Goal: Task Accomplishment & Management: Manage account settings

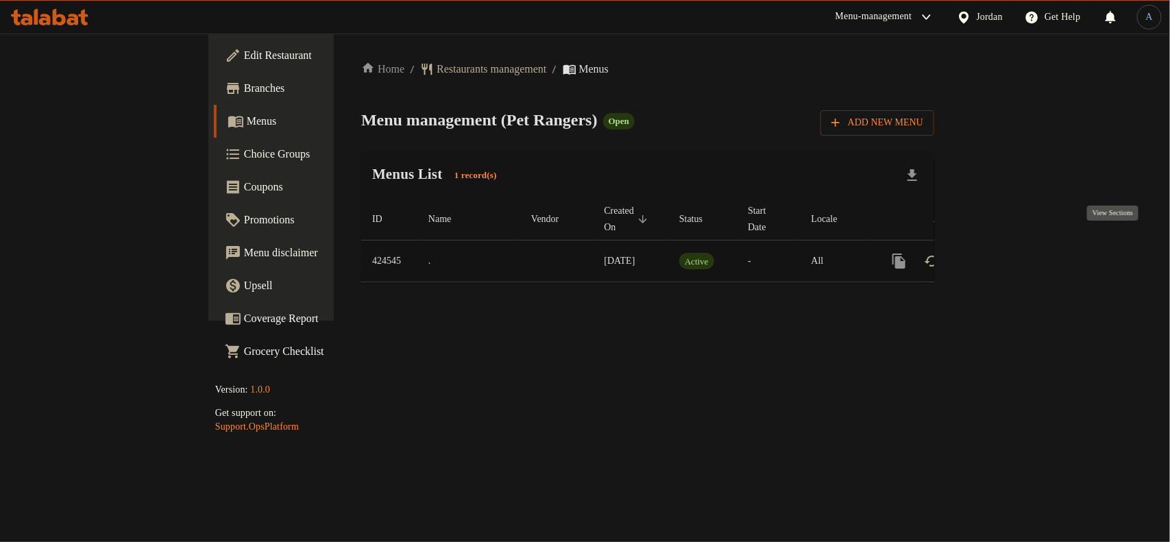
click at [1006, 253] on icon "enhanced table" at bounding box center [997, 261] width 16 height 16
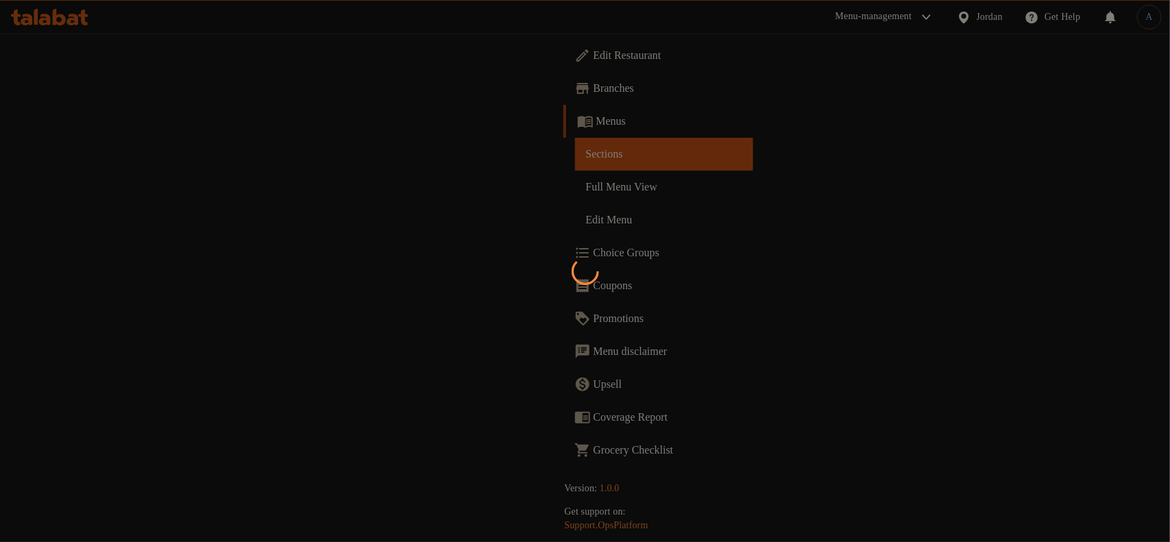
click at [680, 204] on div at bounding box center [585, 271] width 1170 height 542
click at [587, 115] on div at bounding box center [585, 271] width 1170 height 542
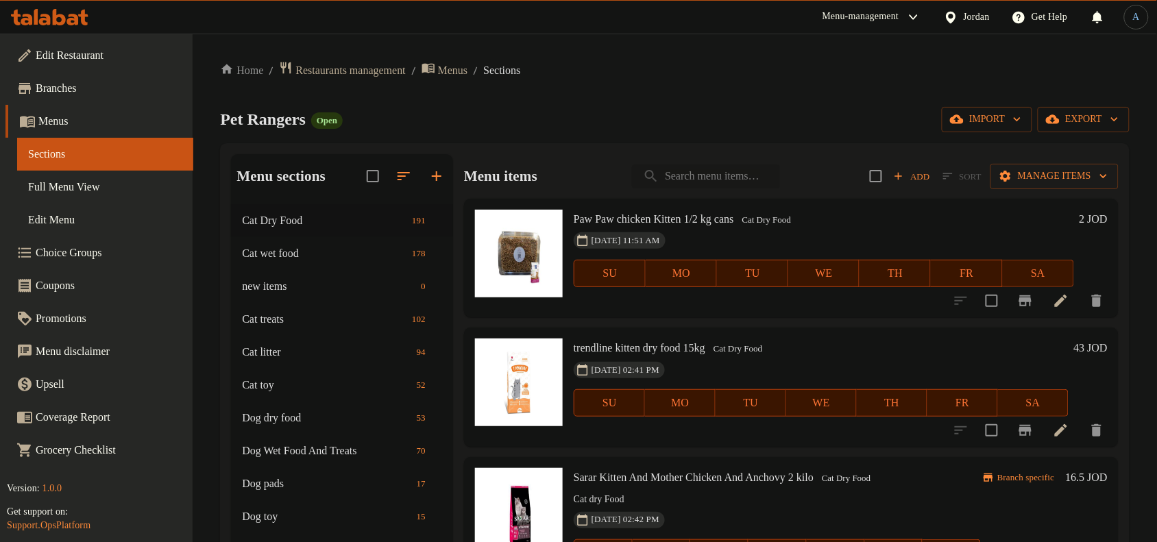
click at [754, 186] on input "search" at bounding box center [706, 176] width 148 height 24
paste input "homie kitten cat with lamb 1.5kg"
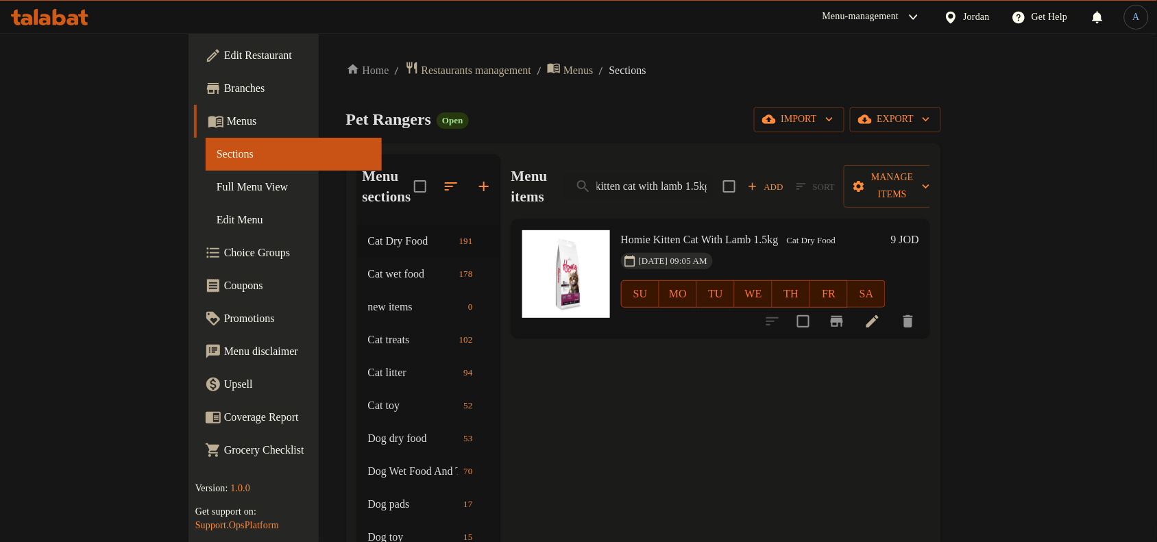
click at [891, 247] on div "06-10-2025 09:05 AM SU MO TU WE TH FR SA" at bounding box center [752, 284] width 275 height 74
click at [712, 175] on input "homie kitten cat with lamb 1.5kg" at bounding box center [638, 187] width 148 height 24
paste input "adult cat food with salmon"
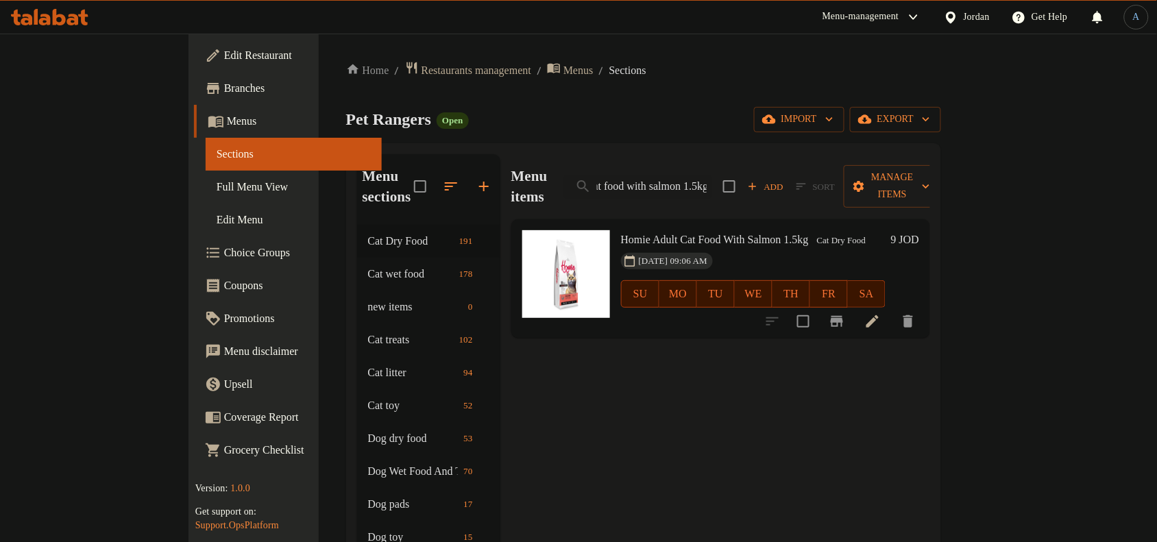
click at [855, 230] on h6 "Homie Adult Cat Food With Salmon 1.5kg Cat Dry Food" at bounding box center [753, 239] width 265 height 19
click at [712, 182] on input "homie adult cat food with salmon 1.5kg" at bounding box center [638, 187] width 148 height 24
paste input "sterilised"
click at [712, 175] on input "homie adult sterilised salmon 1.5kg" at bounding box center [638, 187] width 148 height 24
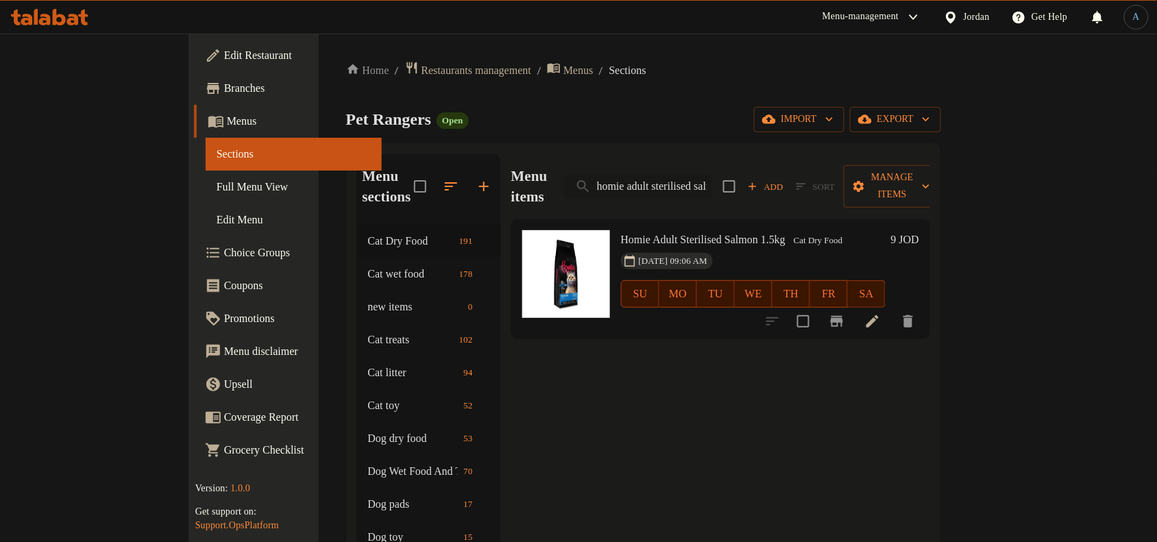
paste input "cat food with lamb"
click at [712, 177] on input "homie adult cat food with lamb 1.5kg" at bounding box center [638, 187] width 148 height 24
paste input "kitten cat food with salmon"
click at [712, 175] on input "homie kitten cat food with salmon 1.5kg" at bounding box center [638, 187] width 148 height 24
paste input "adult cat food with chicke"
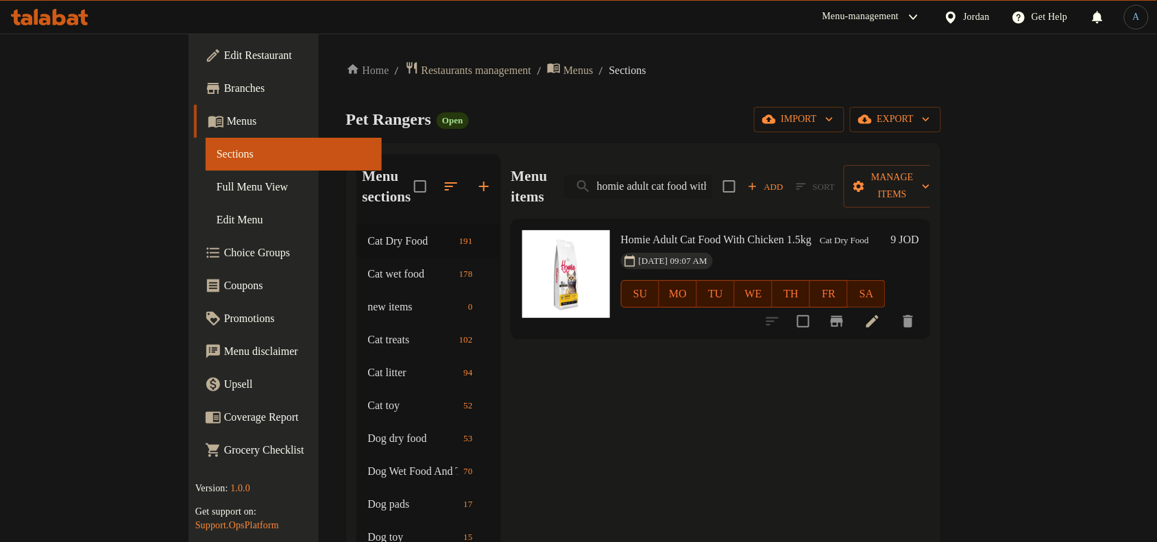
click at [712, 175] on input "homie adult cat food with chicken 1.5kg" at bounding box center [638, 187] width 148 height 24
paste input "kitten"
click at [712, 186] on input "homie kitten cat food with chicken 1.5kg" at bounding box center [638, 187] width 148 height 24
paste input "adult dog with lamb 3.7"
click at [764, 190] on div "Menu items homie adult dog with lamb 3.75kg Add Sort Manage items" at bounding box center [720, 186] width 419 height 65
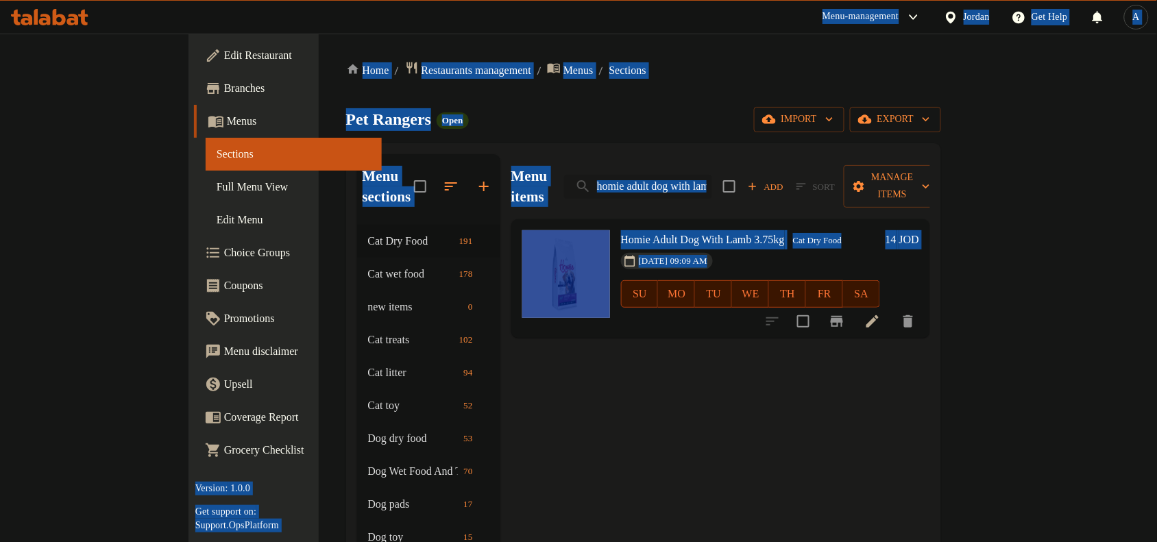
click at [712, 180] on input "homie adult dog with lamb 3.75kg" at bounding box center [638, 187] width 148 height 24
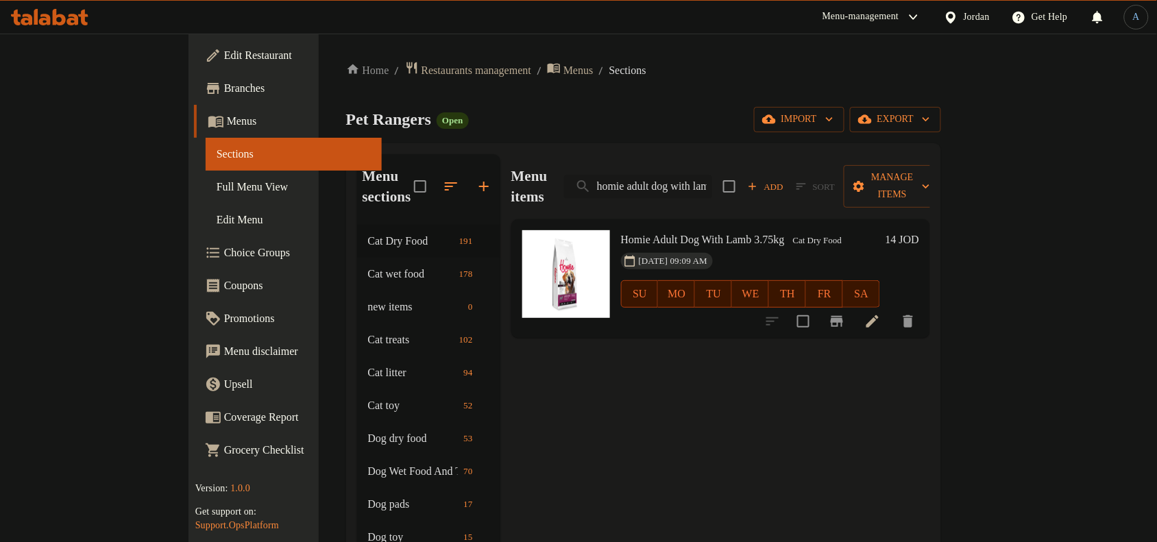
paste input "food high energy"
click at [691, 182] on input "homie adult dog food high energy 3.75kg" at bounding box center [638, 187] width 148 height 24
paste input "puppy food with chicken 2"
click at [712, 184] on input "homie puppy food with chicken 2.75kg" at bounding box center [638, 187] width 148 height 24
paste input "high energy"
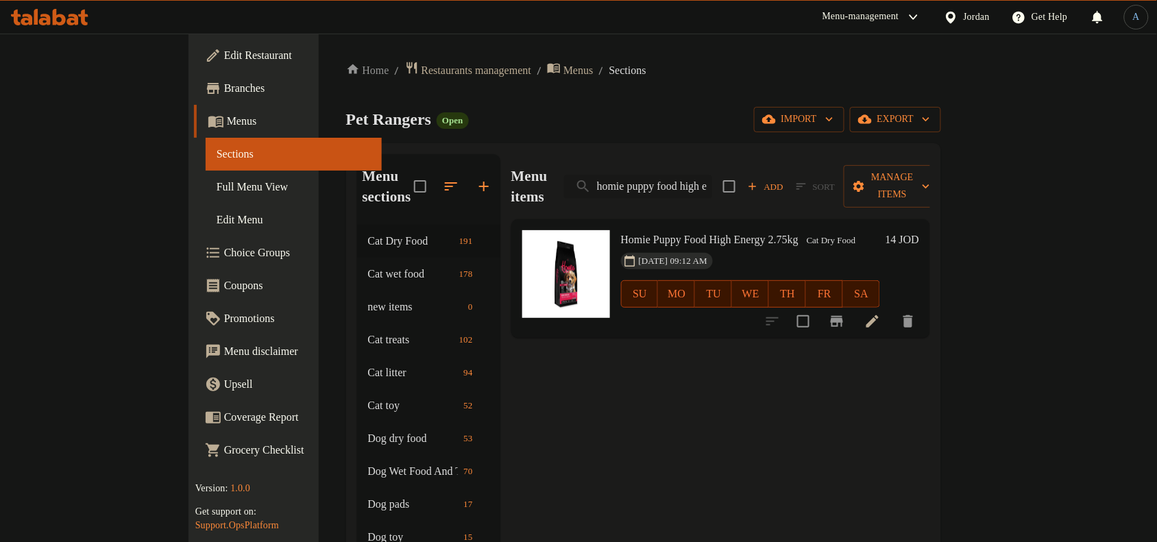
click at [712, 175] on input "homie puppy food high energy 2.75kg" at bounding box center [638, 187] width 148 height 24
paste input "adult cat food with chicken 1"
click at [712, 183] on input "homie adult cat food with chicken 1kg" at bounding box center [638, 187] width 148 height 24
paste input "multi colore"
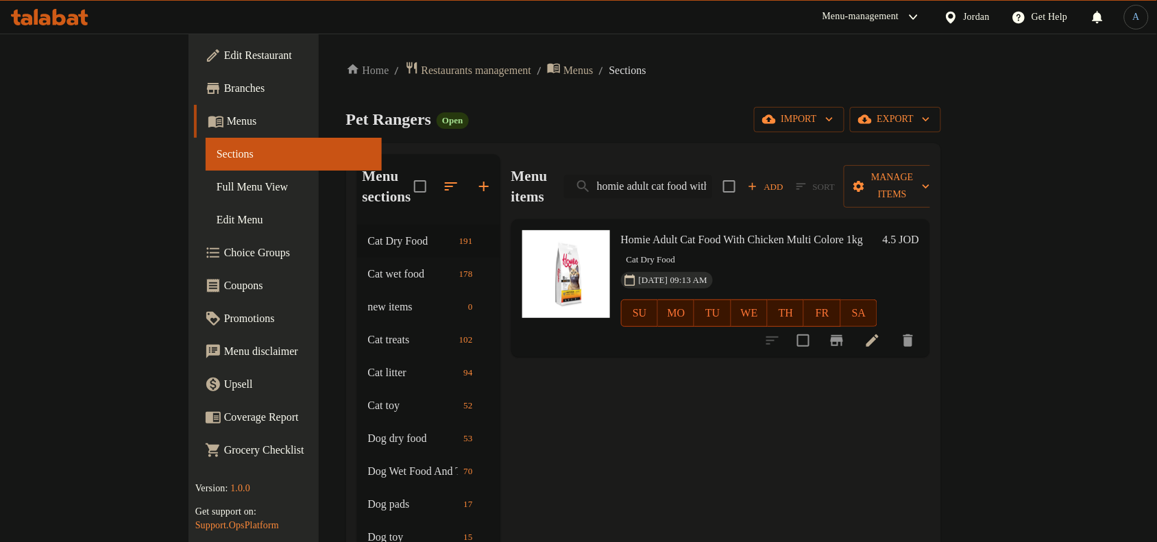
click at [712, 177] on input "homie adult cat food with chicken multi colore 1kg" at bounding box center [638, 187] width 148 height 24
paste input "hicken 15"
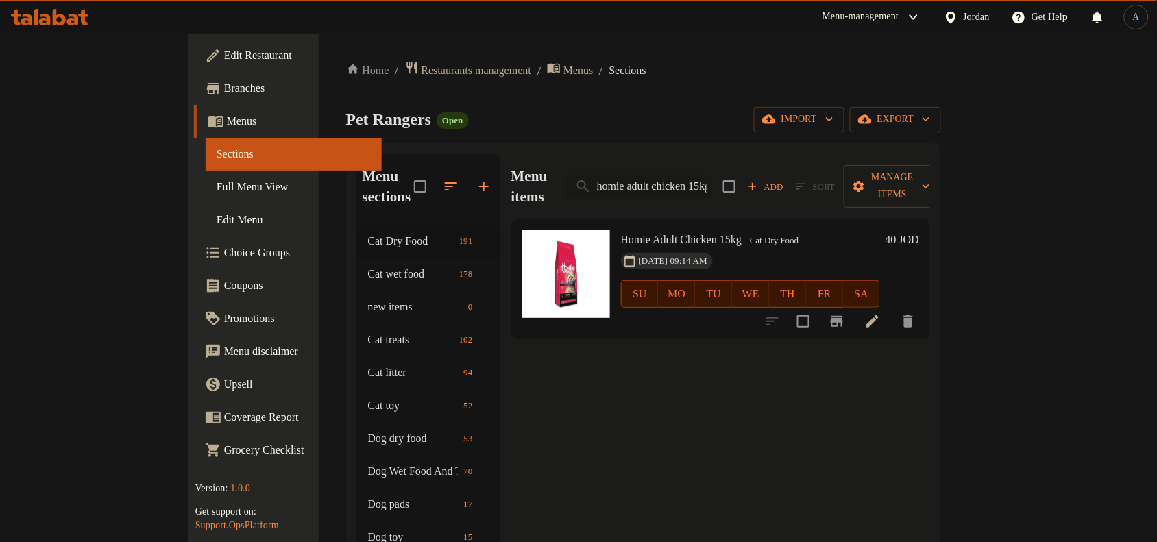
click at [712, 187] on input "homie adult chicken 15kg" at bounding box center [638, 187] width 148 height 24
paste input "sonic big lettiera italy"
type input "sonic big lettiera italy"
click at [771, 117] on div "Pet Rangers Open import export" at bounding box center [643, 119] width 595 height 25
drag, startPoint x: 783, startPoint y: 166, endPoint x: 779, endPoint y: 176, distance: 10.8
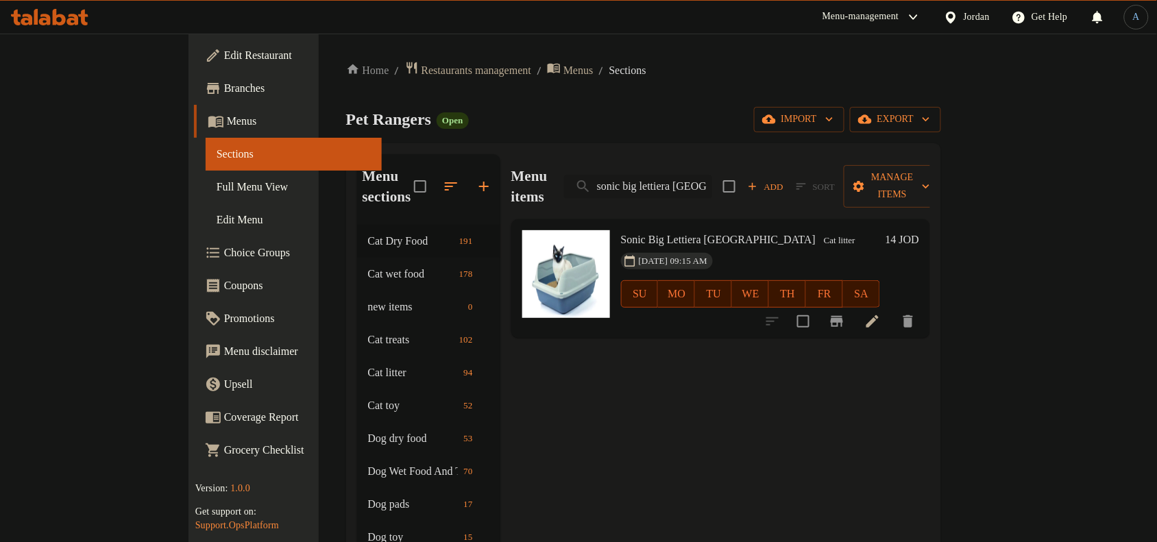
click at [712, 175] on input "sonic big lettiera italy" at bounding box center [638, 187] width 148 height 24
click at [712, 176] on input "sonic big lettiera italy" at bounding box center [638, 187] width 148 height 24
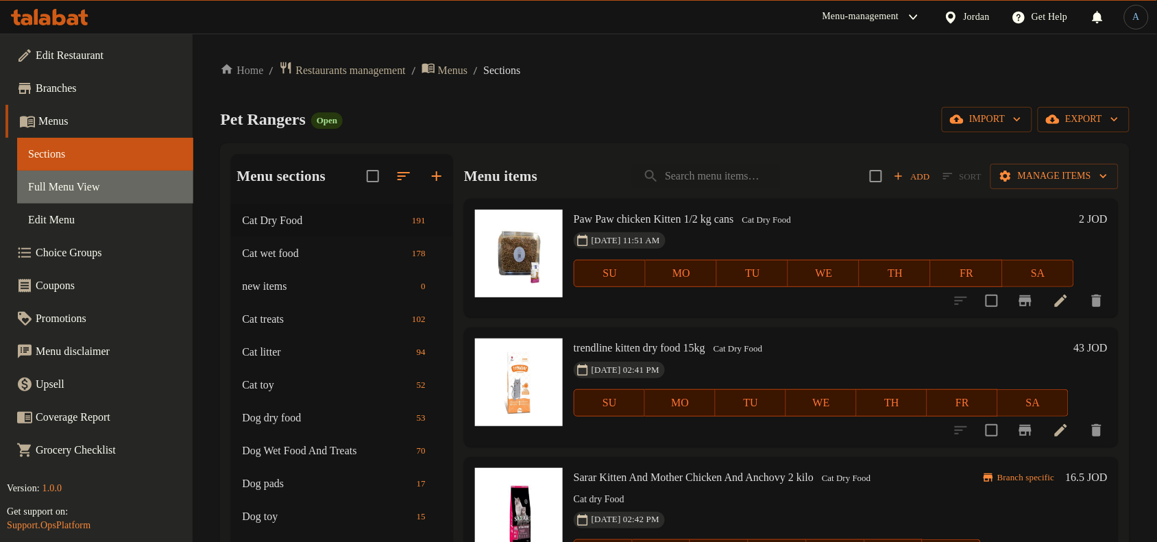
click at [95, 182] on span "Full Menu View" at bounding box center [105, 187] width 154 height 16
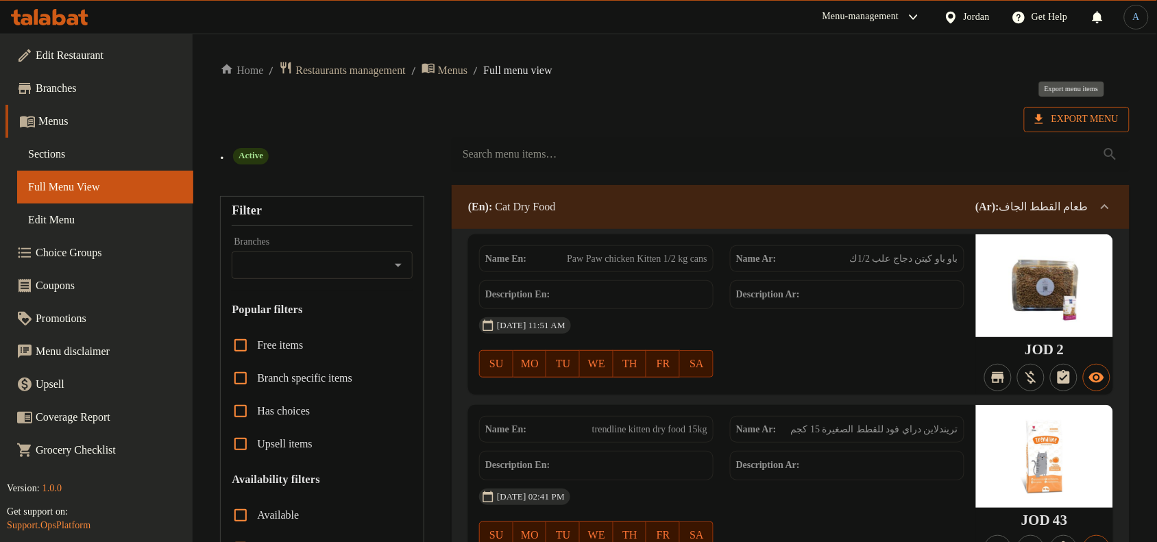
click at [1060, 124] on span "Export Menu" at bounding box center [1077, 119] width 84 height 17
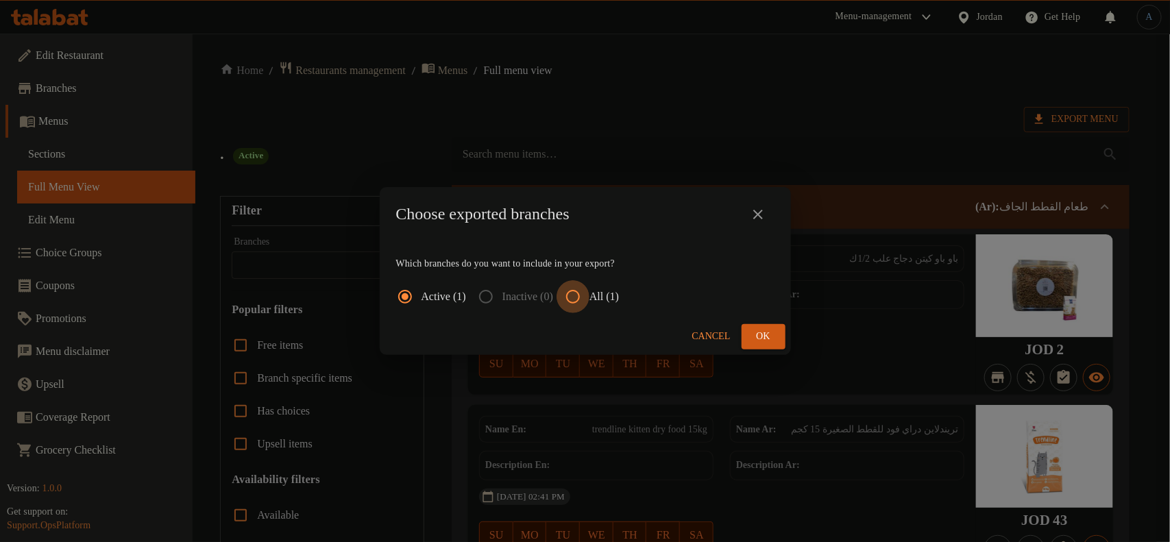
click at [585, 295] on input "All (1)" at bounding box center [572, 296] width 33 height 33
radio input "true"
click at [773, 341] on span "Ok" at bounding box center [763, 336] width 22 height 17
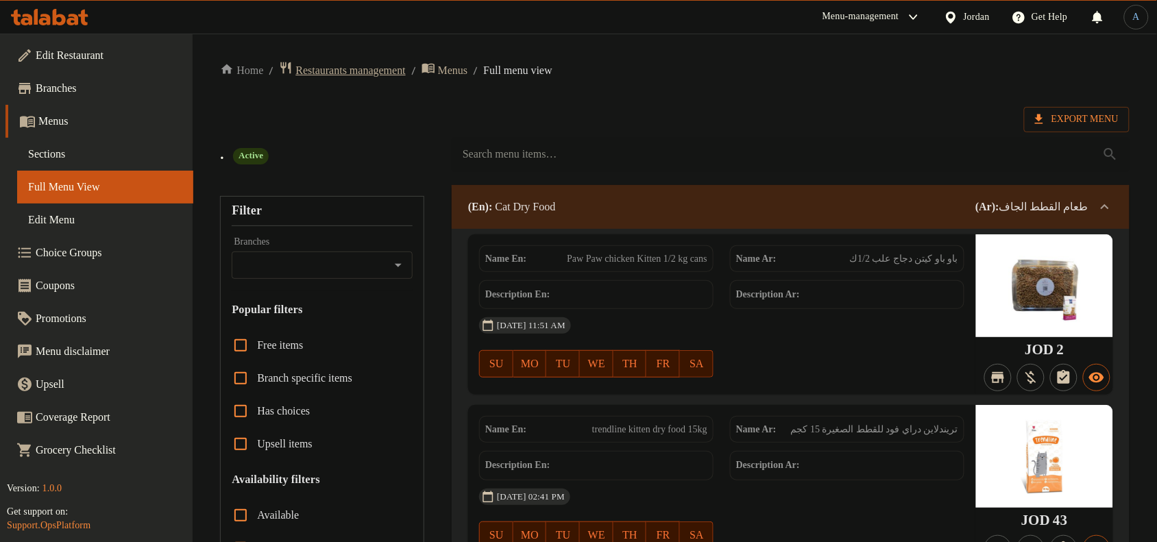
click at [336, 79] on span "Restaurants management" at bounding box center [342, 70] width 126 height 19
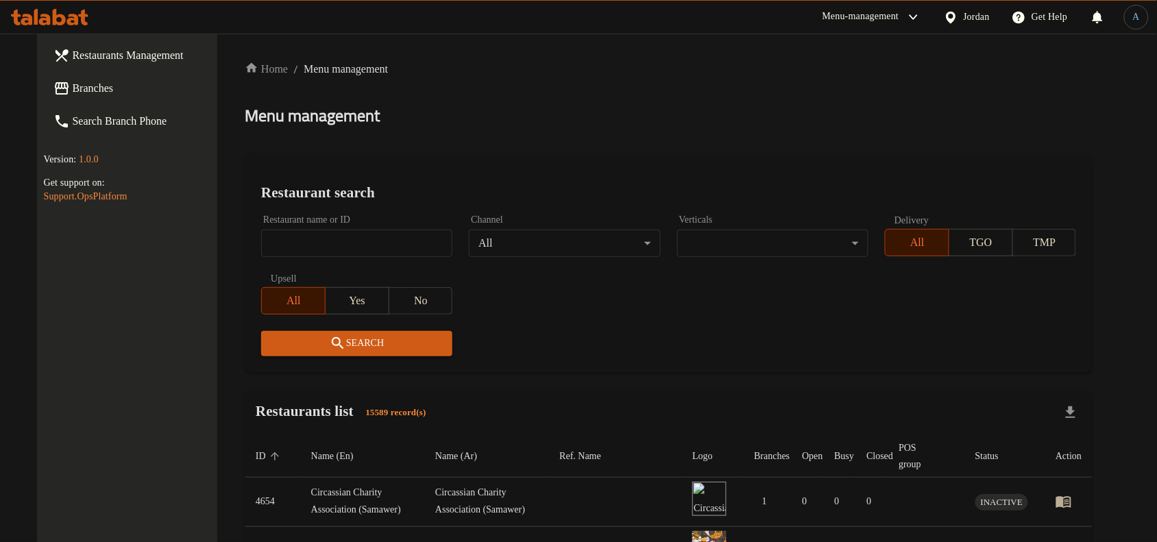
click at [973, 18] on div "Jordan" at bounding box center [976, 17] width 27 height 15
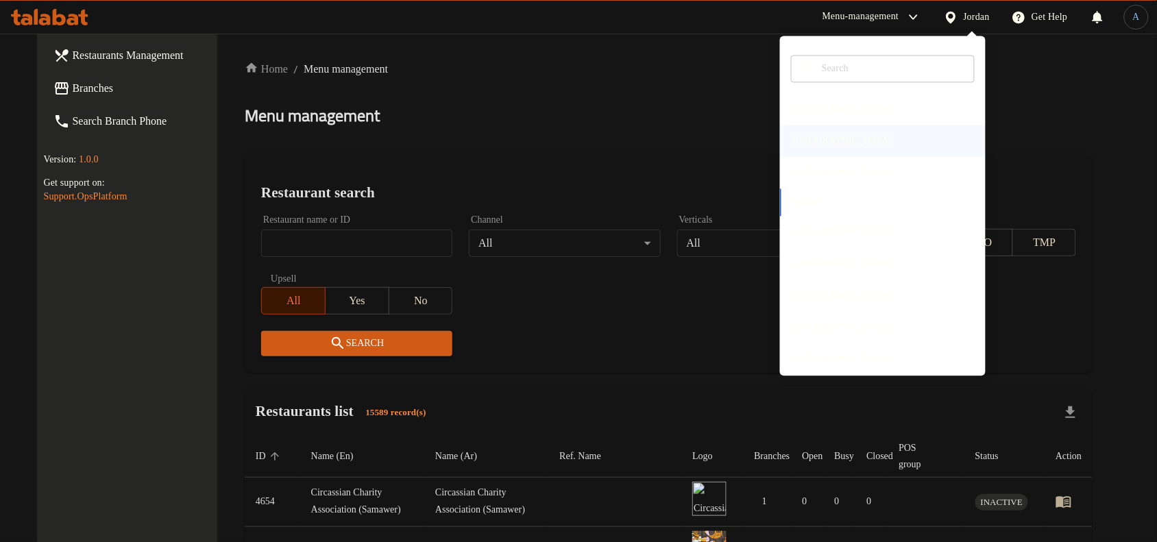
click at [800, 138] on div "[GEOGRAPHIC_DATA]" at bounding box center [842, 141] width 100 height 15
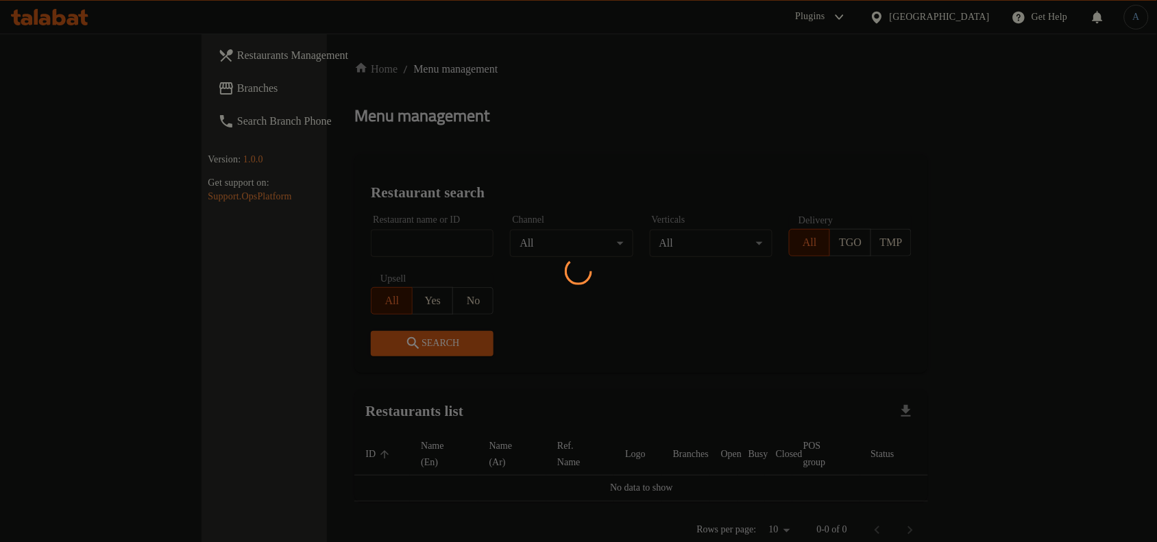
click at [614, 156] on div at bounding box center [578, 271] width 1157 height 542
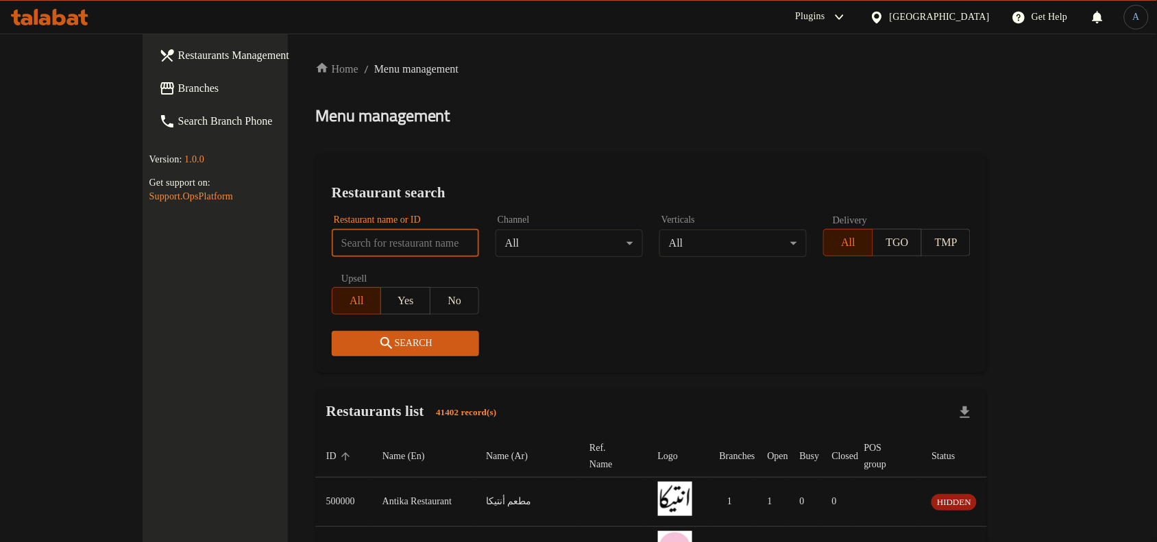
click at [332, 244] on input "search" at bounding box center [405, 243] width 147 height 27
paste input "666994"
click button "Search" at bounding box center [405, 343] width 147 height 25
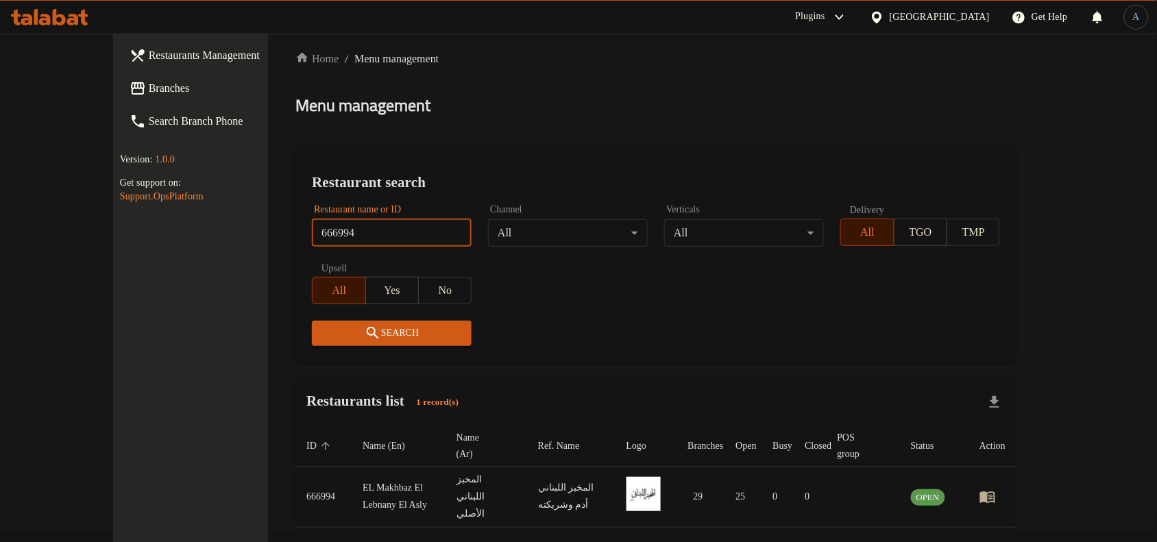
scroll to position [42, 0]
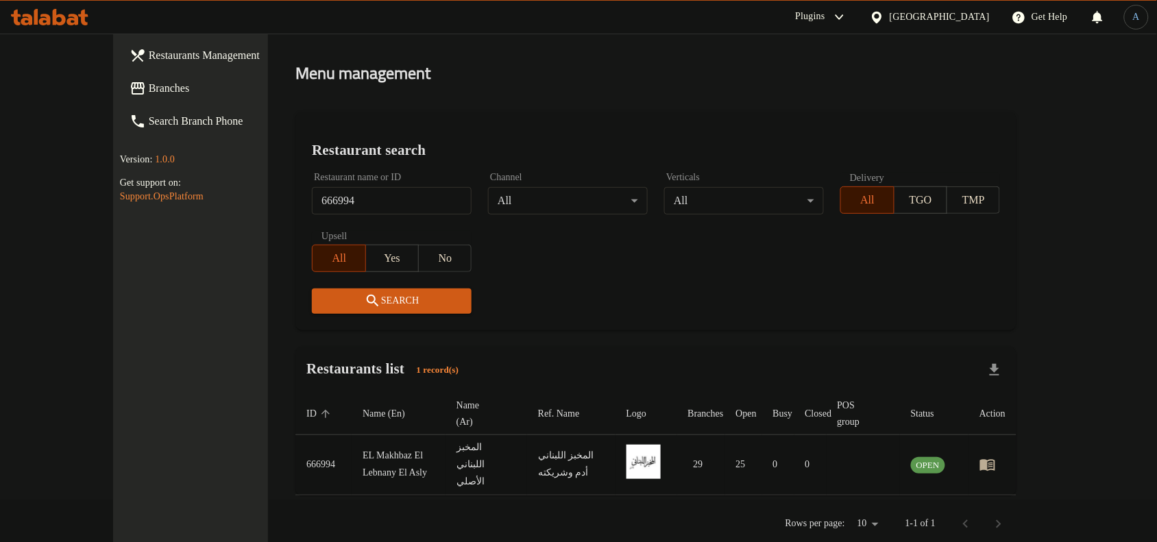
click at [352, 446] on td "EL Makhbaz El Lebnany El Asly" at bounding box center [399, 464] width 94 height 60
copy td "EL Makhbaz El Lebnany El Asly"
click at [349, 209] on input "666994" at bounding box center [392, 200] width 160 height 27
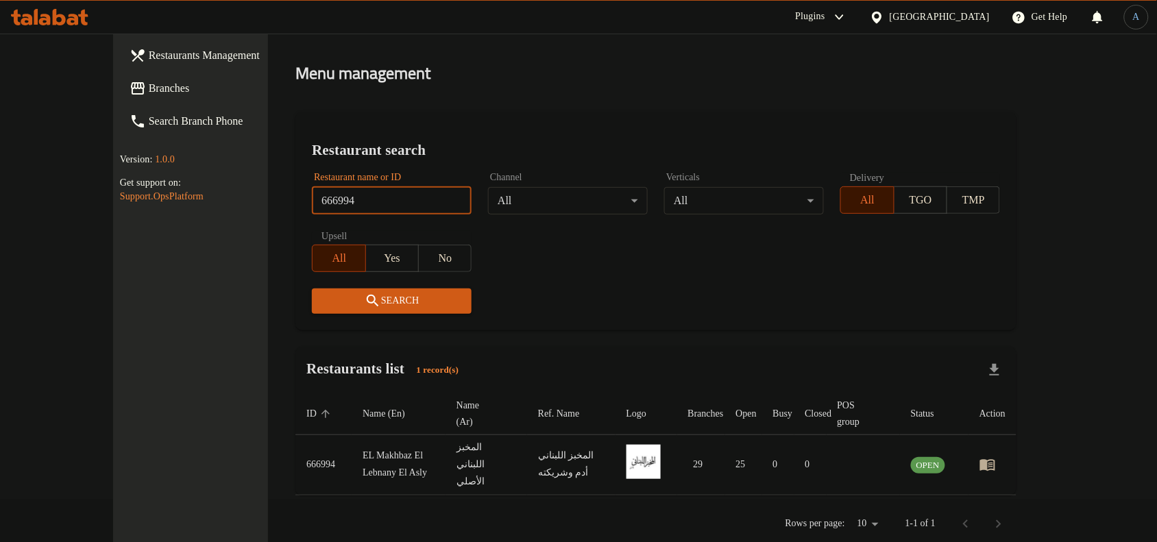
paste input "04313"
type input "604313"
click button "Search" at bounding box center [392, 300] width 160 height 25
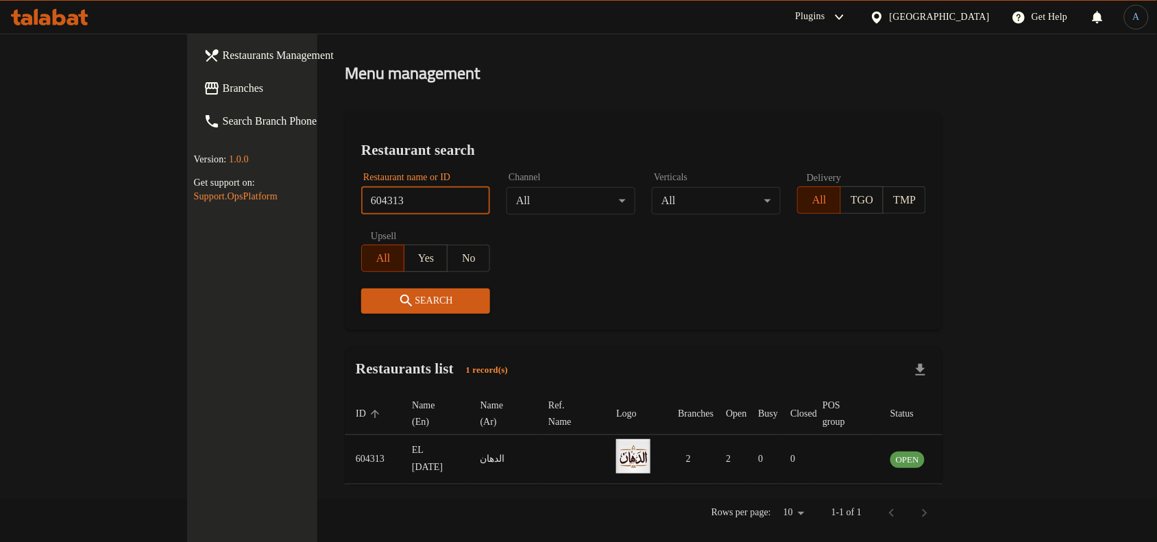
click at [401, 441] on td "EL Dahan" at bounding box center [435, 458] width 68 height 49
copy td "EL Dahan"
click at [401, 434] on td "EL Dahan" at bounding box center [435, 458] width 68 height 49
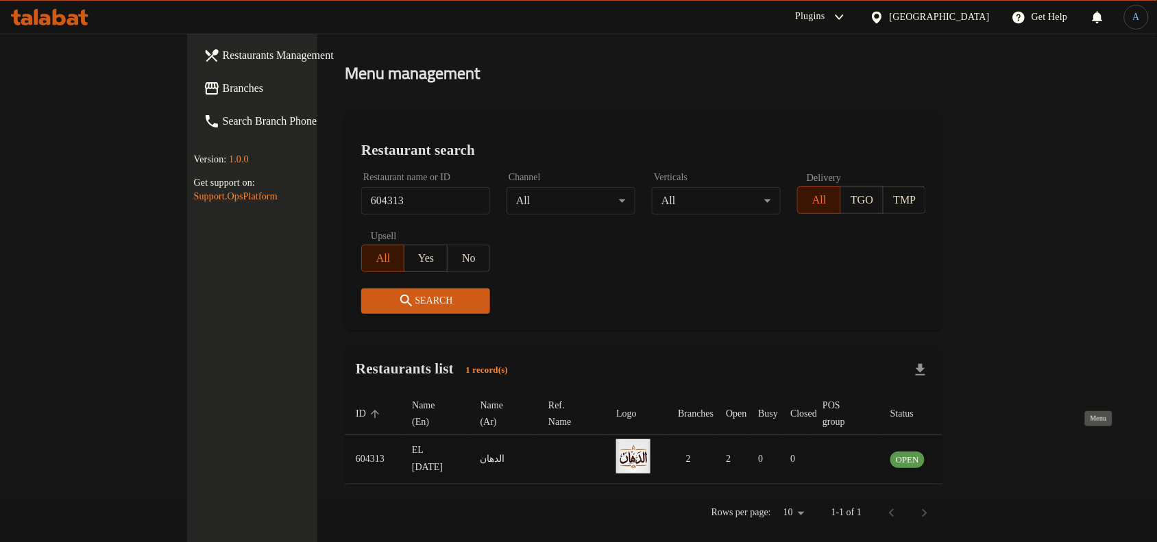
click at [975, 451] on icon "enhanced table" at bounding box center [967, 459] width 16 height 16
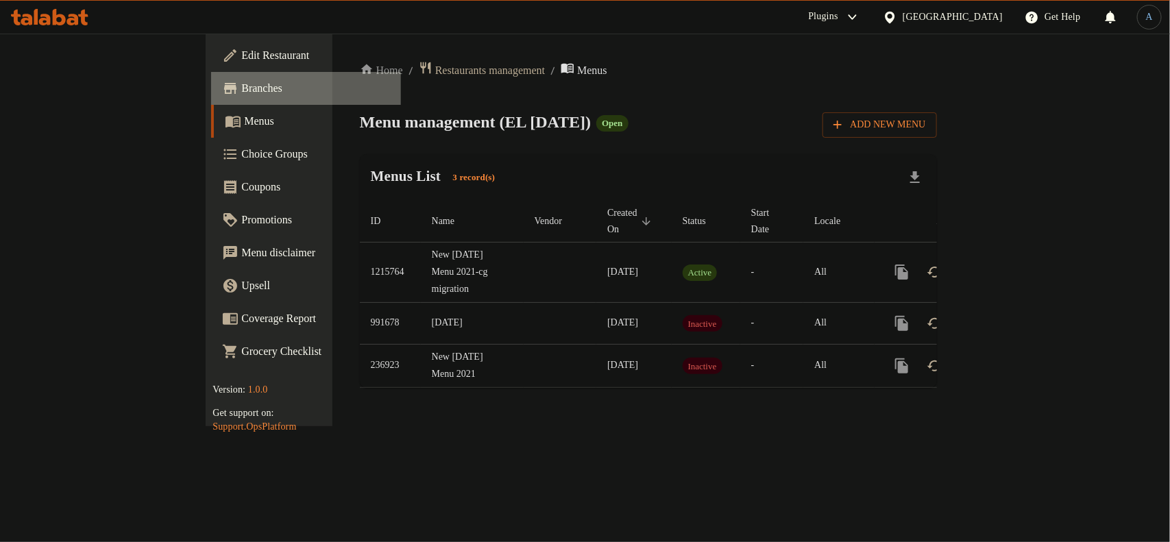
click at [241, 95] on span "Branches" at bounding box center [315, 88] width 149 height 16
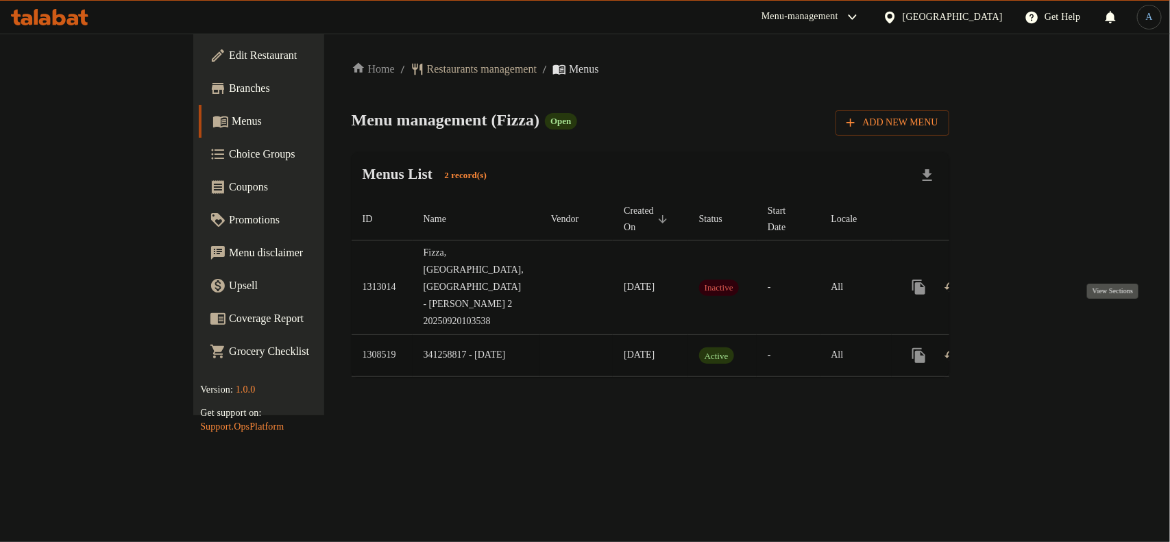
click at [1026, 347] on icon "enhanced table" at bounding box center [1017, 355] width 16 height 16
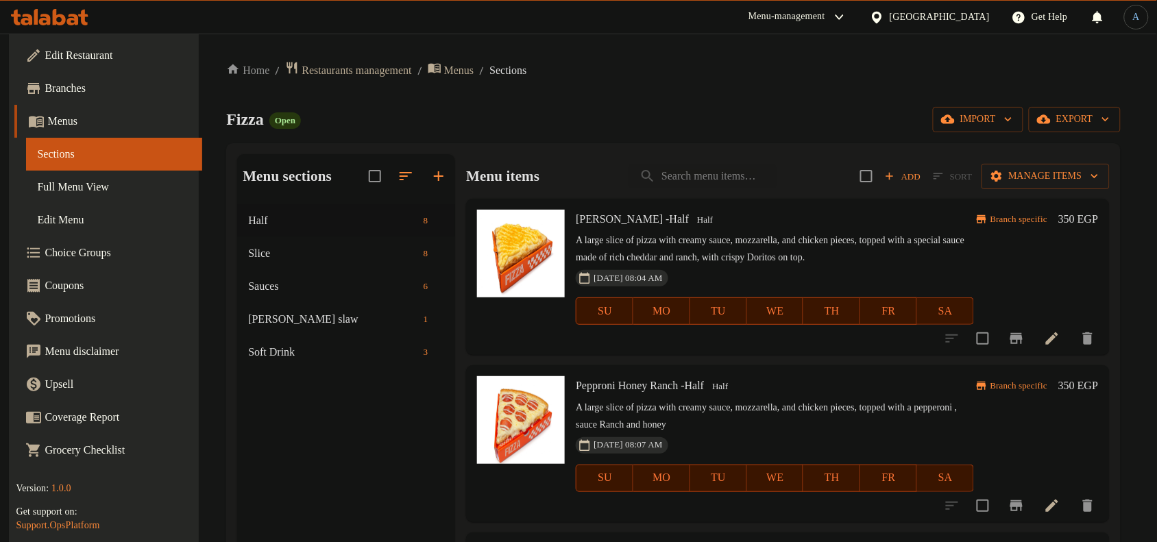
click at [76, 86] on span "Branches" at bounding box center [118, 88] width 147 height 16
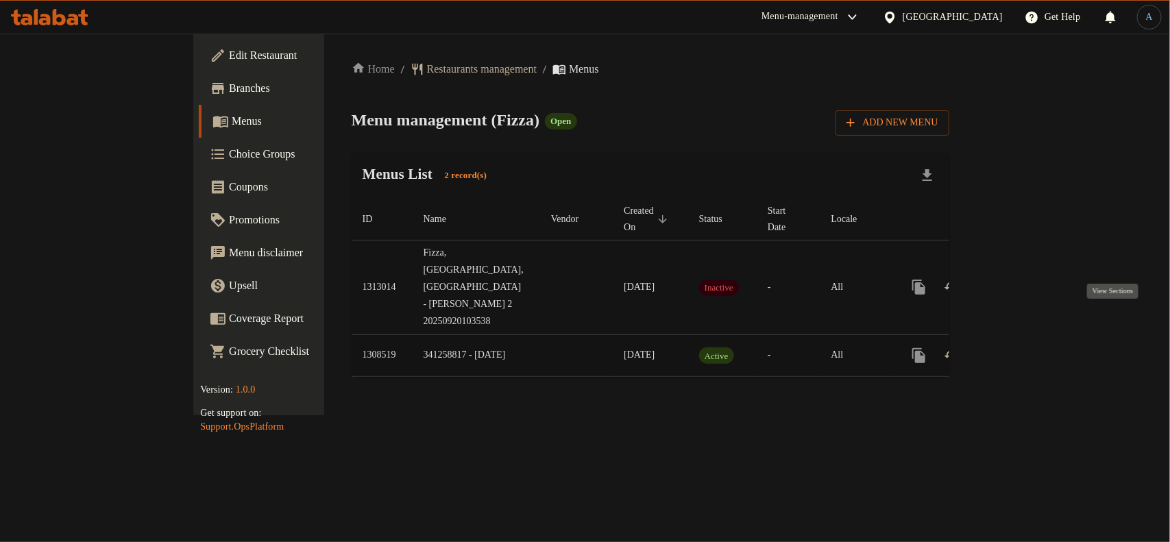
click at [1024, 349] on icon "enhanced table" at bounding box center [1017, 355] width 12 height 12
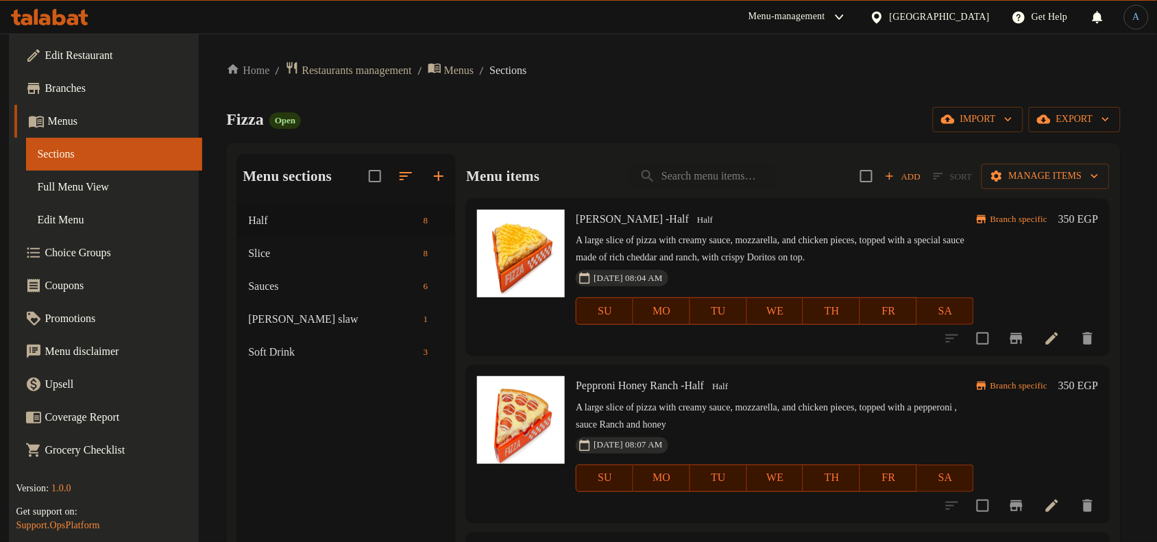
click at [709, 162] on div "Menu items Add Sort Manage items" at bounding box center [787, 176] width 643 height 45
click at [706, 172] on input "search" at bounding box center [702, 176] width 148 height 24
paste input "Secret Fizza"
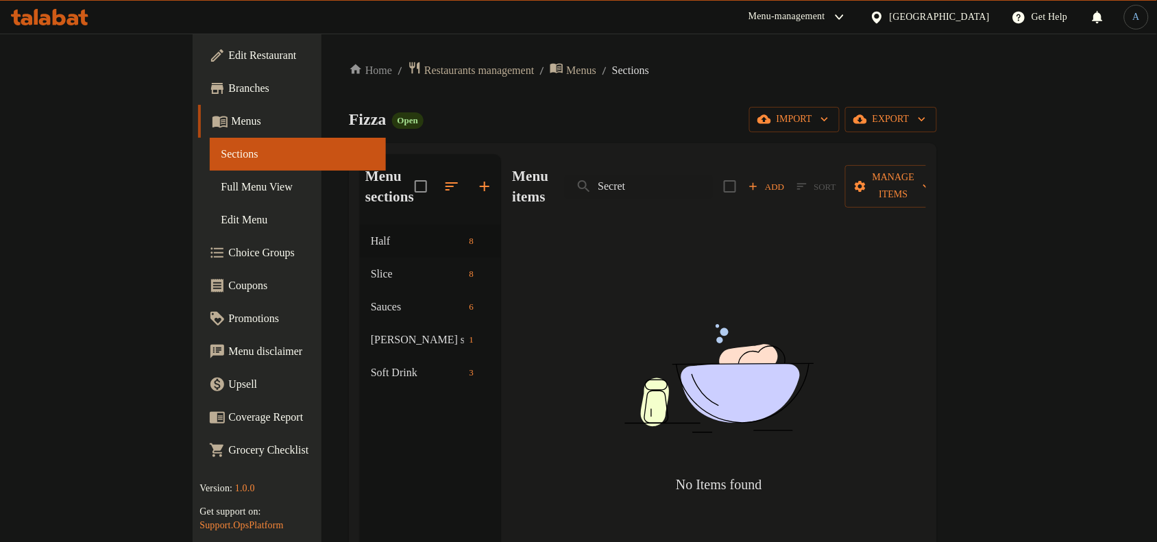
type input "Secret"
click at [704, 123] on div "Fizza Open import export" at bounding box center [643, 119] width 588 height 25
click at [687, 180] on input "Secret" at bounding box center [639, 187] width 148 height 24
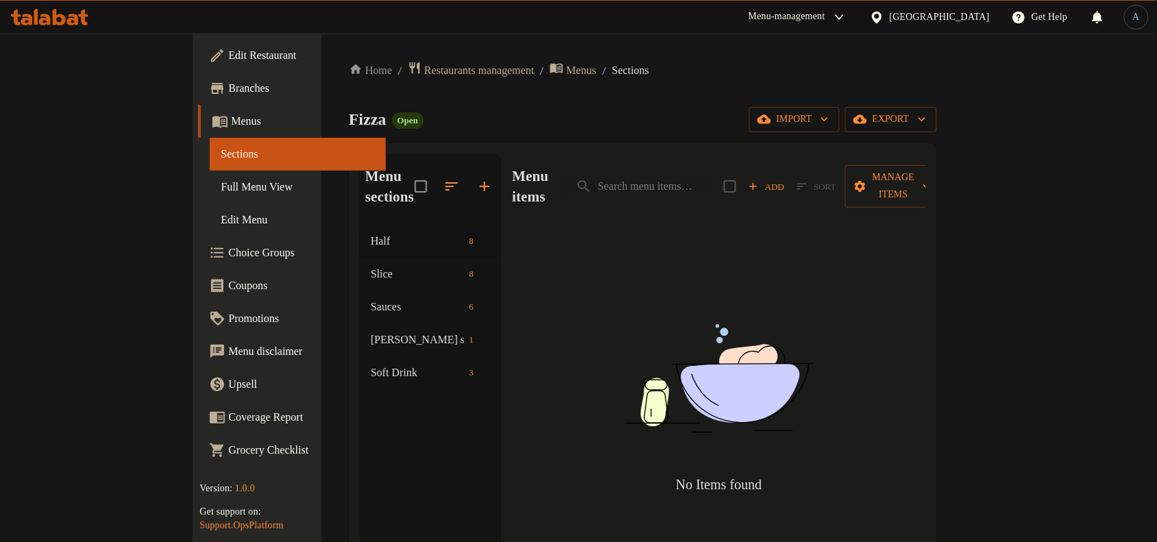
click at [678, 93] on div "Home / Restaurants management / Menus / Sections Fizza Open import export Menu …" at bounding box center [643, 384] width 588 height 646
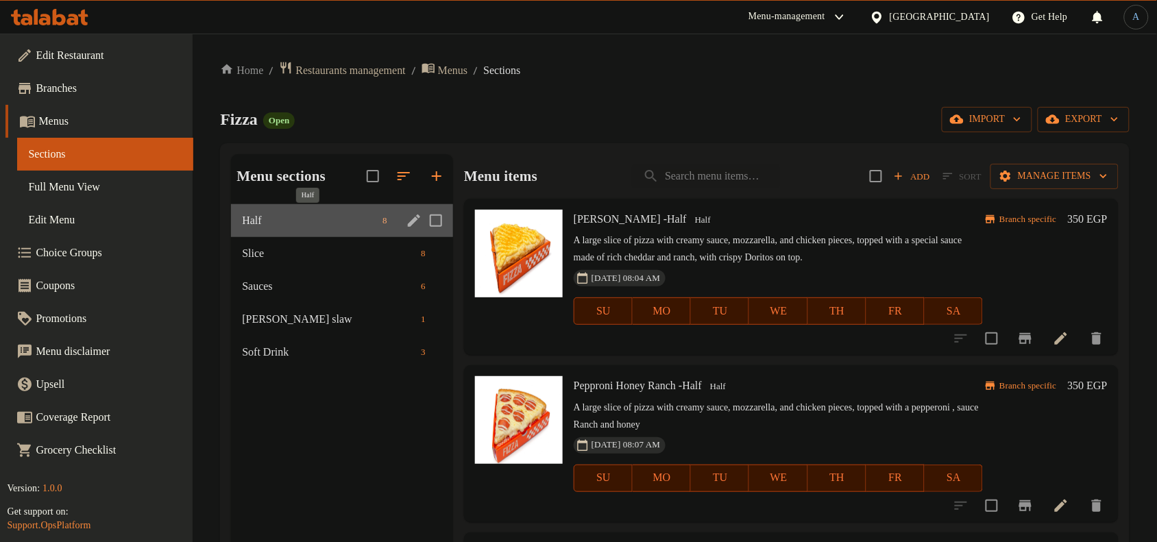
click at [264, 223] on span "Half" at bounding box center [309, 220] width 135 height 16
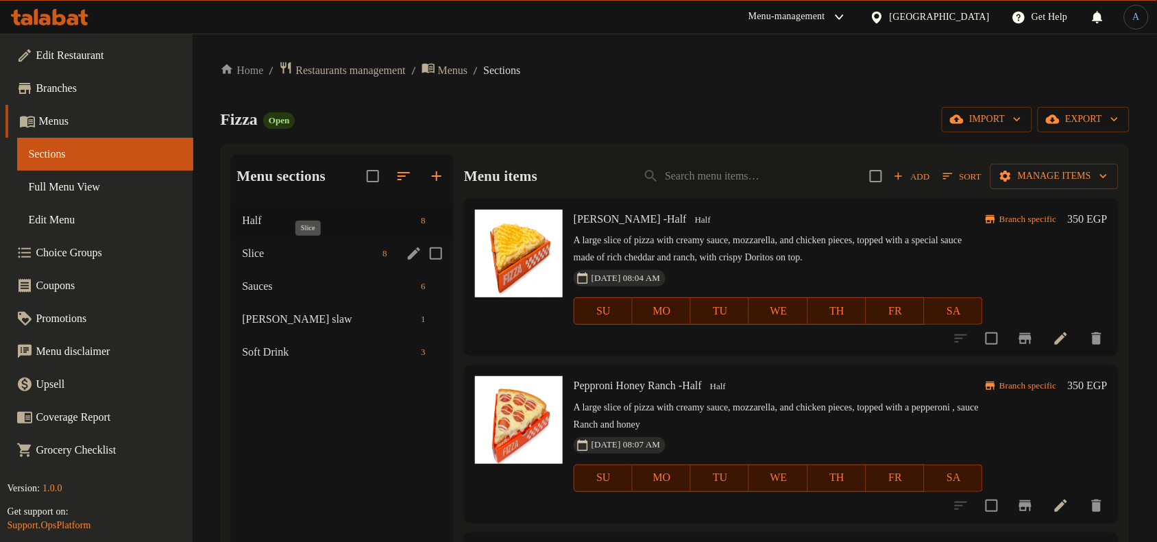
click at [271, 251] on span "Slice" at bounding box center [309, 253] width 135 height 16
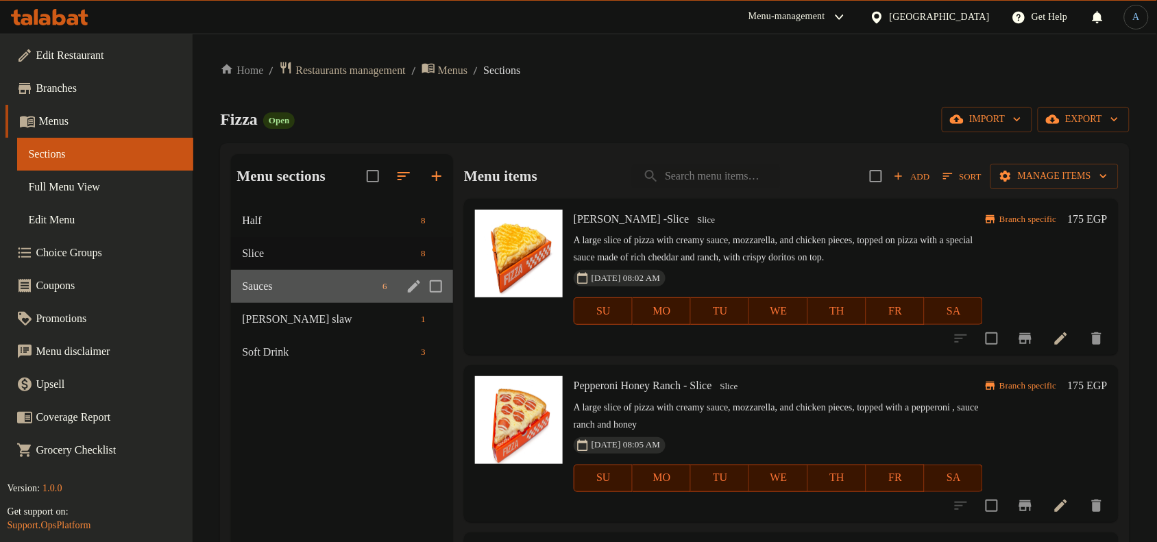
click at [268, 276] on div "Sauces 6" at bounding box center [342, 286] width 222 height 33
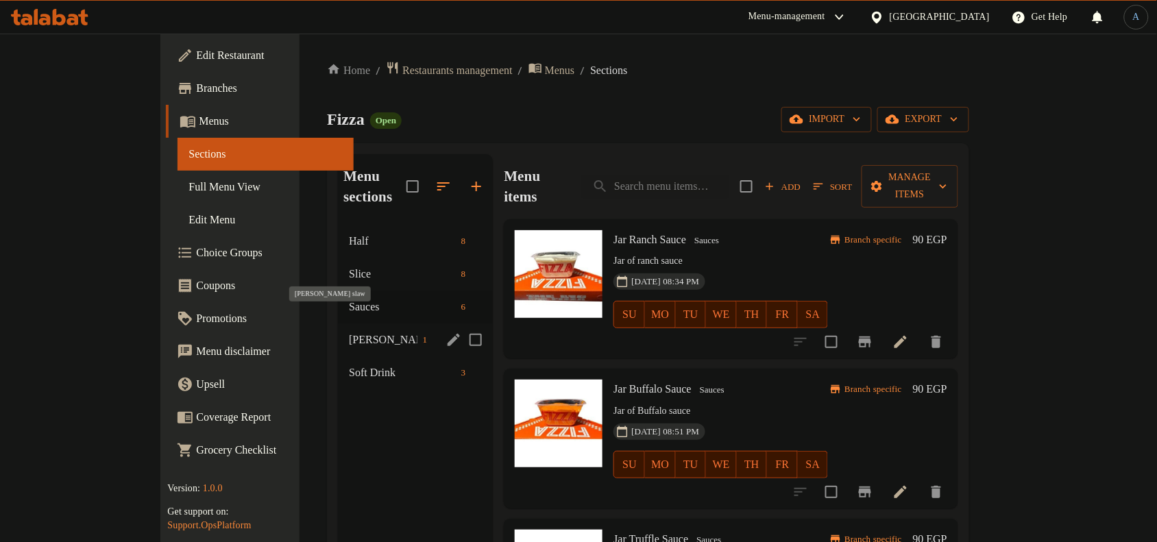
click at [349, 332] on span "[PERSON_NAME] slaw" at bounding box center [383, 340] width 69 height 16
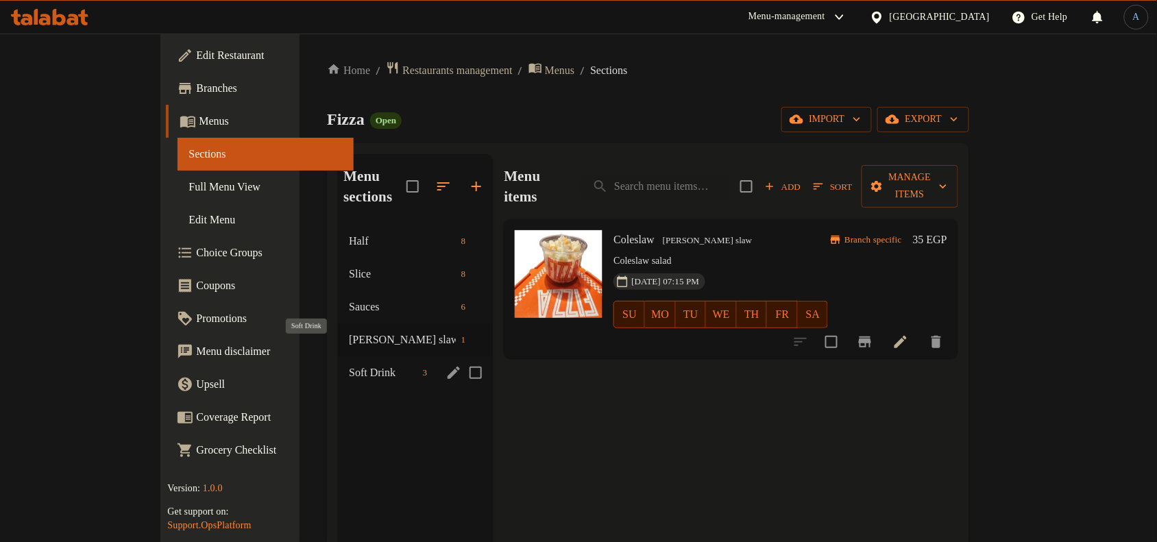
click at [349, 365] on span "Soft Drink" at bounding box center [383, 373] width 69 height 16
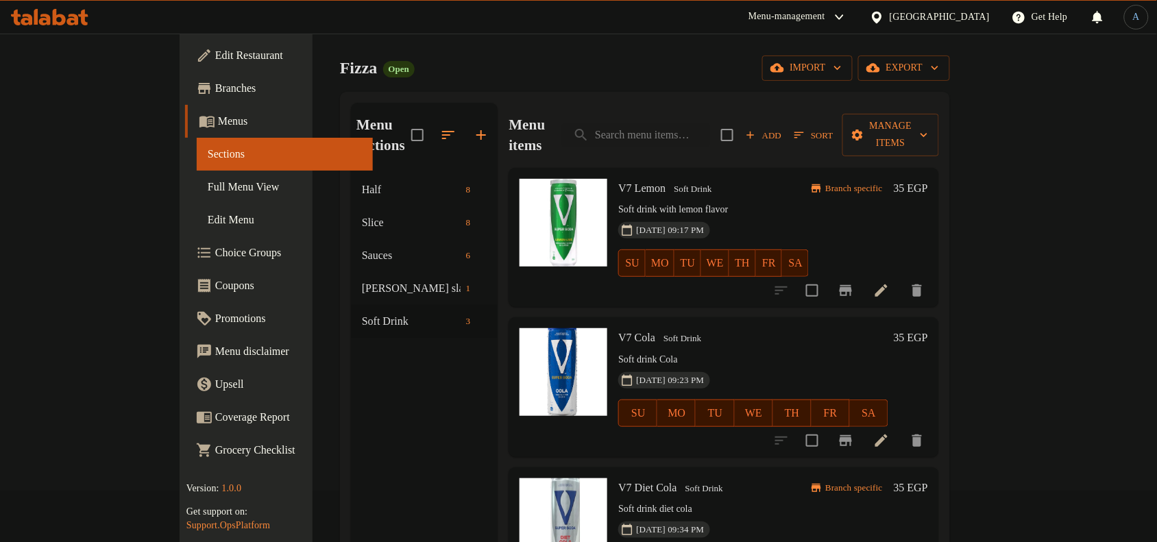
scroll to position [21, 0]
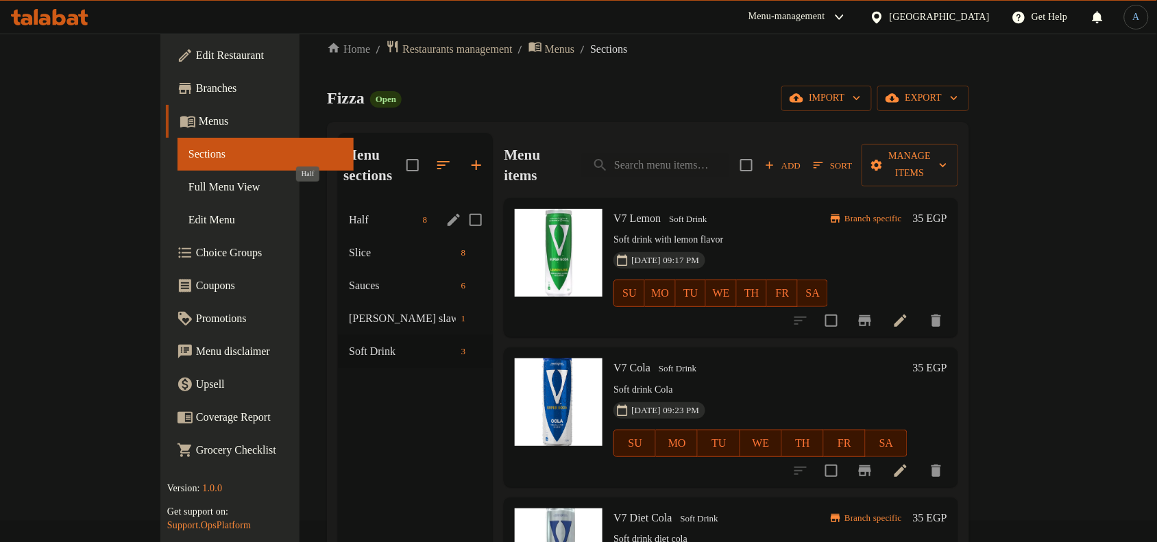
click at [349, 212] on span "Half" at bounding box center [383, 220] width 69 height 16
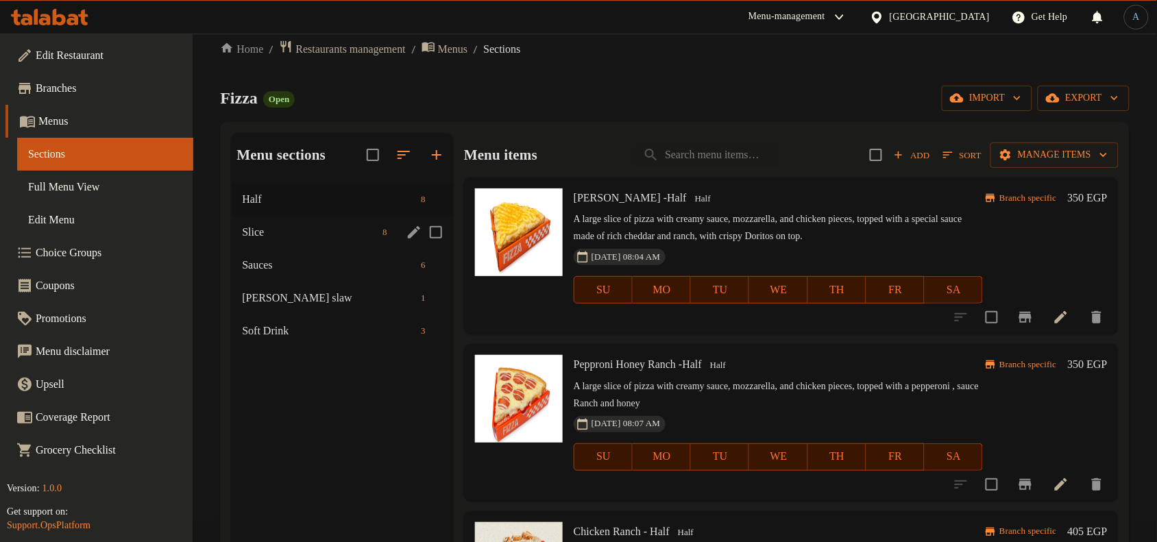
click at [285, 217] on div "Slice 8" at bounding box center [342, 232] width 222 height 33
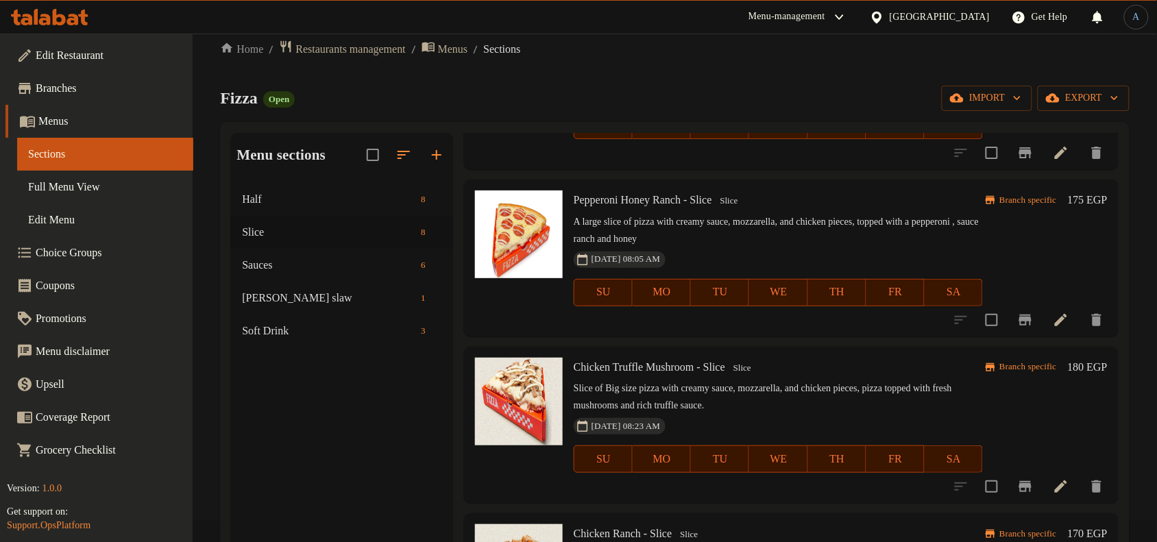
scroll to position [257, 0]
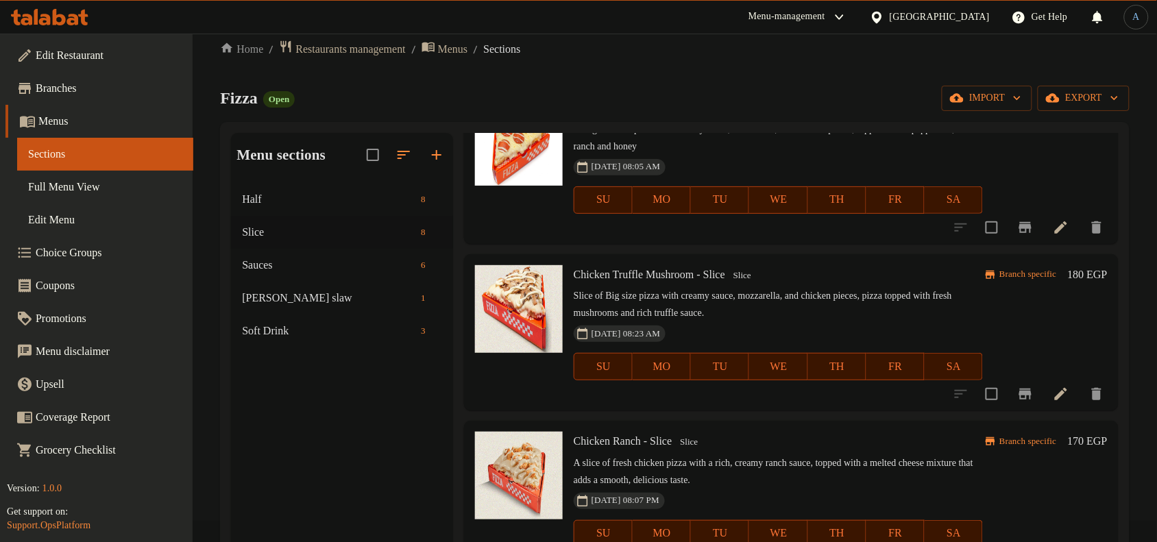
click at [601, 153] on div "[DATE] 08:05 AM" at bounding box center [620, 166] width 105 height 27
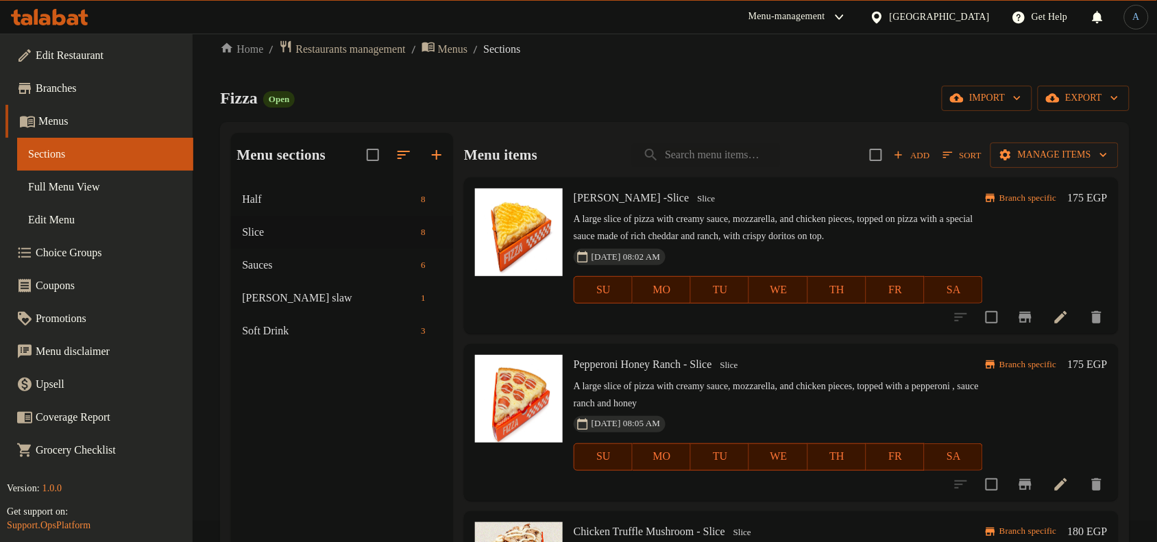
click at [724, 217] on p "A large slice of pizza with creamy sauce, mozzarella, and chicken pieces, toppe…" at bounding box center [778, 228] width 409 height 34
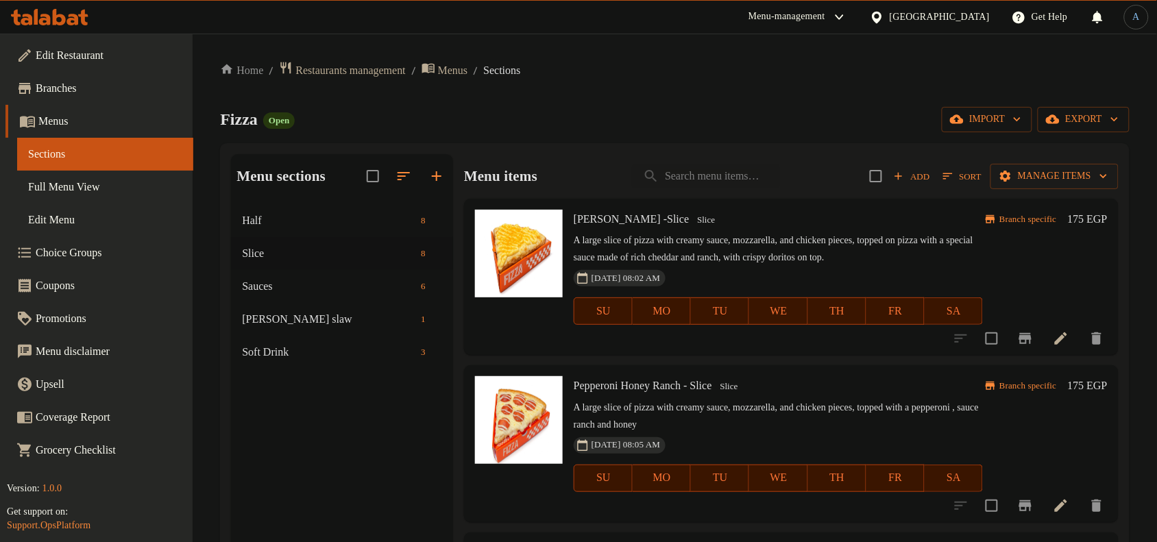
click at [539, 103] on div "Home / Restaurants management / Menus / Sections Fizza Open import export Menu …" at bounding box center [674, 384] width 909 height 646
click at [384, 62] on span "Restaurants management" at bounding box center [350, 70] width 110 height 16
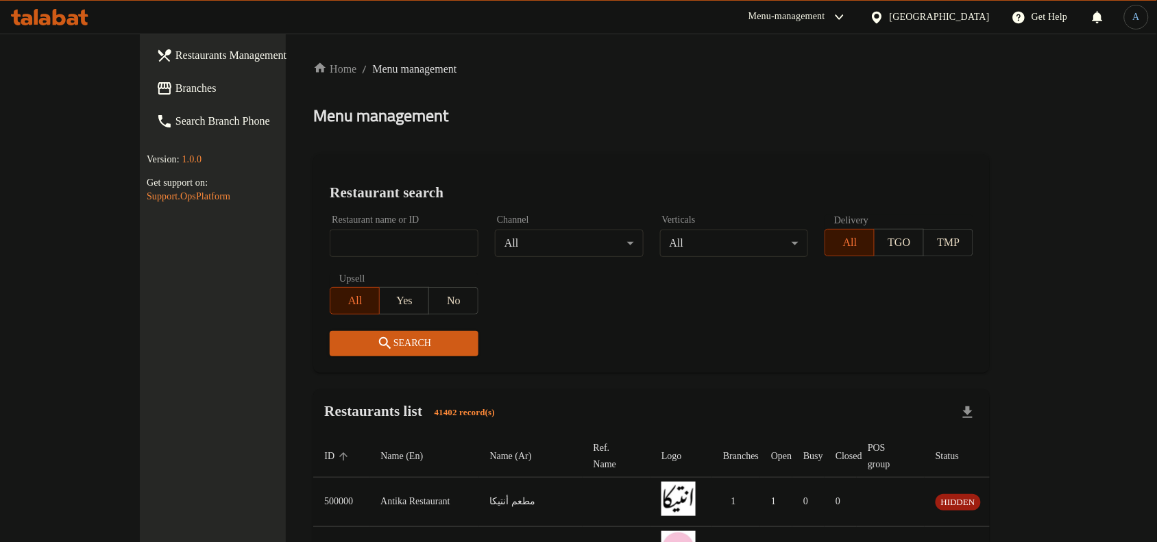
click at [399, 140] on div at bounding box center [578, 271] width 1157 height 542
click at [415, 245] on input "search" at bounding box center [404, 243] width 149 height 27
paste input "704908"
type input "704908"
click button "Search" at bounding box center [404, 343] width 149 height 25
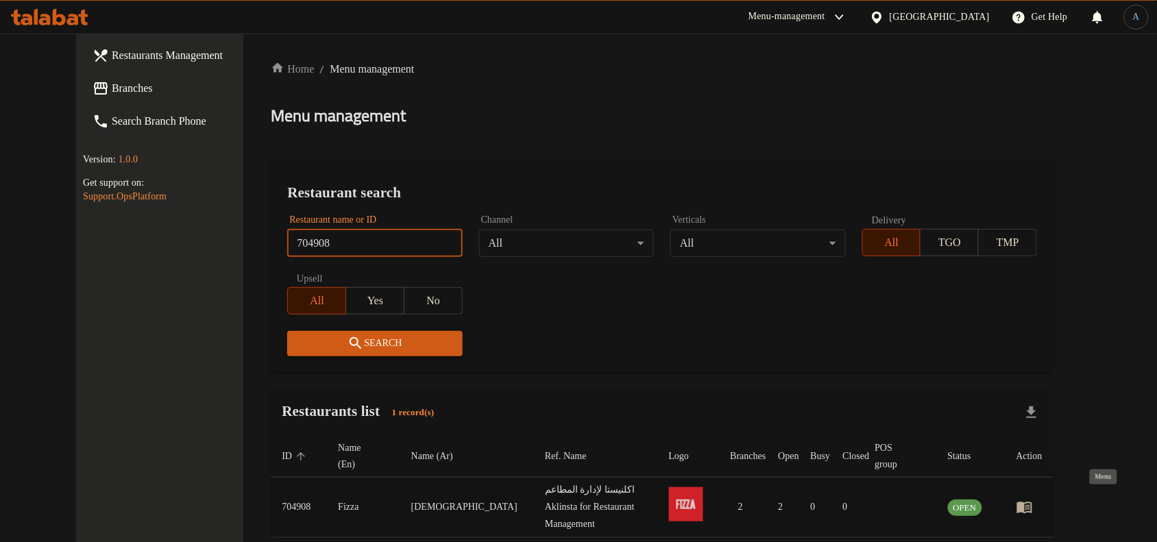
click at [1030, 505] on icon "enhanced table" at bounding box center [1027, 507] width 5 height 5
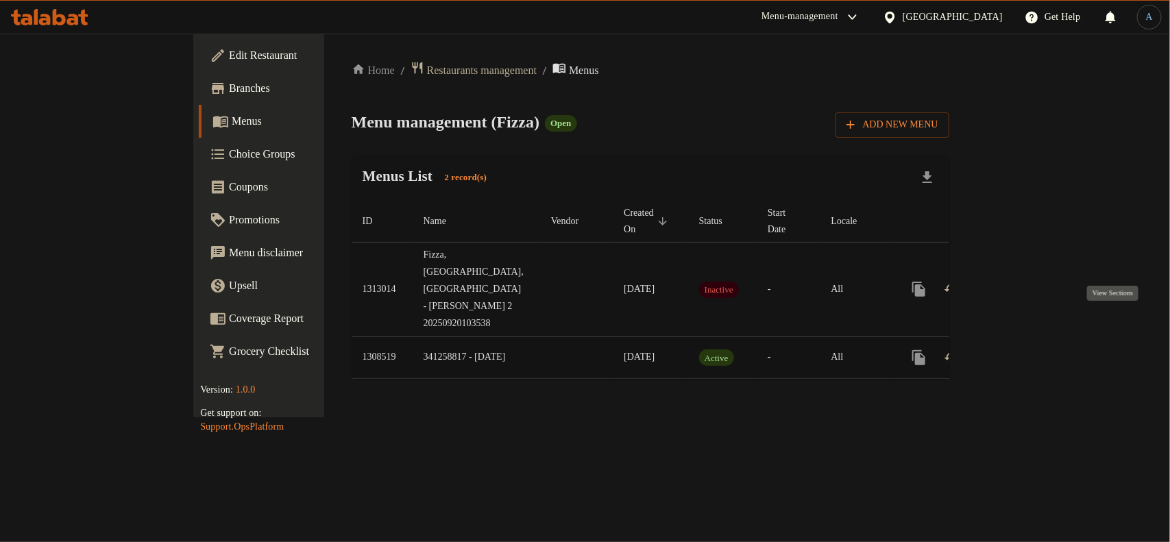
click at [1026, 349] on icon "enhanced table" at bounding box center [1017, 357] width 16 height 16
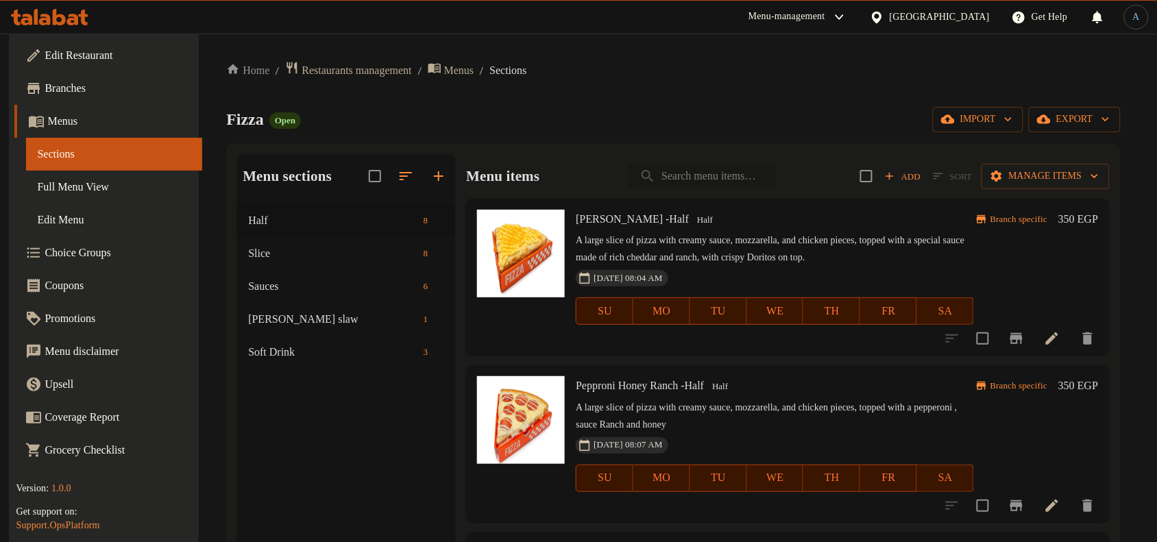
click at [706, 179] on input "search" at bounding box center [702, 176] width 148 height 24
paste input "Secret Fizza"
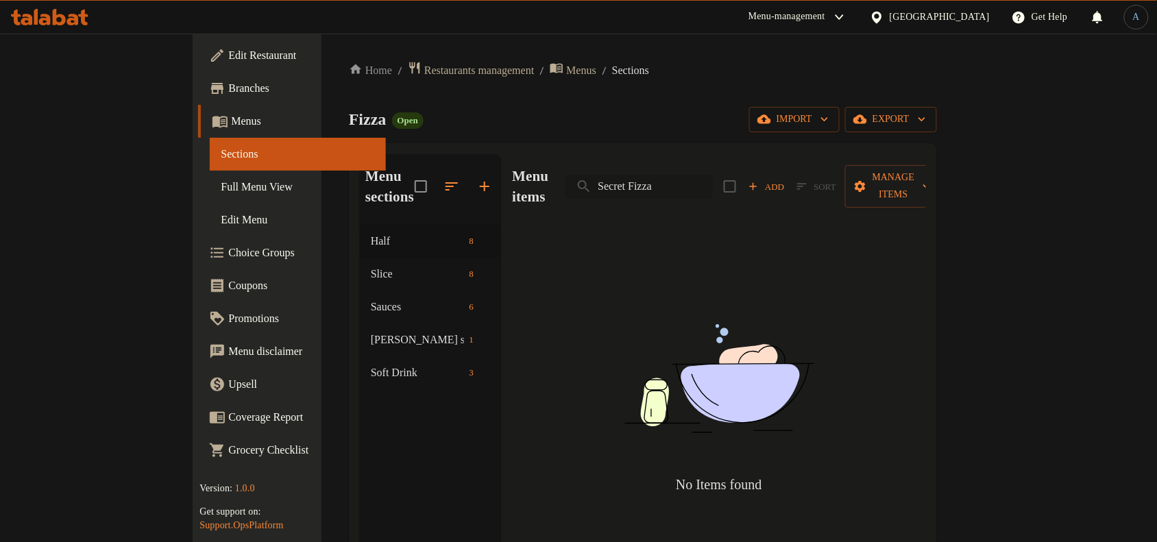
click at [713, 176] on input "Secret Fizza" at bounding box center [639, 187] width 148 height 24
paste input "Pepperoni Honey Ranch"
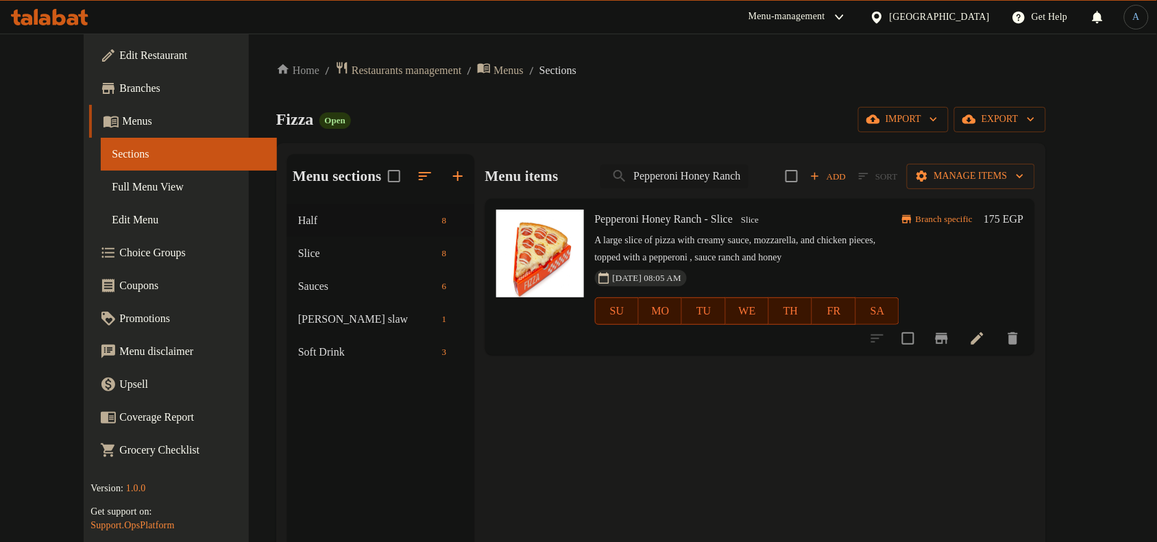
click at [722, 187] on input "Pepperoni Honey Ranch" at bounding box center [674, 176] width 148 height 24
paste input "Sea Ranch Box"
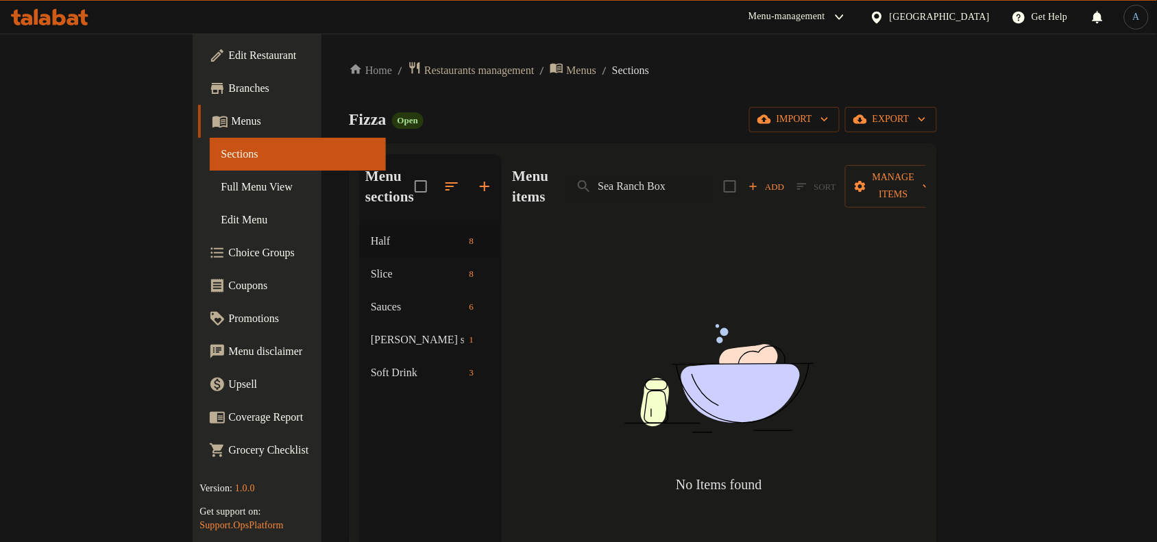
type input "Sea Ranch Box"
click at [713, 182] on input "Sea Ranch Box" at bounding box center [639, 187] width 148 height 24
click at [711, 127] on div "Fizza Open import export" at bounding box center [643, 119] width 588 height 25
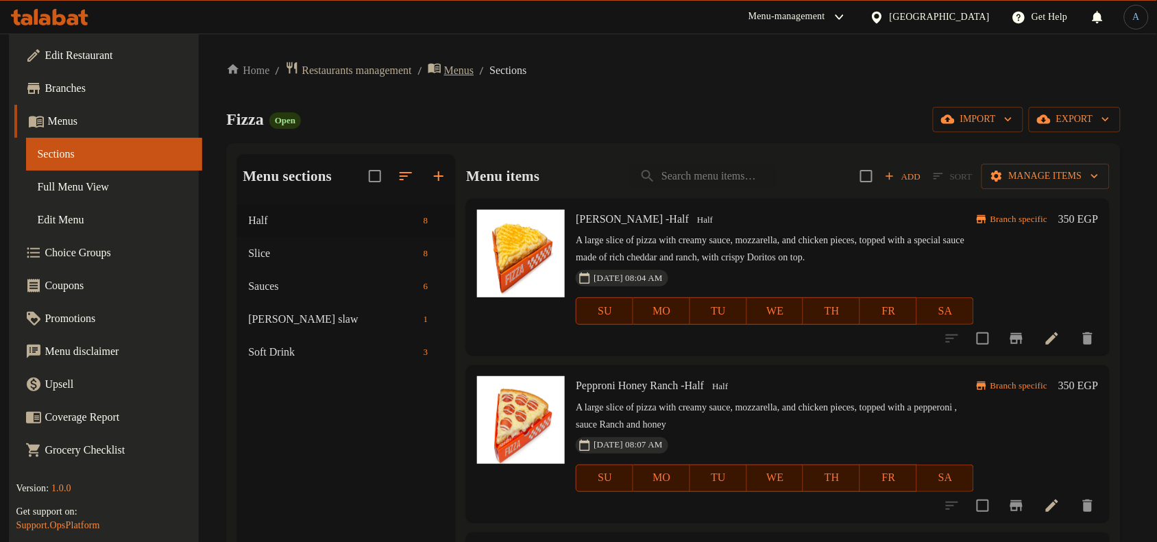
click at [474, 65] on span "Menus" at bounding box center [459, 70] width 30 height 16
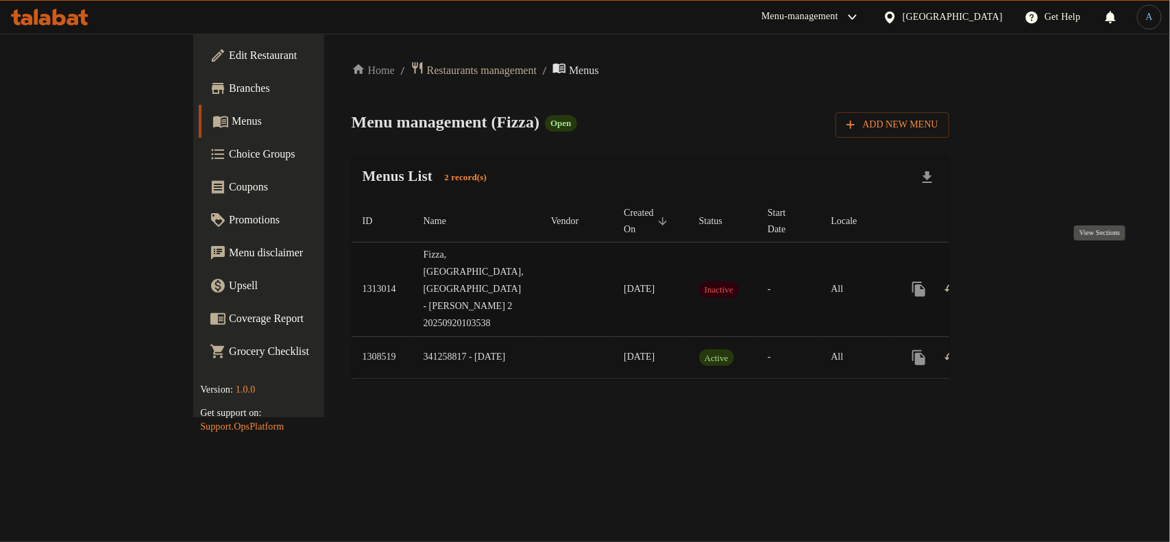
click at [1024, 283] on icon "enhanced table" at bounding box center [1017, 289] width 12 height 12
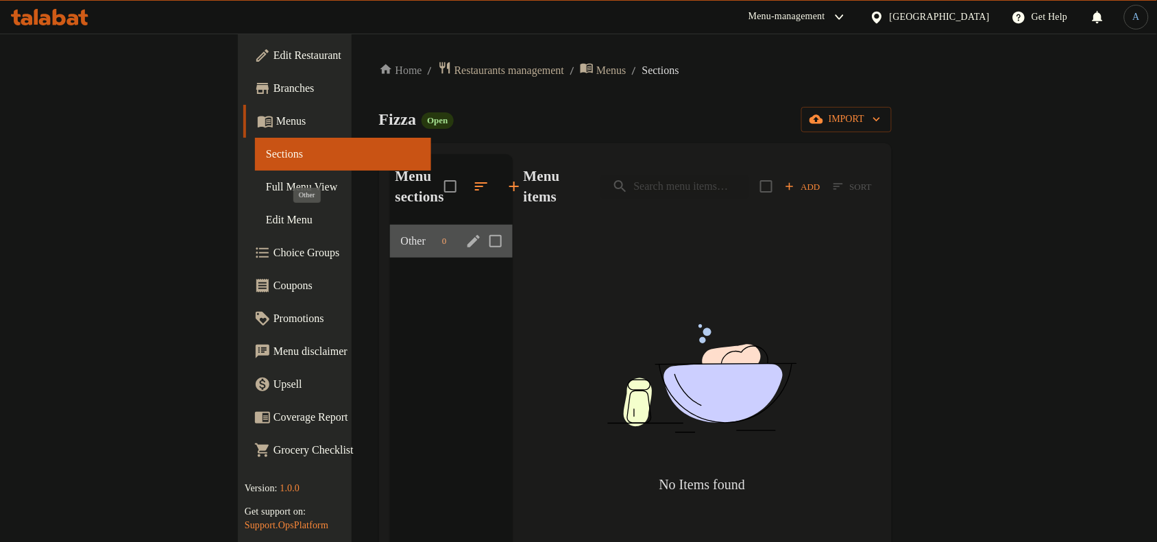
click at [401, 233] on span "Other" at bounding box center [419, 241] width 36 height 16
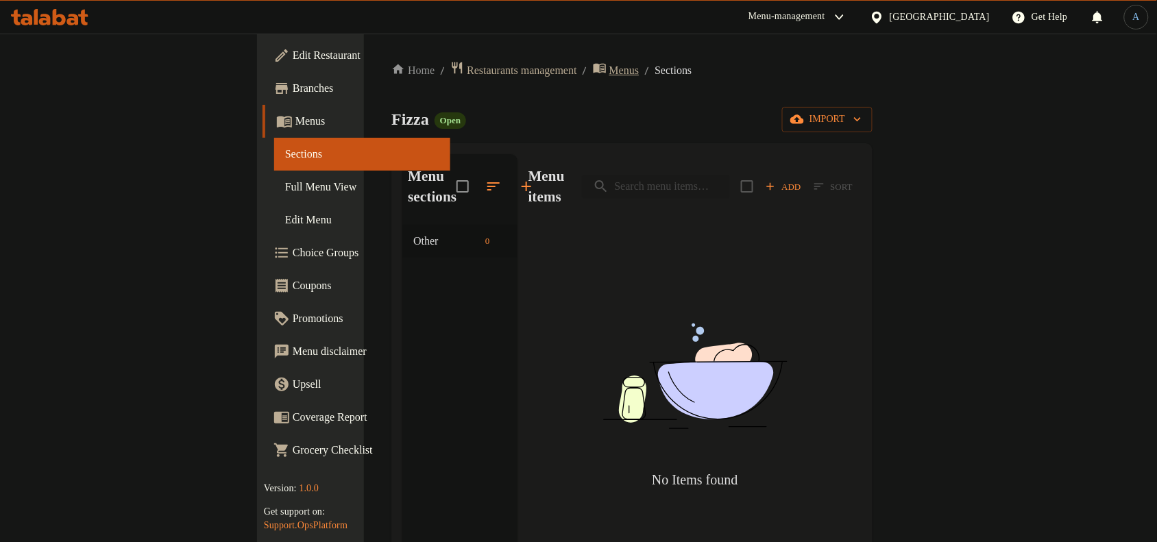
click at [609, 67] on span "Menus" at bounding box center [624, 70] width 30 height 16
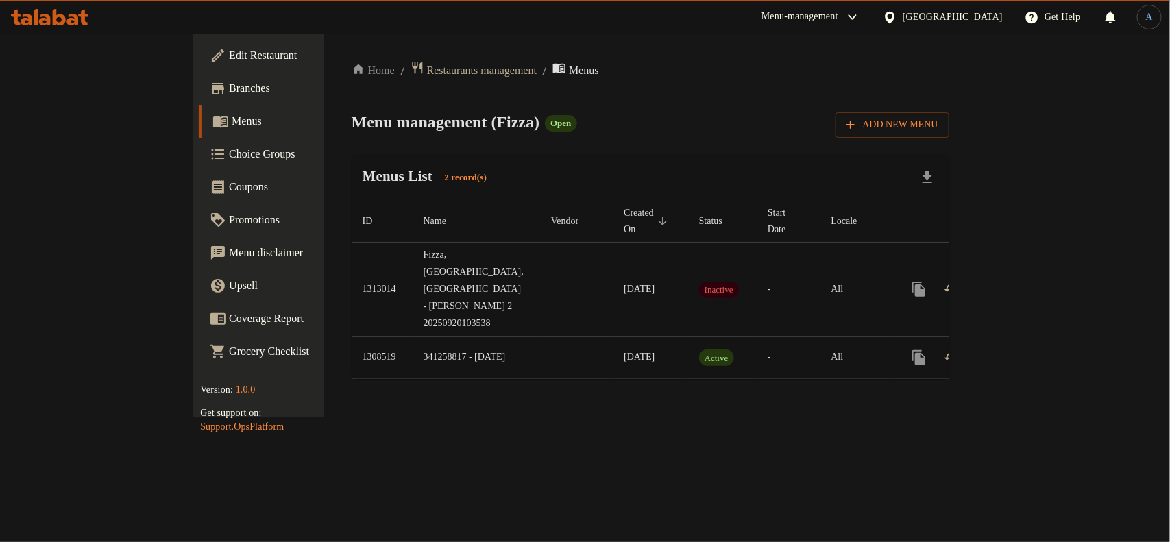
click at [620, 125] on div "Menu management ( Fizza ) Open Add New Menu" at bounding box center [651, 122] width 598 height 31
click at [938, 124] on span "Add New Menu" at bounding box center [892, 124] width 92 height 17
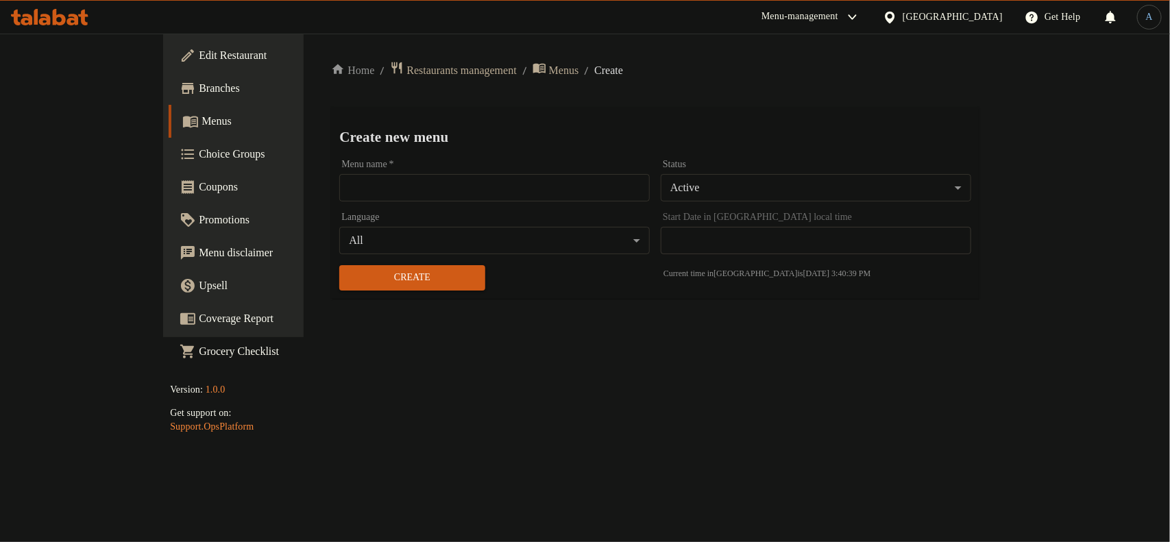
click at [393, 197] on input "text" at bounding box center [494, 187] width 310 height 27
click at [395, 193] on input "NM CN" at bounding box center [494, 187] width 310 height 27
paste input "342722904"
click at [339, 186] on input "NM CN 342722904" at bounding box center [494, 187] width 310 height 27
type input "NM CN342722904"
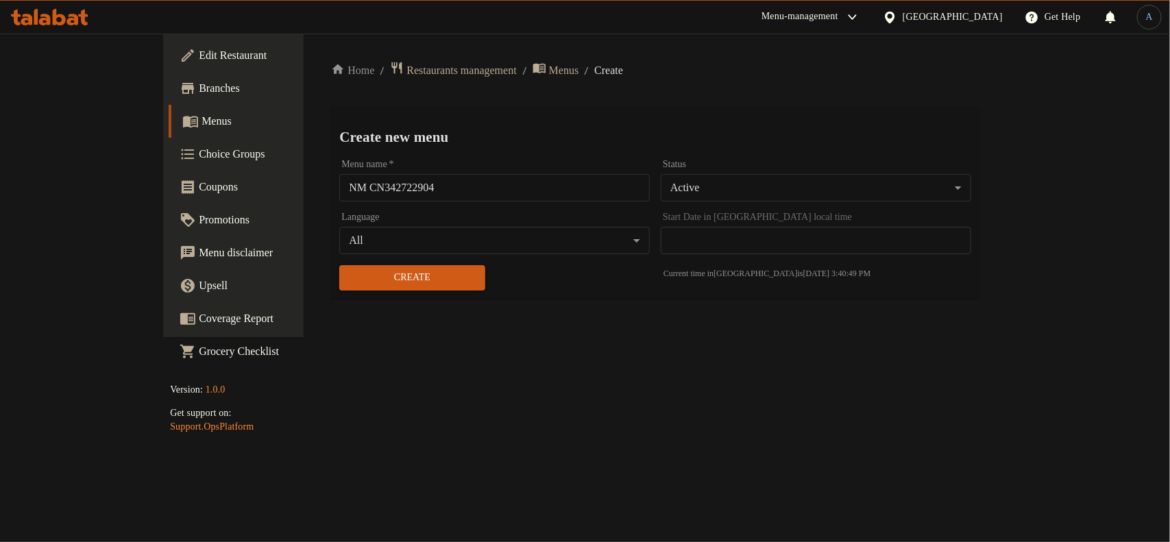
click at [500, 134] on h2 "Create new menu" at bounding box center [654, 137] width 631 height 21
click at [794, 182] on body "​ Menu-management [GEOGRAPHIC_DATA] Get Help A Edit Restaurant Branches Menus C…" at bounding box center [585, 288] width 1170 height 508
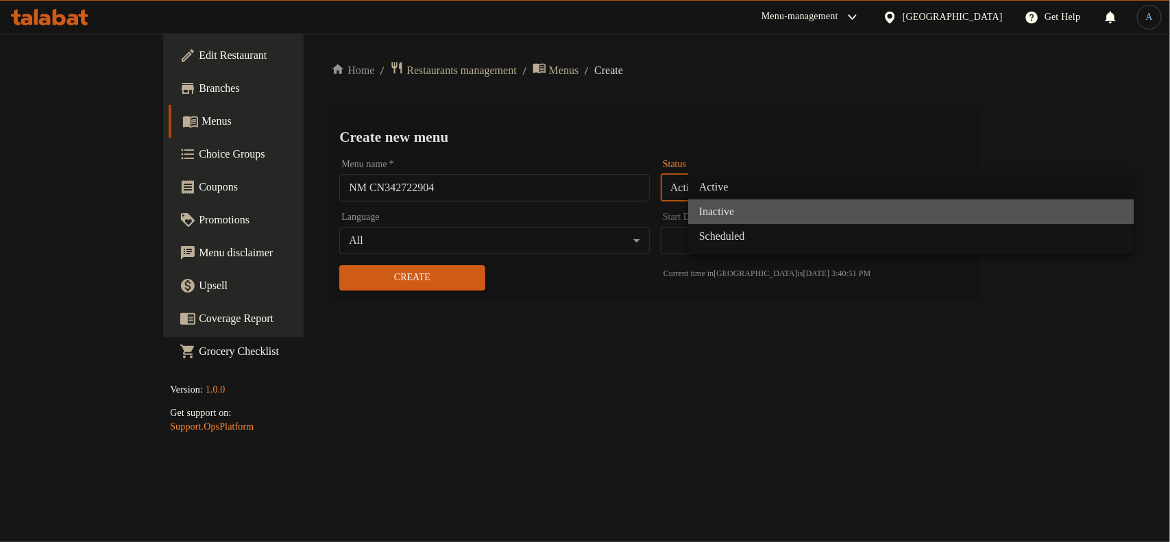
click at [713, 217] on li "Inactive" at bounding box center [911, 211] width 446 height 25
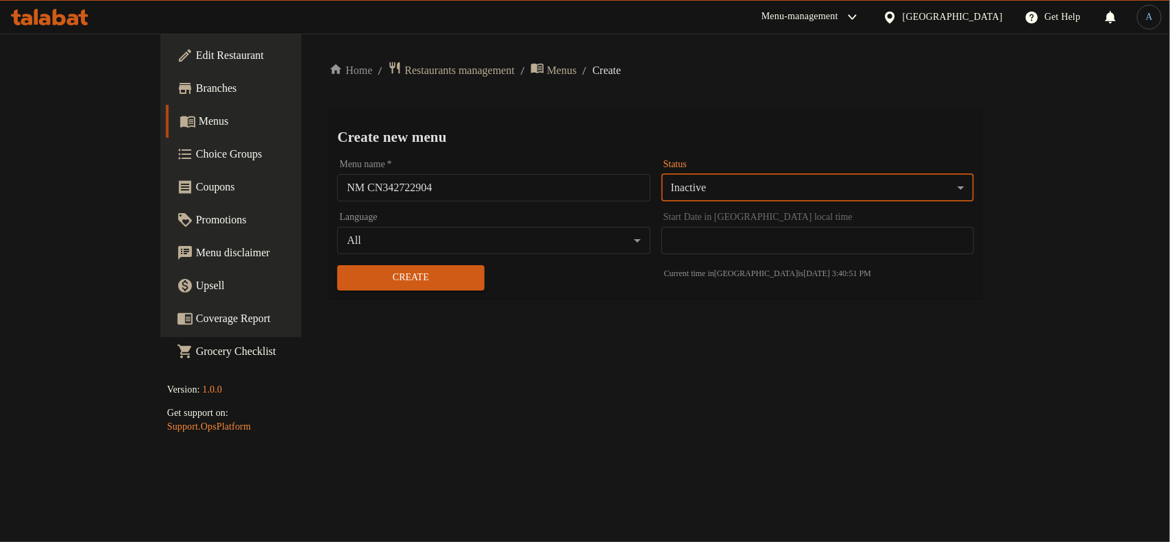
click at [743, 127] on h2 "Create new menu" at bounding box center [655, 137] width 637 height 21
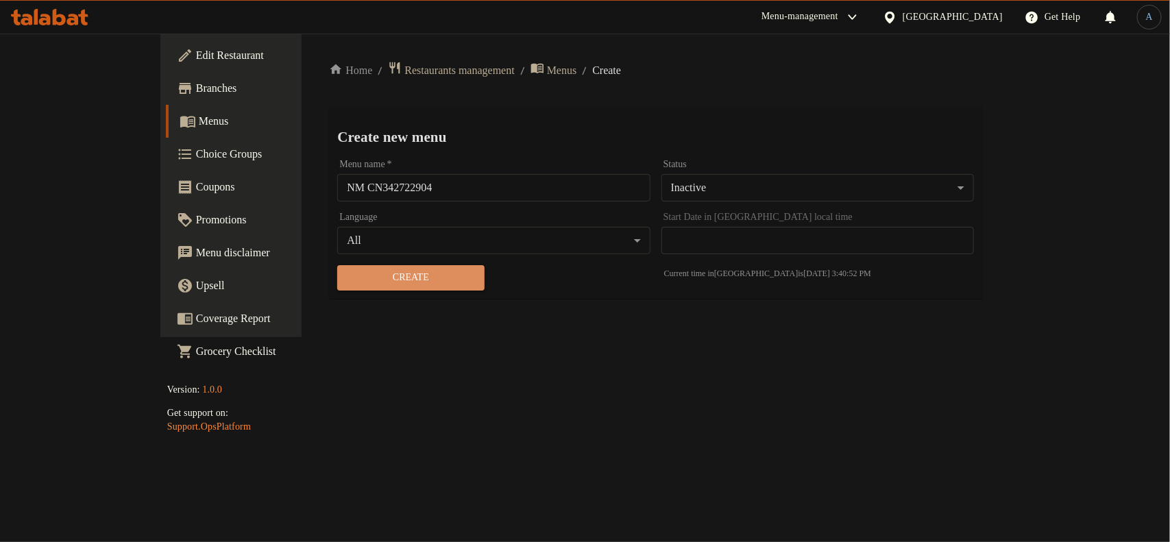
click at [405, 283] on span "Create" at bounding box center [410, 277] width 125 height 17
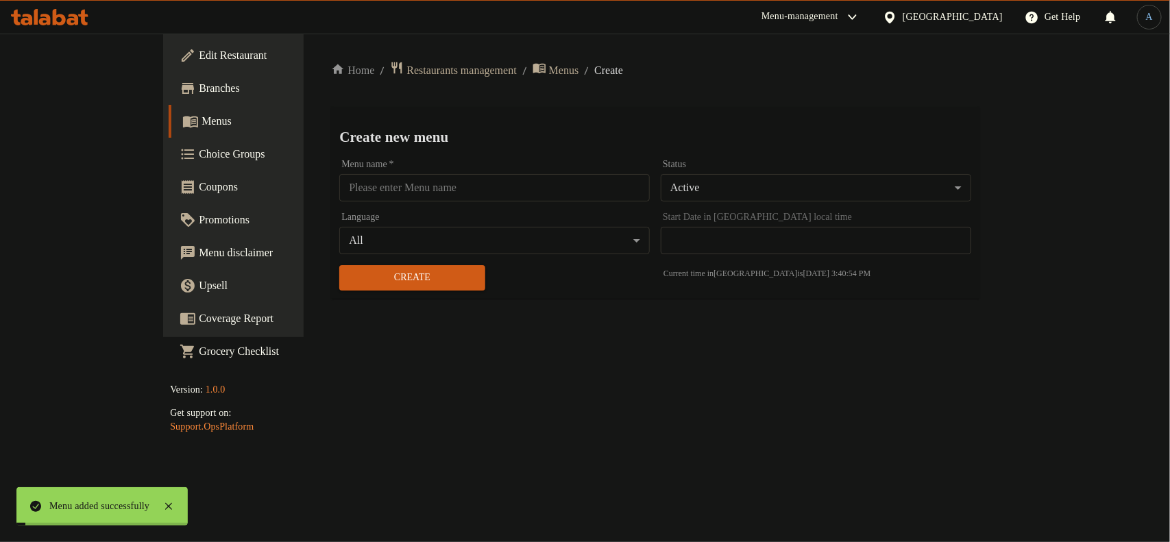
click at [549, 69] on span "Menus" at bounding box center [564, 70] width 30 height 16
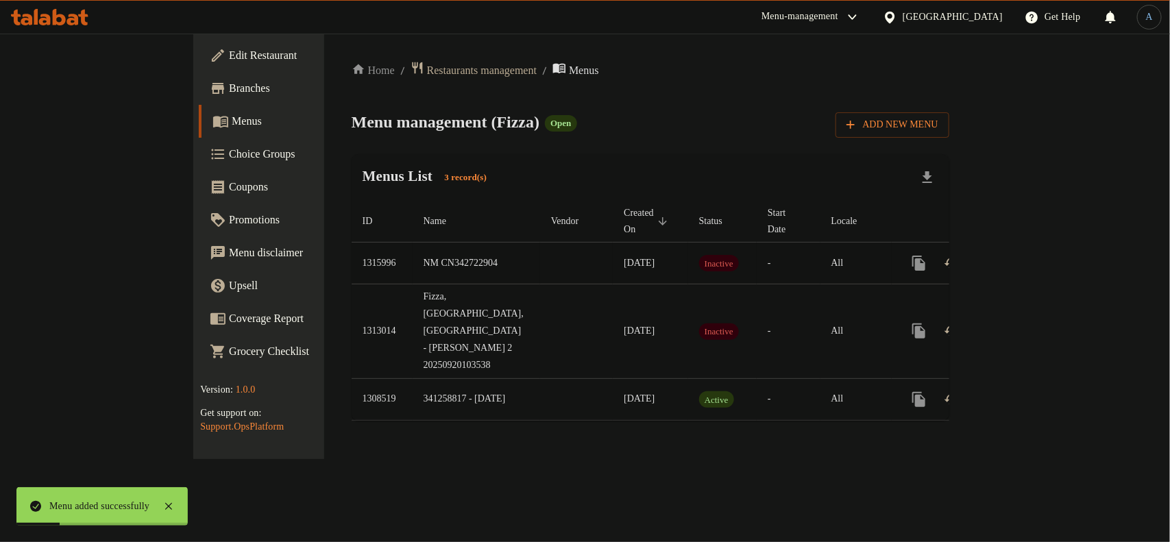
click at [613, 256] on td "[DATE]" at bounding box center [650, 264] width 75 height 42
click at [1026, 255] on icon "enhanced table" at bounding box center [1017, 263] width 16 height 16
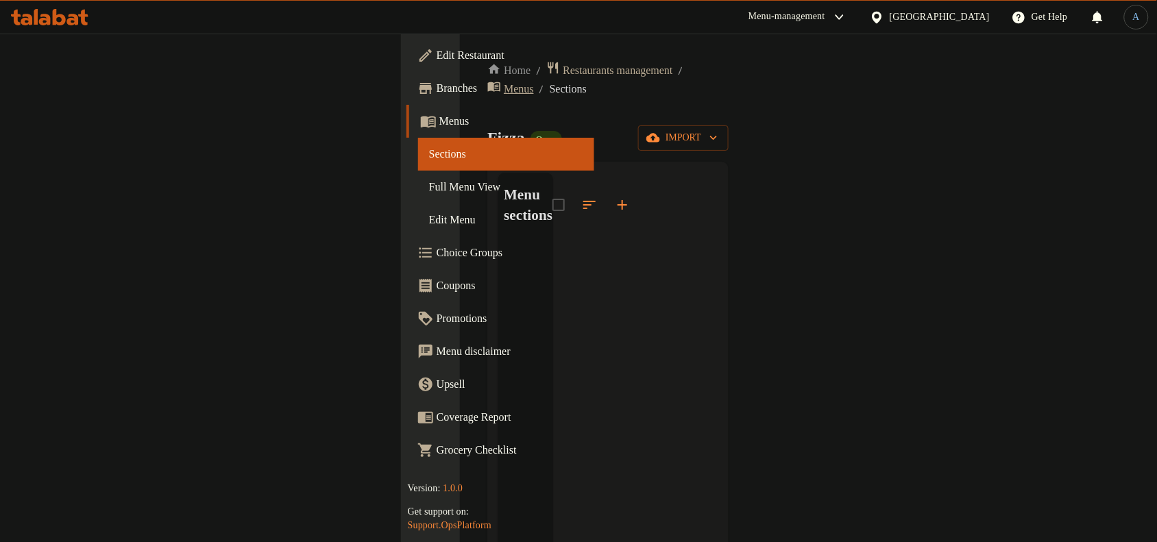
click at [488, 82] on icon "breadcrumb" at bounding box center [494, 87] width 12 height 10
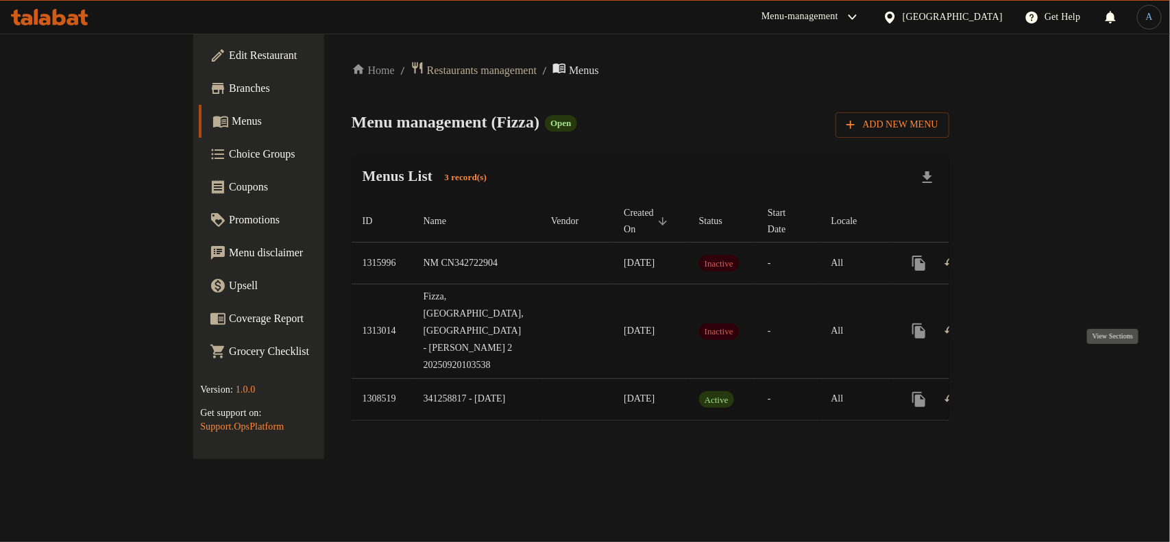
click at [1024, 393] on icon "enhanced table" at bounding box center [1017, 399] width 12 height 12
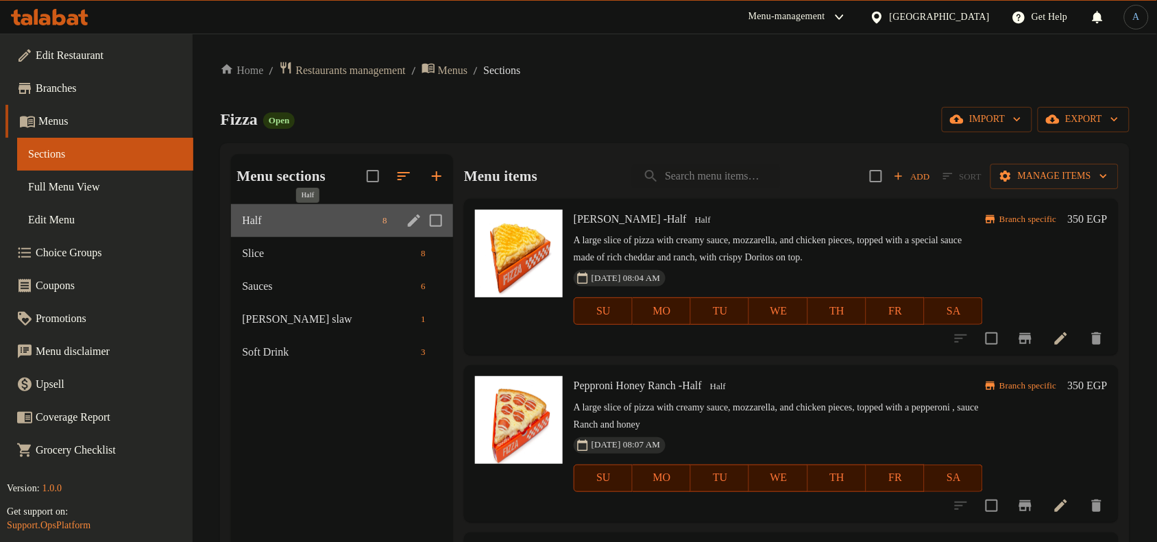
click at [296, 214] on span "Half" at bounding box center [309, 220] width 135 height 16
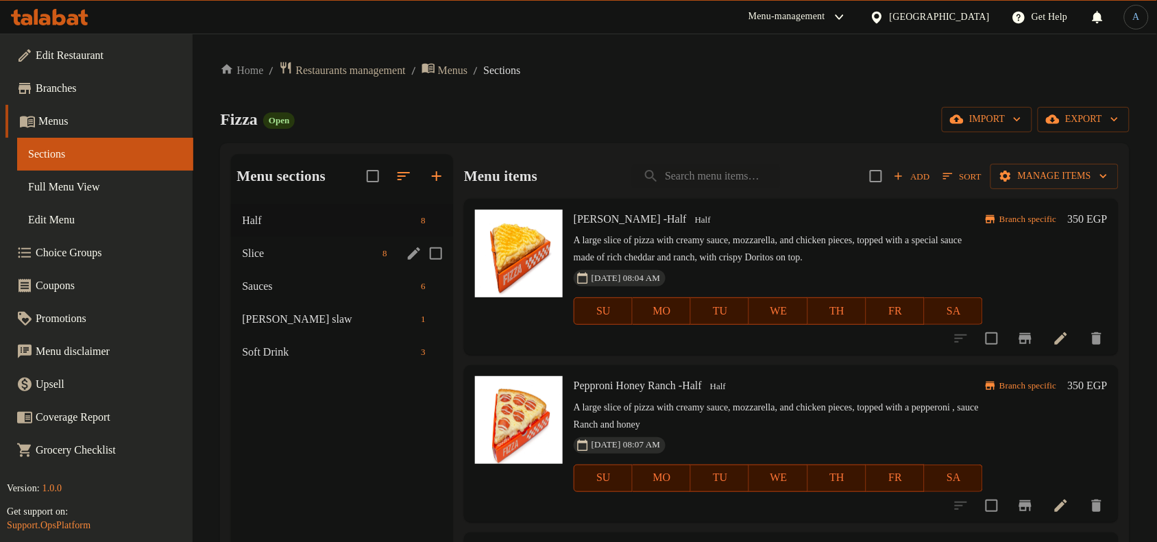
click at [267, 245] on span "Slice" at bounding box center [309, 253] width 135 height 16
click at [258, 282] on span "Sauces" at bounding box center [309, 286] width 135 height 16
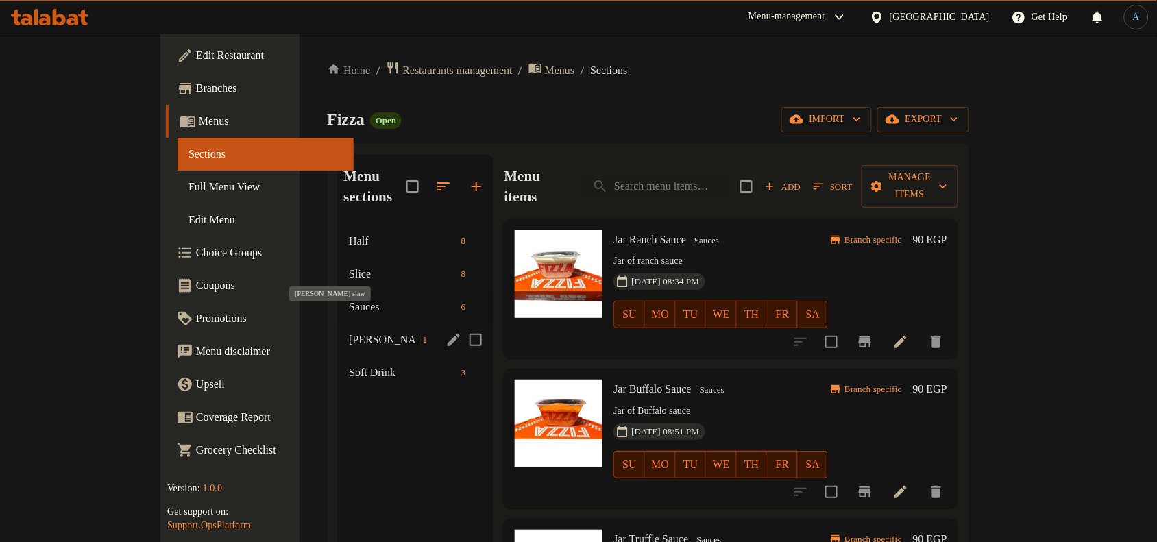
click at [349, 332] on span "[PERSON_NAME] slaw" at bounding box center [383, 340] width 69 height 16
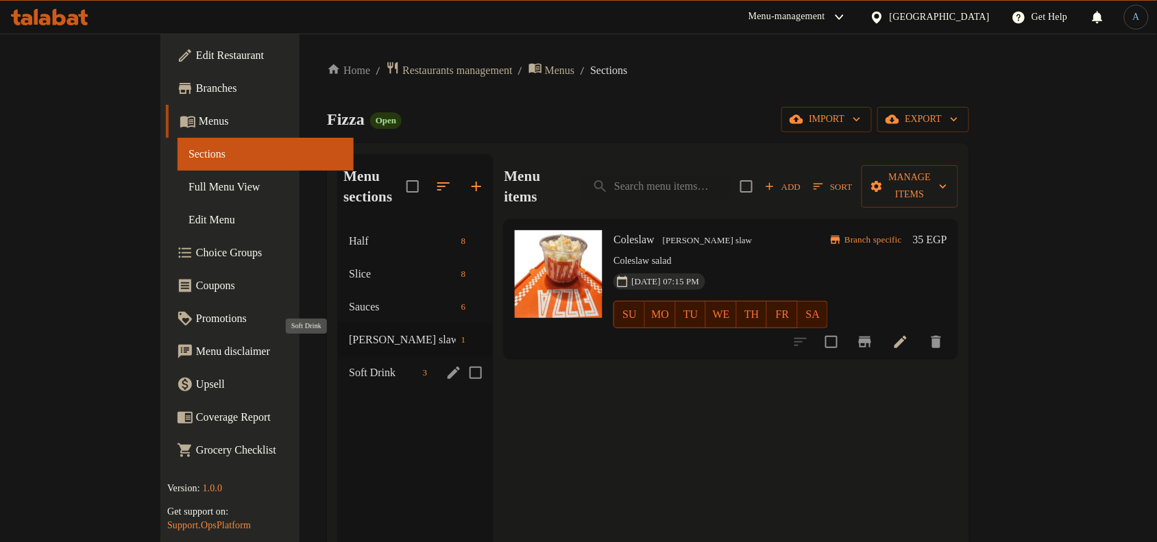
click at [349, 365] on span "Soft Drink" at bounding box center [383, 373] width 69 height 16
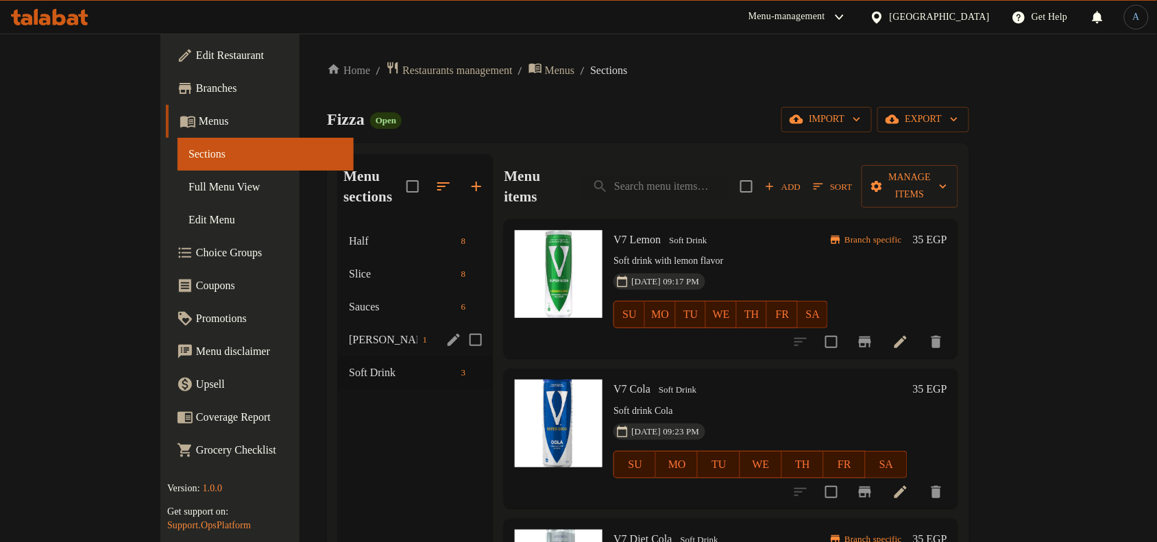
click at [338, 323] on div "[PERSON_NAME] slaw 1" at bounding box center [415, 339] width 155 height 33
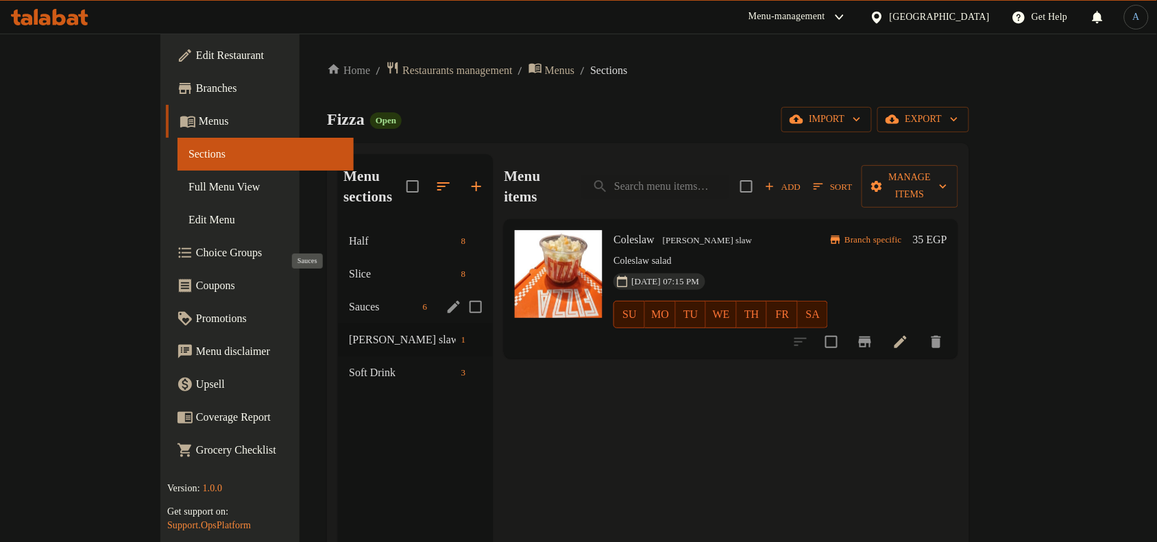
click at [349, 299] on span "Sauces" at bounding box center [383, 307] width 69 height 16
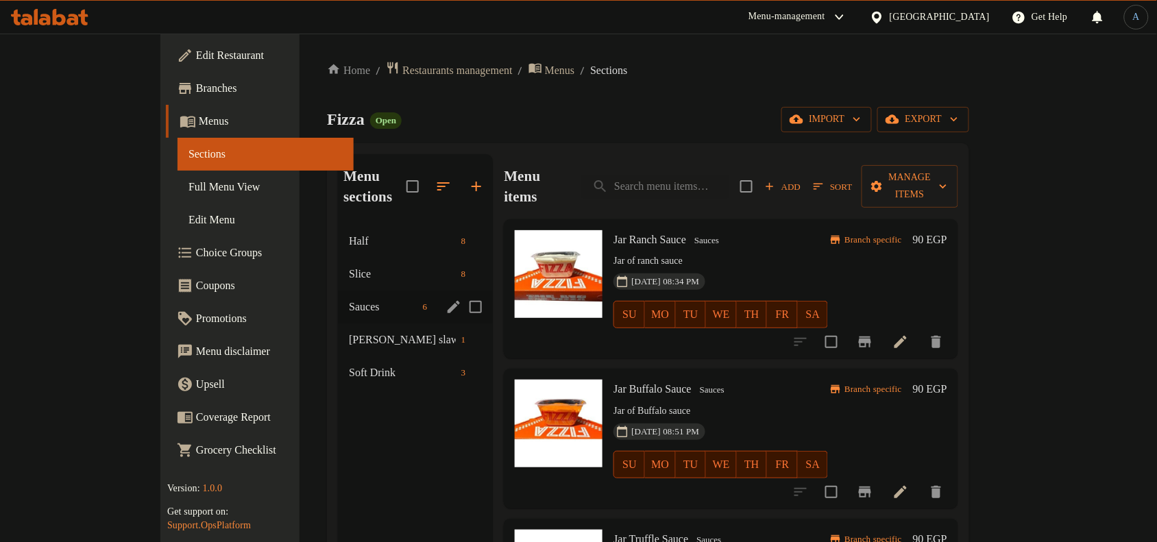
click at [338, 262] on div "Slice 8" at bounding box center [415, 274] width 155 height 33
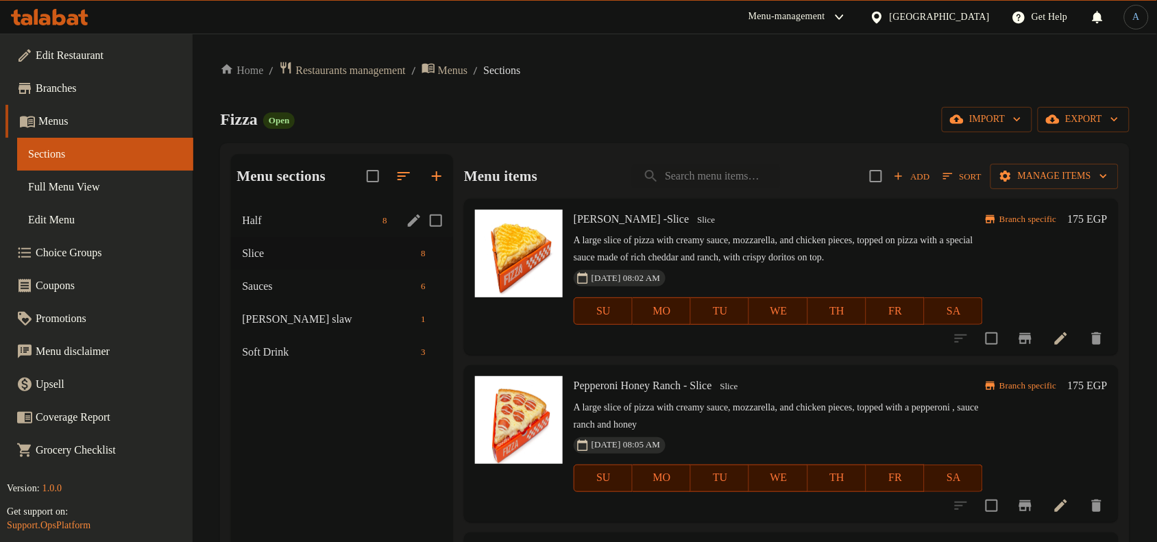
click at [293, 212] on span "Half" at bounding box center [309, 220] width 135 height 16
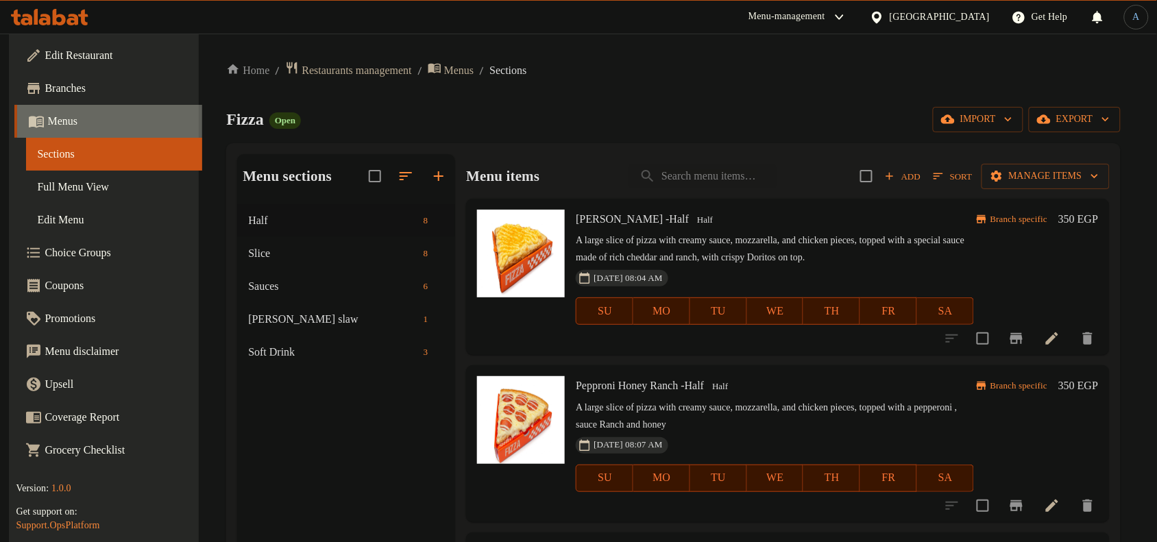
click at [90, 124] on span "Menus" at bounding box center [119, 121] width 144 height 16
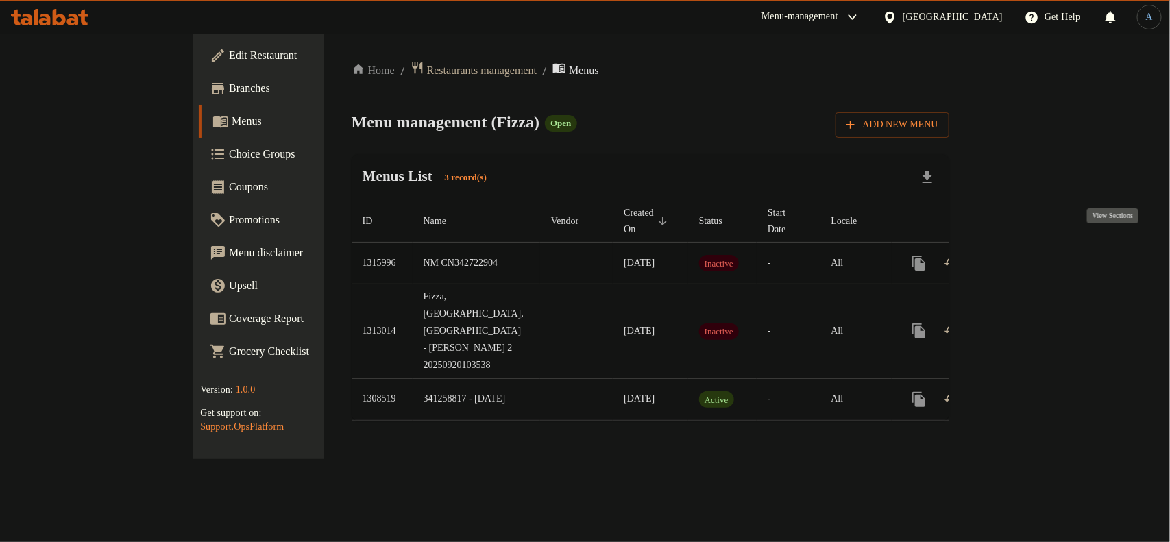
click at [1026, 255] on icon "enhanced table" at bounding box center [1017, 263] width 16 height 16
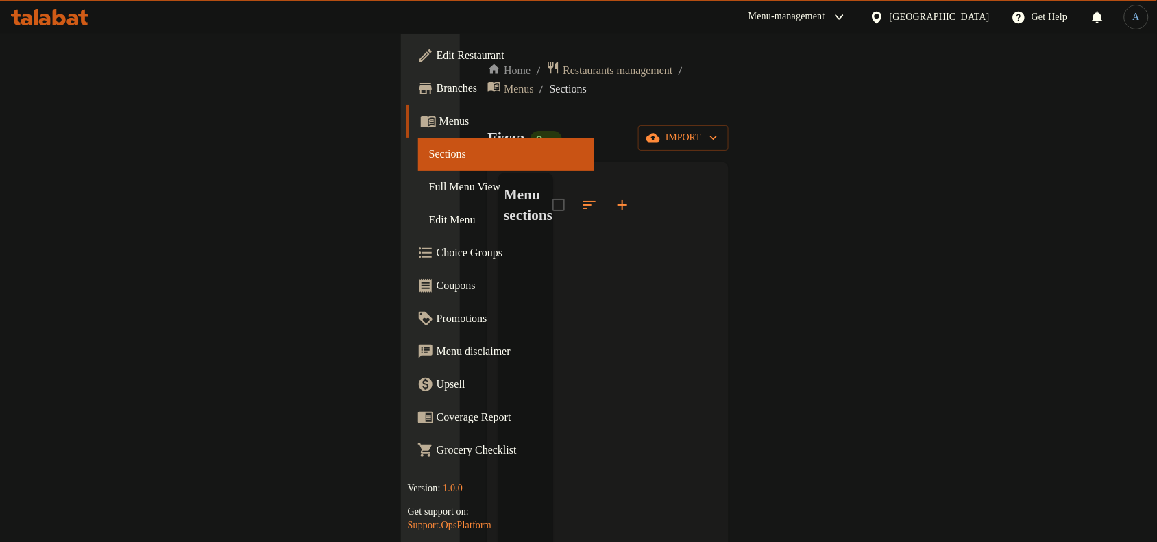
click at [614, 197] on icon "button" at bounding box center [622, 205] width 16 height 16
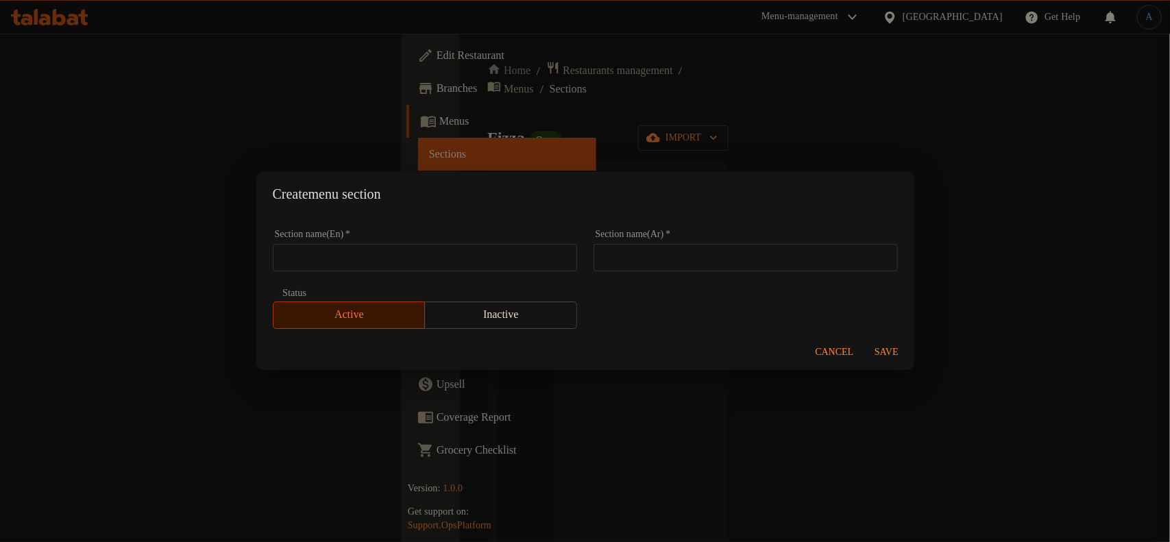
drag, startPoint x: 358, startPoint y: 276, endPoint x: 362, endPoint y: 265, distance: 12.1
click at [358, 273] on div "Section name(En)   * Section name(En) *" at bounding box center [425, 250] width 321 height 58
paste input "PIZZA"
click at [363, 264] on input "PIZZA" at bounding box center [425, 257] width 304 height 27
click at [348, 258] on input "PIZZA" at bounding box center [425, 257] width 304 height 27
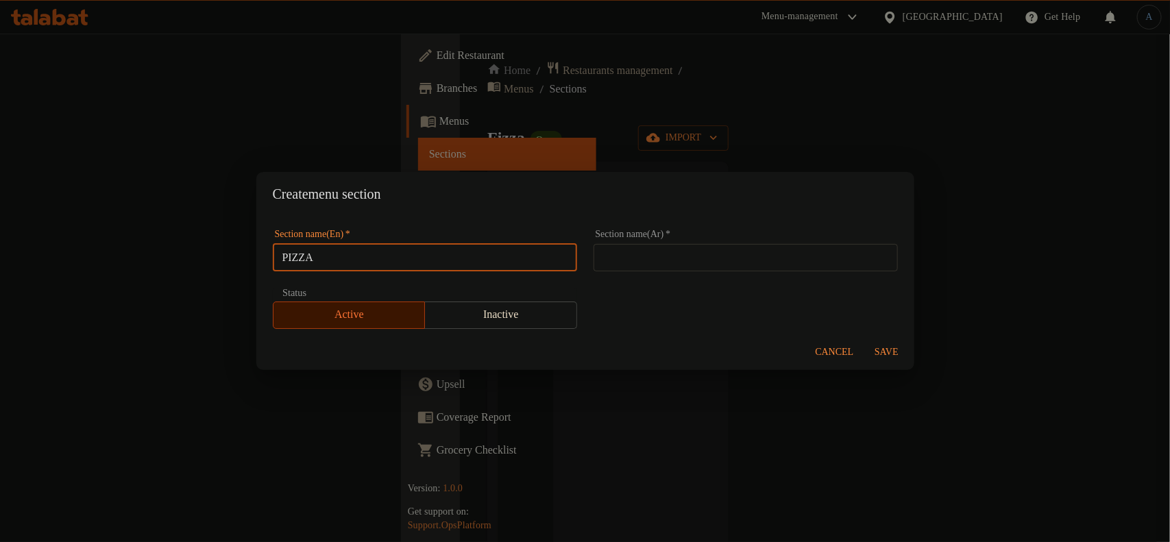
paste input "izza"
type input "Pizza"
click at [706, 257] on input "text" at bounding box center [745, 257] width 304 height 27
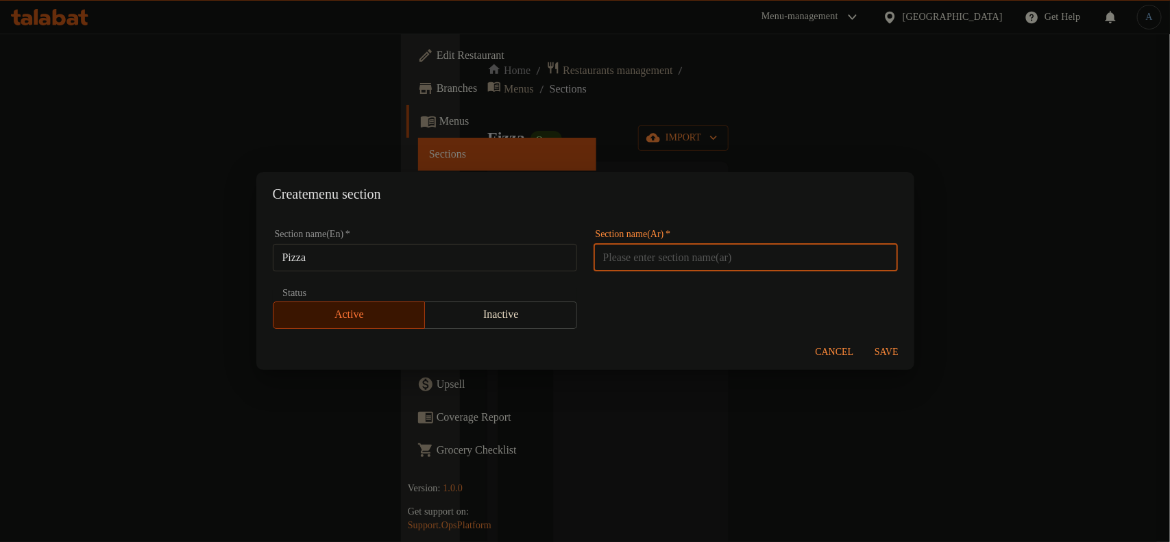
paste input "[PERSON_NAME]"
type input "[PERSON_NAME]"
click at [887, 354] on span "Save" at bounding box center [886, 352] width 33 height 17
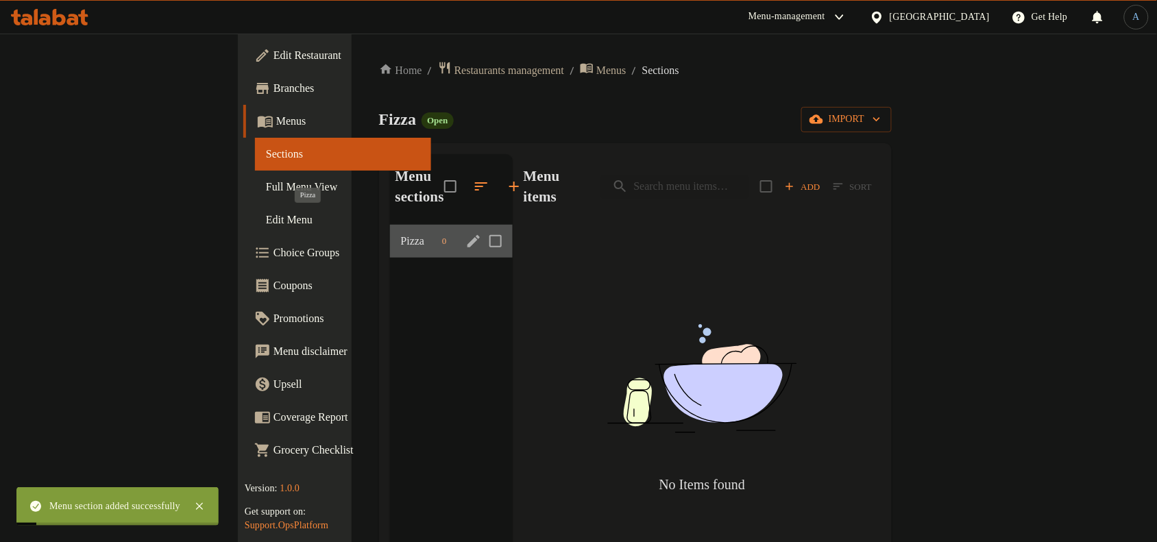
click at [401, 233] on span "Pizza" at bounding box center [419, 241] width 36 height 16
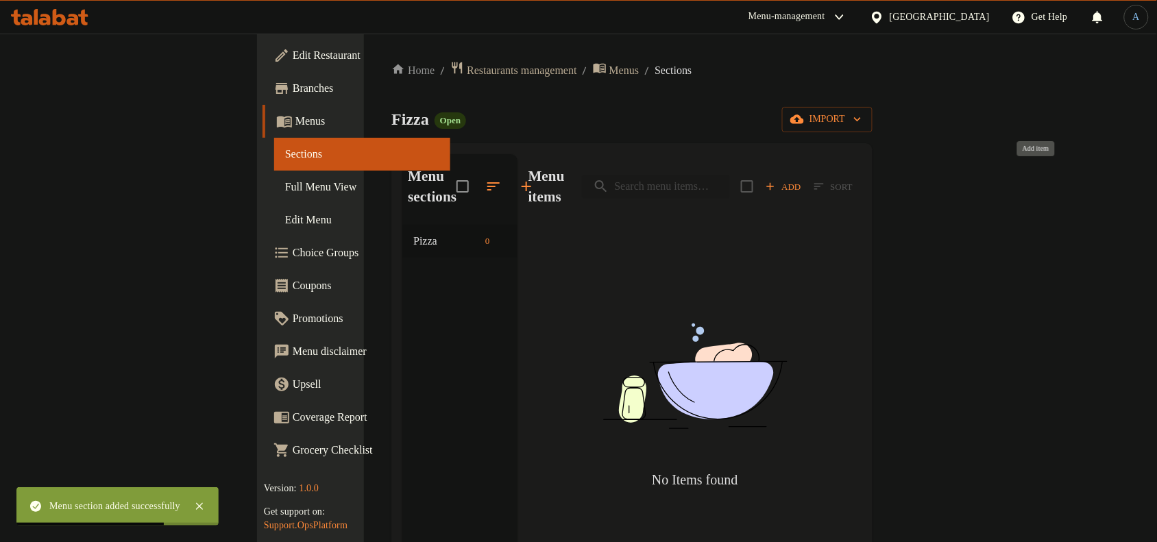
click at [802, 179] on span "Add" at bounding box center [783, 187] width 37 height 16
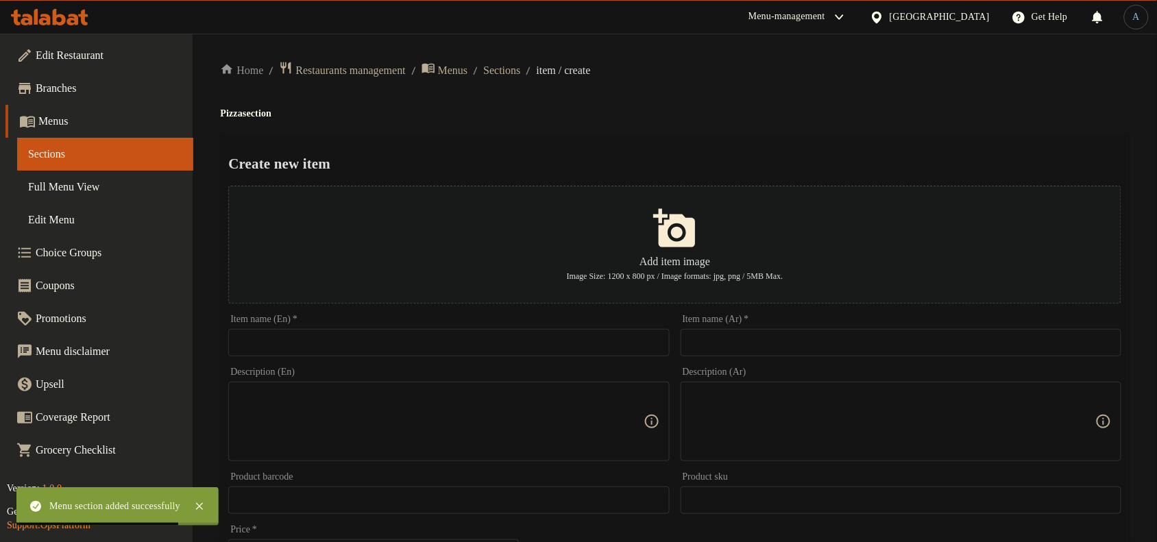
drag, startPoint x: 641, startPoint y: 348, endPoint x: 644, endPoint y: 336, distance: 12.6
click at [641, 348] on input "text" at bounding box center [448, 342] width 441 height 27
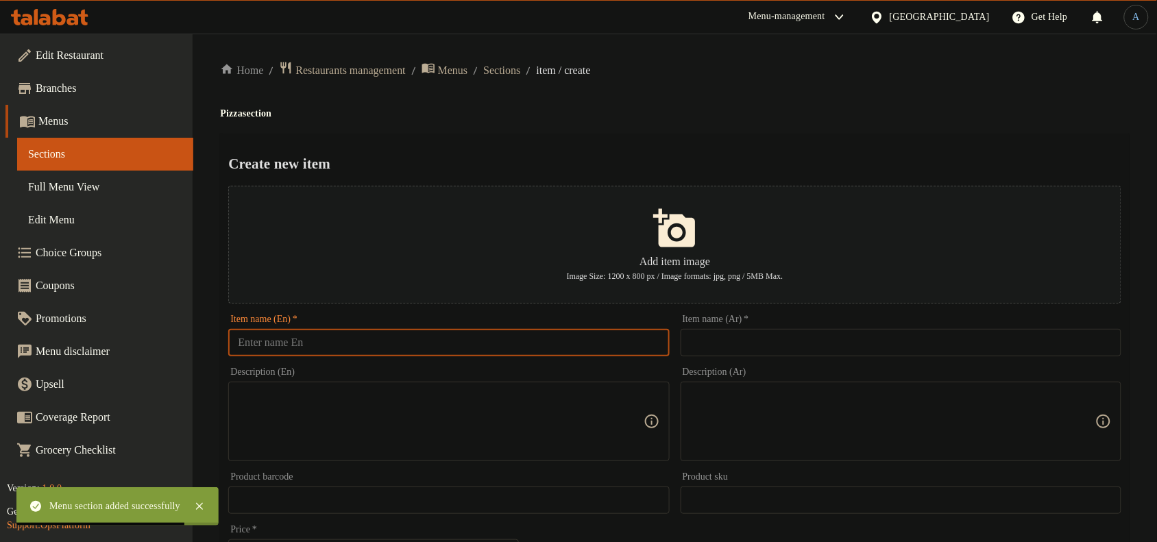
paste input "PEPPRONI HONEY RANCH"
click at [718, 160] on h2 "Create new item" at bounding box center [674, 163] width 893 height 21
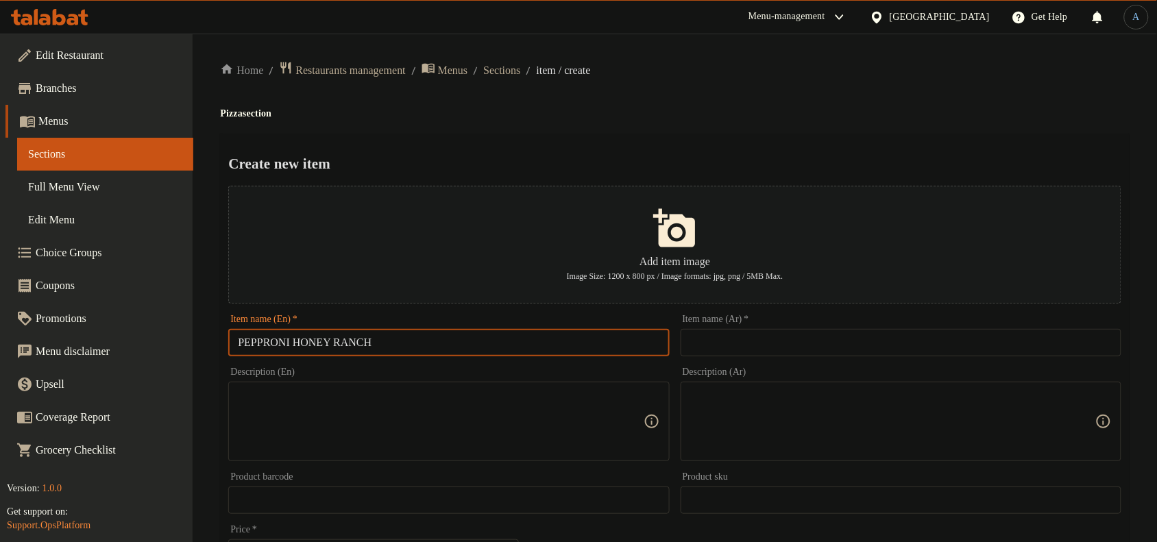
click at [460, 339] on input "PEPPRONI HONEY RANCH" at bounding box center [448, 342] width 441 height 27
paste input "epproni [GEOGRAPHIC_DATA]"
type input "Pepproni Honey Ranch"
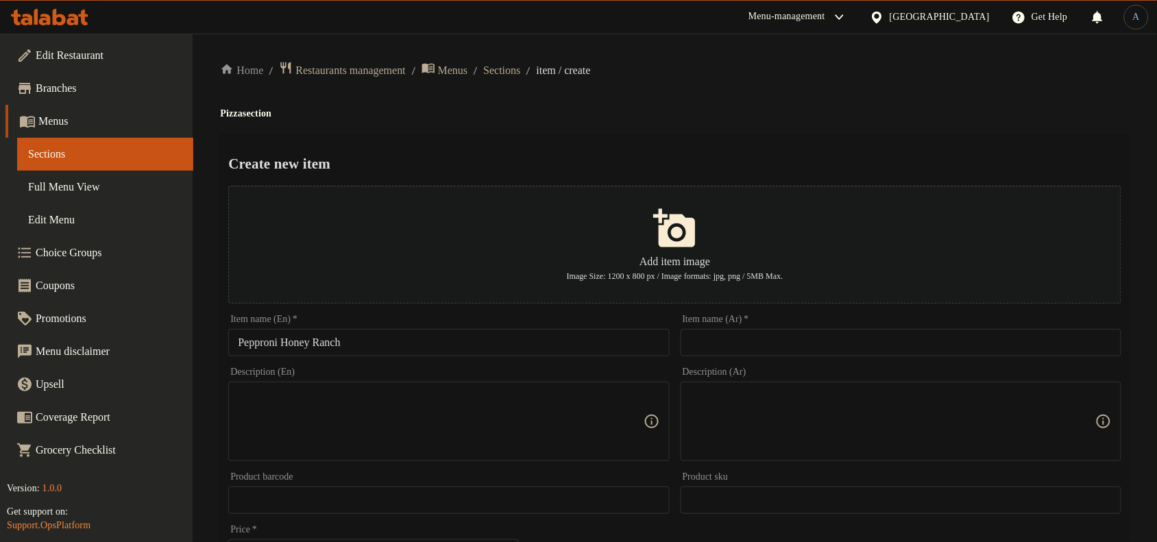
click at [761, 108] on h4 "Pizza section" at bounding box center [674, 114] width 909 height 14
click at [895, 128] on div "Home / Restaurants management / Menus / Sections / item / create Pizza section …" at bounding box center [674, 497] width 909 height 873
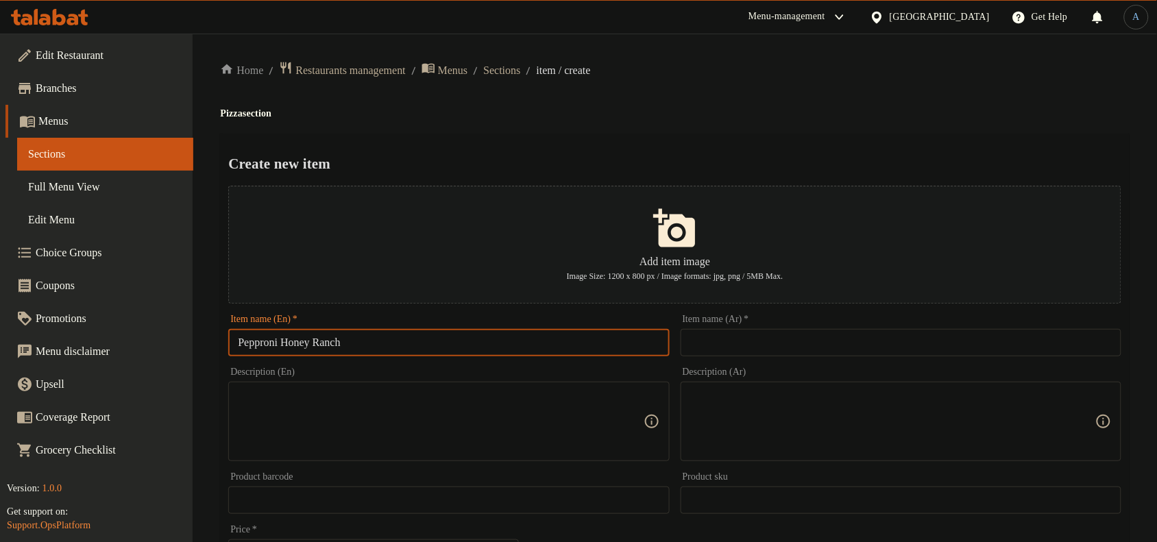
click at [371, 340] on input "Pepproni Honey Ranch" at bounding box center [448, 342] width 441 height 27
click at [262, 345] on input "Pepproni Honey Ranch" at bounding box center [448, 342] width 441 height 27
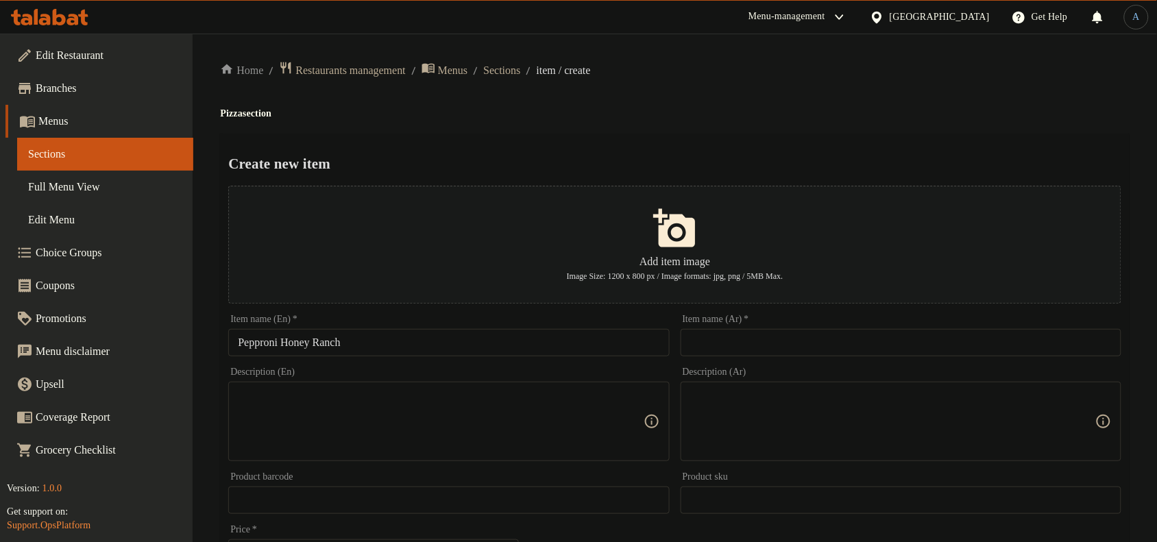
paste input "بيبروني"
click at [814, 343] on input "بيبروني" at bounding box center [900, 342] width 441 height 27
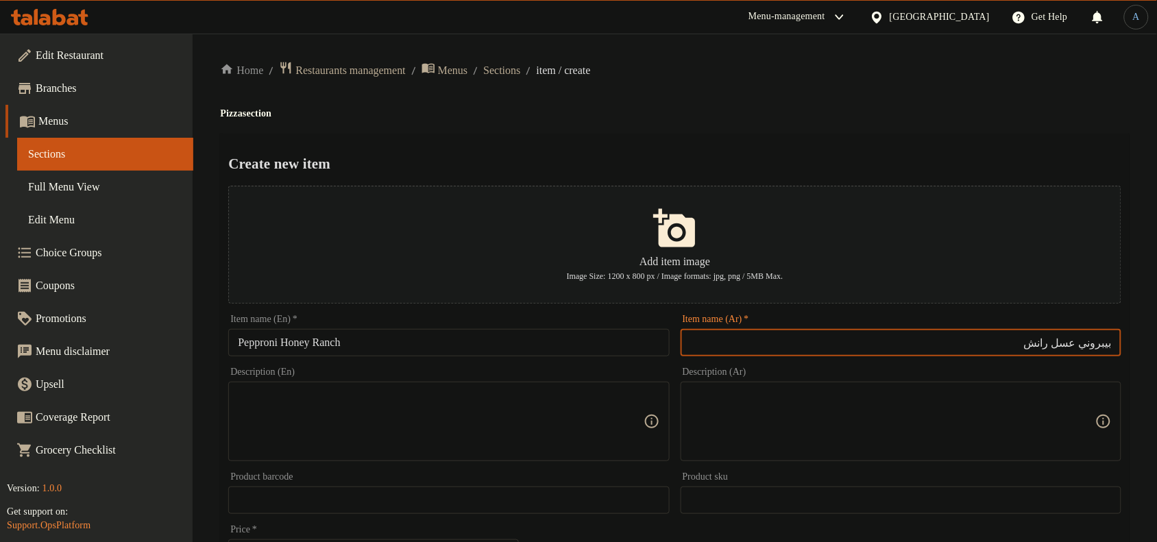
type input "بيبروني عسل رانش"
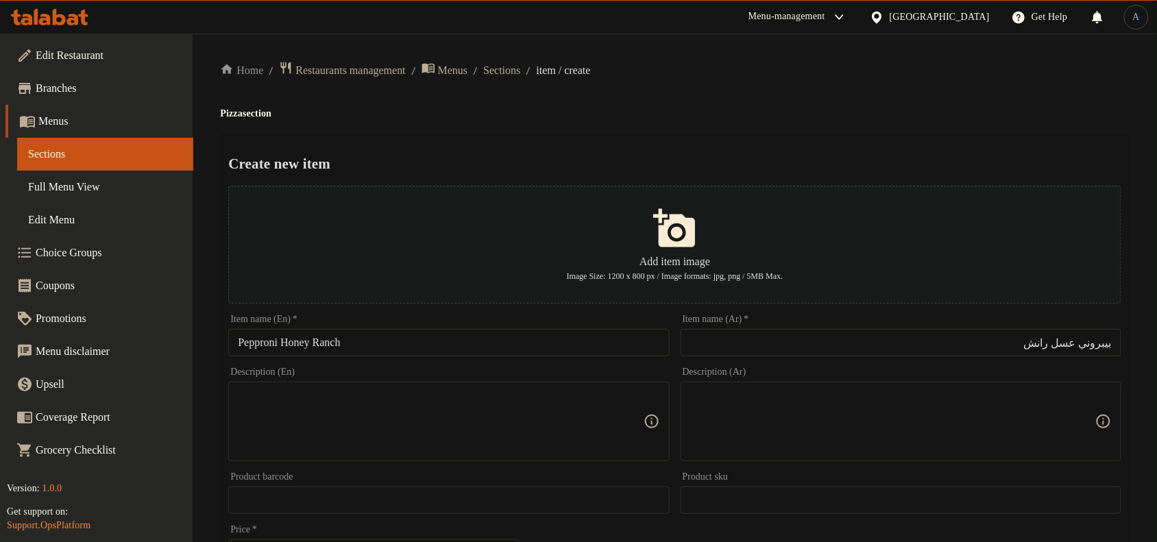
click at [564, 456] on div "Description (En)" at bounding box center [448, 421] width 441 height 79
paste textarea "IZZA DOUBLE PEPPRONI, HONEY MOZZARELLA, RANCH SAUCЕ FRIES, CUP SAUCE, [PERSON_N…"
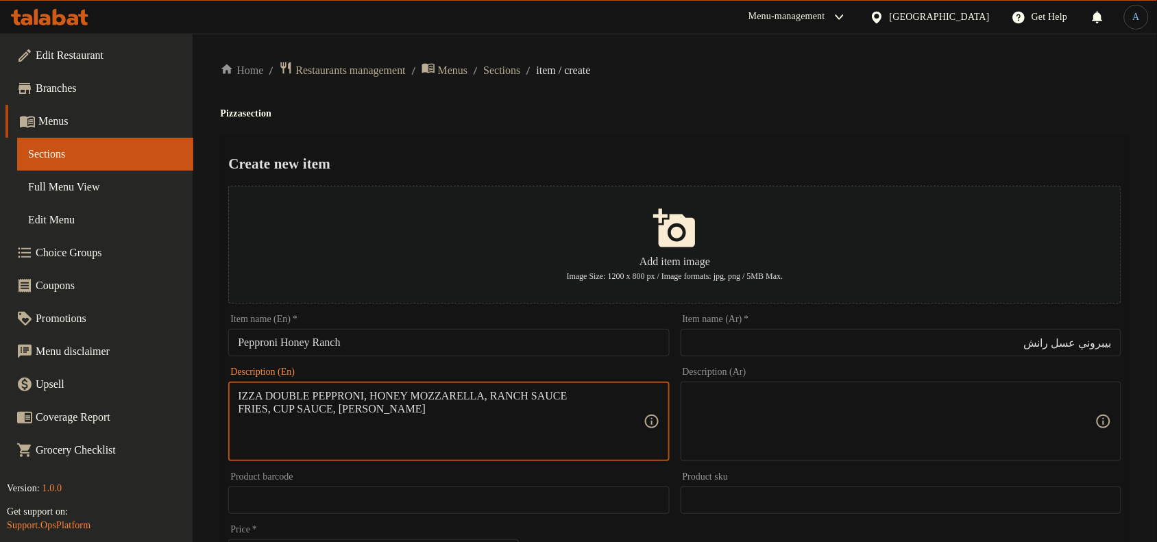
drag, startPoint x: 236, startPoint y: 393, endPoint x: 250, endPoint y: 388, distance: 14.5
click at [237, 393] on div "IZZA DOUBLE PEPPRONI, HONEY MOZZARELLA, RANCH SAUCЕ FRIES, CUP SAUCE, [PERSON_N…" at bounding box center [448, 421] width 441 height 79
click at [241, 394] on textarea "IZZA DOUBLE PEPPRONI, HONEY MOZZARELLA, RANCH SAUCЕ FRIES, CUP SAUCE, [PERSON_N…" at bounding box center [440, 421] width 405 height 65
type textarea "PIZZA DOUBLE PEPPRONI, HONEY MOZZARELLA, RANCH SAUCЕ FRIES, CUP SAUCE, [PERSON_…"
click at [384, 402] on textarea "PIZZA DOUBLE PEPPRONI, HONEY MOZZARELLA, RANCH SAUCЕ FRIES, CUP SAUCE, [PERSON_…" at bounding box center [440, 421] width 405 height 65
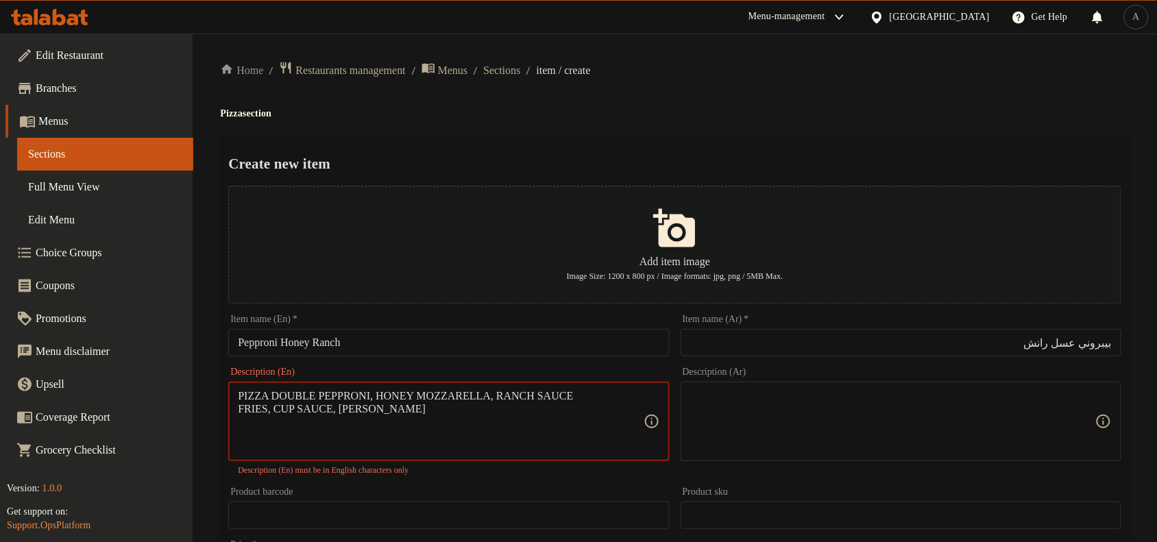
click at [457, 427] on textarea "PIZZA DOUBLE PEPPRONI, HONEY MOZZARELLA, RANCH SAUCЕ FRIES, CUP SAUCE, [PERSON_…" at bounding box center [440, 421] width 405 height 65
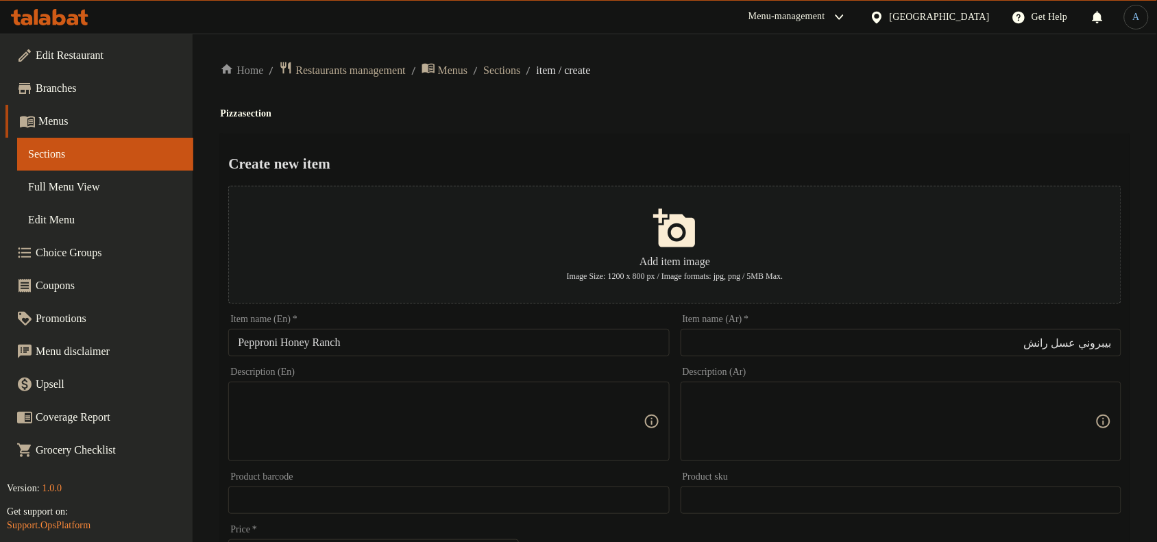
click at [415, 409] on textarea at bounding box center [440, 421] width 405 height 65
paste textarea "Large pizza box consisting of (double pepproni - mozzarella - ranch sauce - hon…"
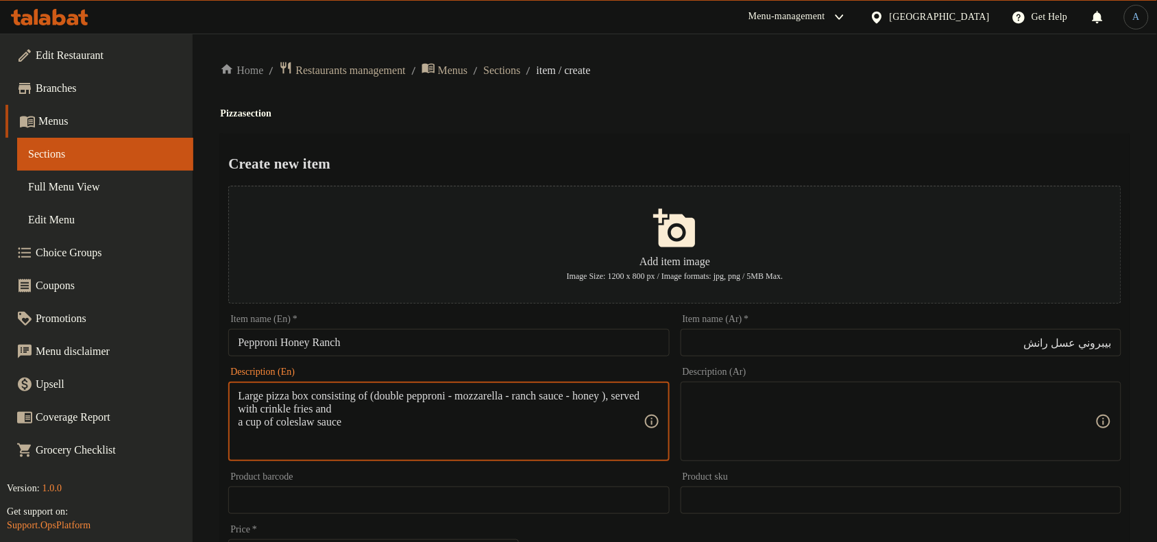
click at [238, 410] on textarea "Large pizza box consisting of (double pepproni - mozzarella - ranch sauce - hon…" at bounding box center [440, 421] width 405 height 65
click at [580, 417] on textarea "Large pizza box consisting of (double pepproni - mozzarella - ranch sauce -hone…" at bounding box center [440, 421] width 405 height 65
type textarea "Large pizza box consisting of (double pepproni - mozzarella - ranch sauce -hone…"
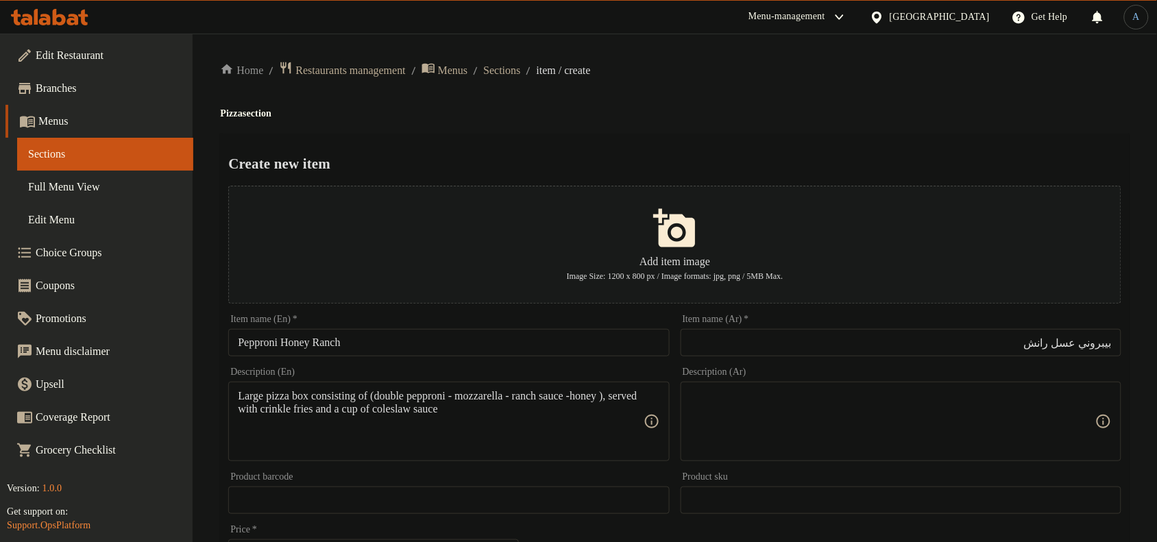
click at [413, 406] on textarea "Large pizza box consisting of (double pepproni - mozzarella - ranch sauce -hone…" at bounding box center [440, 421] width 405 height 65
click at [902, 426] on textarea at bounding box center [892, 421] width 405 height 65
paste textarea "بوكس بيتزا حجم كبير مكوّن من (دبل بيبروني - موتزاريلا - صوص رانش - عسل)، يُقدَّ…"
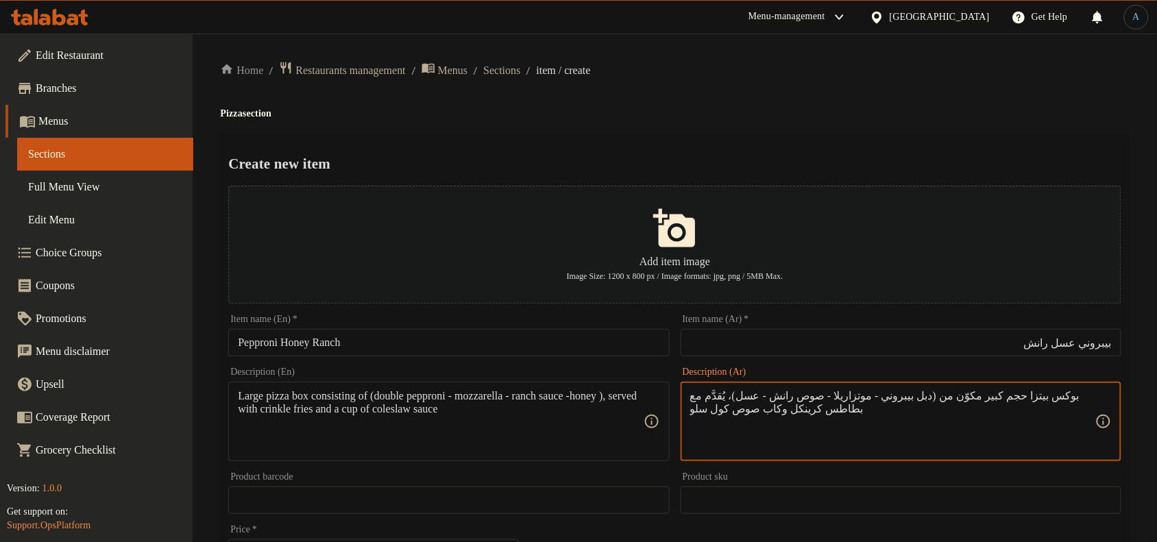
click at [913, 108] on h4 "Pizza section" at bounding box center [674, 114] width 909 height 14
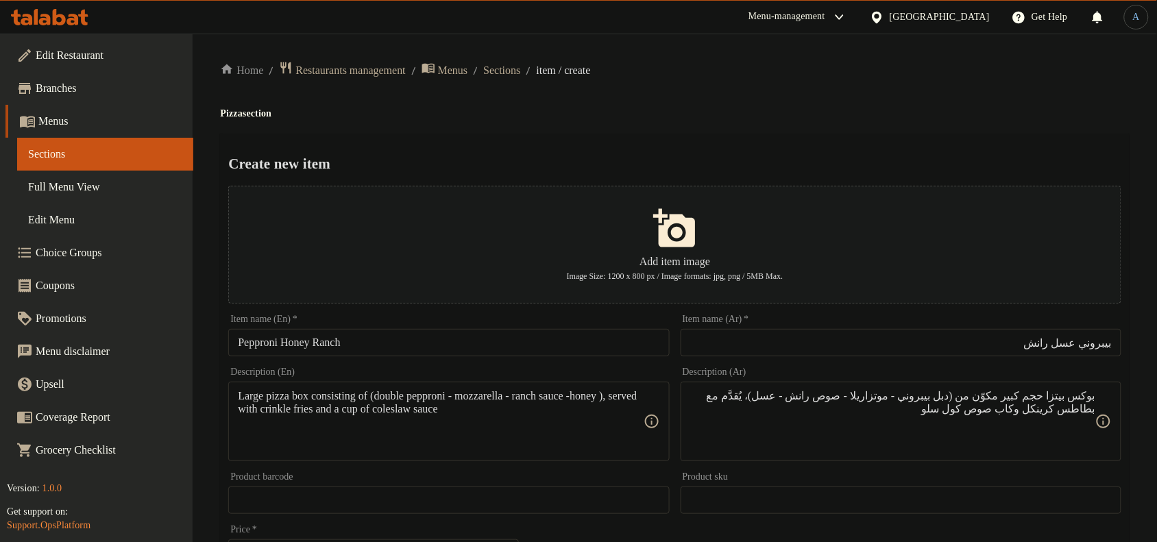
click at [1080, 386] on div "بوكس بيتزا حجم كبير مكوّن من (دبل بيبروني - موتزاريلا - صوص رانش - عسل)، يُقدَّ…" at bounding box center [900, 421] width 441 height 79
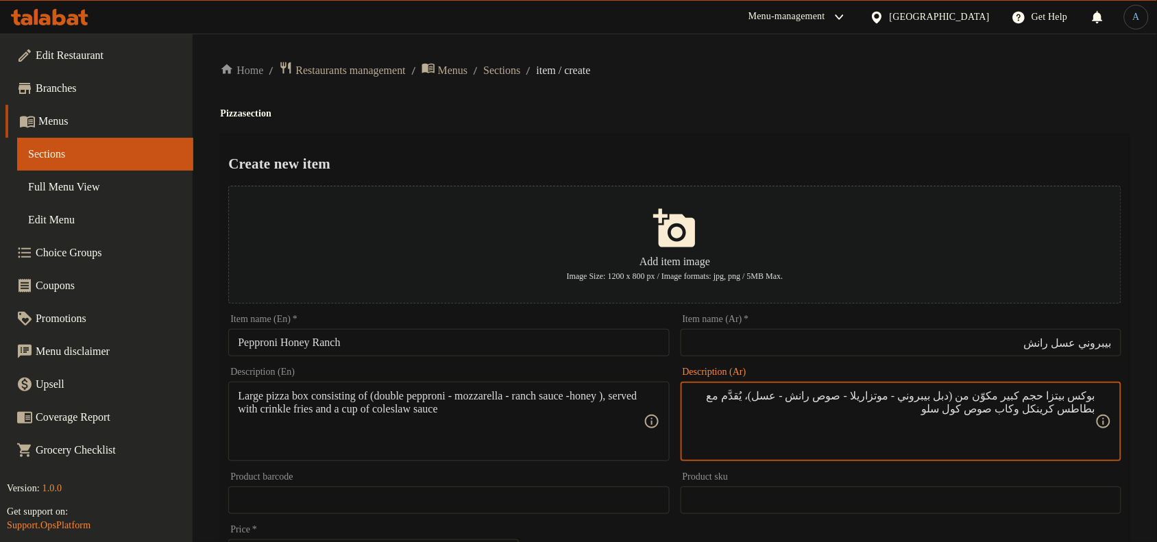
click at [1003, 391] on textarea "بوكس بيتزا حجم كبير مكوّن من (دبل بيبروني - موتزاريلا - صوص رانش - عسل)، يُقدَّ…" at bounding box center [892, 421] width 405 height 65
click at [785, 397] on textarea "بوكس بيتزا حجم كبير مكون من (دبل بيبروني - موتزاريلا - صوص رانش - عسل)، يُقدَّم…" at bounding box center [892, 421] width 405 height 65
click at [711, 394] on textarea "بوكس بيتزا حجم كبير مكون من (دبل بيبروني - موتزاريلا - صوص رانش - عسل)، يقدم مع…" at bounding box center [892, 421] width 405 height 65
click at [954, 432] on textarea "بوكس بيتزا حجم كبير مكون من (دبل بيبروني - موتزاريلا - صوص رانش - عسل)، يقدم مع…" at bounding box center [892, 421] width 405 height 65
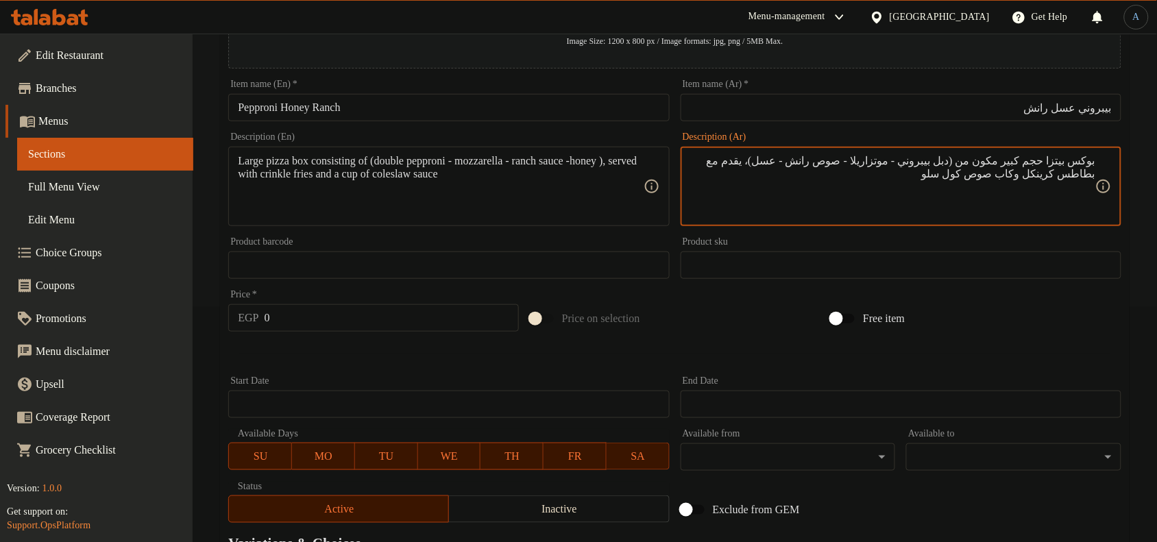
scroll to position [257, 0]
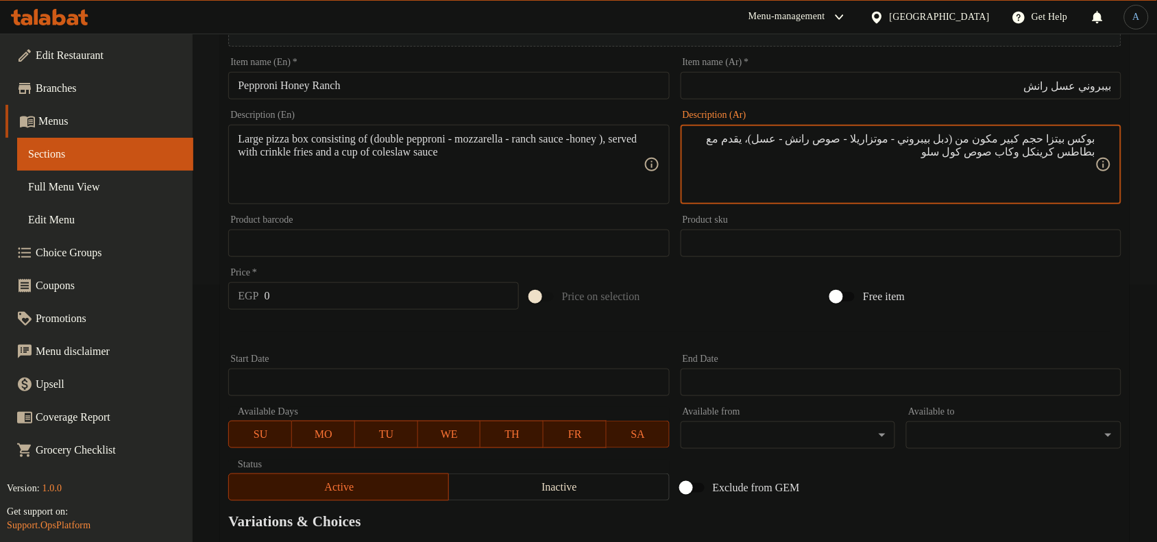
type textarea "بوكس بيتزا حجم كبير مكون من (دبل بيبروني - موتزاريلا - صوص رانش - عسل)، يقدم مع…"
click at [358, 292] on input "0" at bounding box center [392, 295] width 254 height 27
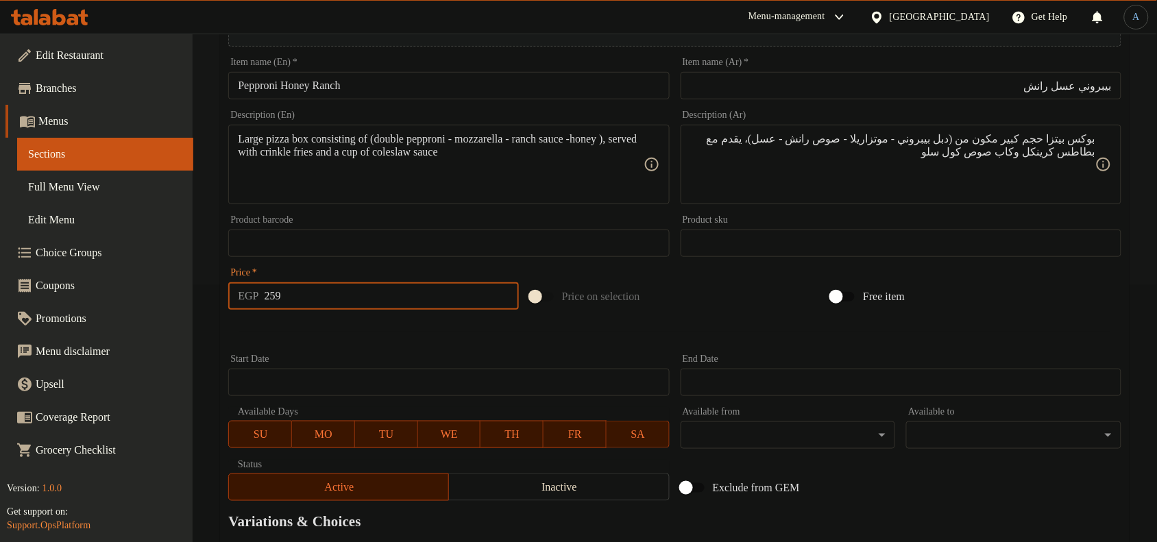
type input "259"
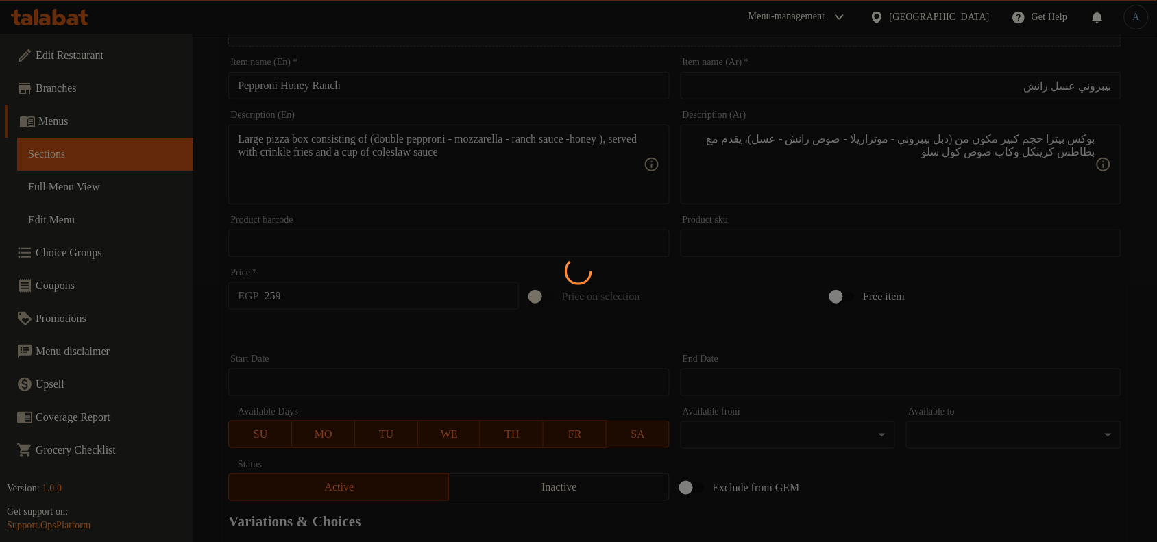
type input "0"
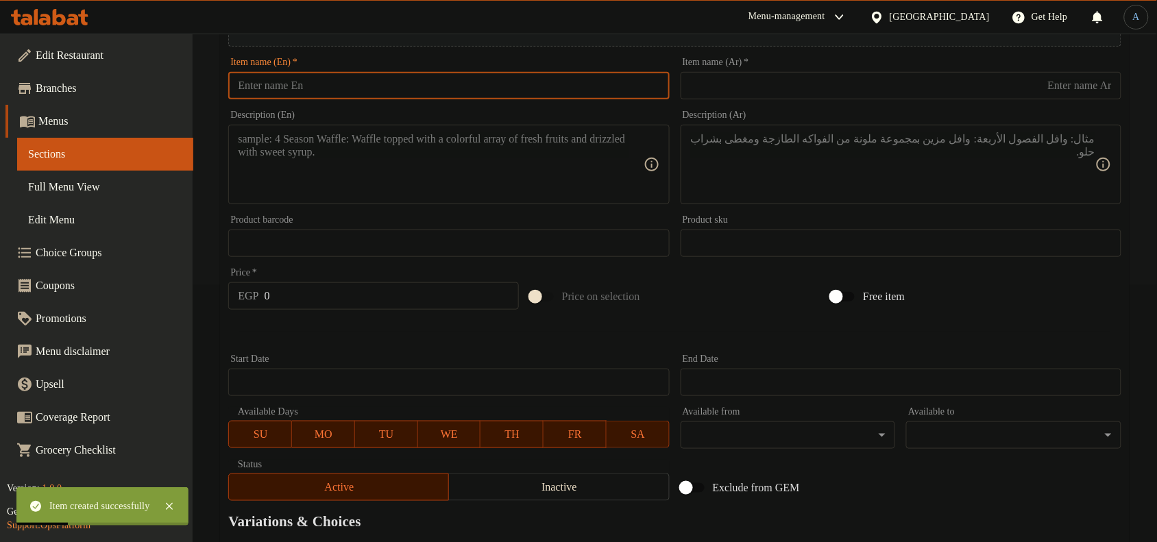
click at [360, 86] on input "text" at bounding box center [448, 85] width 441 height 27
paste input "SECRET FIZZA [DEMOGRAPHIC_DATA] MUSHROOM"
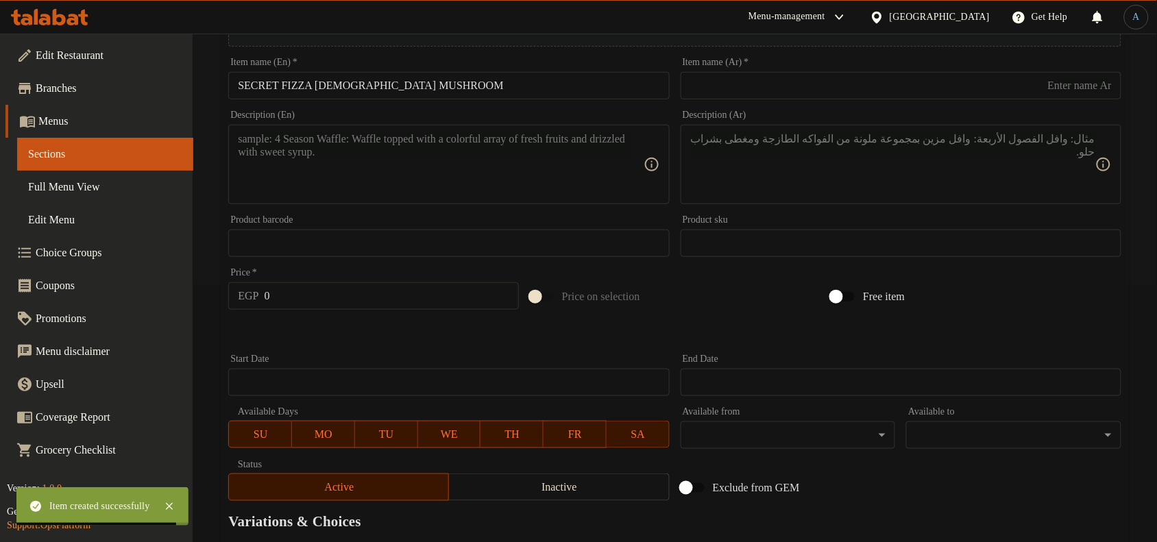
click at [340, 83] on input "SECRET FIZZA [DEMOGRAPHIC_DATA] MUSHROOM" at bounding box center [448, 85] width 441 height 27
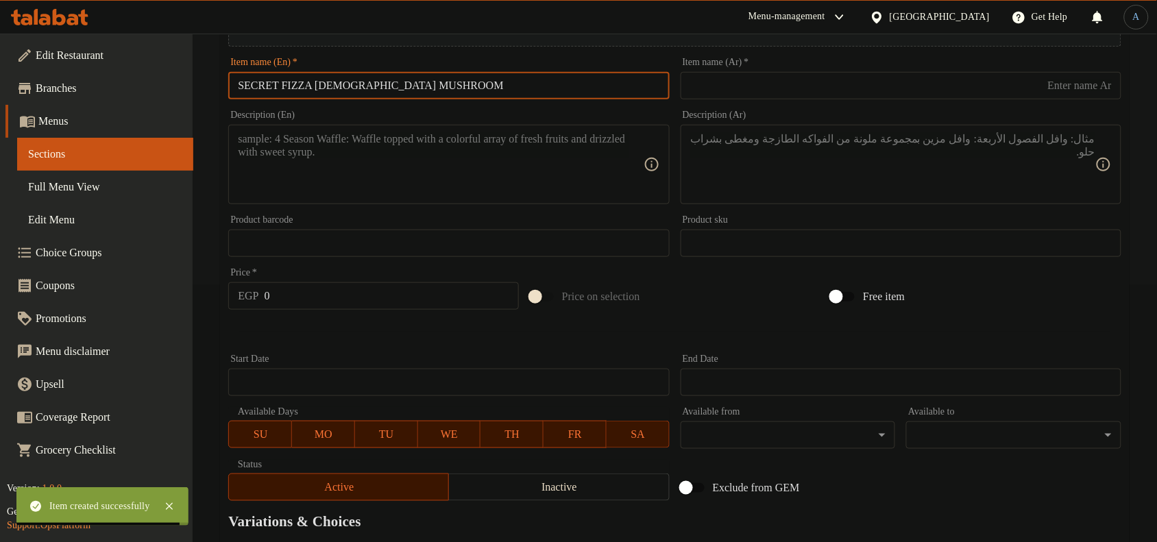
paste input "[PERSON_NAME] [DEMOGRAPHIC_DATA] Mushroom"
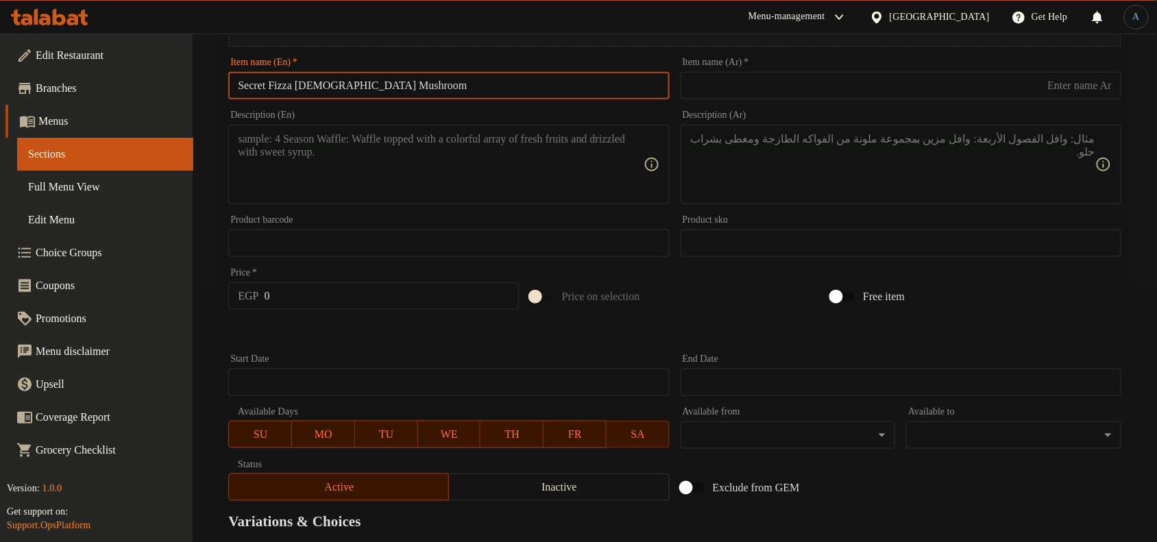
type input "Secret Fizza [DEMOGRAPHIC_DATA] Mushroom"
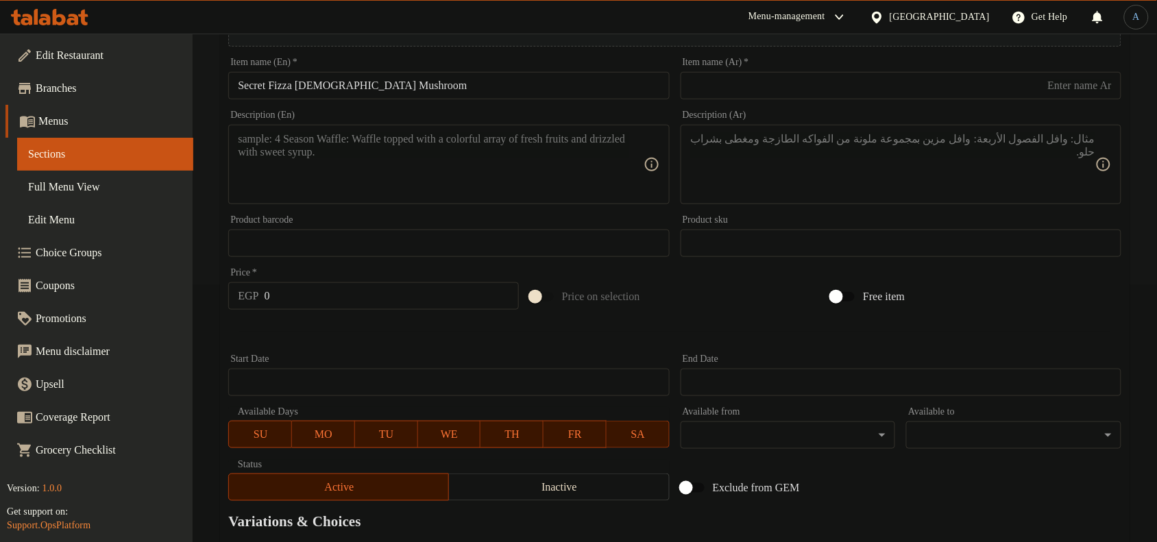
paste input "فيزا سرية مع فطر الدجاج"
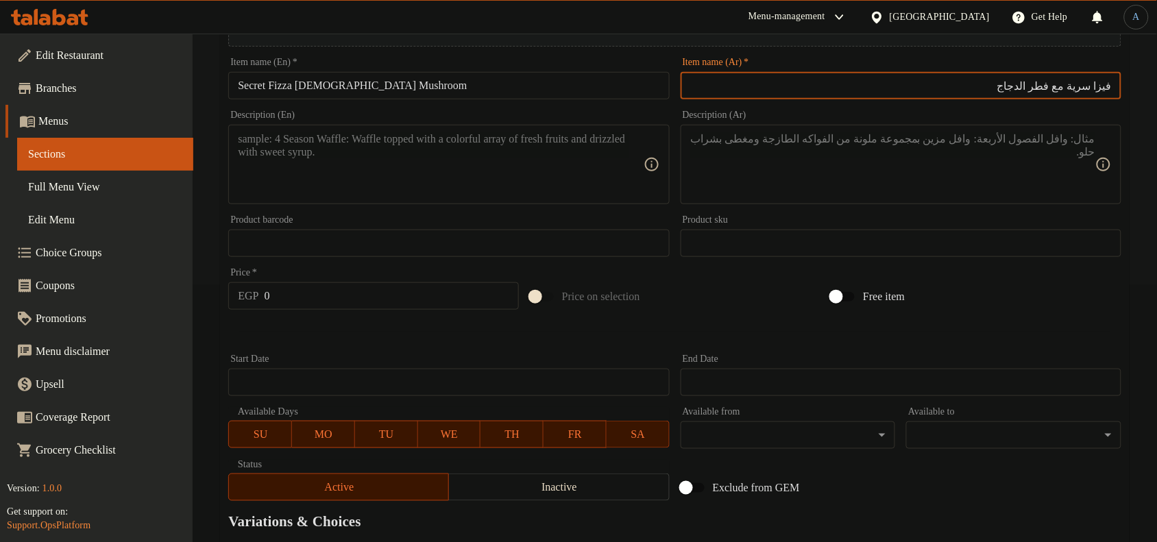
click at [957, 81] on input "فيزا سرية مع فطر الدجاج" at bounding box center [900, 85] width 441 height 27
click at [862, 145] on textarea at bounding box center [892, 164] width 405 height 65
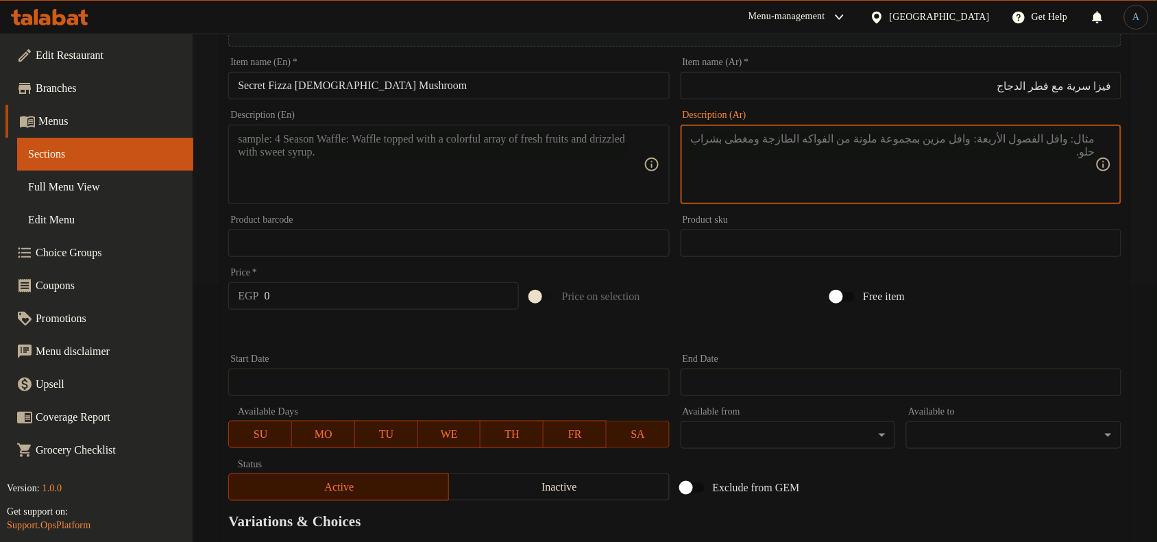
click at [1090, 83] on input "فيزا سرية مع فطر الدجاج" at bounding box center [900, 85] width 441 height 27
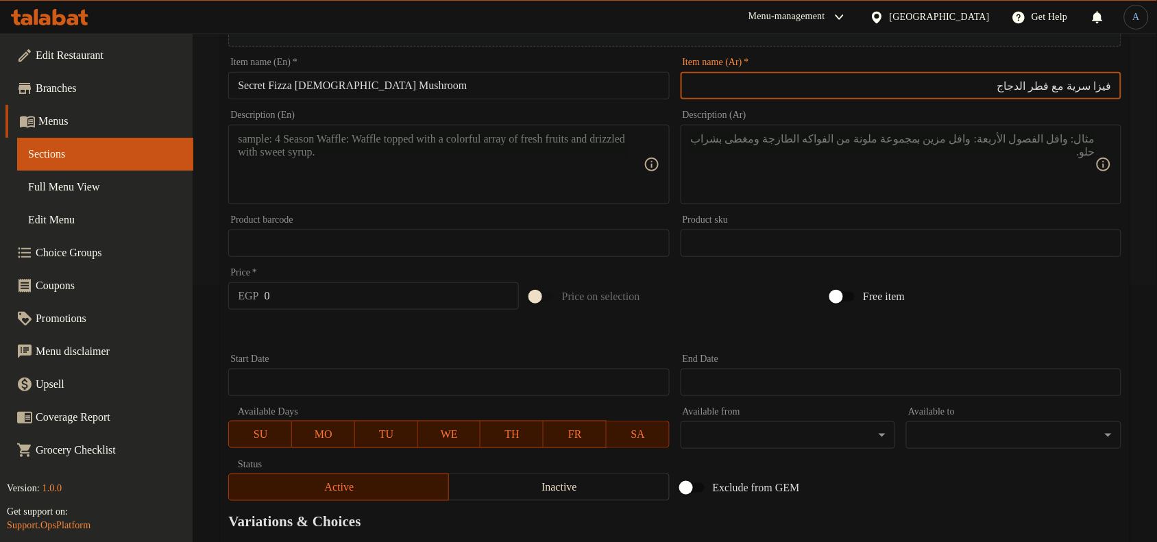
click at [1090, 83] on input "فيزا سرية مع فطر الدجاج" at bounding box center [900, 85] width 441 height 27
click at [1024, 86] on input "سيكرت فيزا مع فطر الدجاج" at bounding box center [900, 85] width 441 height 27
drag, startPoint x: 1030, startPoint y: 87, endPoint x: 994, endPoint y: 87, distance: 35.6
click at [994, 87] on input "سيكرت فيزا مع فطر الدجاج" at bounding box center [900, 85] width 441 height 27
click at [1053, 88] on input "سيكرت فيزا مع فطر" at bounding box center [900, 85] width 441 height 27
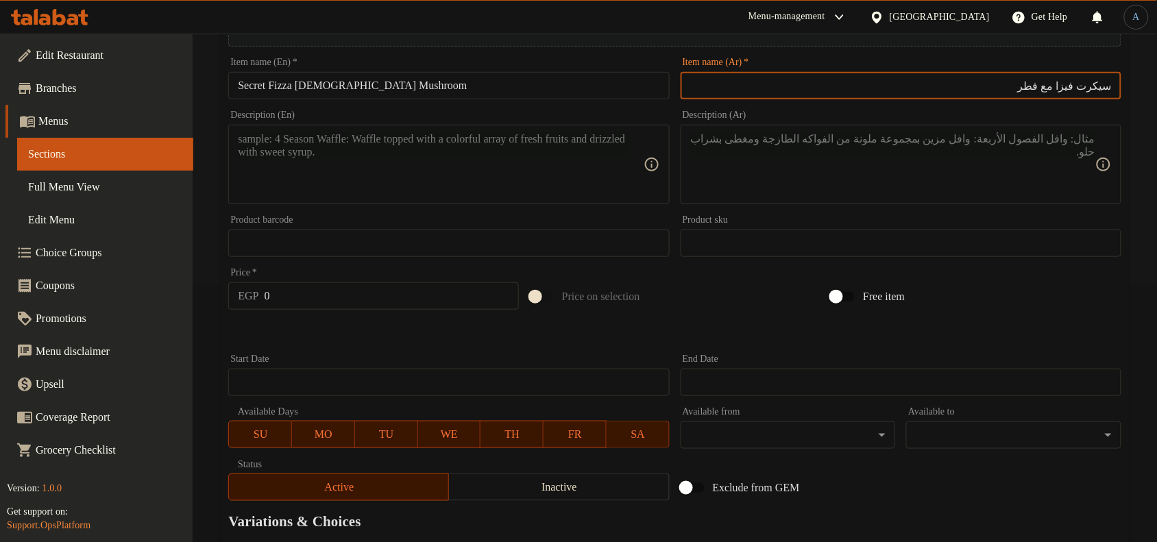
paste input "دجاج"
type input "سيكرت فيزا مع دجاج بالفطر"
click at [1044, 142] on textarea at bounding box center [892, 164] width 405 height 65
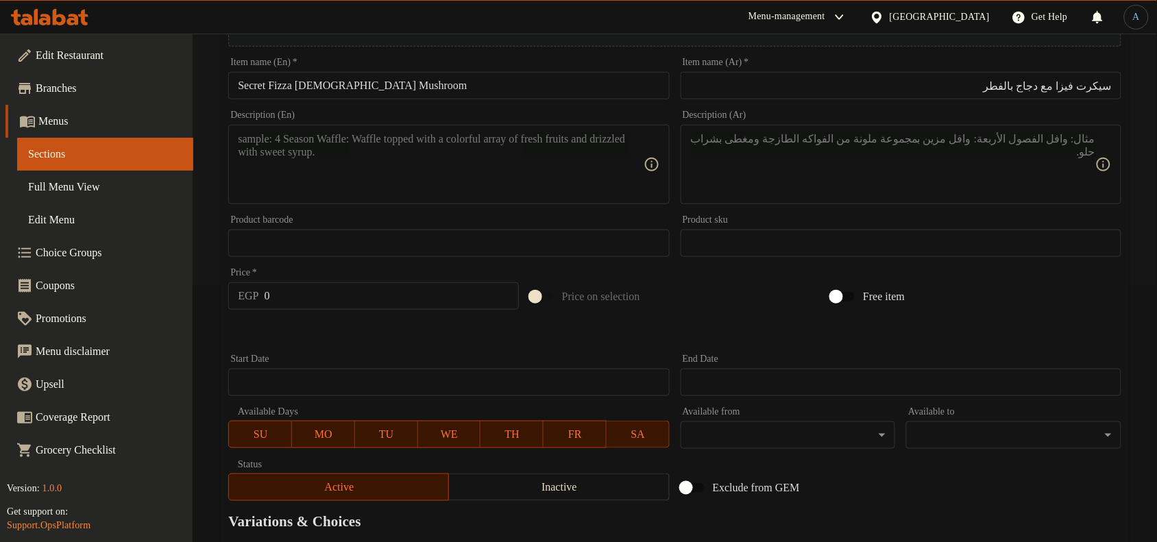
click at [506, 213] on div "Product barcode Product barcode" at bounding box center [449, 236] width 452 height 53
click at [505, 168] on textarea at bounding box center [440, 164] width 405 height 65
click at [353, 151] on textarea at bounding box center [440, 164] width 405 height 65
paste textarea "Large pizza box consisting of (chicken - mushroom - mozzarella - secret pizza s…"
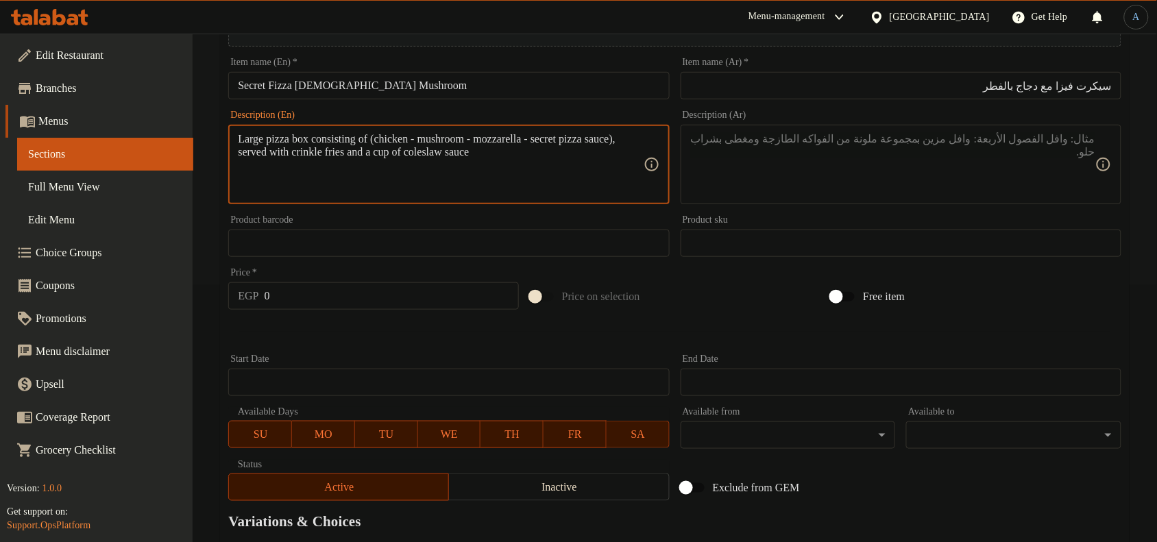
type textarea "Large pizza box consisting of (chicken - mushroom - mozzarella - secret pizza s…"
click at [967, 158] on textarea at bounding box center [892, 164] width 405 height 65
paste textarea "1- Secret Fizza: وكس بيتزا حجم كبير عباره عن ( فراخ - مشروم - موتزريلا - صوص سي…"
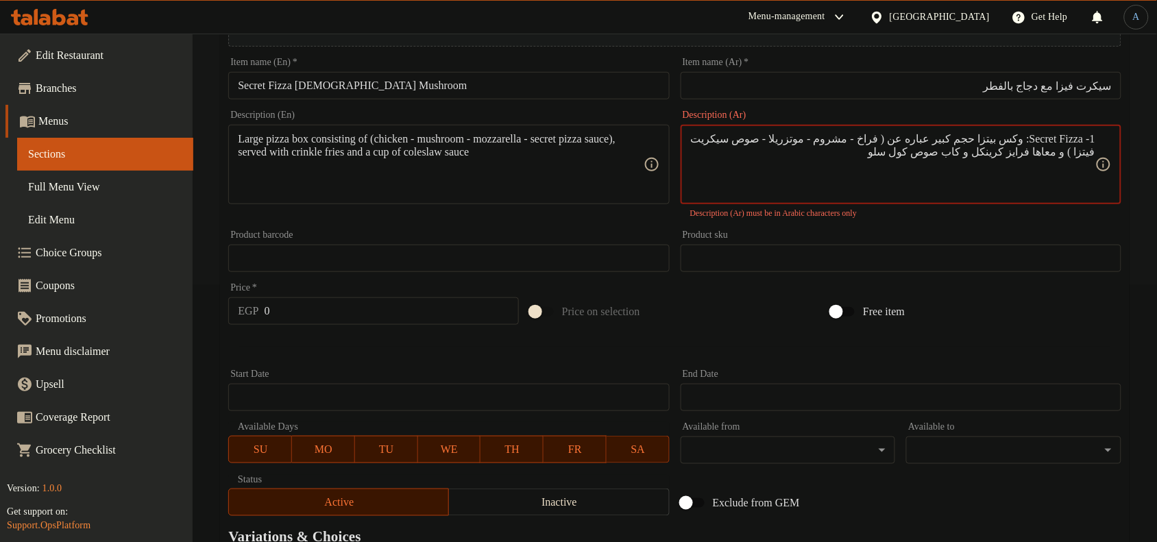
click at [1069, 140] on textarea "1- Secret Fizza: وكس بيتزا حجم كبير عباره عن ( فراخ - مشروم - موتزريلا - صوص سي…" at bounding box center [892, 164] width 405 height 65
click at [1035, 134] on textarea "1- Secret Fizza: وكس بيتزا حجم كبير عباره عن ( فراخ - مشروم - موتزريلا - صوص سي…" at bounding box center [892, 164] width 405 height 65
click at [1014, 138] on textarea "1- Secret Fizza: وكس بيتزا حجم كبير عباره عن ( فراخ - مشروم - موتزريلا - صوص سي…" at bounding box center [892, 164] width 405 height 65
drag, startPoint x: 1011, startPoint y: 137, endPoint x: 1111, endPoint y: 137, distance: 100.0
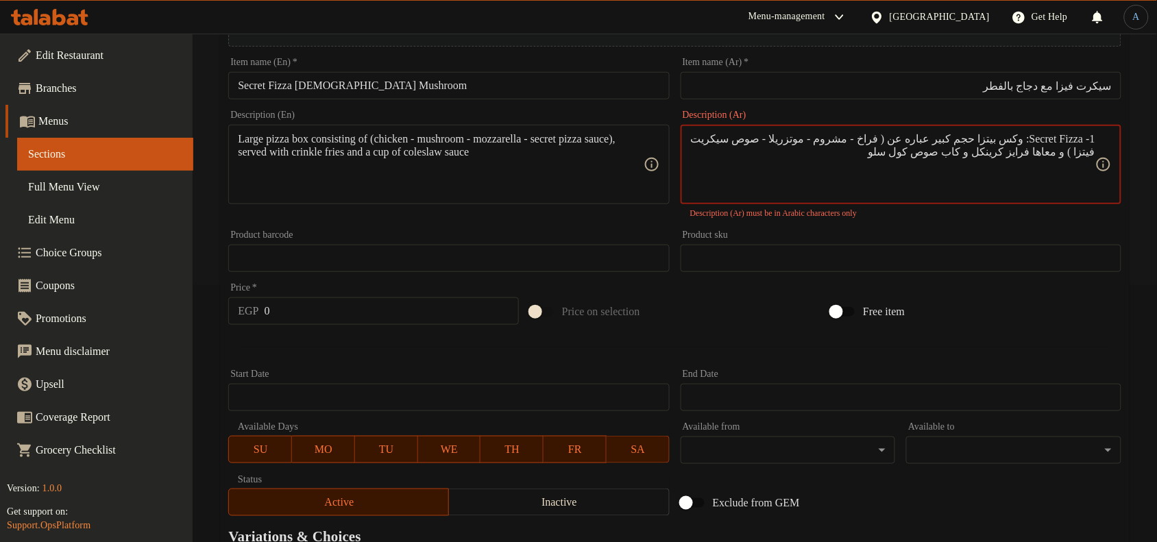
click at [1111, 137] on div "1- Secret Fizza: وكس بيتزا حجم كبير عباره عن ( فراخ - مشروم - موتزريلا - صوص سي…" at bounding box center [900, 164] width 441 height 79
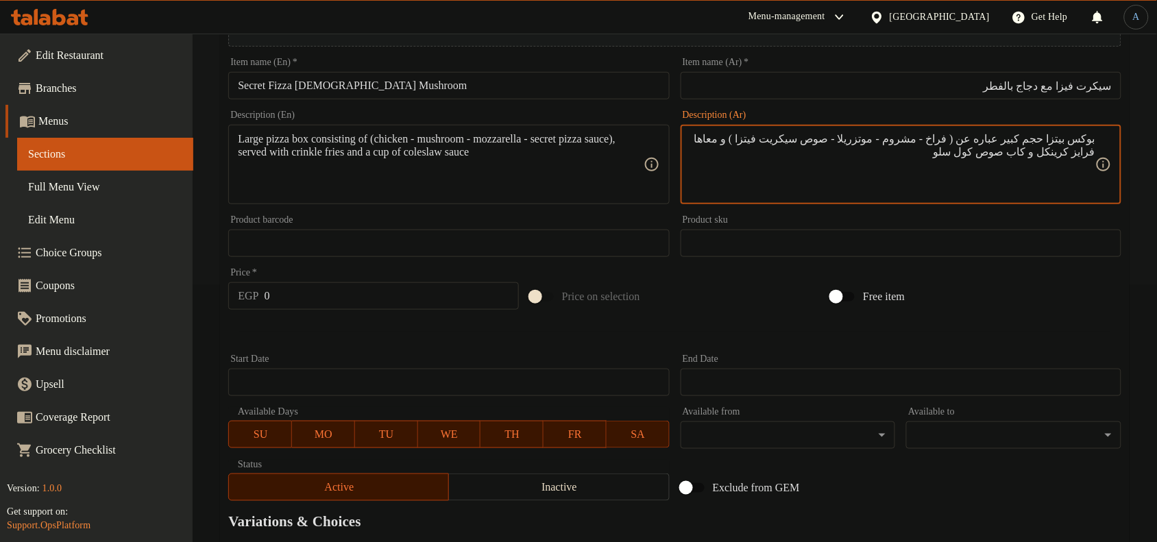
click at [973, 177] on textarea "بوكس بيتزا حجم كبير عباره عن ( فراخ - مشروم - موتزريلا - صوص سيكريت فيتزا ) و م…" at bounding box center [892, 164] width 405 height 65
click at [1094, 138] on textarea "بوكس بيتزا حجم كبير عباره عن ( فراخ - مشروم - موتزريلا - صوص سيكريت فيتزا ) و م…" at bounding box center [892, 164] width 405 height 65
click at [827, 142] on textarea "بوكس بيتزا حجم كبير عباره عن ( فراخ - مشروم - موتزريلا - صوص سيكريت فيتزا ) و م…" at bounding box center [892, 164] width 405 height 65
click at [800, 140] on textarea "بوكس بيتزا حجم كبير عباره عن ( فراخ - مشروم - موتزريلا - صوص سيكريت فيتزا ) و م…" at bounding box center [892, 164] width 405 height 65
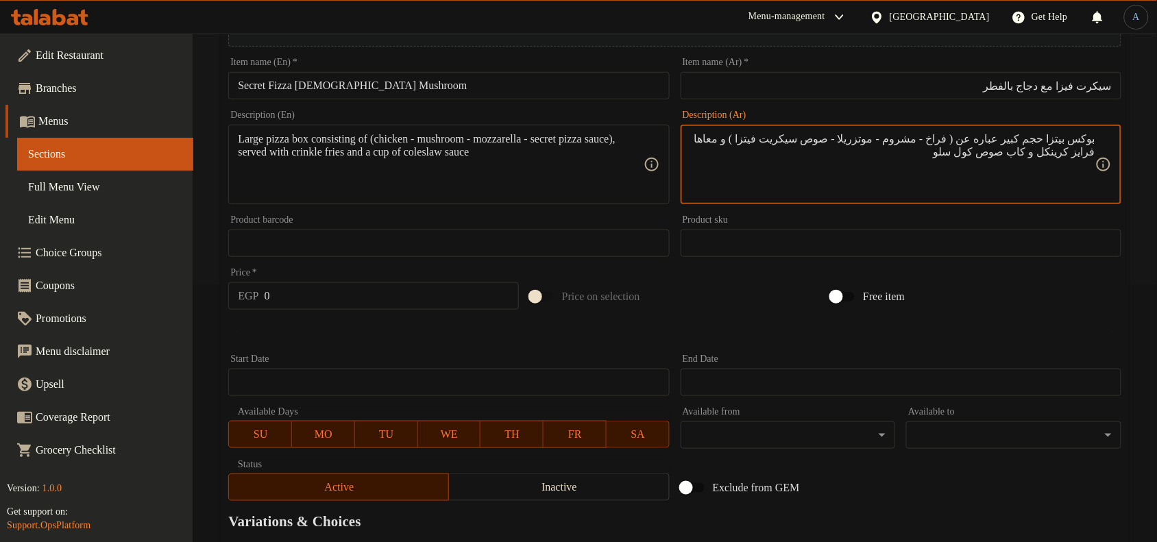
type textarea "بوكس بيتزا حجم كبير عباره عن ( فراخ - مشروم - موتزريلا - صوص سيكريت فيتزا ) و م…"
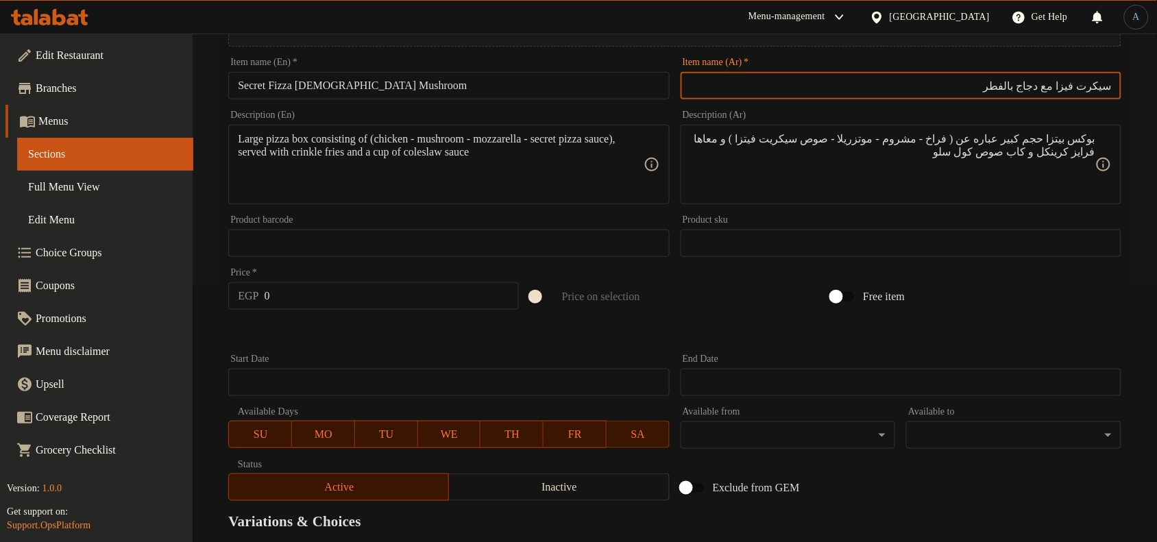
click at [1105, 84] on input "سيكرت فيزا مع دجاج بالفطر" at bounding box center [900, 85] width 441 height 27
click at [1076, 86] on input "سيكرت فيزا مع دجاج بالفطر" at bounding box center [900, 85] width 441 height 27
paste input "يت فيت"
type input "سيكريت فيتزا مع دجاج بالفطر"
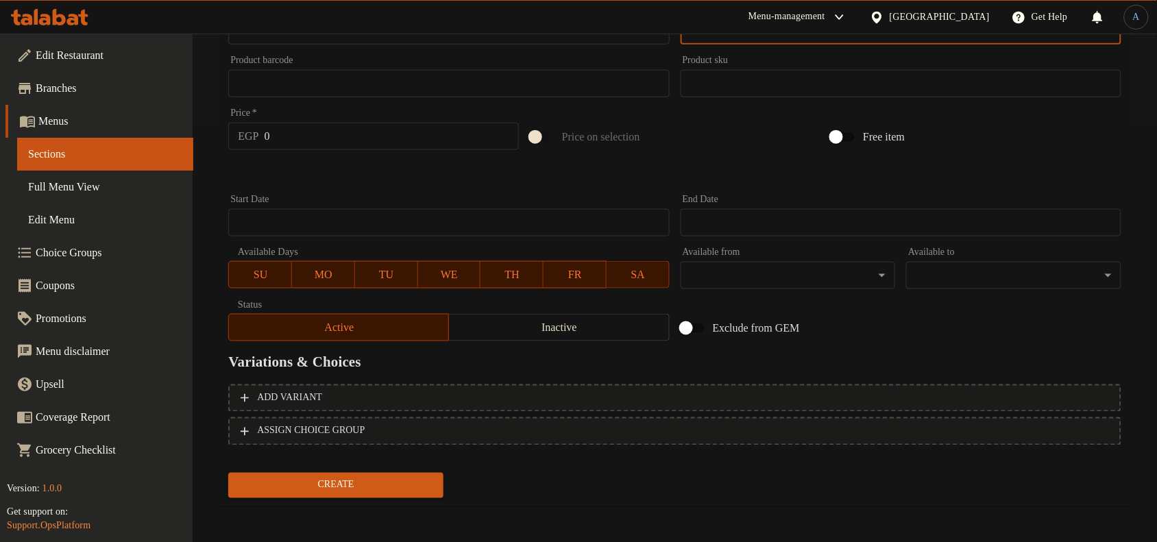
scroll to position [418, 0]
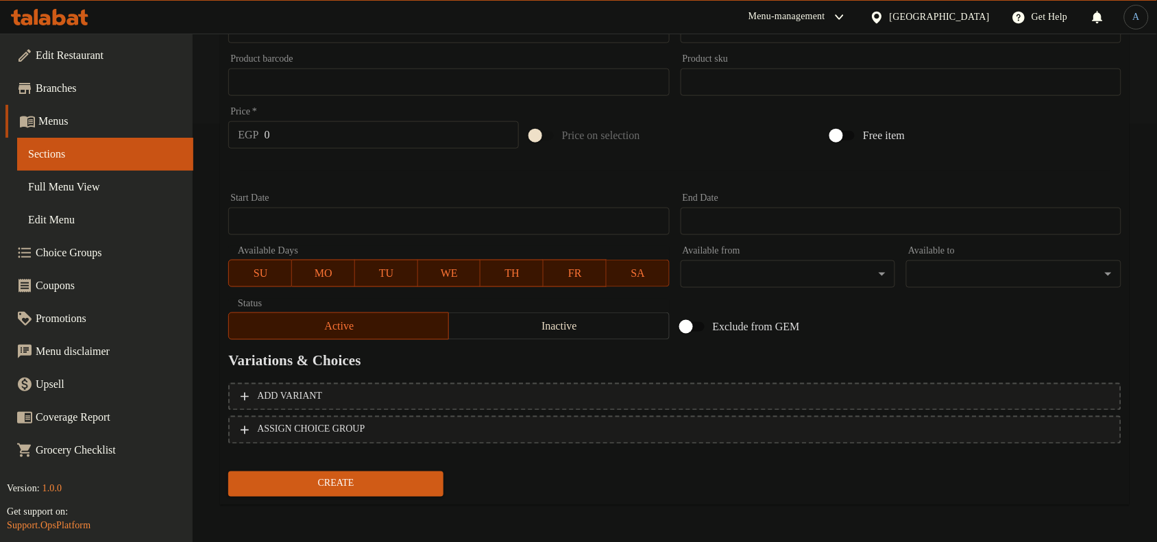
click at [306, 132] on input "0" at bounding box center [392, 134] width 254 height 27
type input "259"
click at [228, 471] on button "Create" at bounding box center [335, 483] width 215 height 25
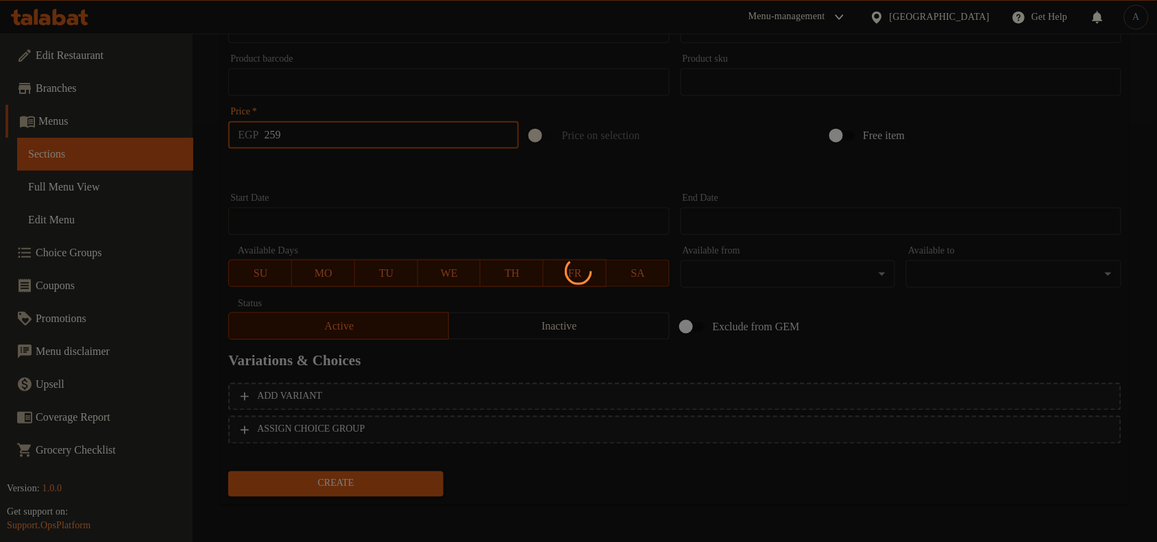
type input "0"
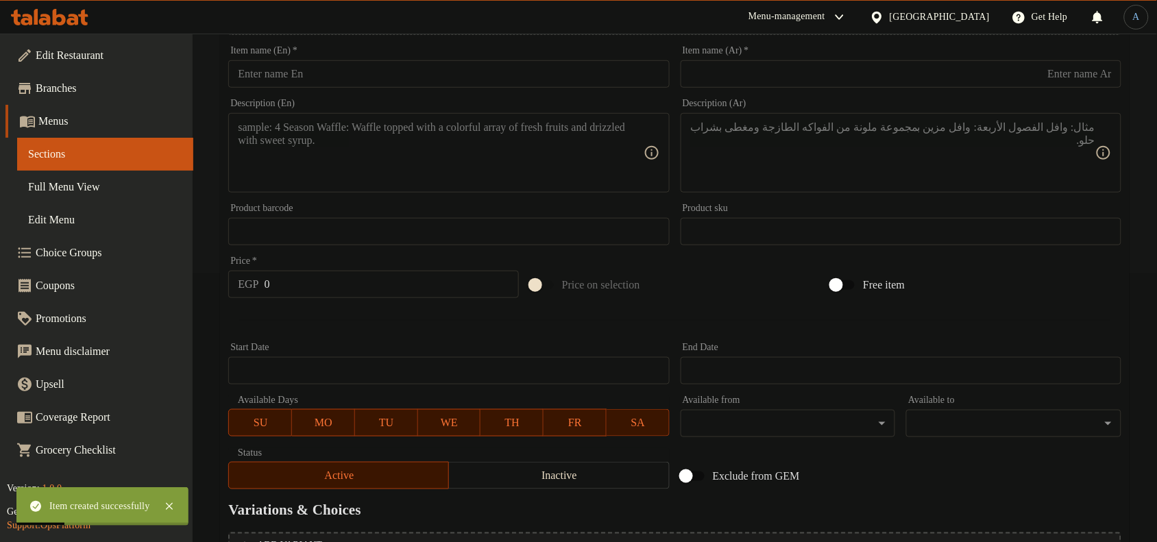
scroll to position [0, 0]
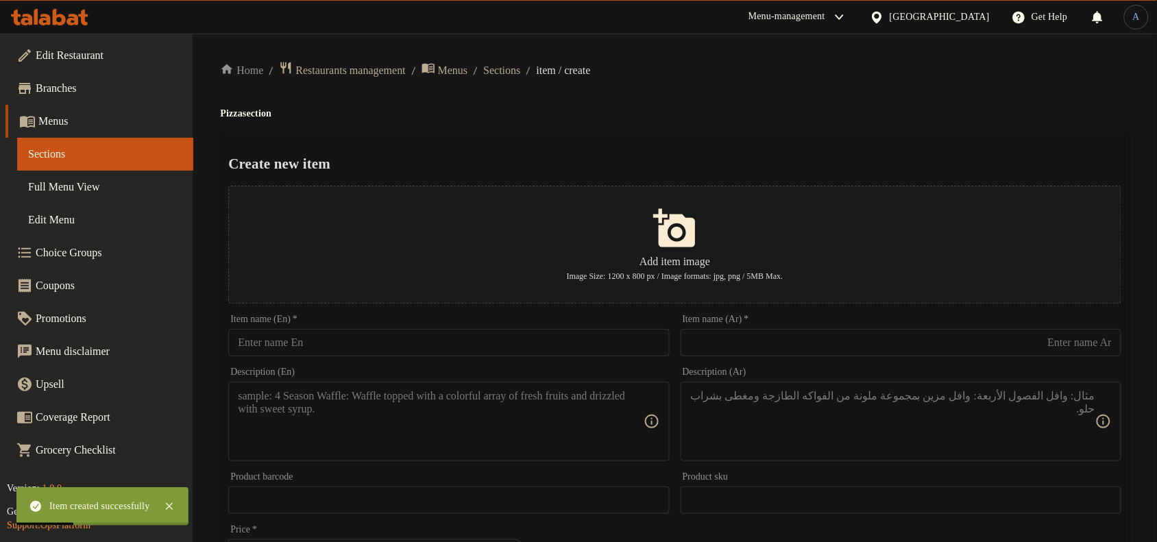
click at [464, 349] on input "text" at bounding box center [448, 342] width 441 height 27
paste input "SEA RANCH"
click at [509, 334] on input "SEA RANCH" at bounding box center [448, 342] width 441 height 27
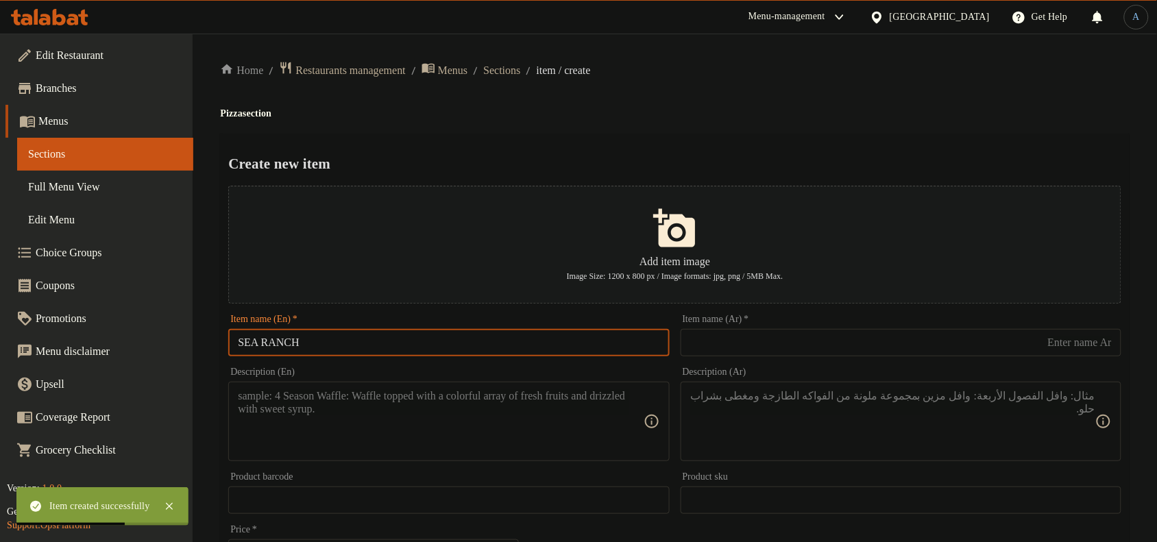
paste input "ea Ranch"
type input "Sea Ranch"
click at [719, 114] on h4 "Pizza section" at bounding box center [674, 114] width 909 height 14
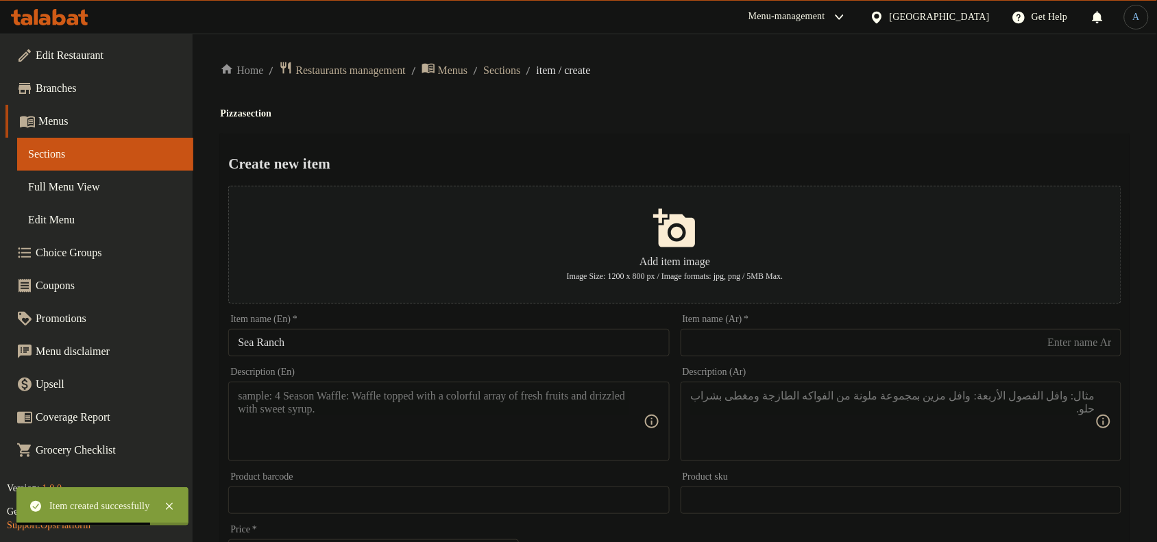
click at [803, 350] on input "text" at bounding box center [900, 342] width 441 height 27
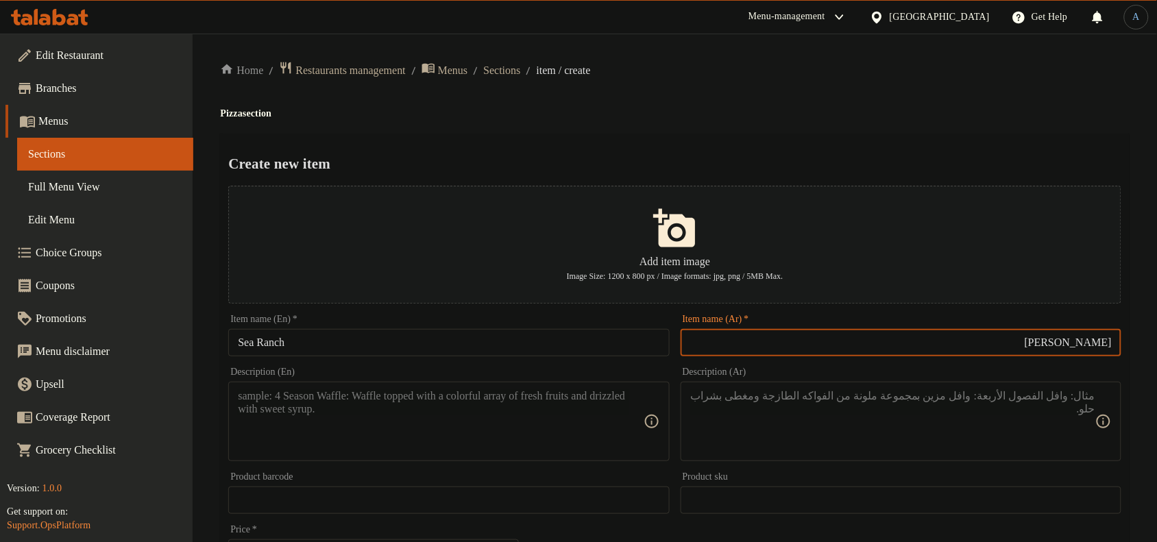
type input "[PERSON_NAME]"
click at [634, 80] on div "Home / Restaurants management / Menus / Sections / item / create Pizza section …" at bounding box center [674, 497] width 909 height 873
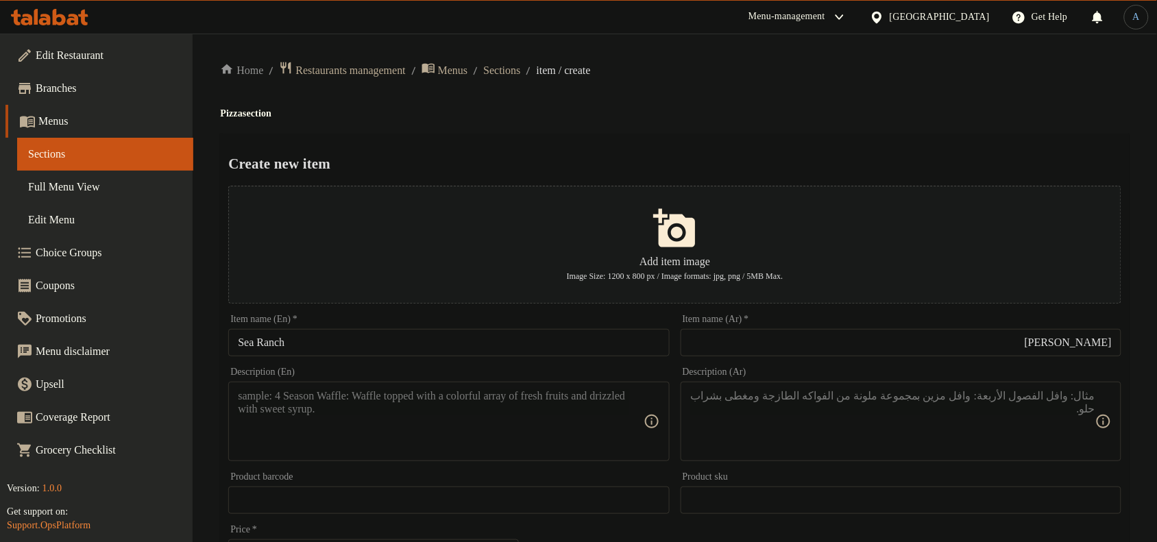
click at [378, 427] on textarea at bounding box center [440, 421] width 405 height 65
paste textarea "Large pizza box consisting of (shrimp and calamari with crab - mozzarella - ran…"
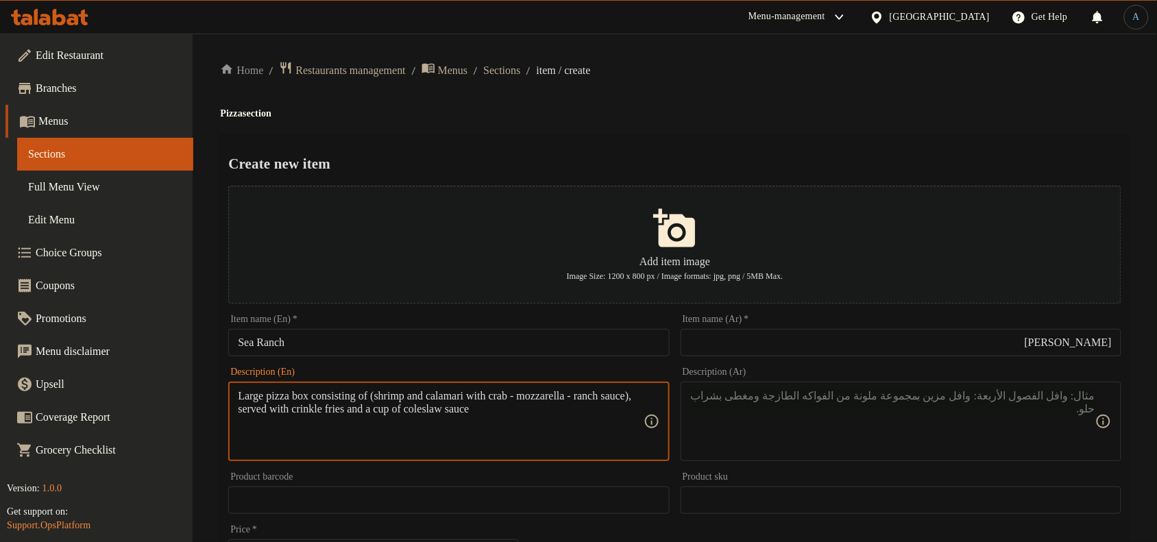
type textarea "Large pizza box consisting of (shrimp and calamari with crab - mozzarella - ran…"
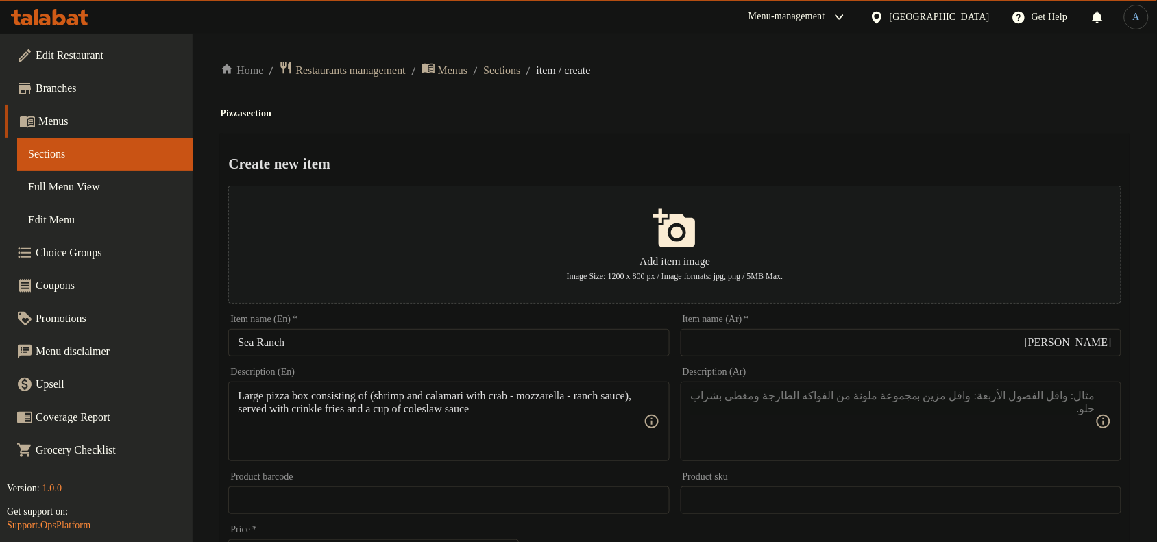
click at [920, 409] on textarea at bounding box center [892, 421] width 405 height 65
paste textarea "بوكس بيتزا حجم كبير مكوّن من (جمبري و كلماري مع الكابوريا - موتزاريلا - صوص ران…"
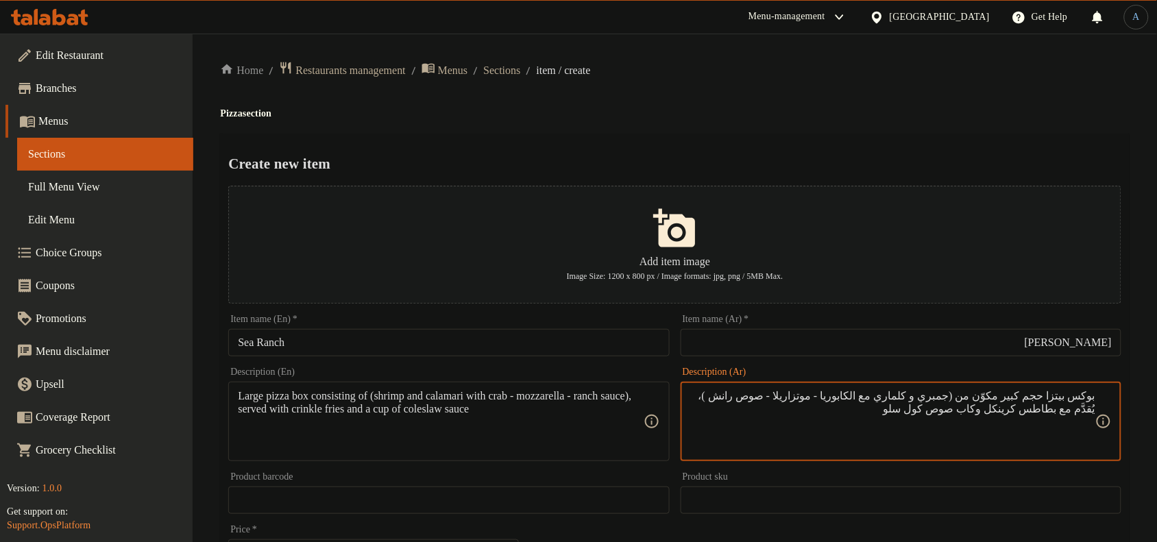
click at [886, 88] on div "Home / Restaurants management / Menus / Sections / item / create Pizza section …" at bounding box center [674, 497] width 909 height 873
click at [747, 394] on textarea "بوكس بيتزا حجم كبير مكون من (جمبري و كلماري مع الكابوريا - موتزاريلا - صوص رانش…" at bounding box center [892, 421] width 405 height 65
click at [735, 391] on textarea "بوكس بيتزا حجم كبير مكون من (جمبري و كلماري مع الكابوريا - موتزاريلا - صوص رانش…" at bounding box center [892, 421] width 405 height 65
type textarea "بوكس بيتزا حجم كبير مكون من (جمبري و كلماري مع الكابوريا - موتزاريلا - صوص رانش…"
click at [761, 101] on div "Home / Restaurants management / Menus / Sections / item / create Pizza section …" at bounding box center [674, 497] width 909 height 873
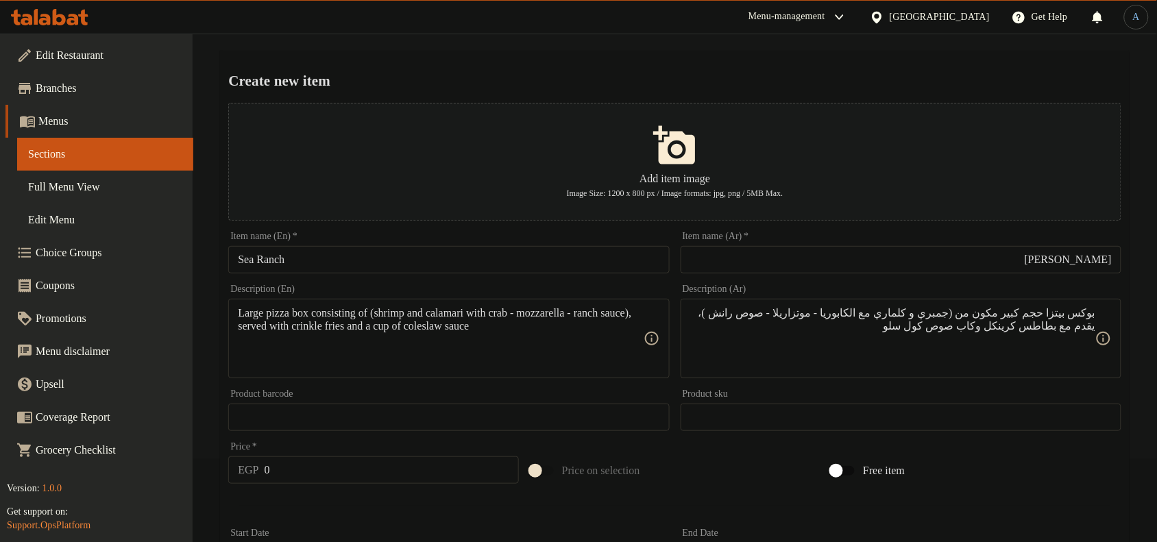
scroll to position [418, 0]
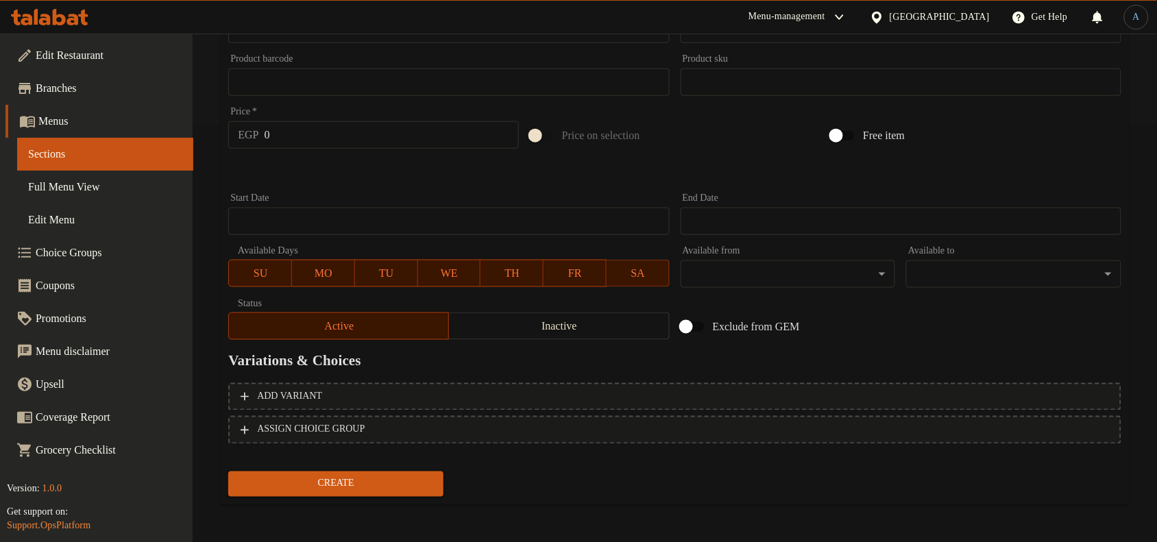
click at [319, 140] on input "0" at bounding box center [392, 134] width 254 height 27
type input "349"
click at [228, 471] on button "Create" at bounding box center [335, 483] width 215 height 25
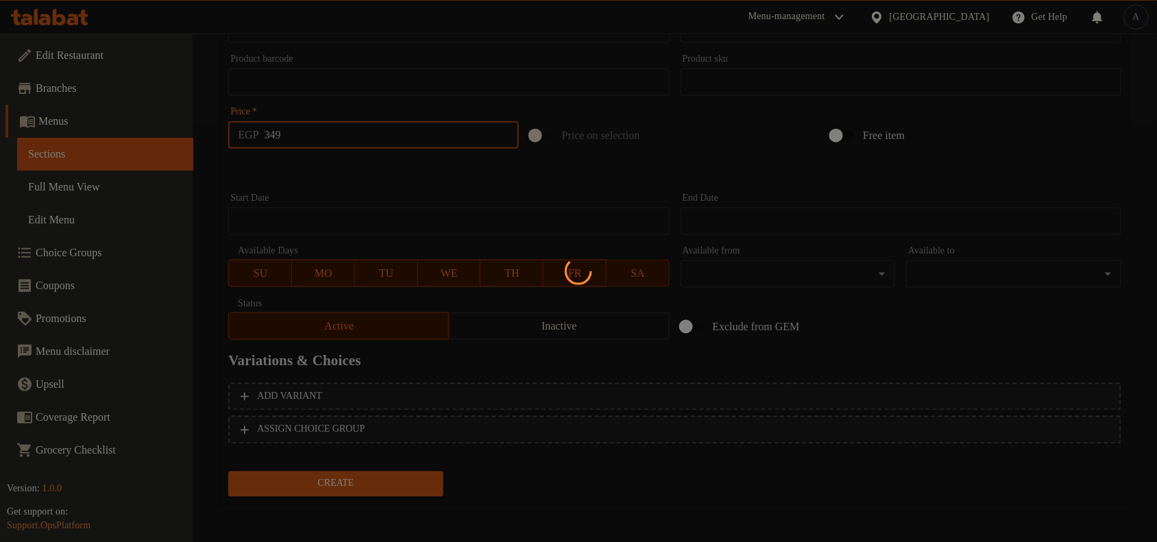
type input "0"
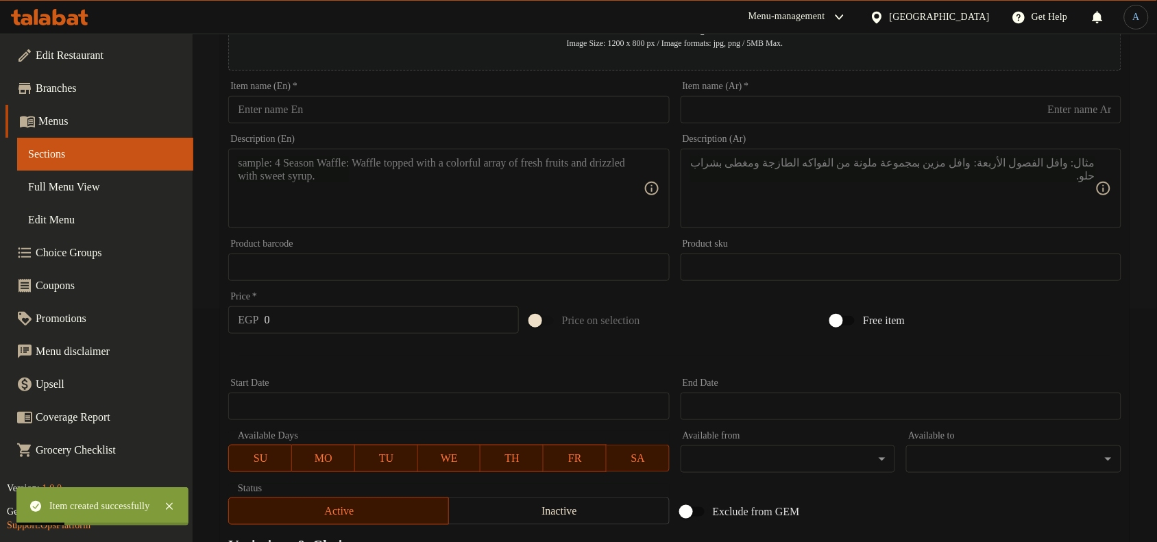
scroll to position [0, 0]
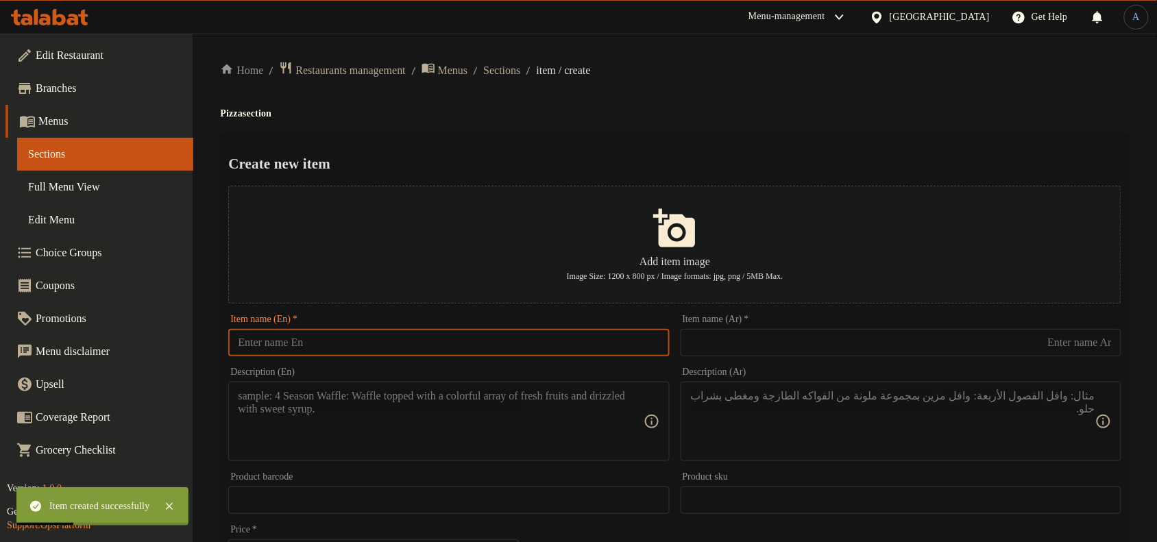
drag, startPoint x: 432, startPoint y: 357, endPoint x: 457, endPoint y: 334, distance: 34.0
click at [432, 356] on input "text" at bounding box center [448, 342] width 441 height 27
paste input "BURGER TRUFFLE MUSHROOM"
click at [761, 123] on div "Home / Restaurants management / Menus / Sections / item / create Pizza section …" at bounding box center [674, 497] width 909 height 873
click at [408, 343] on input "BURGER TRUFFLE MUSHROOM" at bounding box center [448, 342] width 441 height 27
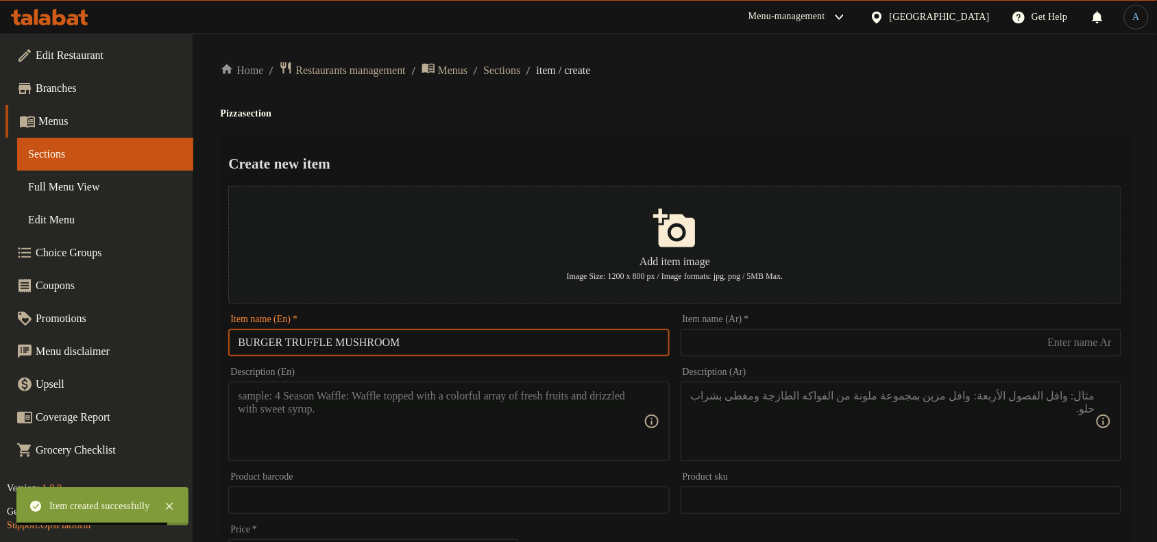
paste input "urger Truffle Mushroom"
type input "Burger Truffle Mushroom"
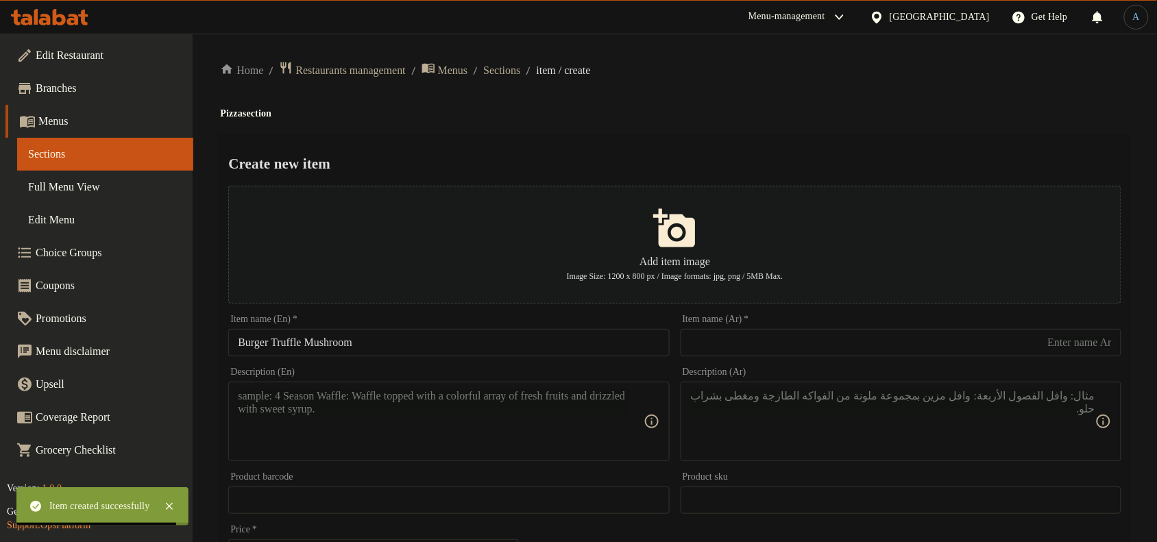
drag, startPoint x: 622, startPoint y: 145, endPoint x: 628, endPoint y: 141, distance: 7.4
click at [627, 143] on div "Create new item Add item image Image Size: 1200 x 800 px / Image formats: jpg, …" at bounding box center [674, 529] width 909 height 790
click at [779, 347] on input "text" at bounding box center [900, 342] width 441 height 27
paste input "برجر ترافل الفطر"
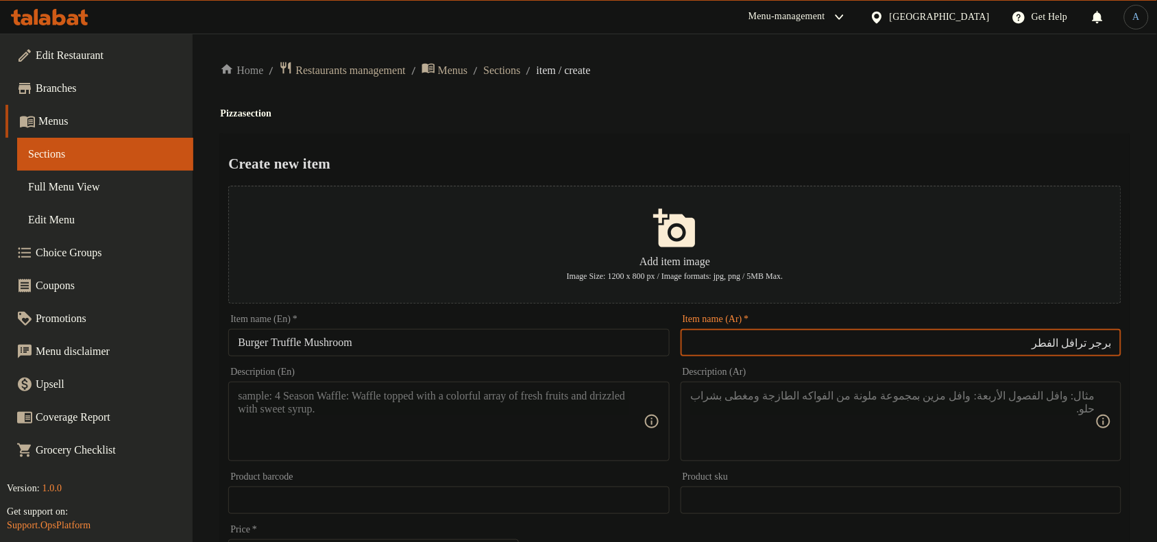
click at [833, 118] on h4 "Pizza section" at bounding box center [674, 114] width 909 height 14
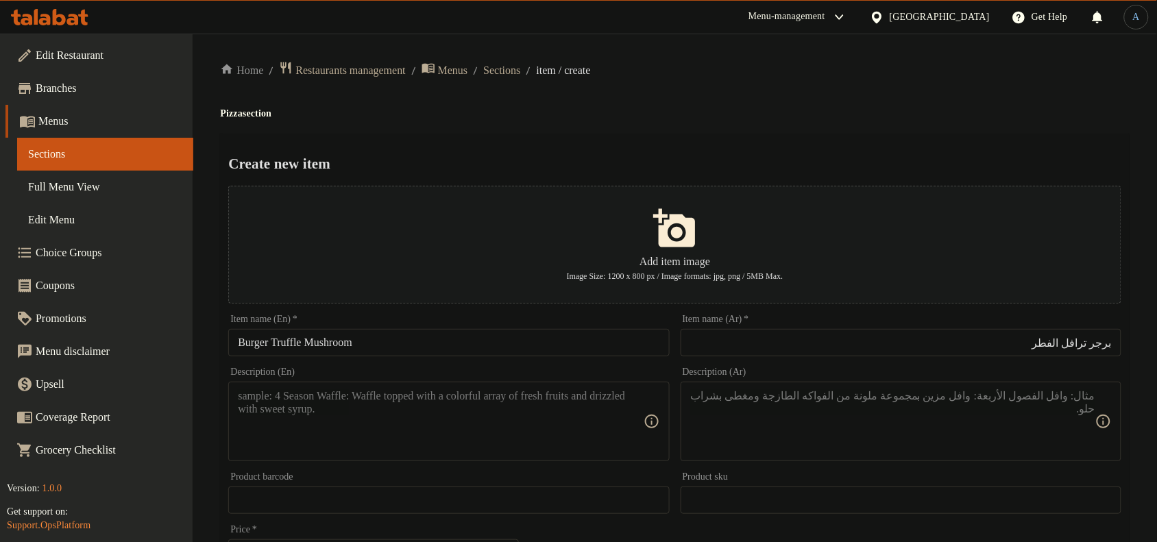
click at [837, 96] on div "Home / Restaurants management / Menus / Sections / item / create Pizza section …" at bounding box center [674, 497] width 909 height 873
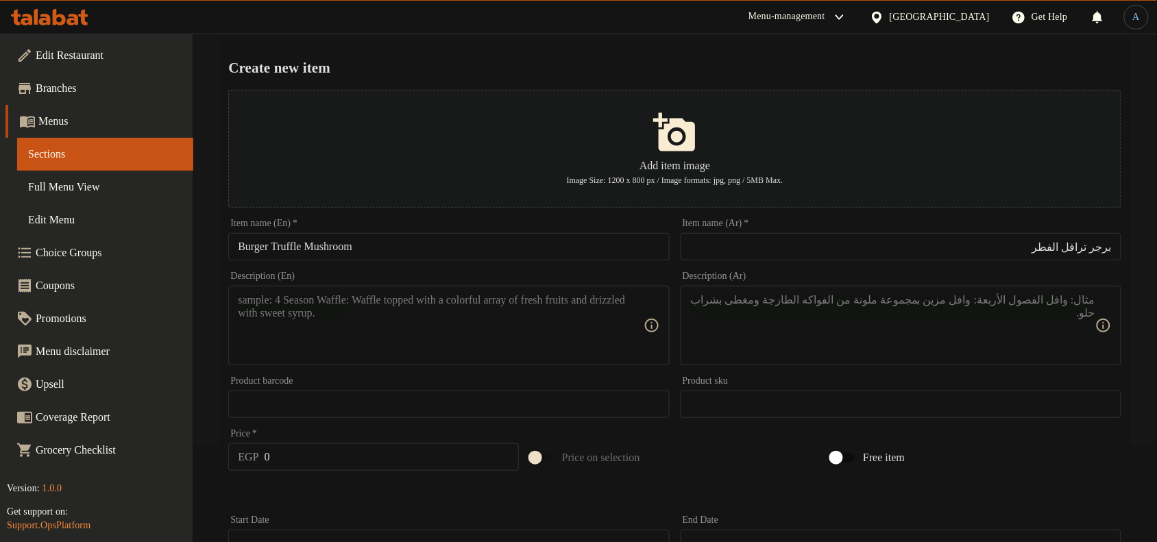
scroll to position [86, 0]
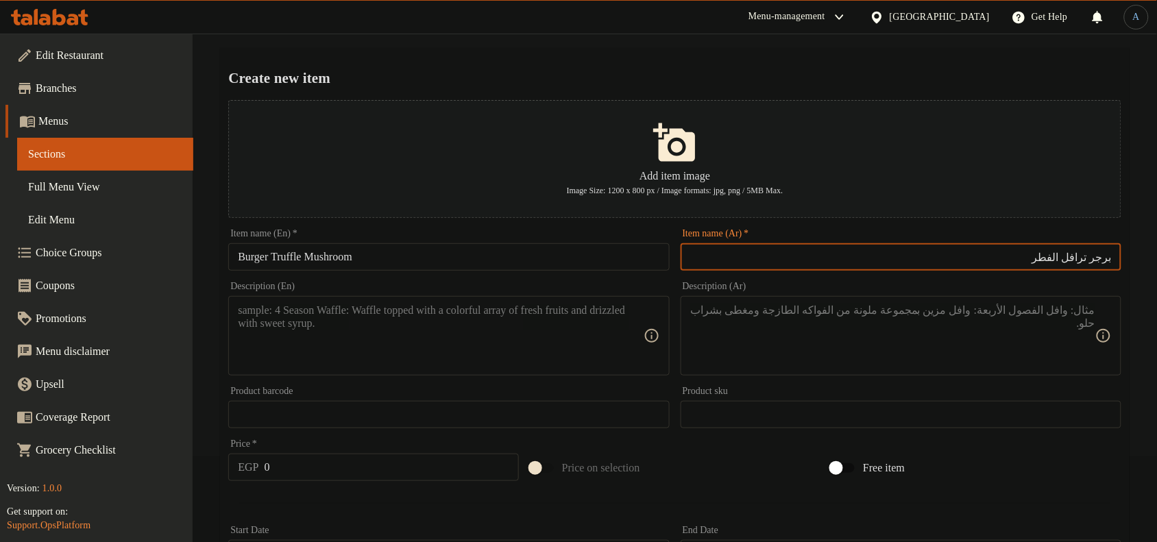
click at [1060, 257] on input "برجر ترافل الفطر" at bounding box center [900, 256] width 441 height 27
type input "برجر ترافل فطر"
click at [861, 63] on div "Create new item Add item image Image Size: 1200 x 800 px / Image formats: jpg, …" at bounding box center [674, 443] width 909 height 790
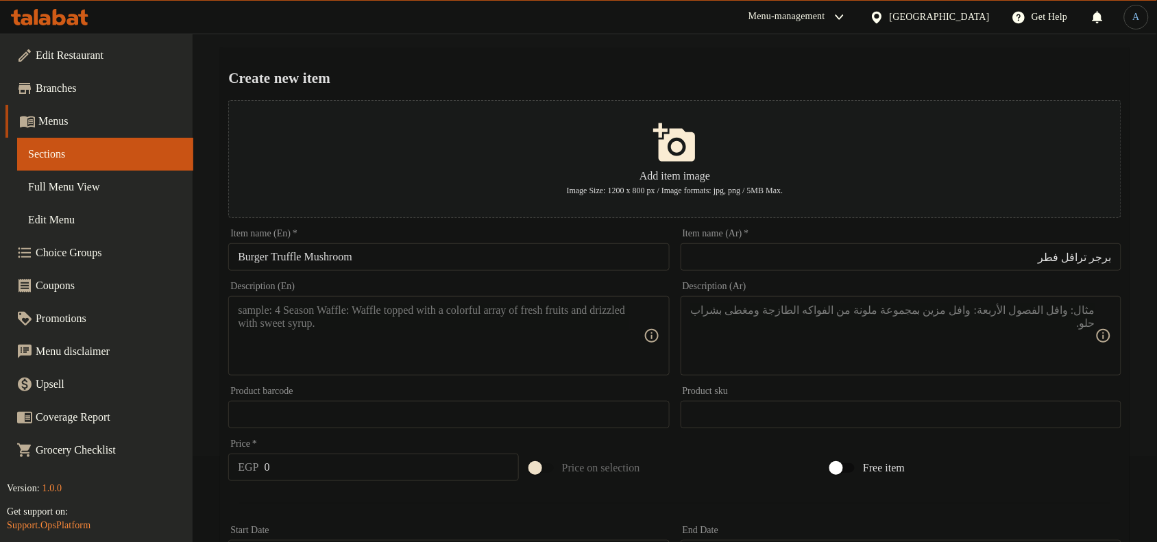
click at [341, 317] on textarea at bounding box center [440, 336] width 405 height 65
paste textarea "Large pizza box consisting of (Smoky Burger - mushroom - sweet pickels - mozzar…"
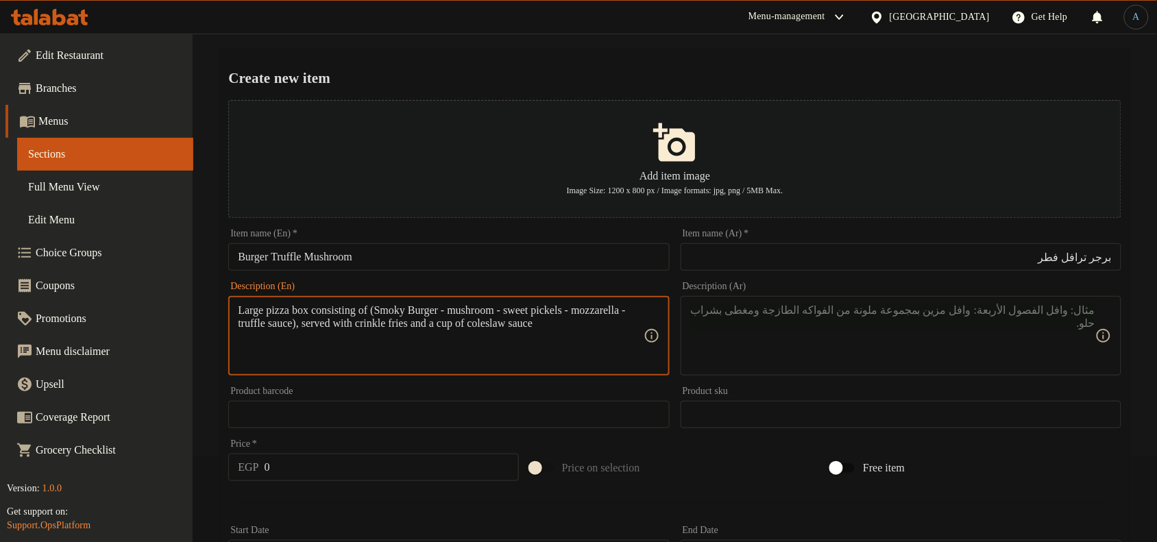
type textarea "Large pizza box consisting of (Smoky Burger - mushroom - sweet pickels - mozzar…"
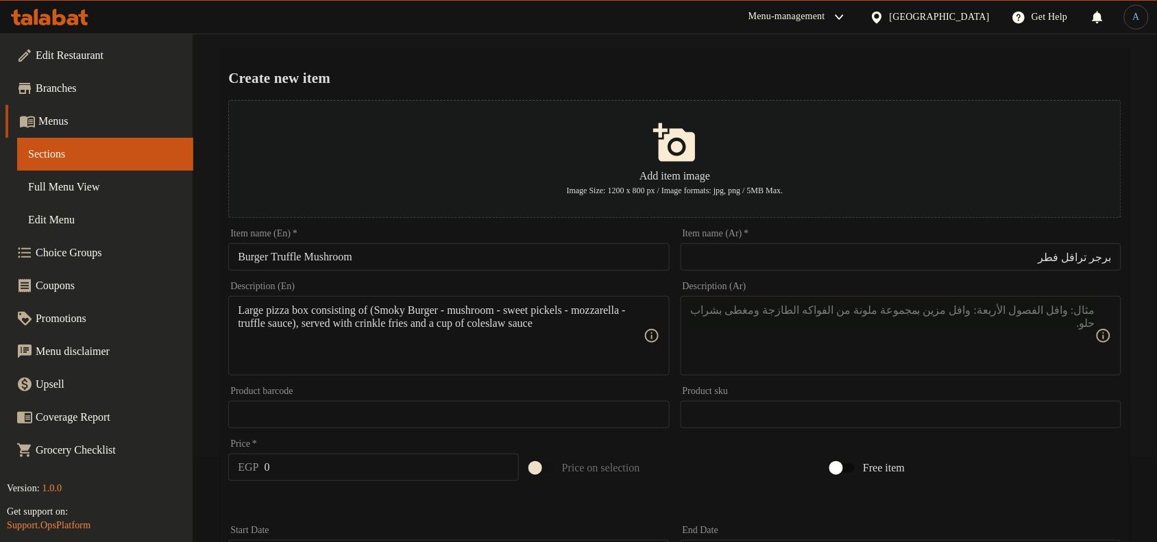
paste textarea "بوكس بيتزا حجم كبير مكوّن من (برجر مدخن - مشروم - مخلل حلو - موتزاريلا - صوص ال…"
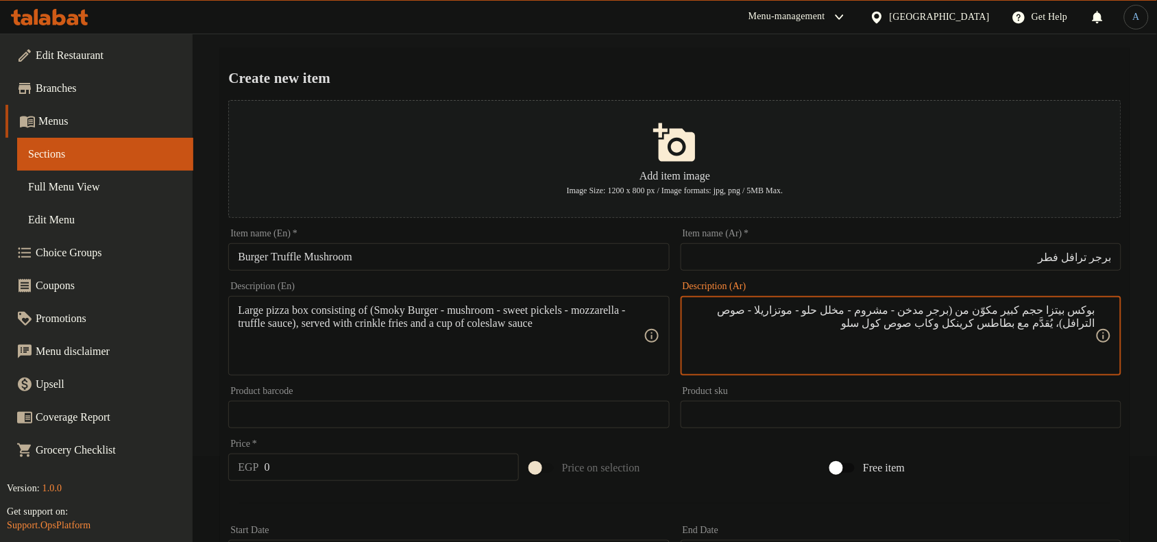
click at [731, 307] on textarea "بوكس بيتزا حجم كبير مكوّن من (برجر مدخن - مشروم - مخلل حلو - موتزاريلا - صوص ال…" at bounding box center [892, 336] width 405 height 65
click at [724, 306] on textarea "بوكس بيتزا حجم كبير مكوّن من (برجر مدخن - مشروم - مخلل حلو - موتزاريلا - صوص ال…" at bounding box center [892, 336] width 405 height 65
click at [770, 330] on textarea "بوكس بيتزا حجم كبير مكوّن من (برجر مدخن - مشروم - مخلل حلو - موتزاريلا - صوص ال…" at bounding box center [892, 336] width 405 height 65
click at [1006, 305] on textarea "بوكس بيتزا حجم كبير مكوّن من (برجر مدخن - مشروم - مخلل حلو - موتزاريلا - صوص ال…" at bounding box center [892, 336] width 405 height 65
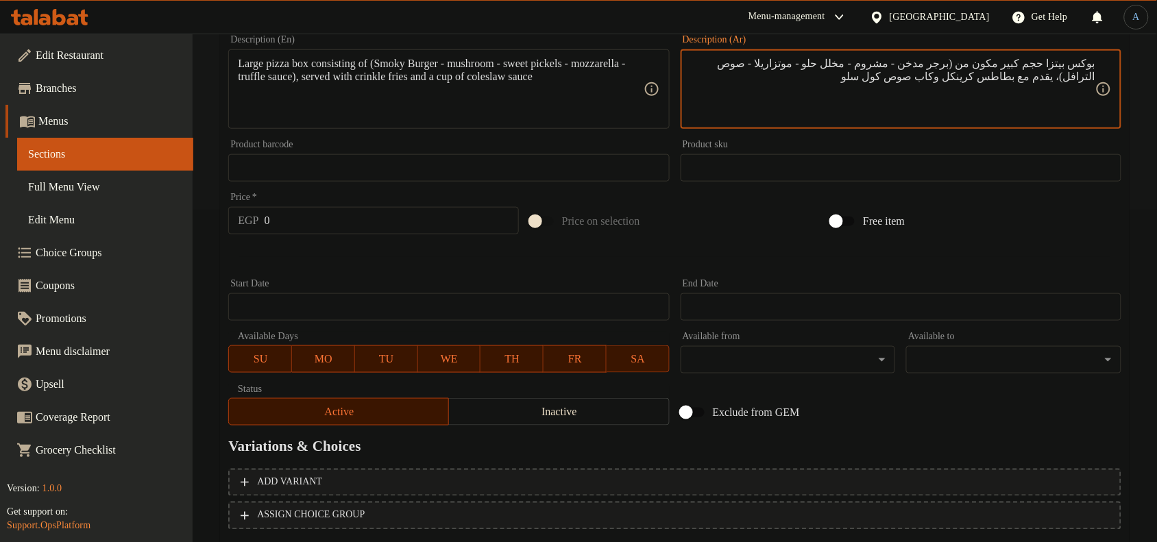
scroll to position [343, 0]
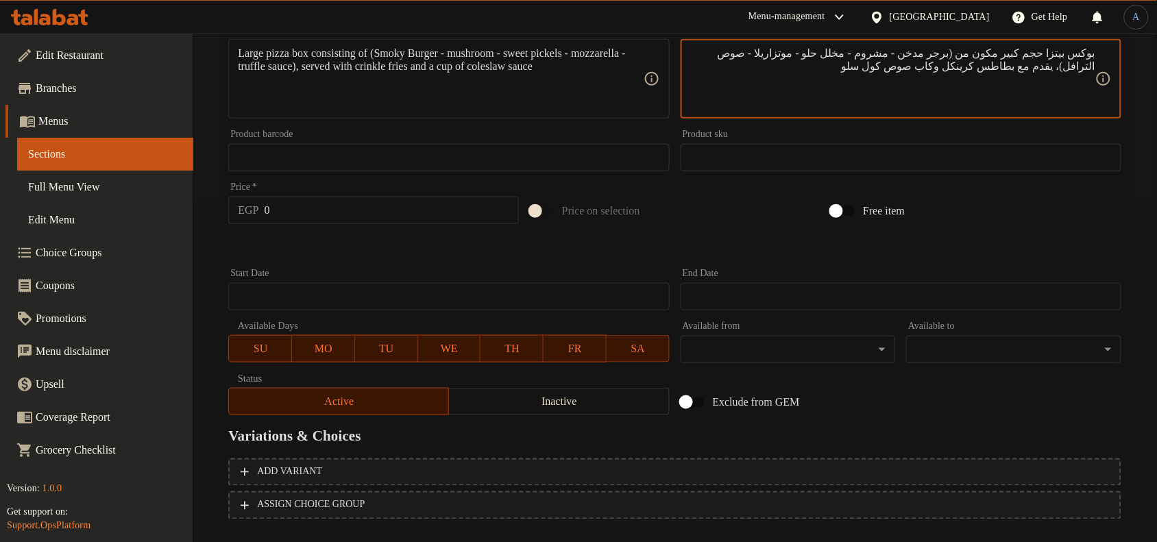
type textarea "بوكس بيتزا حجم كبير مكون من (برجر مدخن - مشروم - مخلل حلو - موتزاريلا - صوص الت…"
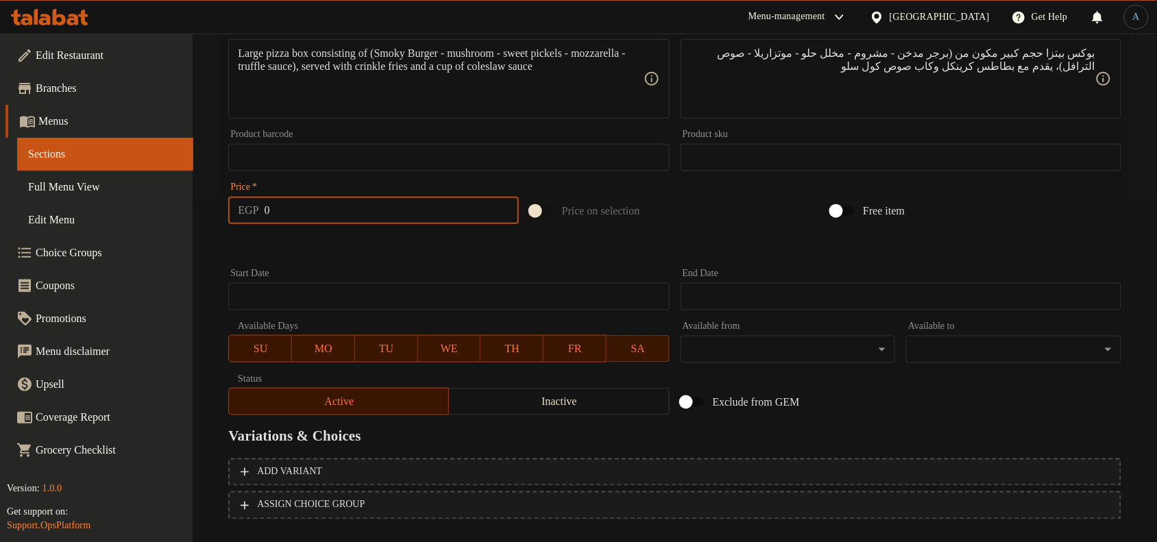
click at [354, 210] on input "0" at bounding box center [392, 210] width 254 height 27
click at [319, 207] on input "0" at bounding box center [392, 210] width 254 height 27
type input "259"
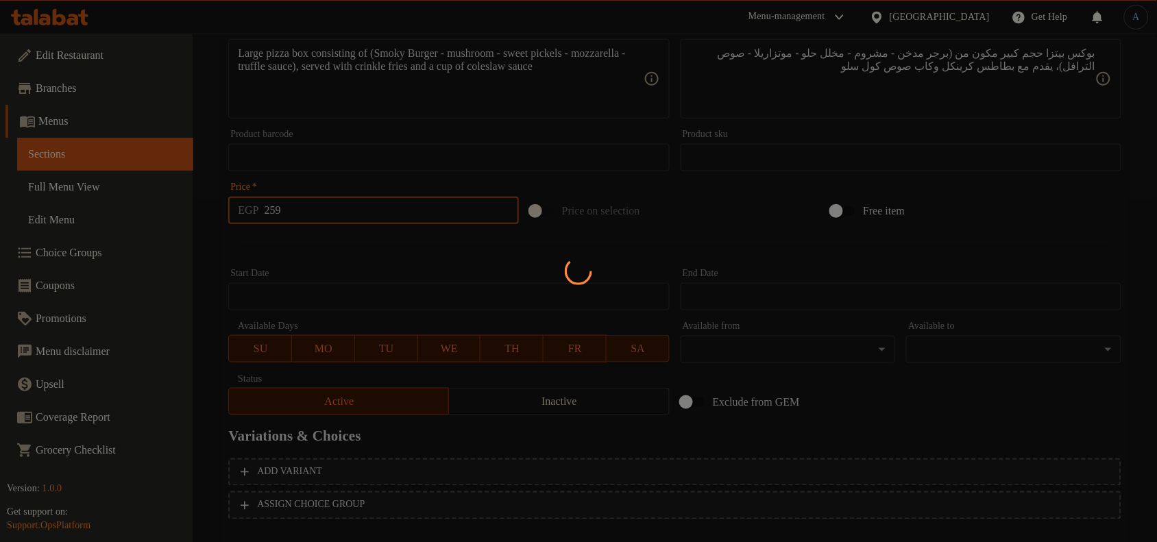
type input "0"
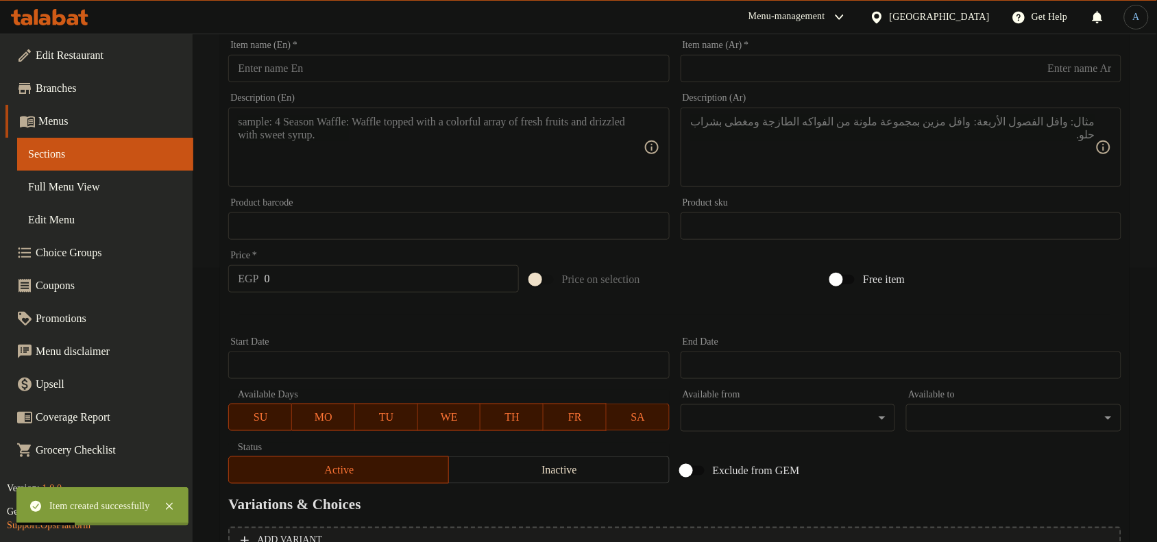
scroll to position [171, 0]
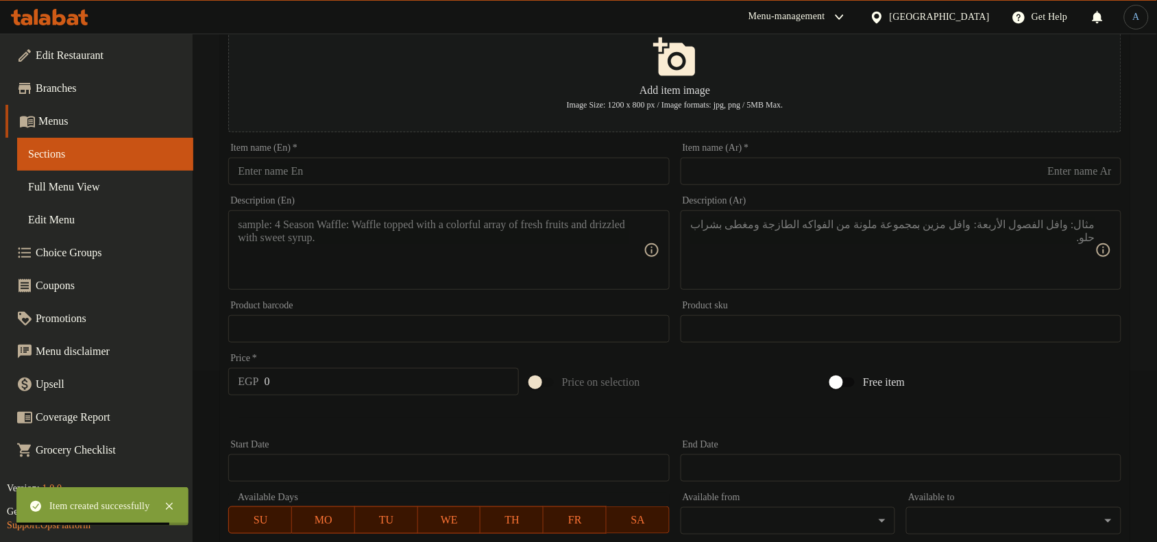
click at [306, 185] on input "text" at bounding box center [448, 171] width 441 height 27
paste input "Fizza Classic"
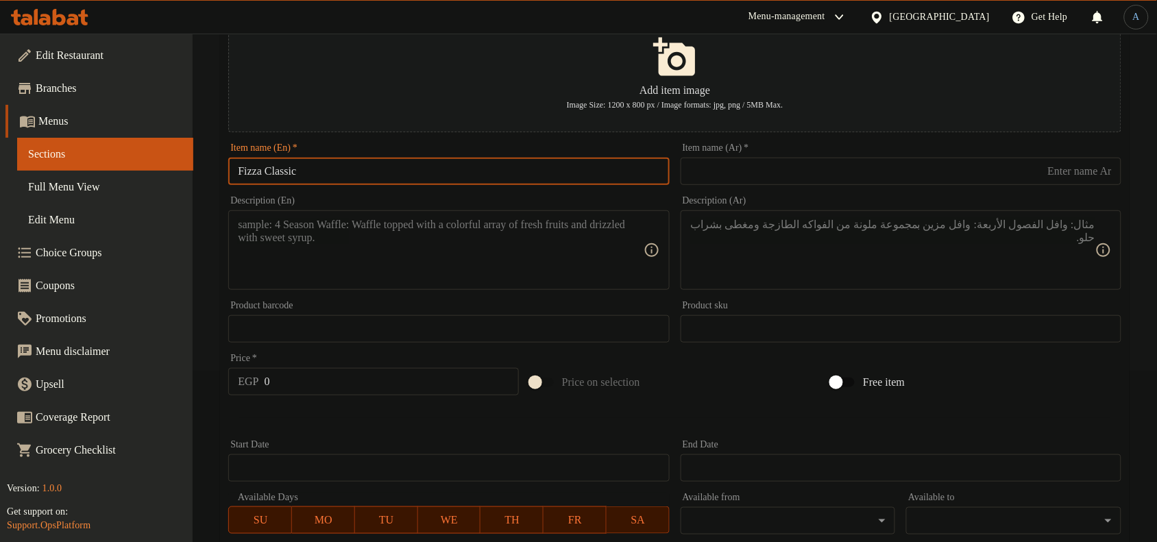
type input "Fizza Classic"
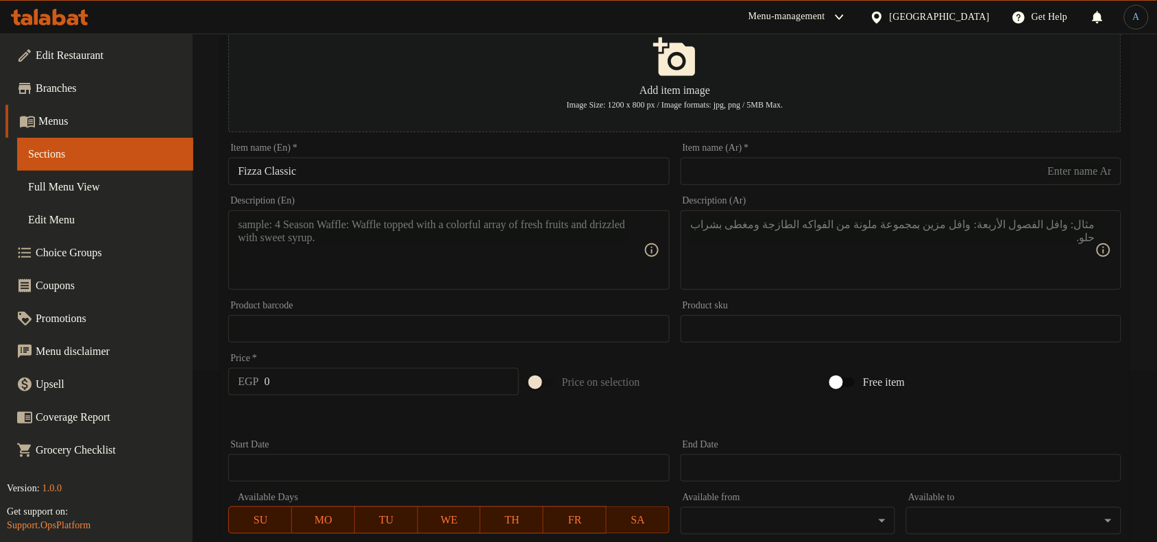
click at [762, 171] on input "text" at bounding box center [900, 171] width 441 height 27
paste input "[DEMOGRAPHIC_DATA]"
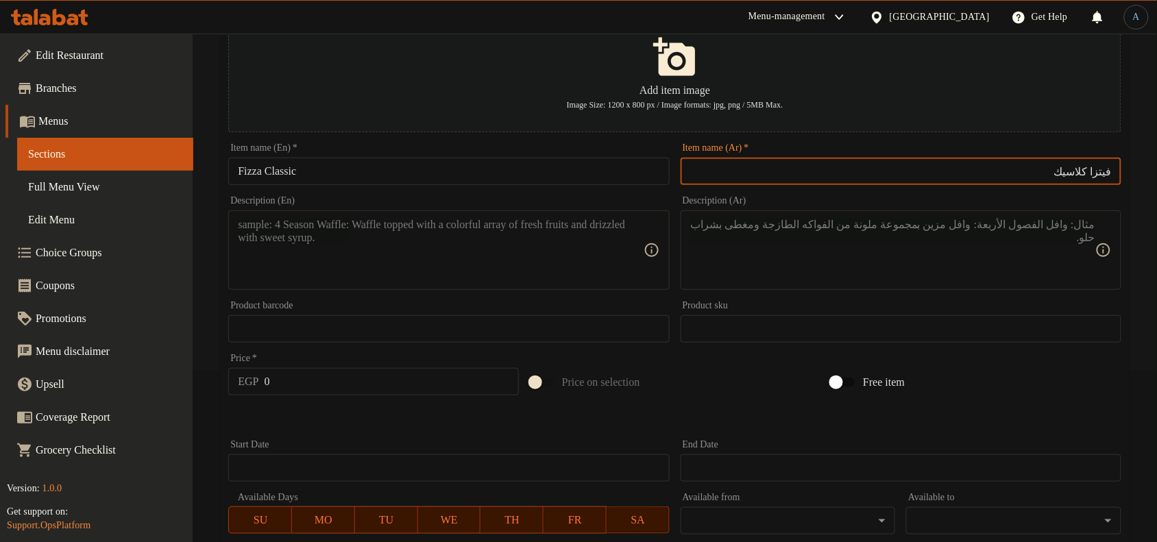
type input "فيتزا كلاسيك"
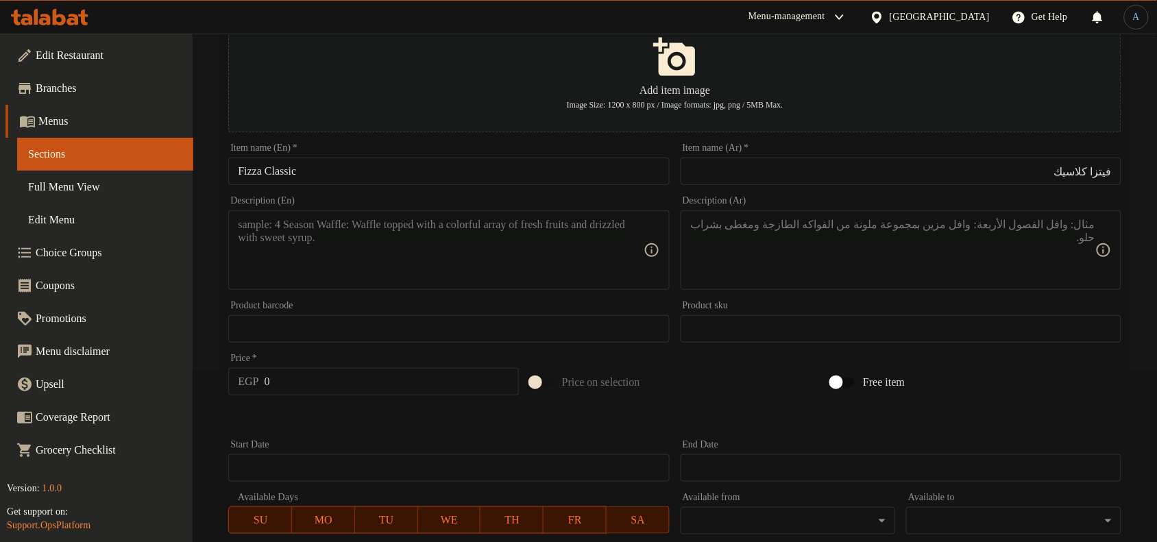
click at [1036, 236] on textarea at bounding box center [892, 250] width 405 height 65
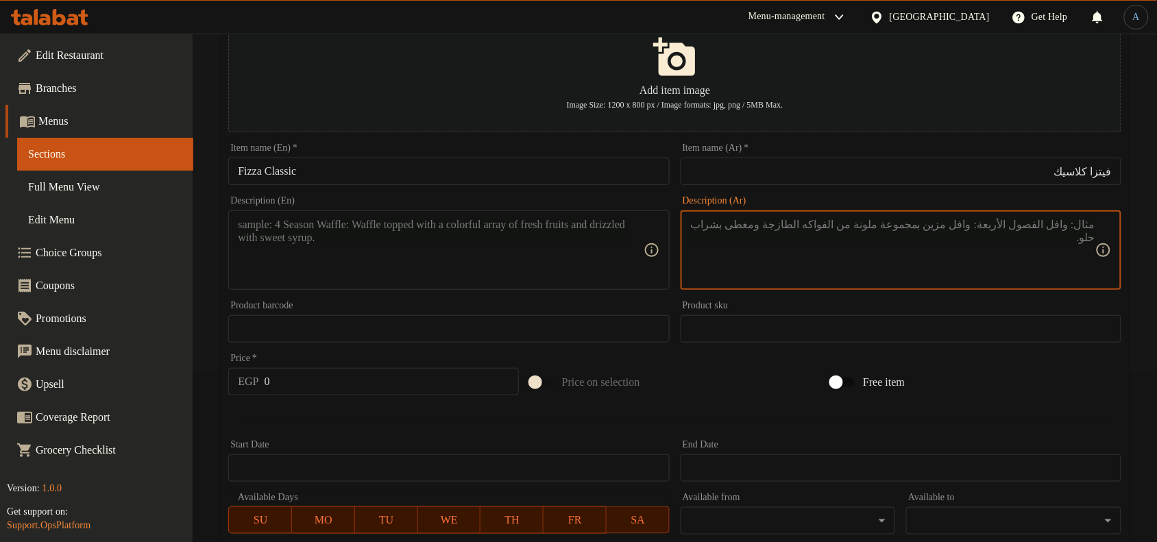
paste textarea "قطعه بيتزا ضخمه مع الصلصه الايطالي و الخلطه الخاصه بفيتزا و الموتزريلا و الروز …"
click at [1096, 237] on div "قطعه بيتزا ضخمه مع الصلصه الايطالي و الخلطه الخاصه بفيتزا و الموتزريلا و الروز …" at bounding box center [900, 249] width 441 height 79
click at [861, 248] on textarea "قطعه بيتزا ضخمه مع الصلصه الايطالي و الخلطه الخاصه بفيتزا و الموتزريلا و الروز …" at bounding box center [892, 250] width 405 height 65
type textarea "قطعه بيتزا ضخمه مع الصلصه الايطالي و الخلطه الخاصه بفيتزا و الموتزريلا و الروز …"
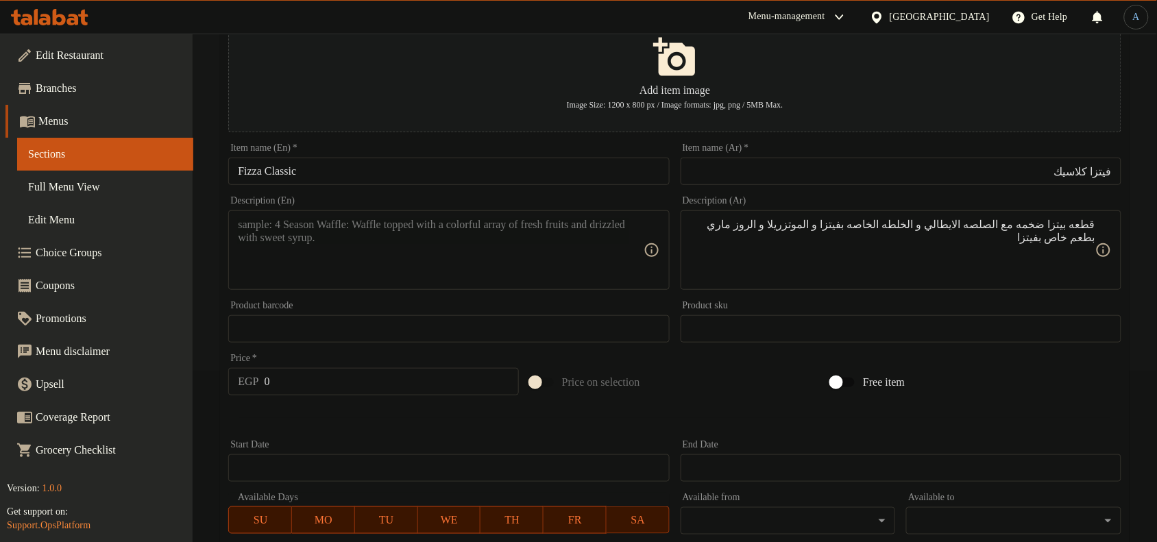
click at [406, 217] on div "Description (En)" at bounding box center [448, 249] width 441 height 79
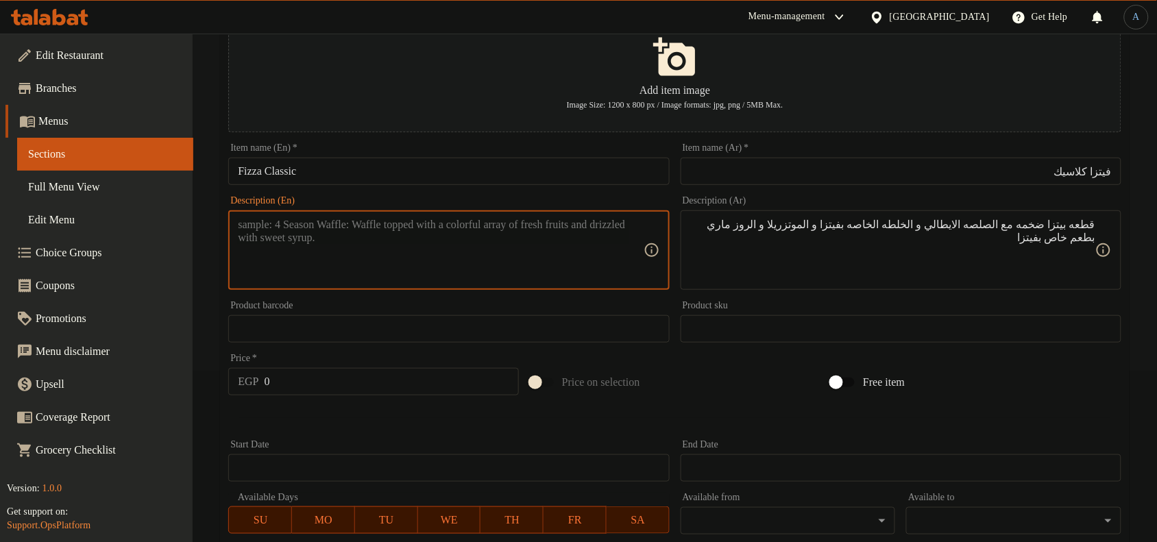
click at [417, 228] on textarea at bounding box center [440, 250] width 405 height 65
paste textarea "A giant pizza slice with Italian sauce, Pizza’s special mix, mozzarella, and [P…"
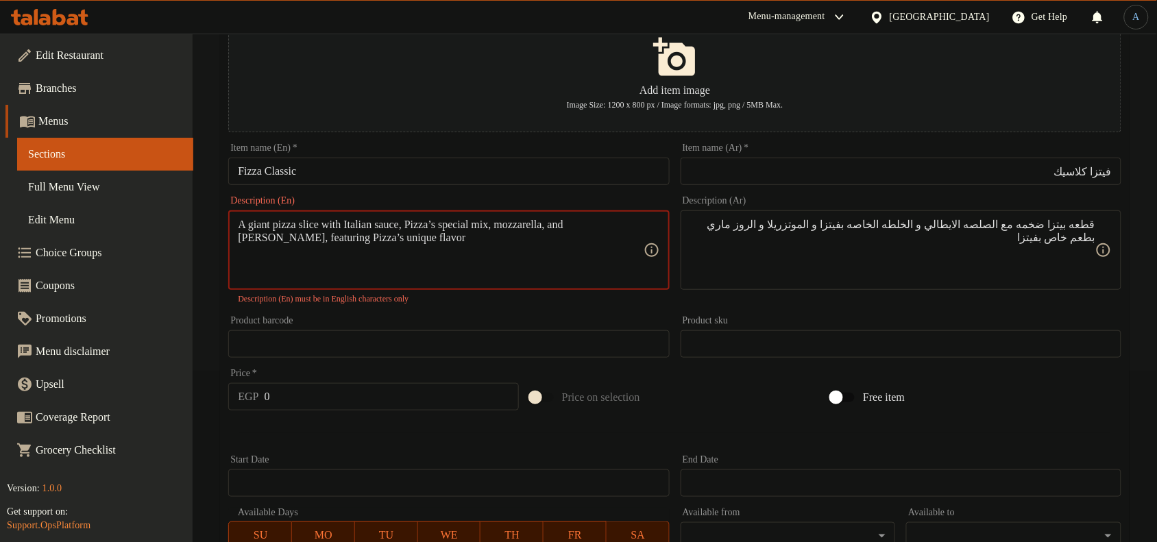
click at [238, 236] on textarea "A giant pizza slice with Italian sauce, Pizza’s special mix, mozzarella, and [P…" at bounding box center [440, 250] width 405 height 65
click at [460, 226] on textarea "A giant pizza slice with Italian sauce, Pizza’s special mix, mozzarella, and [P…" at bounding box center [440, 250] width 405 height 65
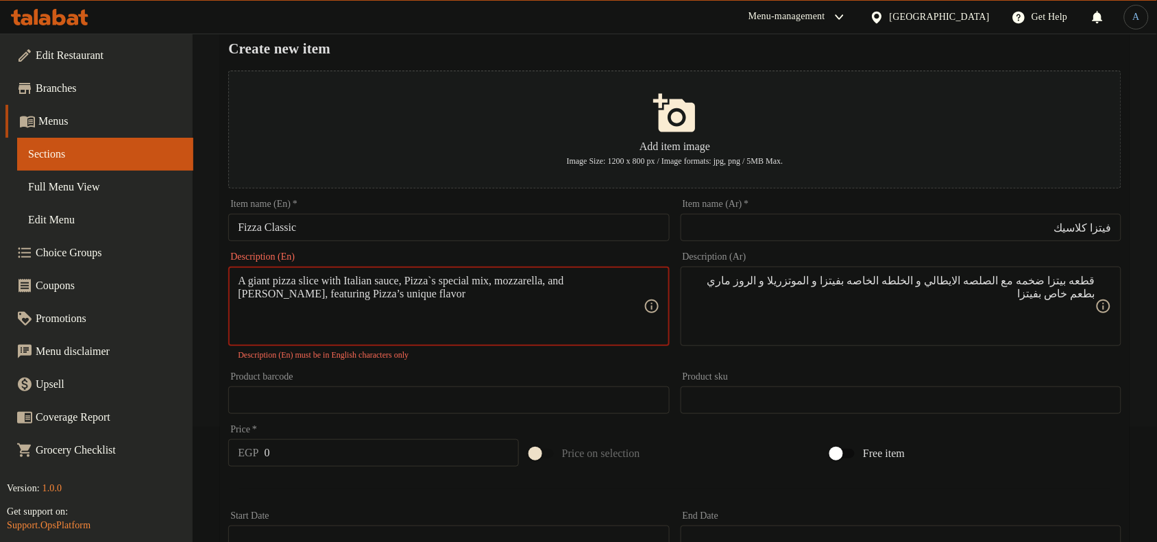
scroll to position [86, 0]
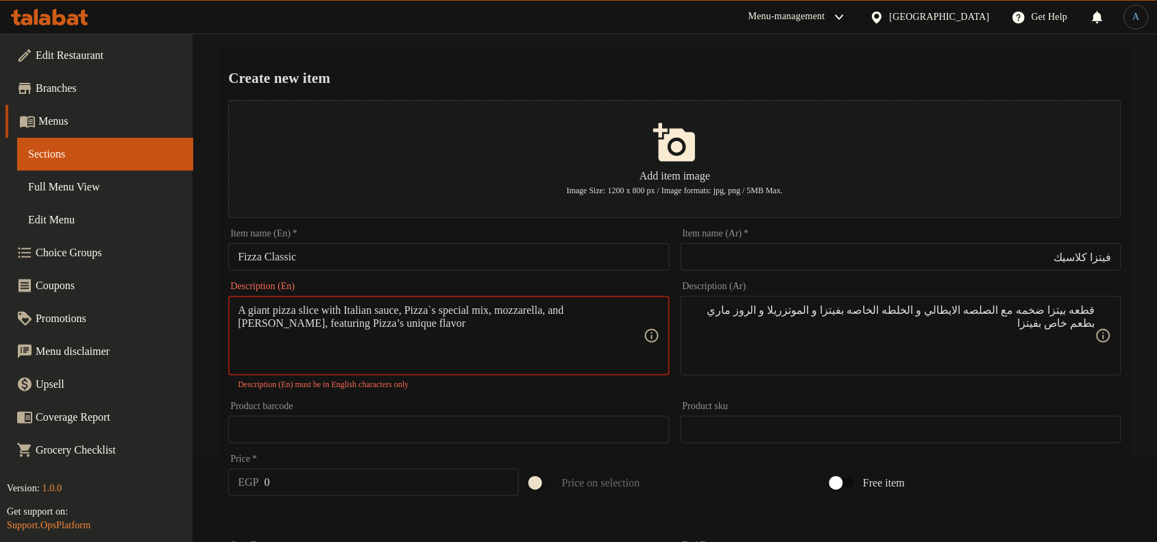
click at [371, 321] on textarea "A giant pizza slice with Italian sauce, Pizza`s special mix, mozzarella, and [P…" at bounding box center [440, 336] width 405 height 65
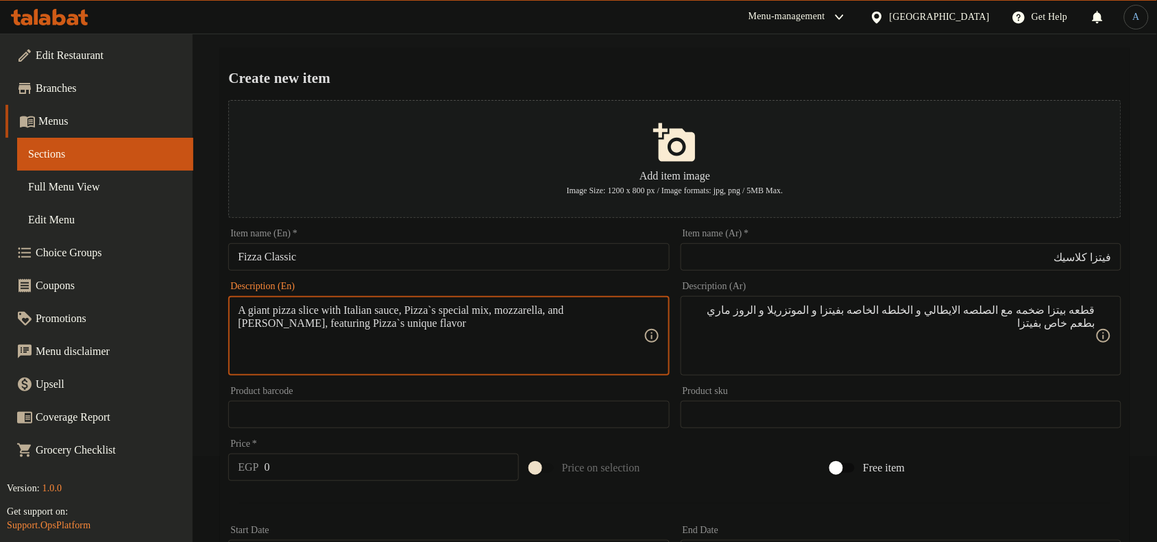
click at [556, 328] on textarea "A giant pizza slice with Italian sauce, Pizza`s special mix, mozzarella, and [P…" at bounding box center [440, 336] width 405 height 65
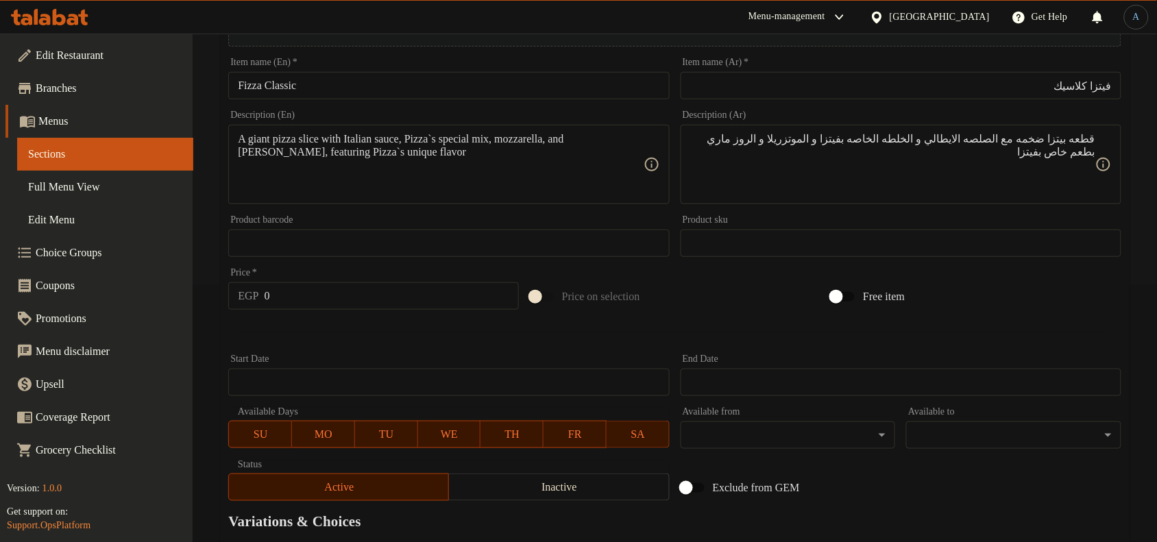
click at [278, 196] on textarea "A giant pizza slice with Italian sauce, Pizza`s special mix, mozzarella, and [P…" at bounding box center [440, 164] width 405 height 65
paste textarea "italian sauce, pizza`s special mix, mozzarella, and [PERSON_NAME], featuring p"
click at [362, 138] on textarea "A giant pizza slice with italian sauce, pizza`s special mix, mozzarella, and [P…" at bounding box center [440, 164] width 405 height 65
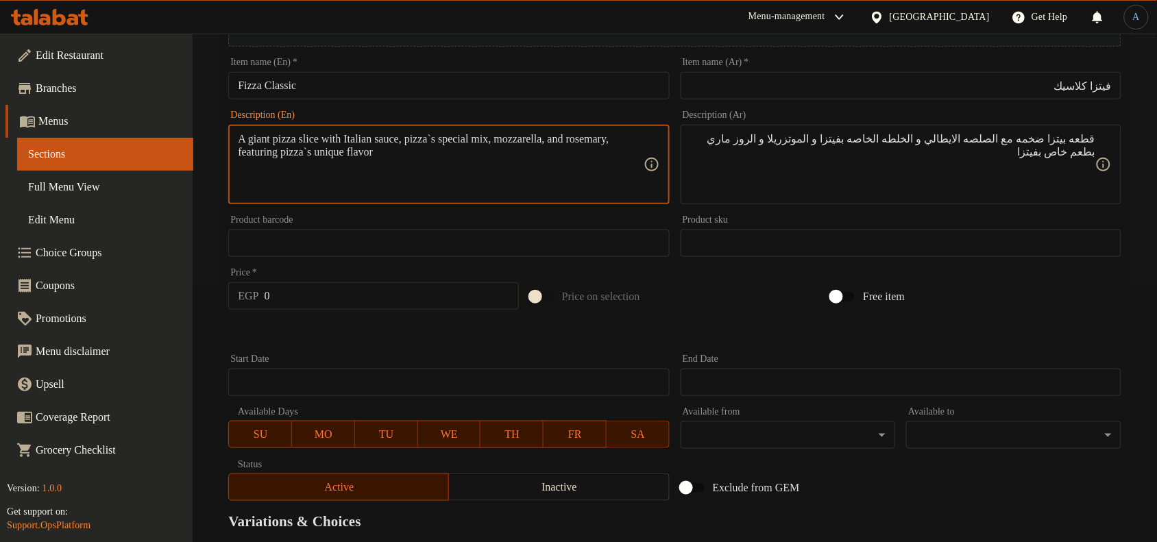
type textarea "A giant pizza slice with Italian sauce, pizza`s special mix, mozzarella, and ro…"
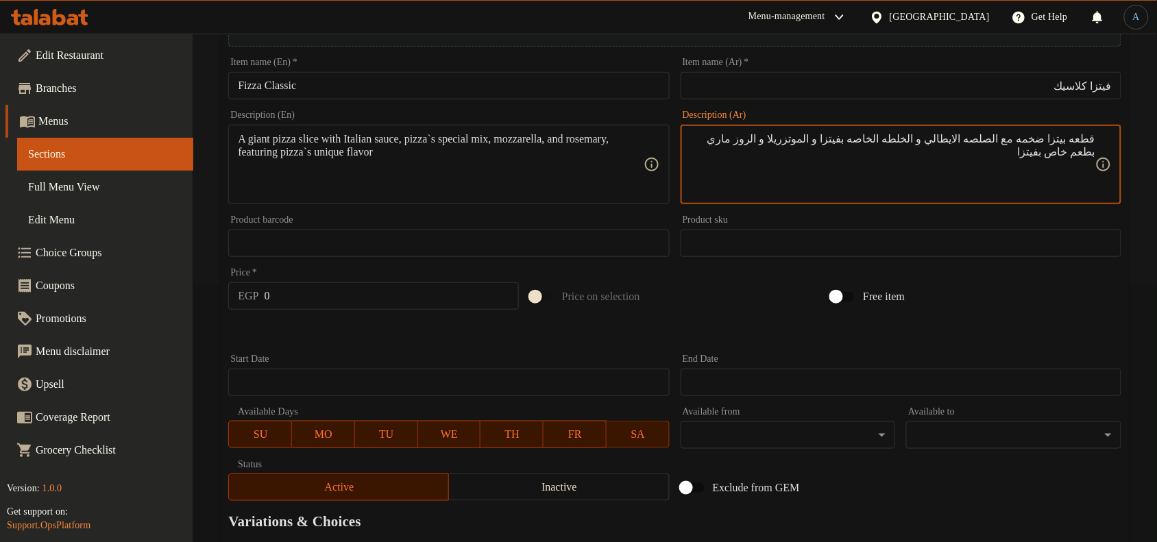
click at [402, 302] on input "0" at bounding box center [392, 295] width 254 height 27
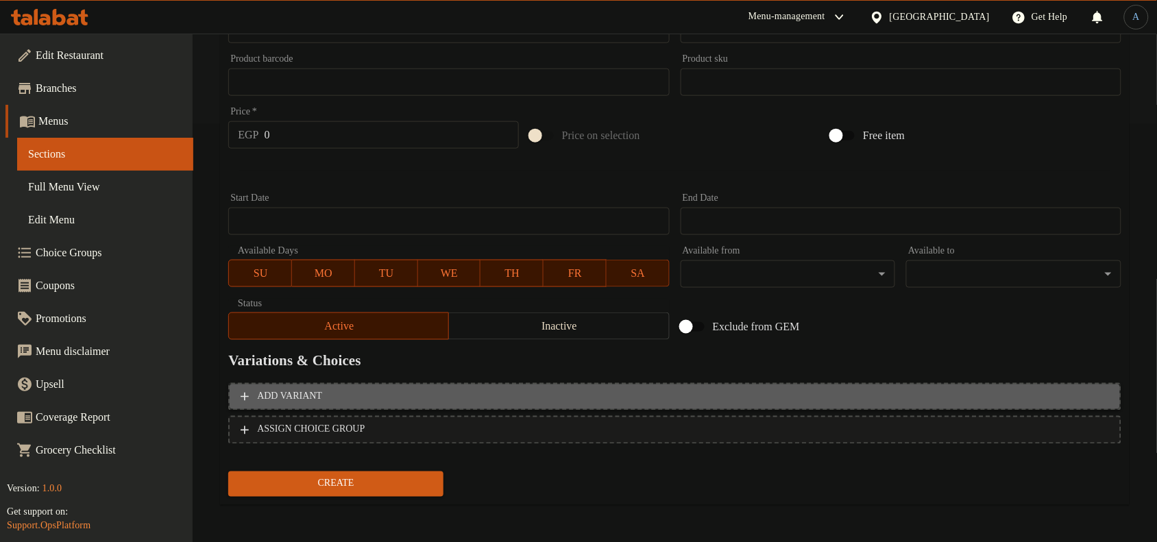
click at [1025, 391] on span "Add variant" at bounding box center [675, 397] width 868 height 17
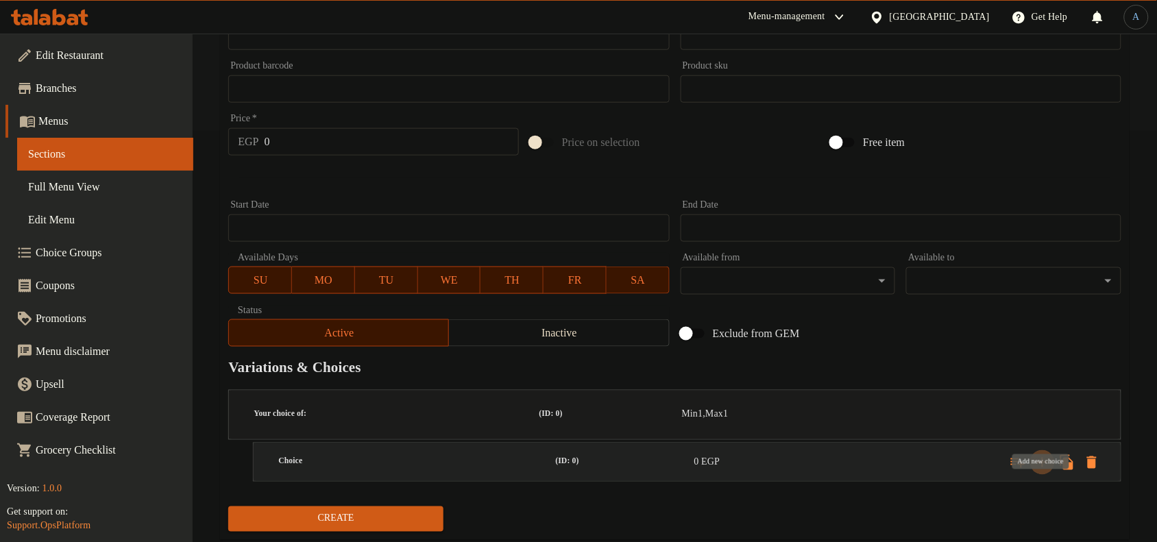
click at [1043, 458] on icon "Expand" at bounding box center [1042, 463] width 10 height 10
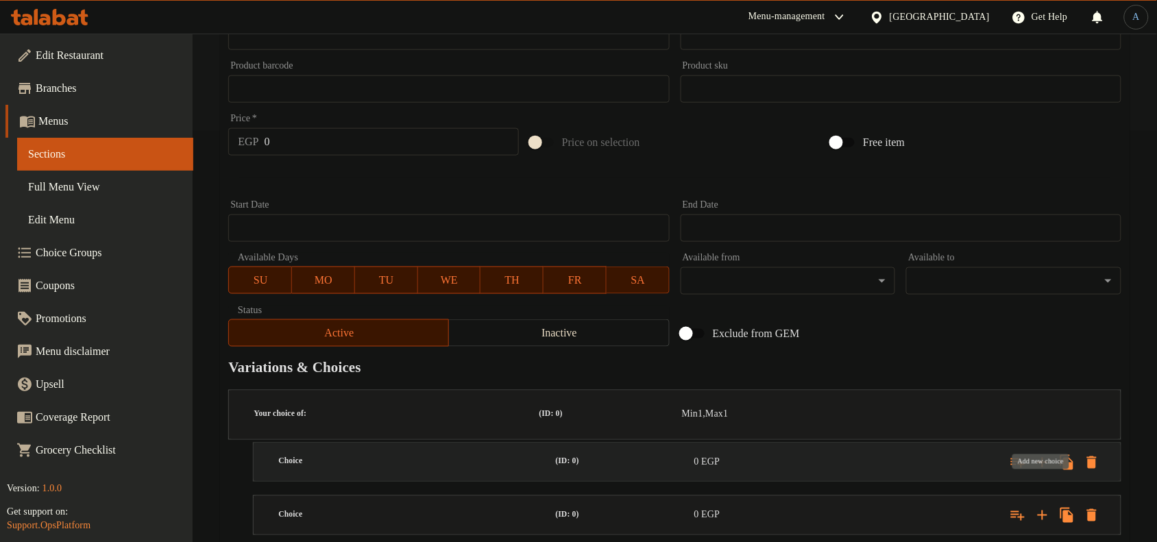
click at [1043, 458] on icon "Expand" at bounding box center [1042, 463] width 10 height 10
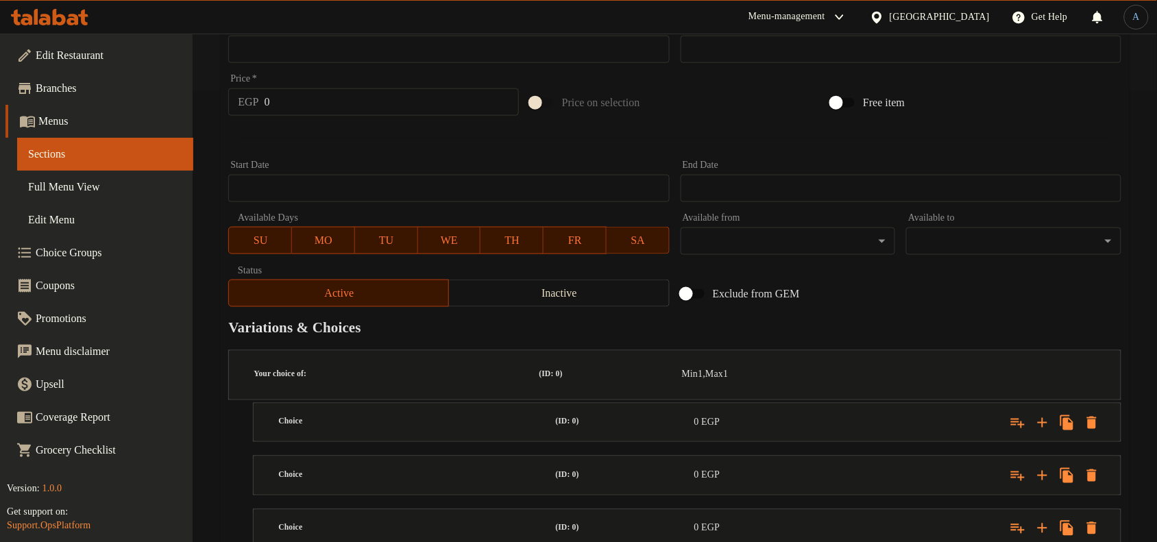
scroll to position [491, 0]
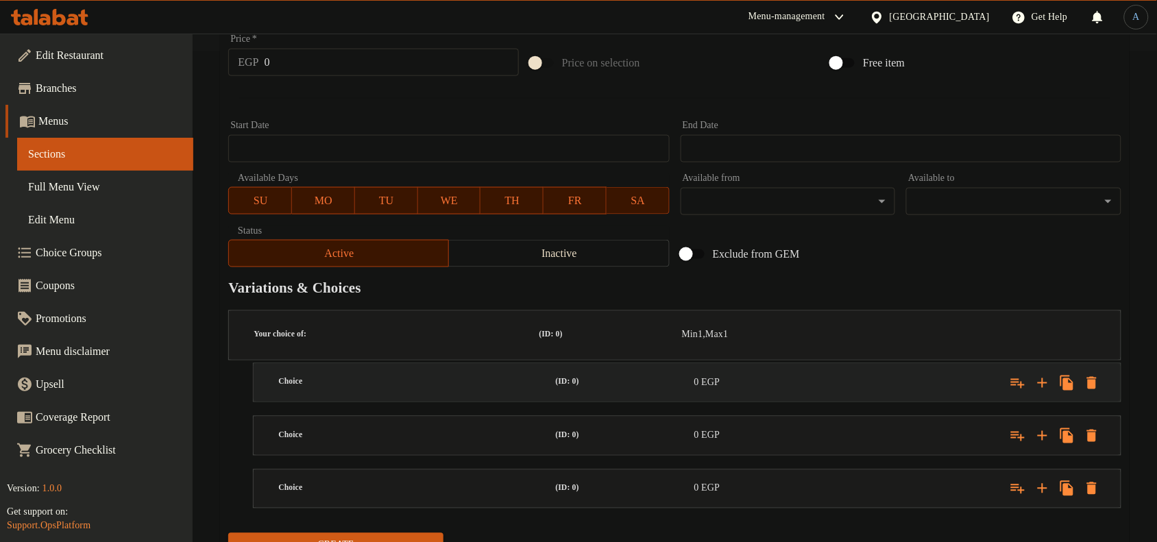
click at [511, 361] on div "Choice" at bounding box center [413, 382] width 277 height 43
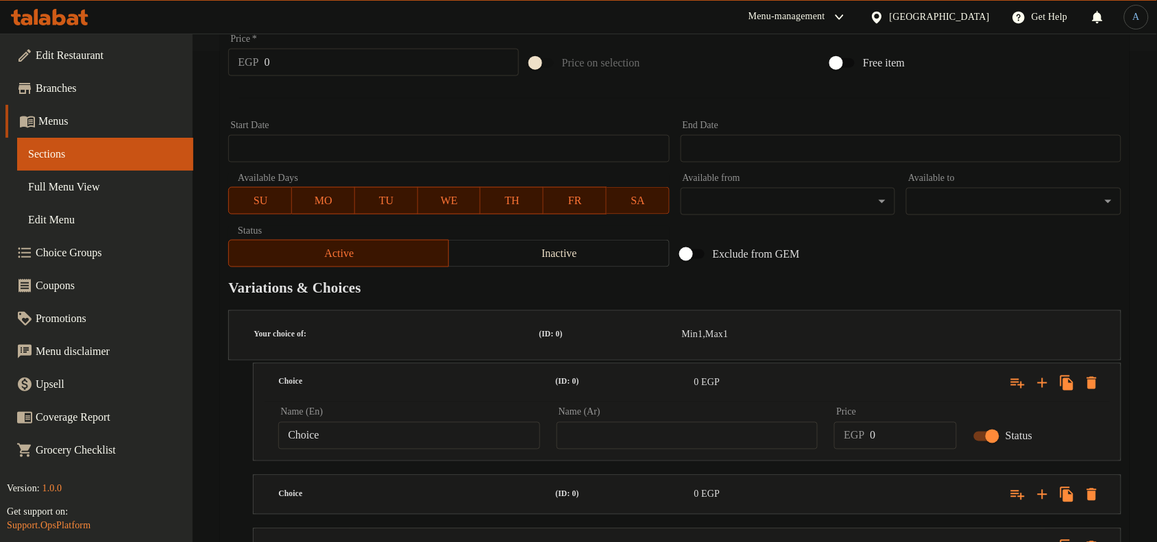
click at [426, 422] on input "Choice" at bounding box center [409, 435] width 262 height 27
paste input "Big Sl"
type input "Big Slice"
click at [619, 422] on input "text" at bounding box center [687, 435] width 262 height 27
paste input "شريحة كبيرة"
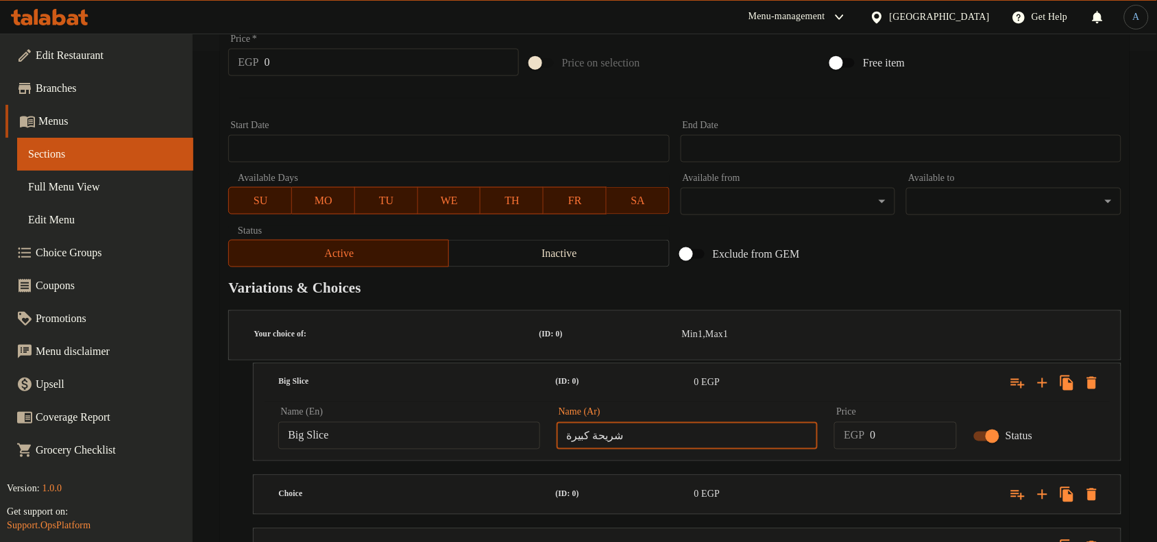
type input "شريحة كبيرة"
click at [899, 422] on input "0" at bounding box center [913, 435] width 87 height 27
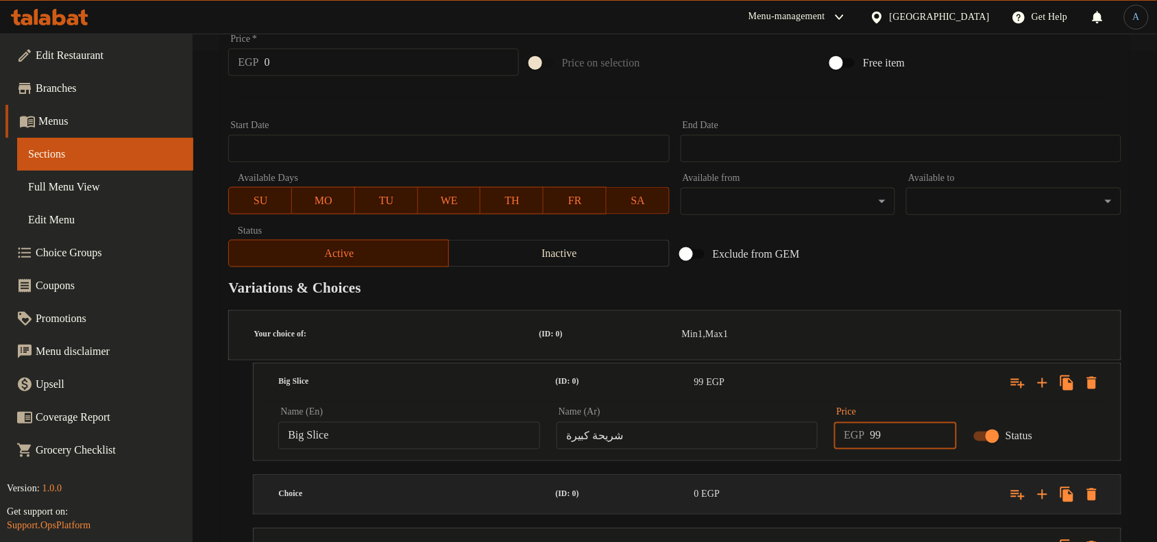
type input "99"
click at [794, 488] on div "0 EGP" at bounding box center [760, 495] width 133 height 14
drag, startPoint x: 447, startPoint y: 515, endPoint x: 447, endPoint y: 504, distance: 11.6
click at [447, 515] on div "Name (En) Choice Name (En)" at bounding box center [409, 541] width 278 height 58
click at [449, 534] on input "Choice" at bounding box center [409, 547] width 262 height 27
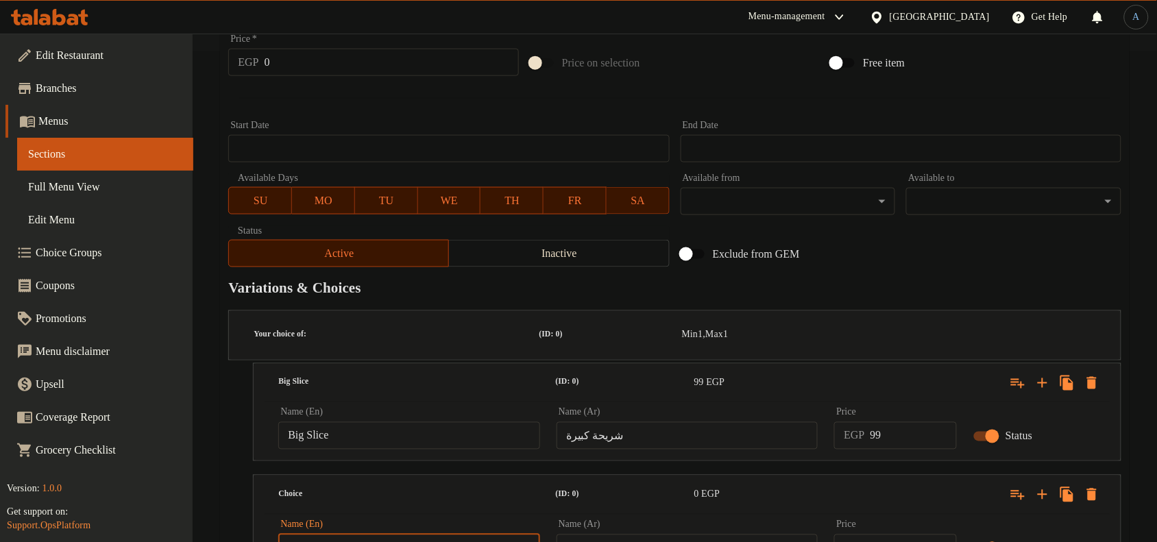
paste input "BIG 3 SLICE"
click at [403, 534] on input "BIG 3 SLICE" at bounding box center [409, 547] width 262 height 27
paste input "ig 3 Slice"
type input "Big 3 Slice"
click at [706, 515] on div "Name (Ar) Name (Ar)" at bounding box center [687, 541] width 278 height 58
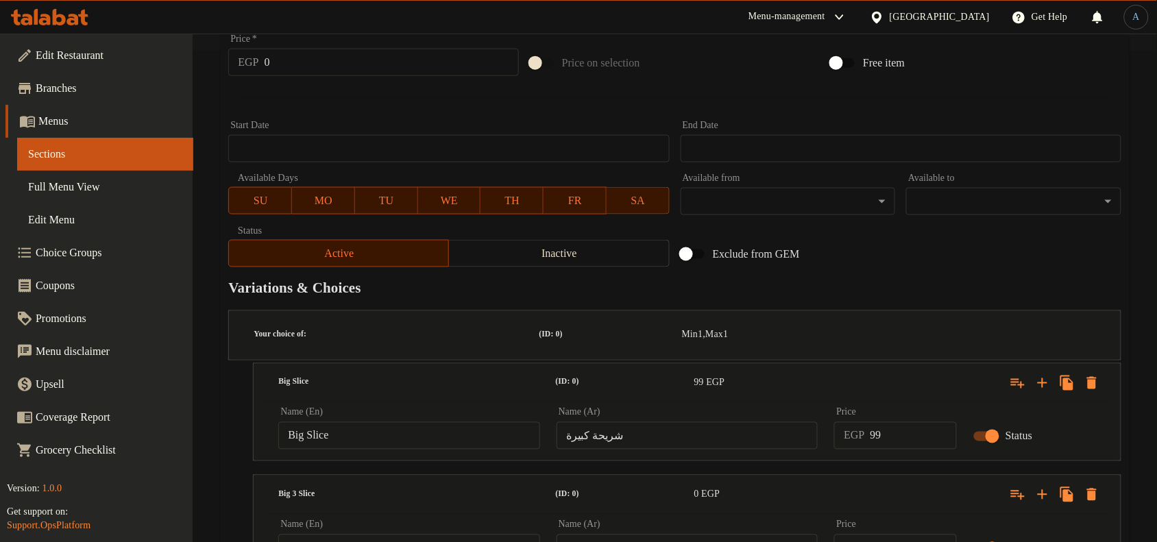
click at [700, 534] on input "text" at bounding box center [687, 547] width 262 height 27
paste input "شريحة كبيرة 3"
type input "شريحة كبيرة 3"
click at [913, 534] on input "0" at bounding box center [913, 547] width 87 height 27
click at [913, 534] on input "199" at bounding box center [913, 547] width 87 height 27
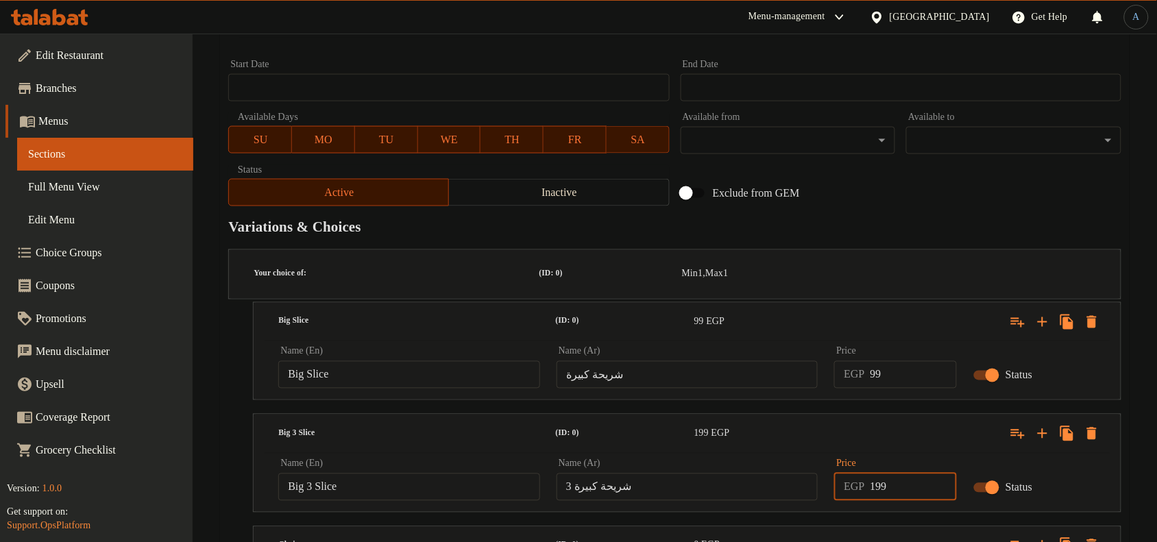
scroll to position [608, 0]
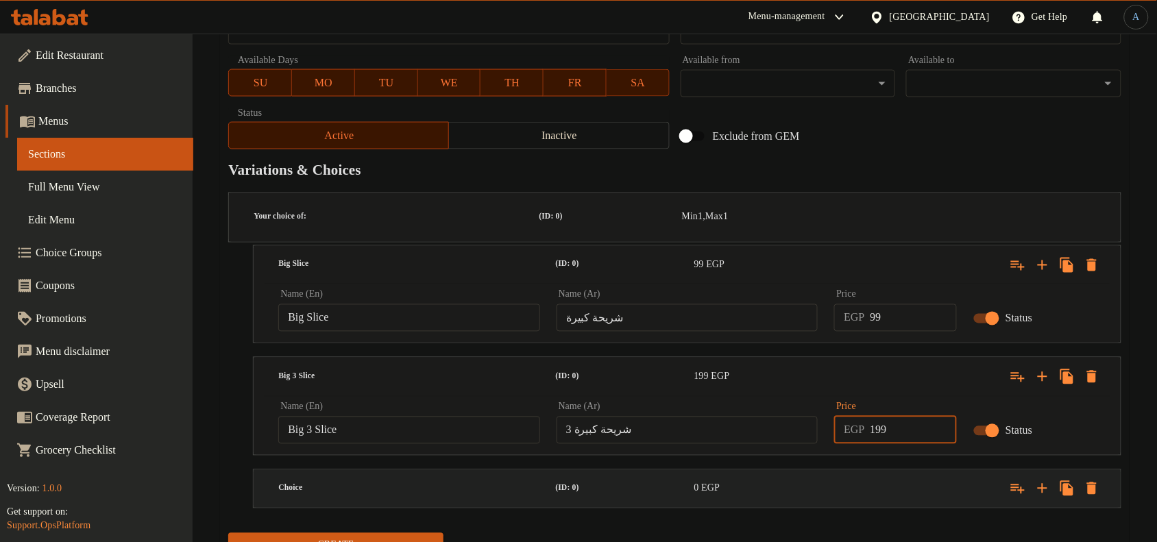
type input "199"
click at [635, 483] on h5 "(ID: 0)" at bounding box center [622, 489] width 133 height 12
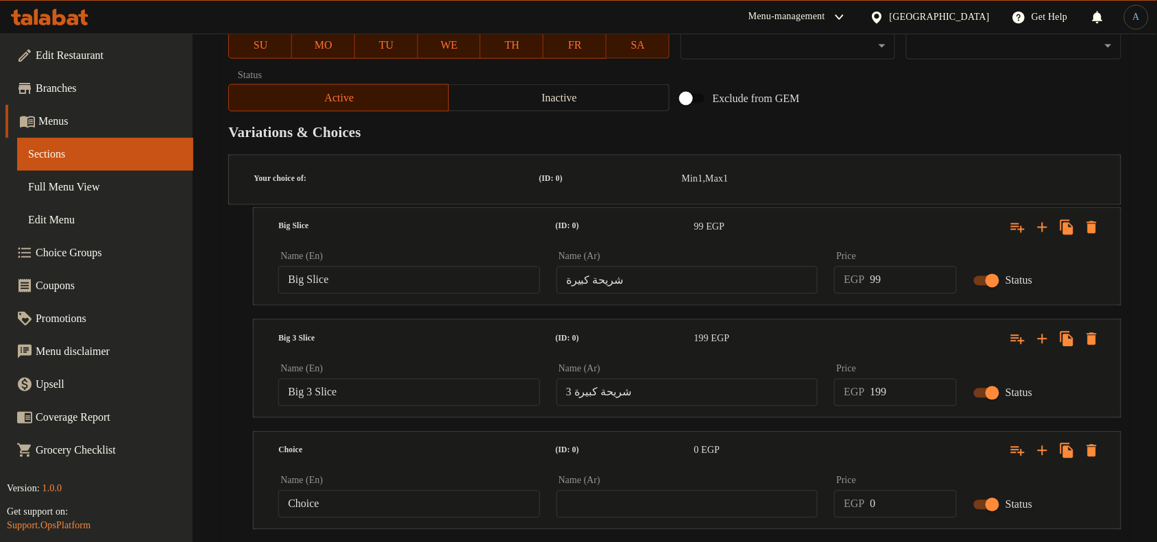
scroll to position [667, 0]
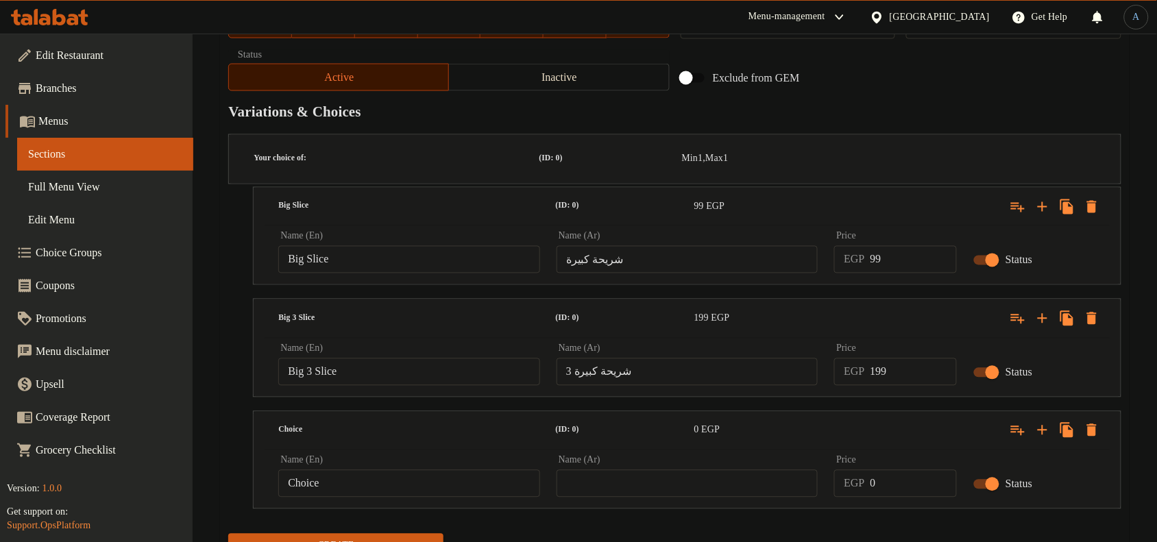
click at [452, 470] on input "Choice" at bounding box center [409, 483] width 262 height 27
paste input "Big Fizza"
type input "Big Fizza"
click at [608, 470] on input "text" at bounding box center [687, 483] width 262 height 27
paste input "فيزا كبيرة"
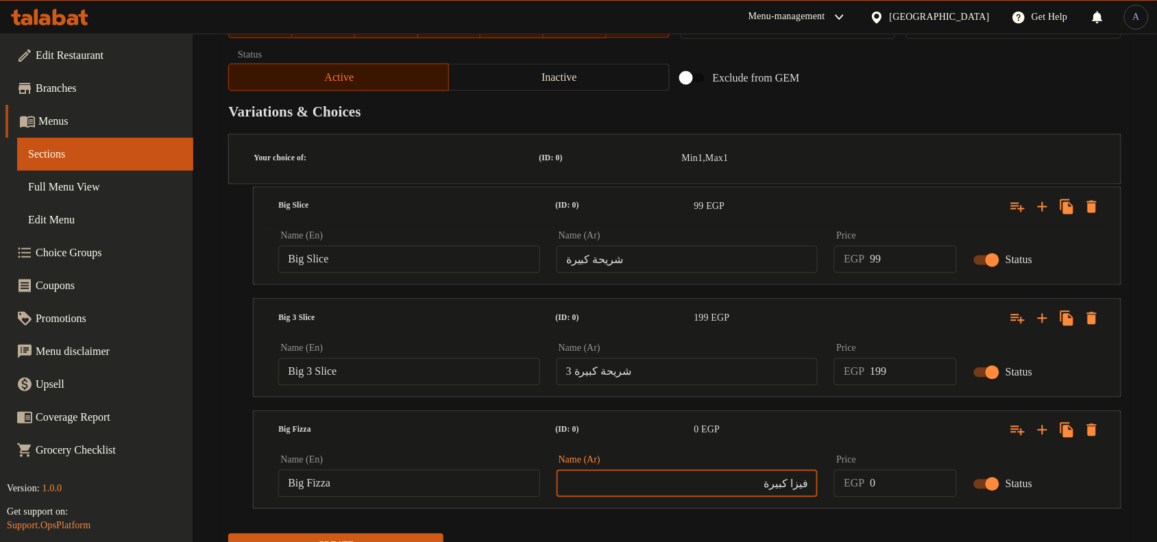
click at [806, 470] on input "فيزا كبيرة" at bounding box center [687, 483] width 262 height 27
paste input "زا"
type input "فيتزا كبيرة"
click at [807, 528] on div "Create" at bounding box center [675, 546] width 904 height 36
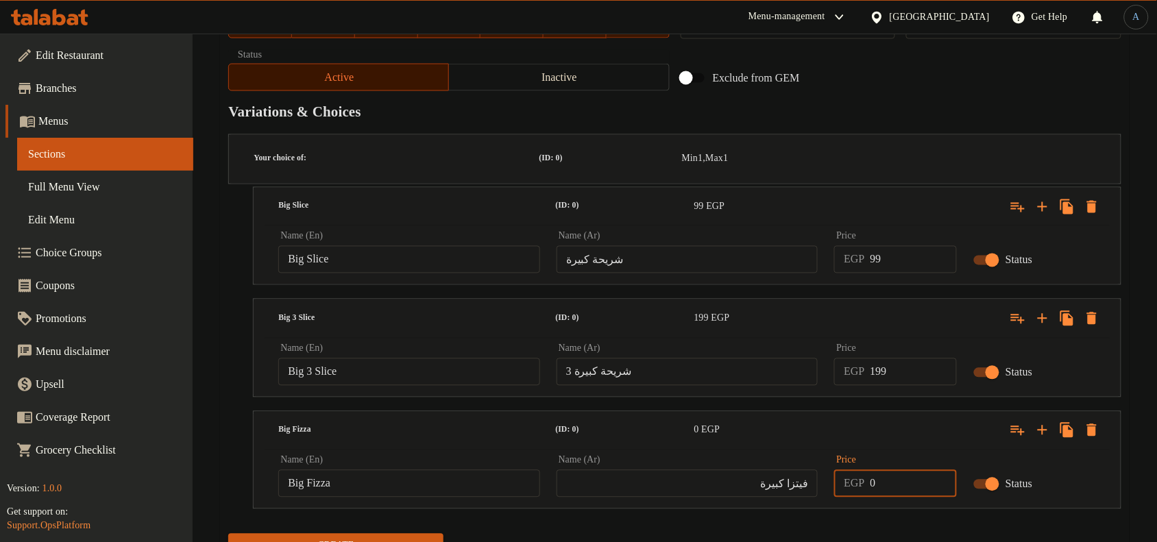
click at [902, 470] on input "0" at bounding box center [913, 483] width 87 height 27
type input "399"
click at [228, 534] on button "Create" at bounding box center [335, 546] width 215 height 25
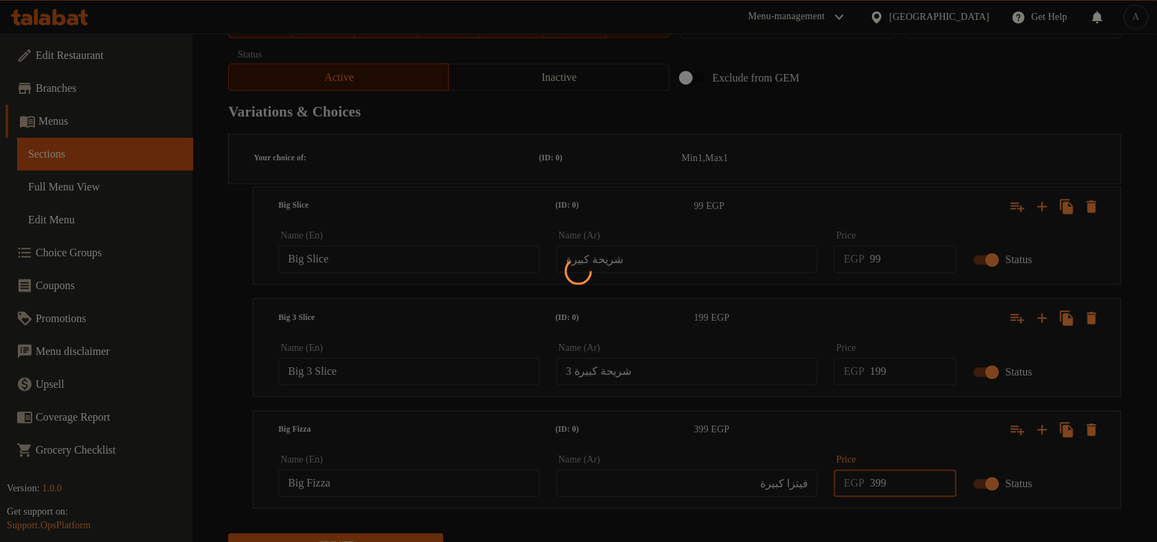
click at [892, 505] on div at bounding box center [578, 271] width 1157 height 542
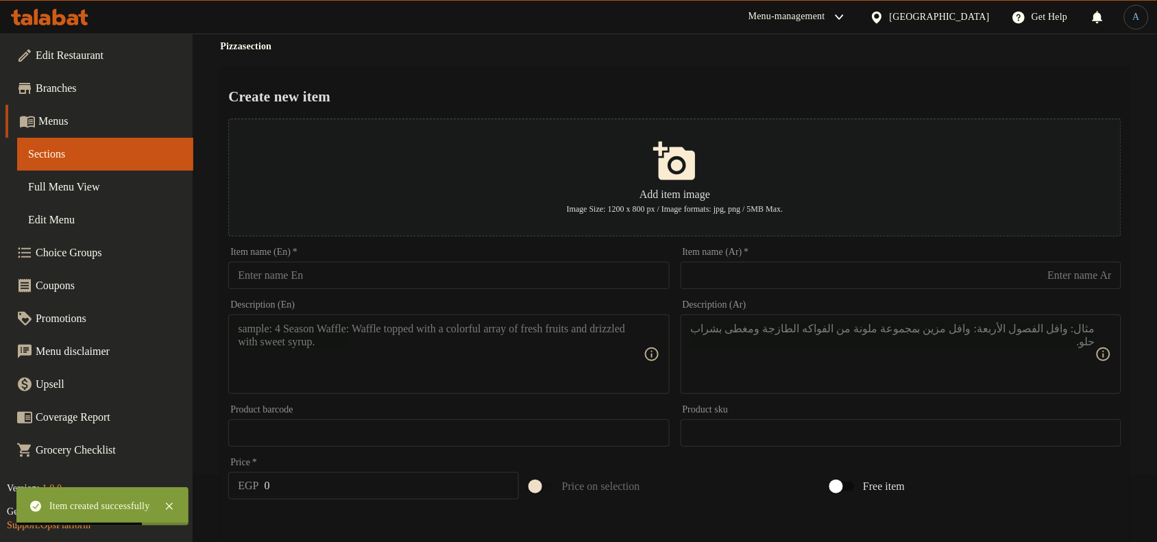
scroll to position [0, 0]
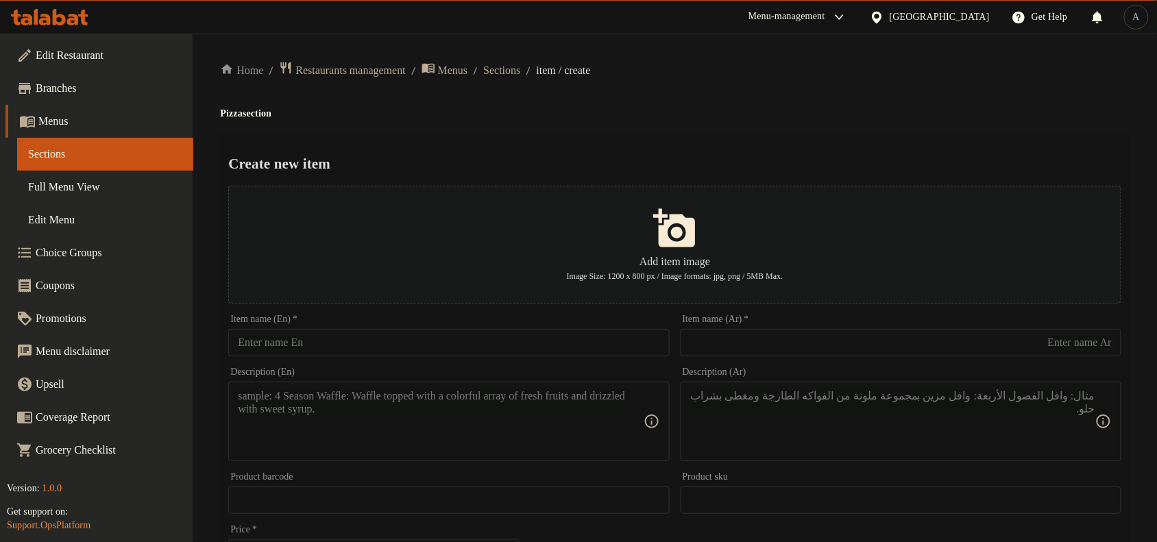
click at [597, 119] on h4 "Pizza section" at bounding box center [674, 114] width 909 height 14
click at [473, 110] on h4 "Pizza section" at bounding box center [674, 114] width 909 height 14
click at [401, 337] on input "text" at bounding box center [448, 342] width 441 height 27
paste input "PEPPRONI"
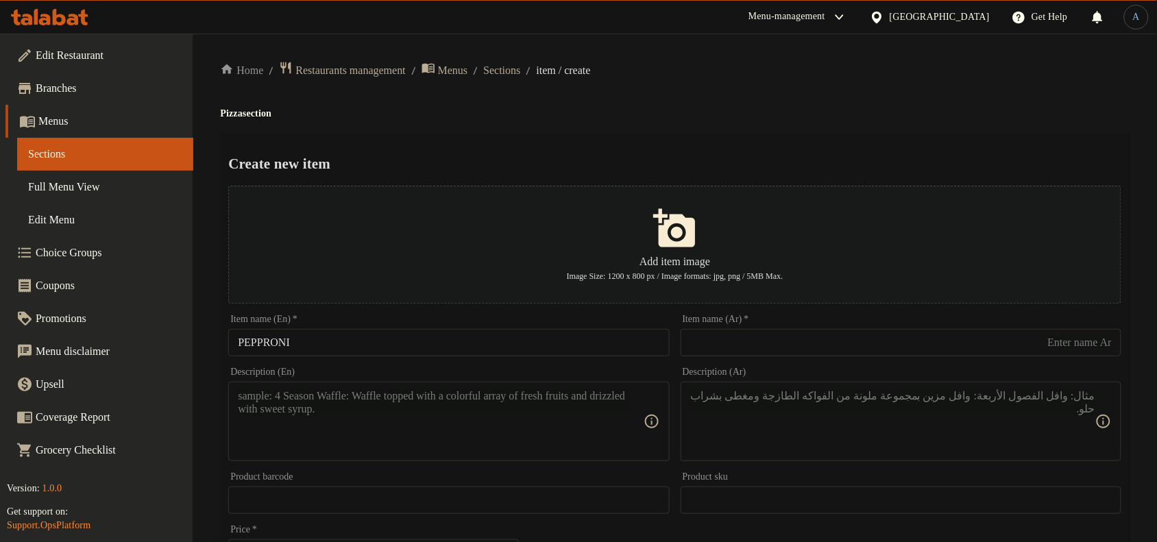
click at [456, 336] on input "PEPPRONI" at bounding box center [448, 342] width 441 height 27
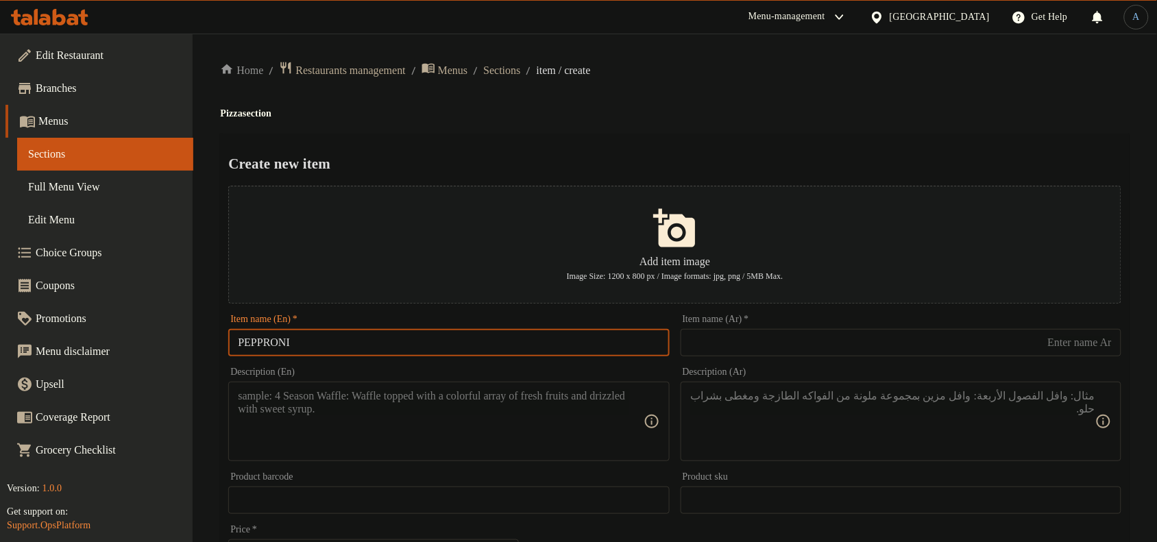
paste input "epproni"
type input "Pepproni"
drag, startPoint x: 615, startPoint y: 135, endPoint x: 665, endPoint y: 127, distance: 50.7
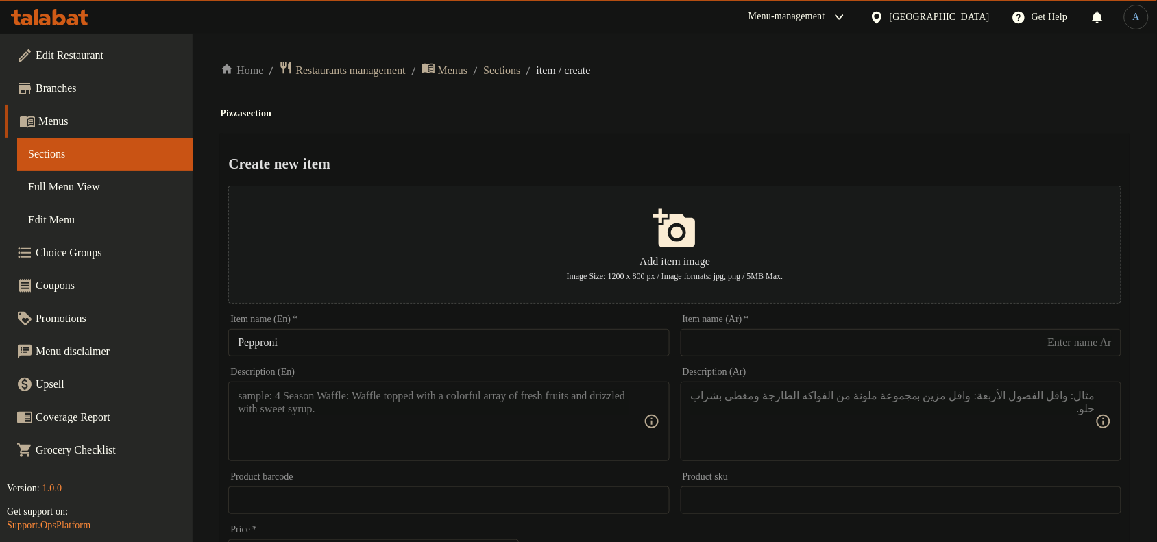
click at [737, 337] on input "text" at bounding box center [900, 342] width 441 height 27
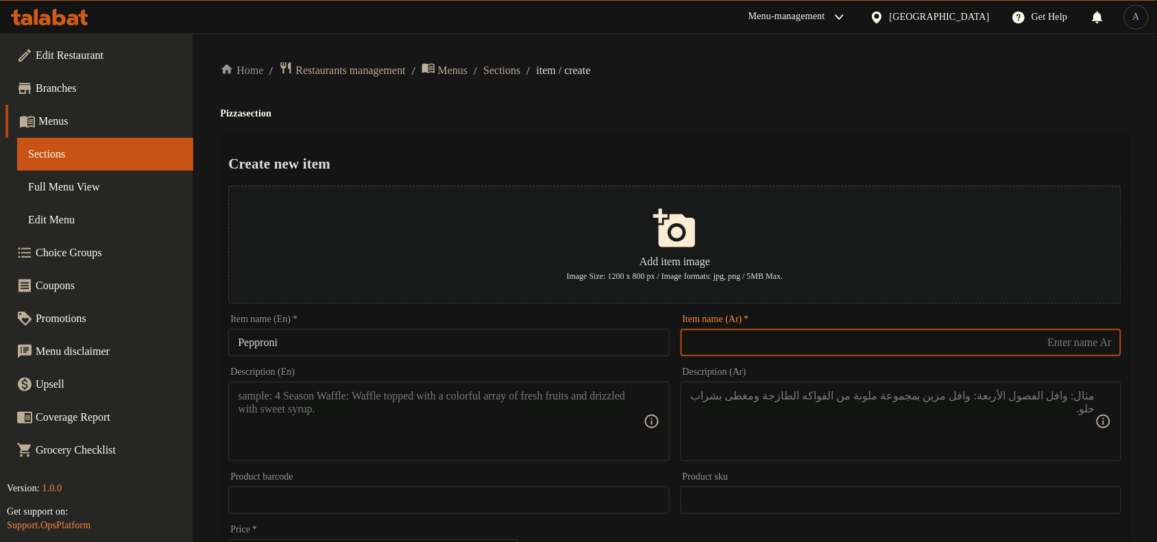
paste input "بيبروني"
type input "بيبروني"
click at [743, 166] on h2 "Create new item" at bounding box center [674, 163] width 893 height 21
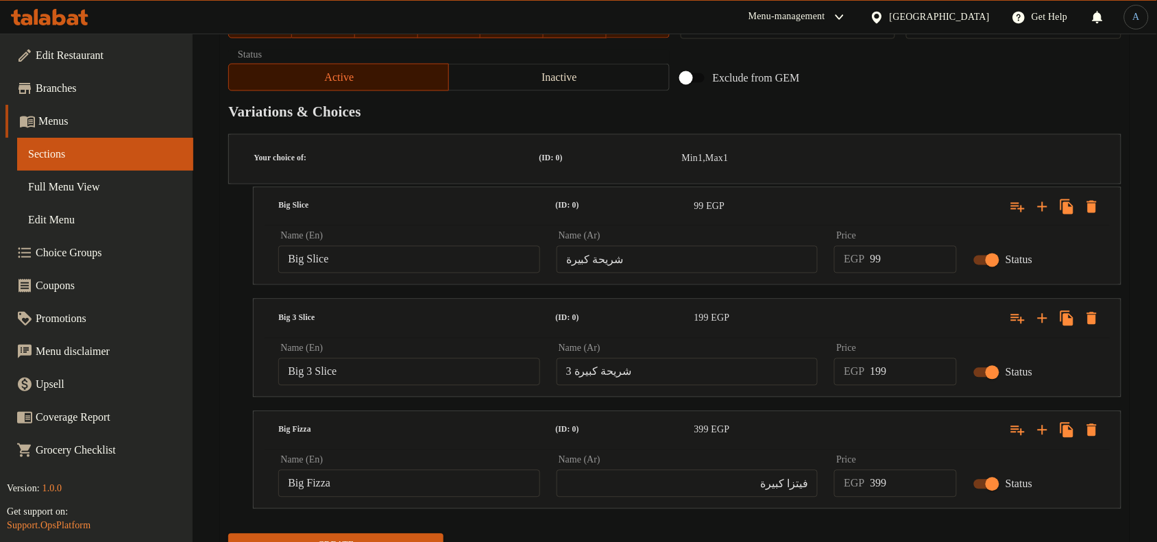
scroll to position [238, 0]
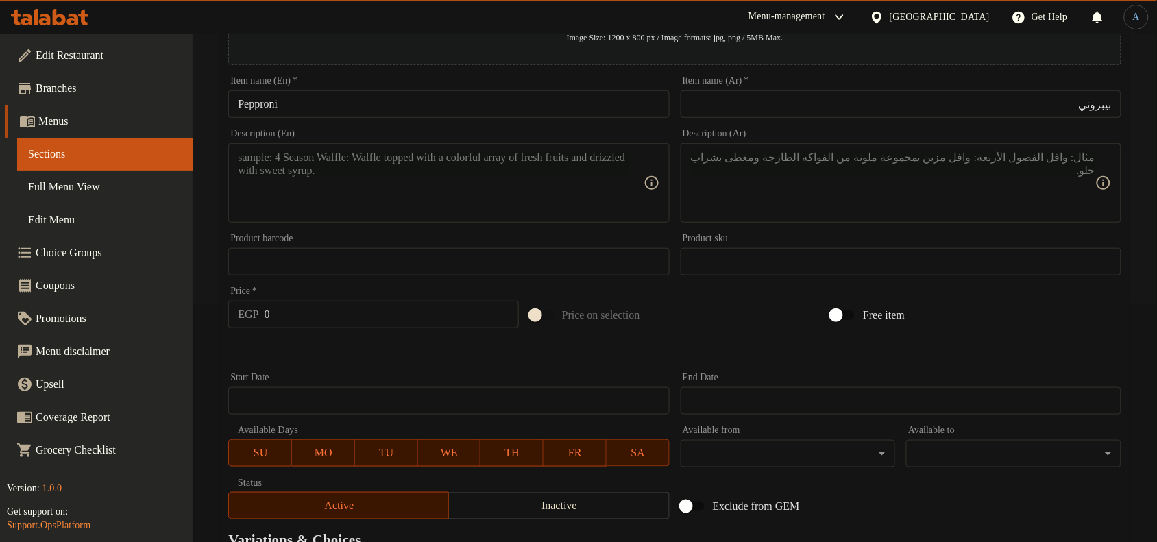
click at [372, 200] on textarea at bounding box center [440, 183] width 405 height 65
paste textarea "A giant pizza slice with Italian sauce, Pizza’s special mix, mozzarella, and [P…"
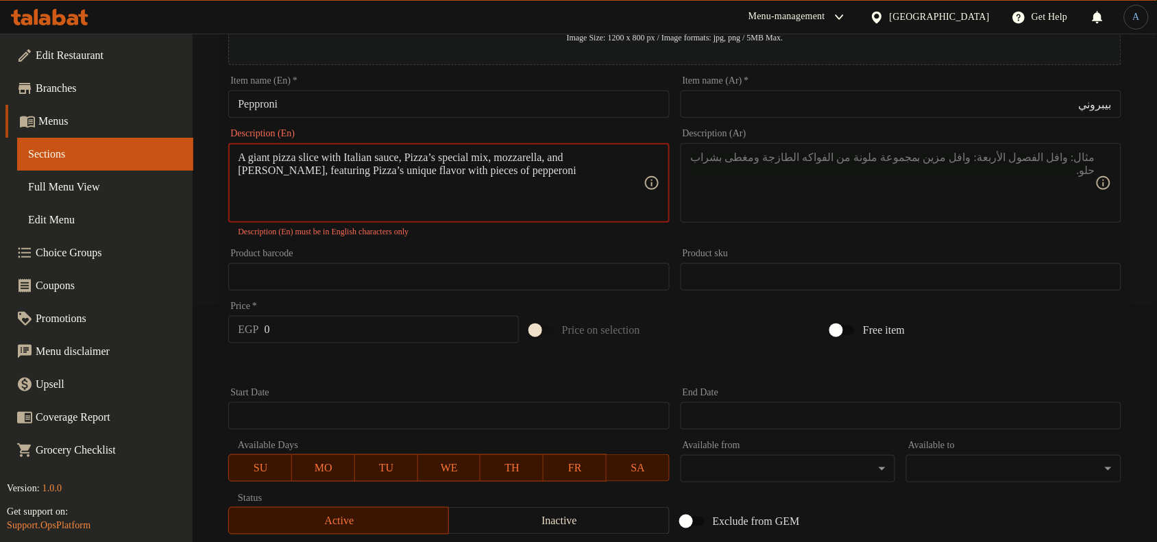
click at [460, 156] on textarea "A giant pizza slice with Italian sauce, Pizza’s special mix, mozzarella, and [P…" at bounding box center [440, 183] width 405 height 65
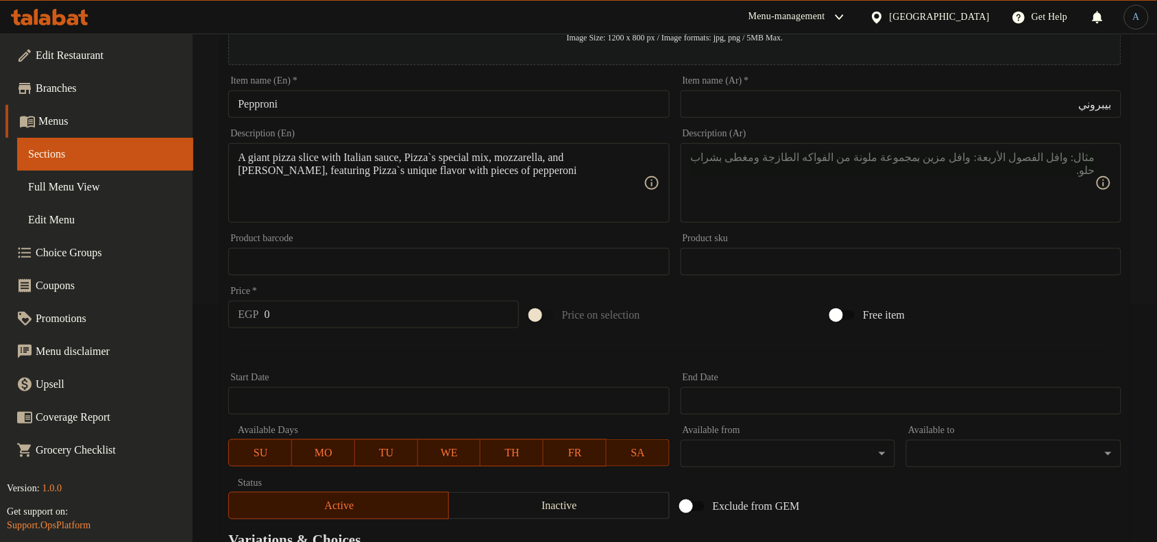
click at [234, 170] on div "A giant pizza slice with Italian sauce, Pizza`s special mix, mozzarella, and [P…" at bounding box center [448, 182] width 441 height 79
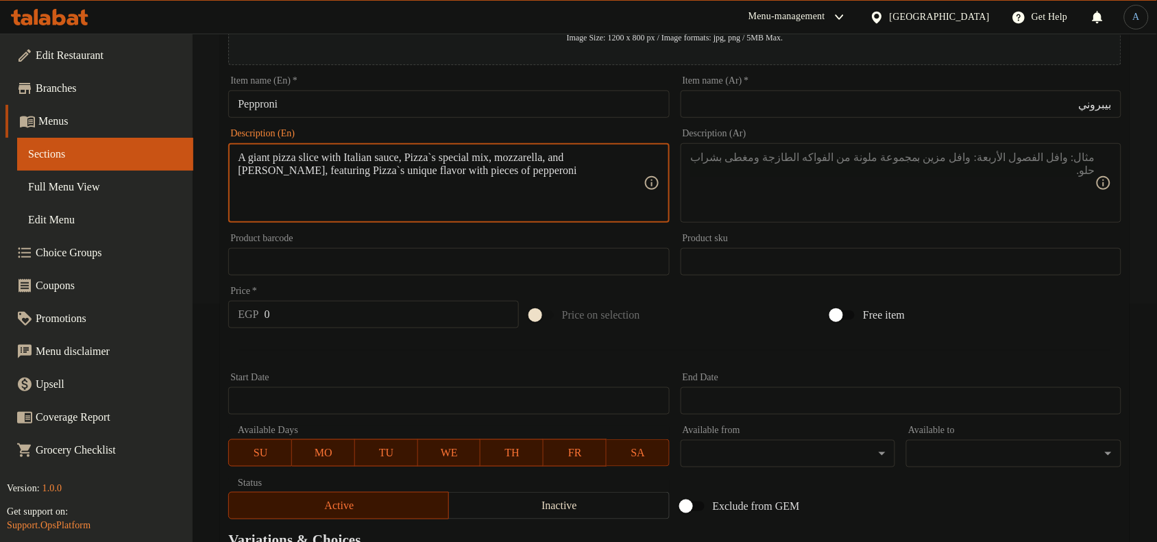
paste textarea "italian sauce, pizza`s special mix, mozzarella, and [PERSON_NAME], featuring p"
click at [361, 156] on textarea "A giant pizza slice with italian sauce, pizza`s special mix, mozzarella, and [P…" at bounding box center [440, 183] width 405 height 65
click at [574, 182] on textarea "A giant pizza slice with Italian sauce, pizza`s special mix, mozzarella, and ro…" at bounding box center [440, 183] width 405 height 65
type textarea "A giant pizza slice with Italian sauce, pizza`s special mix, mozzarella, and ro…"
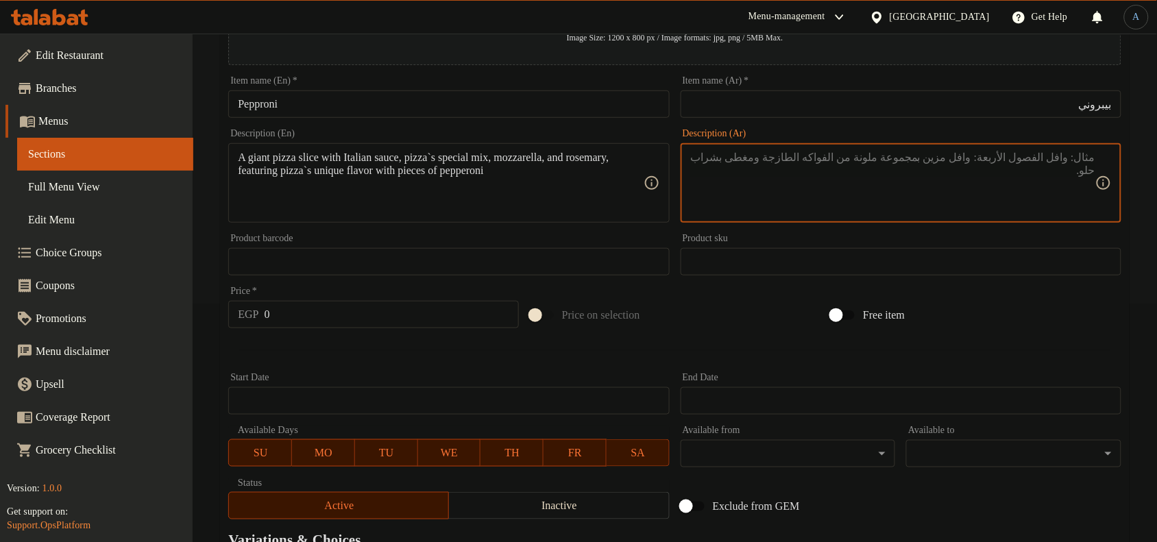
click at [905, 183] on textarea at bounding box center [892, 183] width 405 height 65
paste textarea "A giant pizza slice with italian sauce, pizza`s special mix, mozzarella, and [P…"
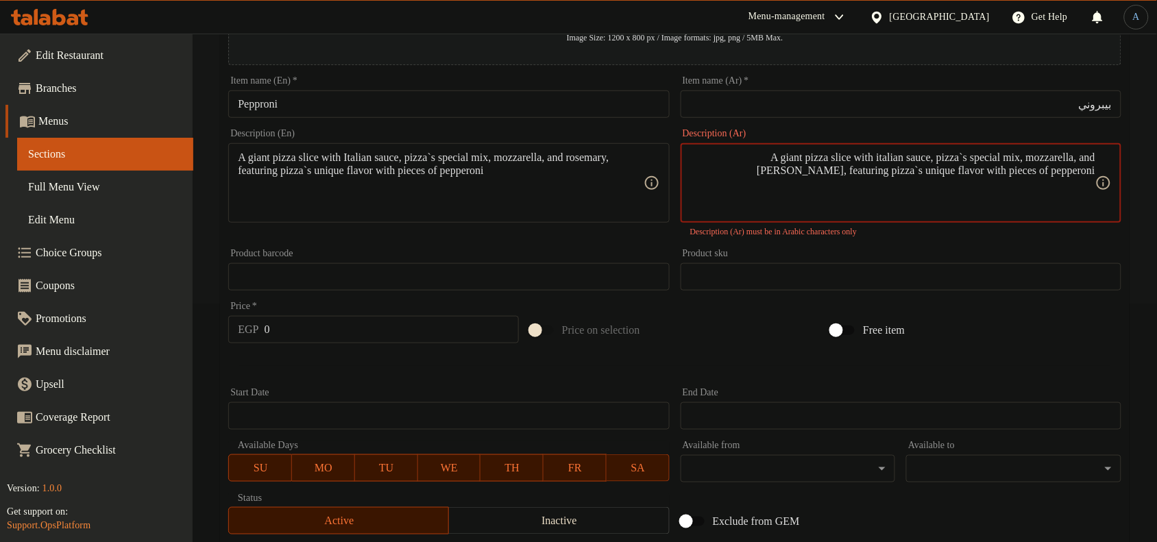
type textarea "A giant pizza slice with italian sauce, pizza`s special mix, mozzarella, and [P…"
click at [907, 186] on textarea "A giant pizza slice with italian sauce, pizza`s special mix, mozzarella, and [P…" at bounding box center [892, 183] width 405 height 65
click at [824, 197] on textarea "A giant pizza slice with italian sauce, pizza`s special mix, mozzarella, and [P…" at bounding box center [892, 183] width 405 height 65
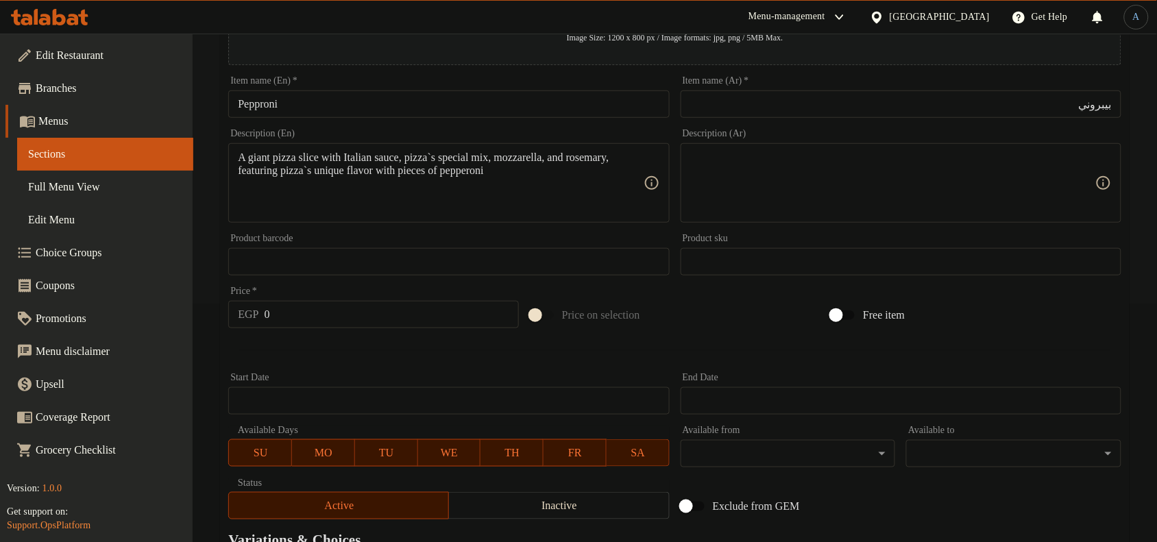
click at [376, 183] on textarea "A giant pizza slice with Italian sauce, pizza`s special mix, mozzarella, and ro…" at bounding box center [440, 183] width 405 height 65
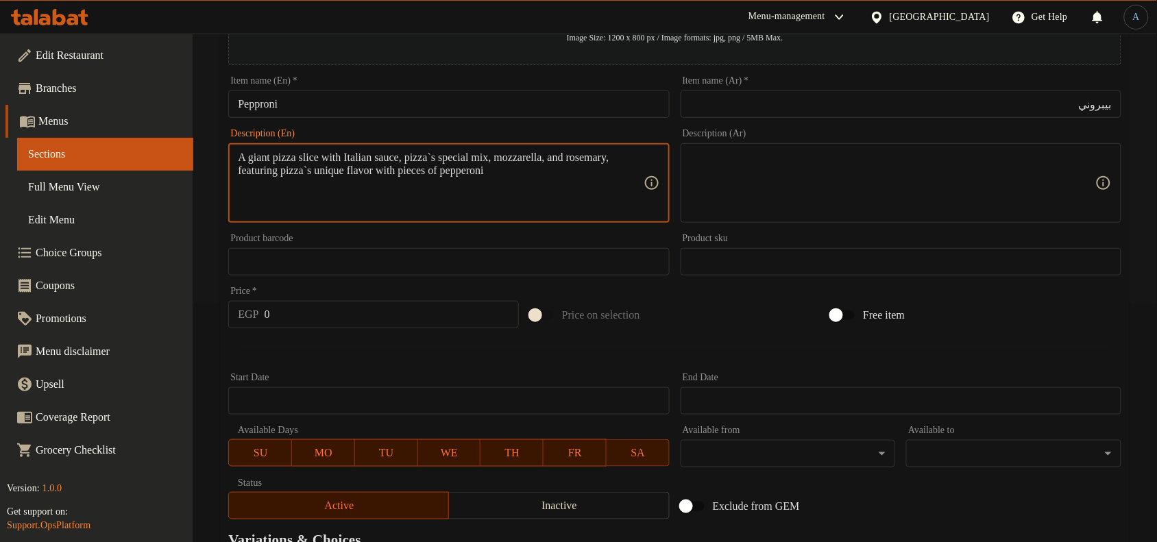
paste textarea "i"
click at [361, 155] on textarea "A giant pizza slice with italian sauce, pizza`s special mix, mozzarella, and [P…" at bounding box center [440, 183] width 405 height 65
type textarea "A giant pizza slice with Italian sauce, pizza`s special mix, mozzarella, and ro…"
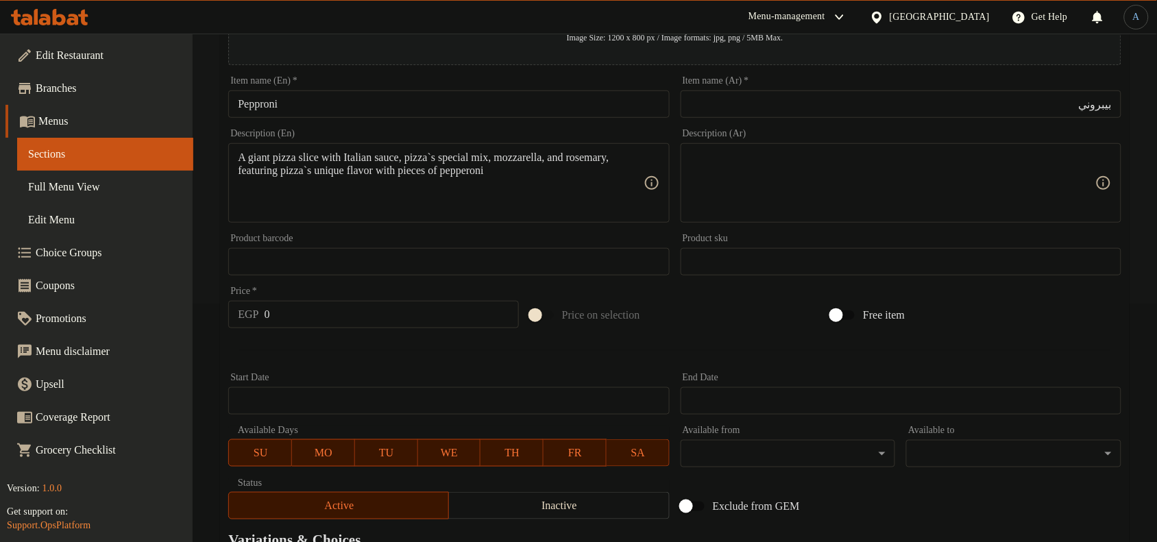
click at [1042, 201] on textarea at bounding box center [892, 183] width 405 height 65
paste textarea "قطعه بيتزا ضخمه مع الصلصه الايطالي و الخلطه الخاصه بفيتزا و الموتزريلا و الروز …"
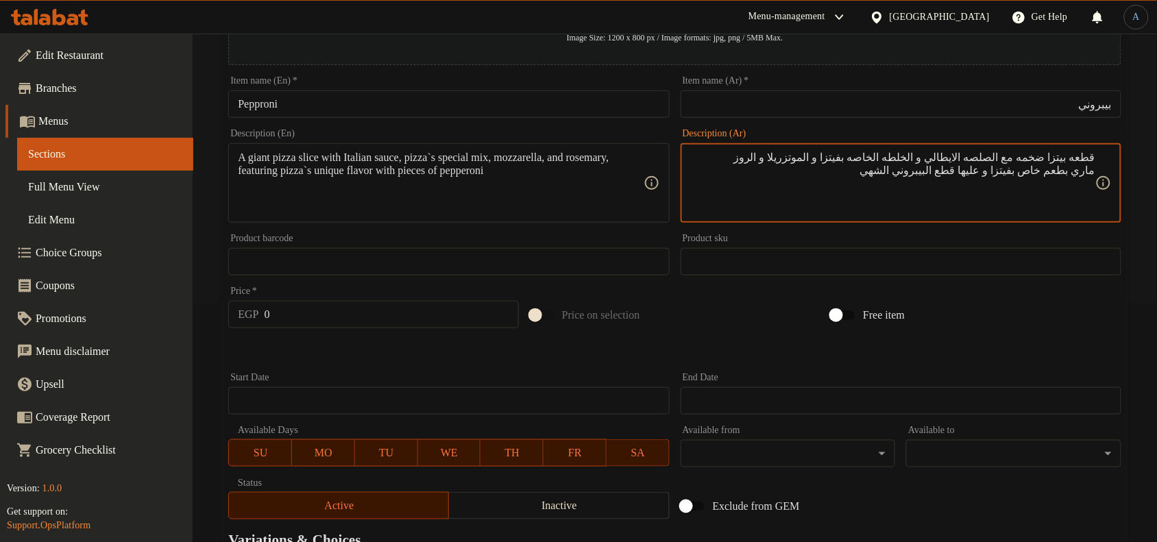
type textarea "قطعه بيتزا ضخمه مع الصلصه الايطالي و الخلطه الخاصه بفيتزا و الموتزريلا و الروز …"
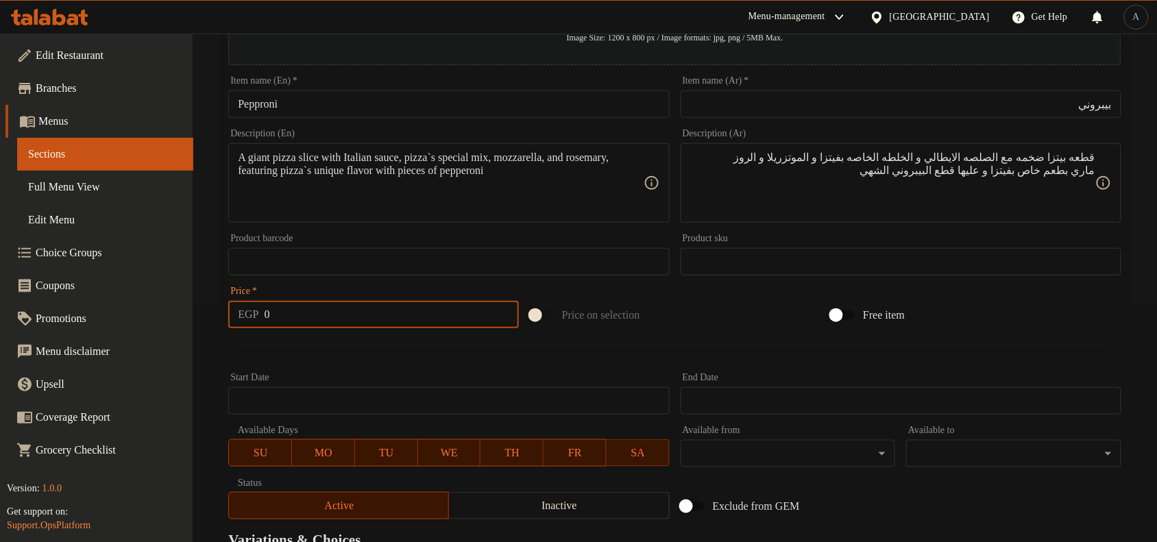
click at [379, 317] on input "0" at bounding box center [392, 314] width 254 height 27
click at [369, 349] on div at bounding box center [675, 351] width 904 height 34
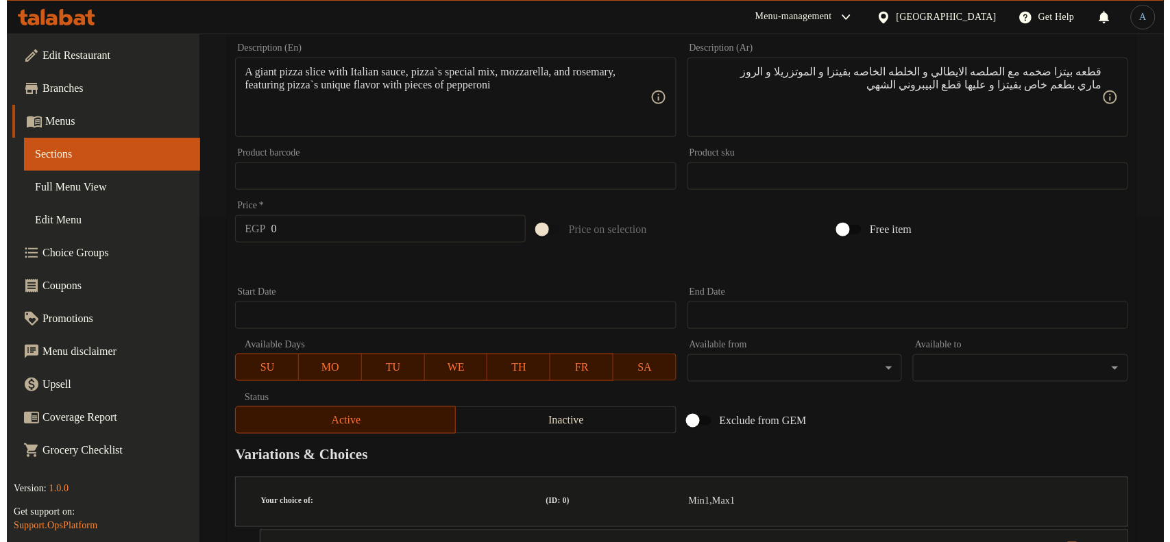
scroll to position [581, 0]
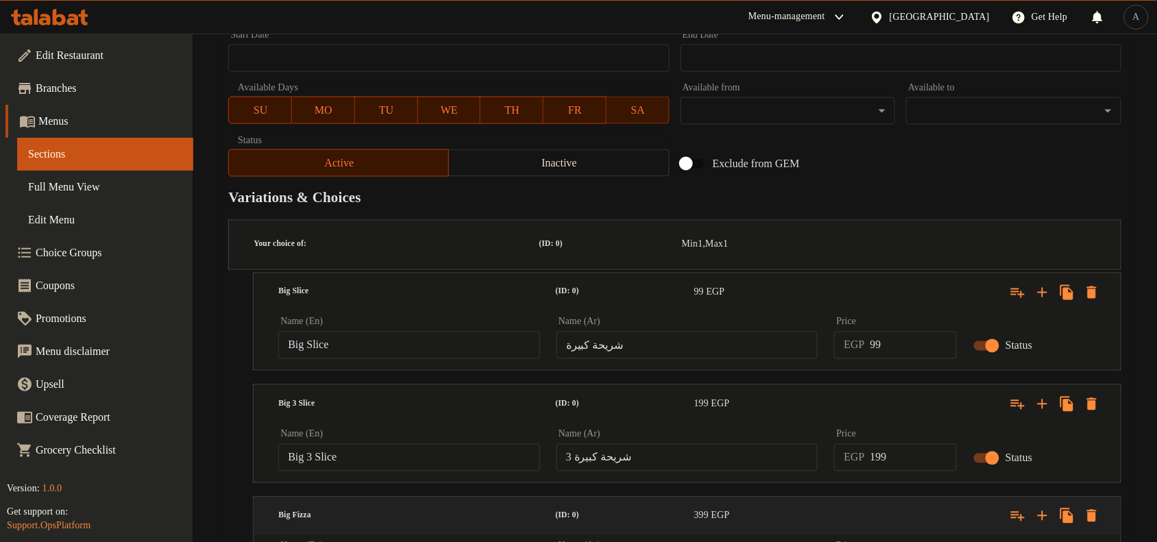
click at [1087, 510] on icon "Expand" at bounding box center [1092, 516] width 10 height 12
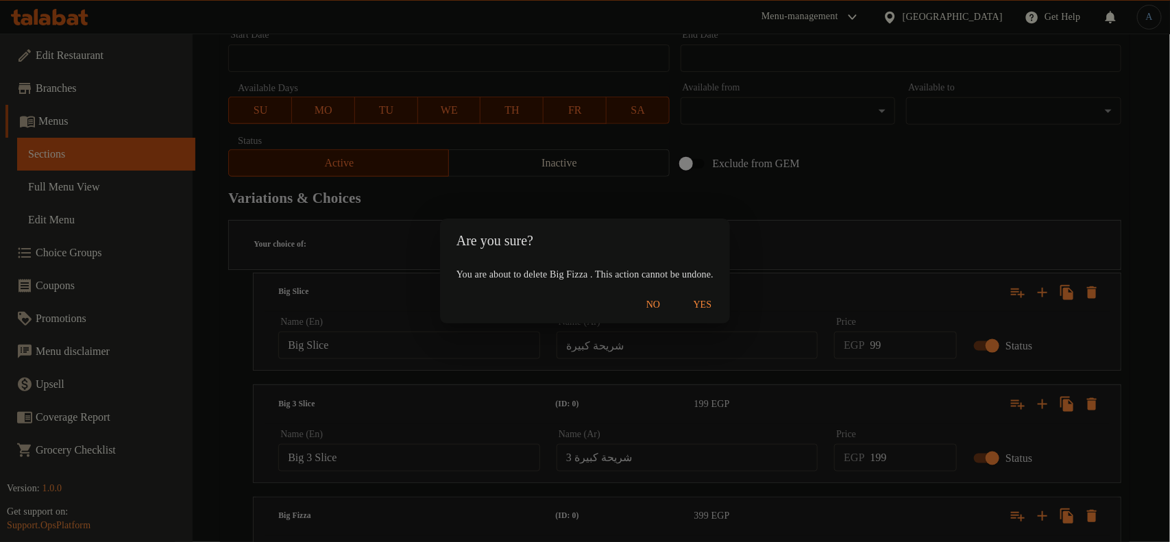
click at [719, 303] on span "Yes" at bounding box center [702, 305] width 33 height 17
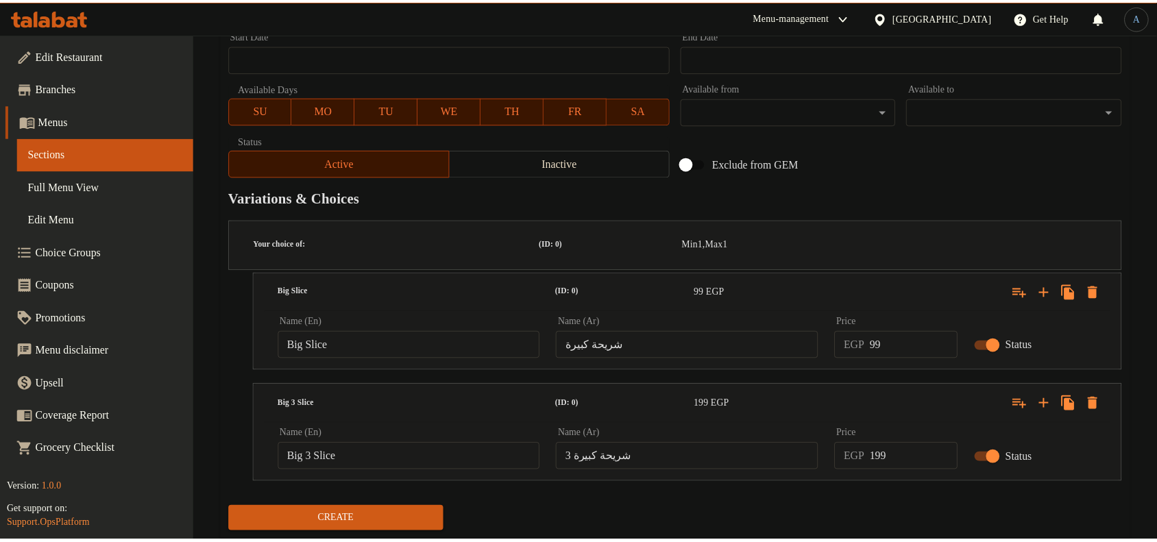
scroll to position [569, 0]
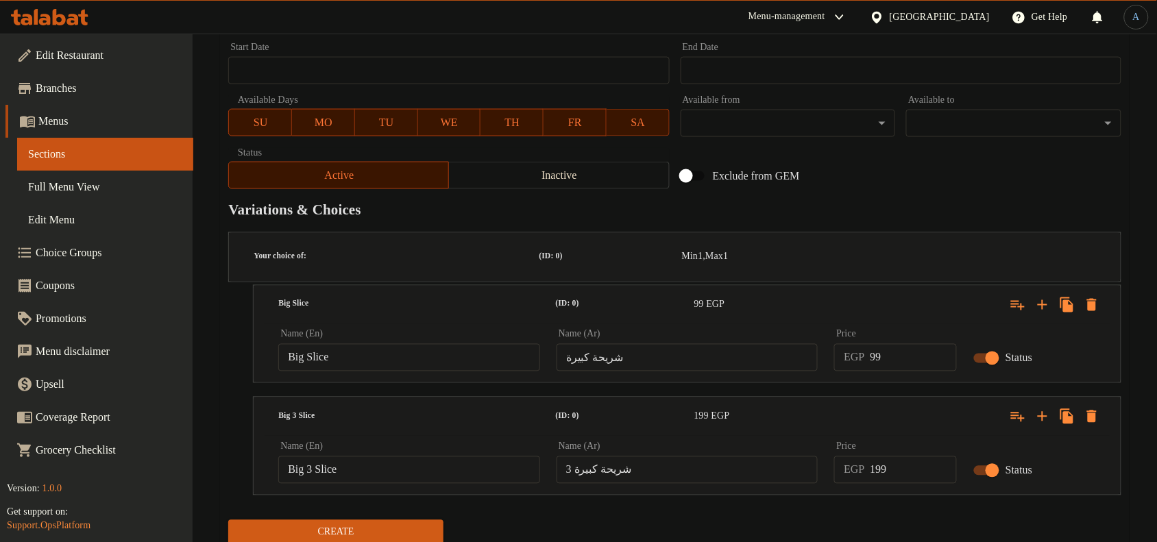
paste input "BIG SLIC"
click at [429, 344] on input "Choice" at bounding box center [409, 357] width 262 height 27
paste input "text"
click at [409, 344] on input "BIG SLICe" at bounding box center [409, 357] width 262 height 27
click at [461, 344] on input "BIG SLICe" at bounding box center [409, 357] width 262 height 27
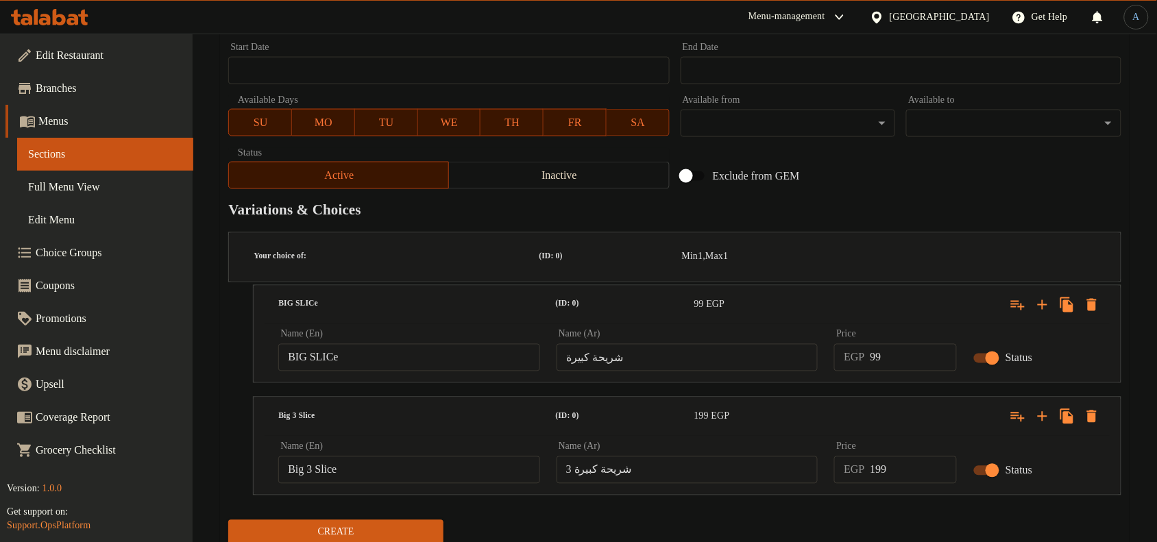
paste input "ig Slic"
type input "Big Slice"
click at [667, 344] on input "شريحة كبيرة" at bounding box center [687, 357] width 262 height 27
paste input "شريحة كبيرة"
type input "شريحة كبيرة"
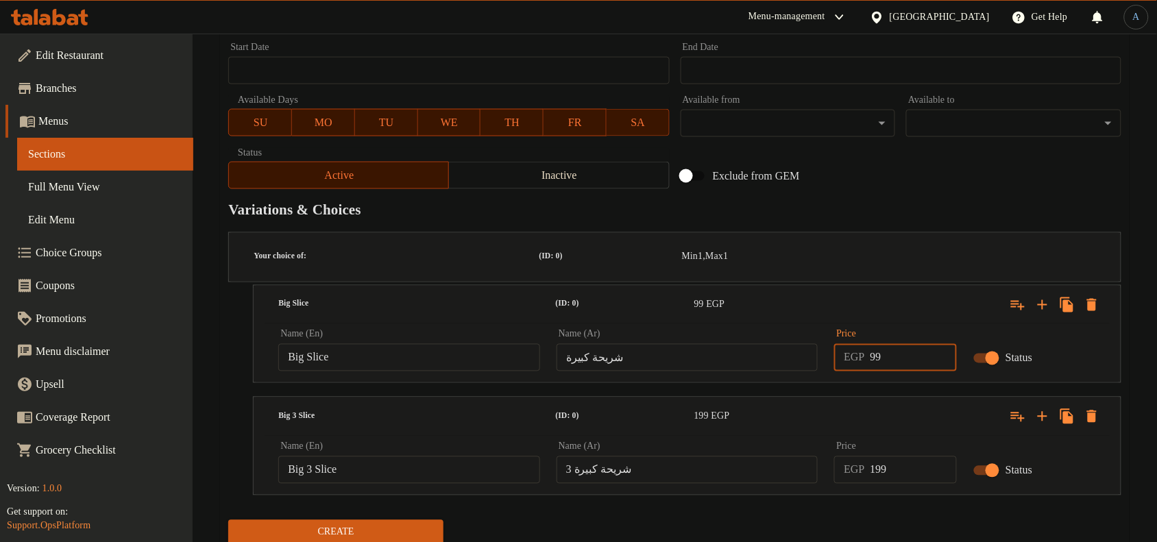
click at [901, 344] on input "99" at bounding box center [913, 357] width 87 height 27
type input "139"
click at [377, 456] on input "Choice" at bounding box center [409, 469] width 262 height 27
paste input "Big 3 Sl"
type input "Big 3 Slice"
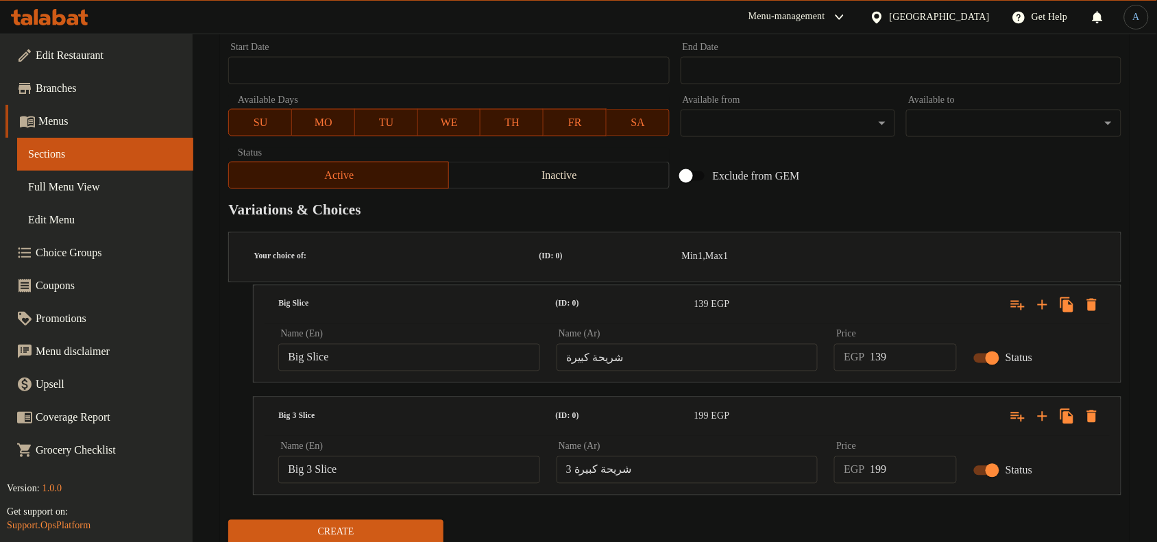
click at [654, 456] on input "شريحة كبيرة 3" at bounding box center [687, 469] width 262 height 27
paste input "شريحة كبيرة 3"
type input "شريحة كبيرة 3"
click at [906, 456] on input "0" at bounding box center [913, 469] width 87 height 27
type input "279"
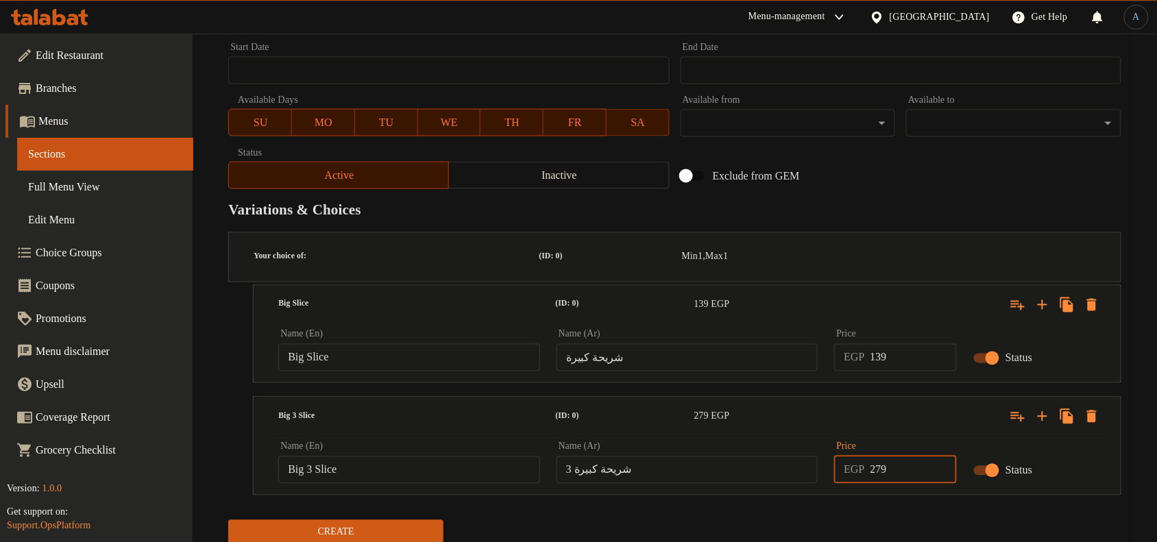
click at [228, 520] on button "Create" at bounding box center [335, 532] width 215 height 25
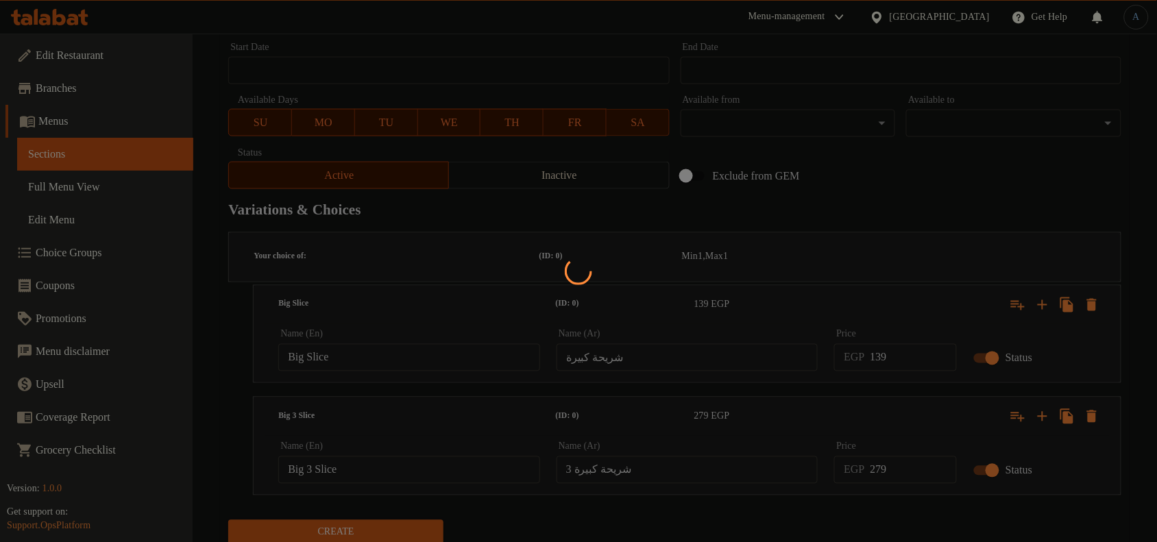
click at [835, 521] on div at bounding box center [578, 271] width 1157 height 542
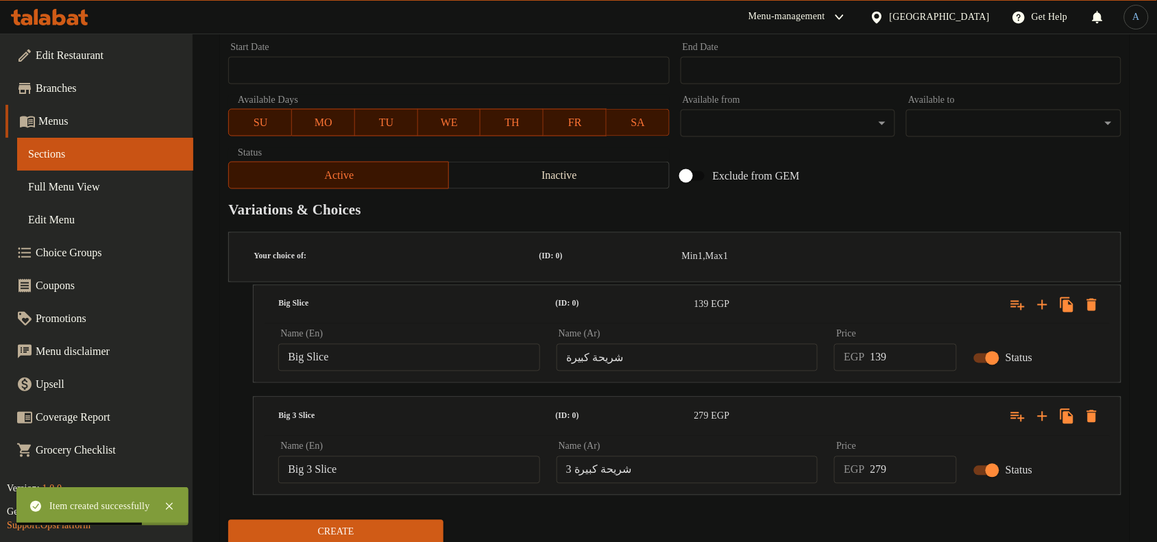
scroll to position [0, 0]
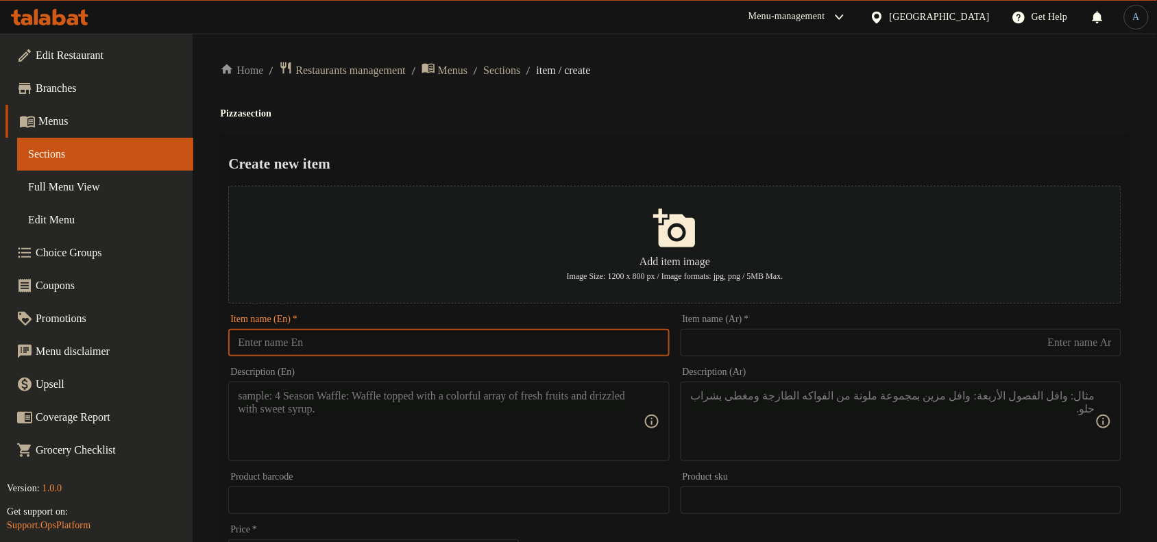
click at [521, 337] on input "text" at bounding box center [448, 342] width 441 height 27
paste input "[GEOGRAPHIC_DATA]"
type input "[GEOGRAPHIC_DATA]"
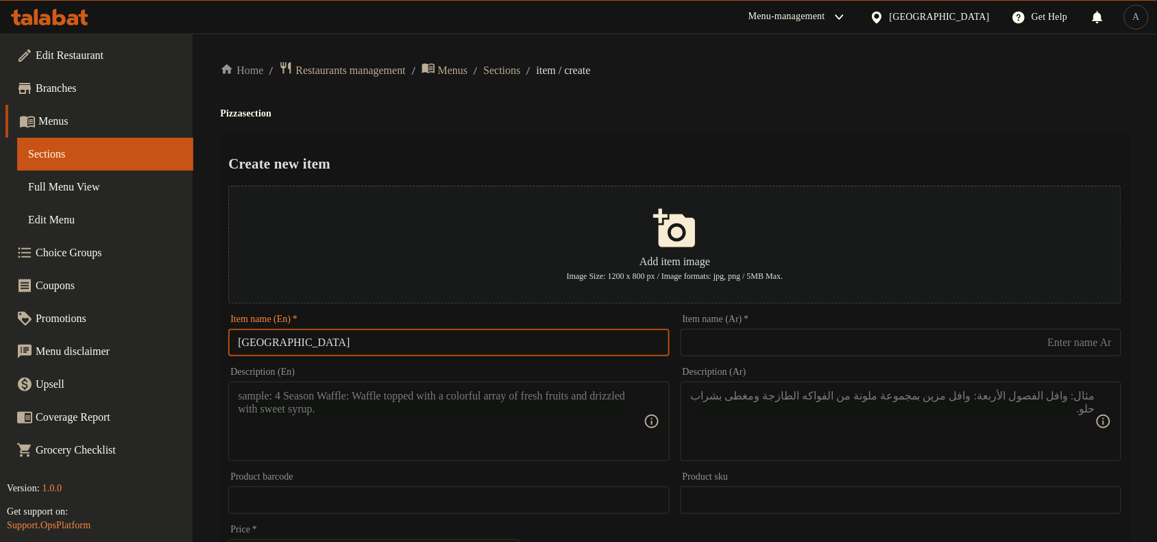
click at [382, 341] on input "[GEOGRAPHIC_DATA]" at bounding box center [448, 342] width 441 height 27
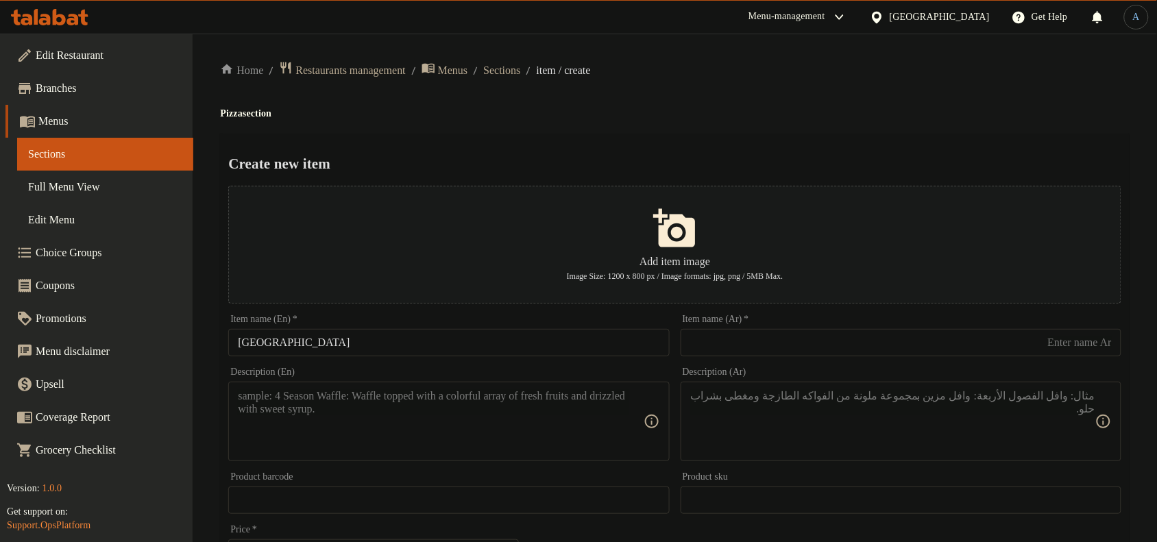
click at [941, 344] on input "text" at bounding box center [900, 342] width 441 height 27
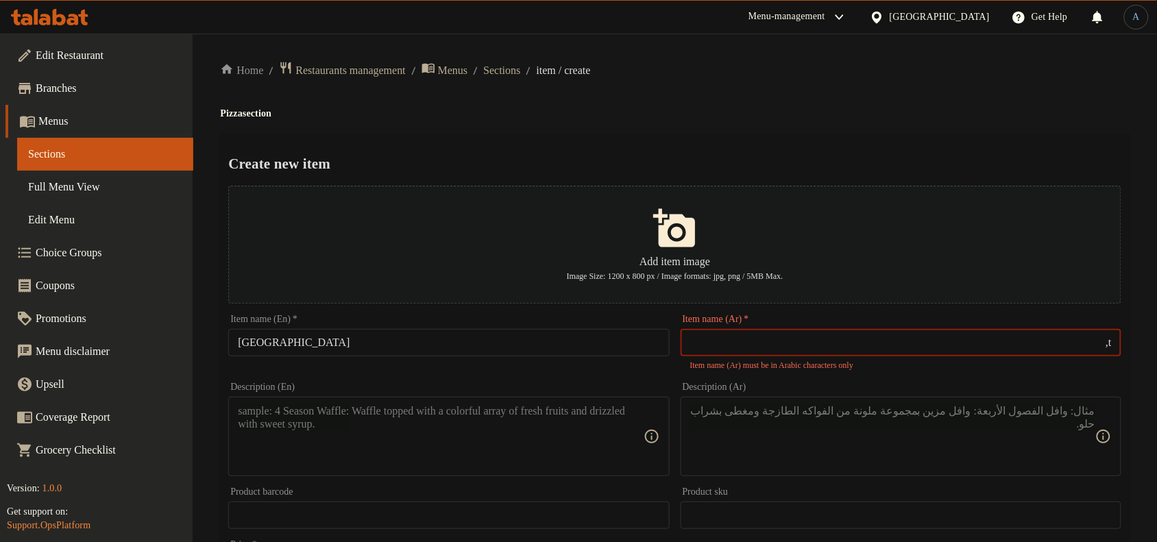
type input "t"
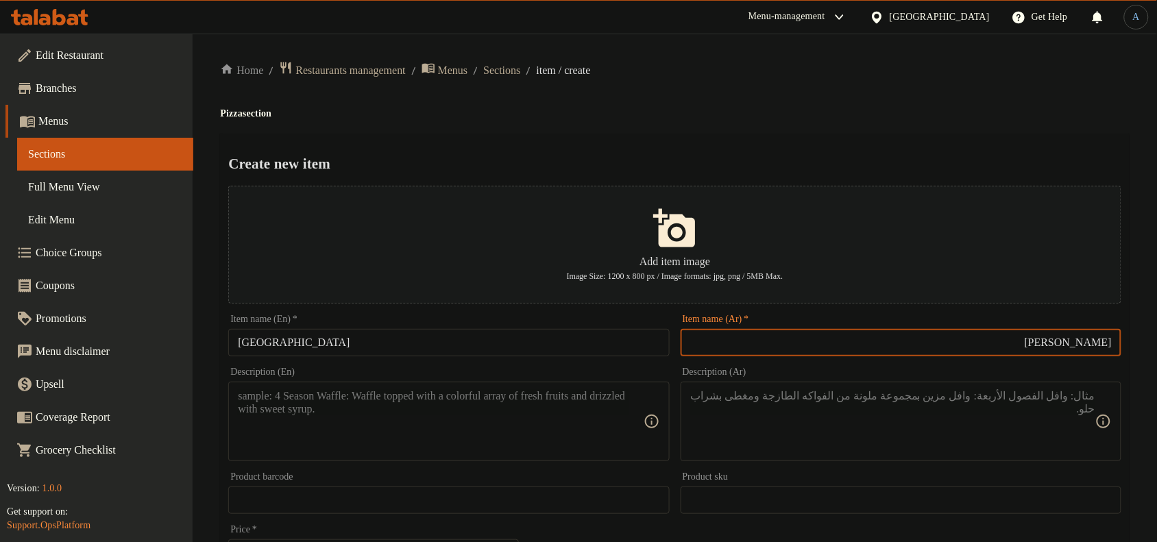
type input "[PERSON_NAME]"
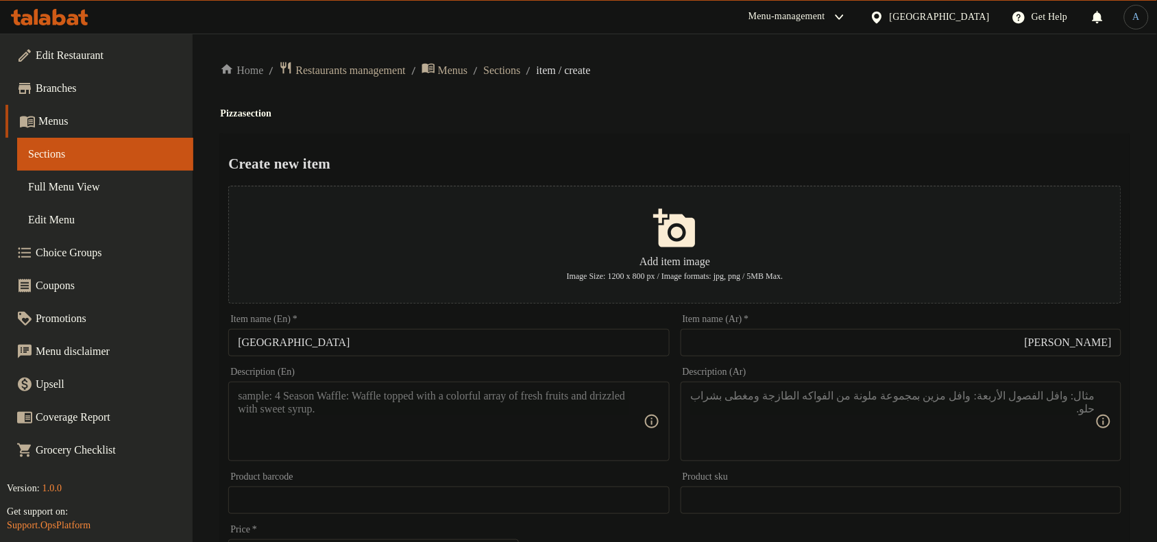
click at [615, 113] on h4 "Pizza section" at bounding box center [674, 114] width 909 height 14
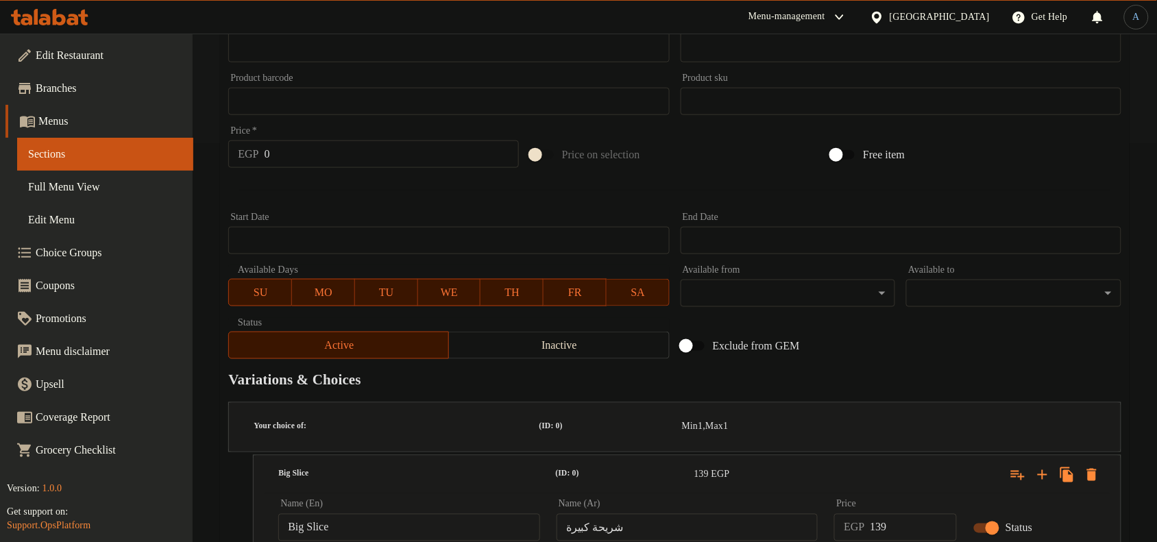
scroll to position [428, 0]
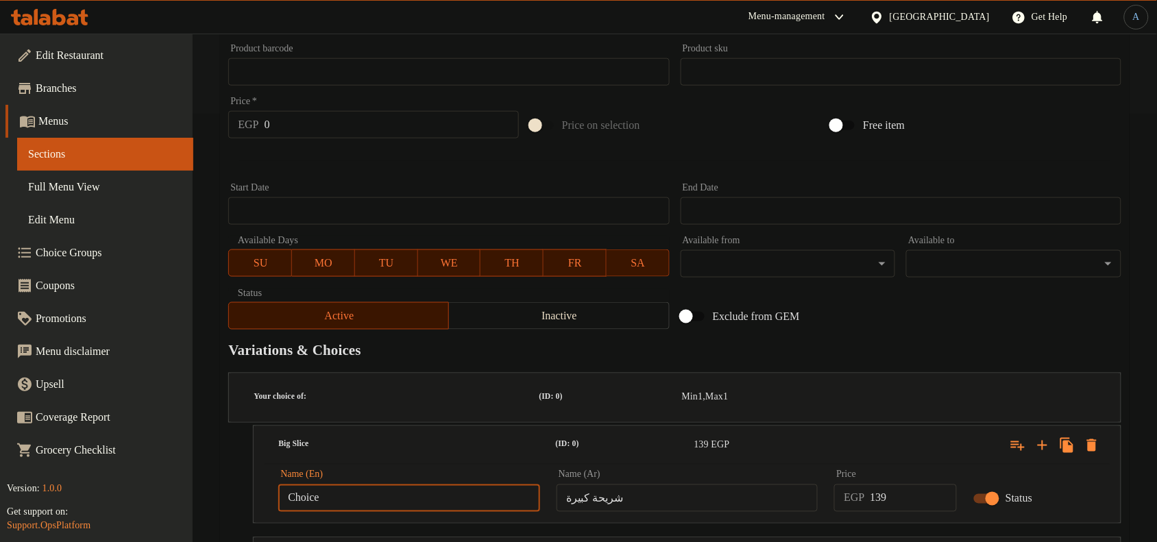
click at [370, 484] on input "Choice" at bounding box center [409, 497] width 262 height 27
paste input "IGSLICE"
type input "ل"
type input "Big Slice"
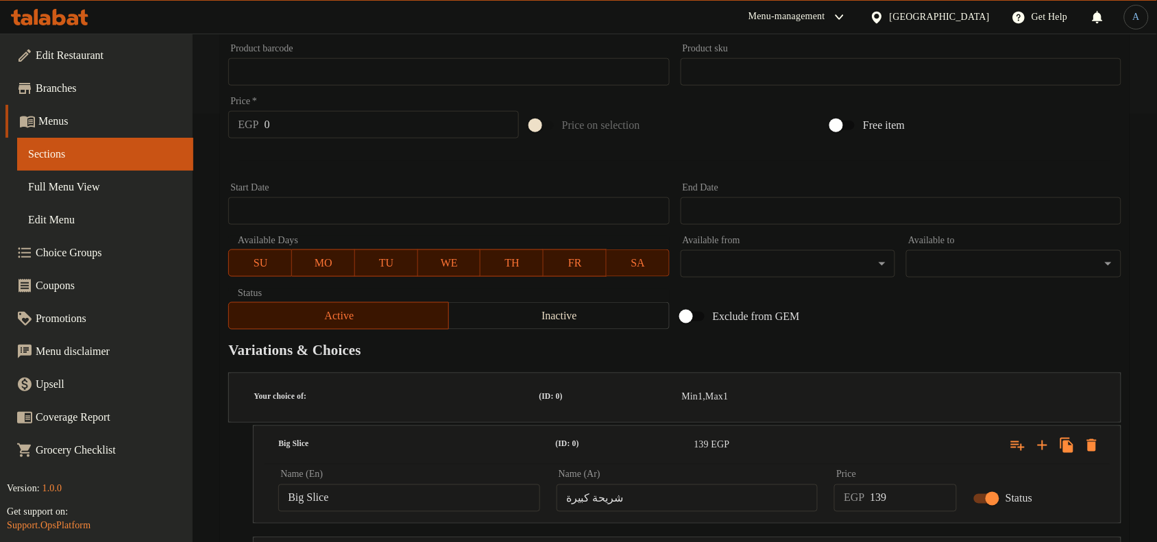
click at [617, 484] on input "شريحة كبيرة" at bounding box center [687, 497] width 262 height 27
paste input "شريحة كبيرة"
type input "شريحة كبيرة"
click at [877, 484] on input "139" at bounding box center [913, 497] width 87 height 27
type input "145"
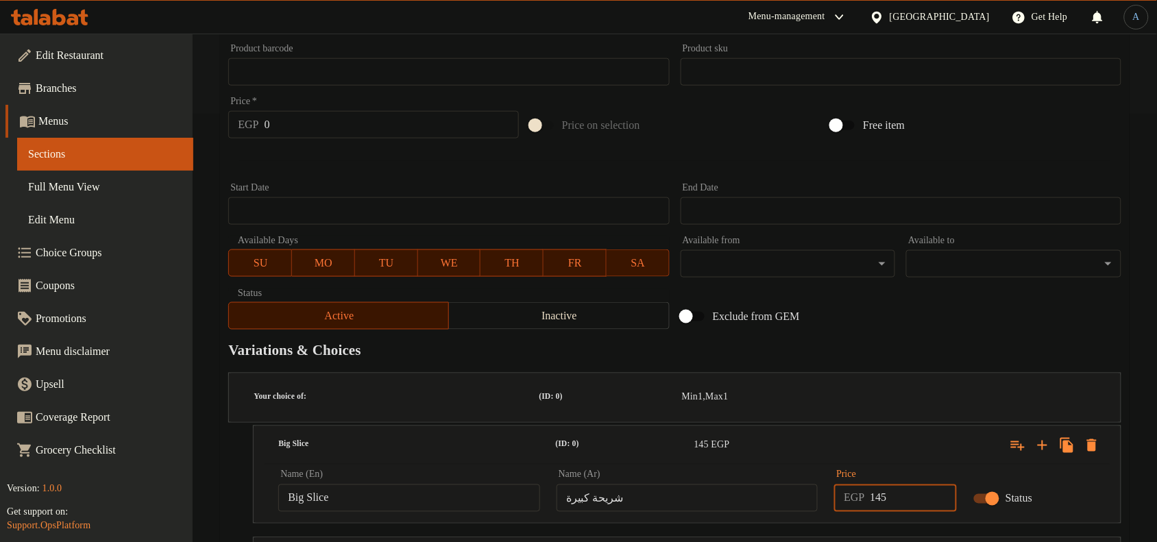
click at [1052, 313] on div "Add item image Image Size: 1200 x 800 px / Image formats: jpg, png / 5MB Max. I…" at bounding box center [675, 43] width 904 height 583
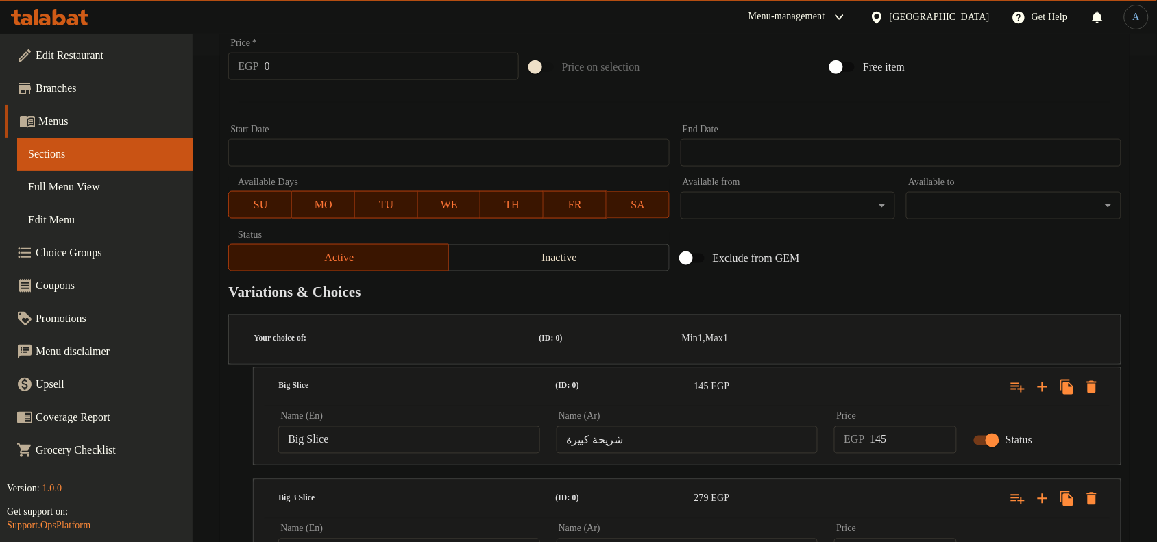
scroll to position [514, 0]
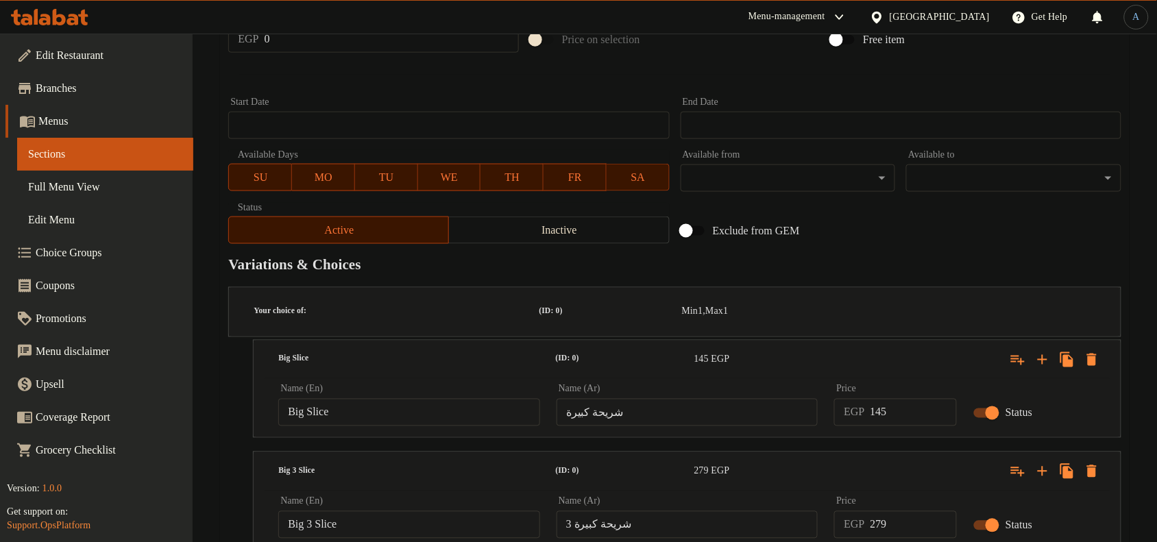
drag, startPoint x: 418, startPoint y: 491, endPoint x: 415, endPoint y: 477, distance: 14.6
click at [416, 489] on div "Name (En) Big 3 Slice Name (En)" at bounding box center [409, 518] width 278 height 58
click at [415, 511] on input "Big 3 Slice" at bounding box center [409, 524] width 262 height 27
paste input "DIG 3 SLICE"
click at [415, 511] on input "DIG 3 SLICE" at bounding box center [409, 524] width 262 height 27
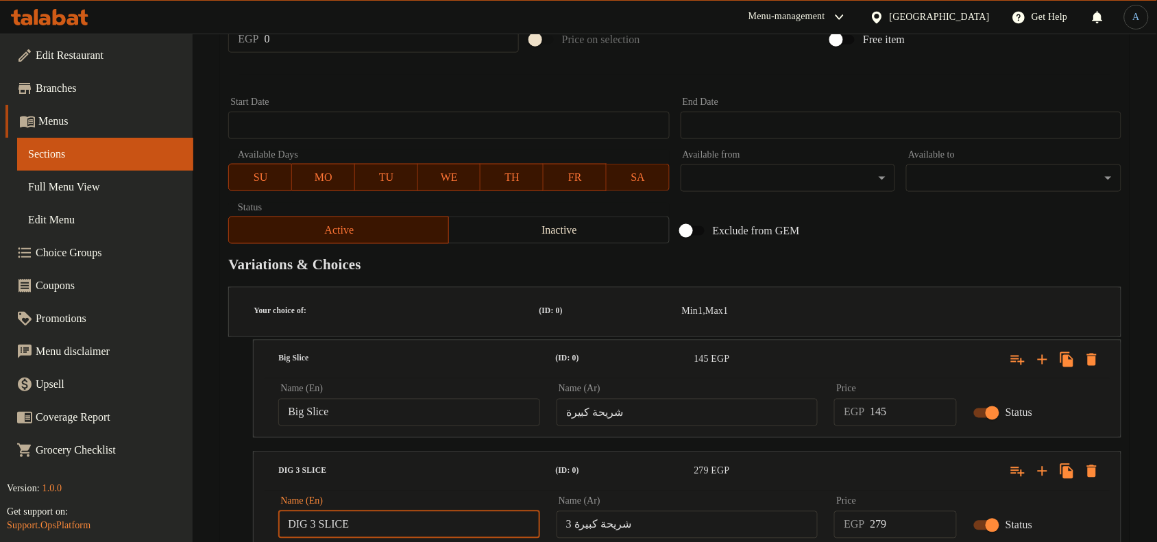
click at [304, 511] on input "DIG 3 SLICE" at bounding box center [409, 524] width 262 height 27
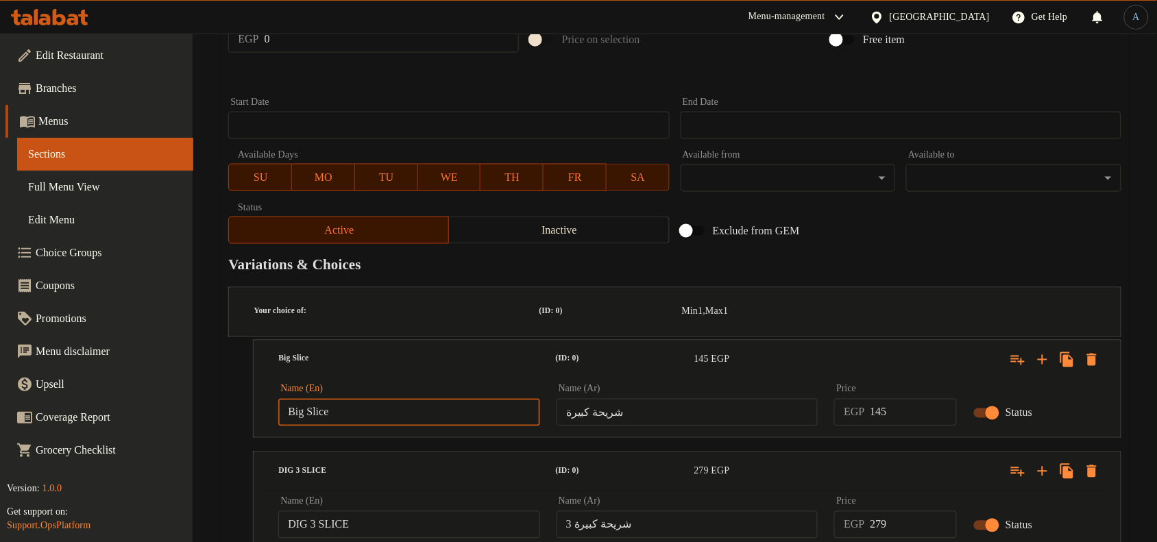
click at [299, 399] on input "Big Slice" at bounding box center [409, 412] width 262 height 27
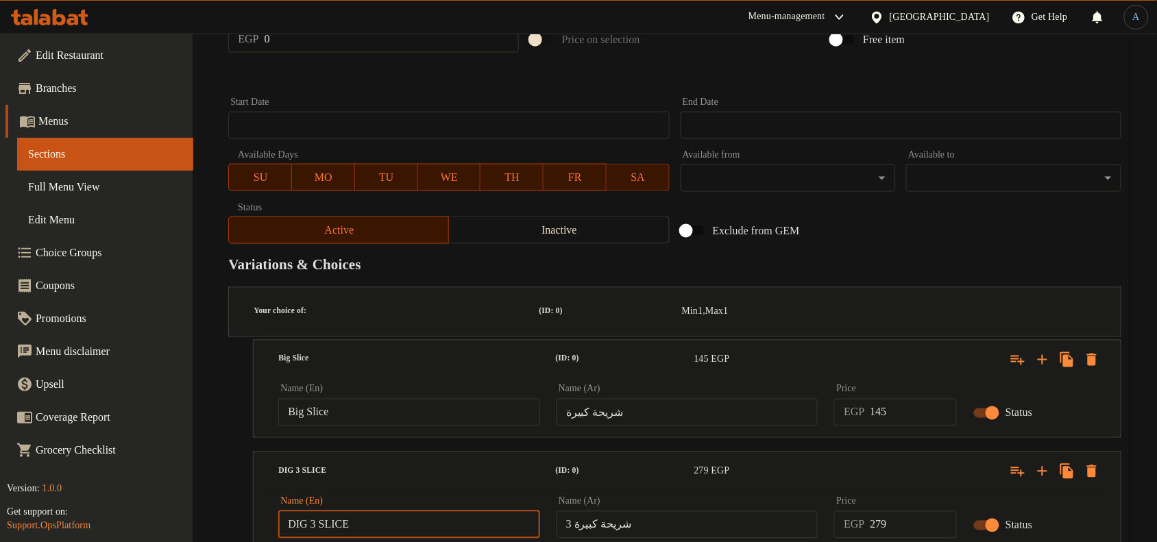
click at [296, 511] on input "DIG 3 SLICE" at bounding box center [409, 524] width 262 height 27
paste input "Big"
click at [376, 497] on div "Name (En) Big 3 SLICE Name (En)" at bounding box center [409, 518] width 262 height 42
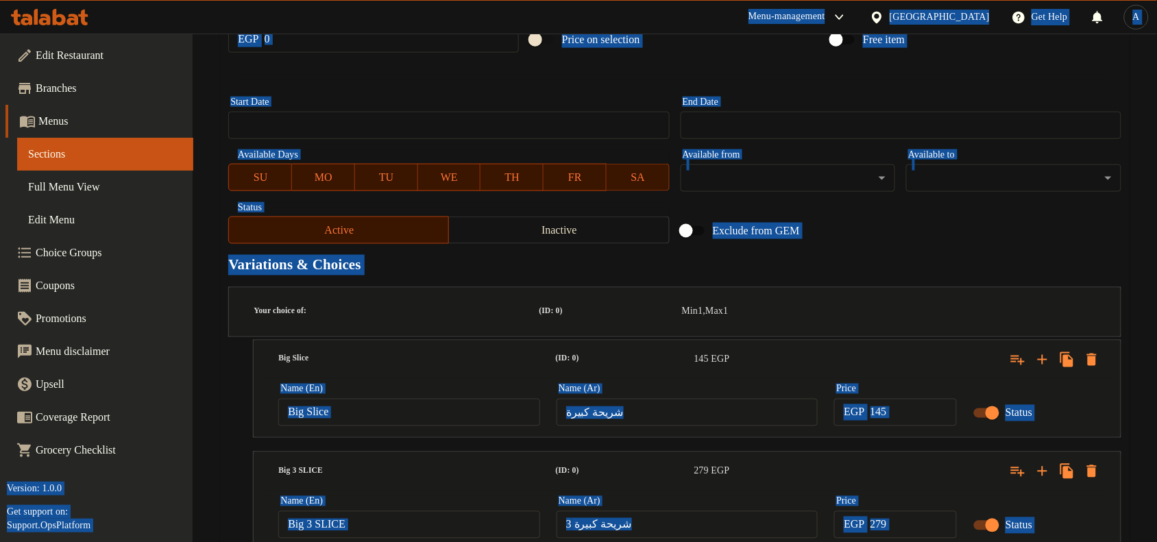
copy body "Lore-ipsumdolor Sitam Con Adip E Sedd Eiusmodtem Incididu Utlab Etdolore Magn A…"
click at [409, 511] on input "Big 3 SLICE" at bounding box center [409, 524] width 262 height 27
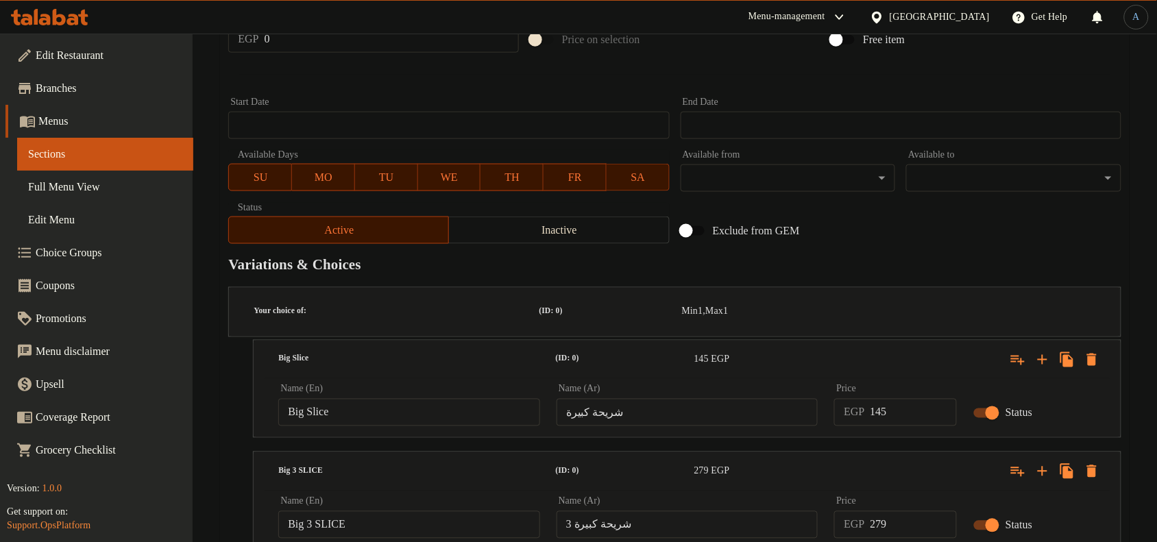
click at [436, 511] on input "Big 3 SLICE" at bounding box center [409, 524] width 262 height 27
paste input "lice"
type input "Big 3 Slice"
click at [614, 511] on input "text" at bounding box center [687, 524] width 262 height 27
paste input "شريحة كبيرة 3"
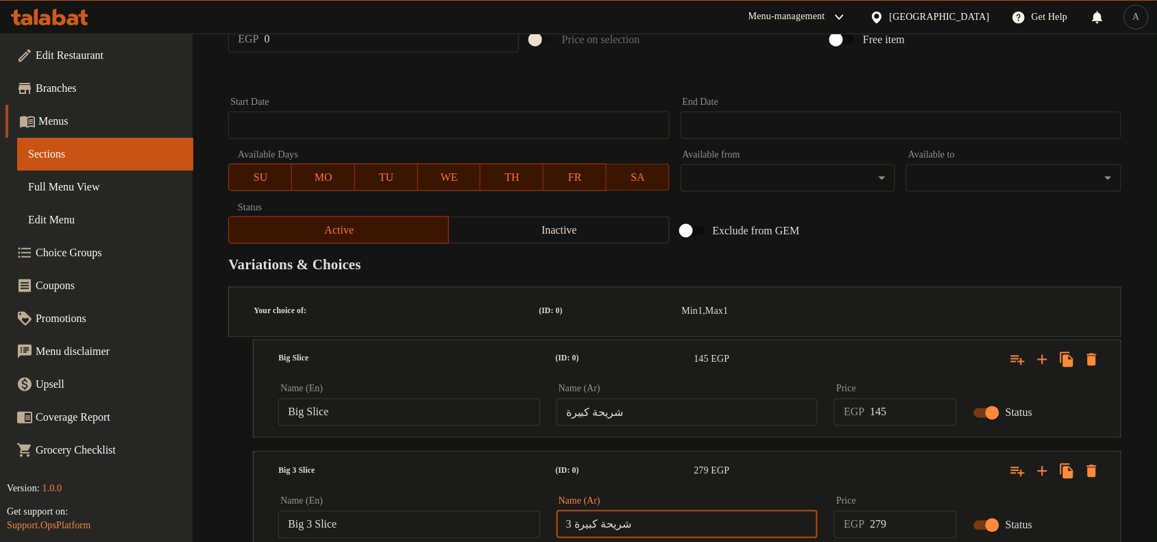
type input "شريحة كبيرة 3"
click at [909, 511] on input "279" at bounding box center [913, 524] width 87 height 27
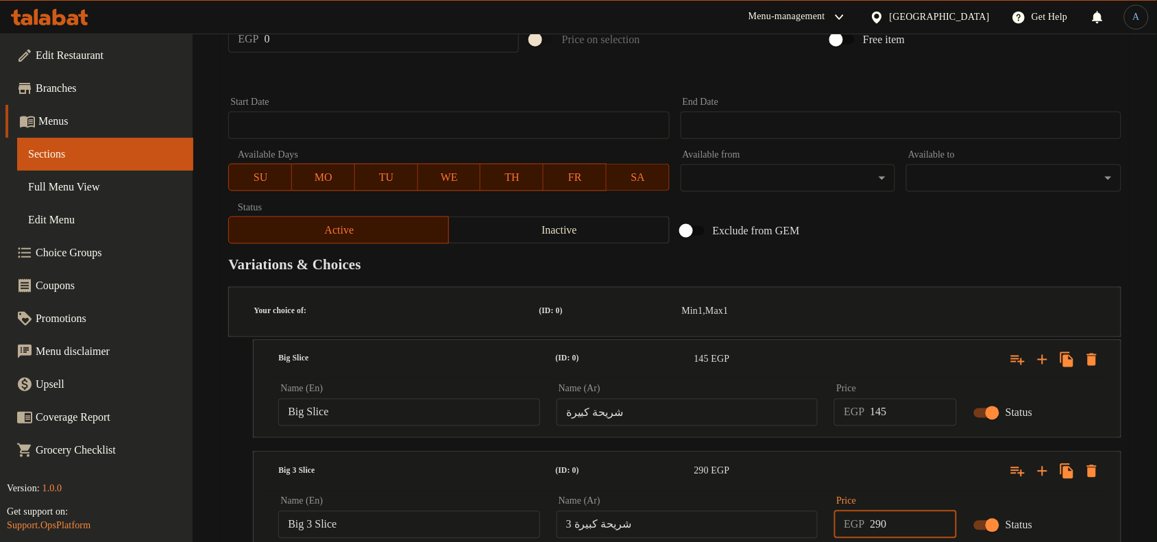
type input "290"
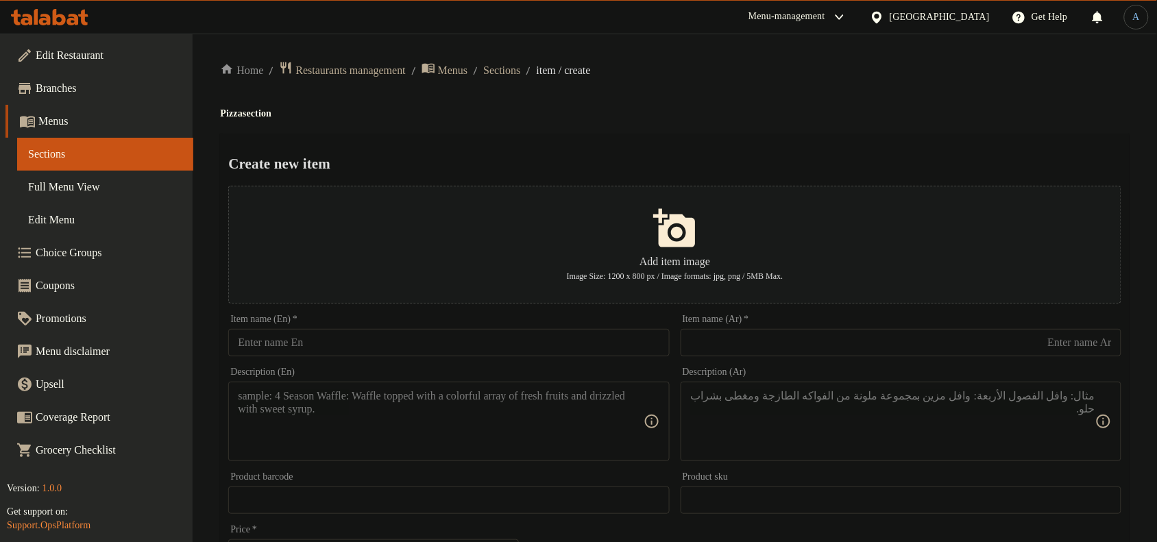
type input "0"
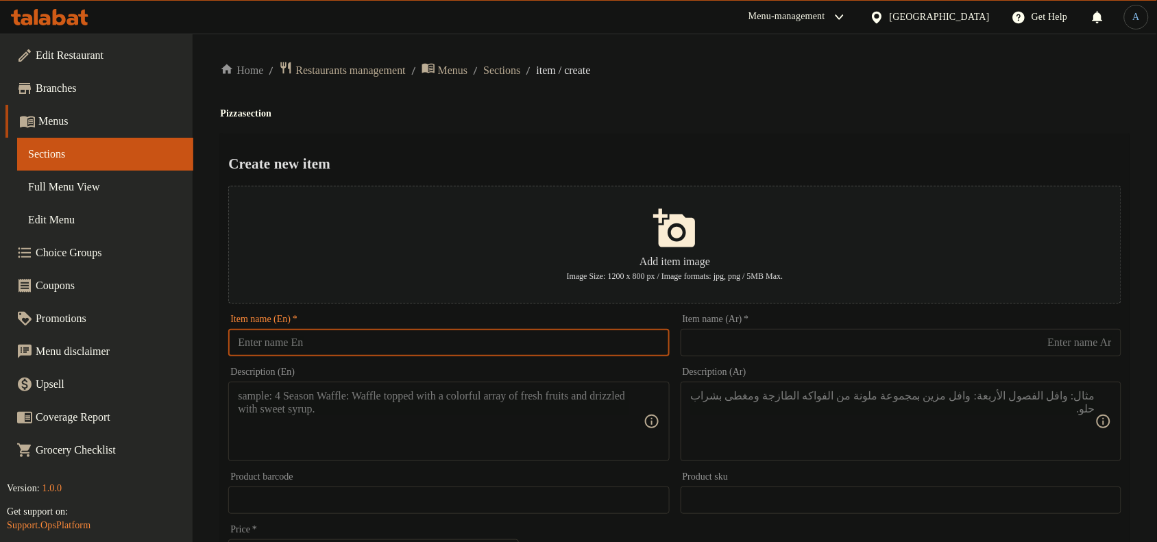
click at [386, 347] on input "text" at bounding box center [448, 342] width 441 height 27
paste input "CHICKEN RANCH"
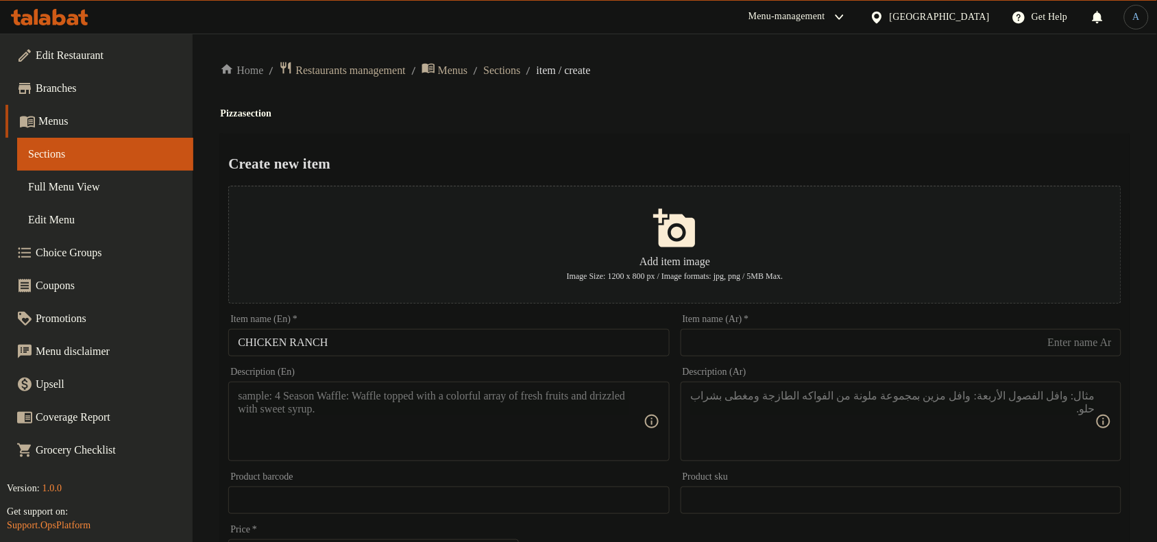
click at [872, 74] on ol "Home / Restaurants management / Menus / Sections / item / create" at bounding box center [674, 70] width 909 height 19
drag, startPoint x: 491, startPoint y: 347, endPoint x: 493, endPoint y: 338, distance: 9.3
click at [491, 347] on input "CHICKEN RANCH" at bounding box center [448, 342] width 441 height 27
paste input "[PERSON_NAME][GEOGRAPHIC_DATA]"
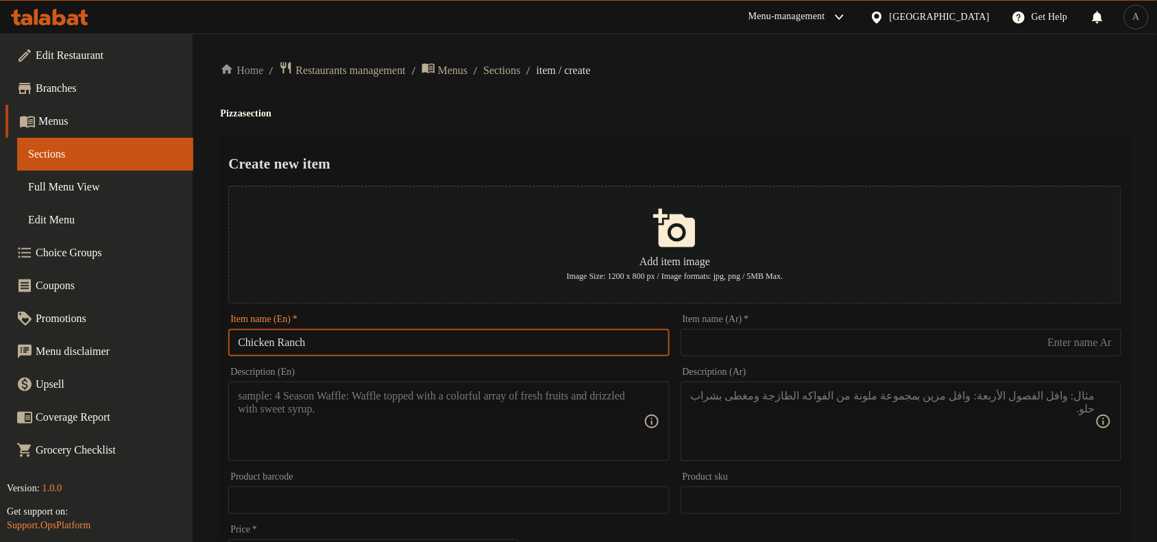
type input "Chicken Ranch"
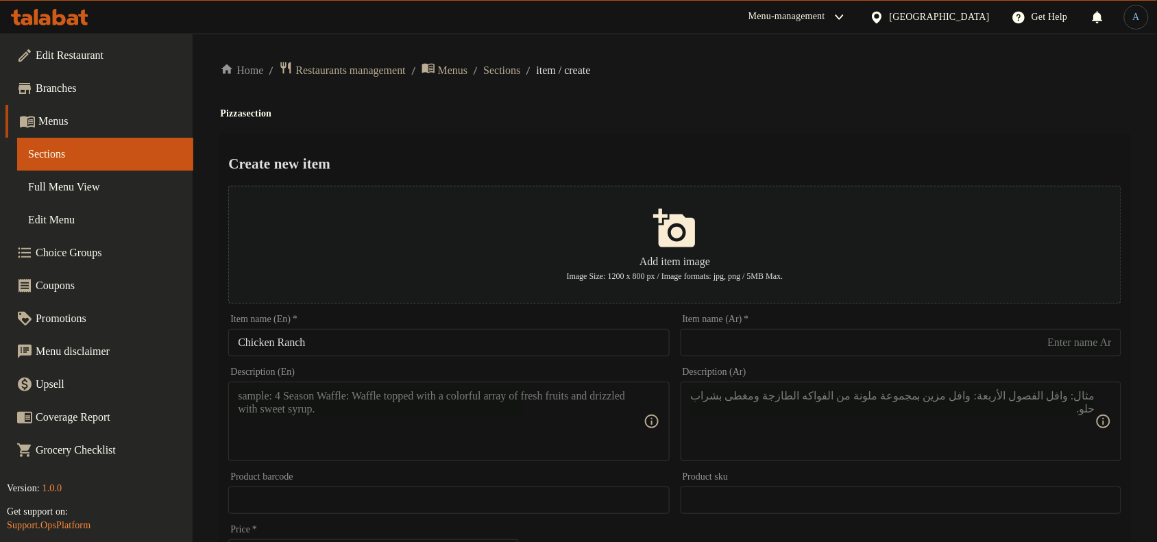
drag, startPoint x: 701, startPoint y: 151, endPoint x: 685, endPoint y: 158, distance: 16.9
click at [471, 411] on textarea at bounding box center [440, 421] width 405 height 65
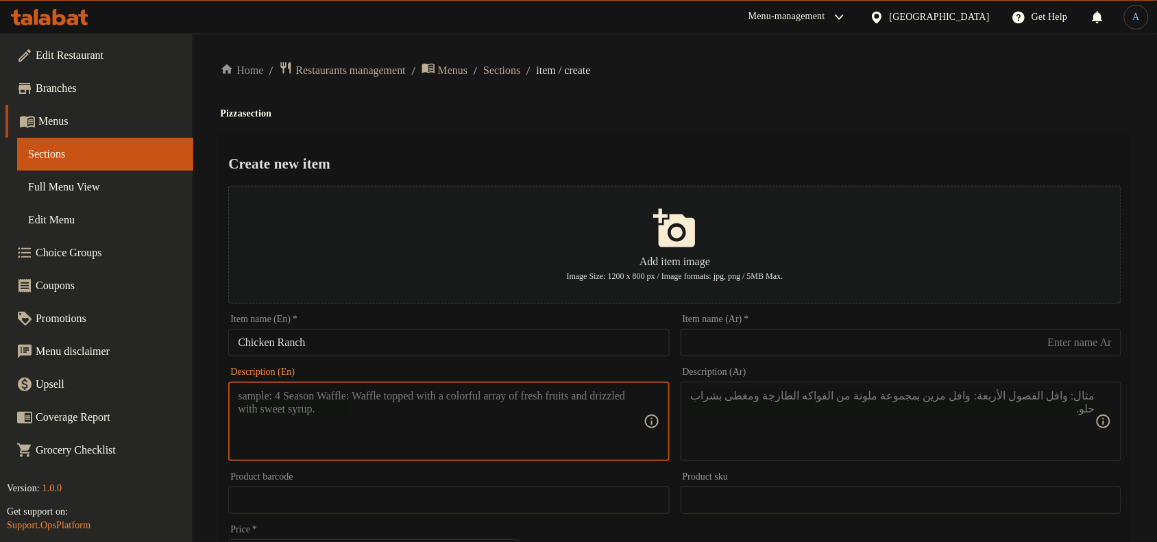
paste textarea "A giant pizza slice made with creamy sauce, chicken pieces, lots of mozzarella,…"
type textarea "A giant pizza slice made with creamy sauce, chicken pieces, lots of mozzarella,…"
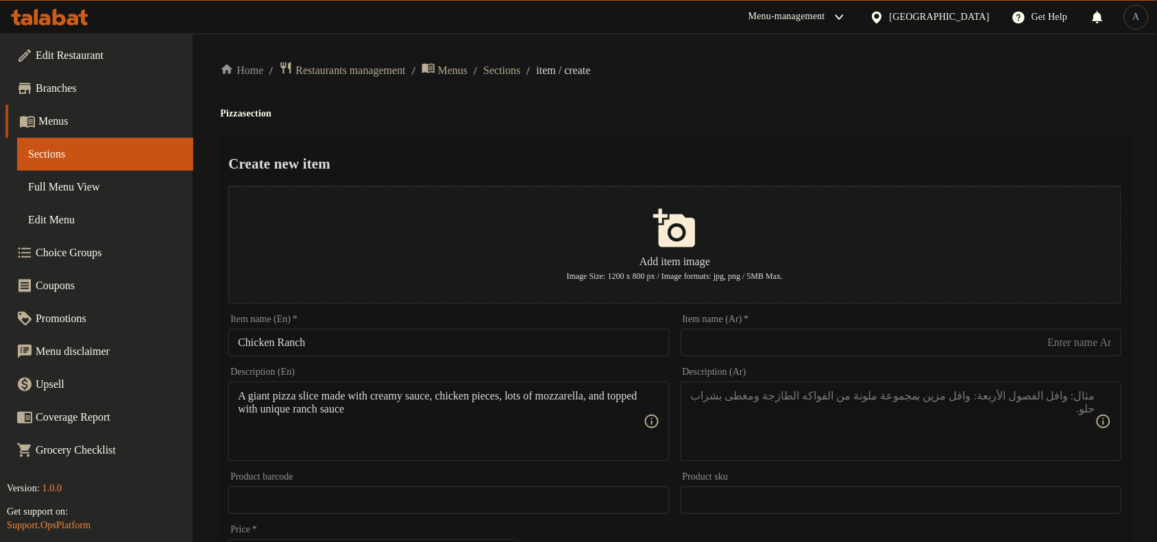
click at [996, 428] on textarea at bounding box center [892, 421] width 405 height 65
paste textarea "شريحة بيتزا ضخمة مكوّنة من صوص كريمي وقطع فراخ وكثير من الموتزاريلا، ومغطاة باص…"
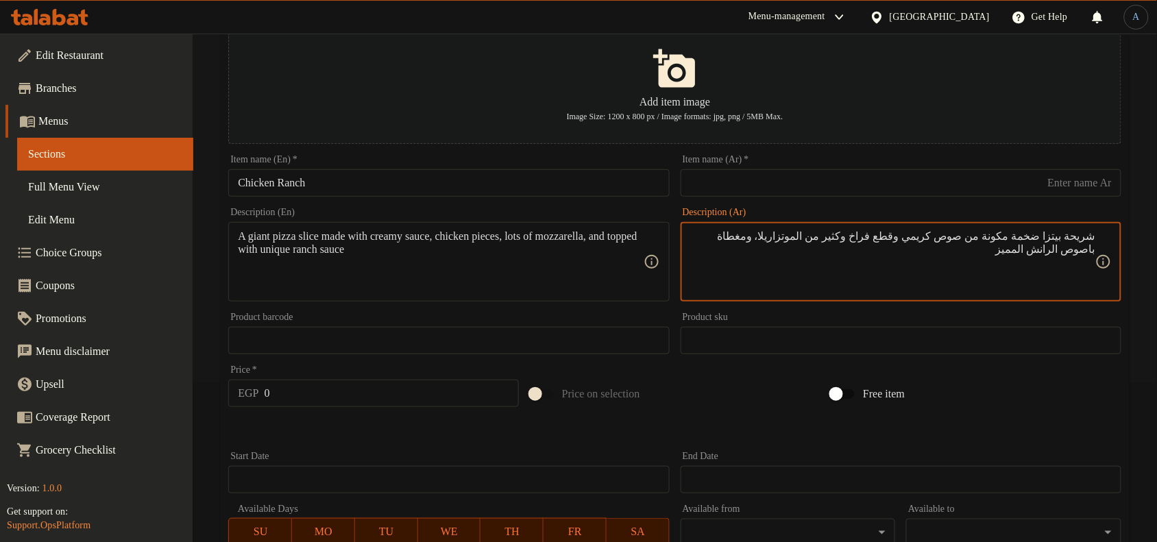
scroll to position [257, 0]
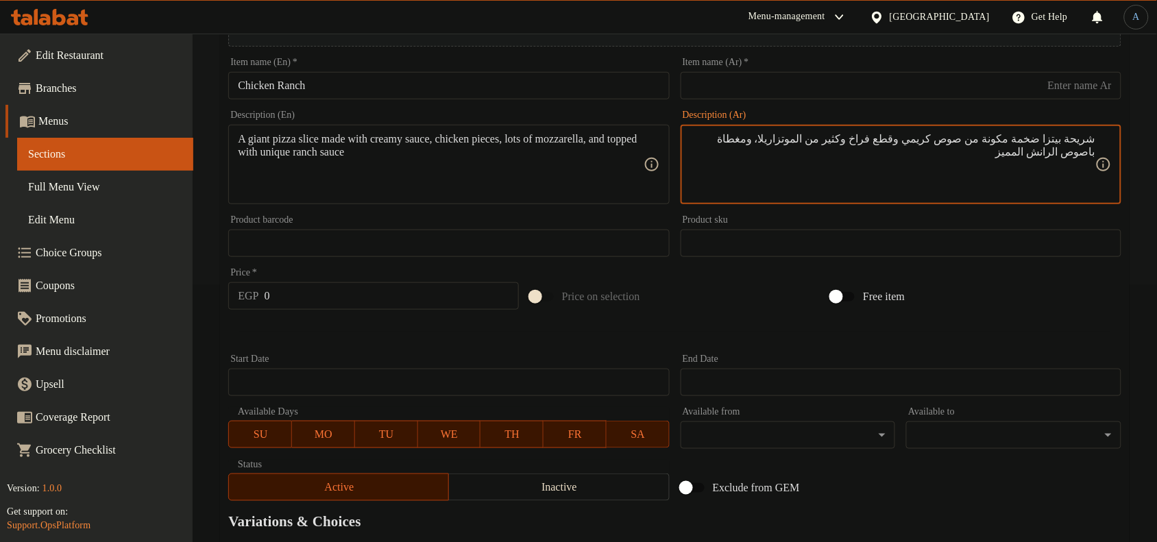
type textarea "شريحة بيتزا ضخمة مكونة من صوص كريمي وقطع فراخ وكثير من الموتزاريلا، ومغطاة باصو…"
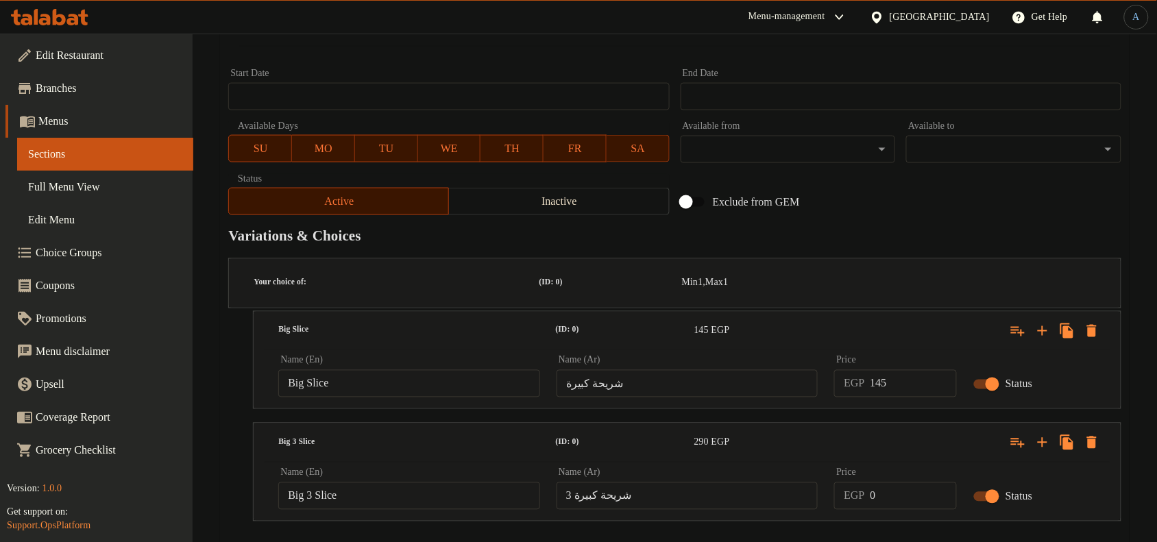
scroll to position [569, 0]
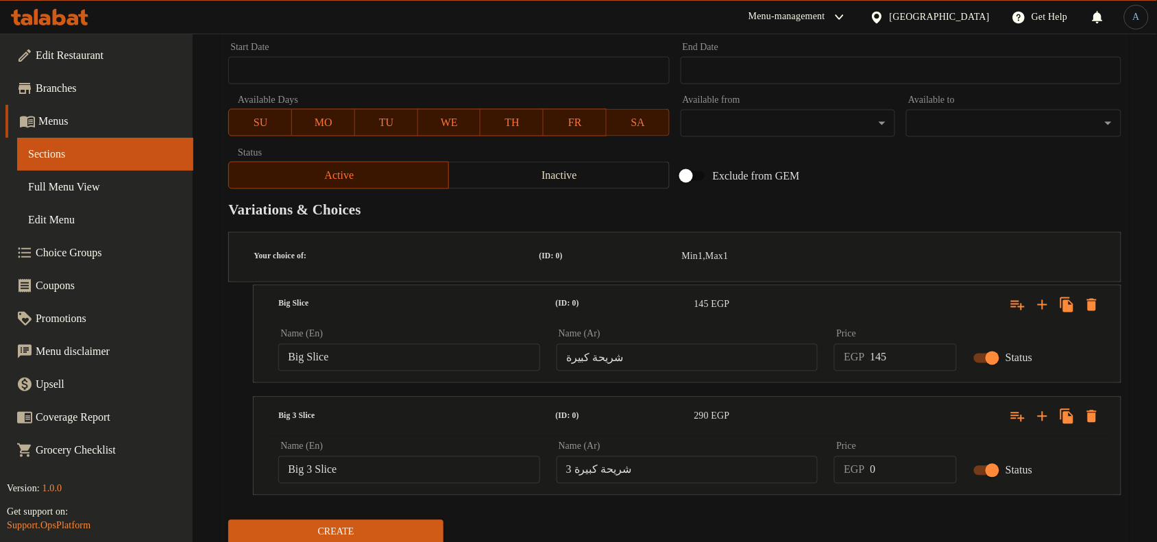
click at [902, 344] on input "145" at bounding box center [913, 357] width 87 height 27
type input "139"
click at [905, 456] on input "0" at bounding box center [913, 469] width 87 height 27
type input "279"
click at [228, 520] on button "Create" at bounding box center [335, 532] width 215 height 25
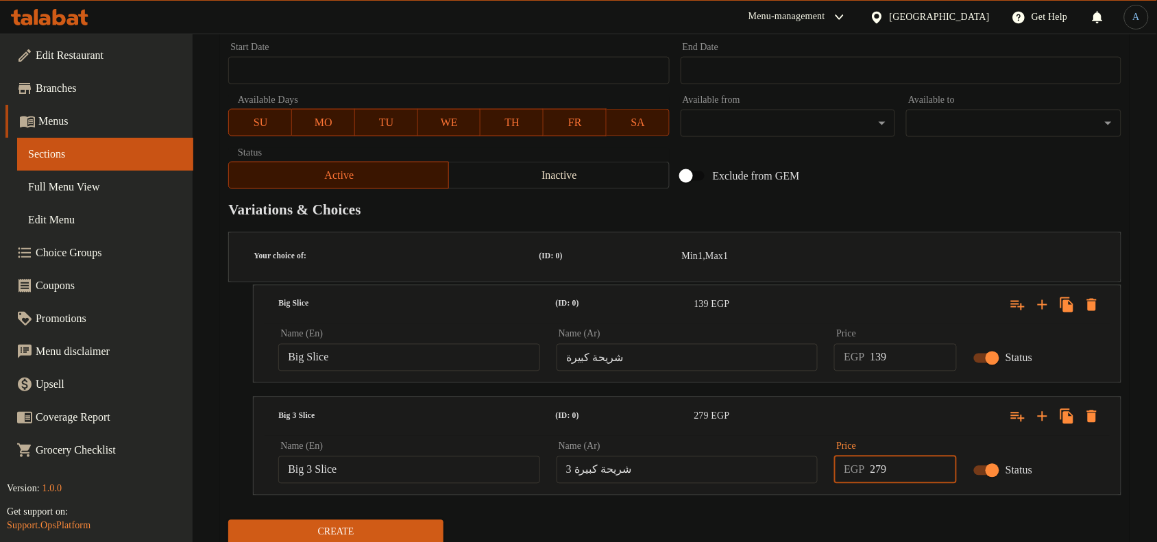
scroll to position [73, 0]
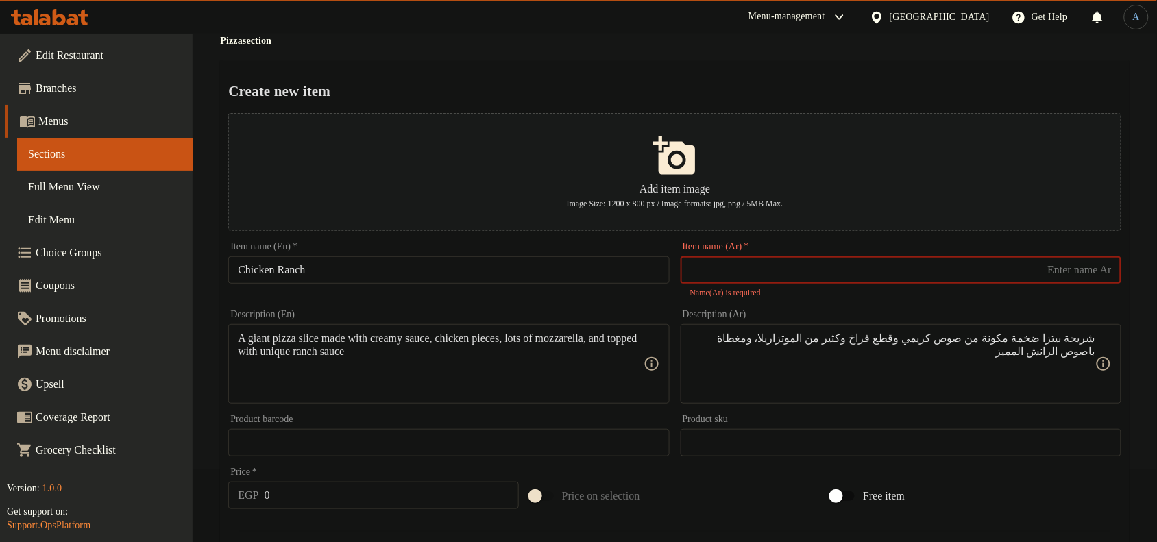
click at [418, 282] on input "Chicken Ranch" at bounding box center [448, 269] width 441 height 27
click at [885, 265] on input "text" at bounding box center [900, 269] width 441 height 27
paste input "دجاج"
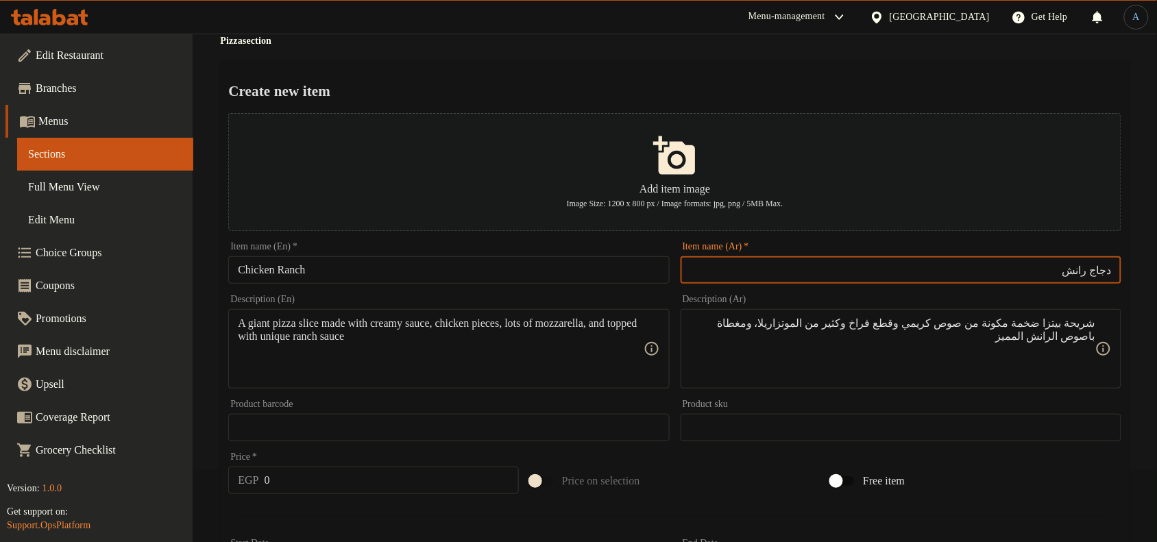
type input "دجاج رانش"
click at [835, 87] on h2 "Create new item" at bounding box center [674, 91] width 893 height 21
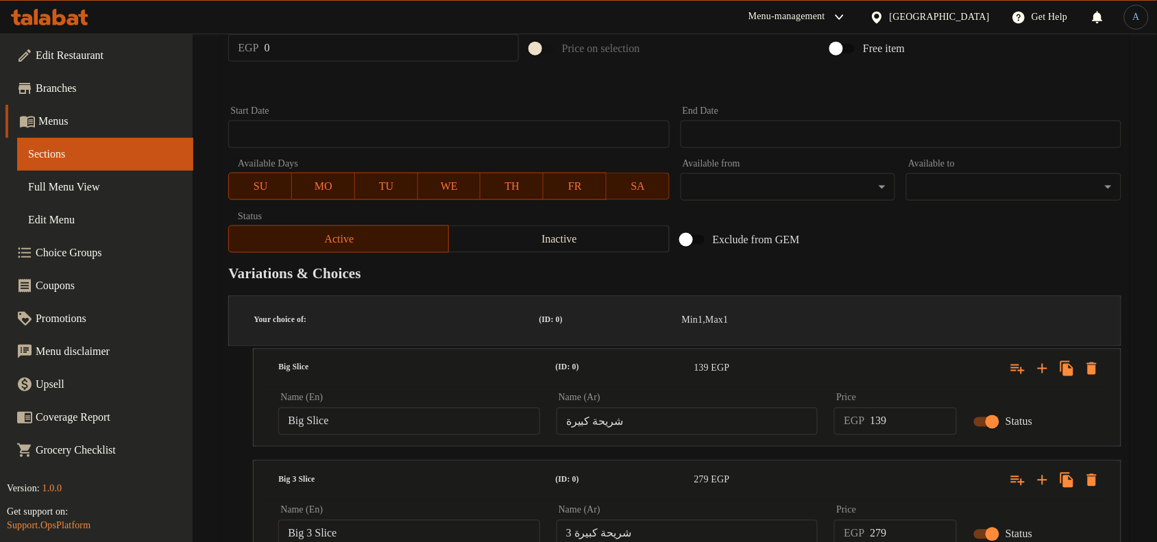
scroll to position [569, 0]
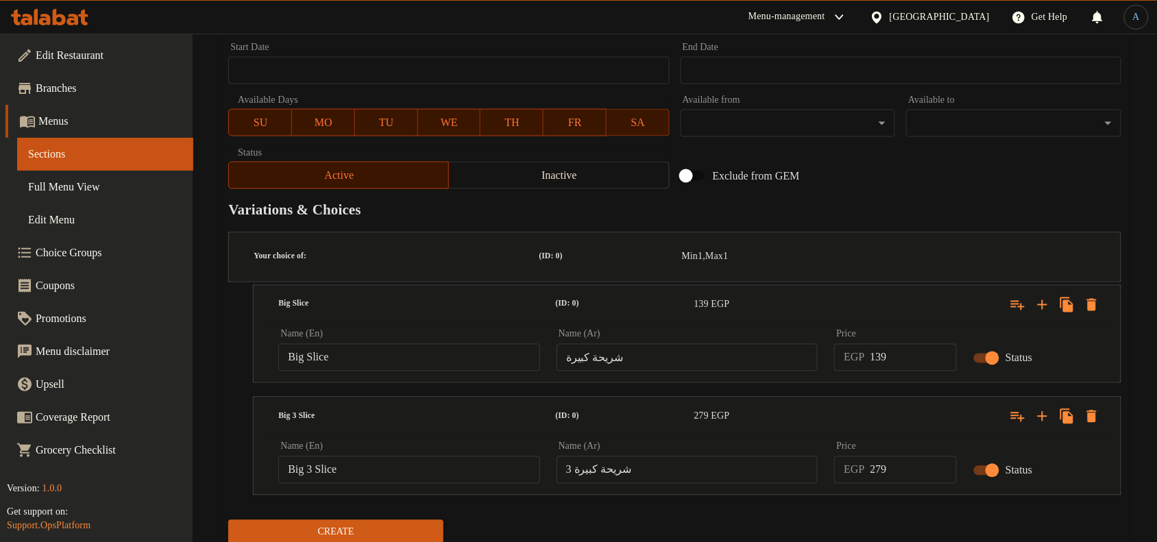
click at [416, 524] on span "Create" at bounding box center [335, 532] width 193 height 17
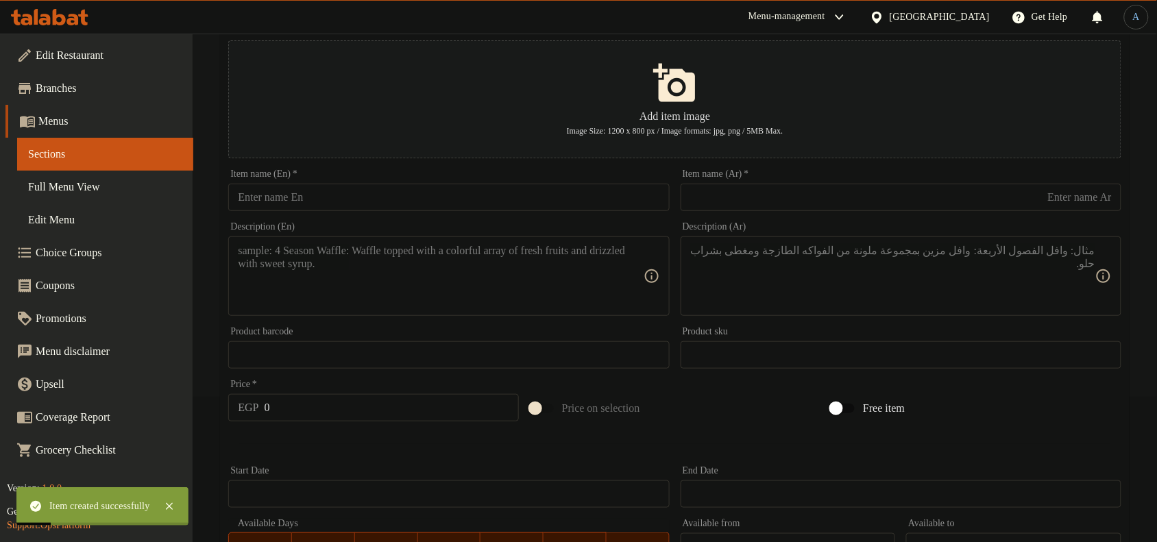
scroll to position [140, 0]
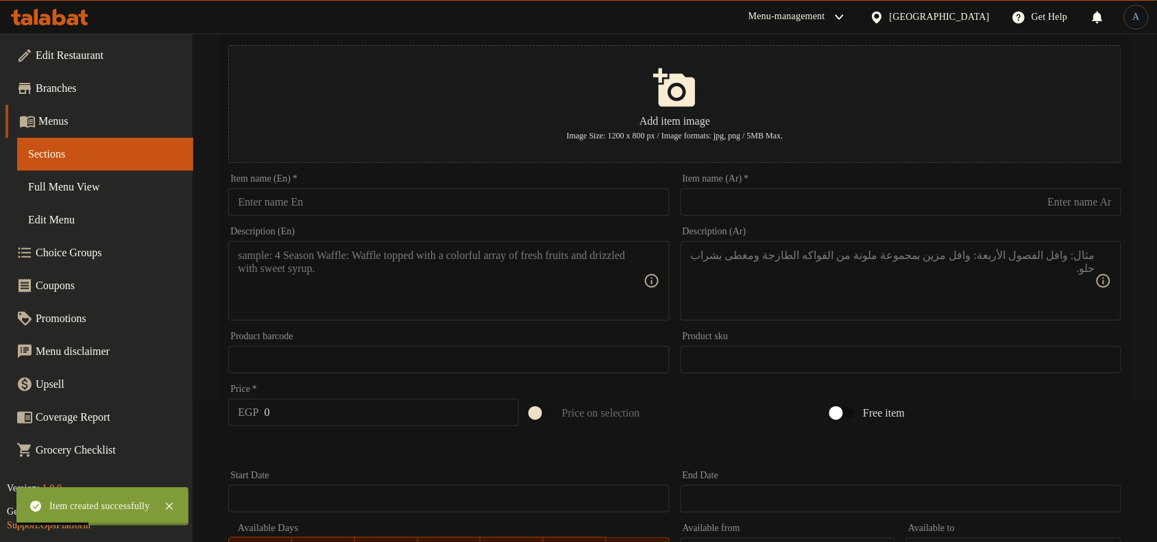
click at [328, 197] on input "text" at bounding box center [448, 201] width 441 height 27
paste input "Buffalo Chicken"
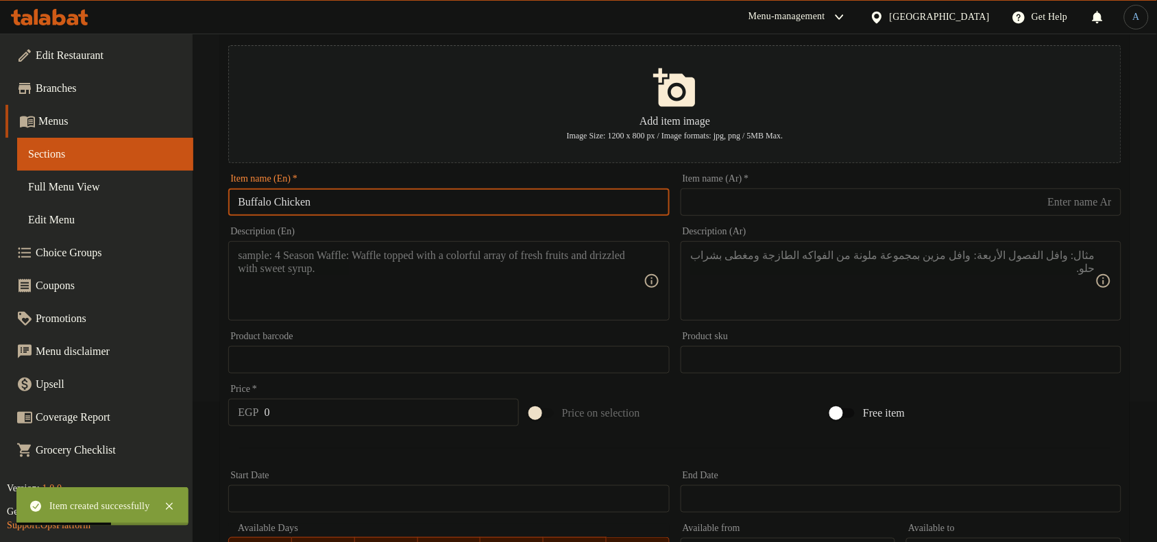
type input "Buffalo Chicken"
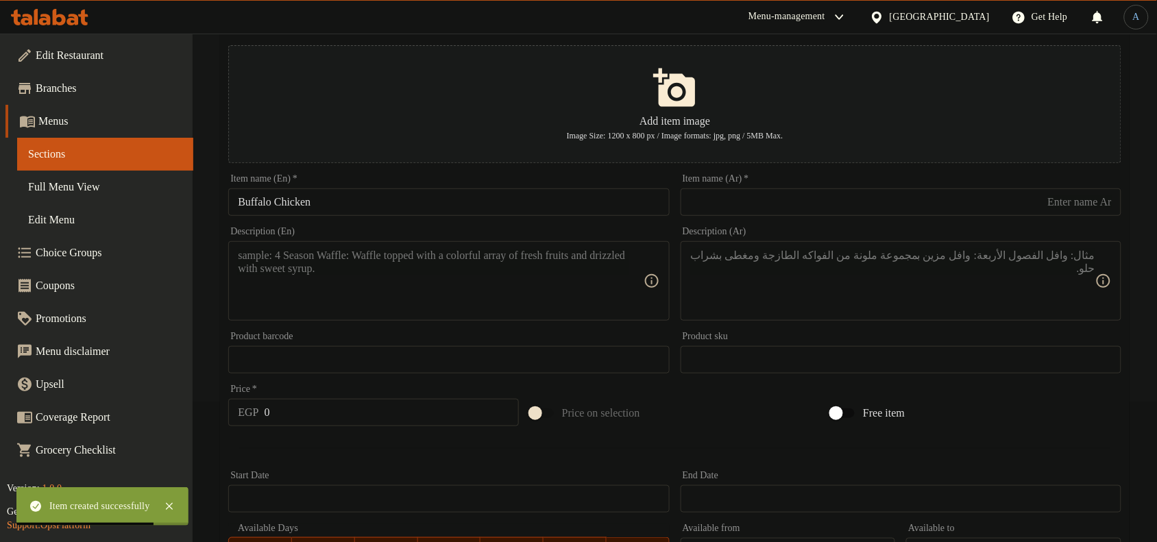
click at [837, 197] on input "text" at bounding box center [900, 201] width 441 height 27
paste input "دجاج بافلو"
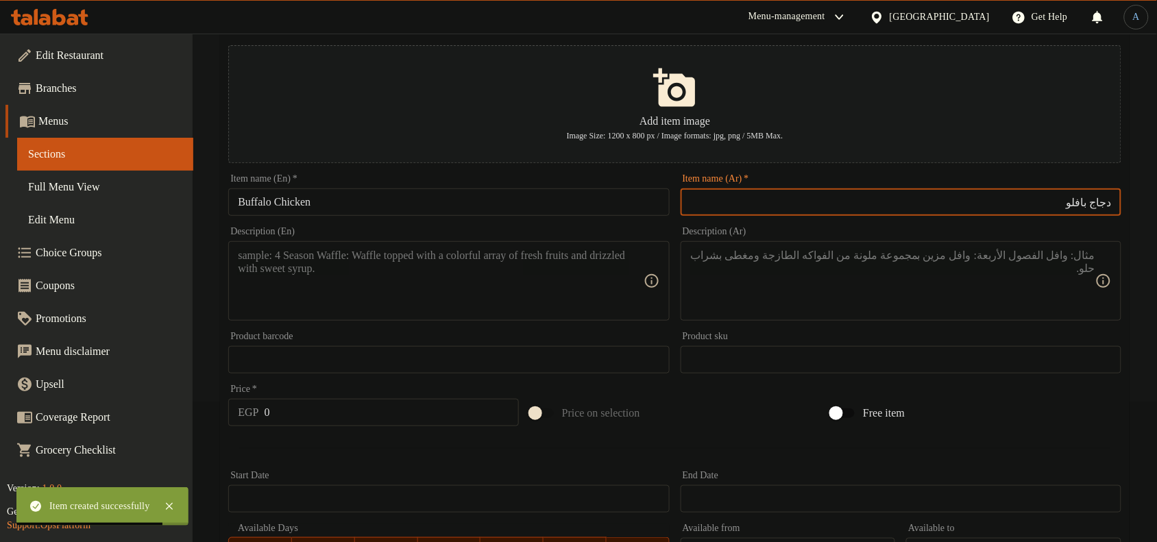
type input "دجاج بافلو"
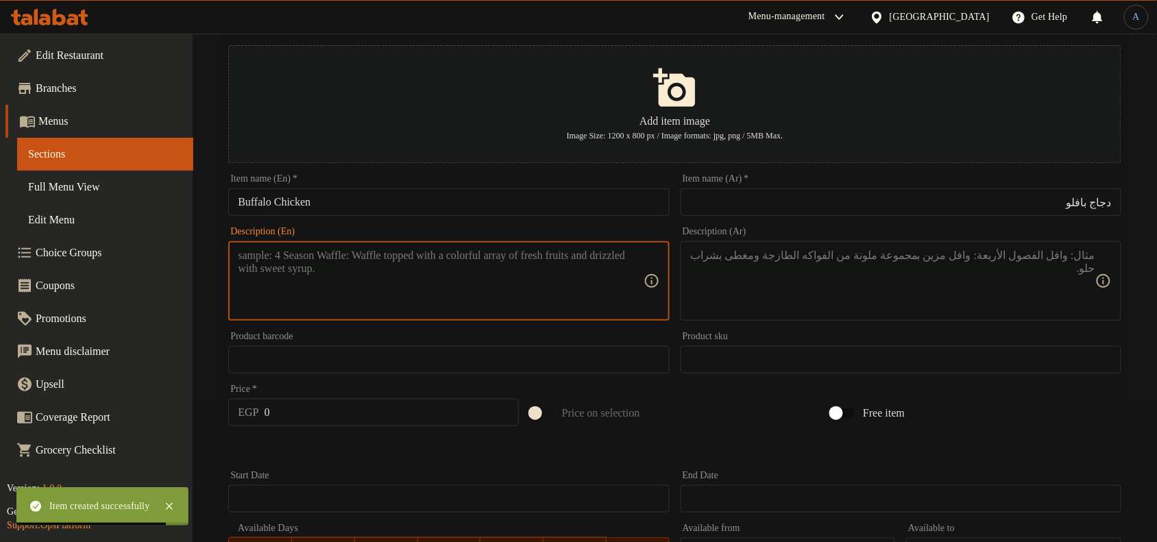
click at [420, 288] on textarea at bounding box center [440, 281] width 405 height 65
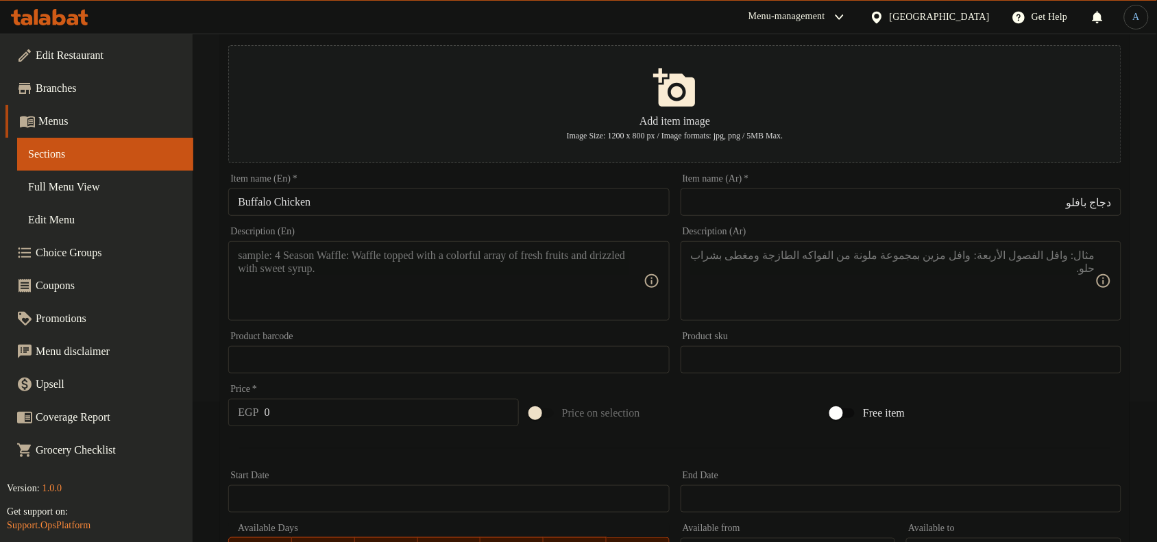
click at [363, 199] on input "Buffalo Chicken" at bounding box center [448, 201] width 441 height 27
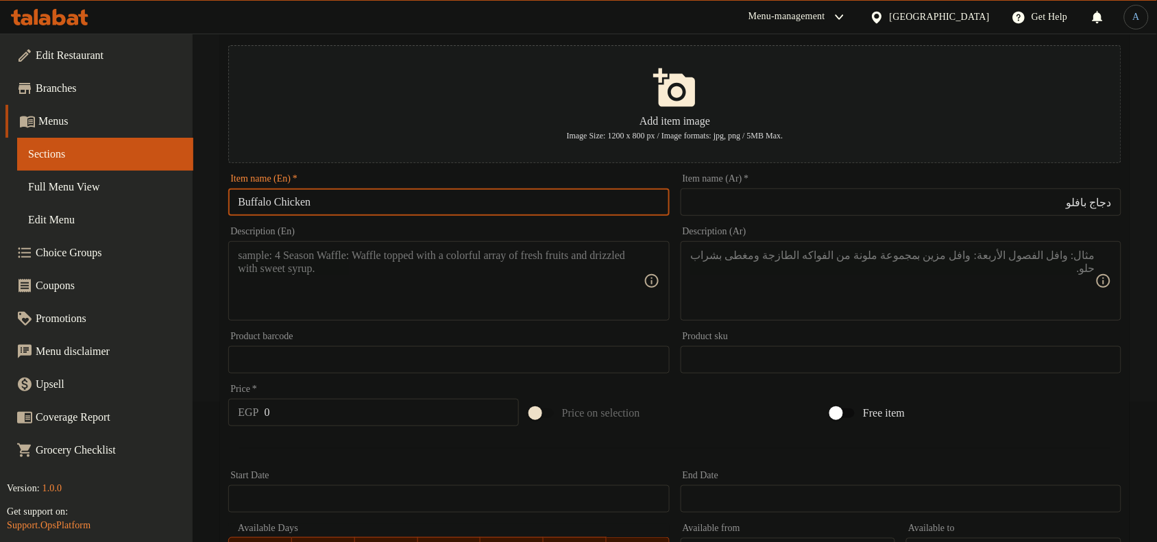
paste input "[GEOGRAPHIC_DATA]"
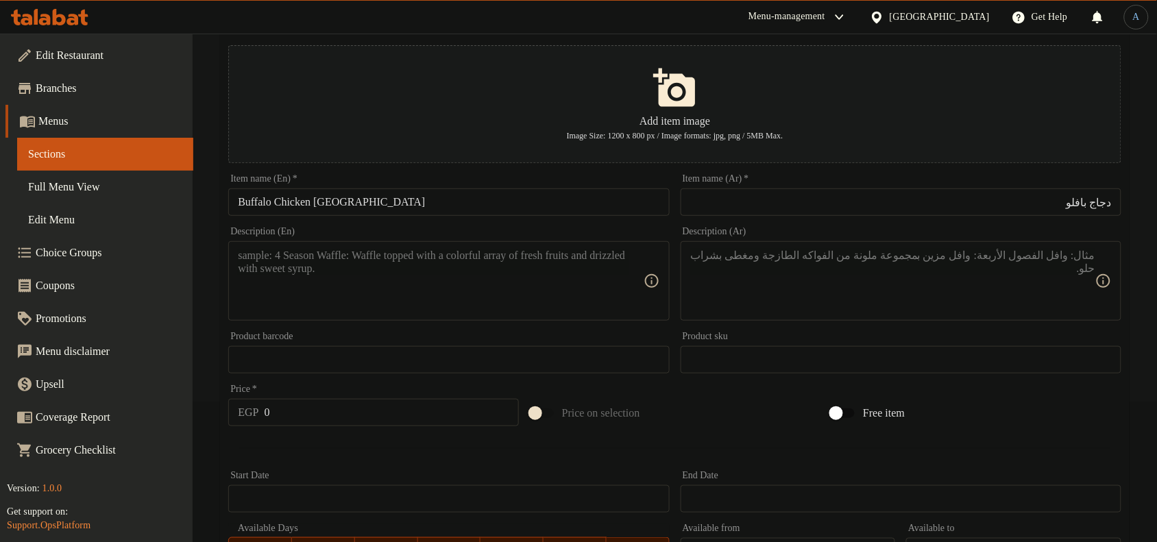
click at [354, 208] on input "Buffalo Chicken [GEOGRAPHIC_DATA]" at bounding box center [448, 201] width 441 height 27
paste input "urkey"
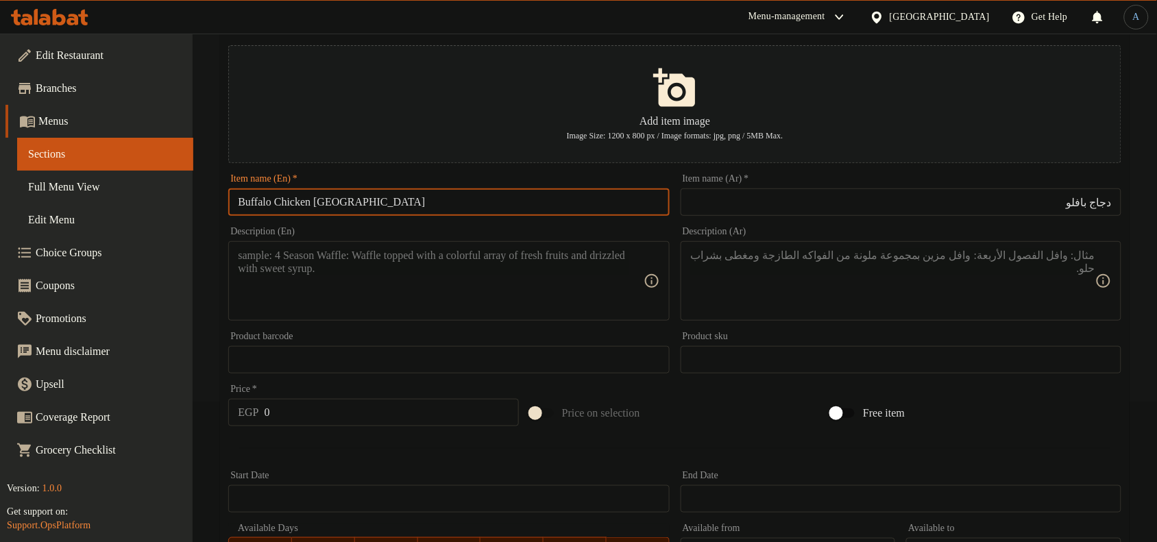
type input "Buffalo Chicken [GEOGRAPHIC_DATA]"
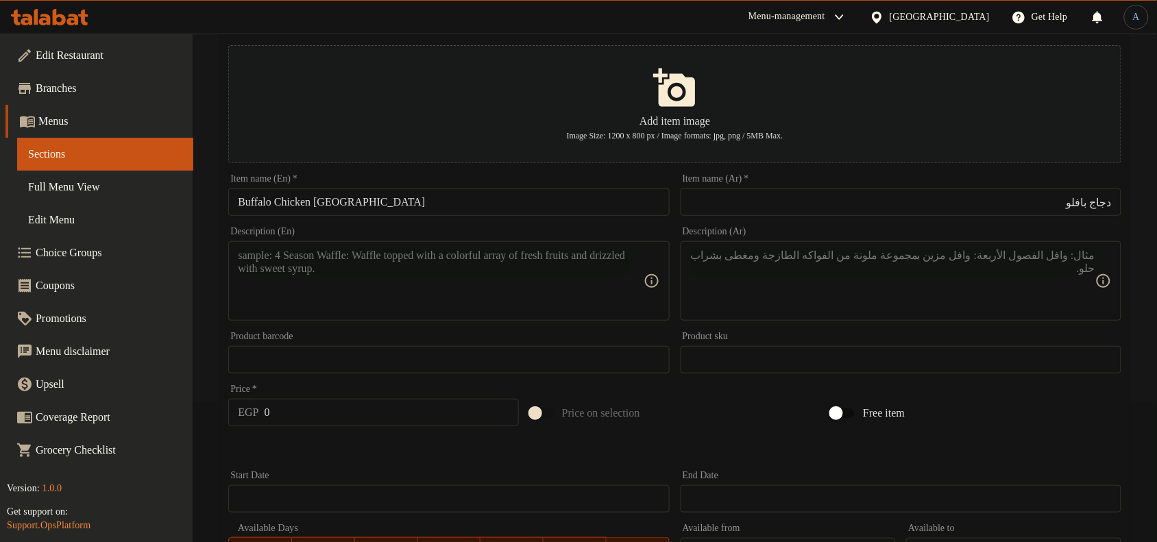
click at [1023, 199] on input "دجاج بافلو" at bounding box center [900, 201] width 441 height 27
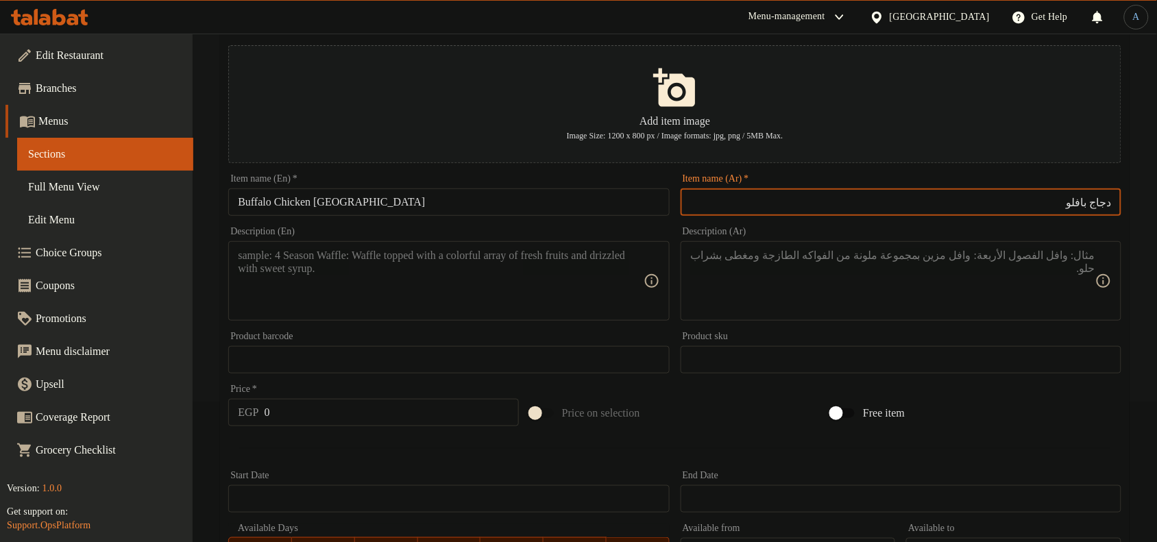
paste input "[PERSON_NAME]"
click at [338, 199] on input "Buffalo Chicken [GEOGRAPHIC_DATA]" at bounding box center [448, 201] width 441 height 27
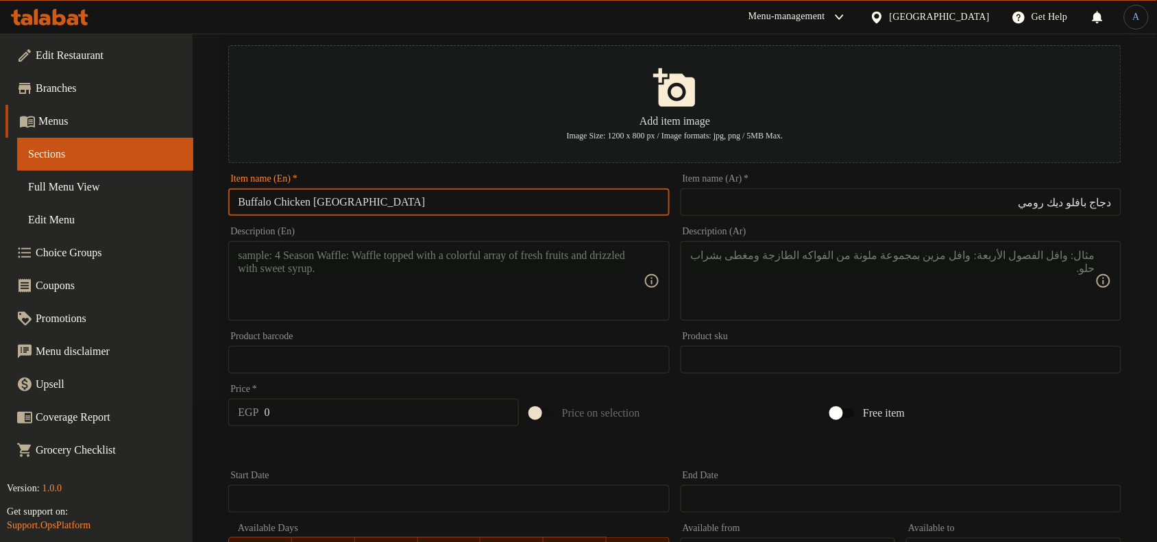
click at [338, 199] on input "Buffalo Chicken [GEOGRAPHIC_DATA]" at bounding box center [448, 201] width 441 height 27
click at [1050, 209] on input "دجاج بافلو ديك رومي" at bounding box center [900, 201] width 441 height 27
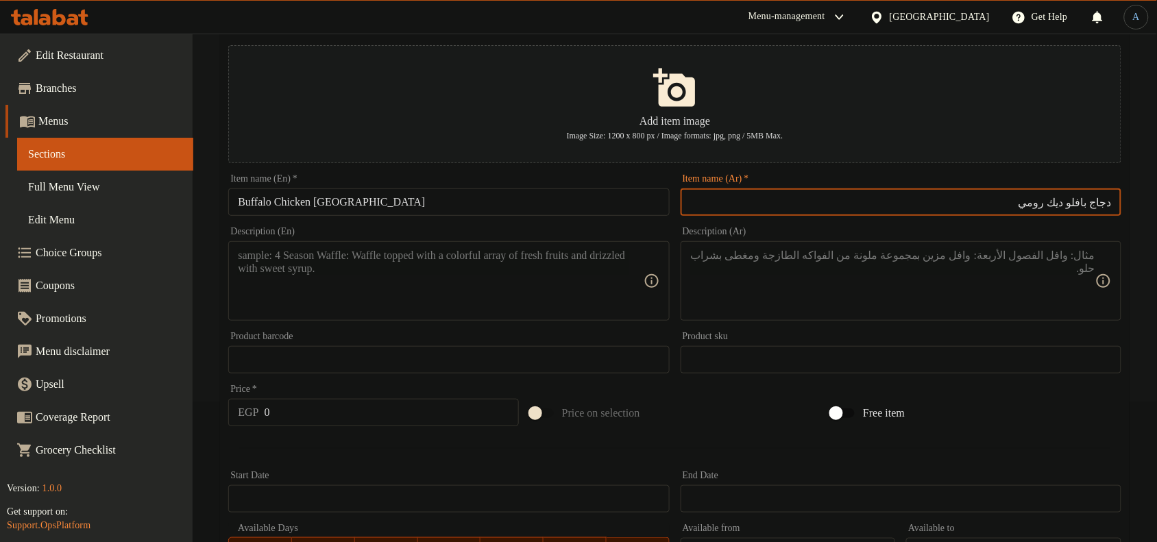
click at [1050, 209] on input "دجاج بافلو ديك رومي" at bounding box center [900, 201] width 441 height 27
paste input "ركي"
type input "دجاج بافلو ديك تركي"
click at [1040, 279] on textarea at bounding box center [892, 281] width 405 height 65
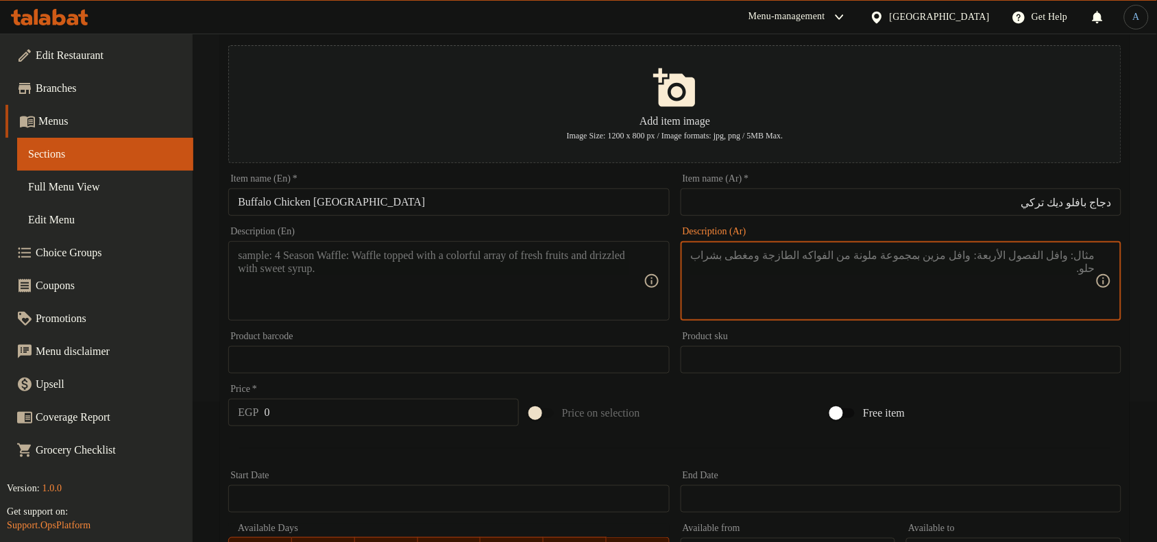
click at [459, 314] on div "Description (En)" at bounding box center [448, 280] width 441 height 79
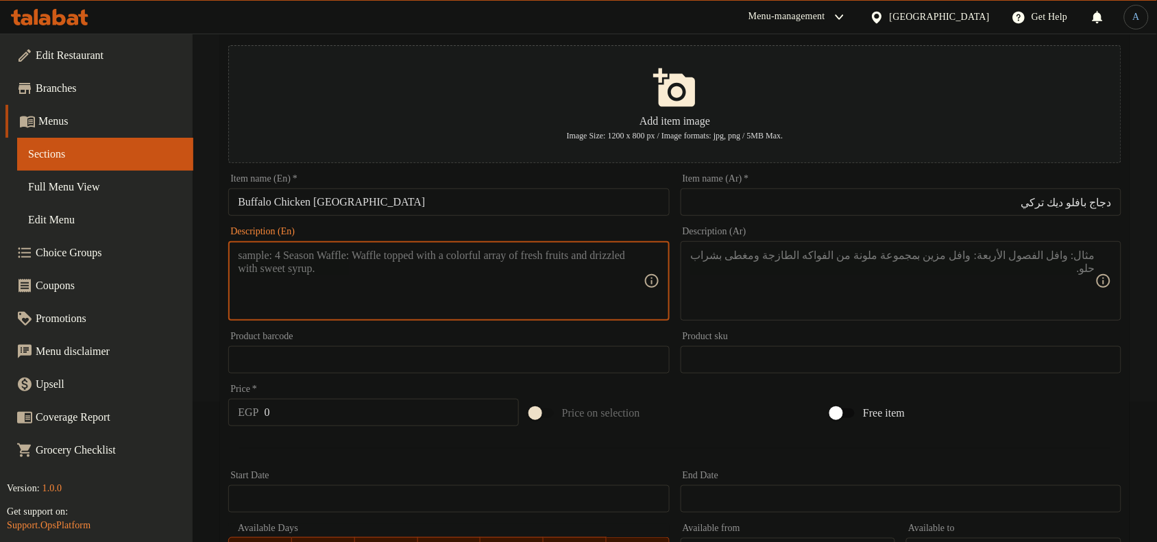
scroll to position [569, 0]
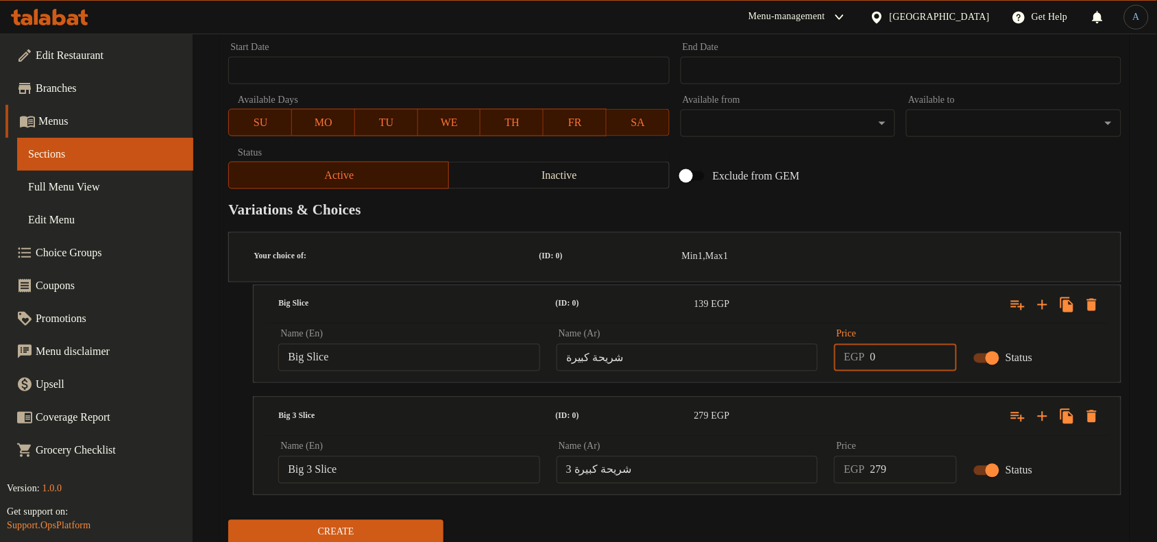
click at [891, 344] on input "0" at bounding box center [913, 357] width 87 height 27
type input "149"
click at [896, 456] on input "279" at bounding box center [913, 469] width 87 height 27
type input "299"
click at [228, 520] on button "Create" at bounding box center [335, 532] width 215 height 25
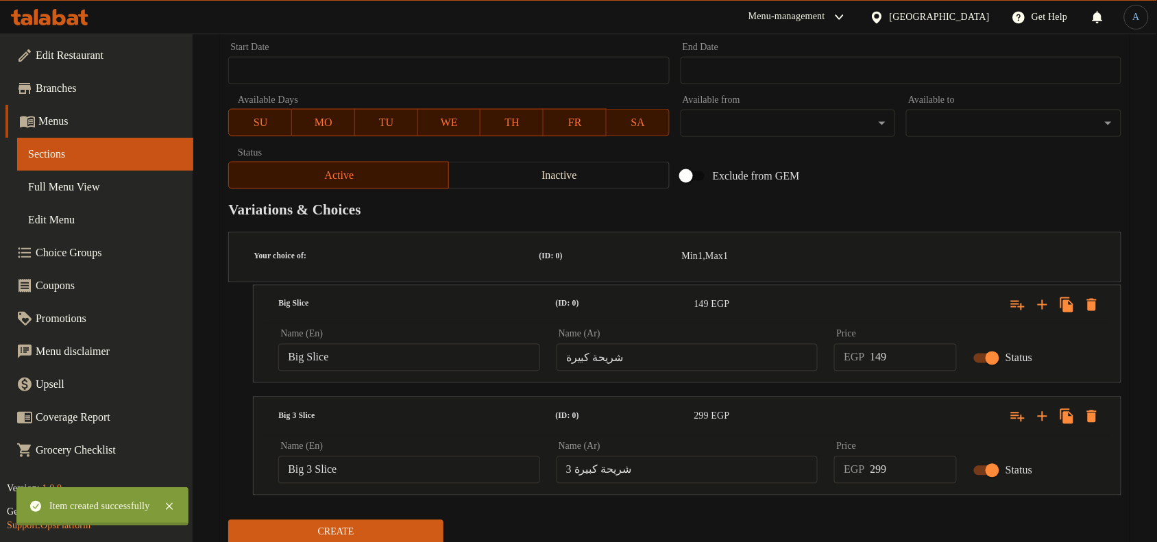
click at [790, 509] on div at bounding box center [578, 271] width 1157 height 542
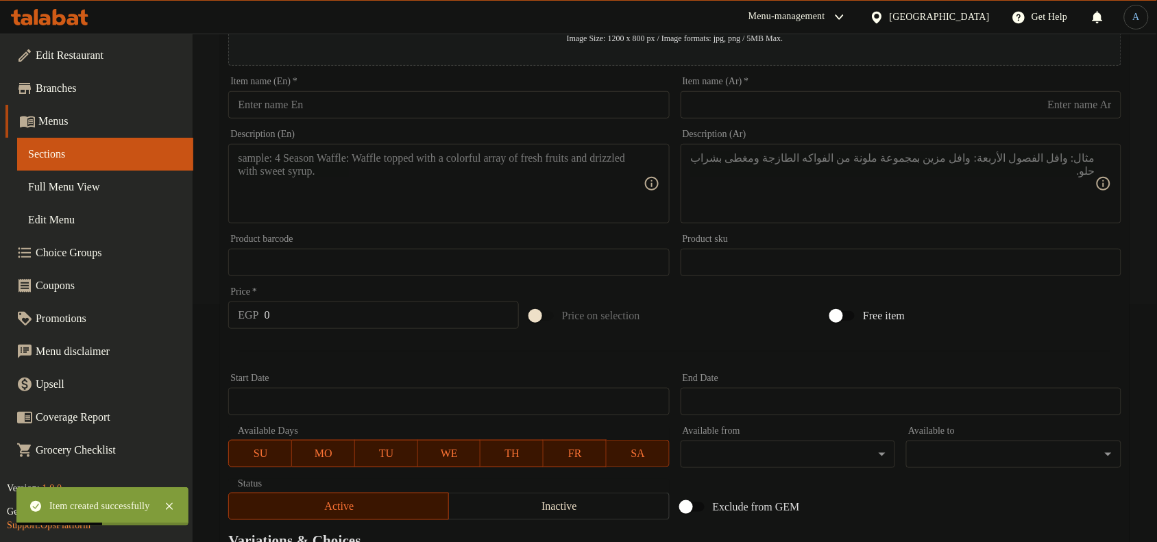
scroll to position [0, 0]
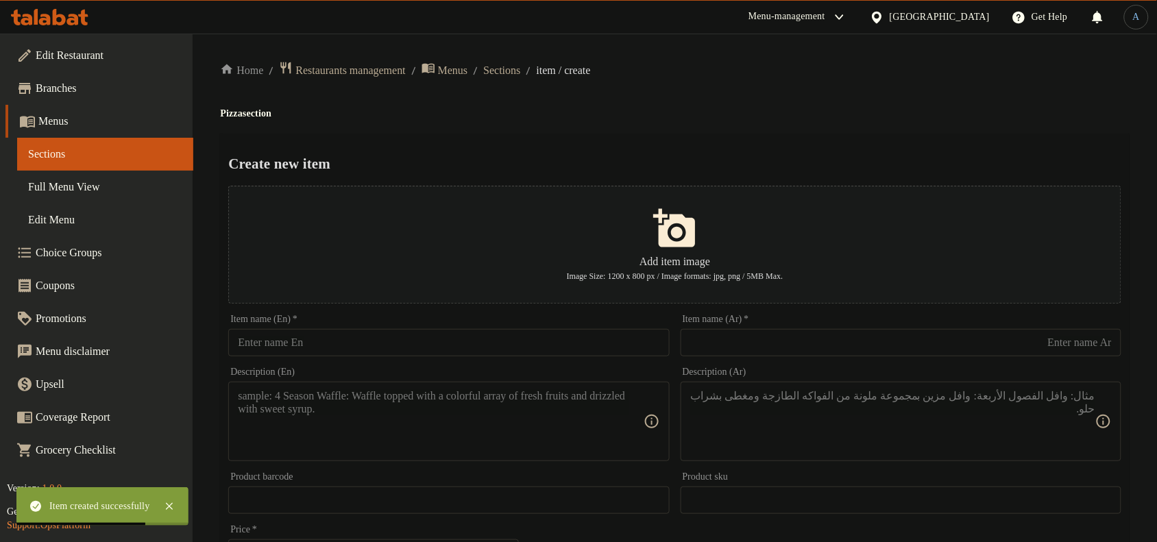
drag, startPoint x: 550, startPoint y: 341, endPoint x: 556, endPoint y: 333, distance: 10.3
click at [550, 341] on input "text" at bounding box center [448, 342] width 441 height 27
paste input "Chicken Barbecue"
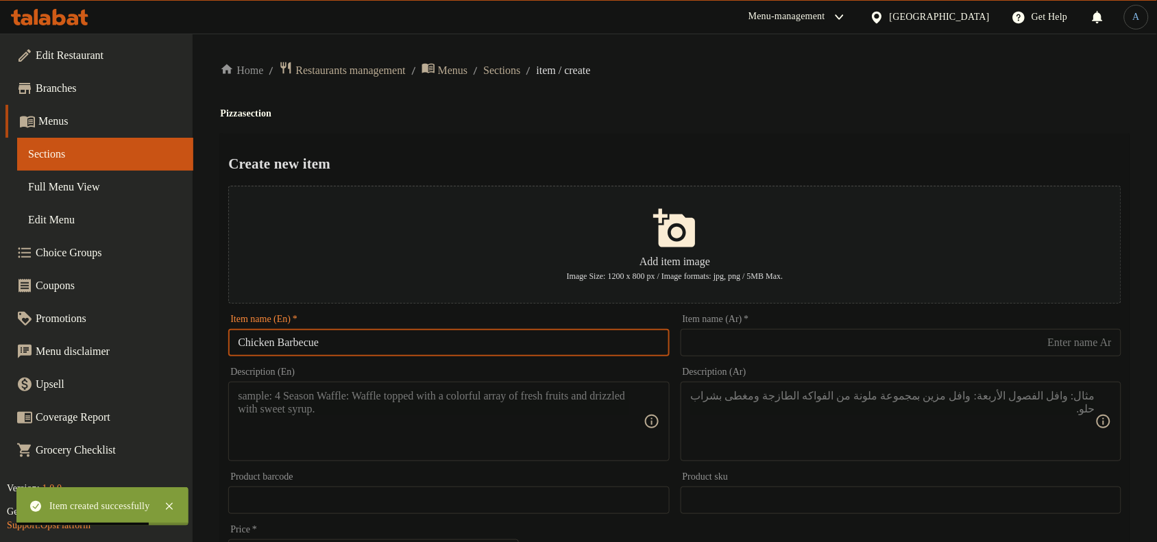
type input "Chicken Barbecue"
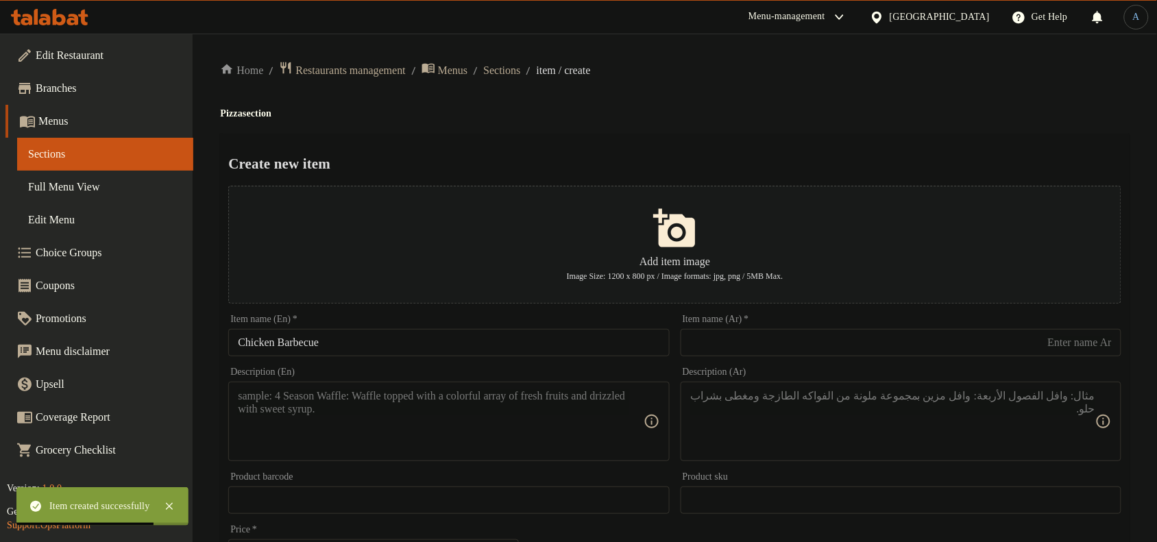
click at [789, 310] on div "Item name (Ar)   * Item name (Ar) *" at bounding box center [901, 335] width 452 height 53
click at [798, 344] on input "text" at bounding box center [900, 342] width 441 height 27
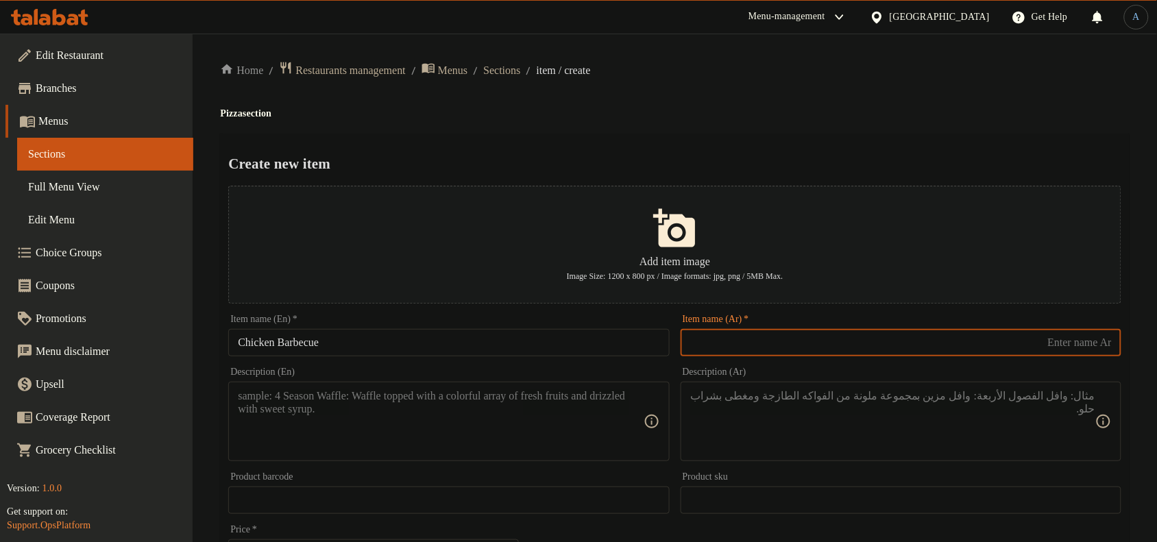
paste input "دجاج"
click at [304, 343] on input "Chicken Barbecue" at bounding box center [448, 342] width 441 height 27
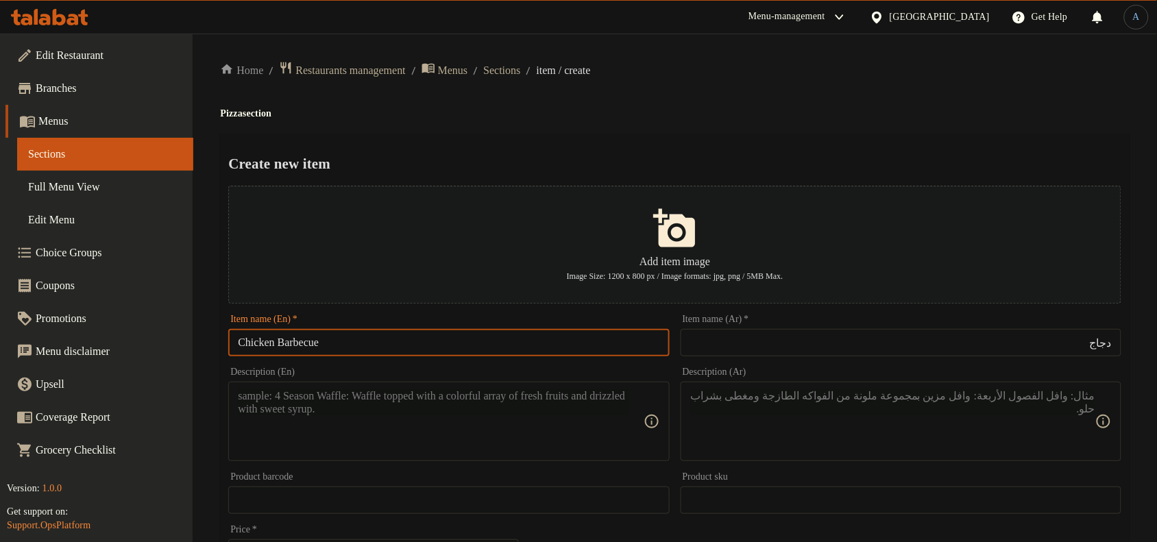
click at [304, 343] on input "Chicken Barbecue" at bounding box center [448, 342] width 441 height 27
click at [802, 354] on input "دجاج" at bounding box center [900, 342] width 441 height 27
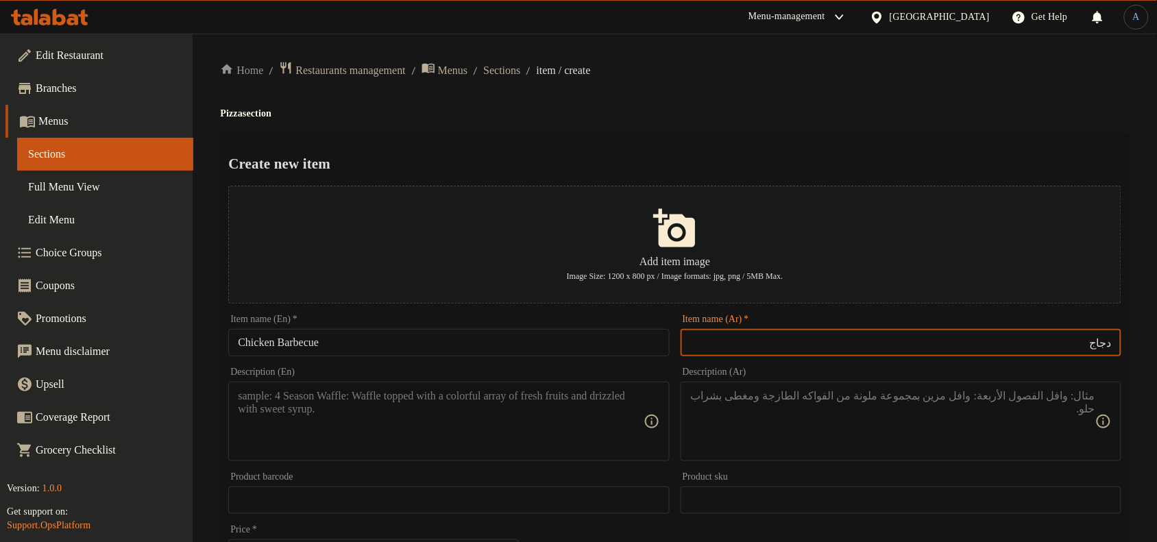
paste input "باربيكيو"
type input "دجاج باربيكيو"
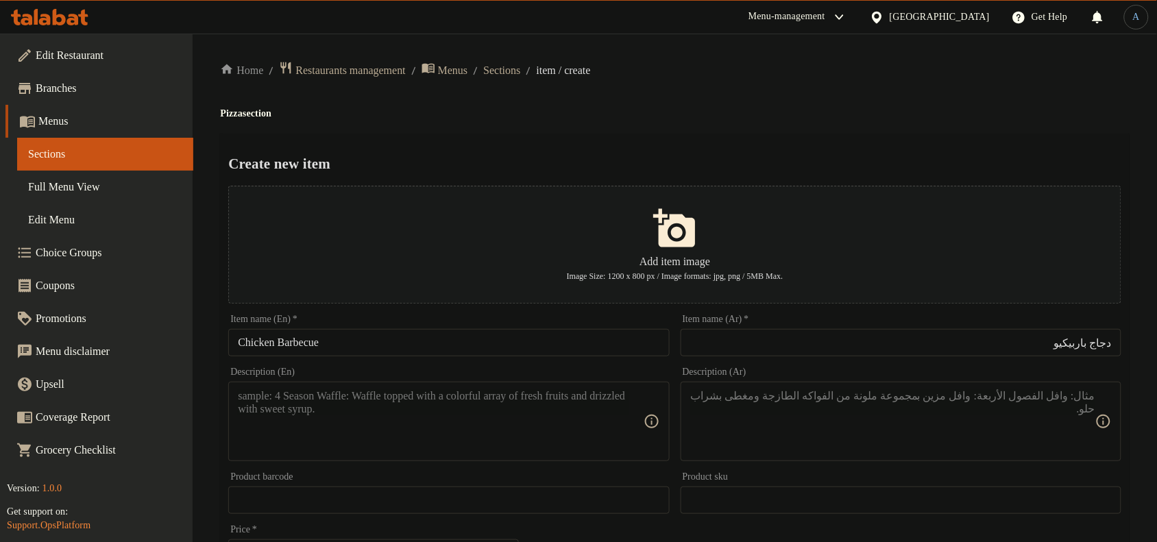
click at [519, 75] on span "Sections" at bounding box center [501, 70] width 37 height 16
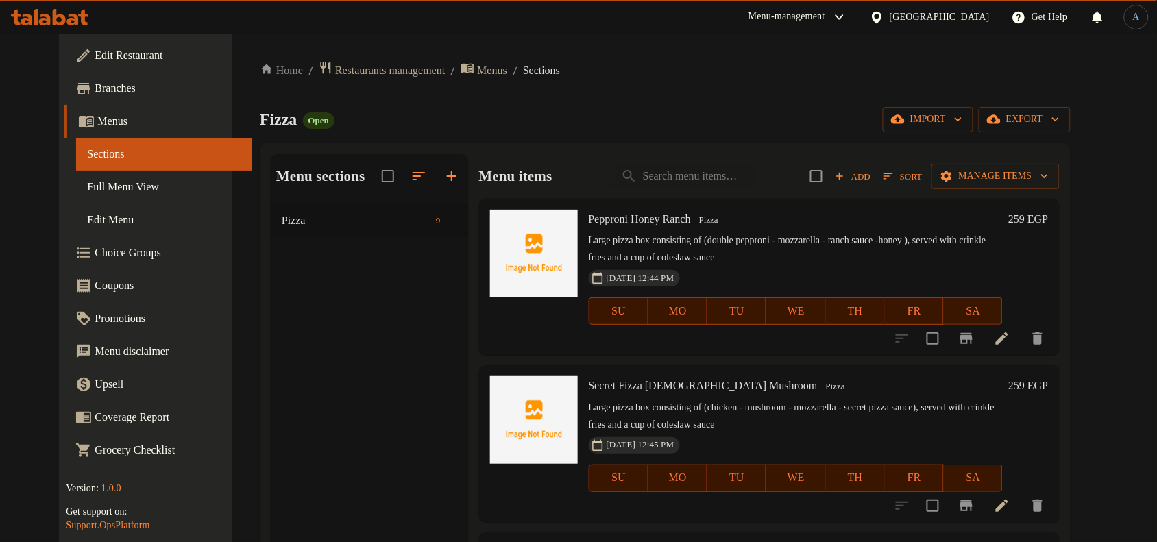
click at [748, 125] on div "Fizza Open import export" at bounding box center [665, 119] width 811 height 25
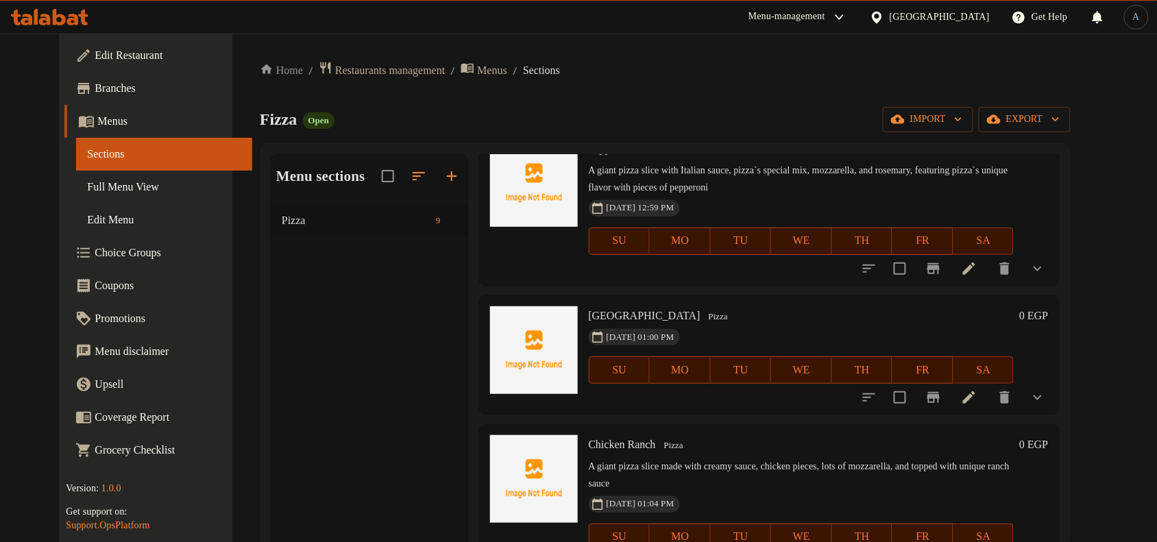
scroll to position [917, 0]
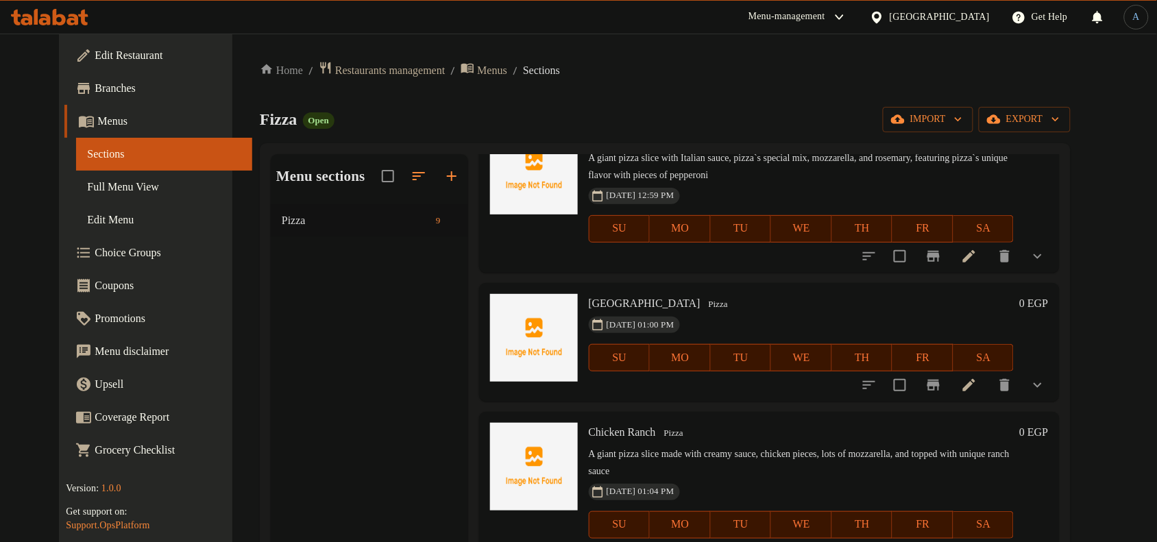
click at [975, 381] on icon at bounding box center [969, 385] width 12 height 12
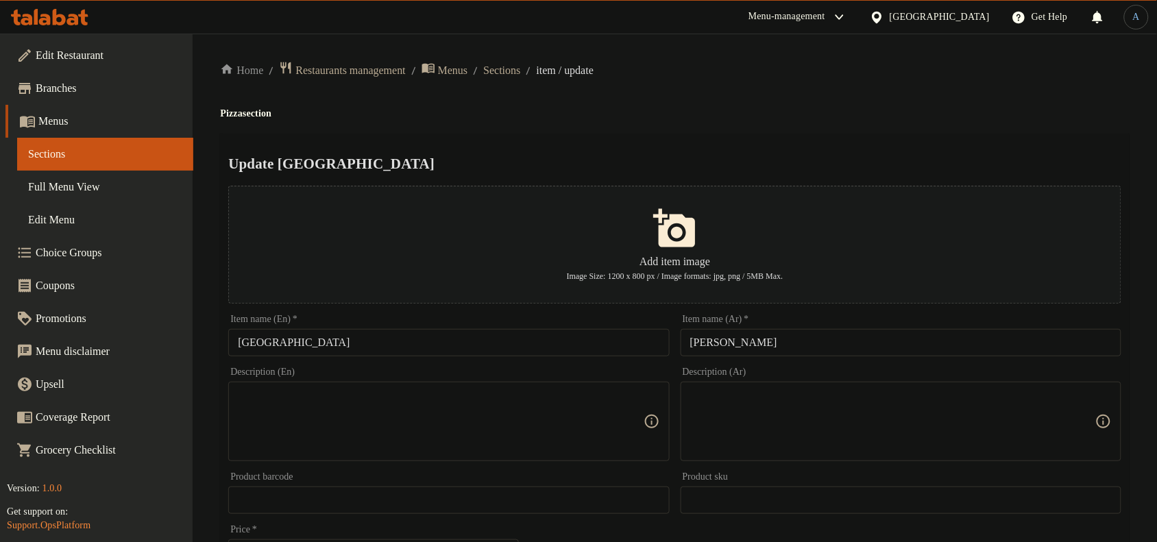
click at [446, 418] on textarea at bounding box center [440, 421] width 405 height 65
paste textarea "A giant pizza slice with Italian sauce, Pizza’s special mix, mozzarella, and [P…"
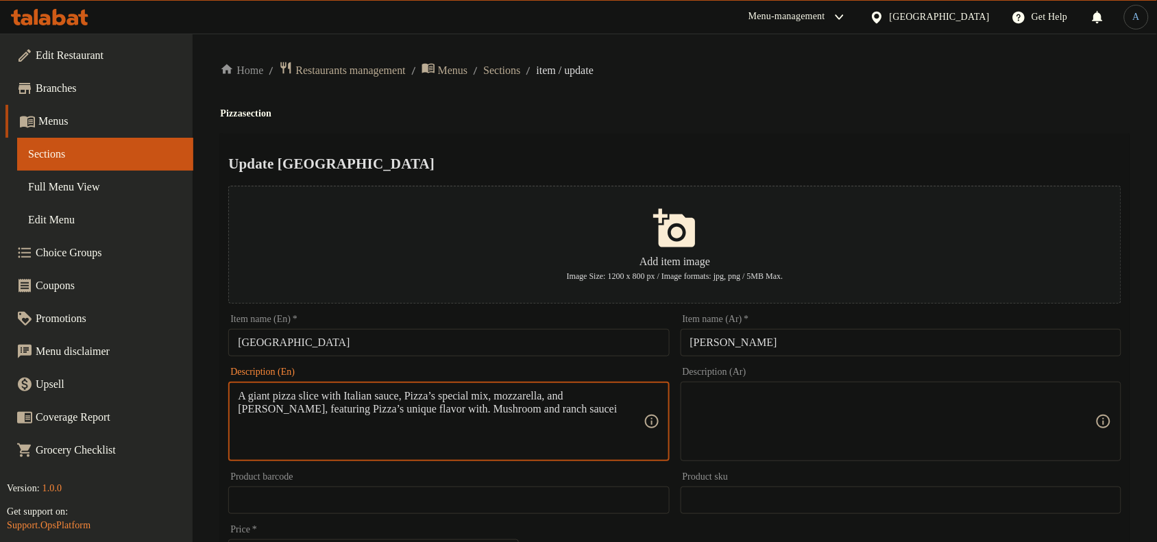
type textarea "A giant pizza slice with Italian sauce, Pizza’s special mix, mozzarella, and [P…"
paste textarea "قطعه بيتزا ضخمه مع الصلصه الايطالي و الخلطه الخاصه بفيتزا و الموتزريلا و الروز …"
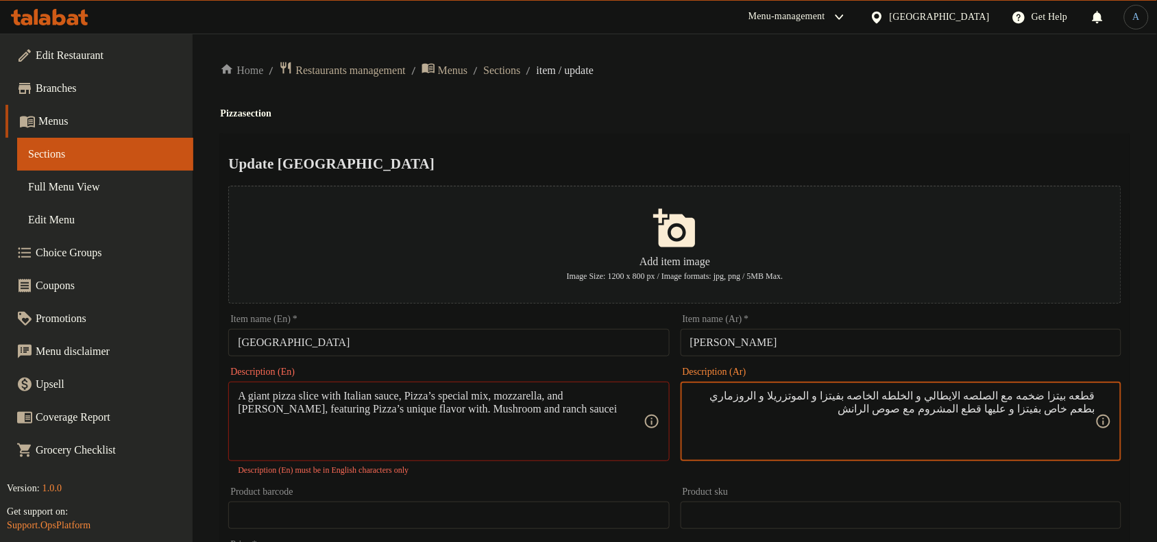
type textarea "قطعه بيتزا ضخمه مع الصلصه الايطالي و الخلطه الخاصه بفيتزا و الموتزريلا و الروزم…"
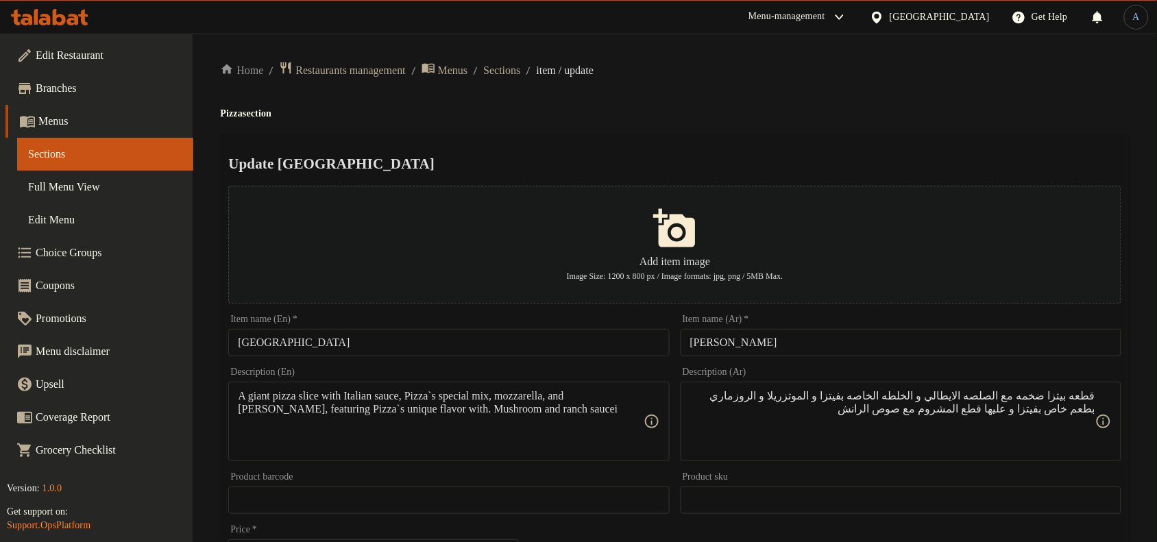
click at [391, 413] on textarea "A giant pizza slice with Italian sauce, Pizza`s special mix, mozzarella, and [P…" at bounding box center [440, 421] width 405 height 65
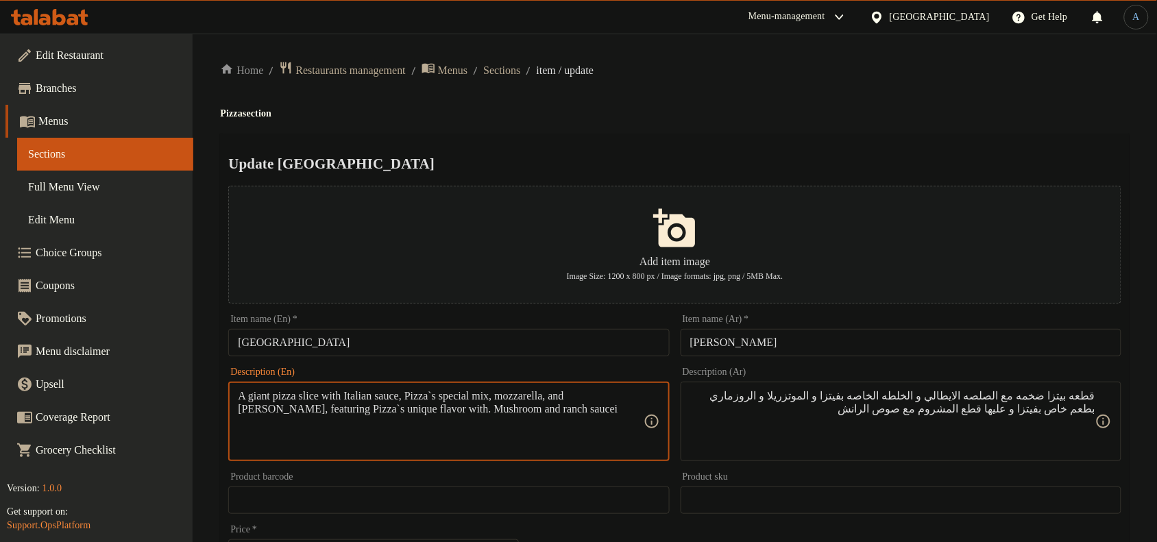
paste textarea "italian sauce, pizza`s special mix, mozzarella, and [PERSON_NAME], featuring p"
click at [364, 391] on textarea "A giant pizza slice with italian sauce, pizza`s special mix, mozzarella, and [P…" at bounding box center [440, 421] width 405 height 65
type textarea "A giant pizza slice with Italian sauce, pizza`s special mix, mozzarella, and ro…"
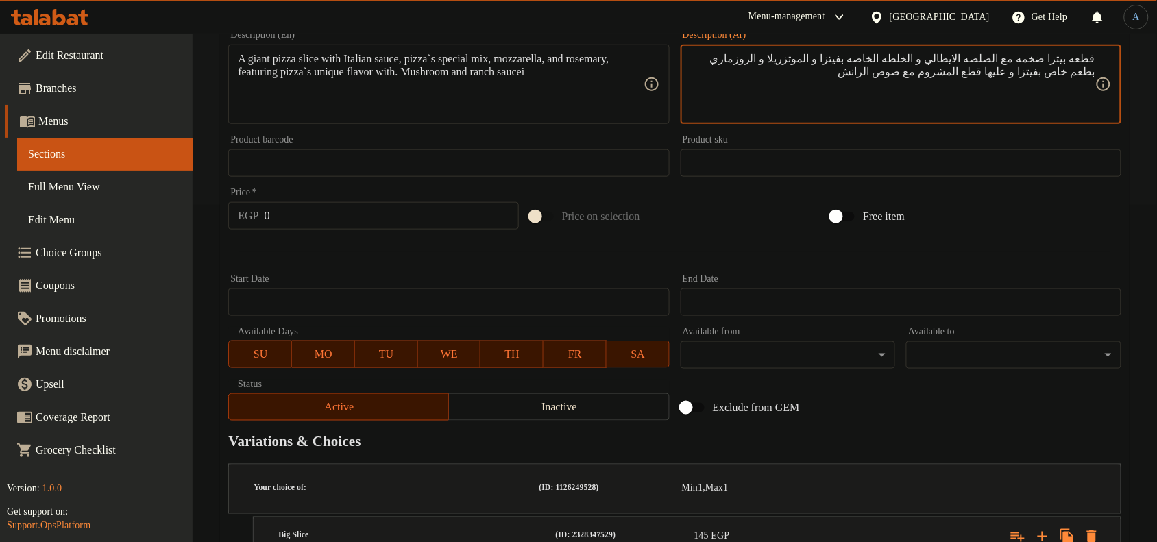
scroll to position [450, 0]
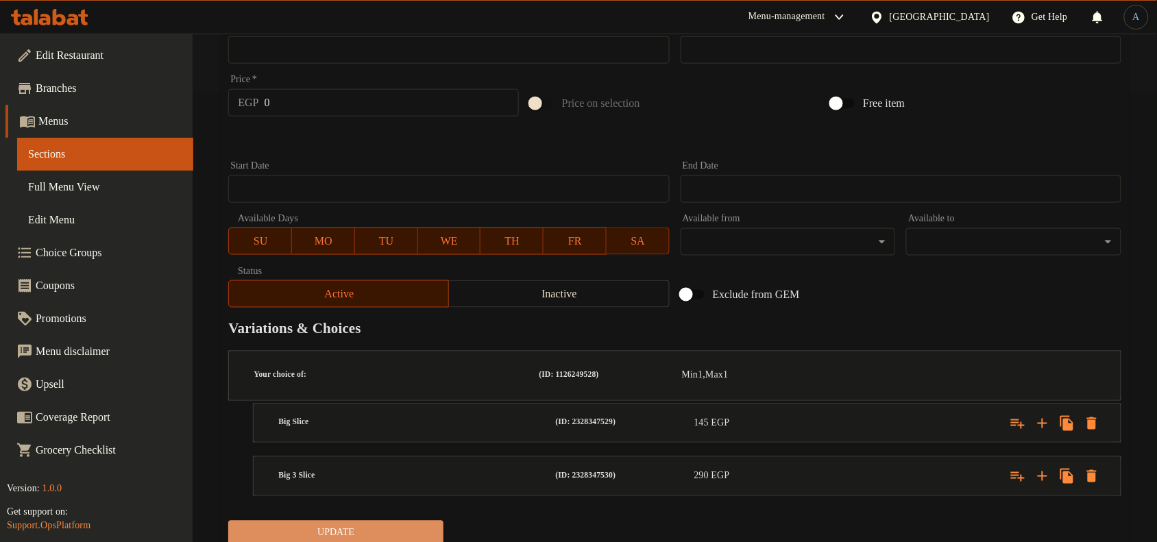
click at [397, 525] on span "Update" at bounding box center [335, 533] width 193 height 17
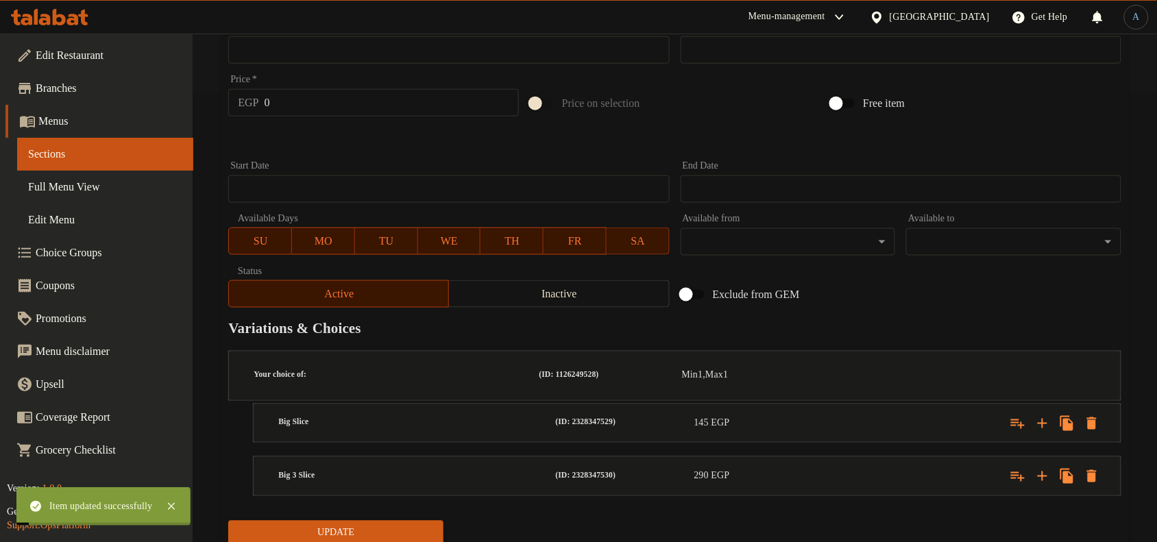
scroll to position [0, 0]
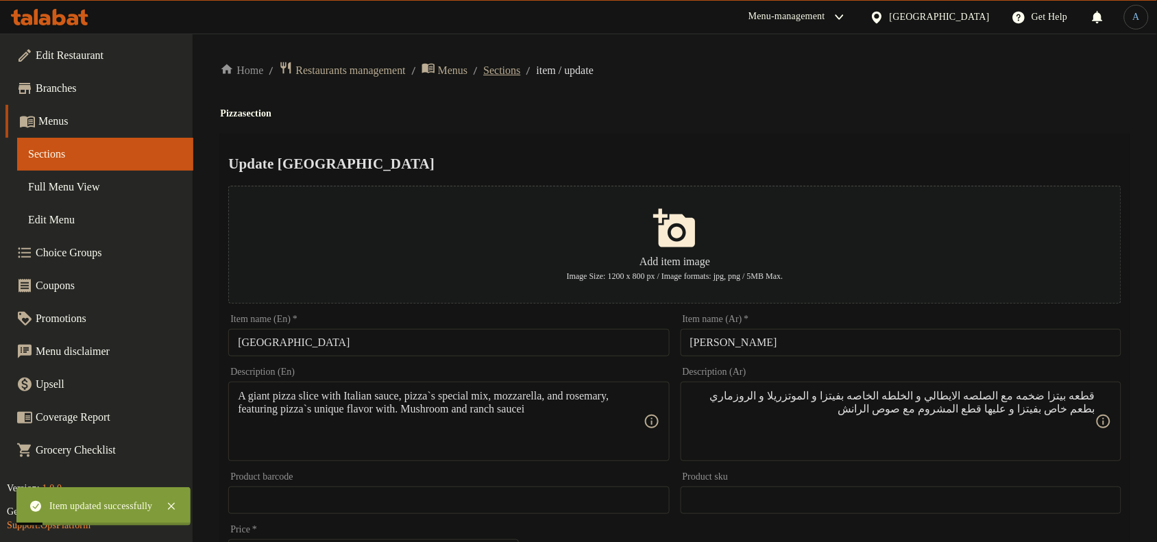
click at [515, 66] on span "Sections" at bounding box center [501, 70] width 37 height 16
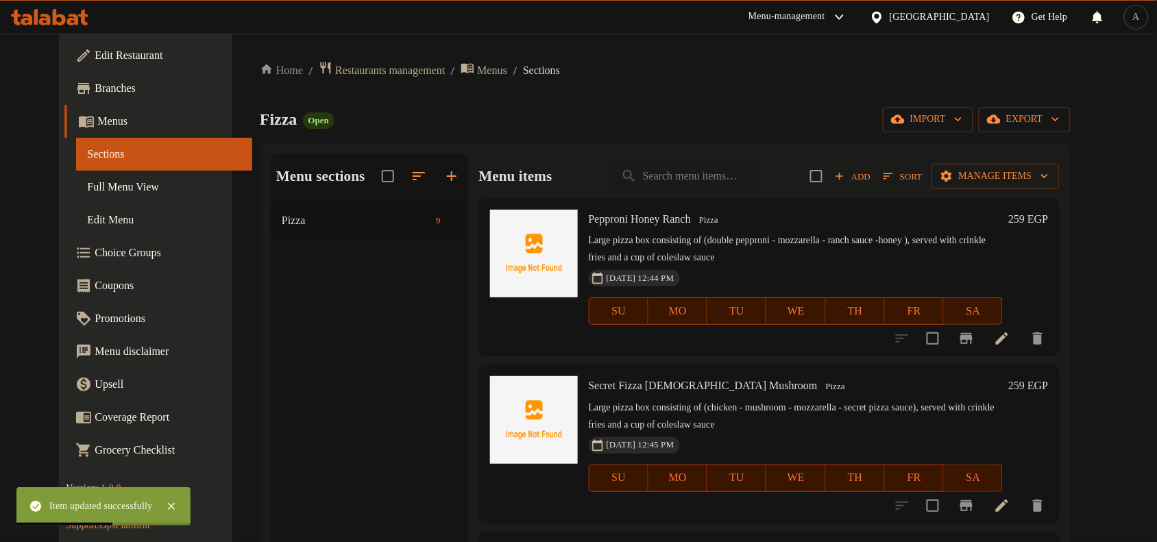
click at [797, 87] on div "Home / Restaurants management / Menus / Sections Fizza Open import export Menu …" at bounding box center [665, 384] width 811 height 646
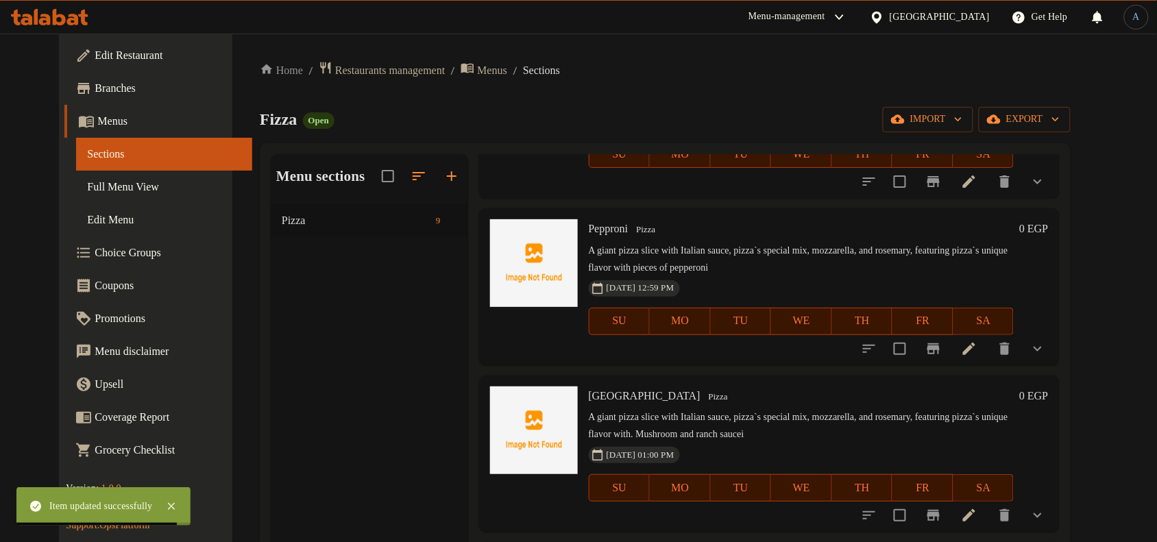
click at [703, 389] on span "Pizza" at bounding box center [718, 397] width 30 height 16
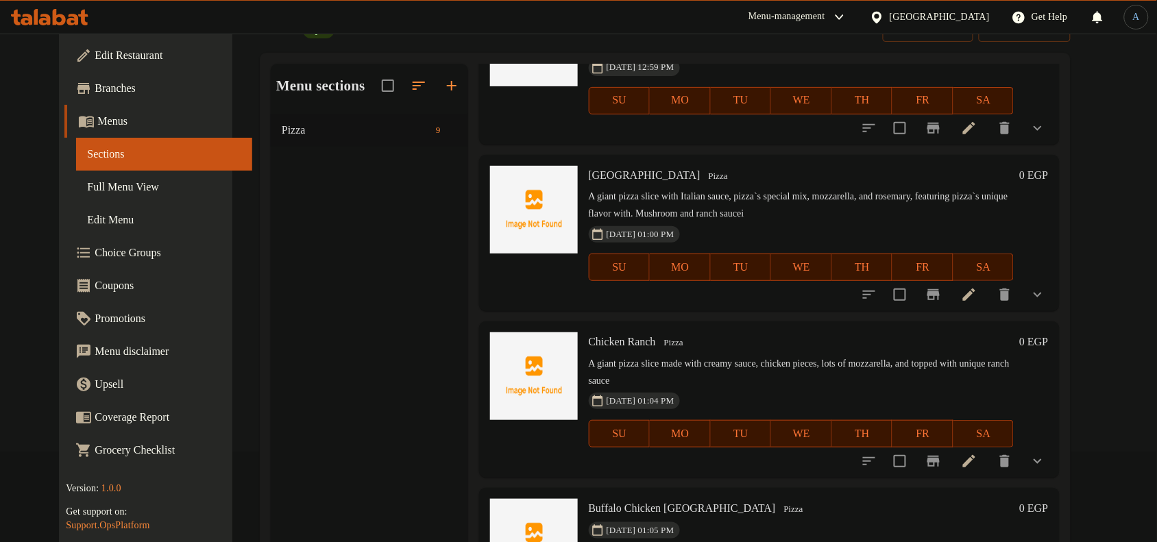
scroll to position [193, 0]
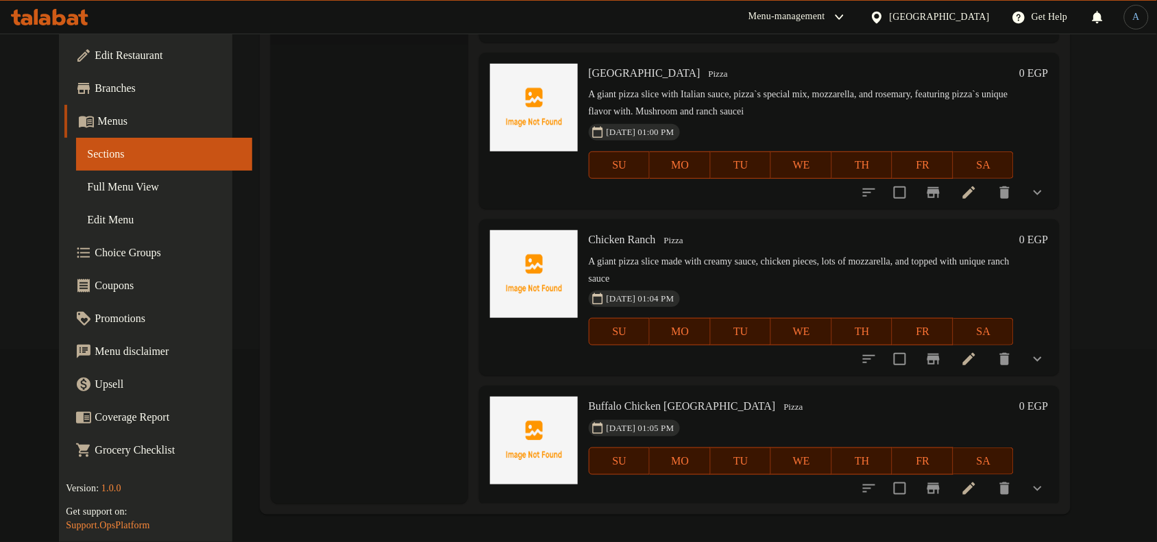
click at [690, 404] on span "Buffalo Chicken [GEOGRAPHIC_DATA]" at bounding box center [682, 406] width 187 height 12
copy h6 "Buffalo Chicken [GEOGRAPHIC_DATA]"
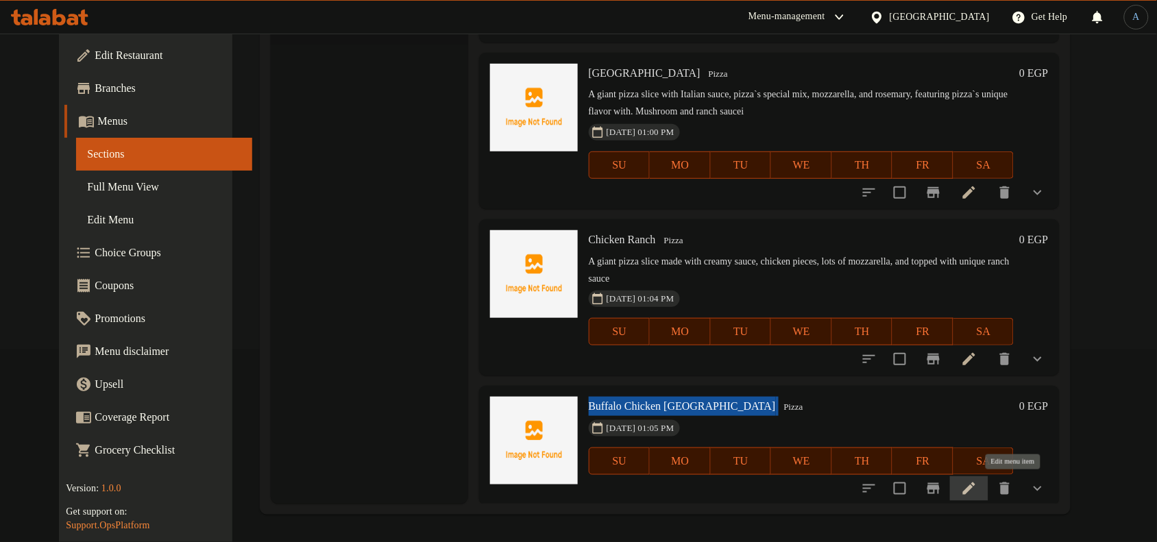
click at [977, 481] on icon at bounding box center [969, 488] width 16 height 16
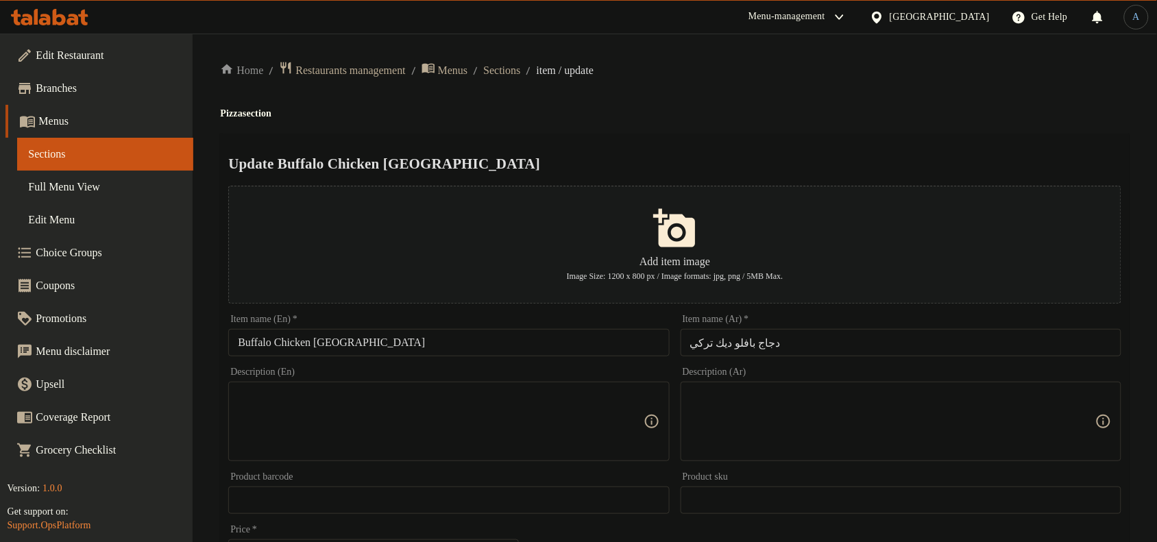
scroll to position [171, 0]
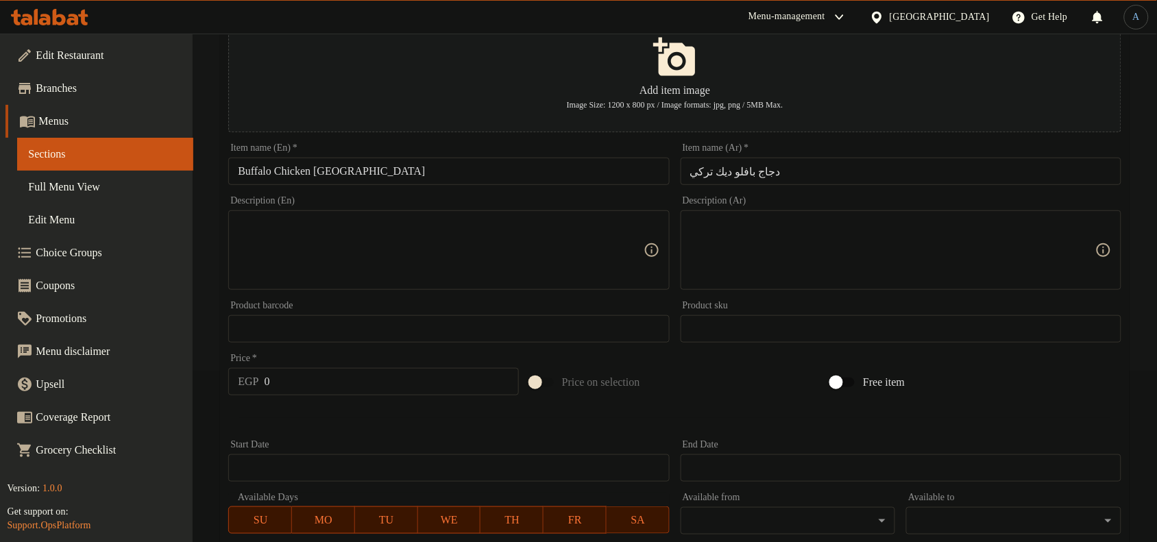
click at [502, 248] on textarea at bounding box center [440, 250] width 405 height 65
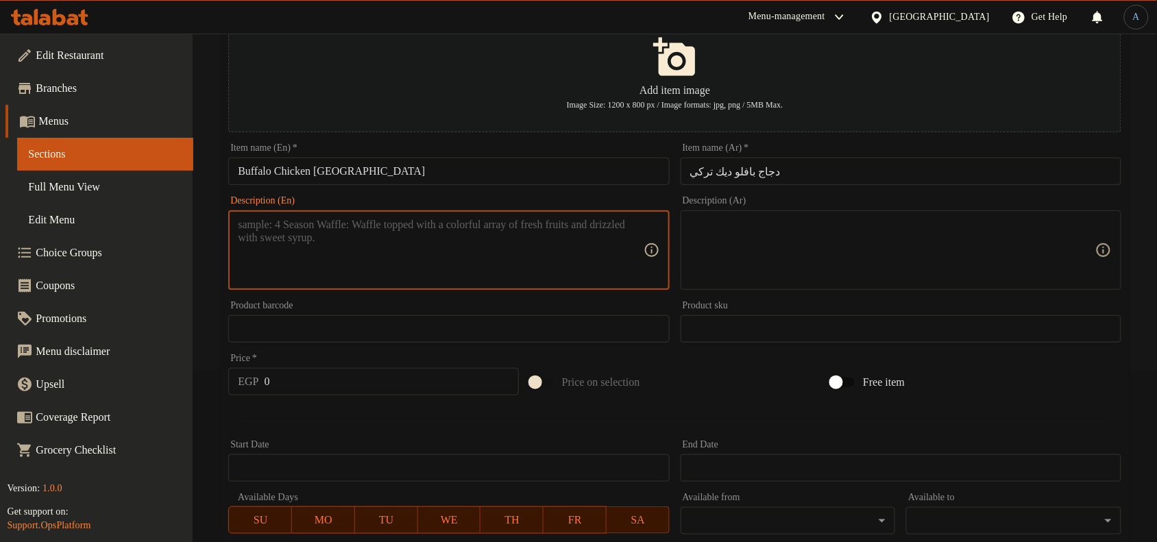
paste textarea "A giant pizza slice made with creamy sauce, chicken pieces, lots of mozzarella,…"
type textarea "A giant pizza slice made with creamy sauce, chicken pieces, lots of mozzarella,…"
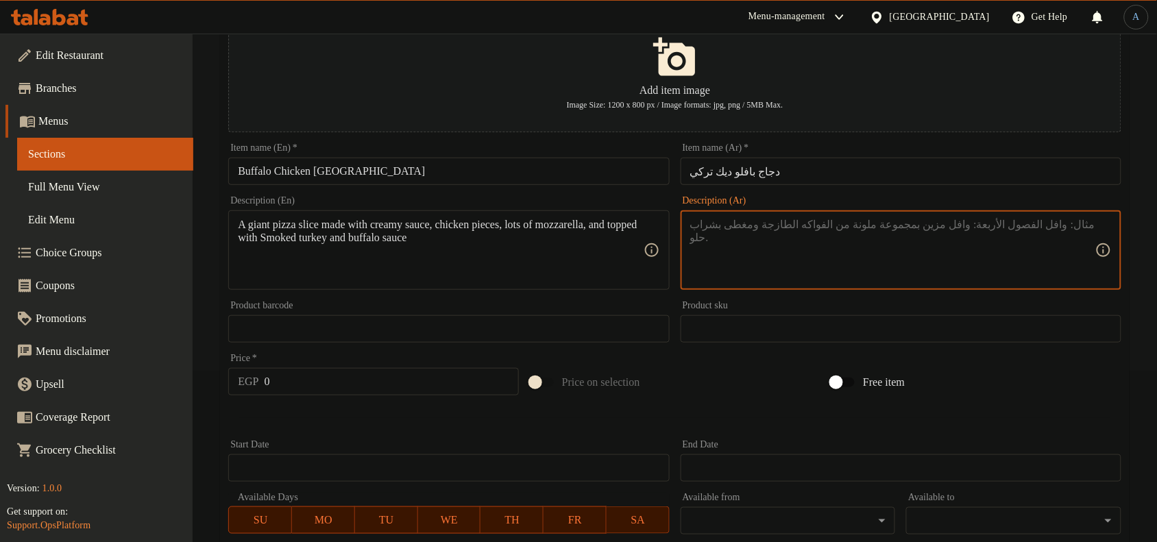
click at [859, 267] on textarea at bounding box center [892, 250] width 405 height 65
paste textarea "شريحة بيتزا ضخمة مكوّنة من صوص كريمي وقطع فراخ وكثير من الموتزاريلا، ومغطاة بال…"
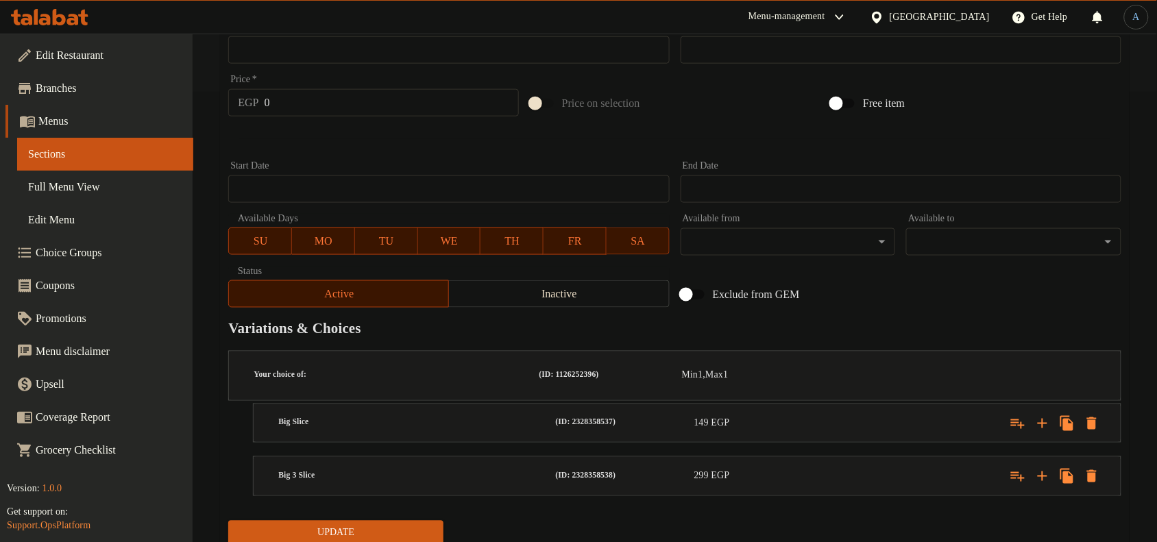
type textarea "شريحة بيتزا ضخمة مكوّنة من صوص كريمي وقطع فراخ وكثير من الموتزاريلا، ومغطاة بال…"
click at [351, 525] on span "Update" at bounding box center [335, 533] width 193 height 17
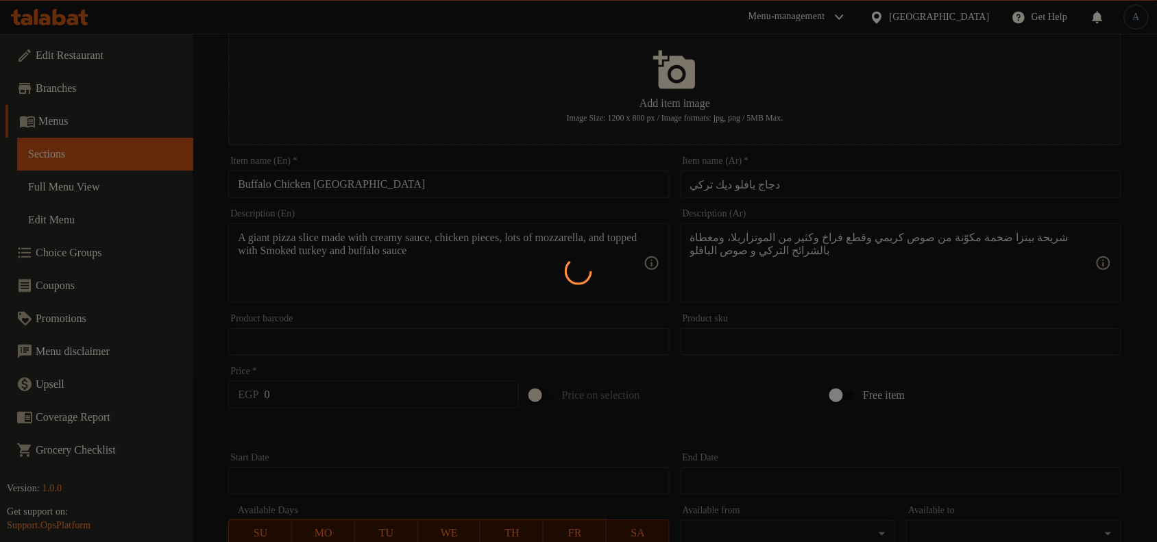
scroll to position [0, 0]
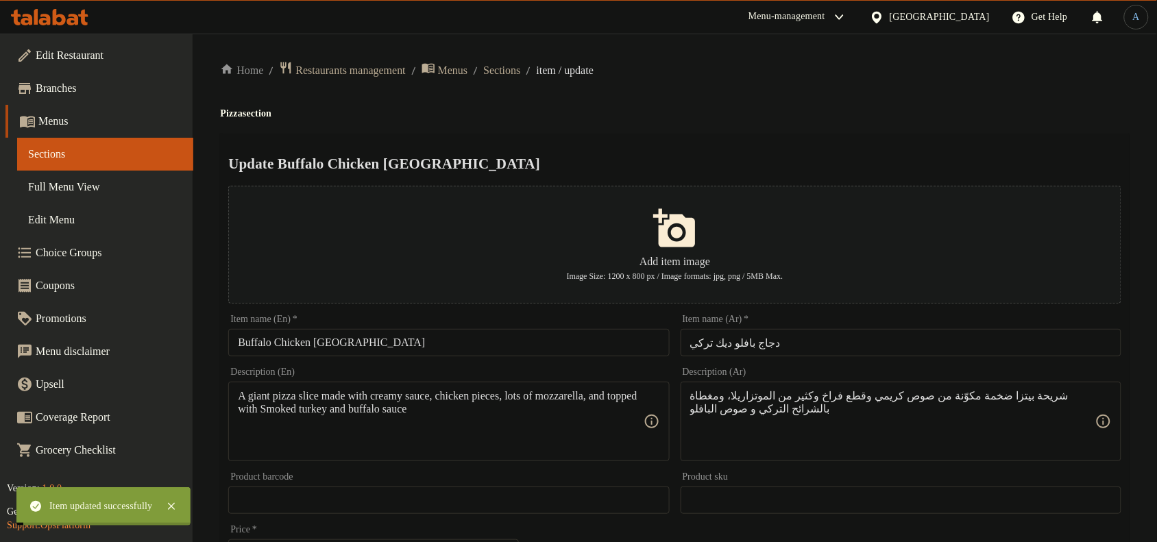
click at [520, 75] on span "Sections" at bounding box center [501, 70] width 37 height 16
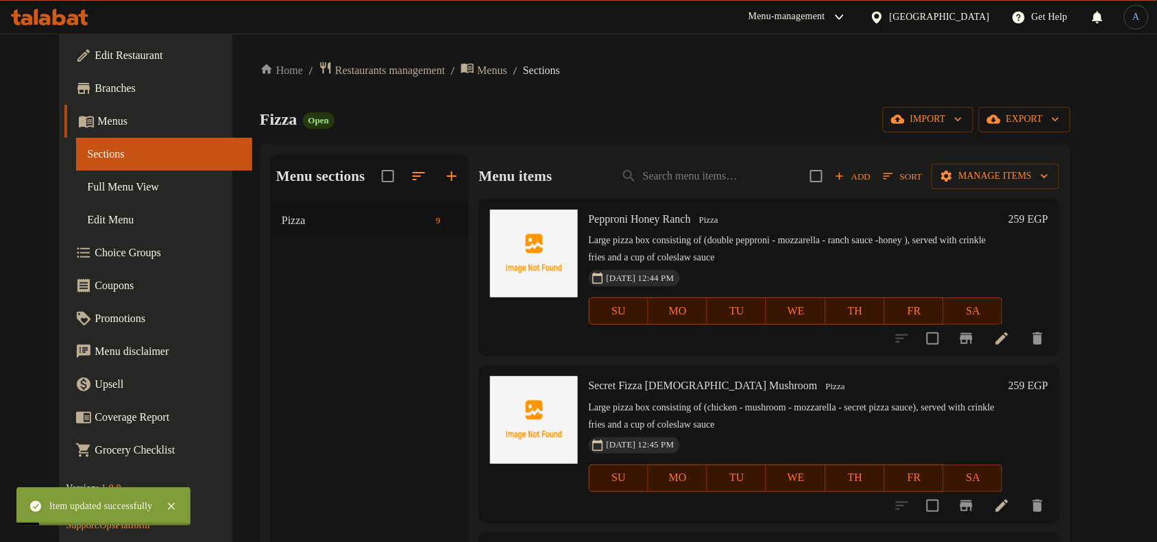
click at [614, 218] on span "Pepproni Honey Ranch" at bounding box center [640, 219] width 102 height 12
copy h6 "Pepproni Honey Ranch"
click at [720, 386] on span "Secret Fizza [DEMOGRAPHIC_DATA] Mushroom" at bounding box center [703, 386] width 229 height 12
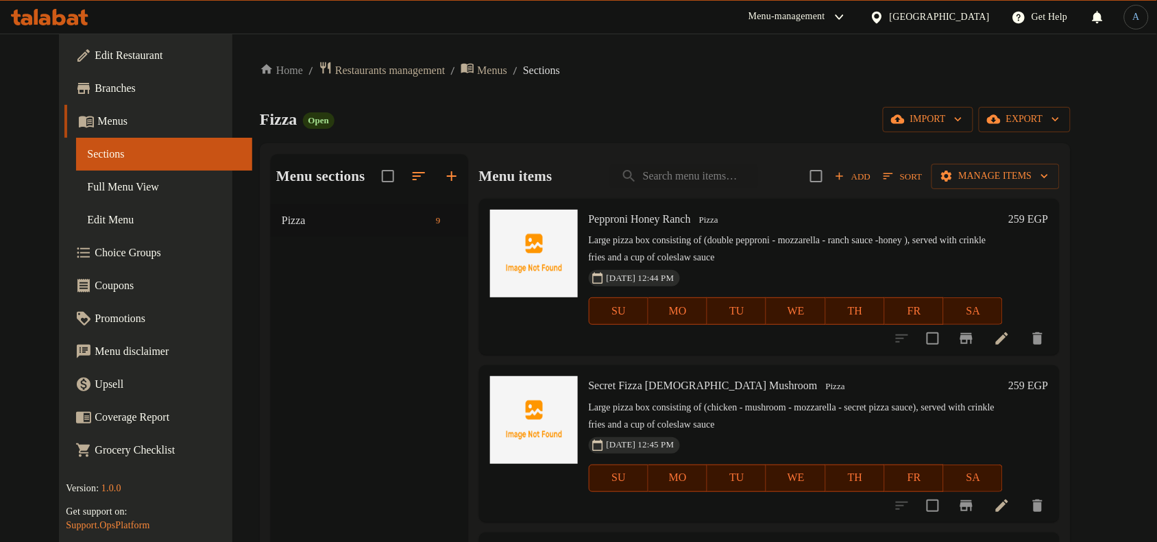
click at [783, 260] on p "Large pizza box consisting of (double pepproni - mozzarella - ranch sauce -hone…" at bounding box center [796, 249] width 415 height 34
click at [1008, 337] on icon at bounding box center [1002, 338] width 12 height 12
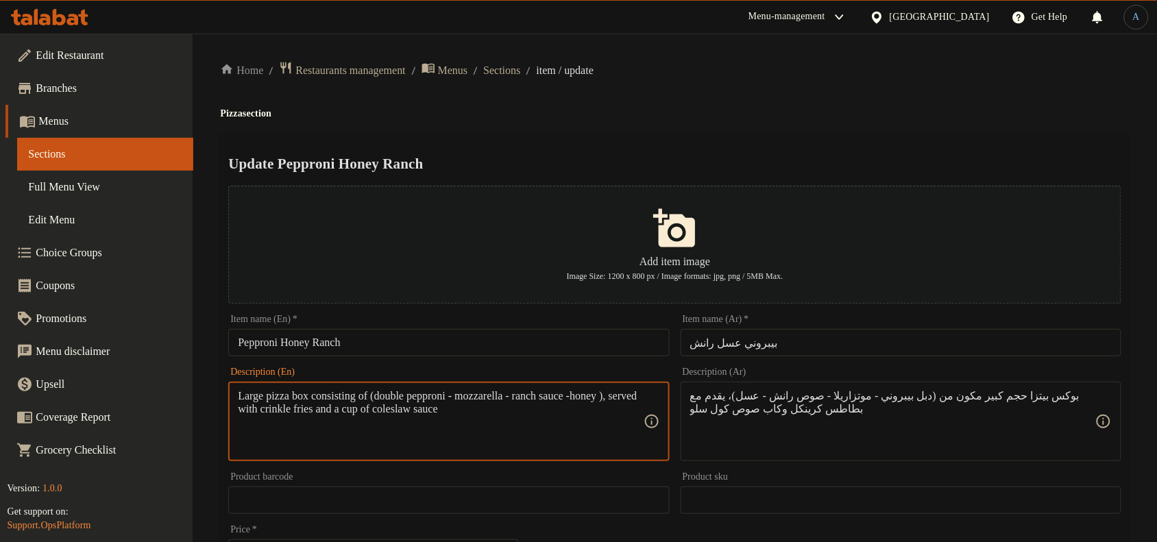
paste textarea "Large pizza box consisting of (double pepproni - mozzarella - ranch sauce - hon…"
type textarea "Large pizza box consisting of (double pepproni - mozzarella - ranch sauce - hon…"
click at [738, 134] on div "Update Pepproni Honey Ranch Add item image Image Size: 1200 x 800 px / Image fo…" at bounding box center [674, 529] width 909 height 790
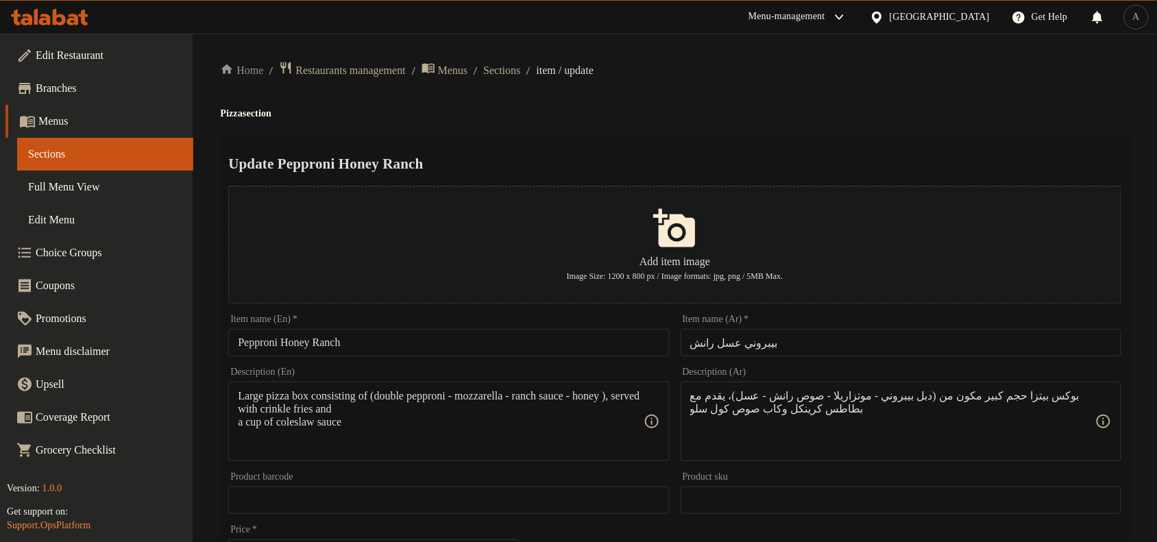
paste textarea "ن من (دبل بيبروني - موتزاريلا - صوص رانش - عسل)، يُقدَّ"
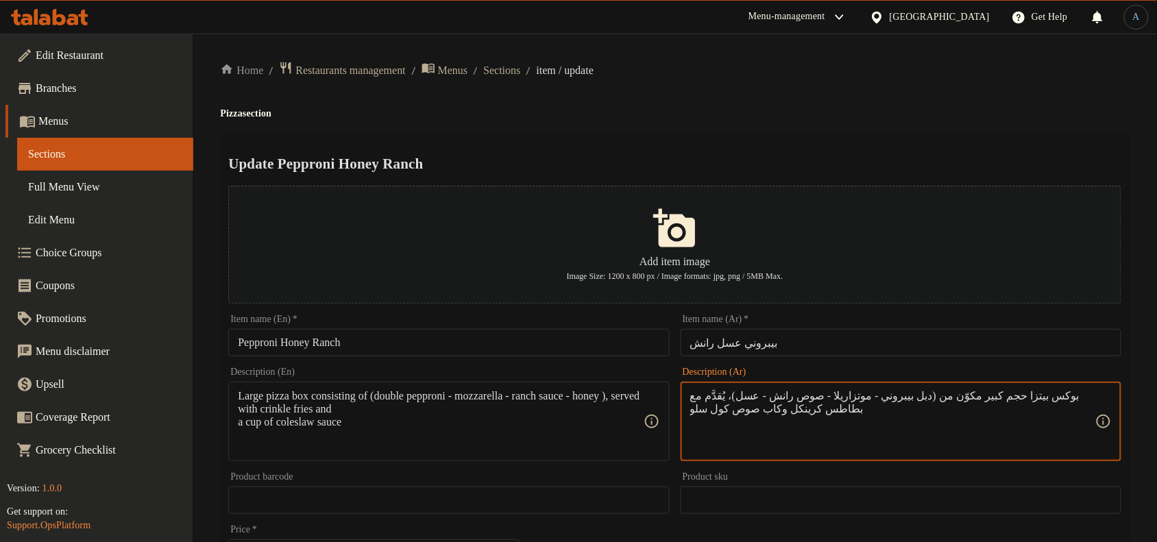
click at [813, 117] on h4 "Pizza section" at bounding box center [674, 114] width 909 height 14
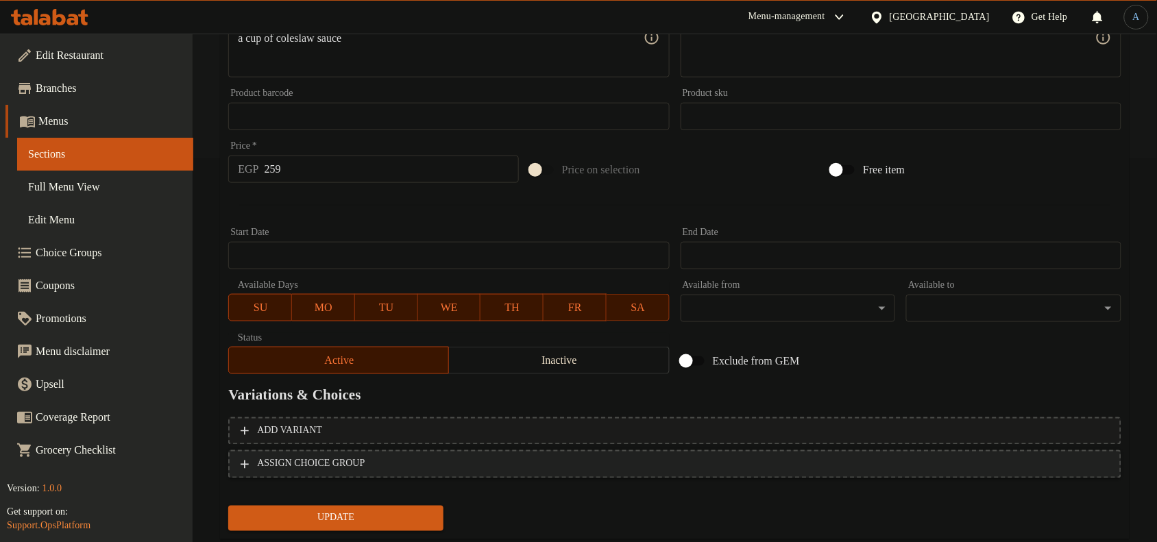
scroll to position [418, 0]
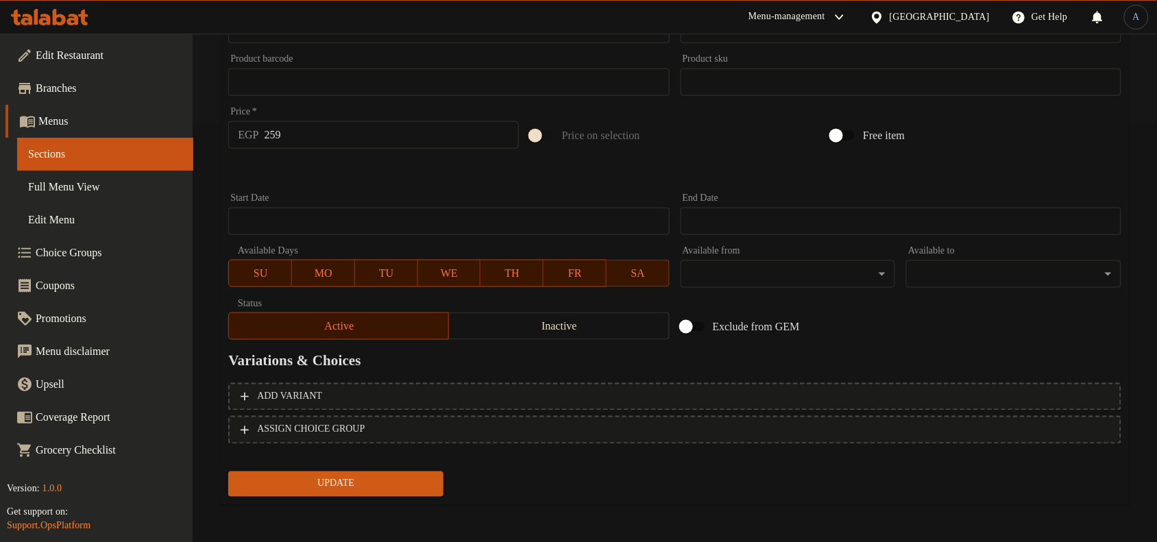
click at [334, 476] on span "Update" at bounding box center [335, 484] width 193 height 17
type textarea "بوكس بيتزا حجم كبير مكون من (دبل بيبروني - موتزاريلا - صوص رانش - عسل)، يقدم مع…"
click at [326, 482] on span "Update" at bounding box center [335, 484] width 193 height 17
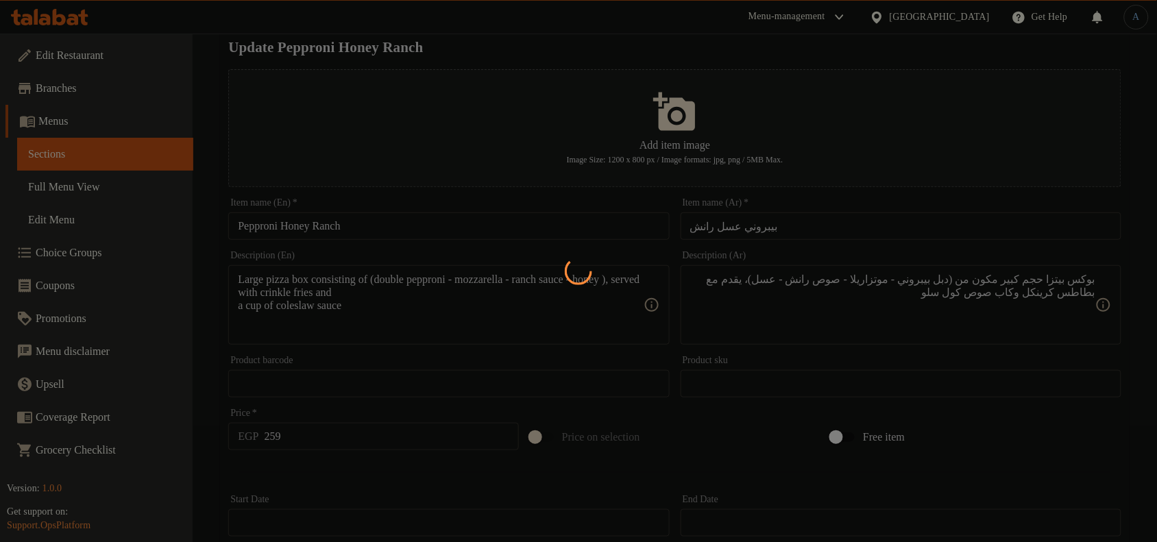
scroll to position [0, 0]
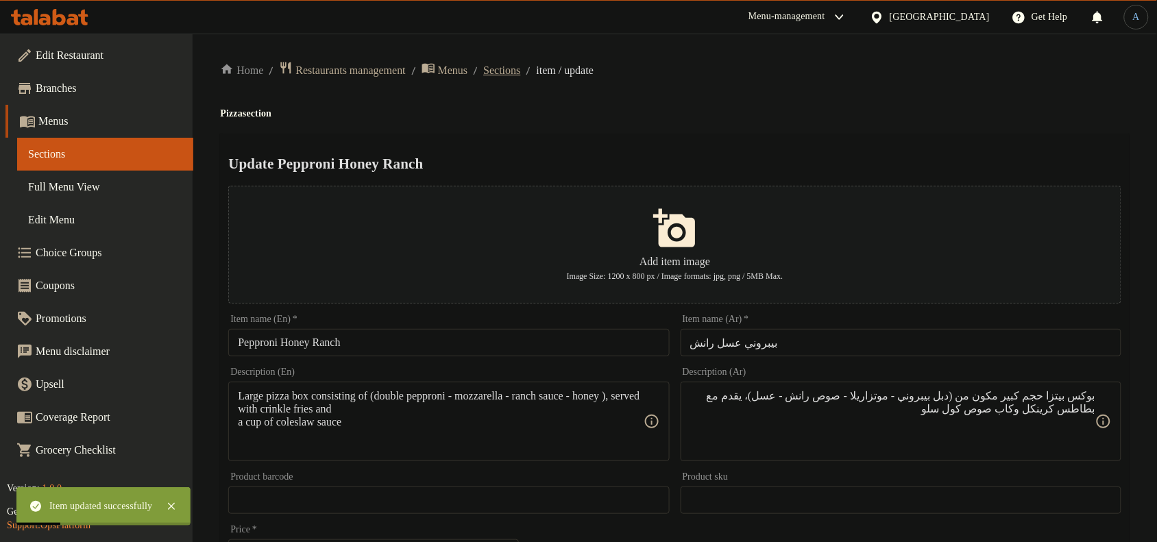
click at [518, 69] on span "Sections" at bounding box center [501, 70] width 37 height 16
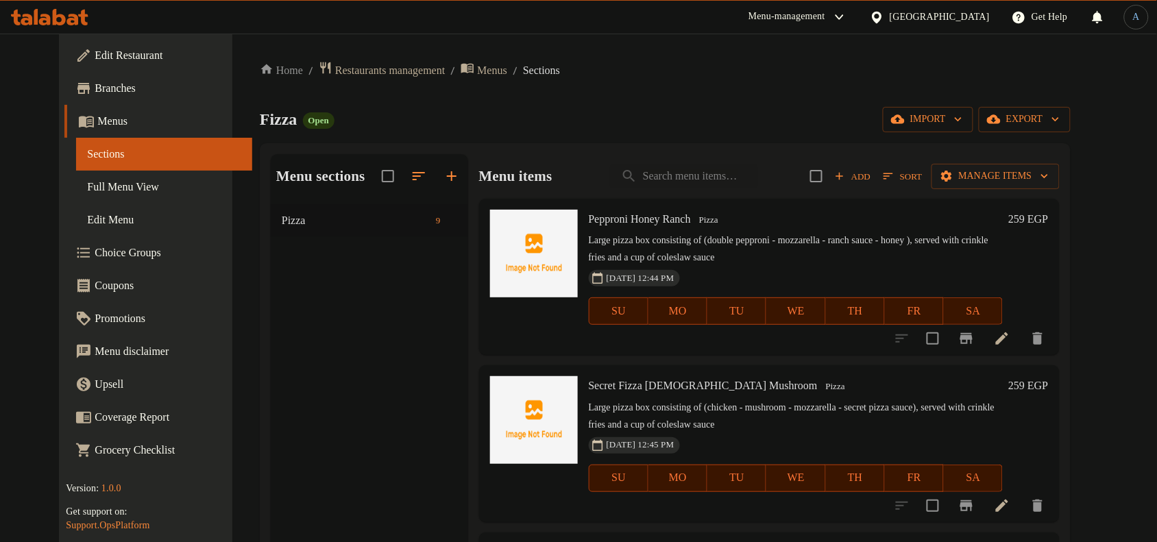
click at [781, 224] on h6 "Pepproni Honey Ranch Pizza" at bounding box center [796, 219] width 415 height 19
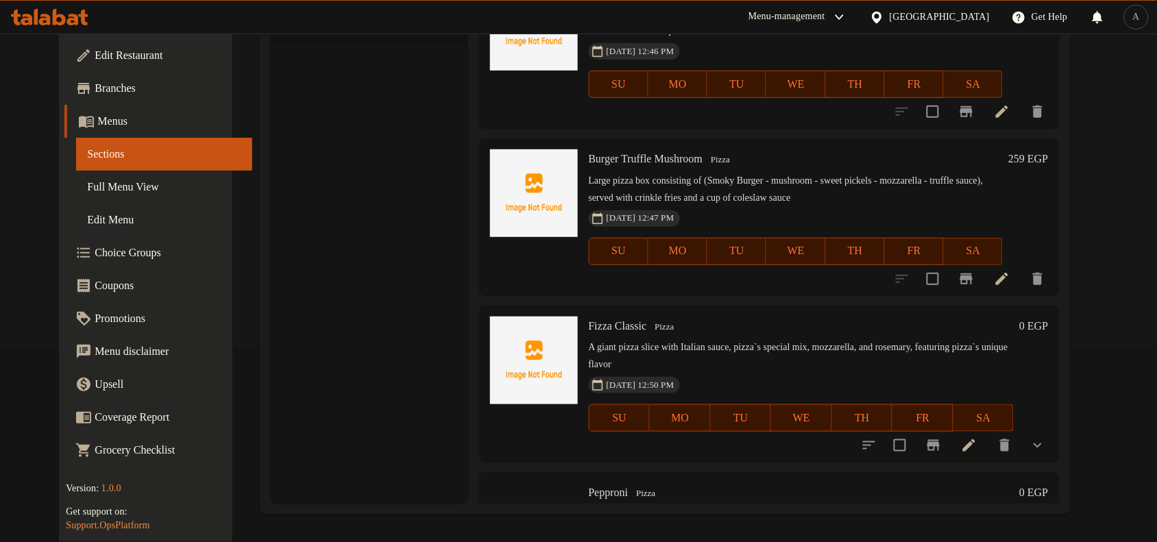
scroll to position [428, 0]
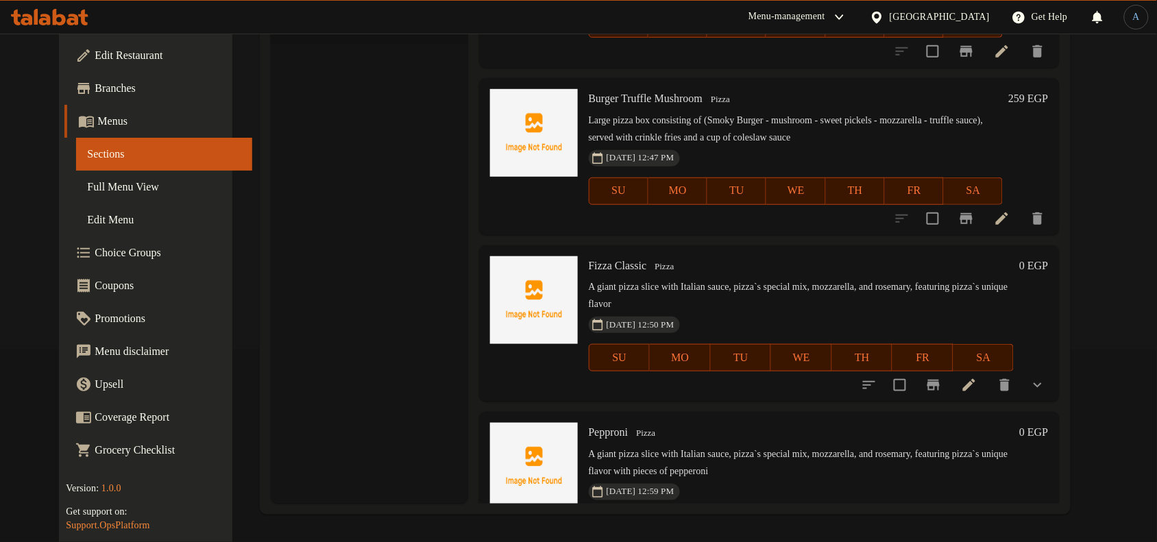
click at [778, 269] on h6 "Fizza Classic Pizza" at bounding box center [802, 265] width 426 height 19
click at [765, 319] on div "[DATE] 12:50 PM SU MO TU WE TH FR SA" at bounding box center [801, 348] width 436 height 74
click at [676, 282] on p "A giant pizza slice with Italian sauce, pizza`s special mix, mozzarella, and ro…" at bounding box center [802, 296] width 426 height 34
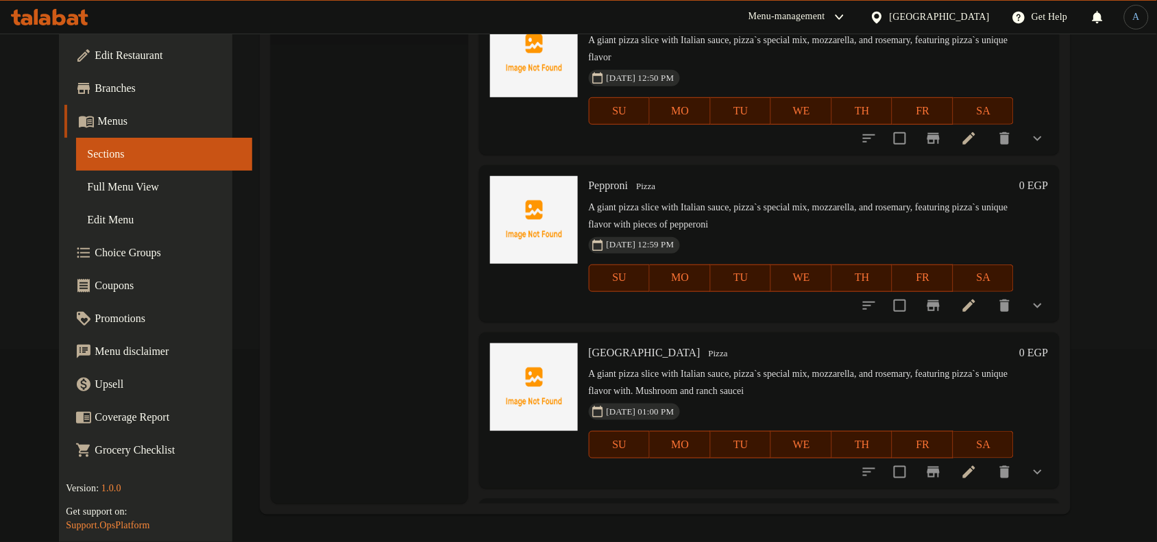
scroll to position [564, 0]
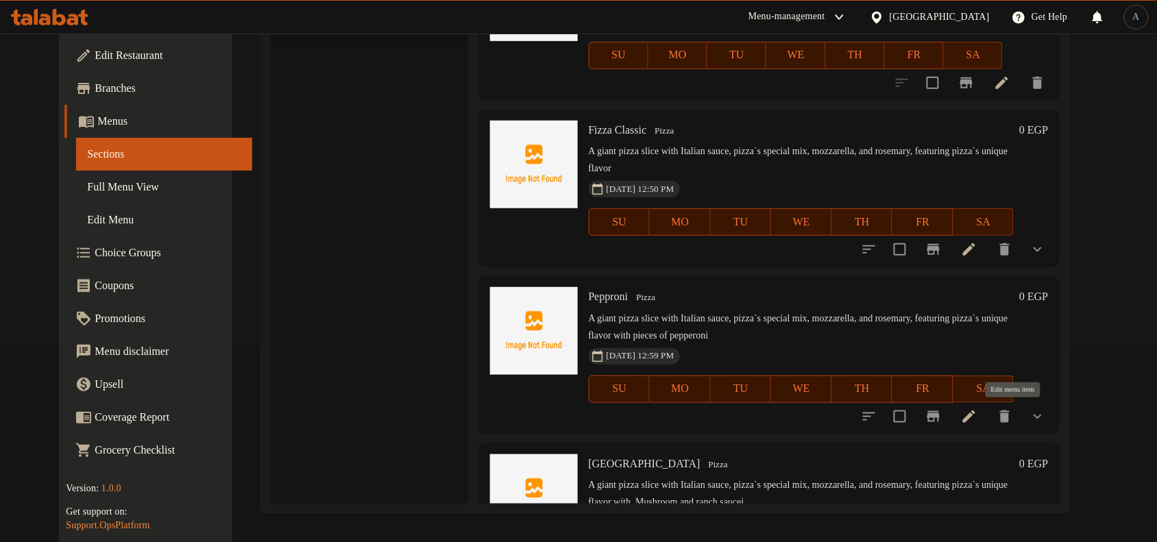
click at [975, 416] on icon at bounding box center [969, 416] width 12 height 12
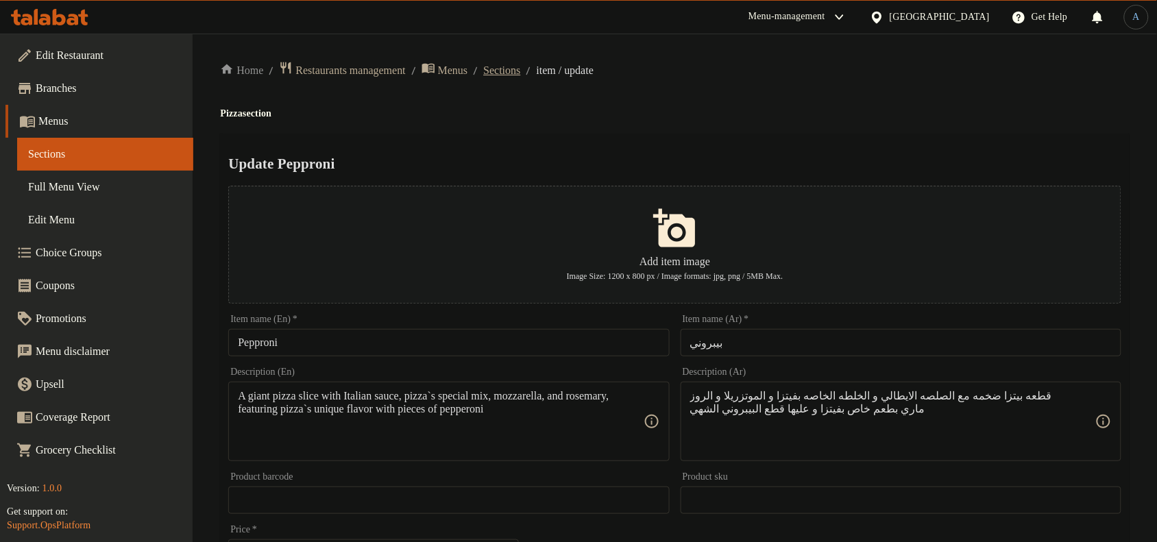
click at [520, 69] on span "Sections" at bounding box center [501, 70] width 37 height 16
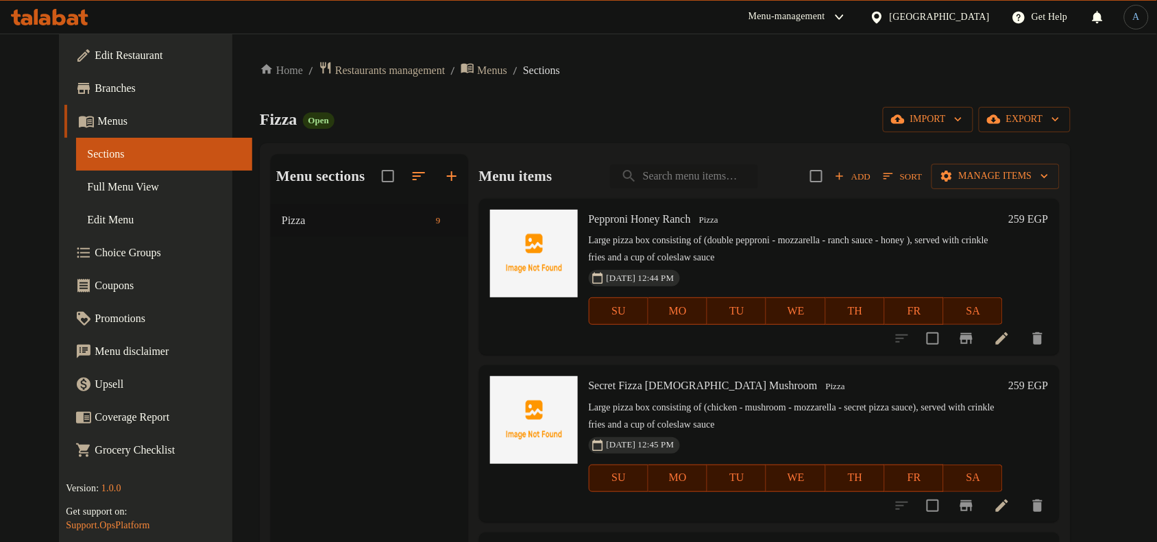
click at [709, 182] on input "search" at bounding box center [684, 176] width 148 height 24
paste input "CHICKEN BARBECUE"
type input "CHICKEN BARBECUE"
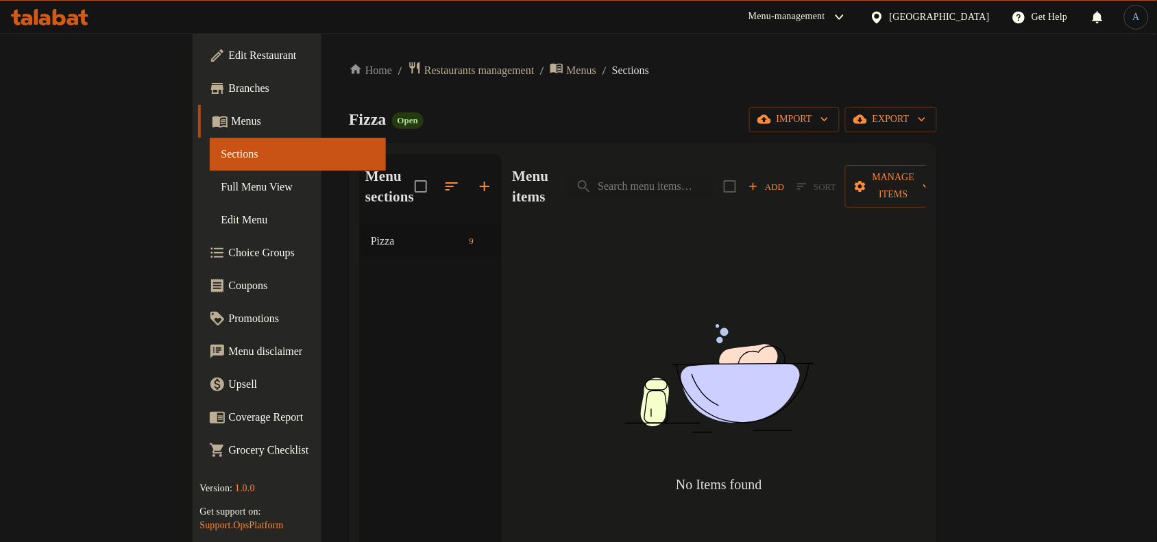
click at [752, 99] on div "Home / Restaurants management / Menus / Sections Fizza Open import export Menu …" at bounding box center [643, 384] width 588 height 646
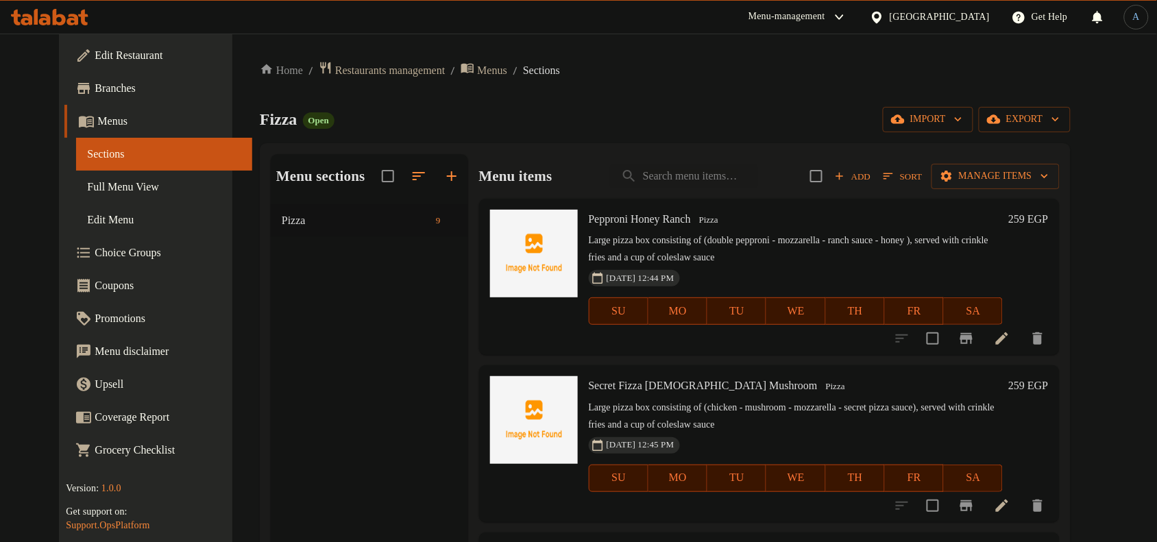
click at [752, 99] on div "Home / Restaurants management / Menus / Sections Fizza Open import export Menu …" at bounding box center [665, 384] width 811 height 646
click at [698, 111] on div "Fizza Open import export" at bounding box center [665, 119] width 811 height 25
click at [871, 176] on span "Add" at bounding box center [852, 177] width 37 height 16
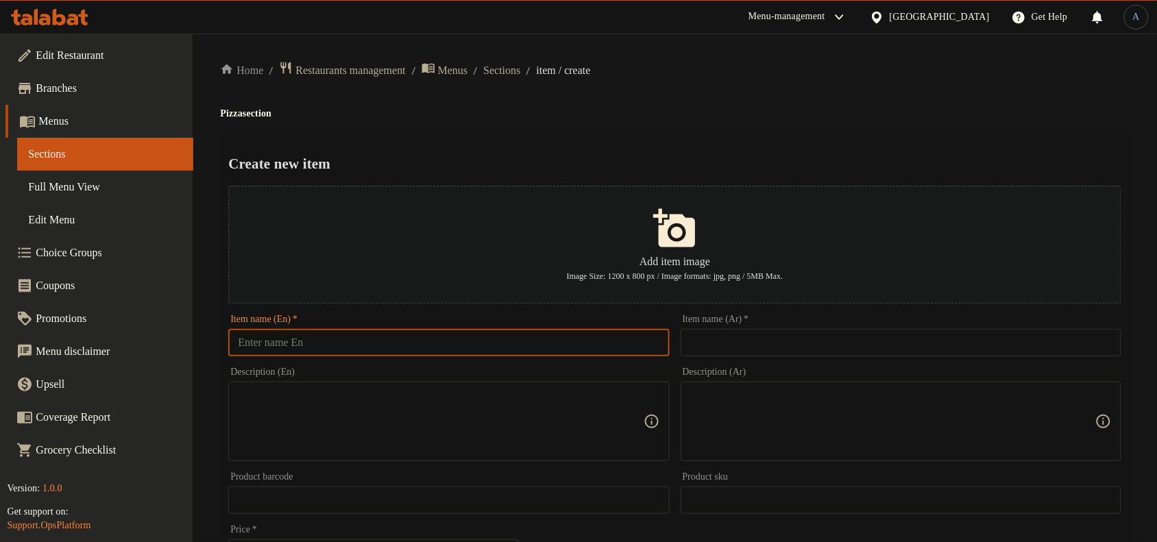
click at [389, 346] on input "text" at bounding box center [448, 342] width 441 height 27
paste input "CHICKEN BARBECUE"
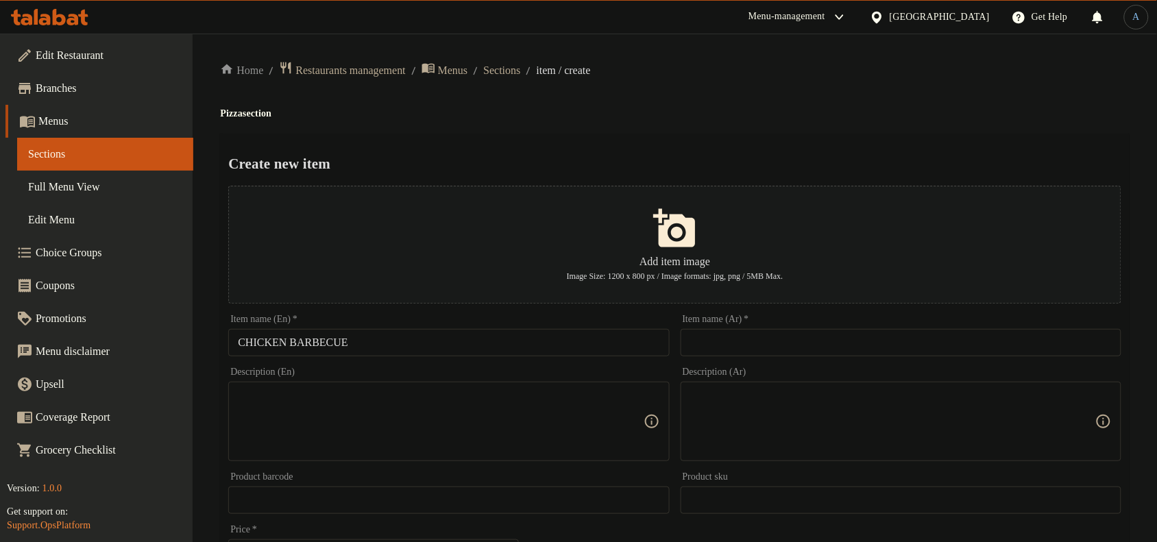
drag, startPoint x: 862, startPoint y: 106, endPoint x: 852, endPoint y: 118, distance: 15.5
click at [862, 107] on h4 "Pizza section" at bounding box center [674, 114] width 909 height 14
click at [452, 354] on input "CHICKEN BARBECUE" at bounding box center [448, 342] width 441 height 27
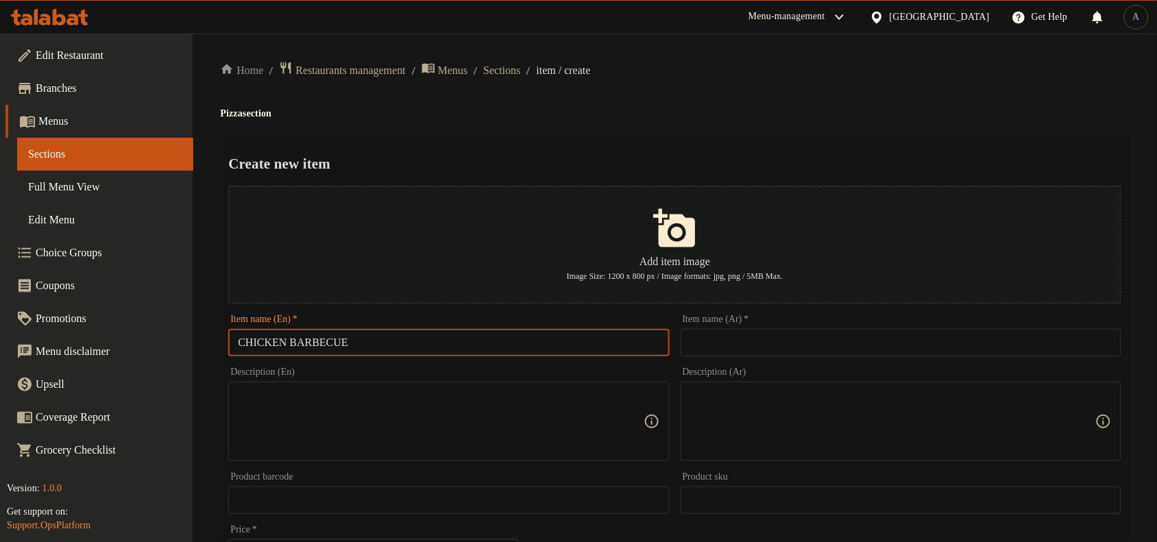
paste input "[PERSON_NAME] Barbecue"
type input "Chicken Barbecue"
click at [668, 153] on h2 "Create new item" at bounding box center [674, 163] width 893 height 21
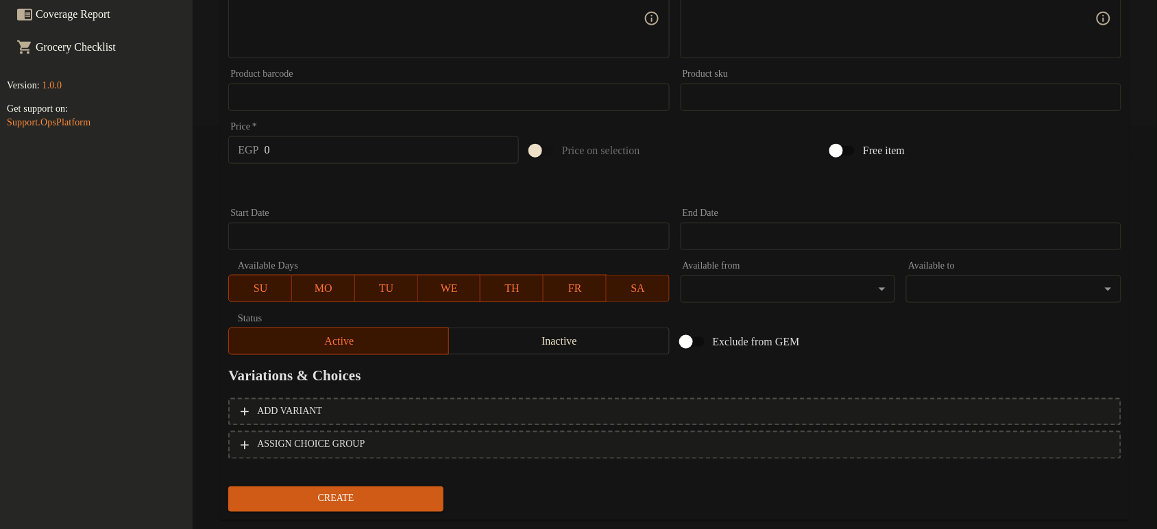
scroll to position [430, 0]
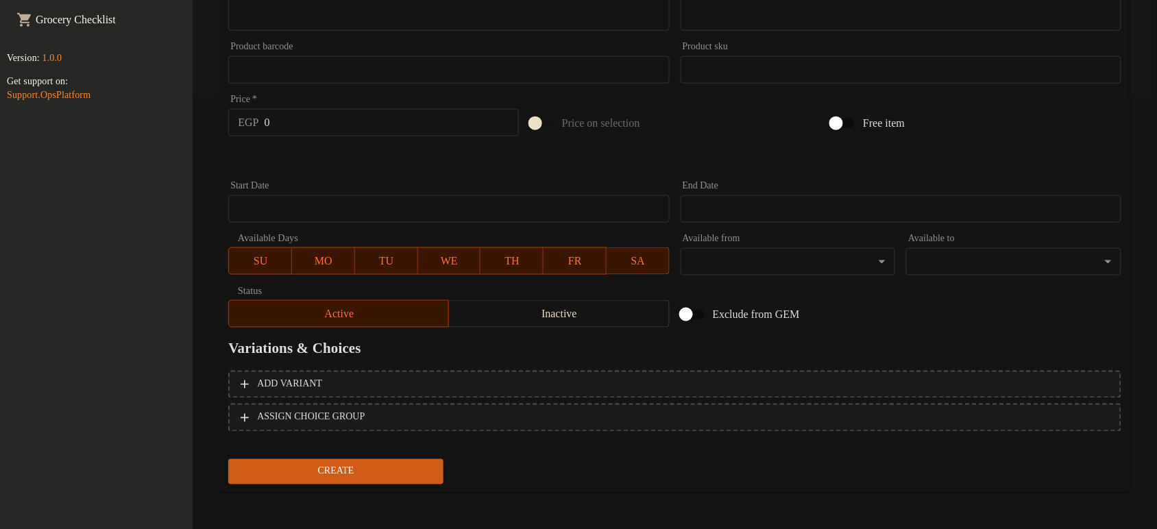
click at [831, 291] on div "Add item image Image Size: 1200 x 800 px / Image formats: jpg, png / 5MB Max. I…" at bounding box center [675, 41] width 904 height 583
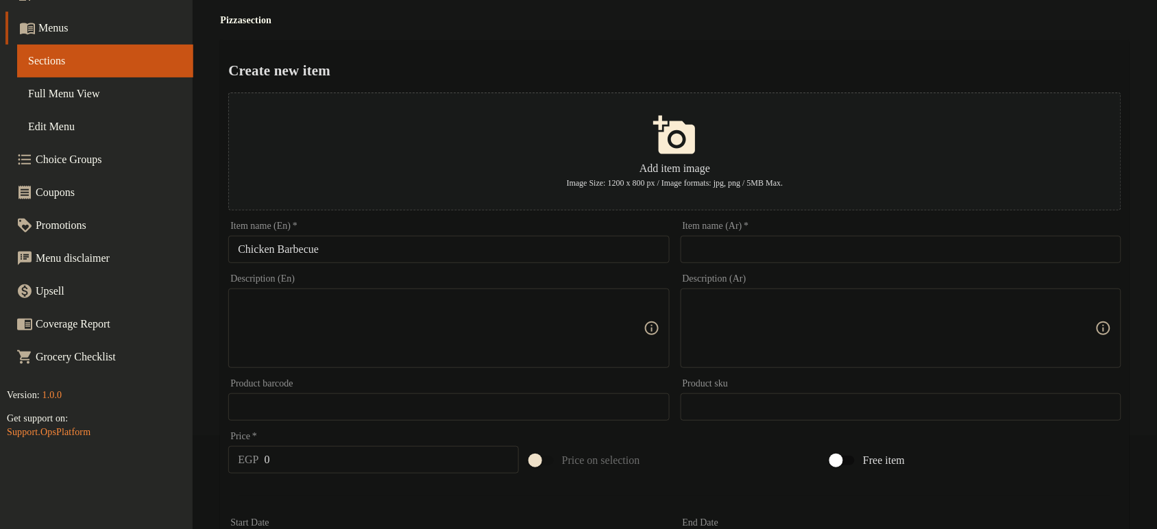
scroll to position [0, 12]
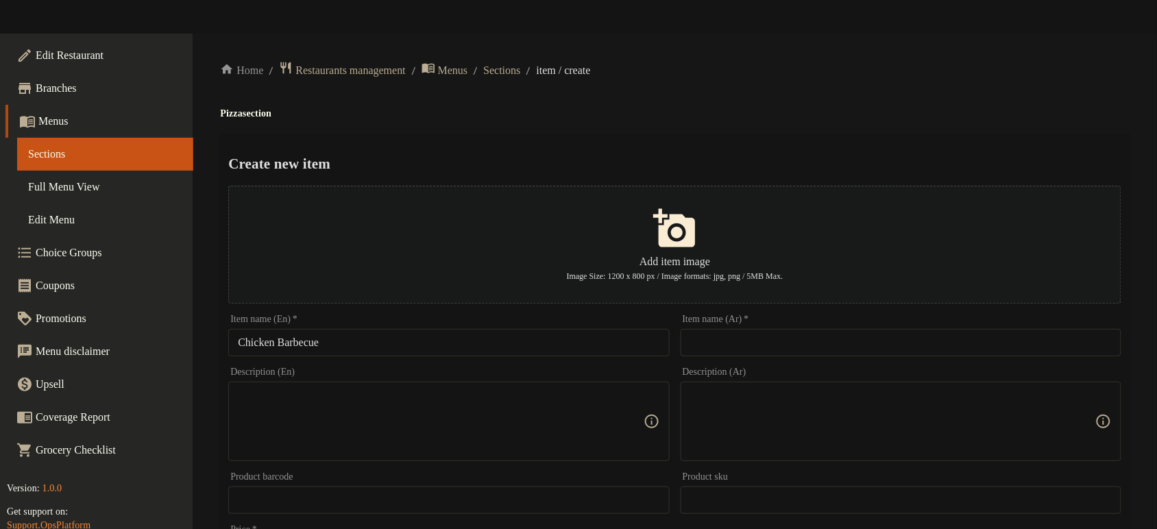
click at [728, 331] on input "text" at bounding box center [900, 342] width 441 height 27
paste input "دجاج"
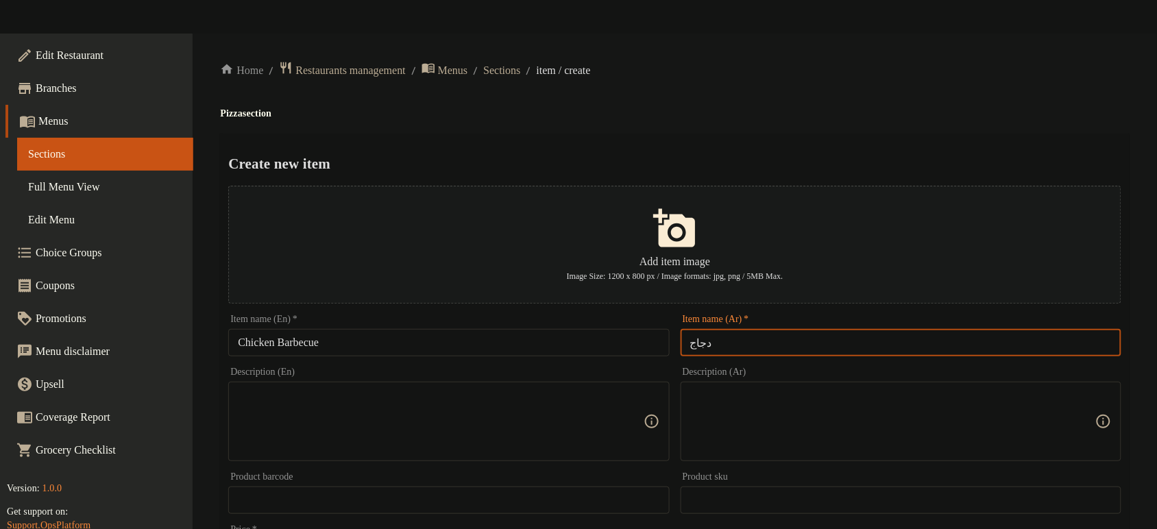
paste input "باربيكيو"
type input "دجاج باربيكيو"
click at [713, 19] on html "​ Menu-management [GEOGRAPHIC_DATA] Get Help A Edit Restaurant Branches Menus S…" at bounding box center [578, 281] width 1157 height 563
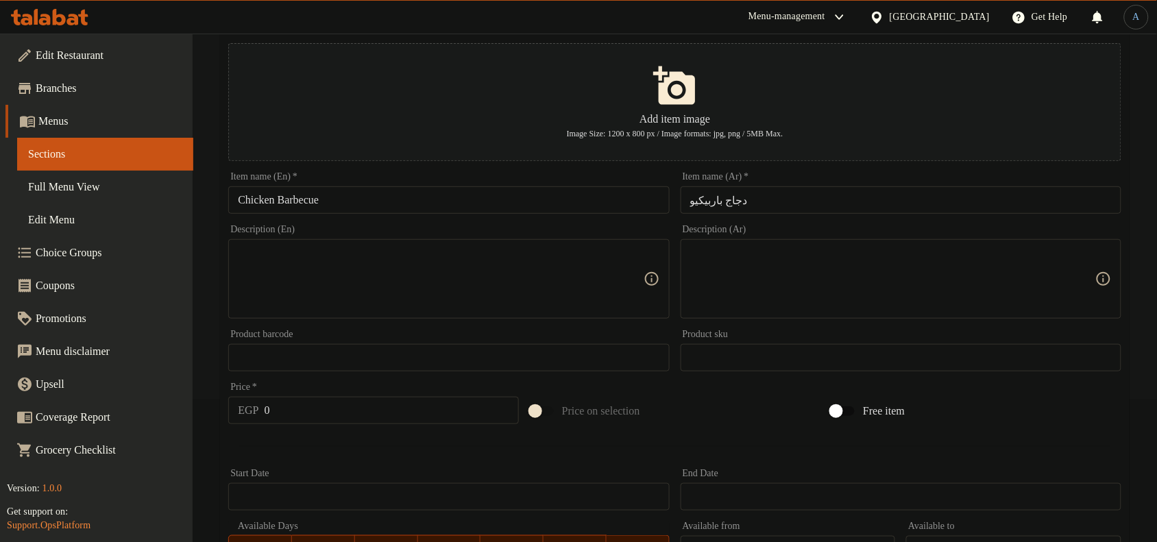
scroll to position [0, 0]
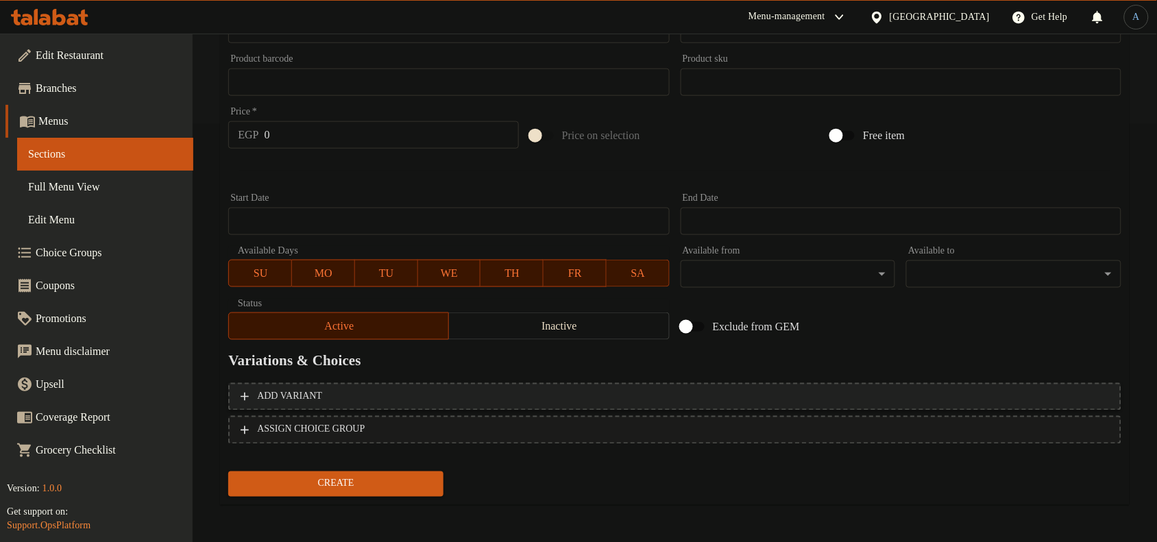
click at [649, 385] on button "Add variant" at bounding box center [674, 397] width 893 height 28
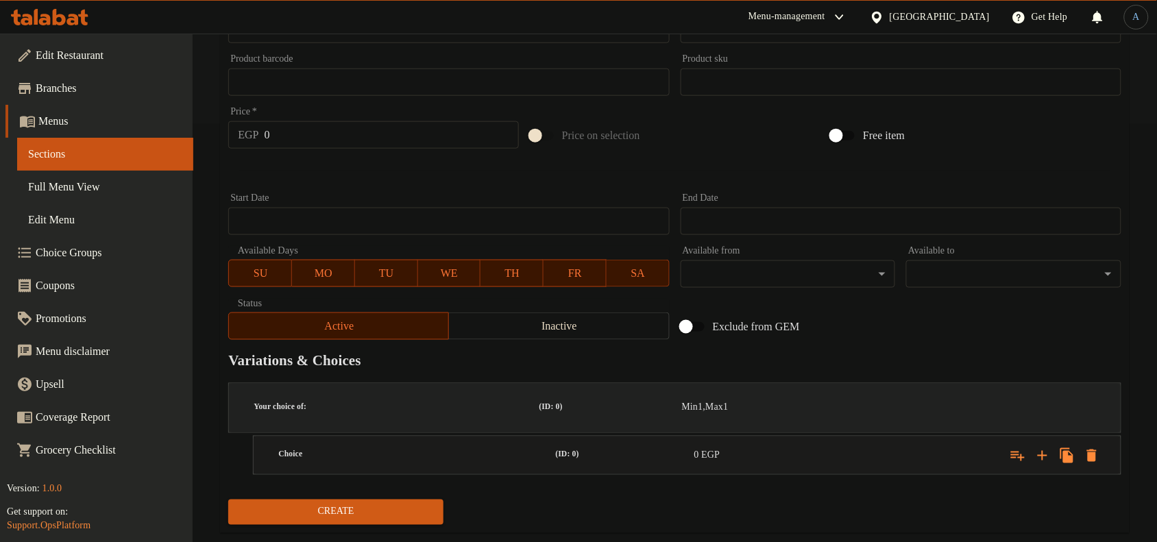
scroll to position [411, 0]
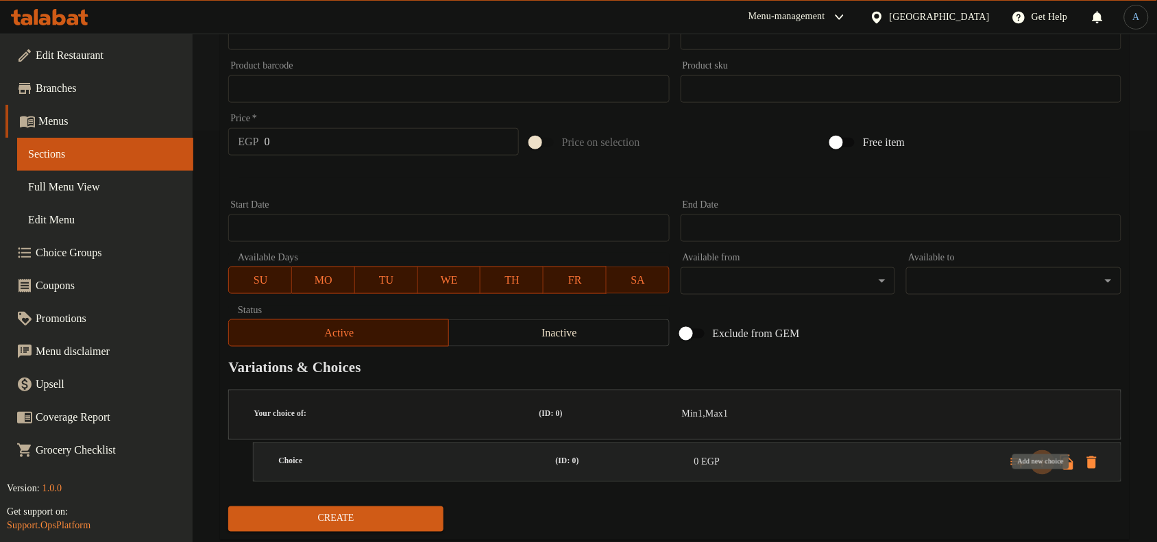
click at [1050, 450] on button "Expand" at bounding box center [1042, 462] width 25 height 25
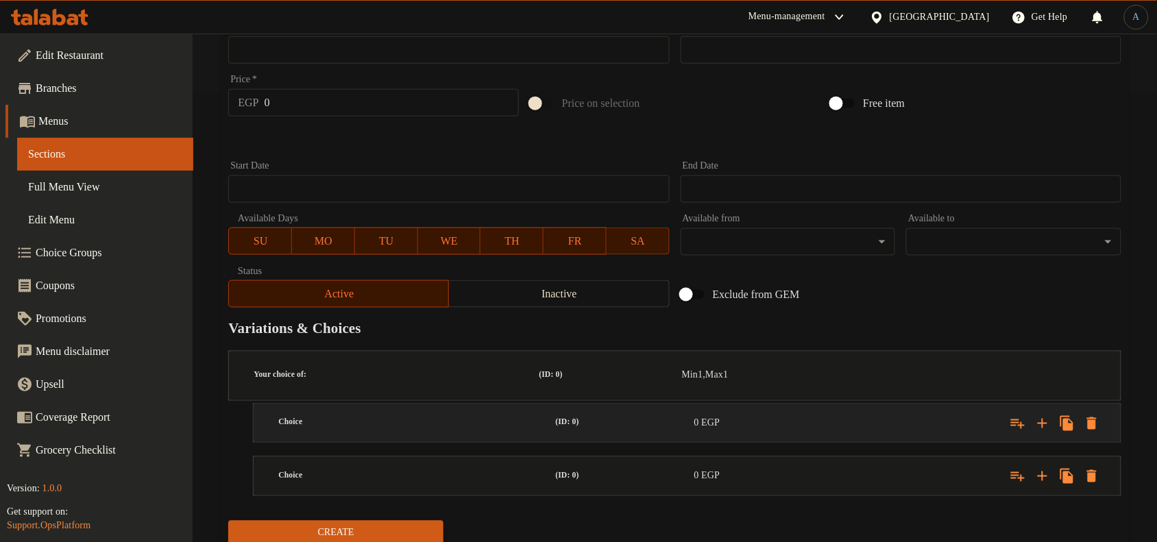
click at [607, 417] on h5 "(ID: 0)" at bounding box center [622, 423] width 133 height 12
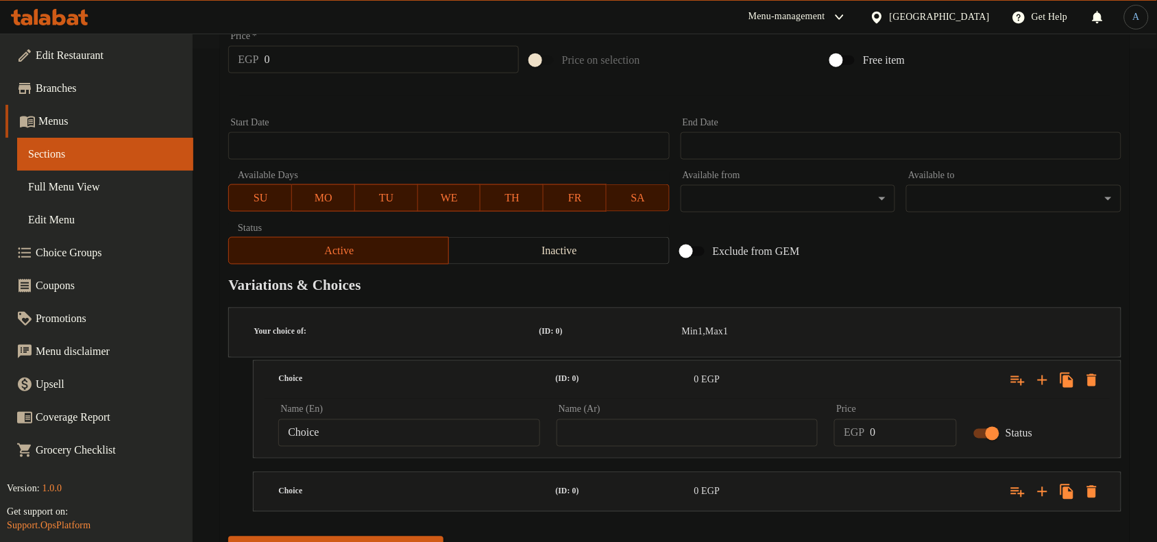
scroll to position [509, 0]
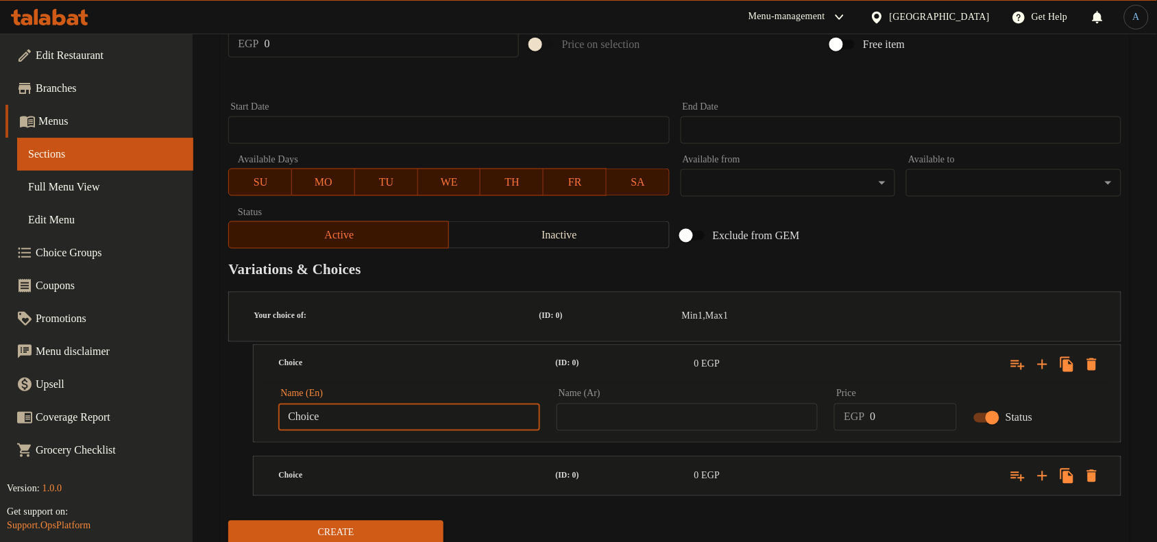
click at [416, 404] on input "Choice" at bounding box center [409, 417] width 262 height 27
click at [368, 404] on input "Choice" at bounding box center [409, 417] width 262 height 27
paste input "Big Slice"
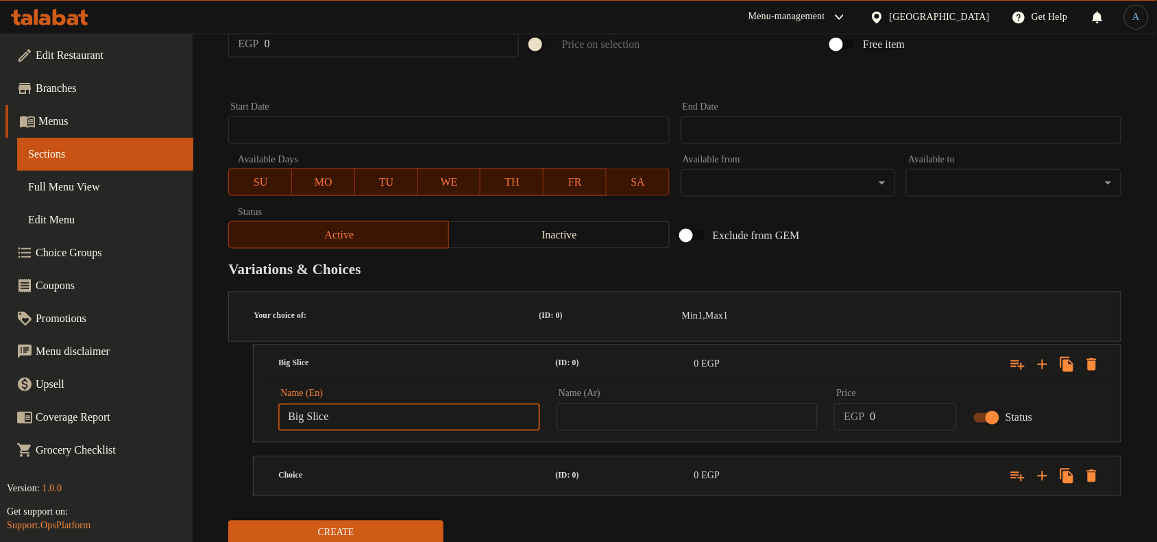
type input "Big Slice"
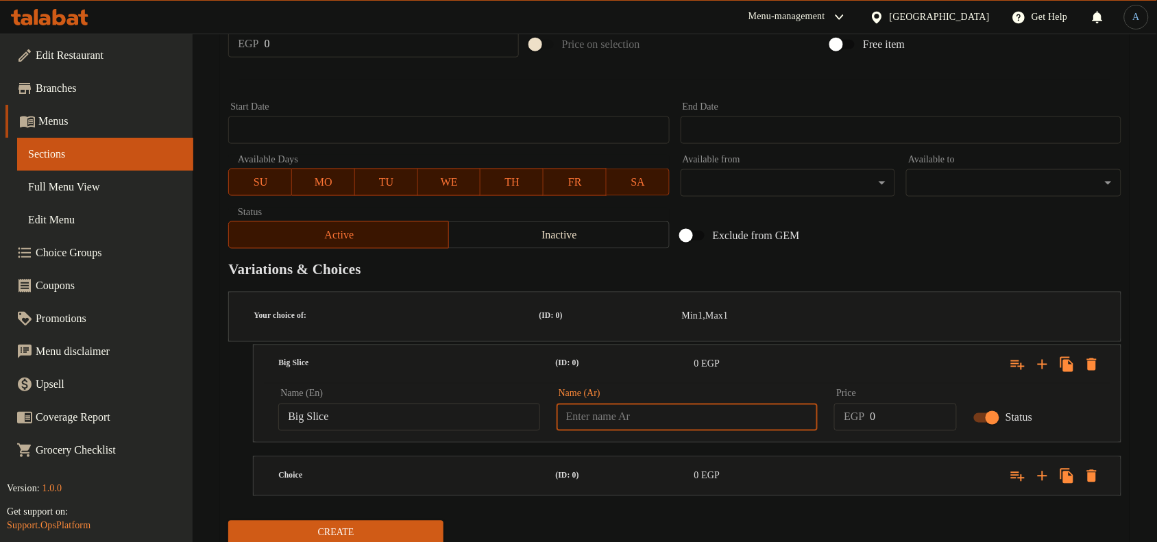
click at [606, 404] on input "text" at bounding box center [687, 417] width 262 height 27
paste input "شريحة كبيرة"
type input "شريحة كبيرة"
click at [636, 471] on h5 "(ID: 0)" at bounding box center [622, 477] width 133 height 12
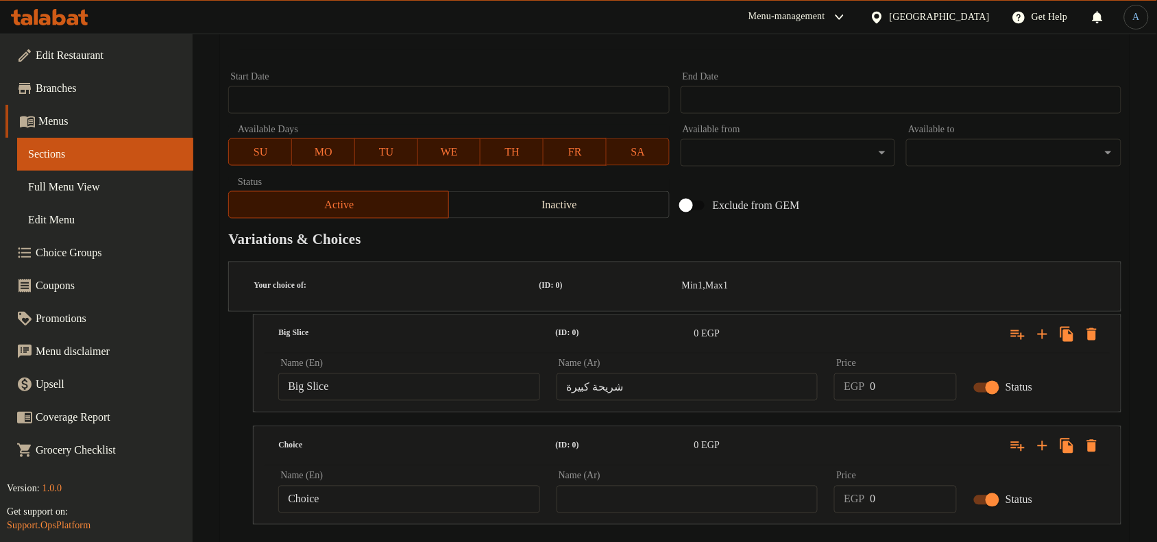
scroll to position [567, 0]
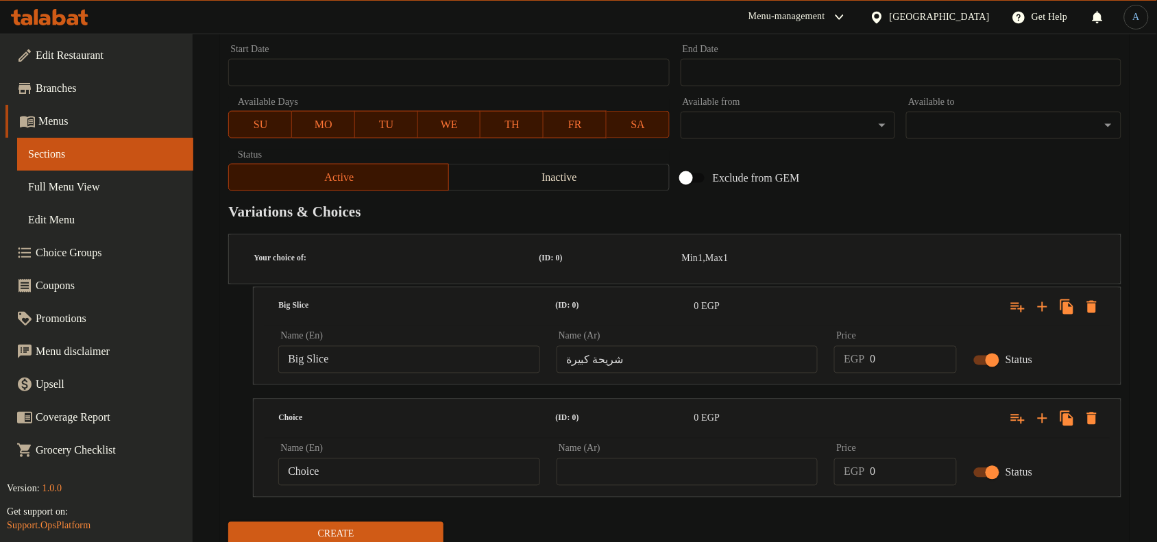
click at [395, 458] on input "Choice" at bounding box center [409, 471] width 262 height 27
paste input "BIG 3 SLICE"
click at [395, 458] on input "BIG 3 SLICE" at bounding box center [409, 471] width 262 height 27
paste input "ig 3 Slice"
type input "Big 3 Slice"
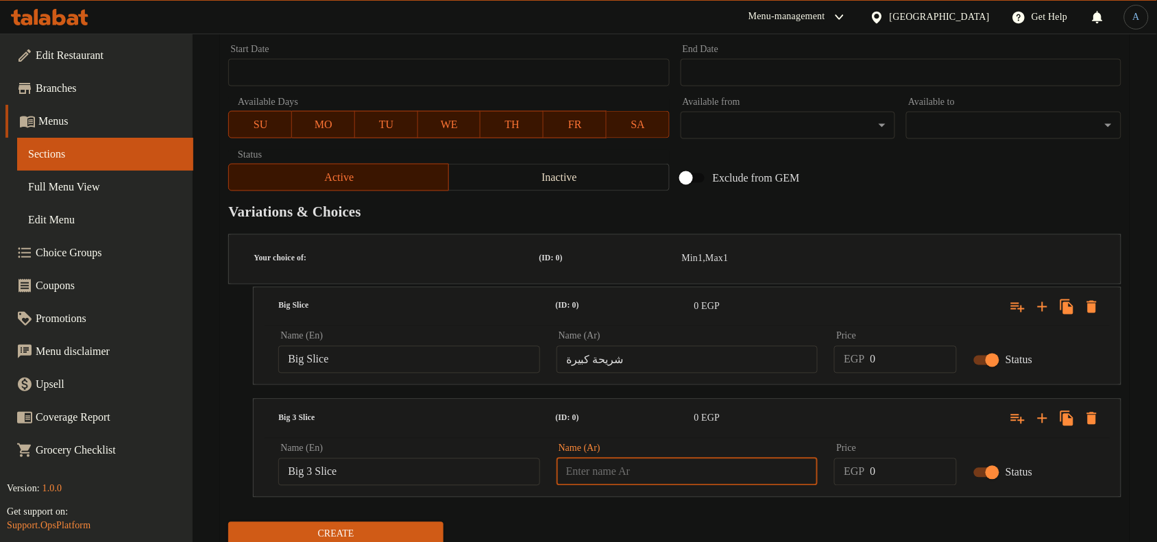
click at [643, 458] on input "text" at bounding box center [687, 471] width 262 height 27
paste input "شريحة كبيرة 3"
type input "شريحة كبيرة 3"
click at [893, 346] on input "0" at bounding box center [913, 359] width 87 height 27
type input "13"
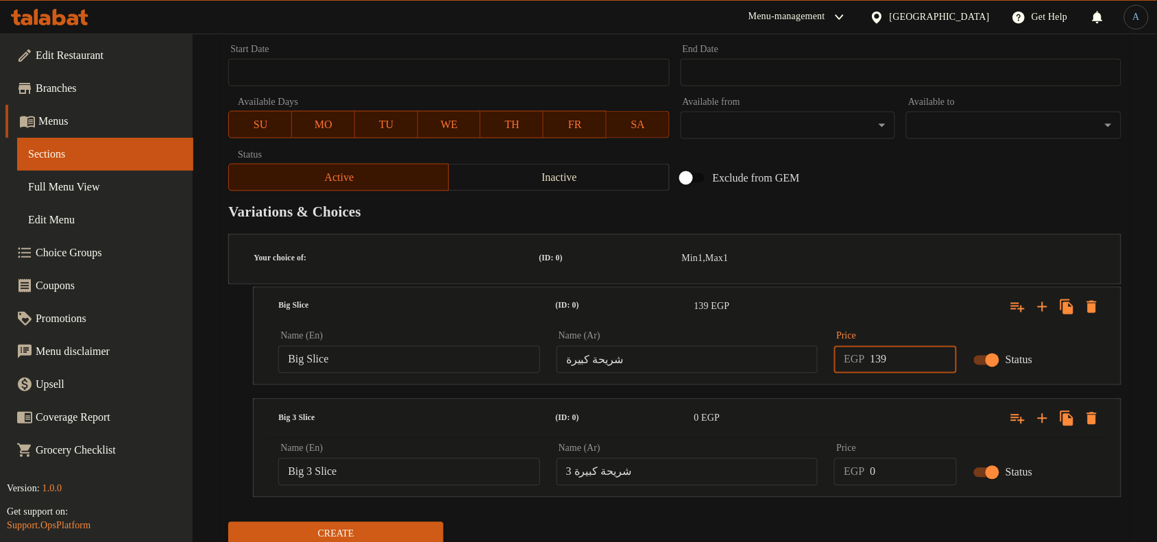
type input "139"
click at [927, 458] on input "0" at bounding box center [913, 471] width 87 height 27
type input "279"
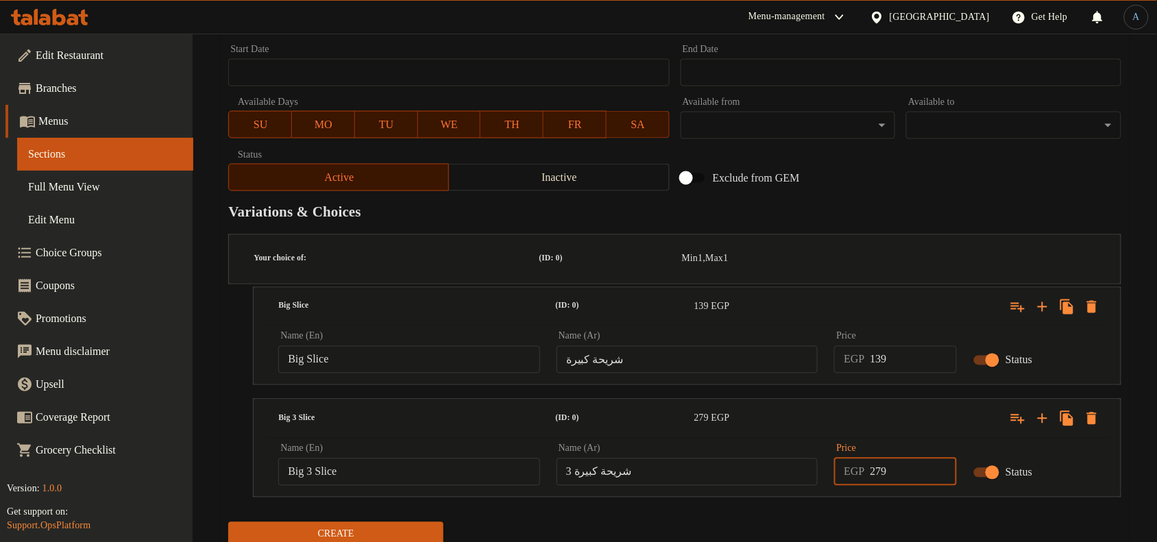
click at [228, 522] on button "Create" at bounding box center [335, 534] width 215 height 25
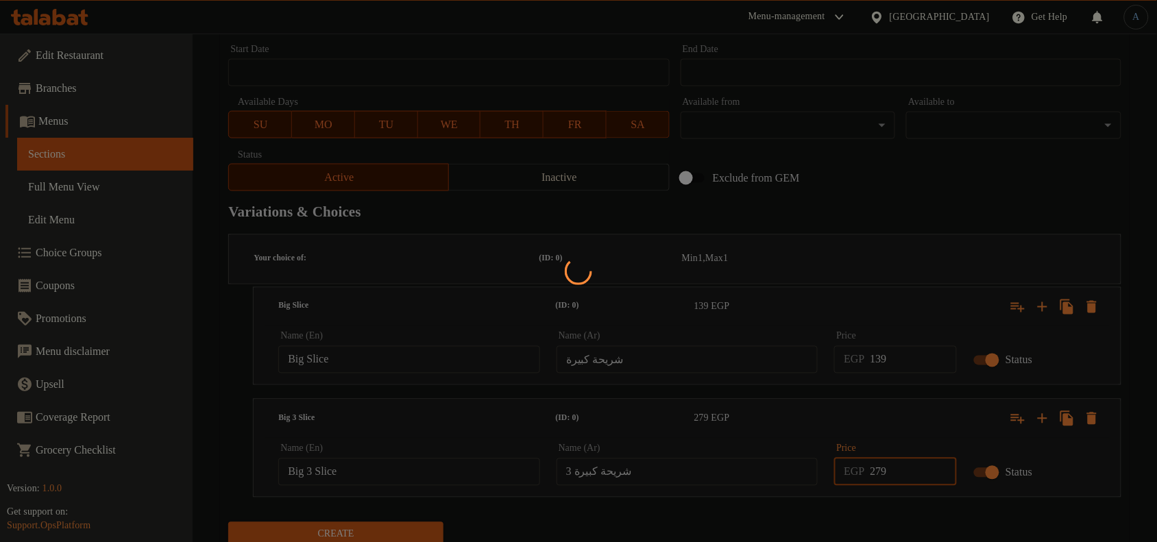
click at [910, 487] on div at bounding box center [578, 271] width 1157 height 542
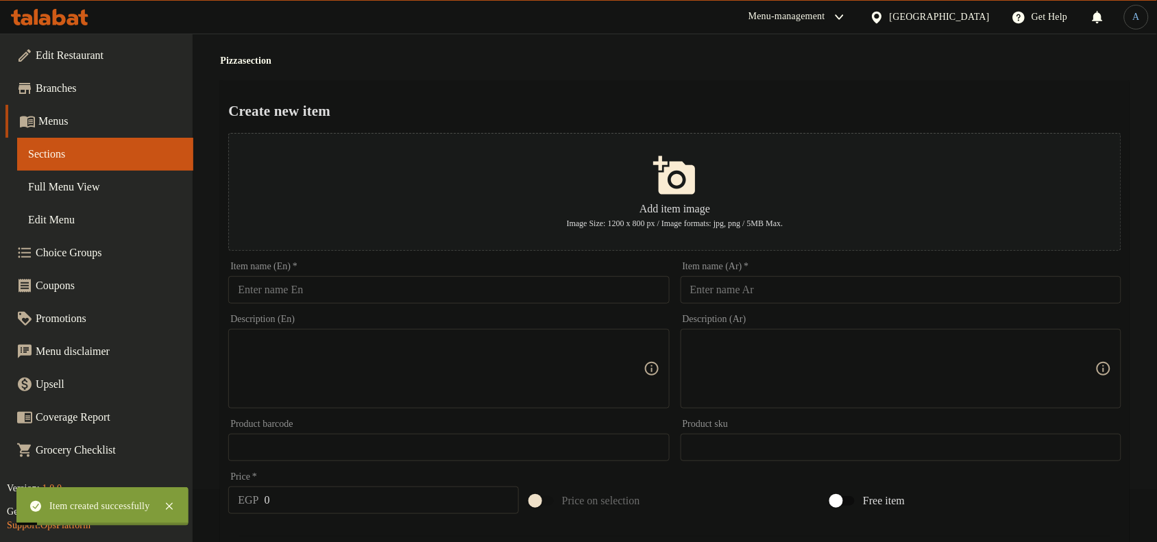
scroll to position [0, 0]
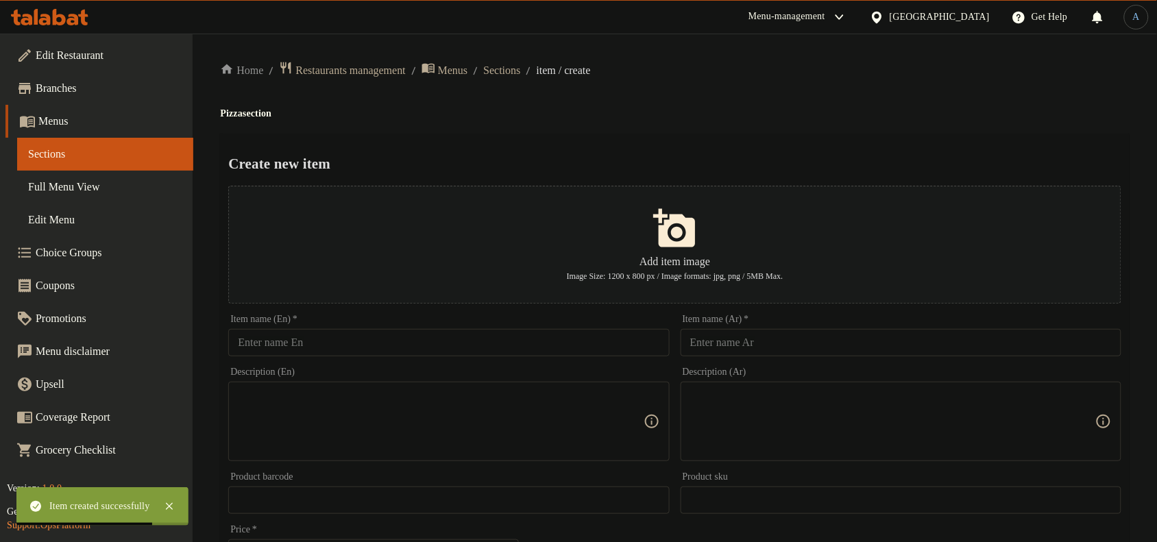
paste input "CHICKEN MANGO"
click at [321, 343] on input "text" at bounding box center [448, 342] width 441 height 27
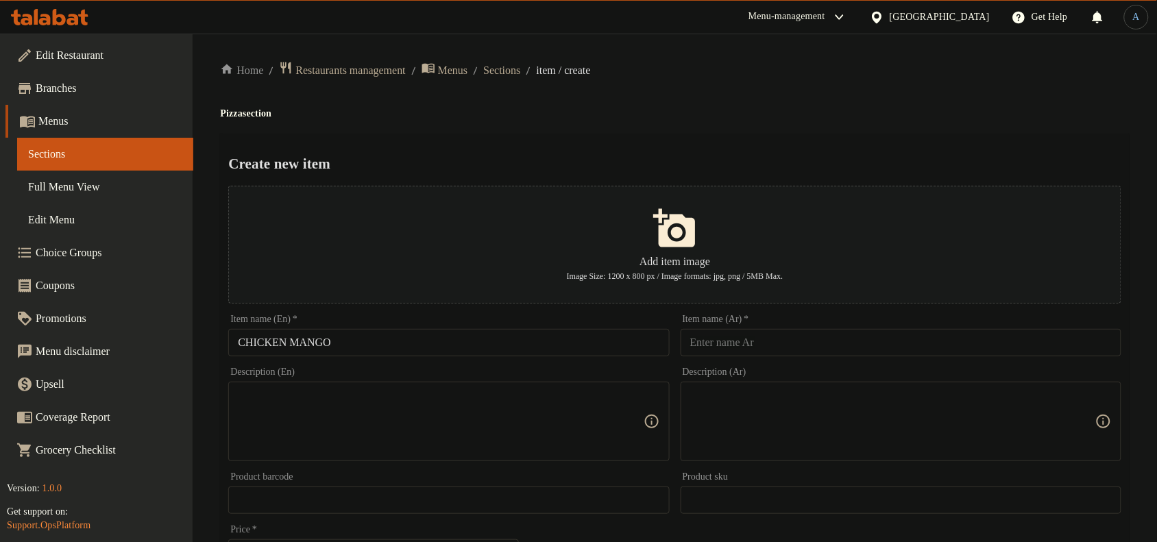
click at [556, 349] on input "CHICKEN MANGO" at bounding box center [448, 342] width 441 height 27
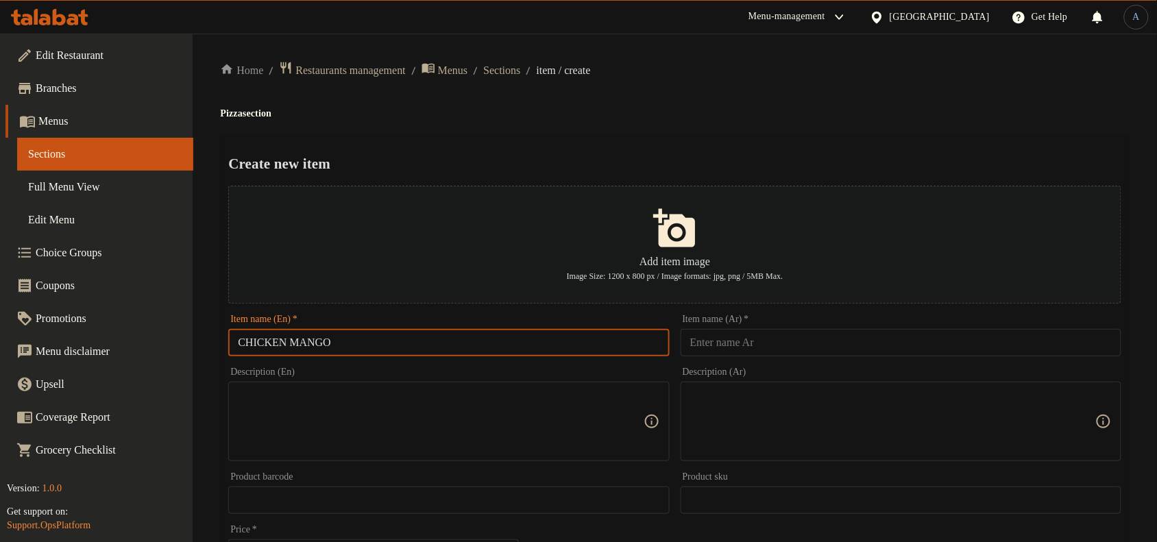
paste input "CHILI"
click at [497, 351] on input "CHICKEN MANGO CHILI" at bounding box center [448, 342] width 441 height 27
paste input "[PERSON_NAME] Mango Chili"
type input "Chicken Mango Chili"
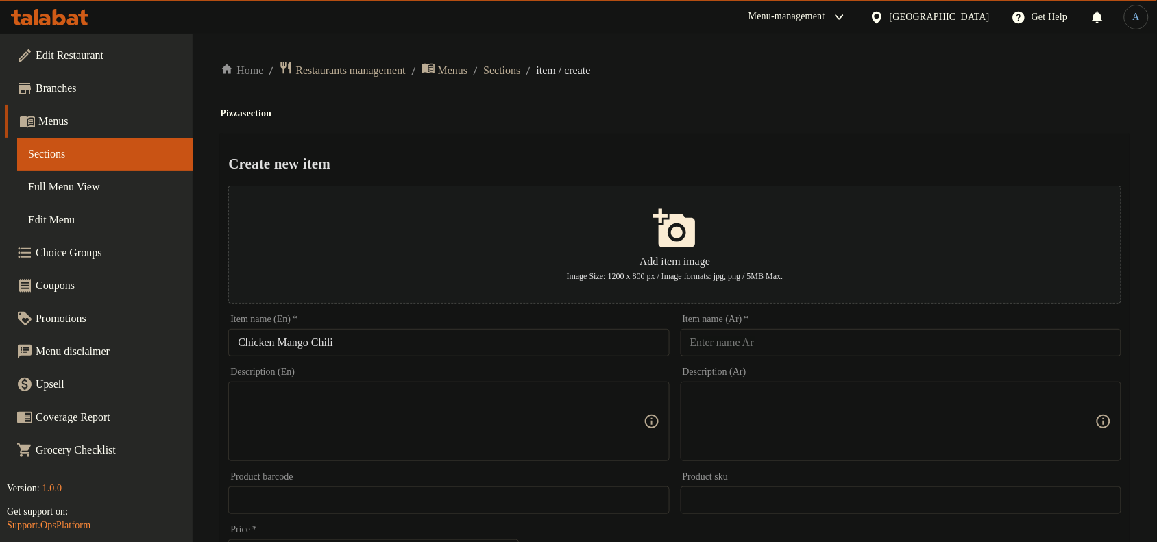
paste input "دجاج [PERSON_NAME]"
drag, startPoint x: 741, startPoint y: 347, endPoint x: 727, endPoint y: 340, distance: 15.6
click at [741, 347] on input "دجاج [PERSON_NAME]" at bounding box center [900, 342] width 441 height 27
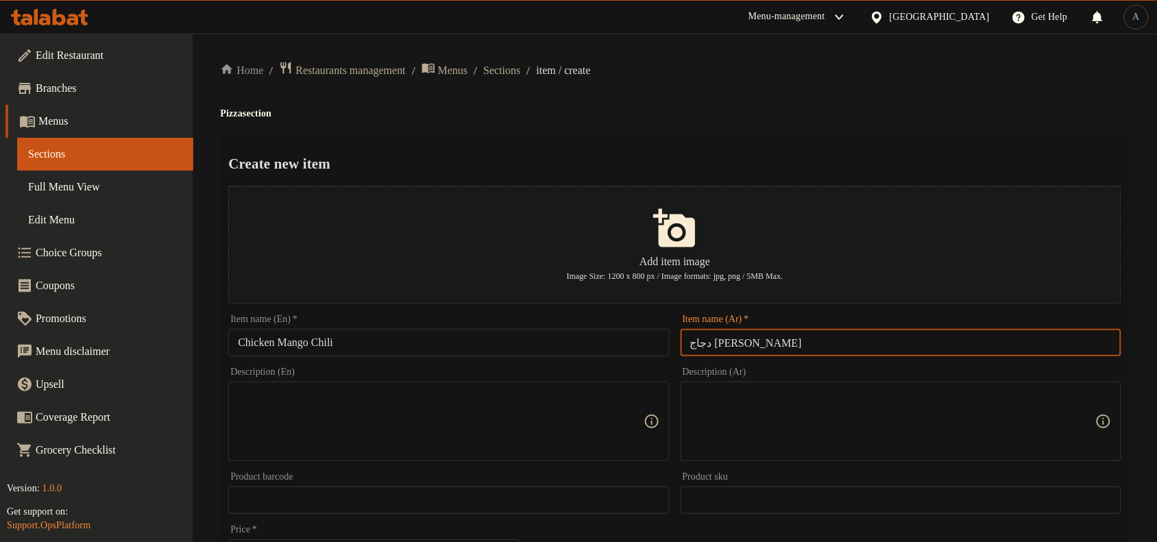
type input "دجاج [PERSON_NAME]"
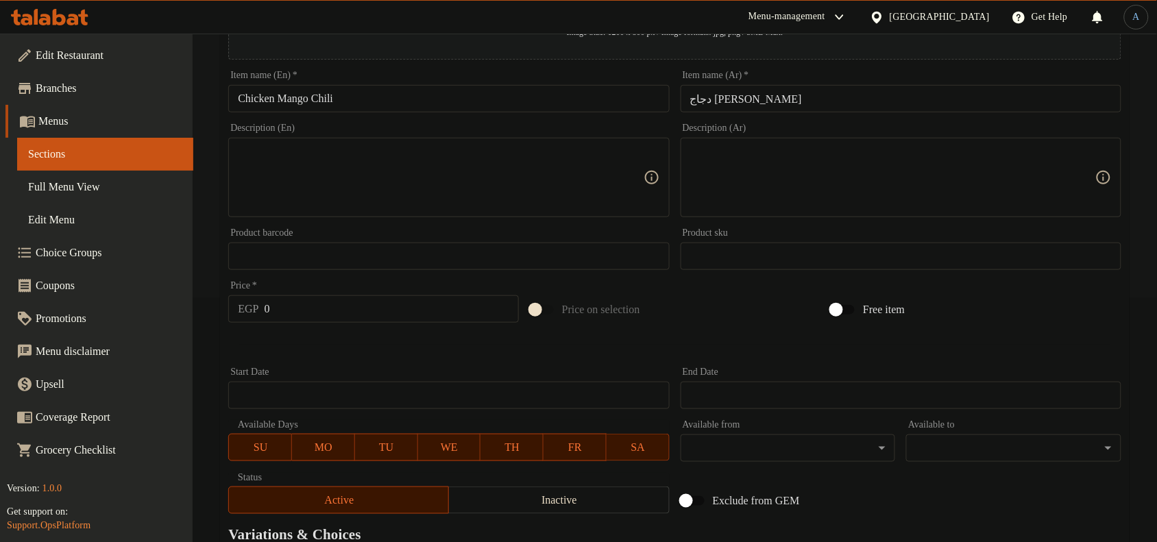
scroll to position [514, 0]
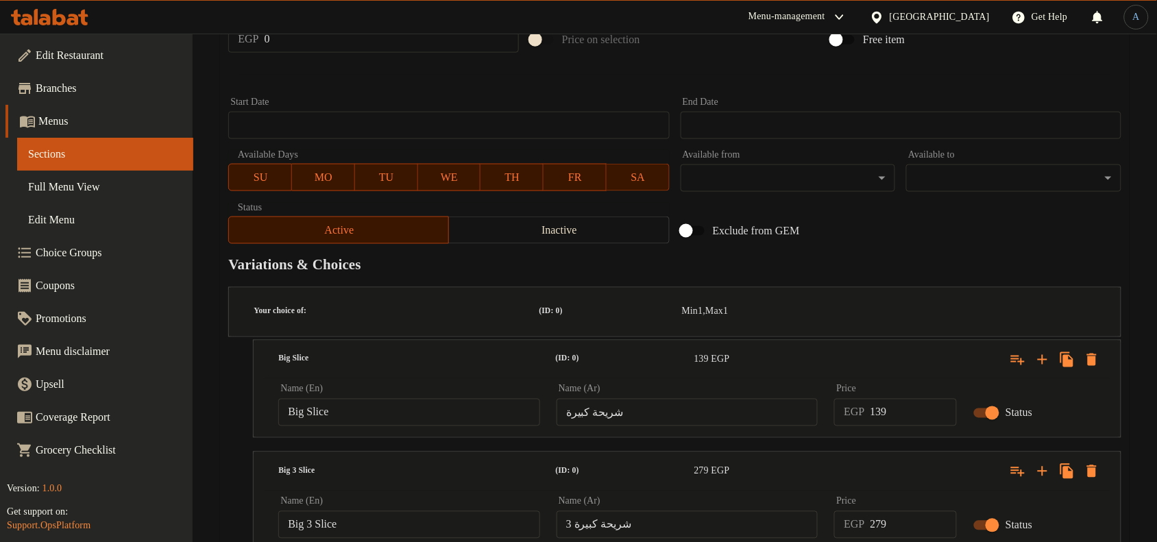
click at [896, 399] on input "139" at bounding box center [913, 412] width 87 height 27
type input "139"
click at [893, 511] on input "279" at bounding box center [913, 524] width 87 height 27
type input "299"
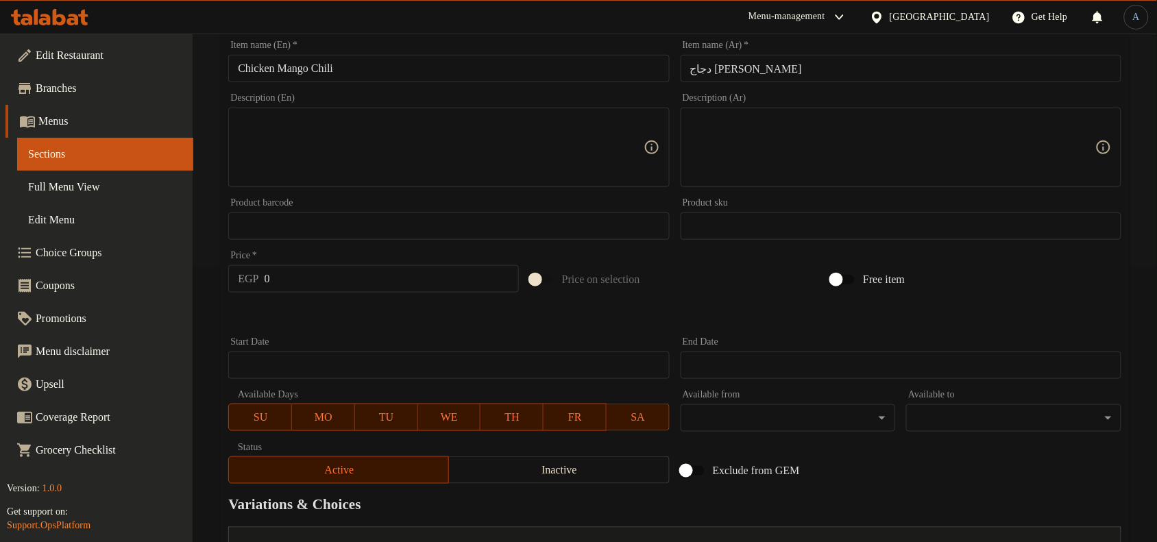
scroll to position [257, 0]
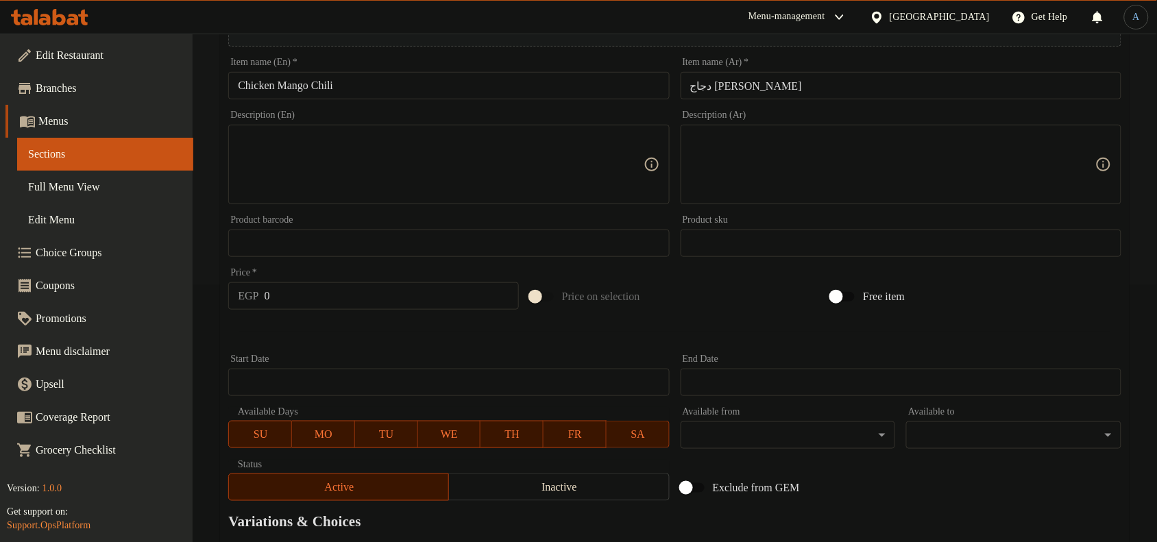
click at [394, 148] on textarea at bounding box center [440, 164] width 405 height 65
paste
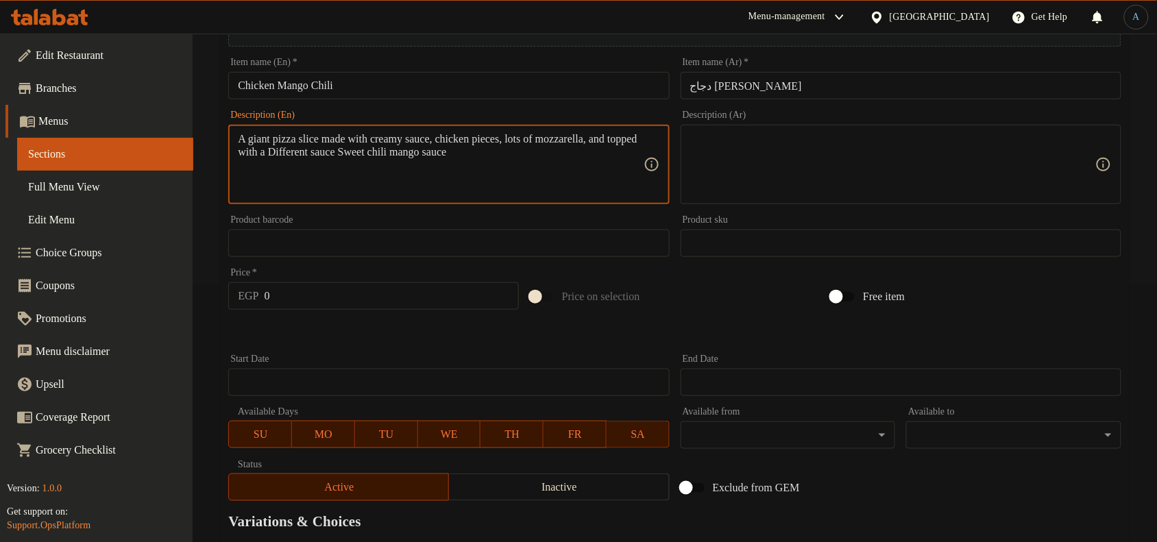
type textarea "A giant pizza slice made with creamy sauce, chicken pieces, lots of mozzarella,…"
click at [758, 173] on textarea at bounding box center [892, 164] width 405 height 65
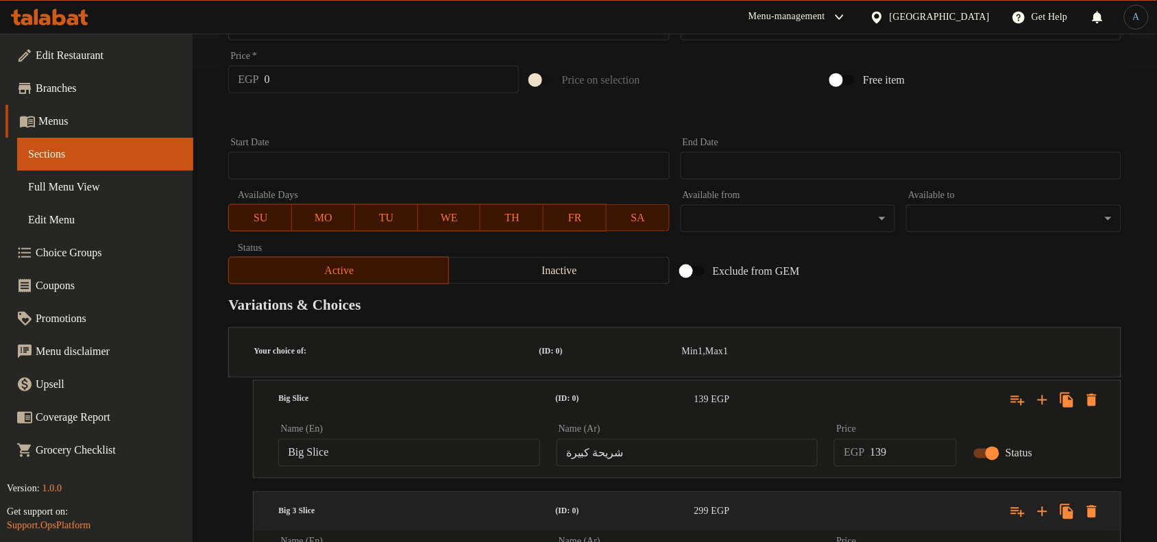
scroll to position [514, 0]
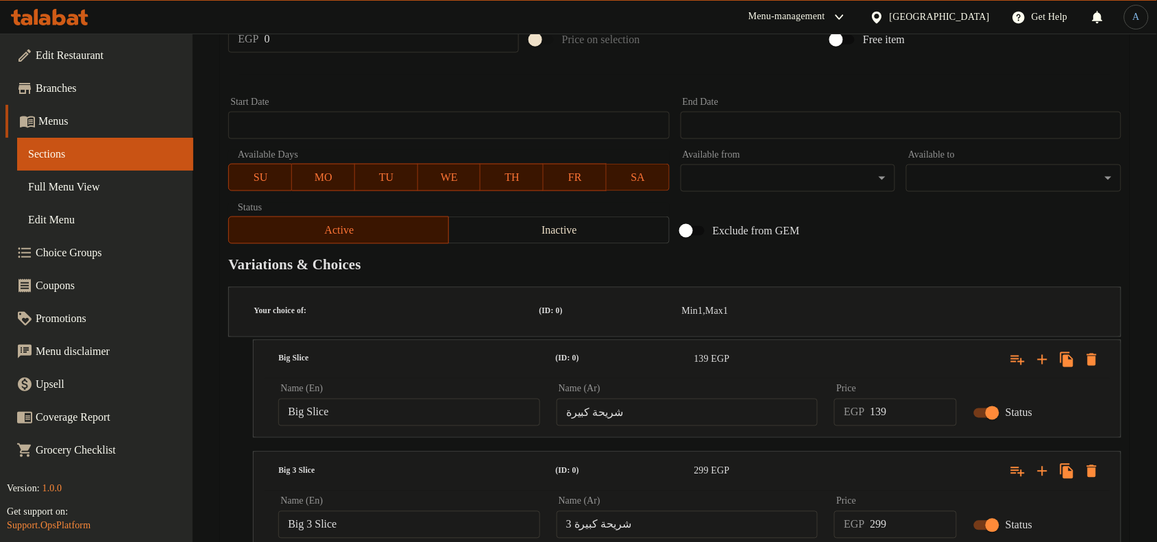
type textarea "شريحة بيتزا ضخمة مكوّنة من صوص كريمي وقطع فراخ وكثير من الموتزاريلا، ومغطاة بصو…"
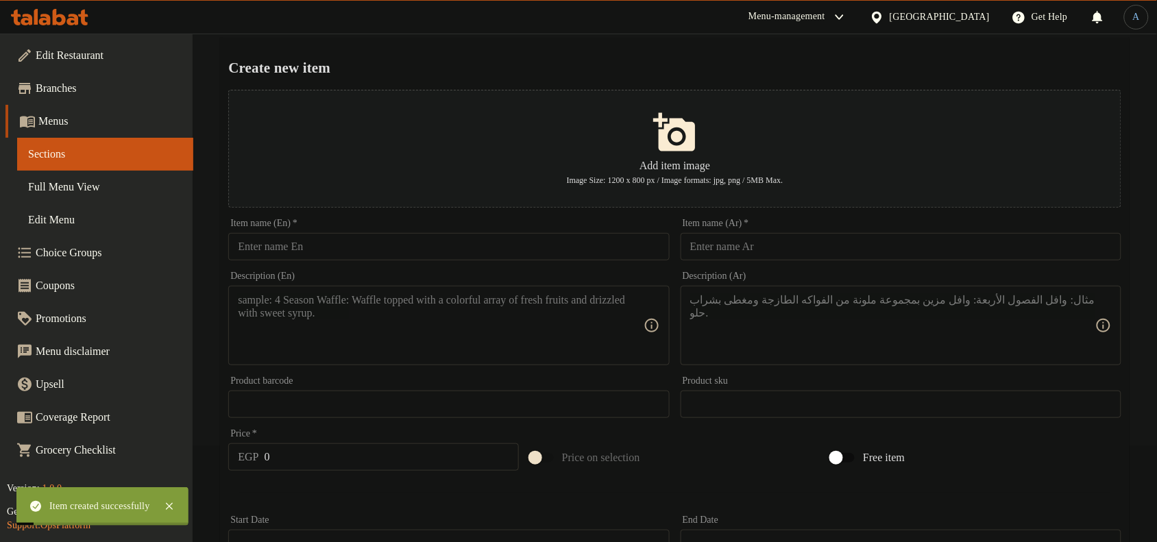
scroll to position [0, 0]
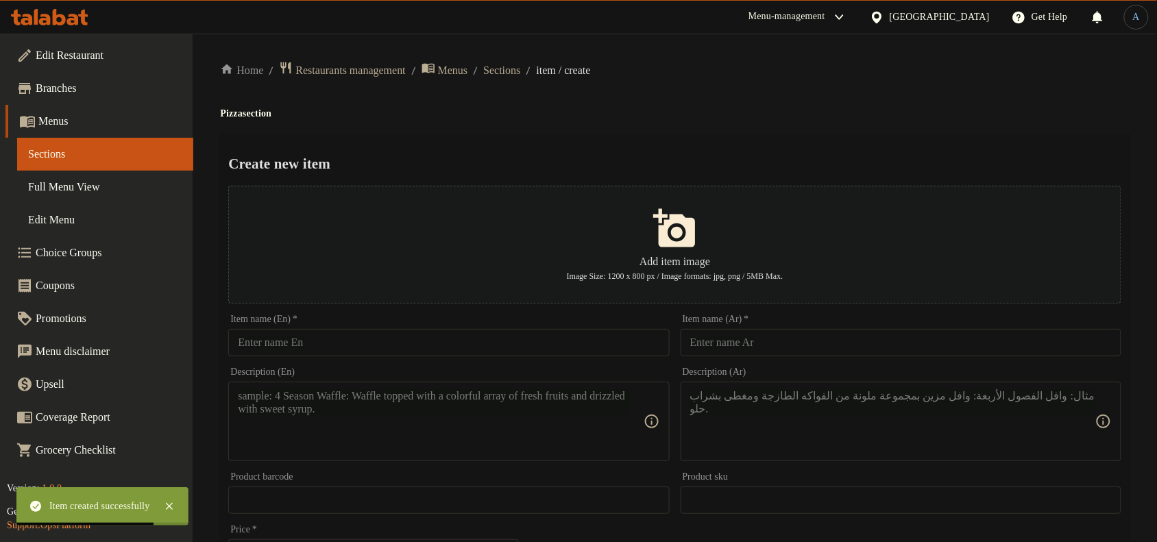
drag, startPoint x: 402, startPoint y: 354, endPoint x: 420, endPoint y: 341, distance: 22.1
click at [402, 354] on input "text" at bounding box center [448, 342] width 441 height 27
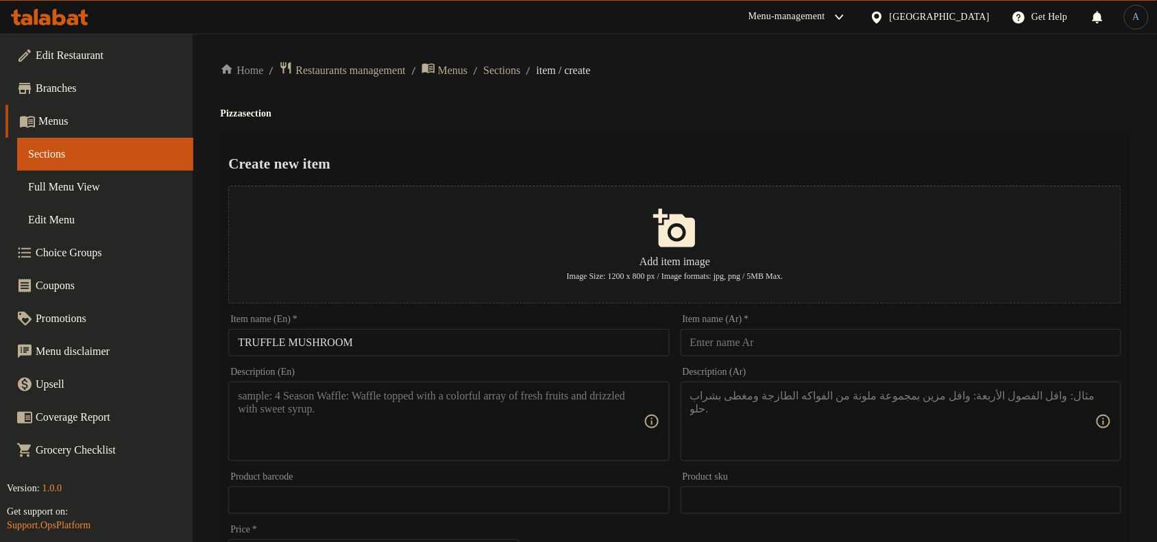
click at [546, 356] on input "TRUFFLE MUSHROOM" at bounding box center [448, 342] width 441 height 27
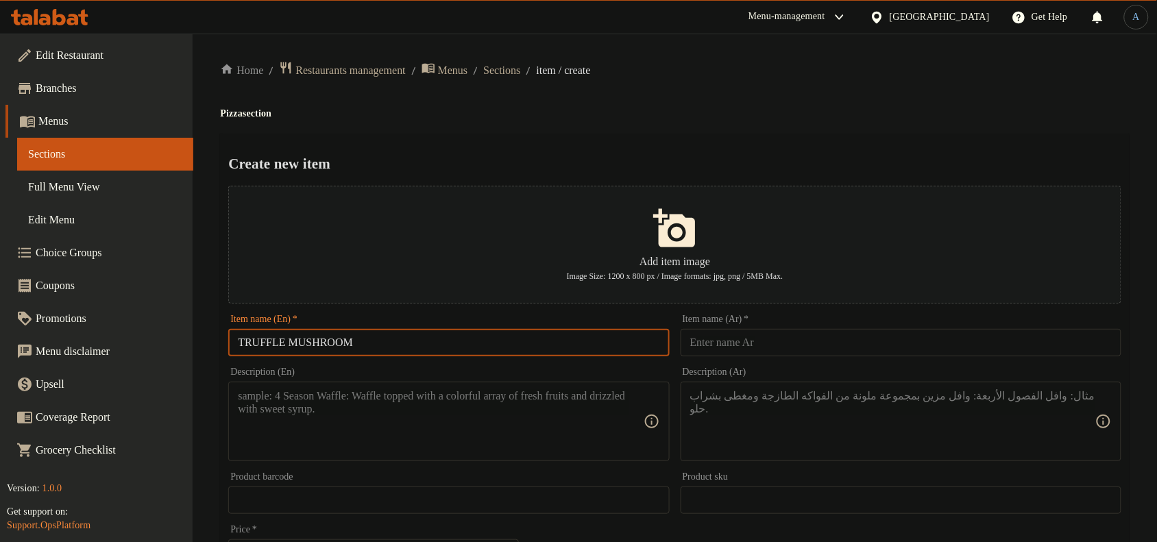
type input "TRUFFLE MUSHROOM CHICKEN"
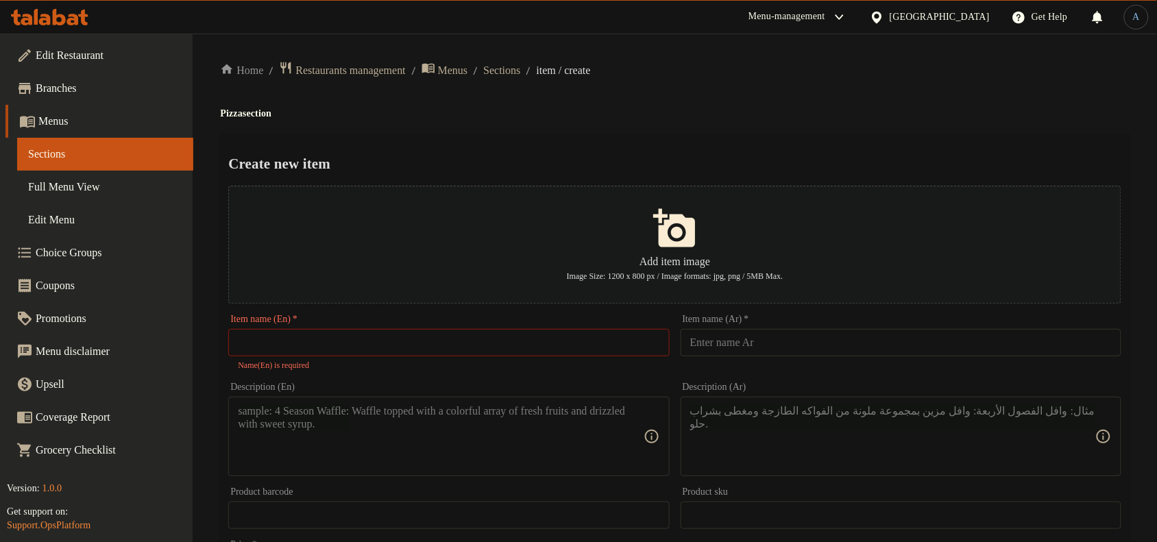
click at [498, 341] on input "text" at bounding box center [448, 342] width 441 height 27
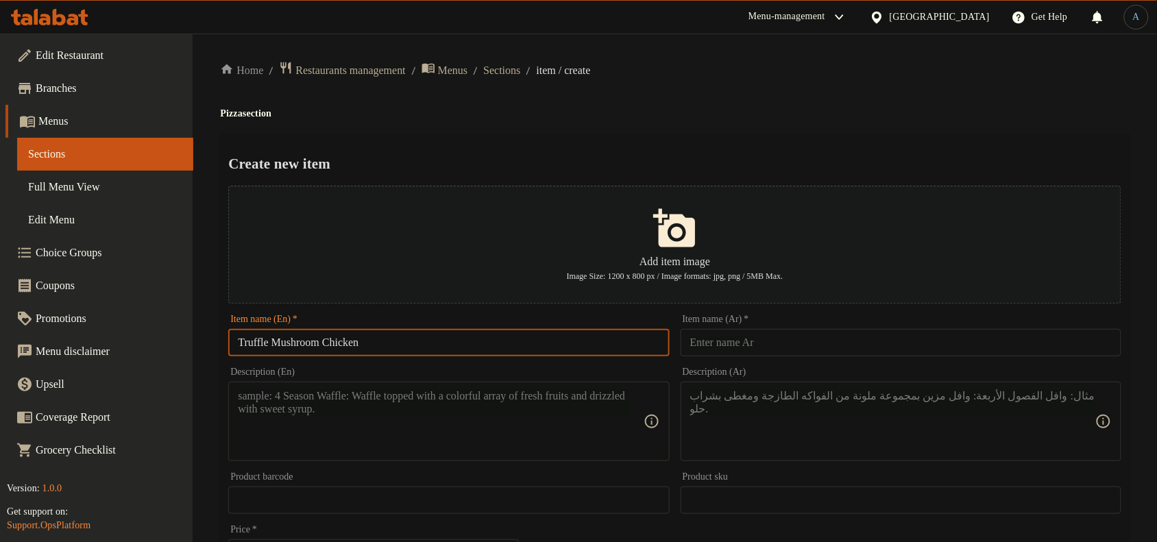
type input "Truffle Mushroom Chicken"
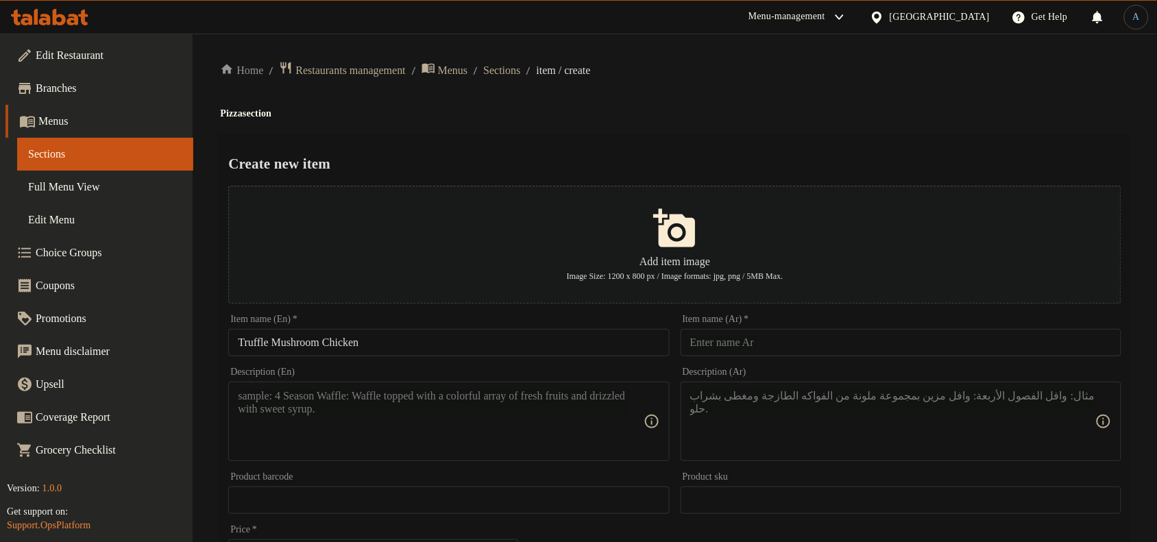
click at [417, 343] on input "Truffle Mushroom Chicken" at bounding box center [448, 342] width 441 height 27
drag, startPoint x: 792, startPoint y: 336, endPoint x: 774, endPoint y: 343, distance: 19.3
click at [792, 336] on input "text" at bounding box center [900, 342] width 441 height 27
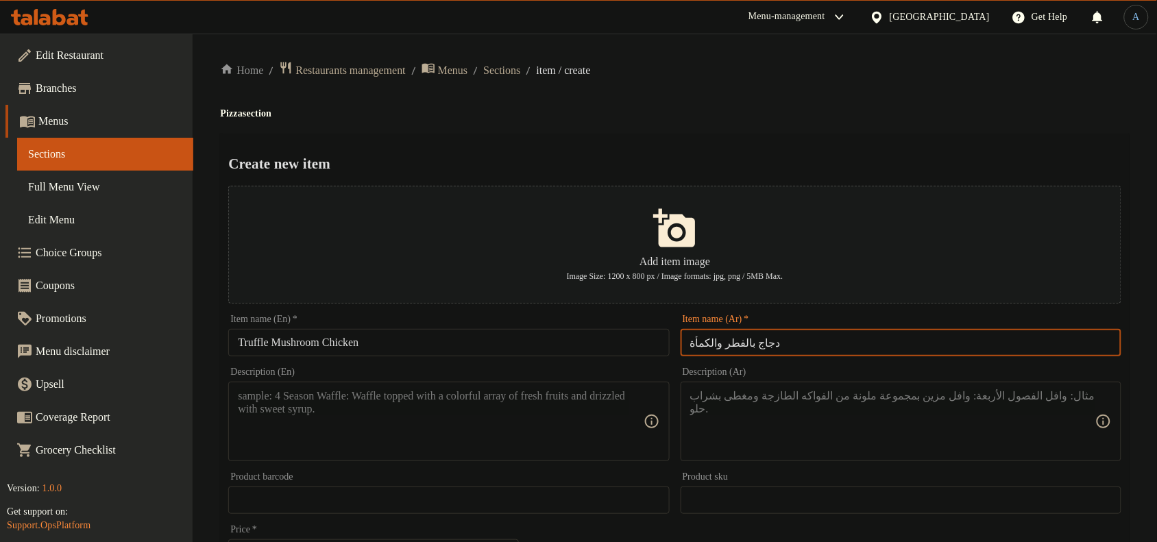
click at [259, 339] on input "Truffle Mushroom Chicken" at bounding box center [448, 342] width 441 height 27
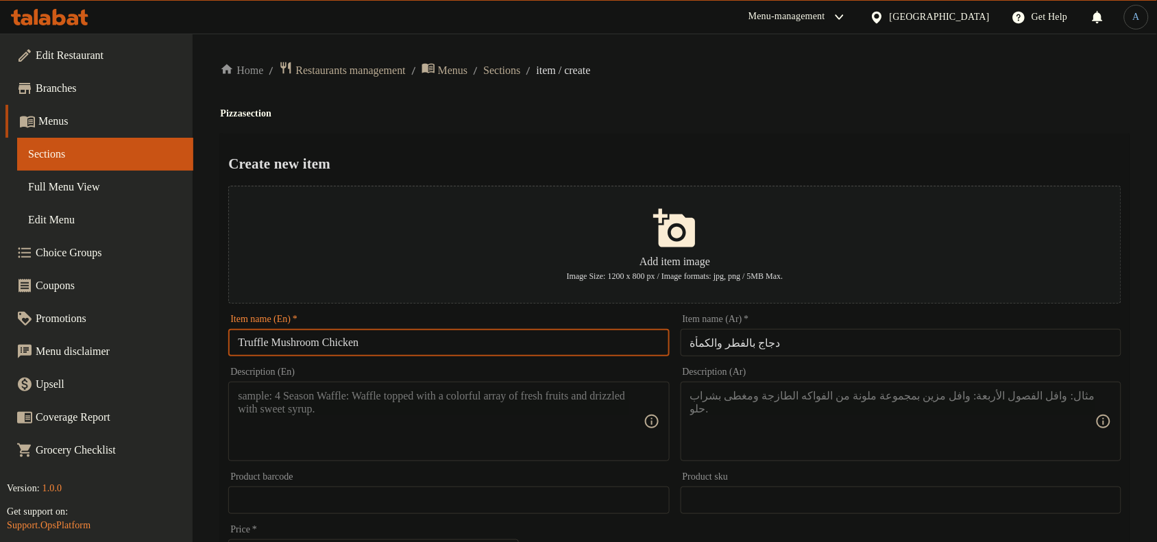
click at [259, 339] on input "Truffle Mushroom Chicken" at bounding box center [448, 342] width 441 height 27
click at [697, 343] on input "دجاج بالفطر والكمأة" at bounding box center [900, 342] width 441 height 27
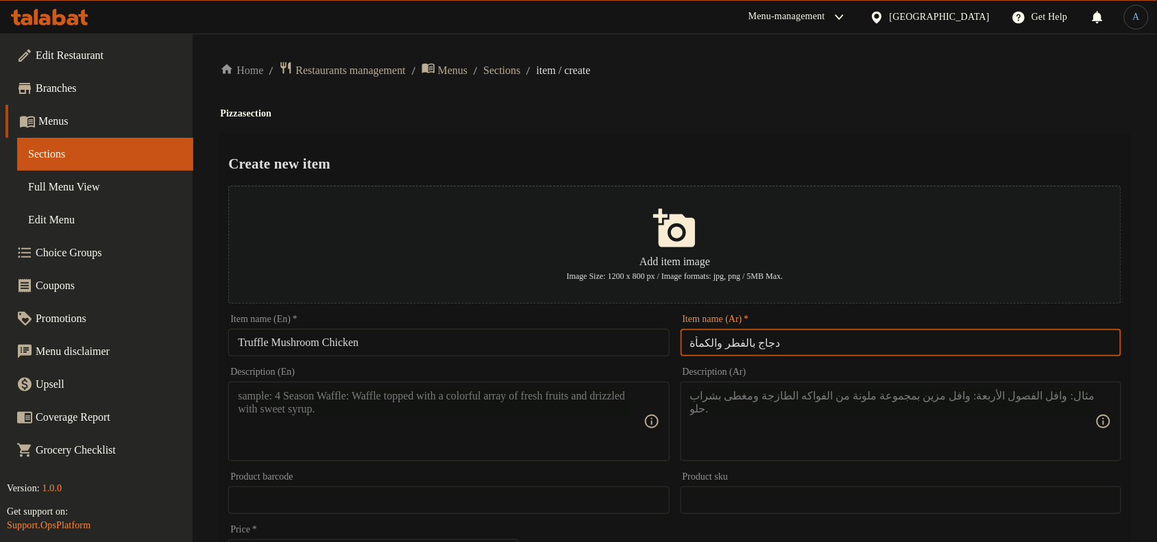
click at [697, 343] on input "دجاج بالفطر والكمأة" at bounding box center [900, 342] width 441 height 27
type input "دجاج بالفطر وتروفل"
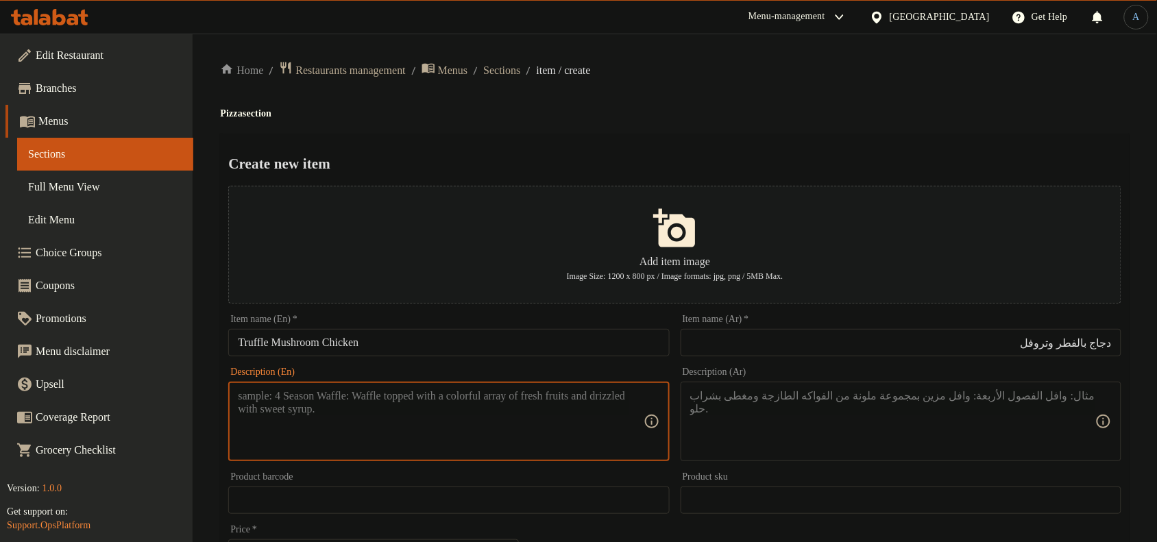
click at [385, 445] on textarea at bounding box center [440, 421] width 405 height 65
type textarea "A giant pizza slice made with creamy sauce, chicken pieces, lots of mozzarella,…"
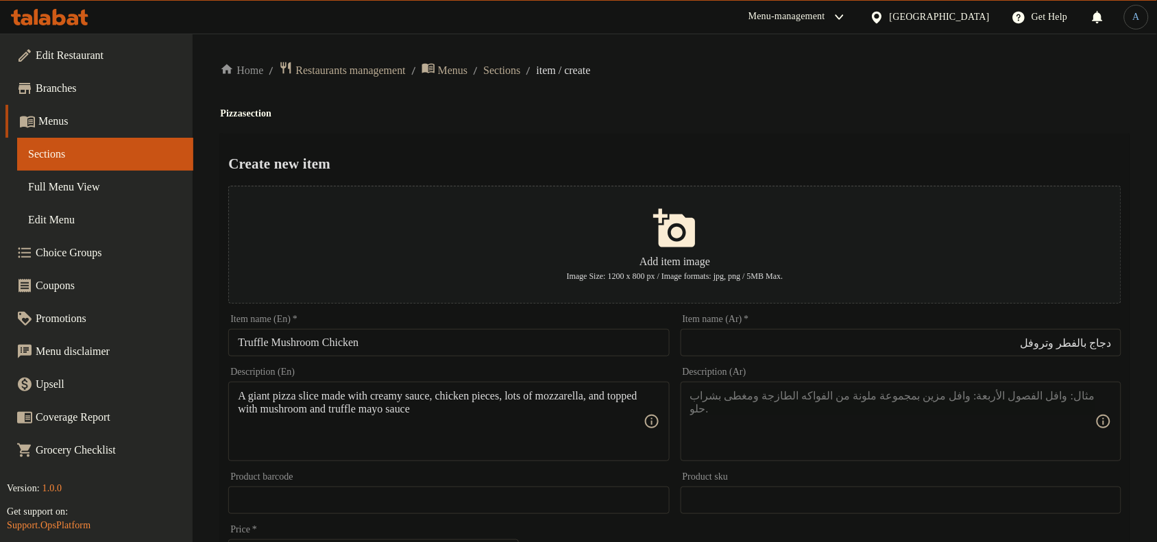
click at [864, 413] on textarea at bounding box center [892, 421] width 405 height 65
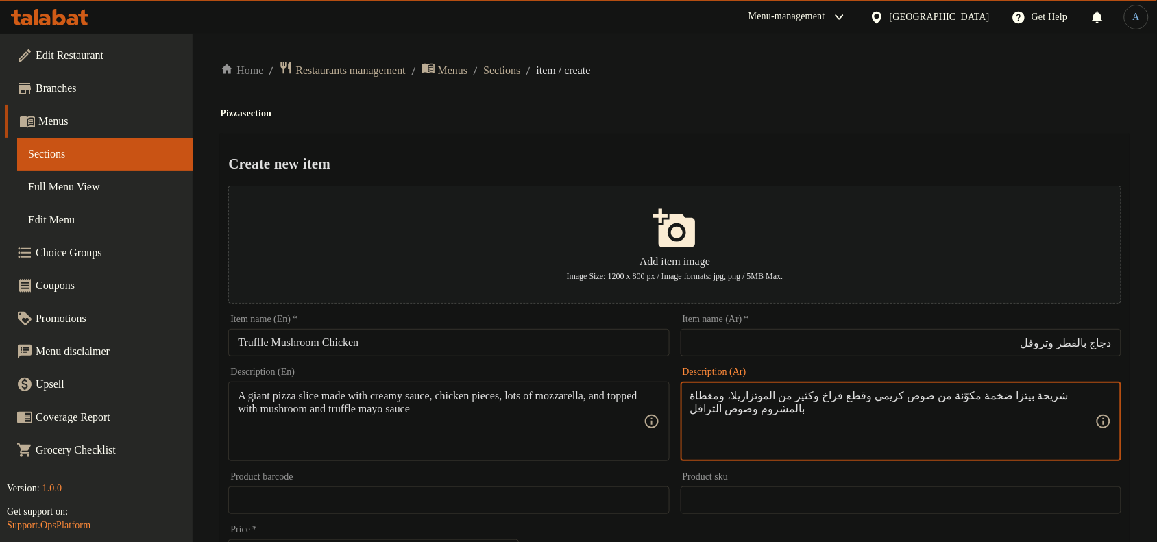
type textarea "شريحة بيتزا ضخمة مكوّنة من صوص كريمي وقطع فراخ وكثير من الموتزاريلا، ومغطاة بال…"
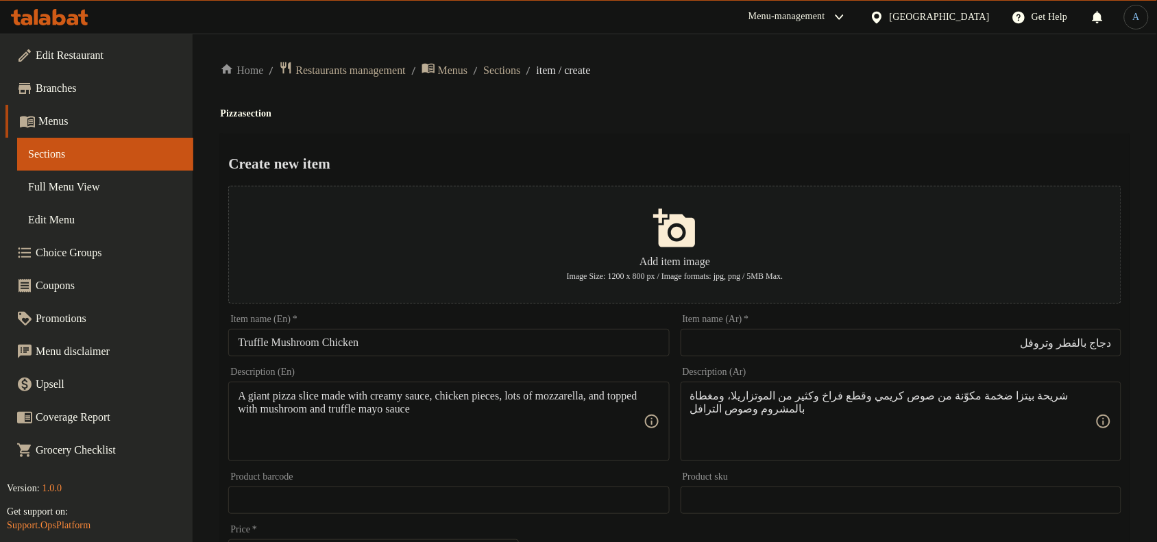
click at [844, 173] on h2 "Create new item" at bounding box center [674, 163] width 893 height 21
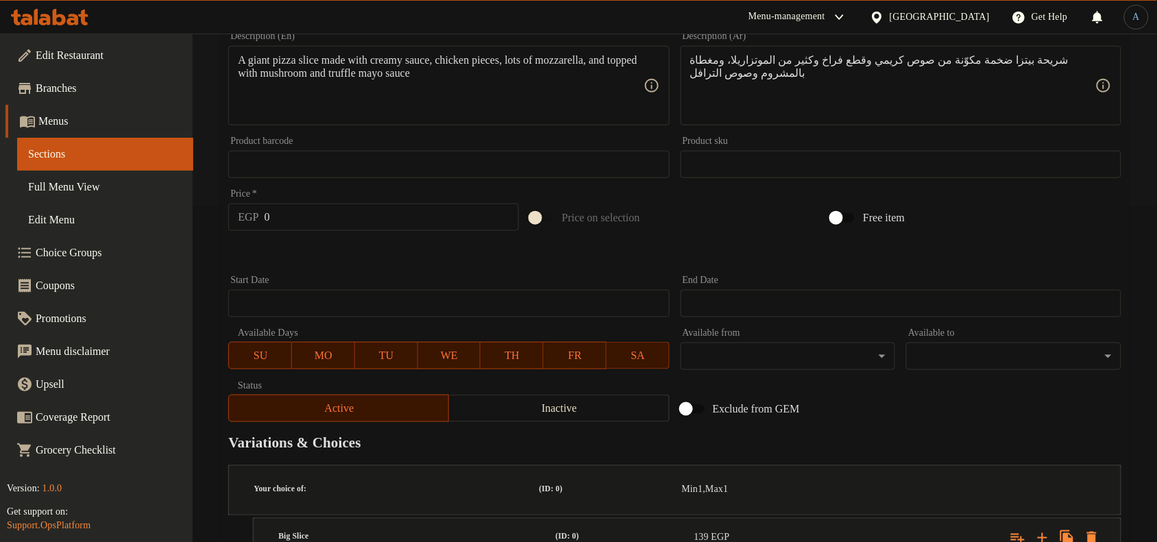
scroll to position [569, 0]
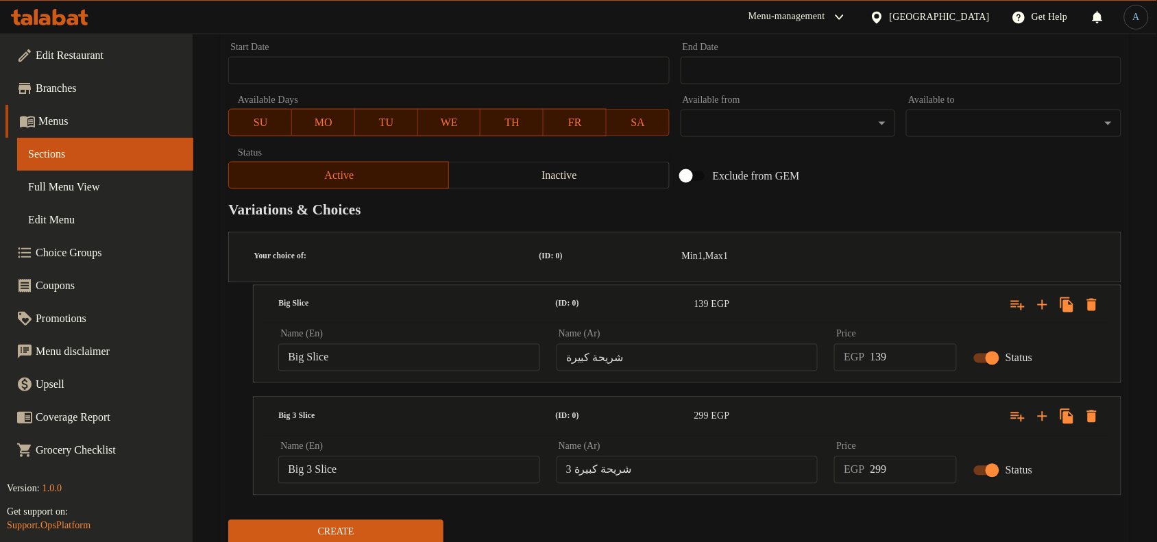
click at [889, 344] on input "139" at bounding box center [913, 357] width 87 height 27
click at [933, 344] on input "139" at bounding box center [913, 357] width 87 height 27
type input "159"
click at [900, 456] on input "299" at bounding box center [913, 469] width 87 height 27
type input "319"
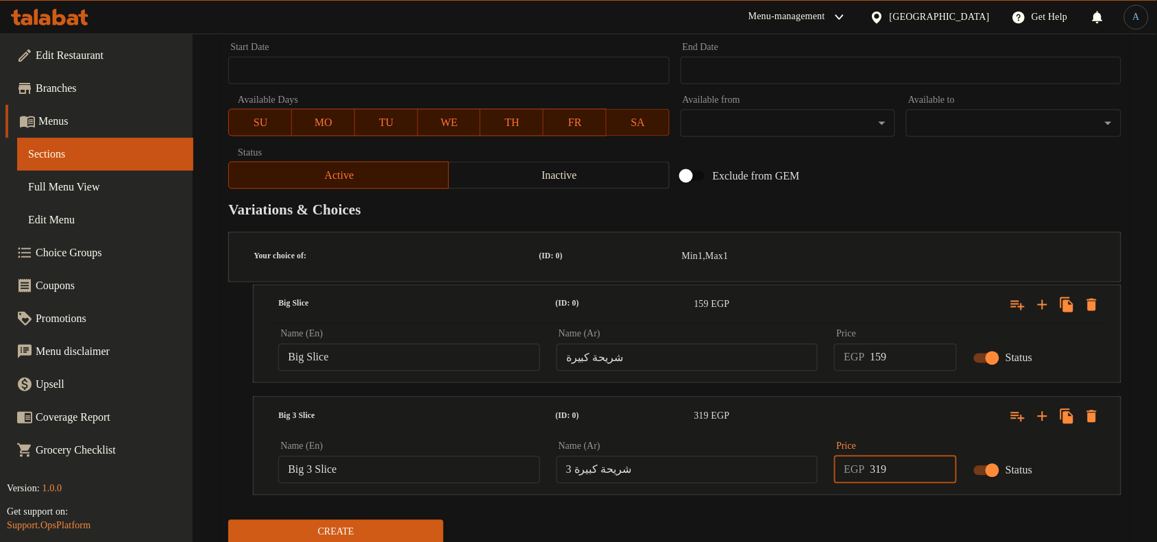
click at [228, 520] on button "Create" at bounding box center [335, 532] width 215 height 25
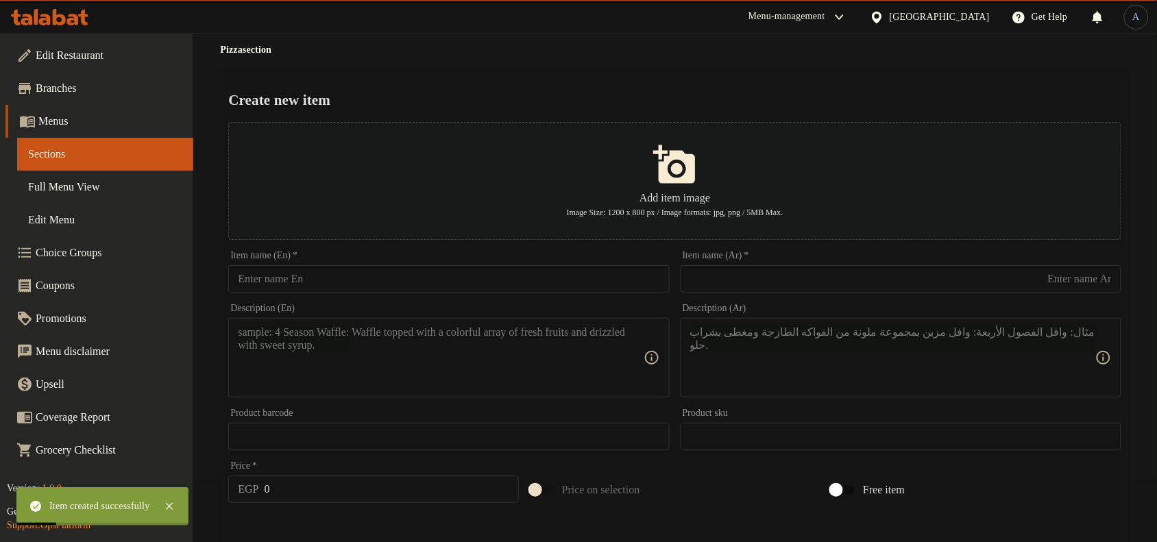
scroll to position [0, 0]
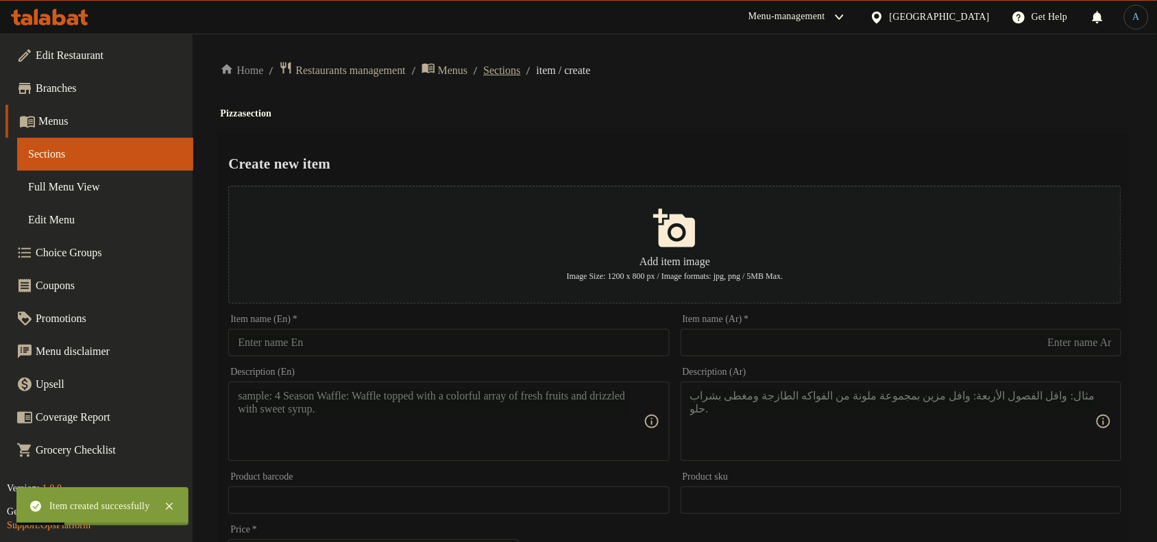
click at [513, 69] on span "Sections" at bounding box center [501, 70] width 37 height 16
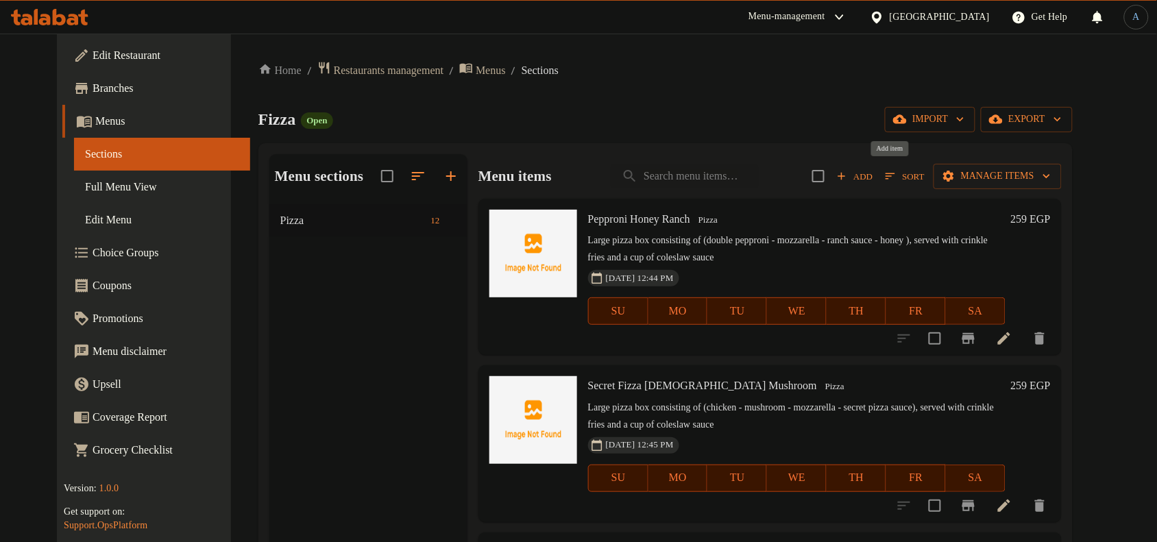
click at [873, 175] on span "Add" at bounding box center [854, 177] width 37 height 16
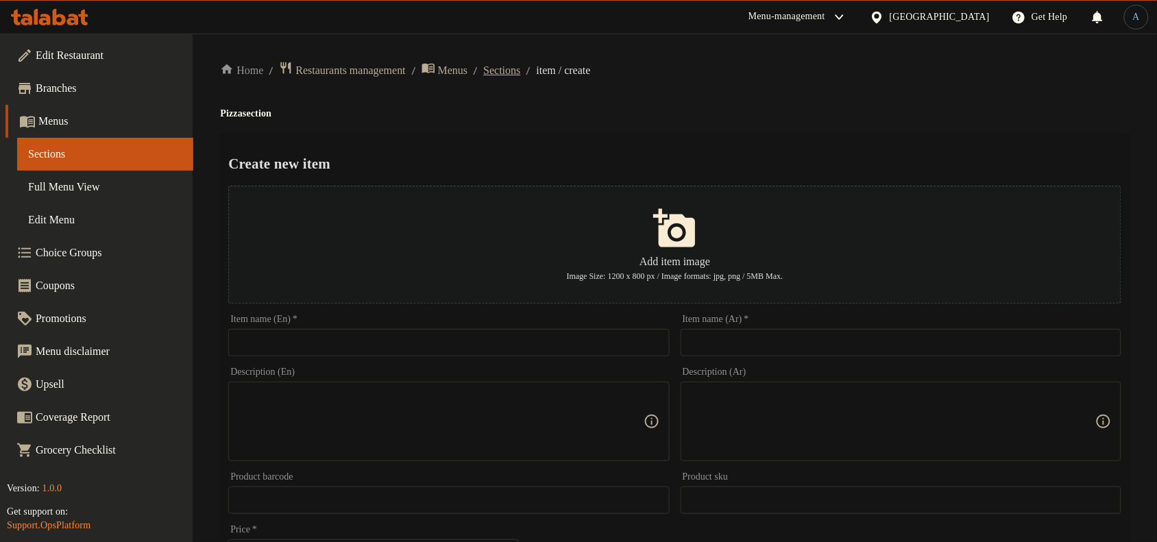
click at [520, 70] on span "Sections" at bounding box center [501, 70] width 37 height 16
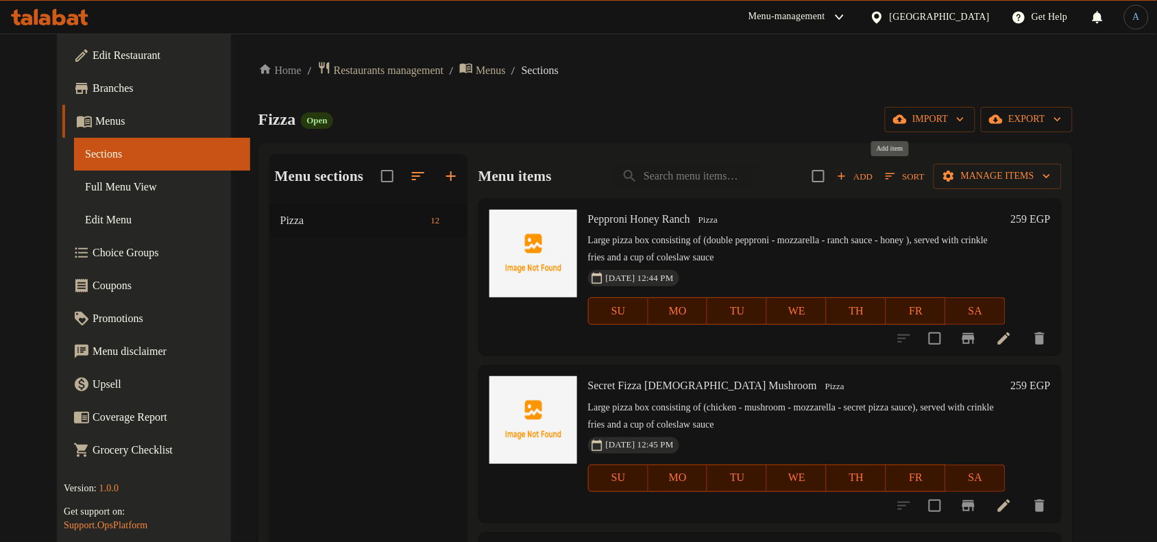
click at [873, 175] on span "Add" at bounding box center [854, 177] width 37 height 16
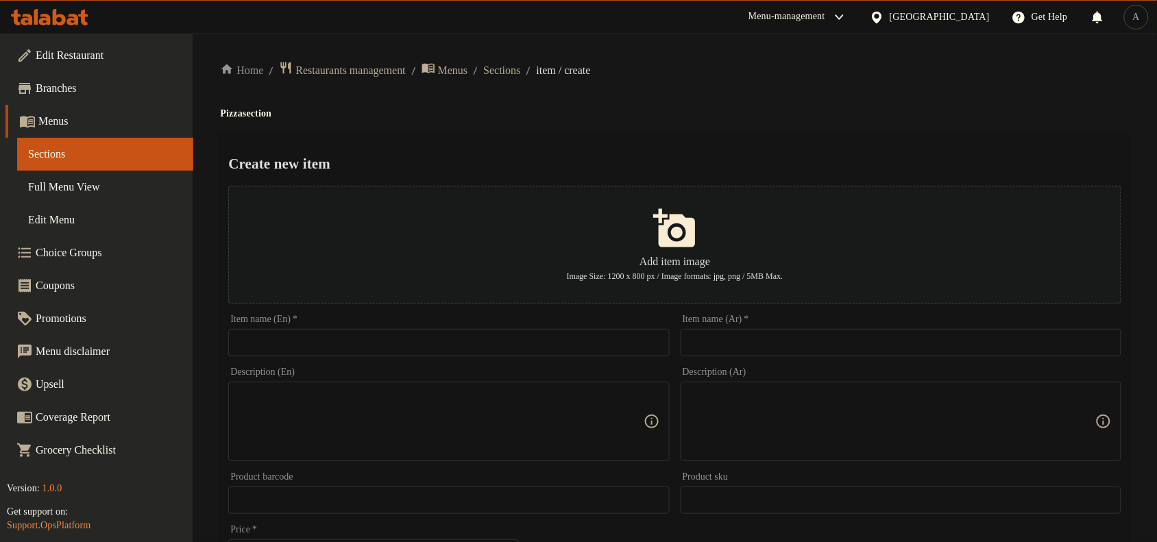
click at [392, 354] on input "text" at bounding box center [448, 342] width 441 height 27
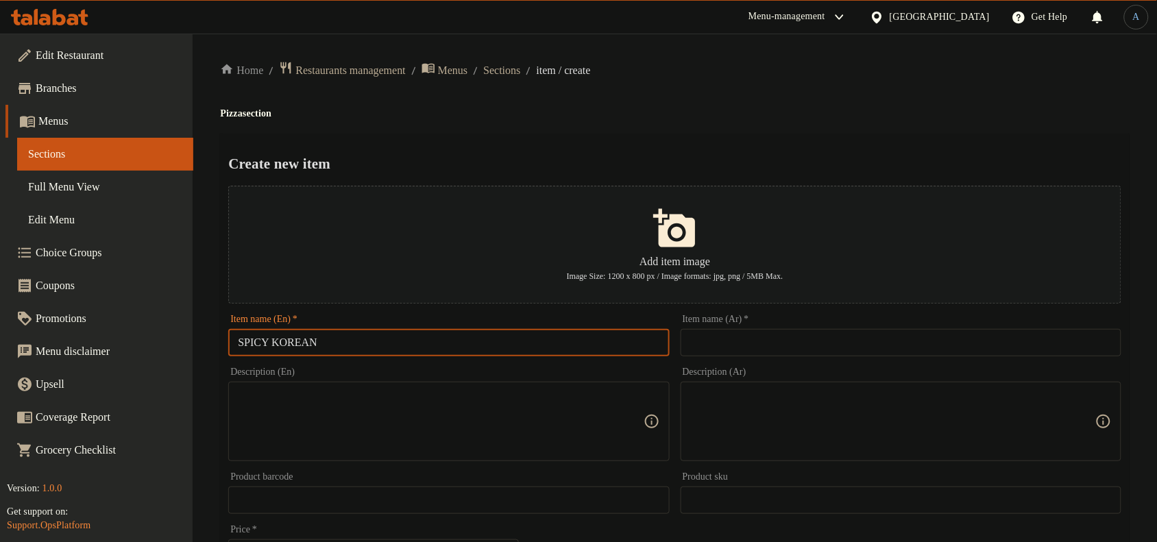
click at [678, 112] on h4 "Pizza section" at bounding box center [674, 114] width 909 height 14
click at [412, 347] on input "SPICY KOREAN" at bounding box center [448, 342] width 441 height 27
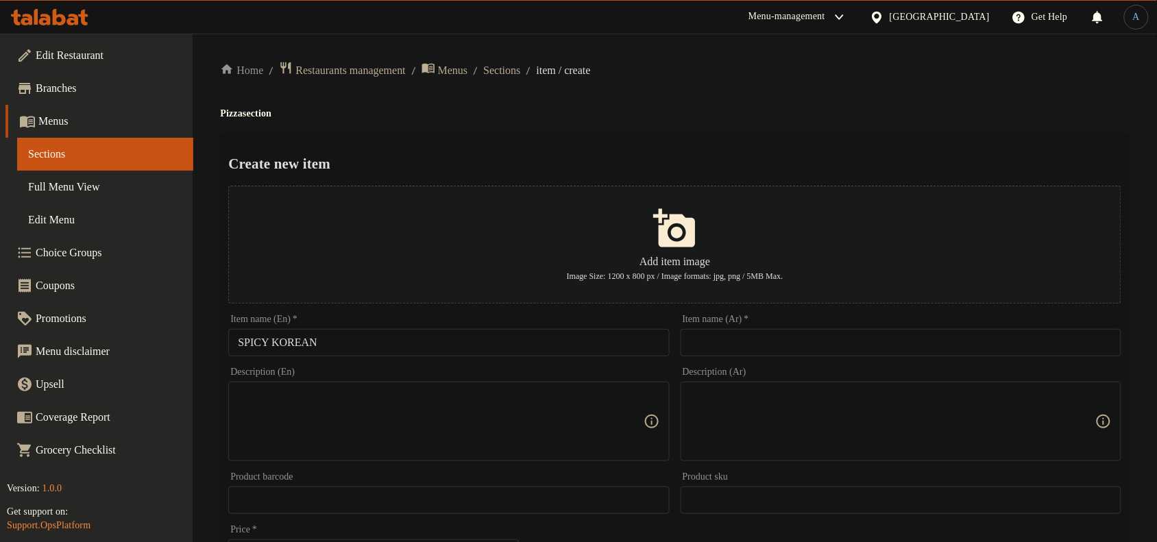
click at [426, 337] on input "SPICY KOREAN" at bounding box center [448, 342] width 441 height 27
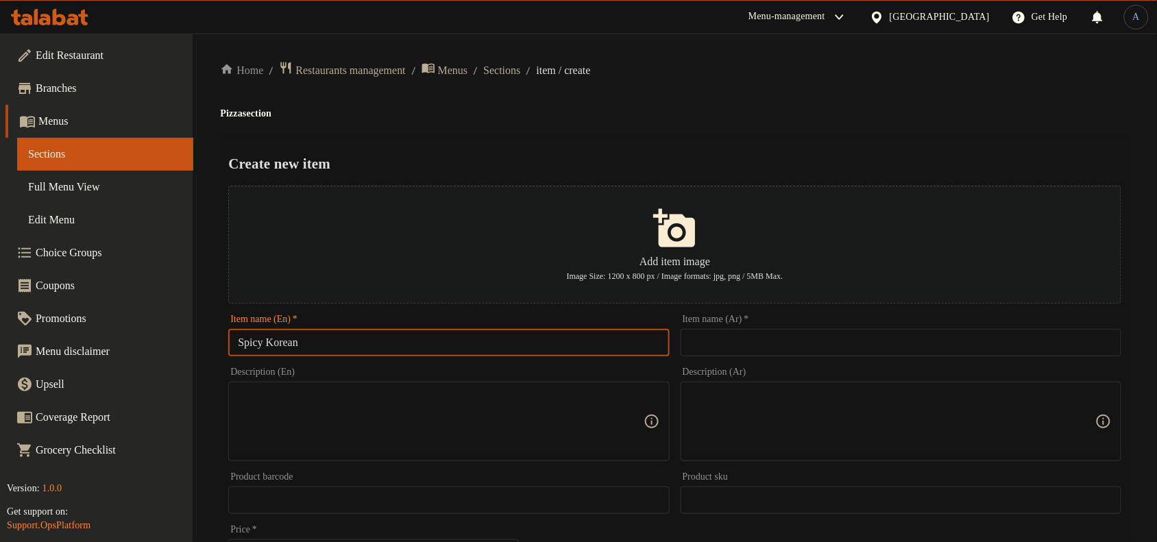
type input "Spicy Korean"
drag, startPoint x: 749, startPoint y: 74, endPoint x: 794, endPoint y: 39, distance: 56.6
click at [750, 74] on ol "Home / Restaurants management / Menus / Sections / item / create" at bounding box center [674, 70] width 909 height 19
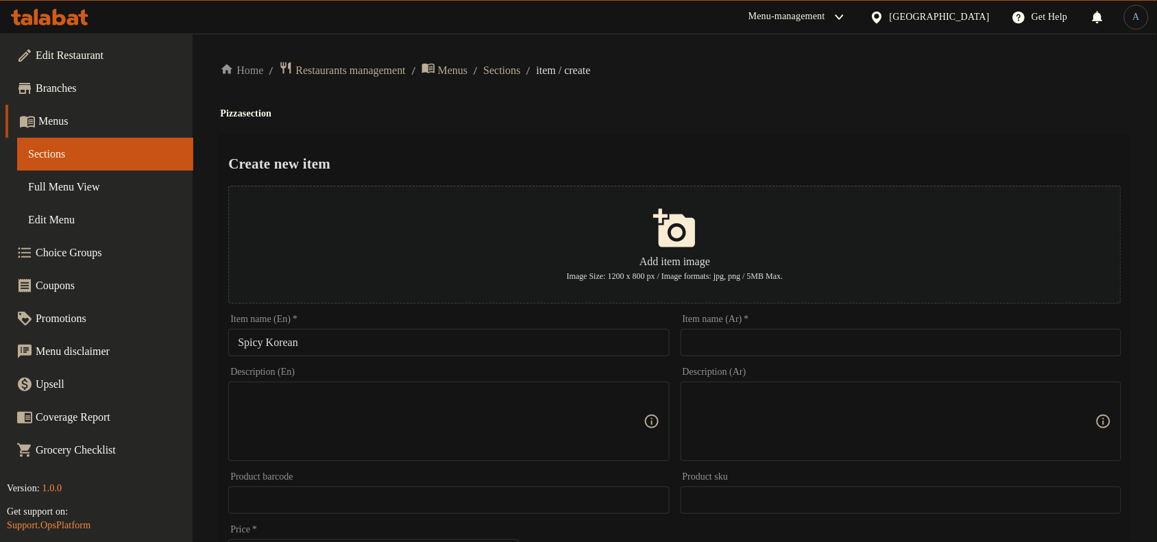
click at [730, 347] on input "text" at bounding box center [900, 342] width 441 height 27
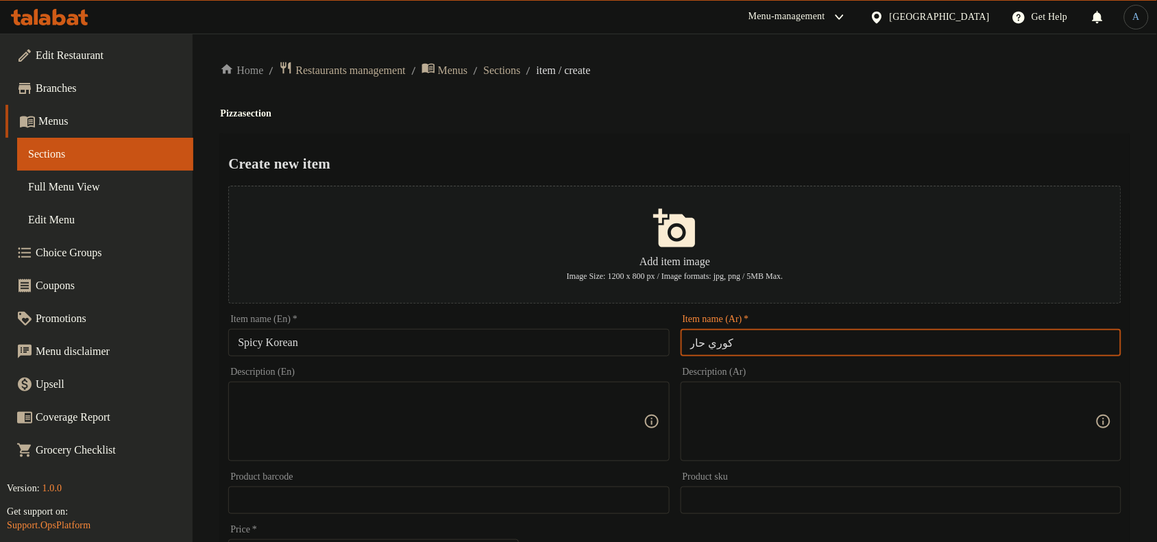
type input "كوري حار"
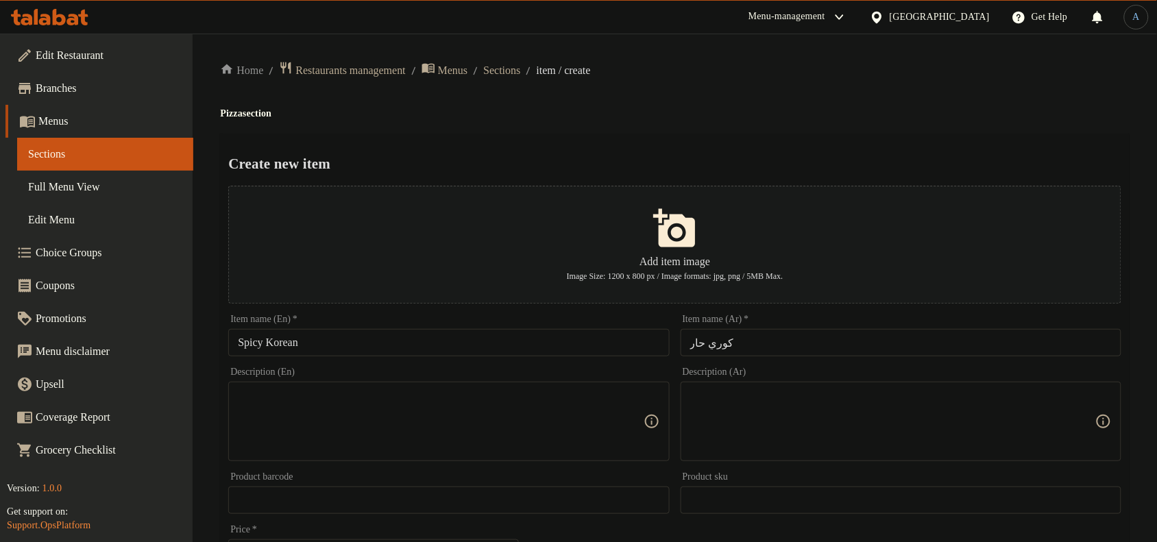
click at [773, 121] on div "Home / Restaurants management / Menus / Sections / item / create Pizza section …" at bounding box center [674, 497] width 909 height 873
click at [422, 344] on input "Spicy Korean" at bounding box center [448, 342] width 441 height 27
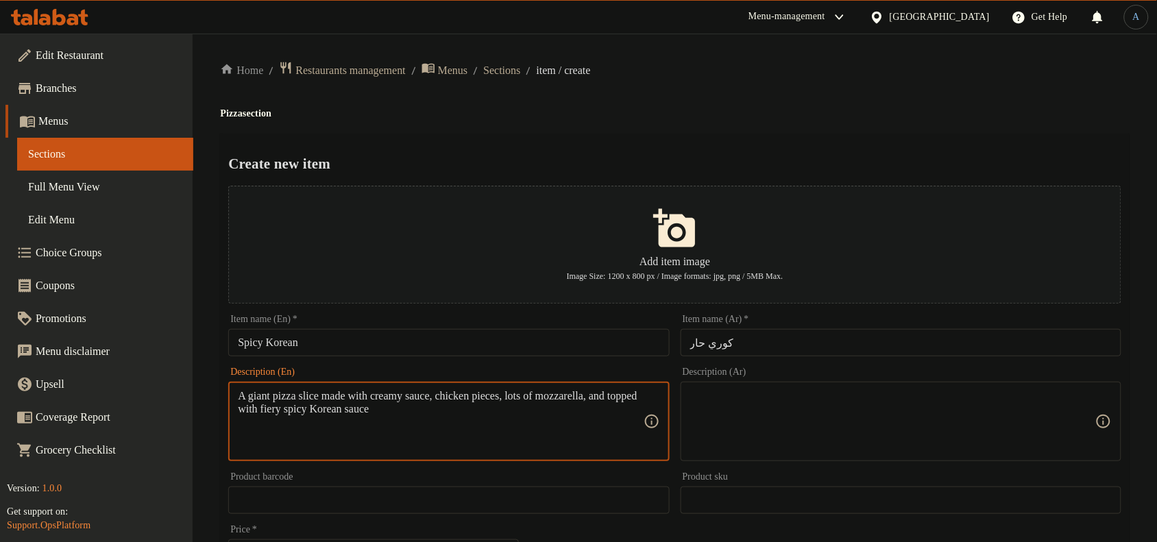
type textarea "A giant pizza slice made with creamy sauce, chicken pieces, lots of mozzarella,…"
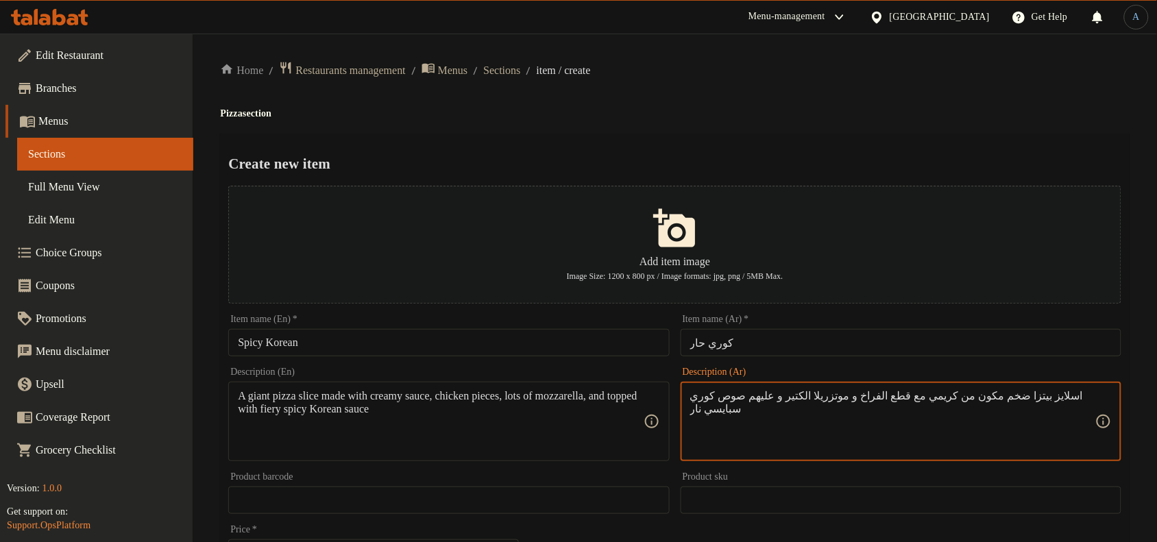
type textarea "اسلايز بيتزا ضخم مكون من كريمي مع قطع الفراخ و موتزريلا الكتير و عليهم صوص كوري…"
click at [783, 76] on ol "Home / Restaurants management / Menus / Sections / item / create" at bounding box center [674, 70] width 909 height 19
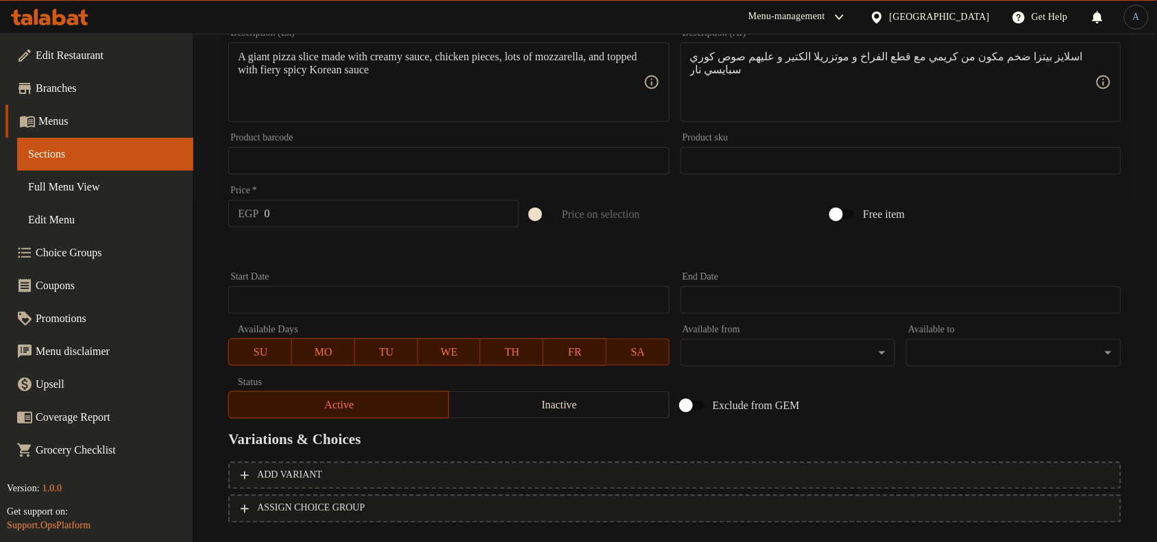
scroll to position [418, 0]
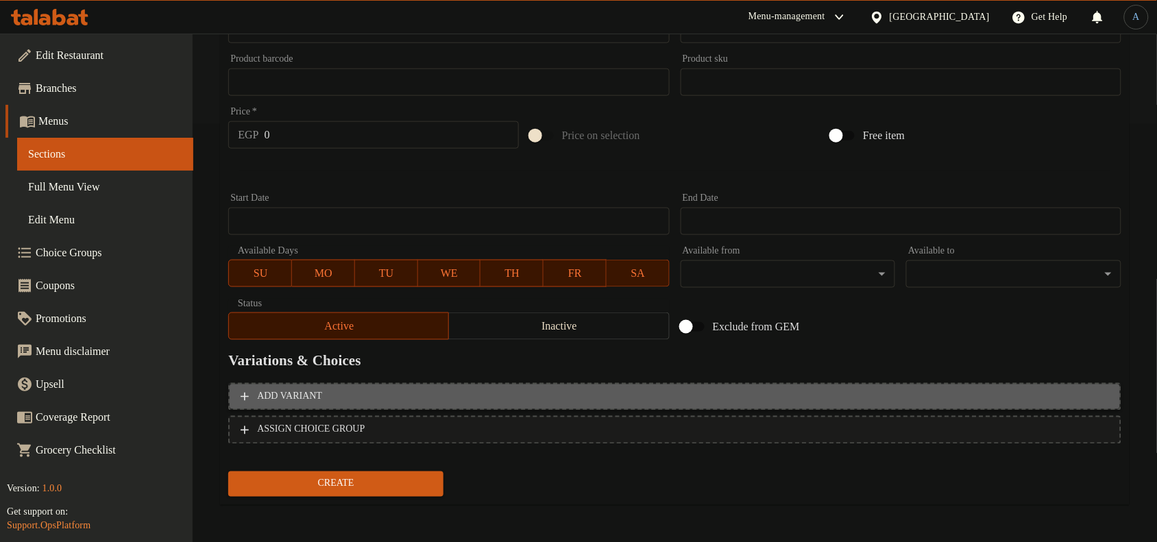
click at [764, 391] on span "Add variant" at bounding box center [675, 397] width 868 height 17
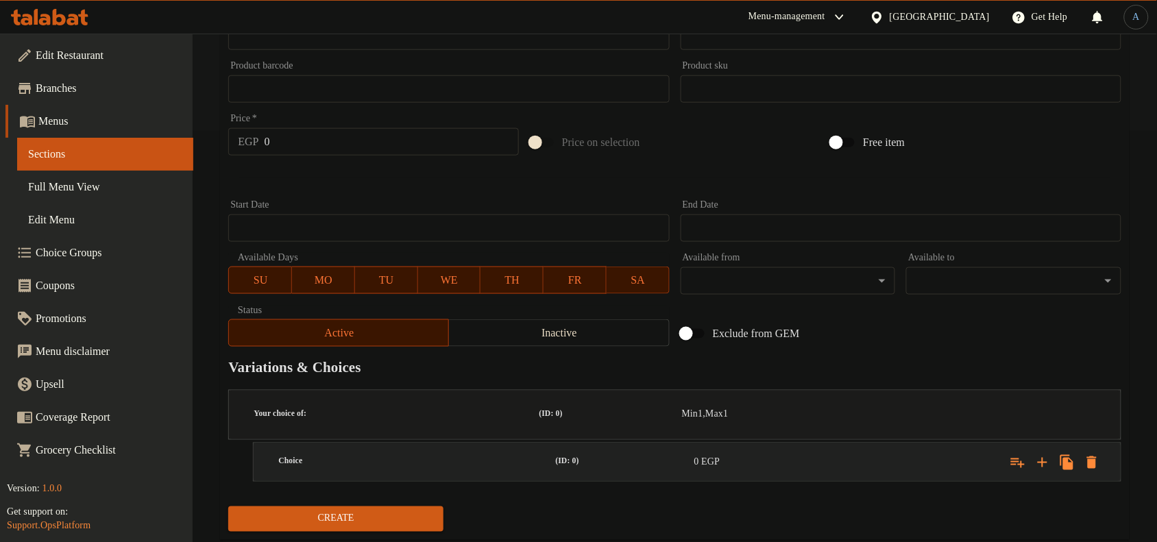
click at [1033, 450] on div "Expand" at bounding box center [1054, 462] width 99 height 25
click at [1037, 454] on icon "Expand" at bounding box center [1042, 462] width 16 height 16
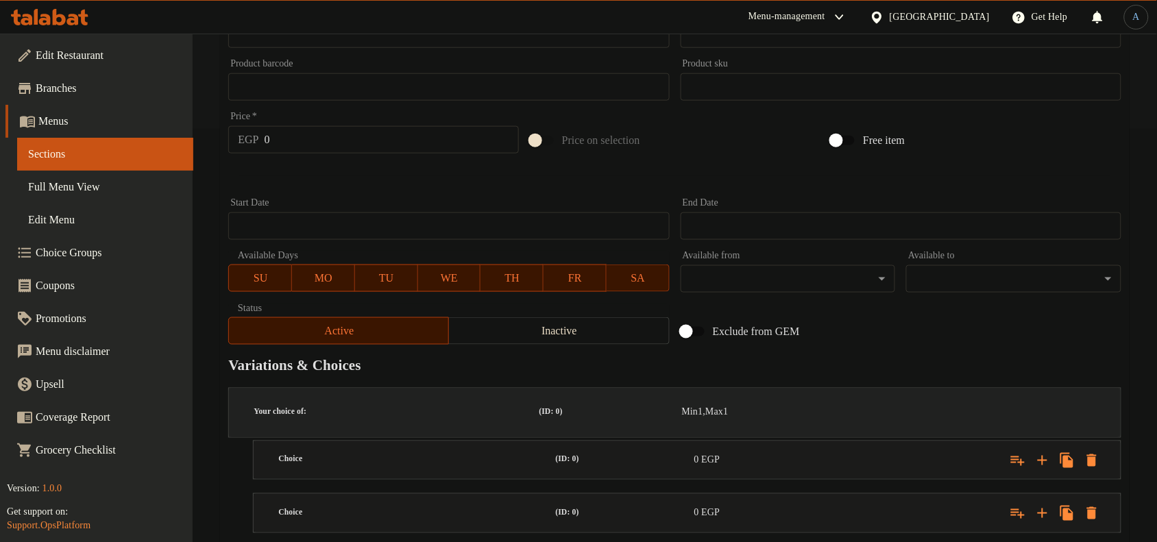
scroll to position [450, 0]
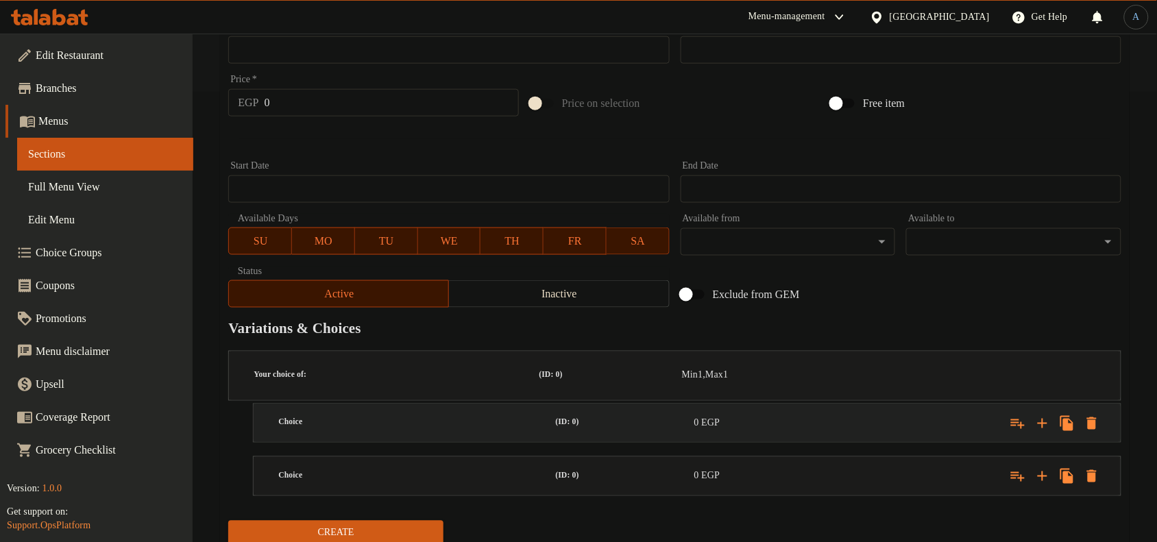
click at [597, 402] on div "Choice (ID: 0) 0 EGP" at bounding box center [690, 423] width 831 height 43
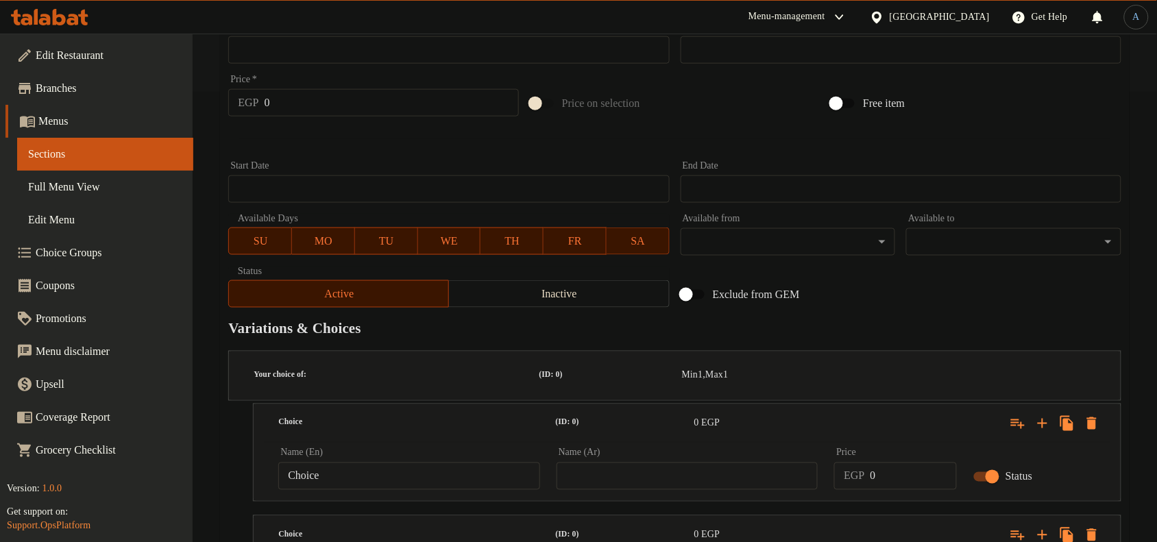
drag, startPoint x: 775, startPoint y: 59, endPoint x: 713, endPoint y: 132, distance: 96.3
click at [713, 132] on div at bounding box center [675, 139] width 904 height 34
click at [346, 463] on input "Choice" at bounding box center [409, 476] width 262 height 27
type input "Big Slice"
click at [610, 463] on input "شريحة كبيرة" at bounding box center [687, 476] width 262 height 27
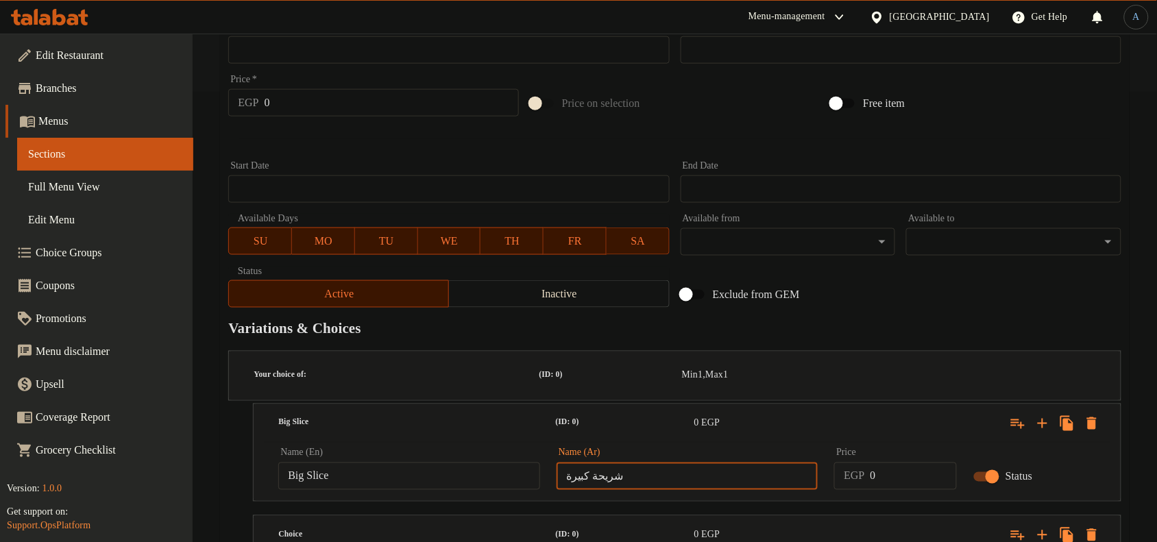
type input "شريحة كبيرة"
click at [907, 463] on input "0" at bounding box center [913, 476] width 87 height 27
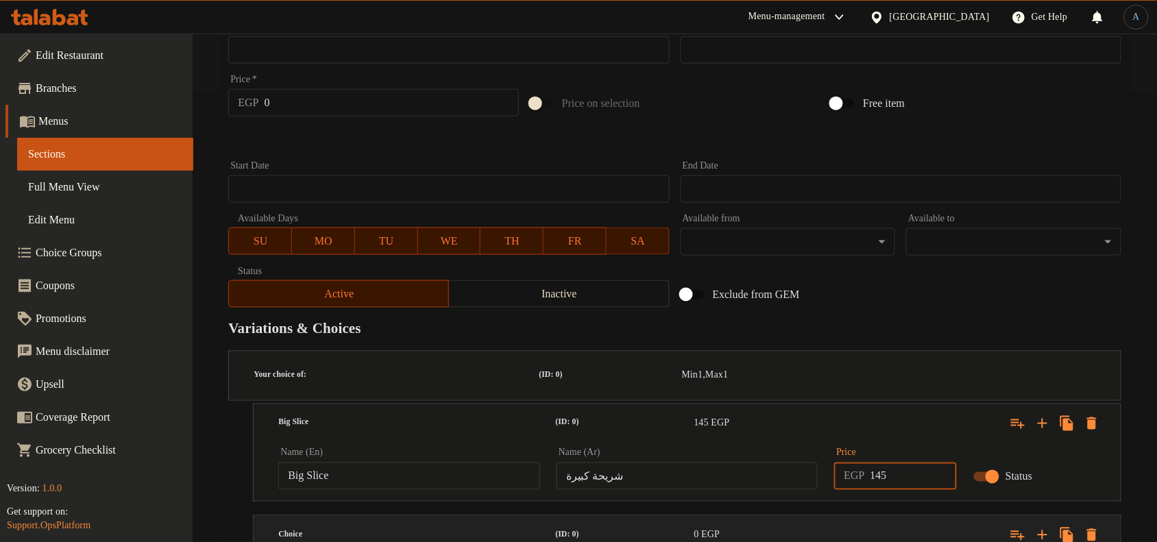
type input "145"
click at [895, 520] on div "Expand" at bounding box center [968, 535] width 277 height 30
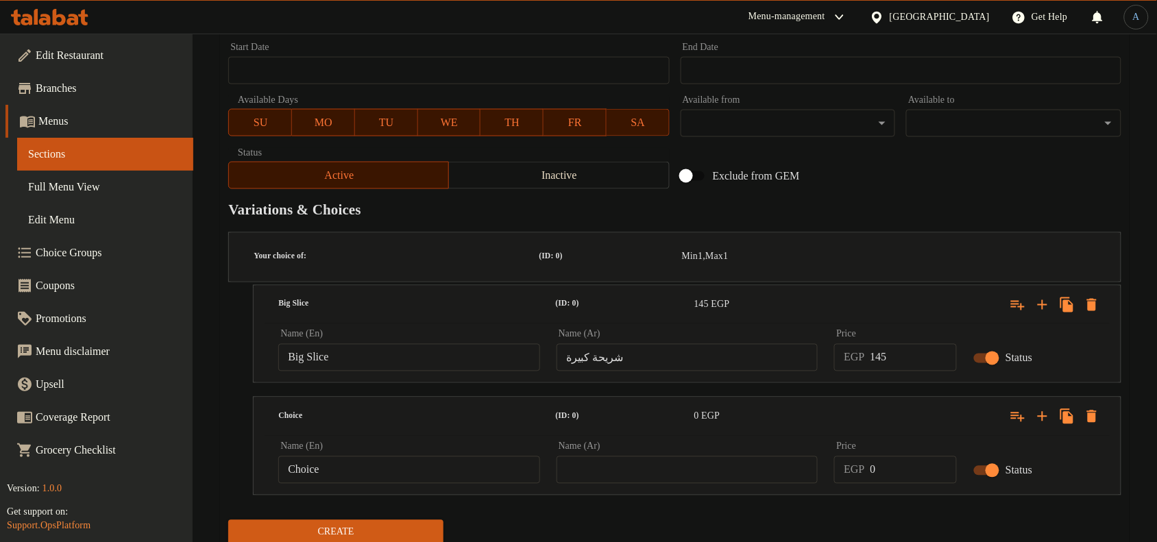
click at [402, 456] on input "Choice" at bounding box center [409, 469] width 262 height 27
type input "Big 3 Slice"
click at [624, 456] on input "text" at bounding box center [687, 469] width 262 height 27
type input "شريحة كبيرة 3"
click at [912, 456] on input "0" at bounding box center [913, 469] width 87 height 27
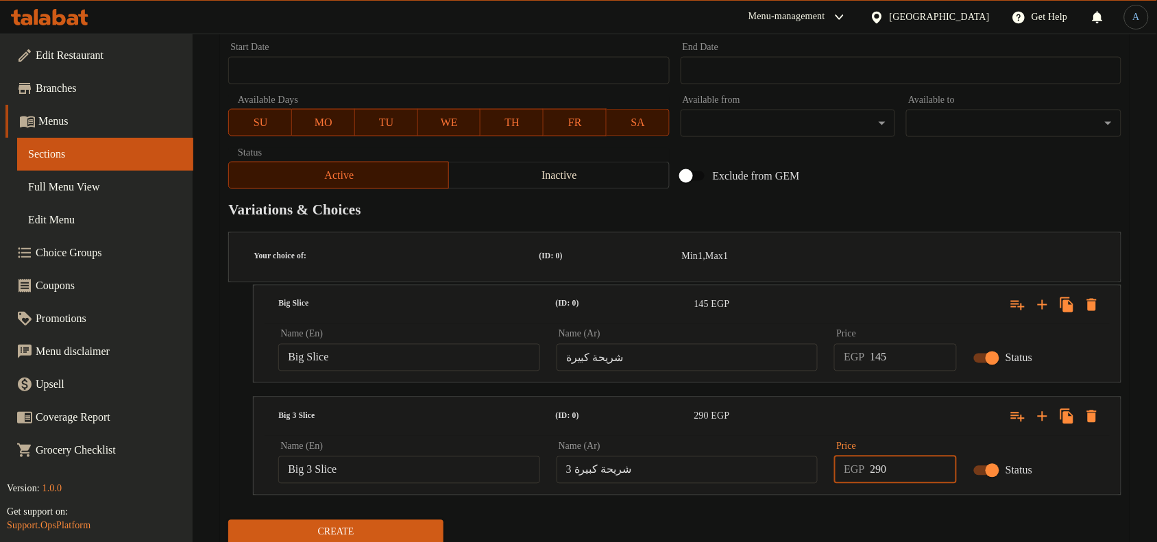
type input "290"
click at [228, 520] on button "Create" at bounding box center [335, 532] width 215 height 25
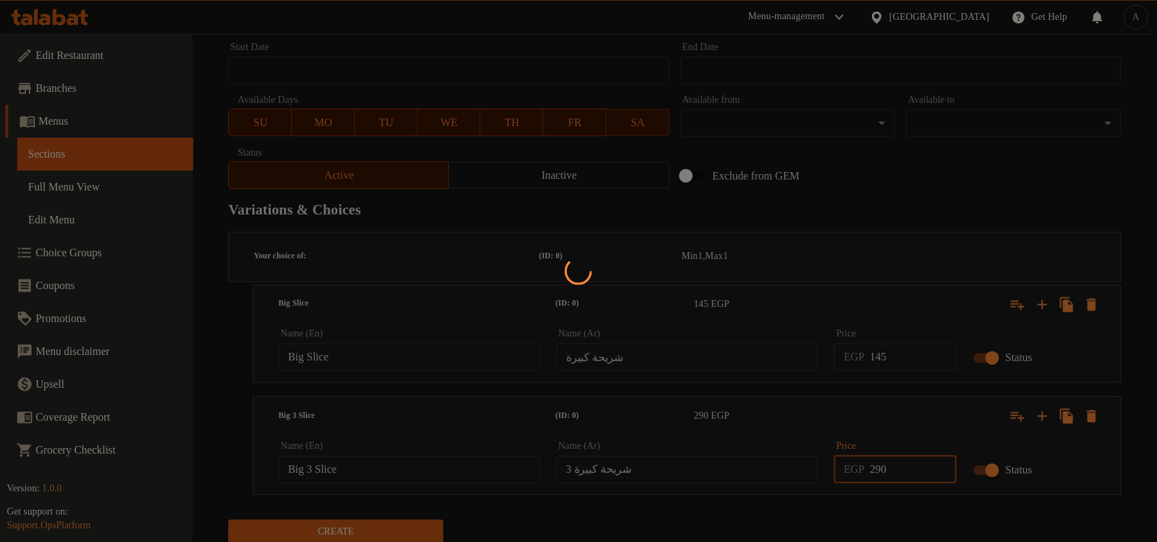
click at [831, 484] on div at bounding box center [578, 271] width 1157 height 542
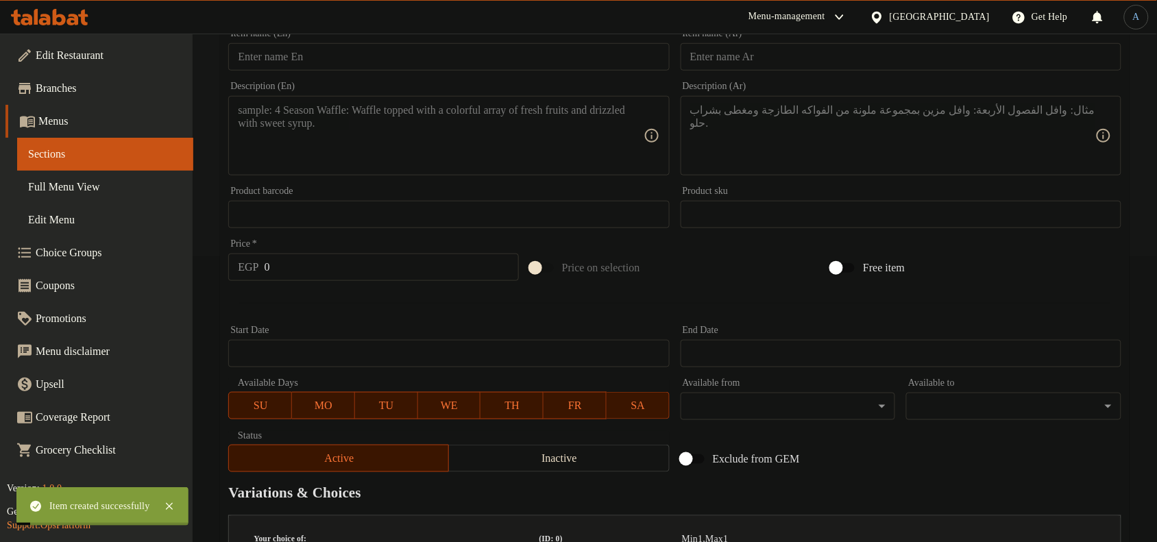
scroll to position [0, 0]
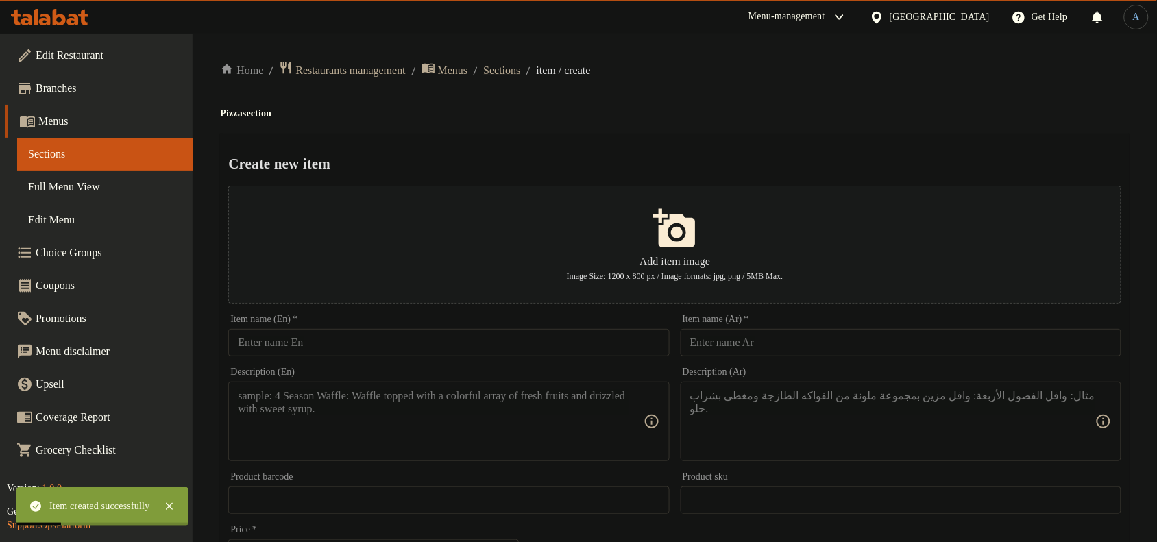
click at [520, 66] on span "Sections" at bounding box center [501, 70] width 37 height 16
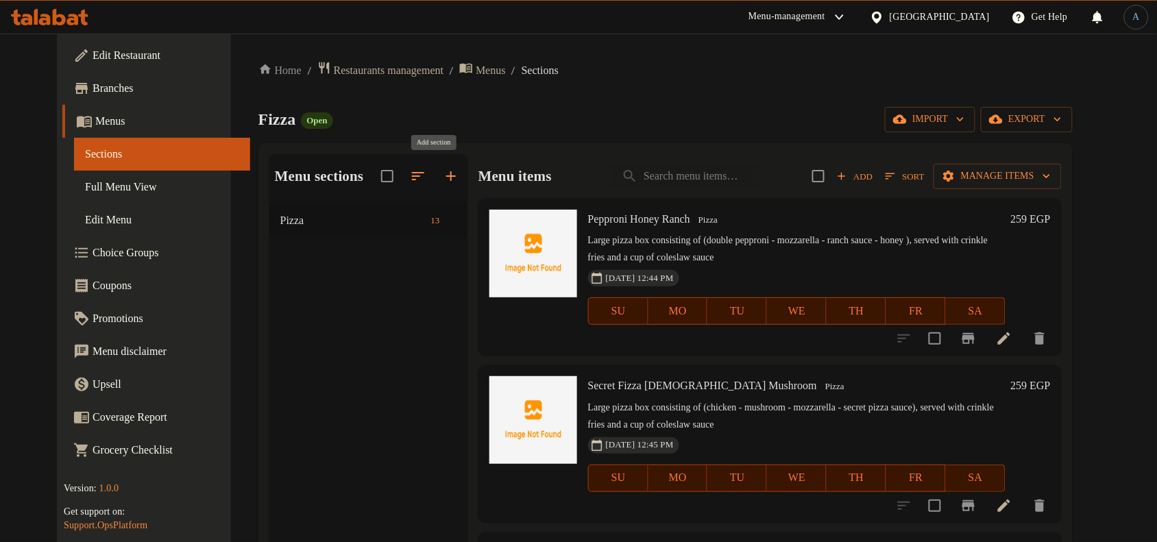
click at [443, 169] on icon "button" at bounding box center [451, 176] width 16 height 16
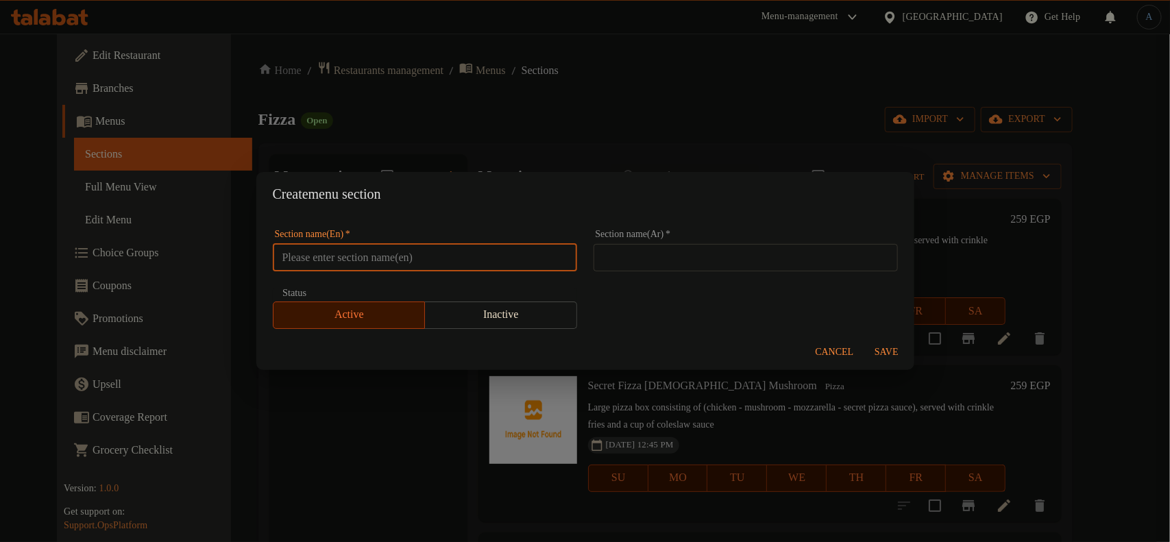
click at [391, 262] on input "text" at bounding box center [425, 257] width 304 height 27
type input "Extra"
click at [631, 269] on input "text" at bounding box center [745, 257] width 304 height 27
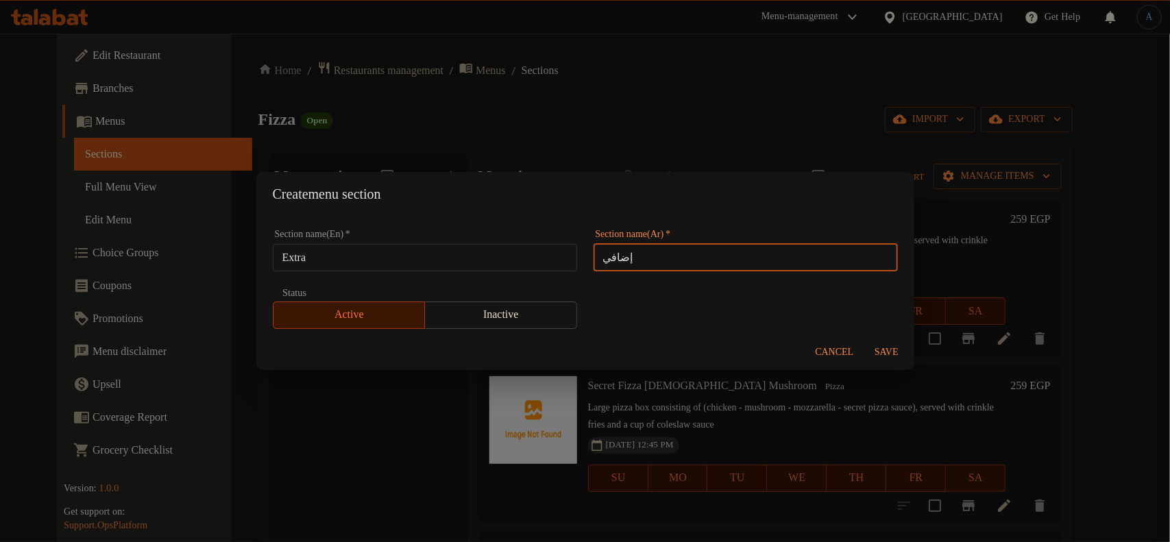
type input "إضافي"
click at [892, 355] on span "Save" at bounding box center [886, 352] width 33 height 17
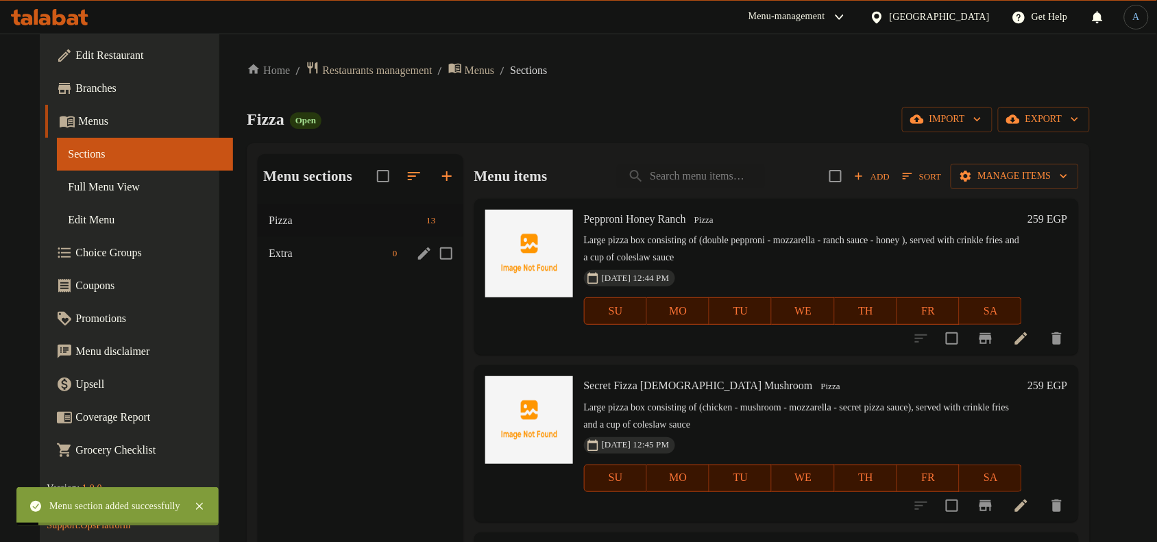
click at [317, 258] on span "Extra" at bounding box center [328, 253] width 119 height 16
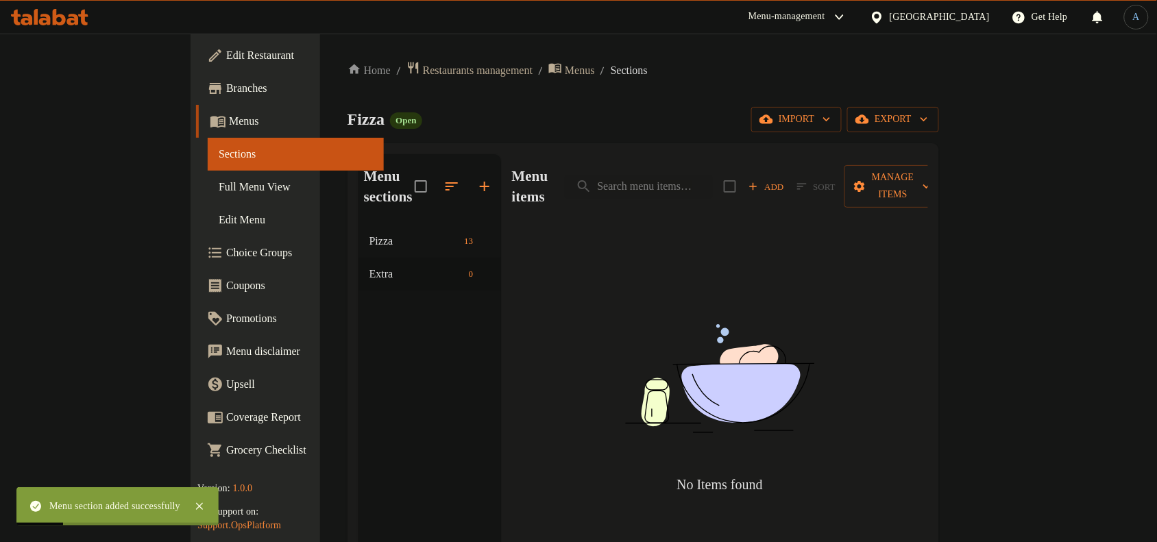
click at [622, 117] on div "Fizza Open import export" at bounding box center [642, 119] width 591 height 25
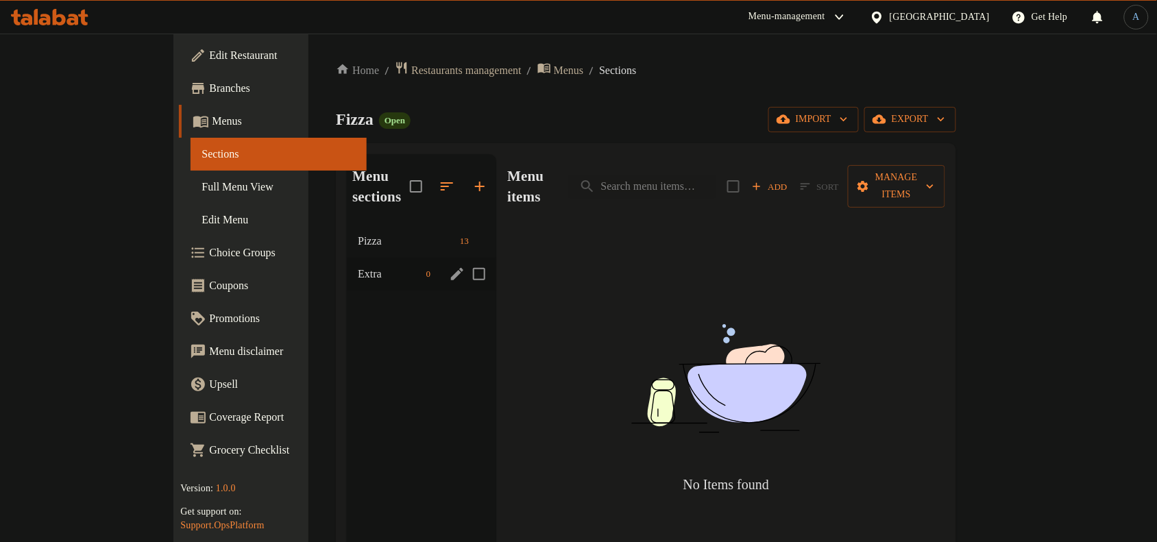
drag, startPoint x: 310, startPoint y: 252, endPoint x: 323, endPoint y: 252, distance: 13.0
click at [358, 266] on span "Extra" at bounding box center [389, 274] width 62 height 16
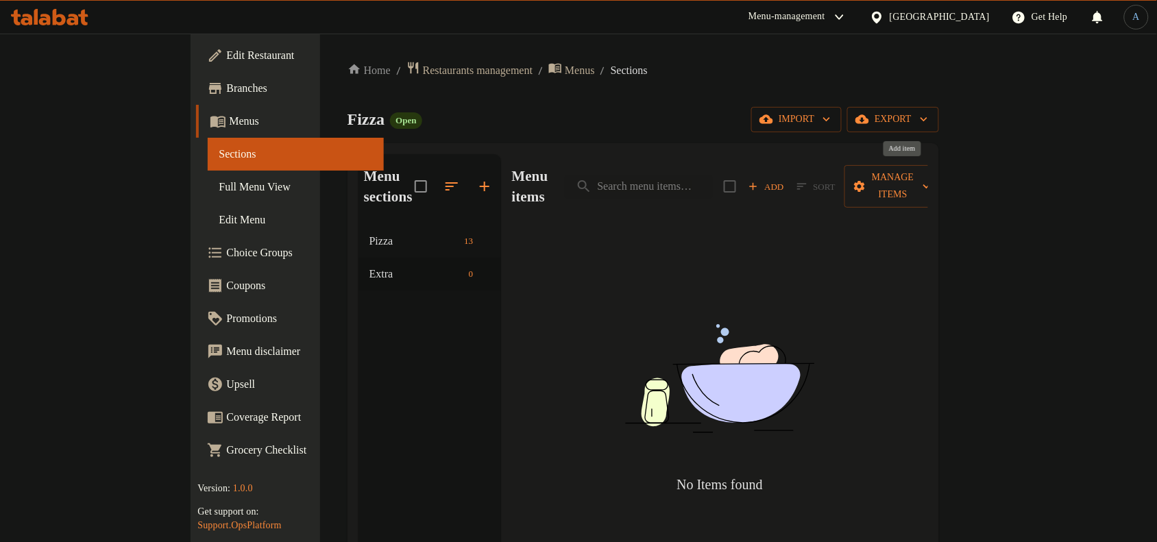
click at [785, 180] on span "Add" at bounding box center [766, 187] width 37 height 16
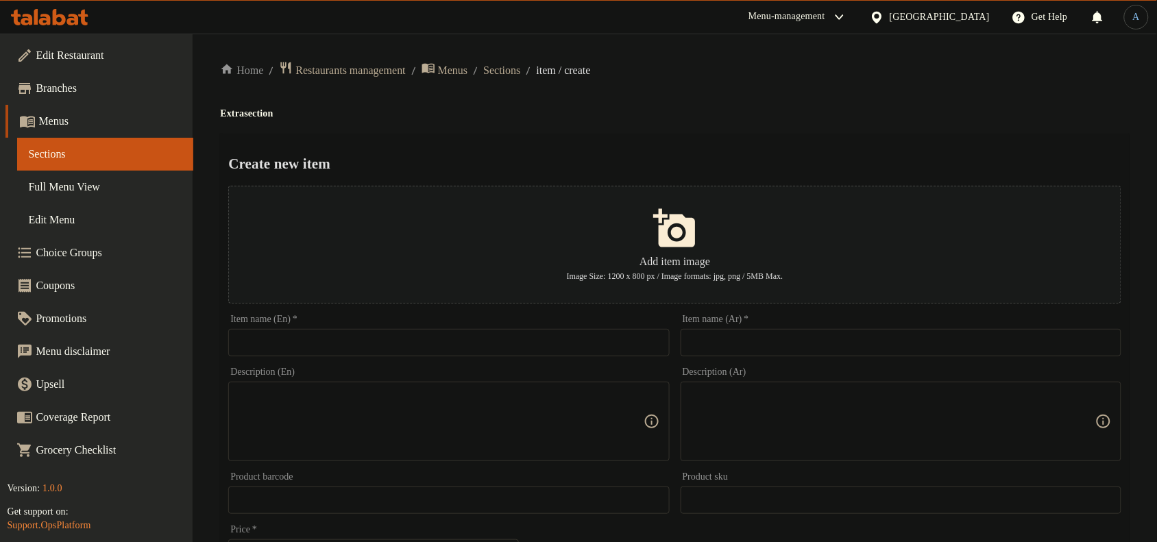
click at [437, 337] on input "text" at bounding box center [448, 342] width 441 height 27
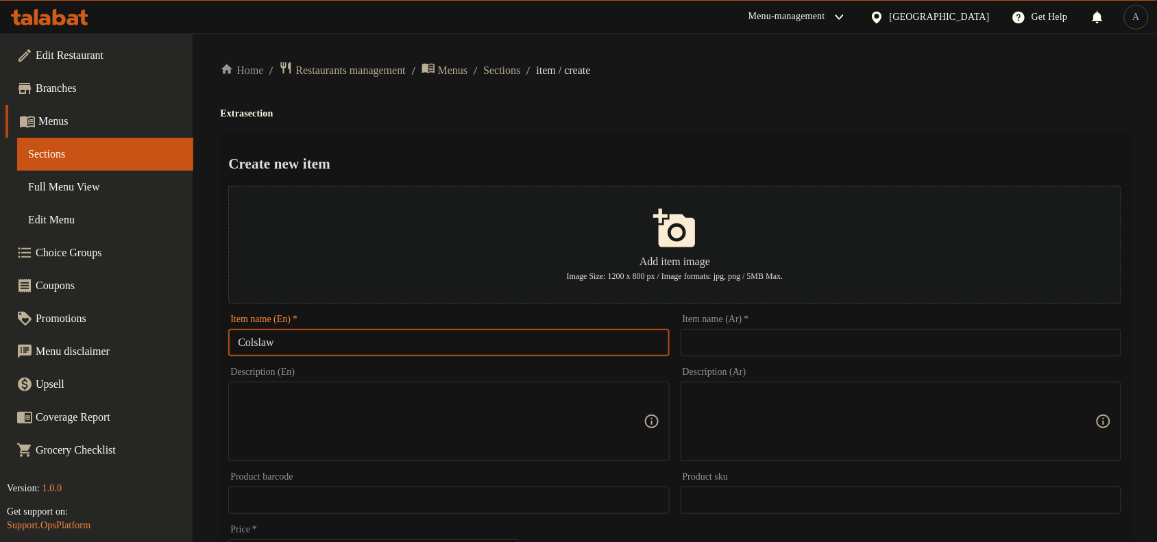
click at [256, 343] on input "Colslaw" at bounding box center [448, 342] width 441 height 27
type input "Coleslaw"
click at [346, 328] on div "Item name (En)   * Coleslaw Item name (En) *" at bounding box center [448, 336] width 441 height 42
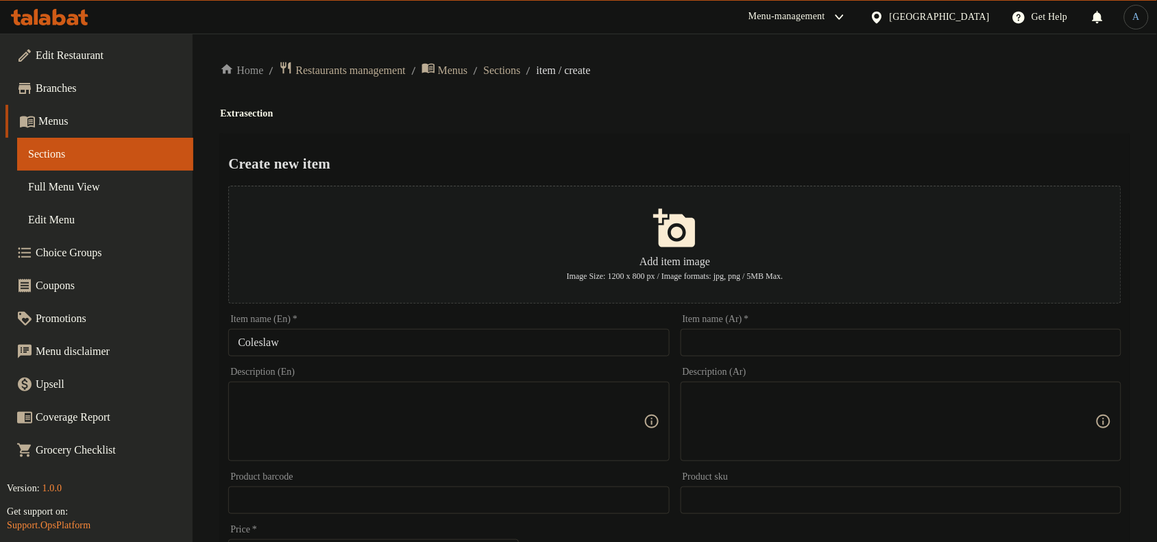
click at [345, 345] on input "Coleslaw" at bounding box center [448, 342] width 441 height 27
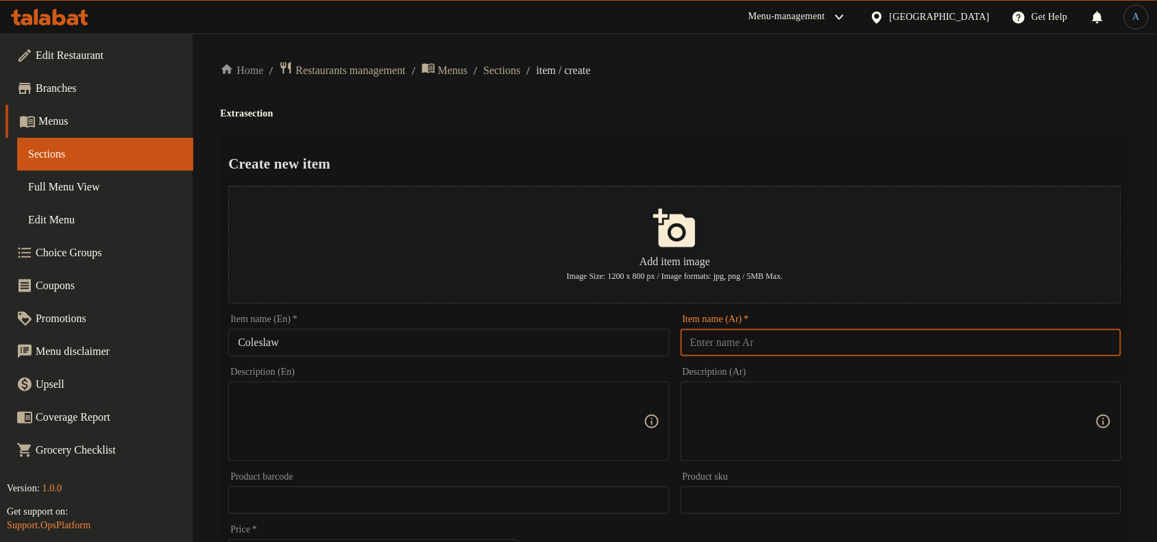
click at [757, 343] on input "text" at bounding box center [900, 342] width 441 height 27
click at [755, 145] on div "Create new item Add item image Image Size: 1200 x 800 px / Image formats: jpg, …" at bounding box center [674, 529] width 909 height 790
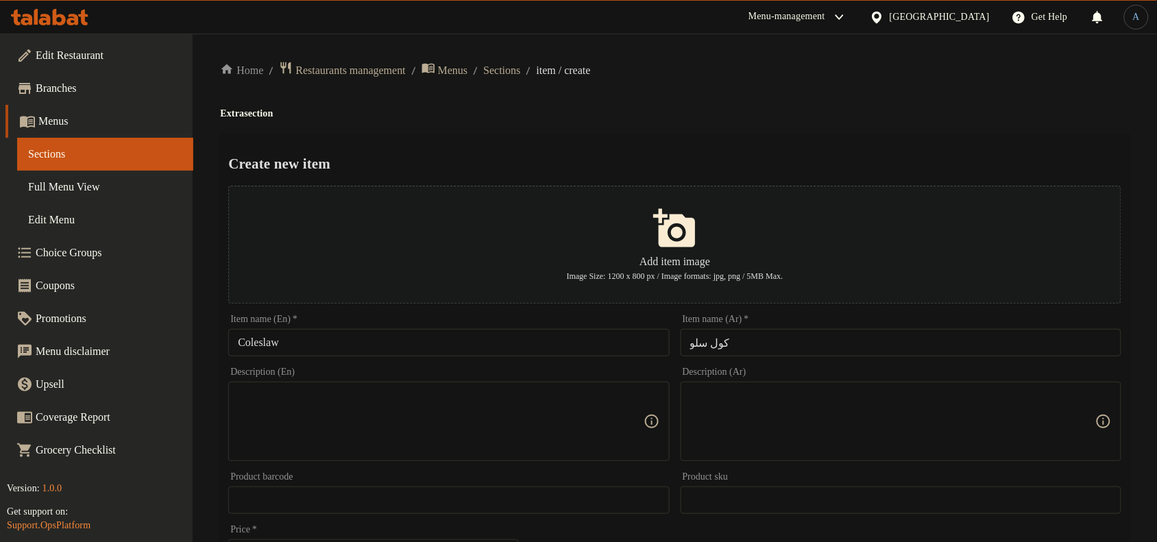
click at [780, 344] on input "كول سلو" at bounding box center [900, 342] width 441 height 27
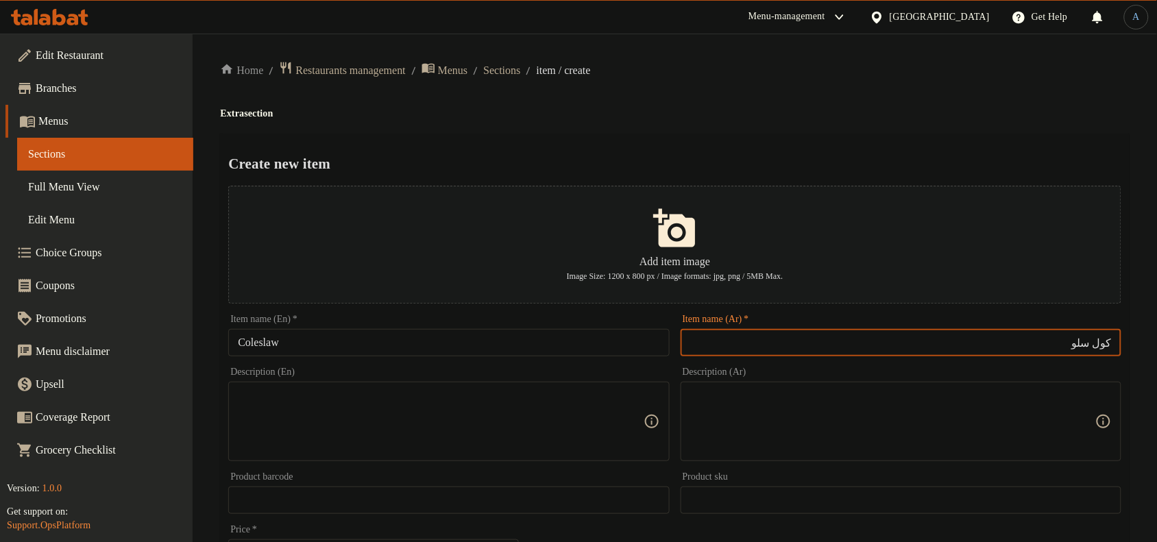
click at [1110, 337] on input "كول سلو" at bounding box center [900, 342] width 441 height 27
type input "كول سلو"
click at [258, 340] on input "Coleslaw" at bounding box center [448, 342] width 441 height 27
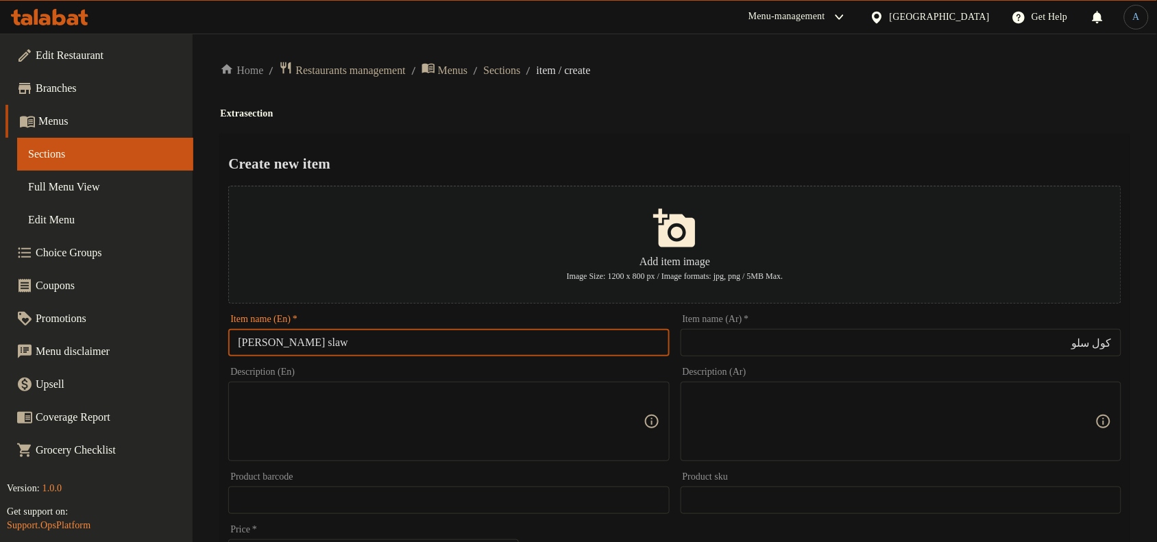
click at [315, 346] on input "[PERSON_NAME] slaw" at bounding box center [448, 342] width 441 height 27
click at [262, 343] on input "[PERSON_NAME] slaw" at bounding box center [448, 342] width 441 height 27
type input "Coleslaw"
click at [630, 134] on div "Create new item Add item image Image Size: 1200 x 800 px / Image formats: jpg, …" at bounding box center [674, 529] width 909 height 790
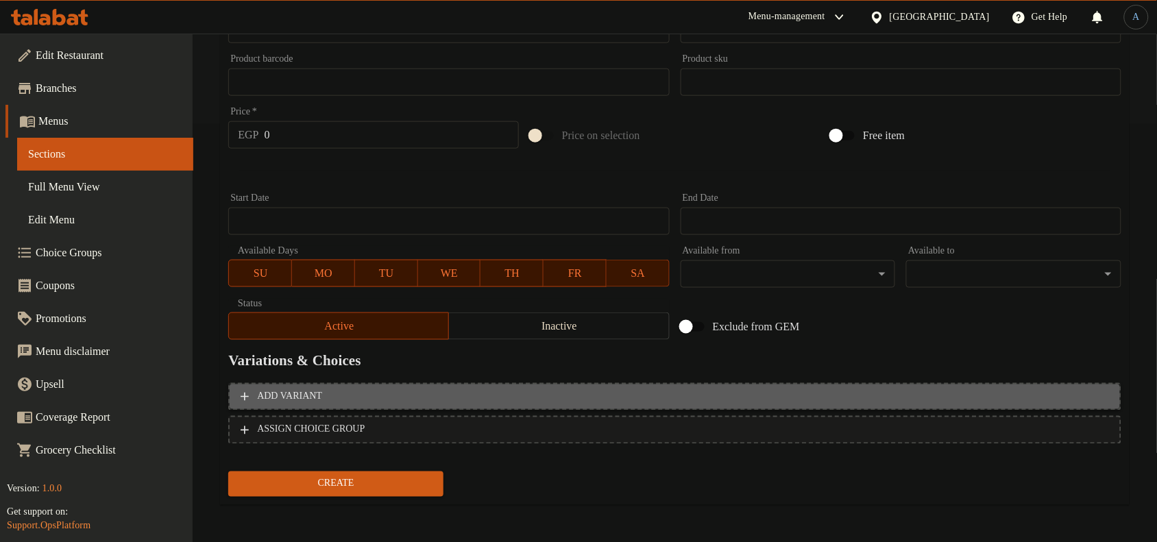
click at [519, 384] on button "Add variant" at bounding box center [674, 397] width 893 height 28
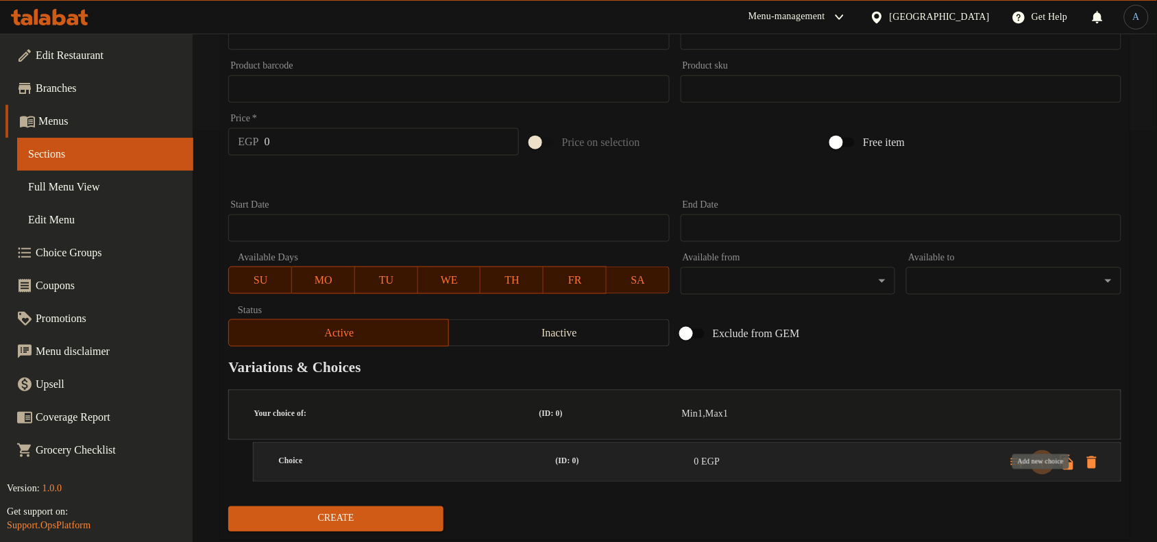
click at [1042, 458] on icon "Expand" at bounding box center [1042, 463] width 10 height 10
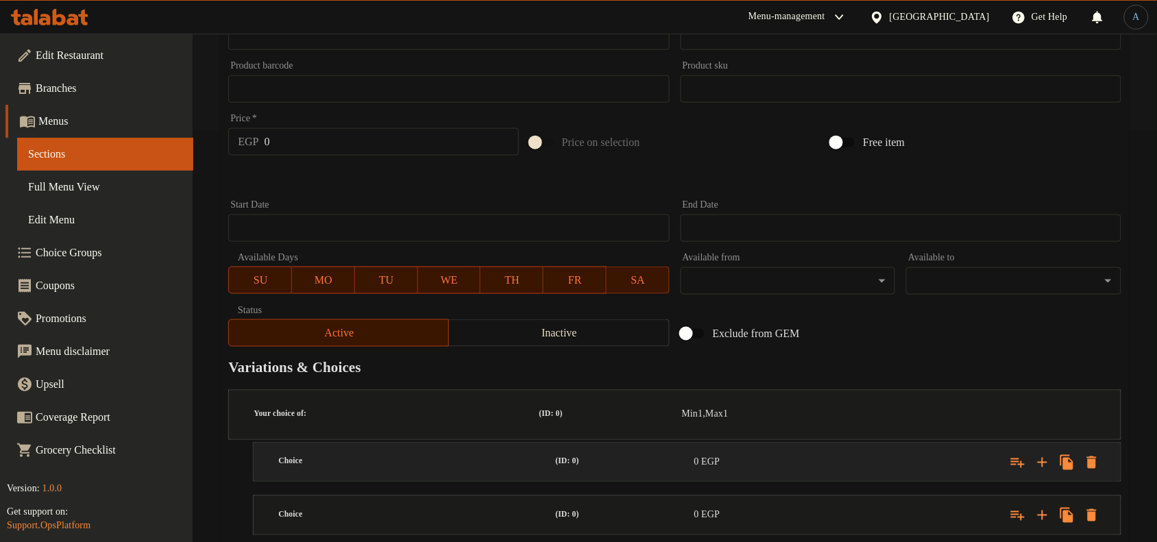
click at [745, 453] on div "0 EGP" at bounding box center [760, 462] width 138 height 19
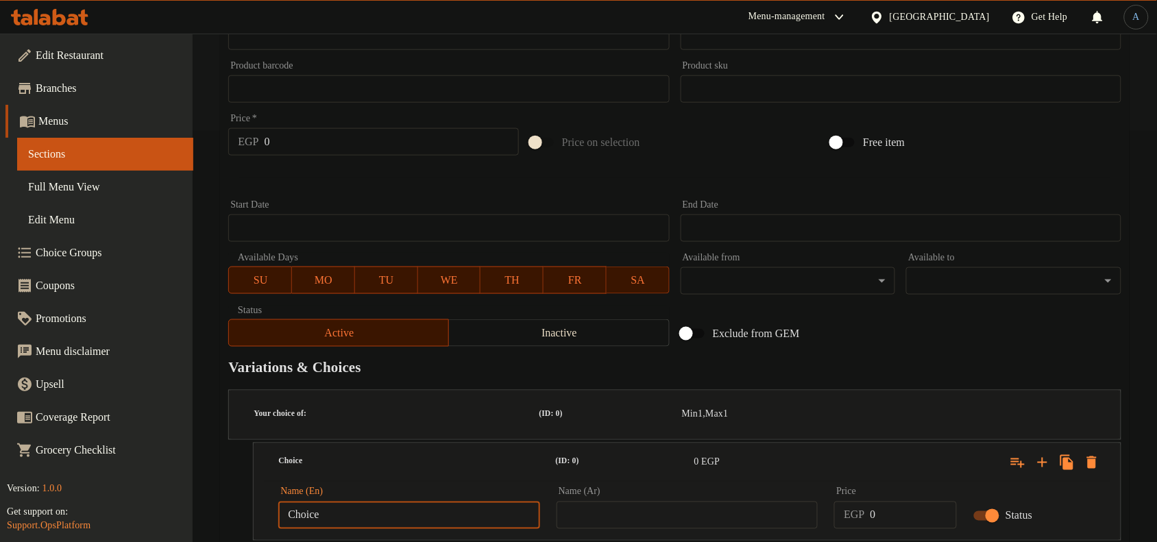
click at [483, 502] on input "Choice" at bounding box center [409, 515] width 262 height 27
type input "Small"
click at [990, 327] on div "Add item image Image Size: 1200 x 800 px / Image formats: jpg, png / 5MB Max. I…" at bounding box center [675, 60] width 904 height 583
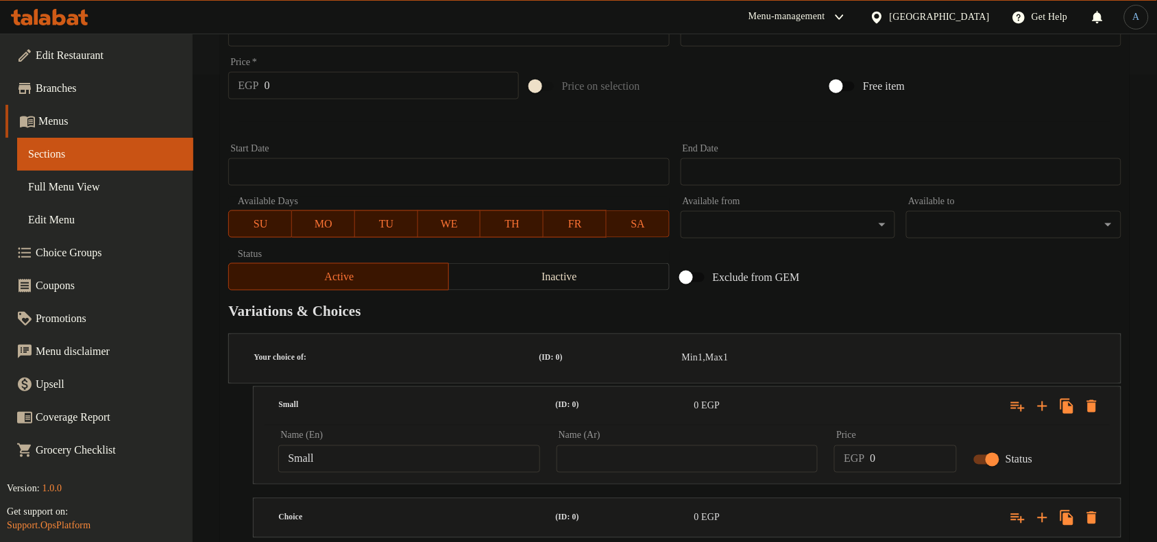
scroll to position [497, 0]
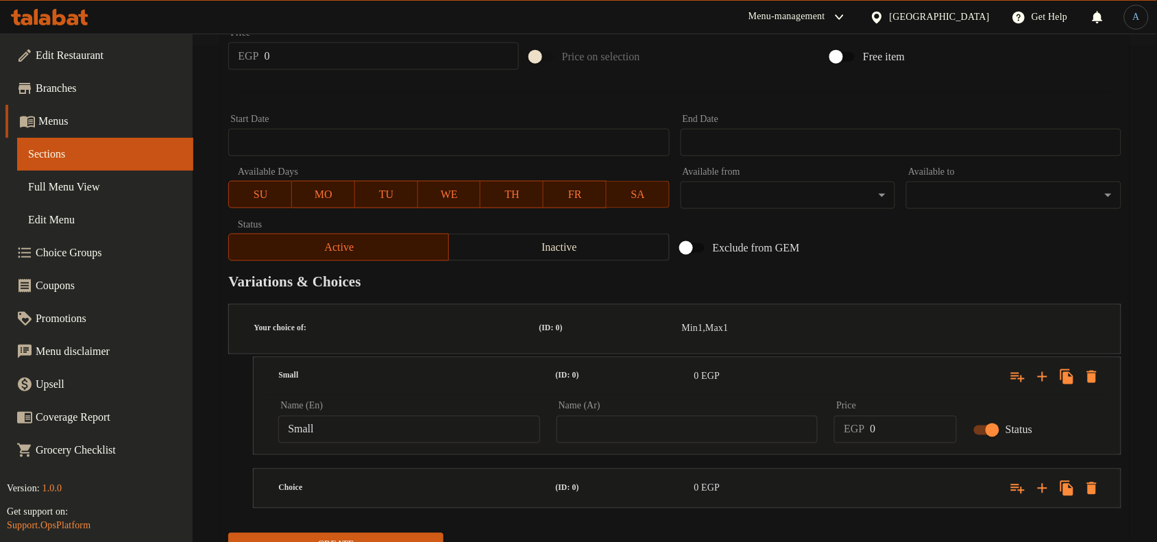
click at [399, 416] on input "Small" at bounding box center [409, 429] width 262 height 27
click at [683, 416] on input "text" at bounding box center [687, 429] width 262 height 27
type input "صغير"
click at [663, 467] on div "(ID: 0)" at bounding box center [622, 488] width 138 height 43
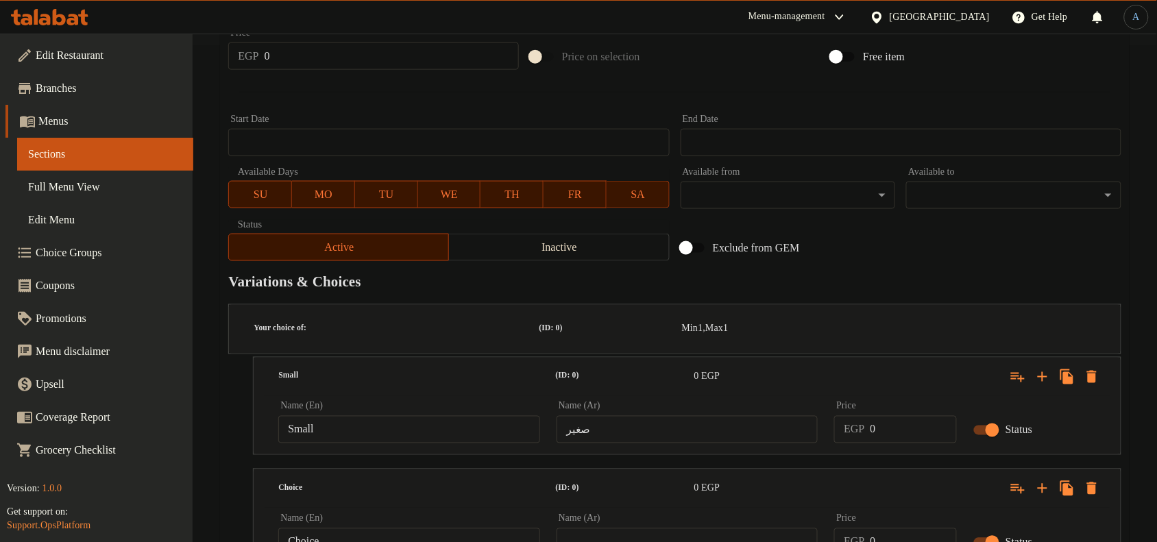
click at [440, 528] on input "Choice" at bounding box center [409, 541] width 262 height 27
type input "N"
type input "<"
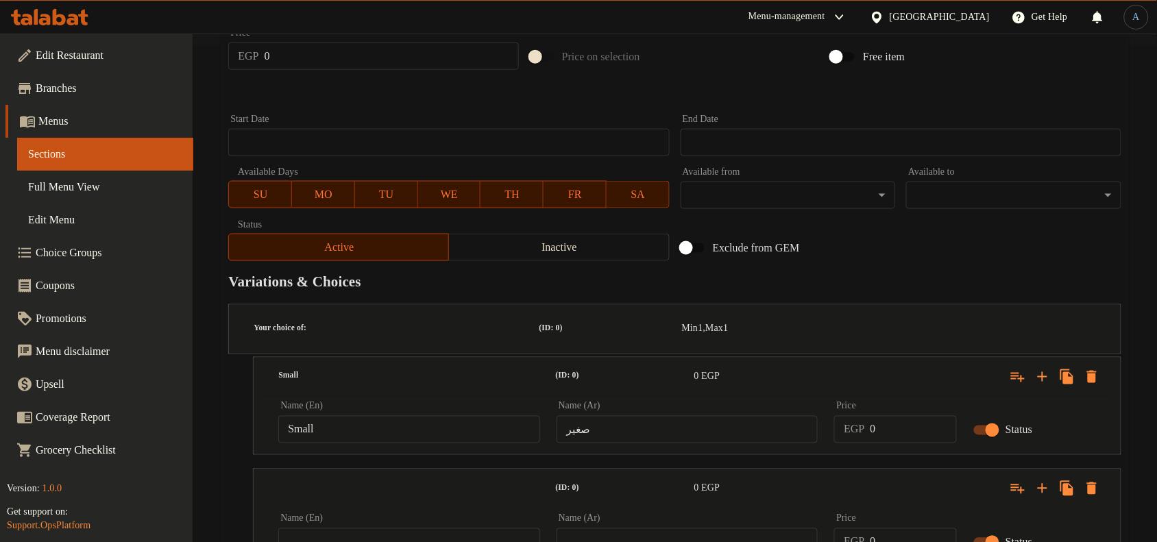
click at [916, 282] on h2 "Variations & Choices" at bounding box center [674, 282] width 893 height 21
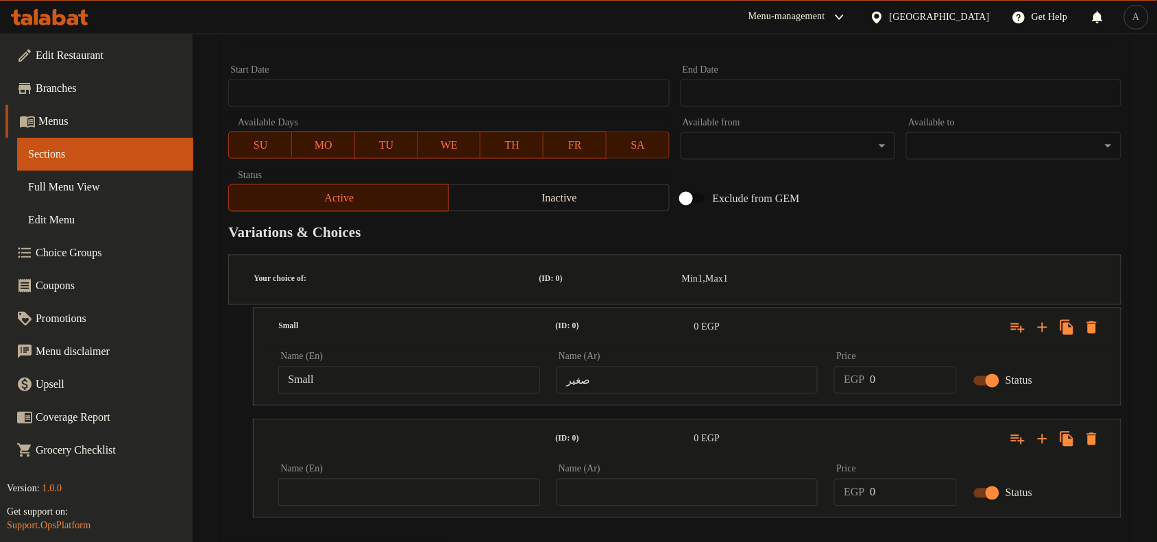
scroll to position [569, 0]
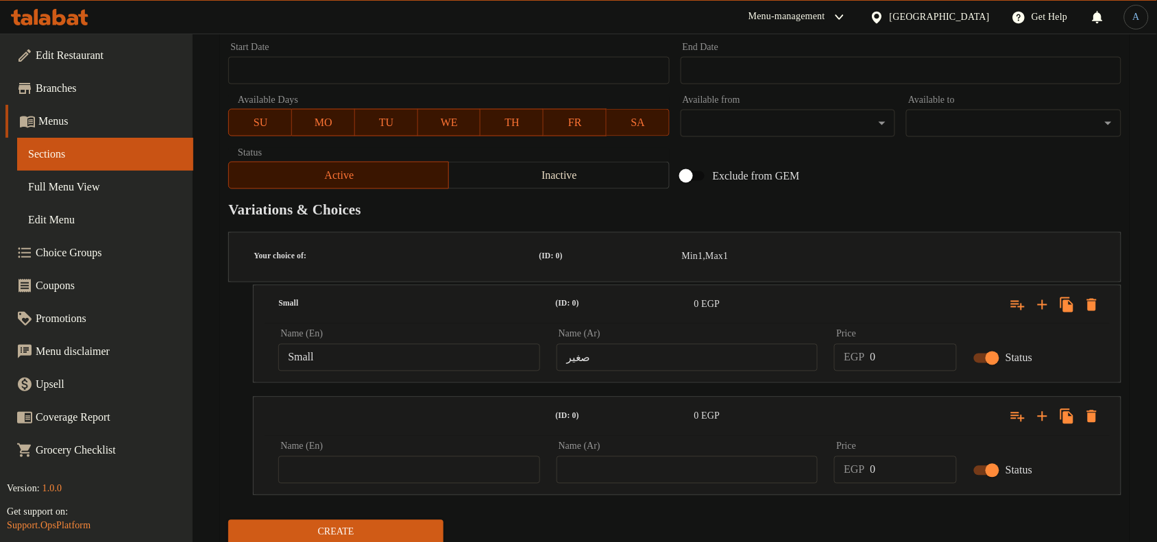
click at [453, 344] on input "Small" at bounding box center [409, 357] width 262 height 27
click at [334, 456] on input "text" at bounding box center [409, 469] width 262 height 27
type input "Medium"
click at [343, 456] on input "Medium" at bounding box center [409, 469] width 262 height 27
click at [676, 456] on input "text" at bounding box center [687, 469] width 262 height 27
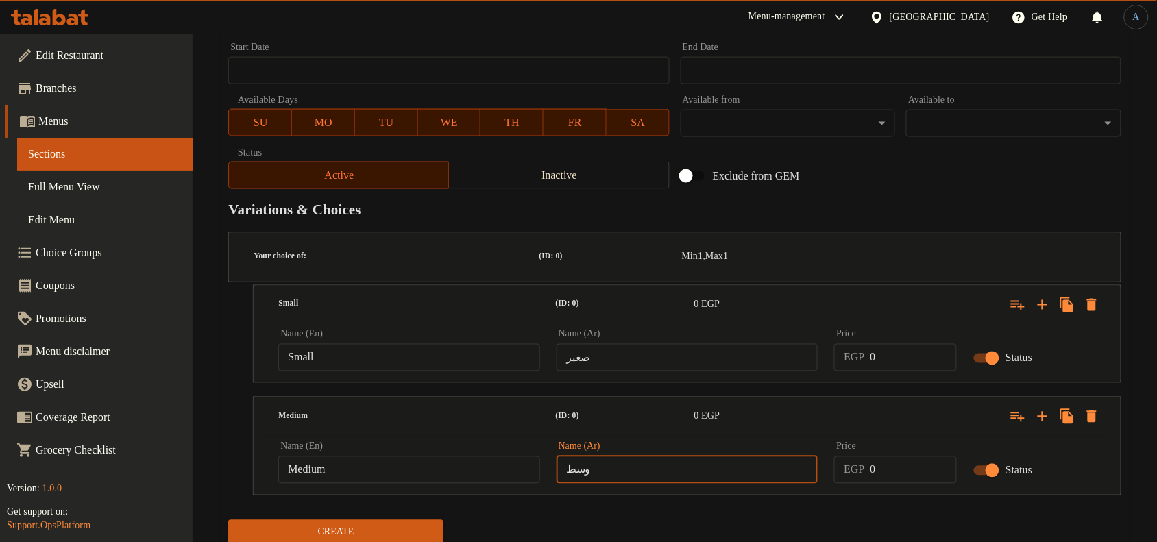
type input "وسط"
click at [892, 344] on input "0" at bounding box center [913, 357] width 87 height 27
type input "15"
click at [903, 456] on input "0" at bounding box center [913, 469] width 87 height 27
type input "45"
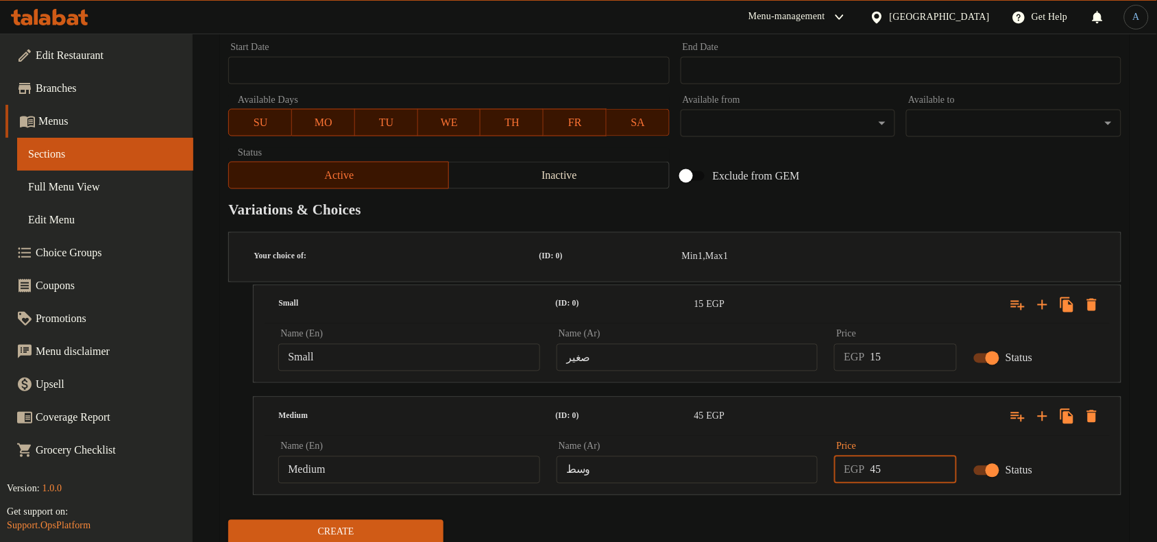
click at [228, 520] on button "Create" at bounding box center [335, 532] width 215 height 25
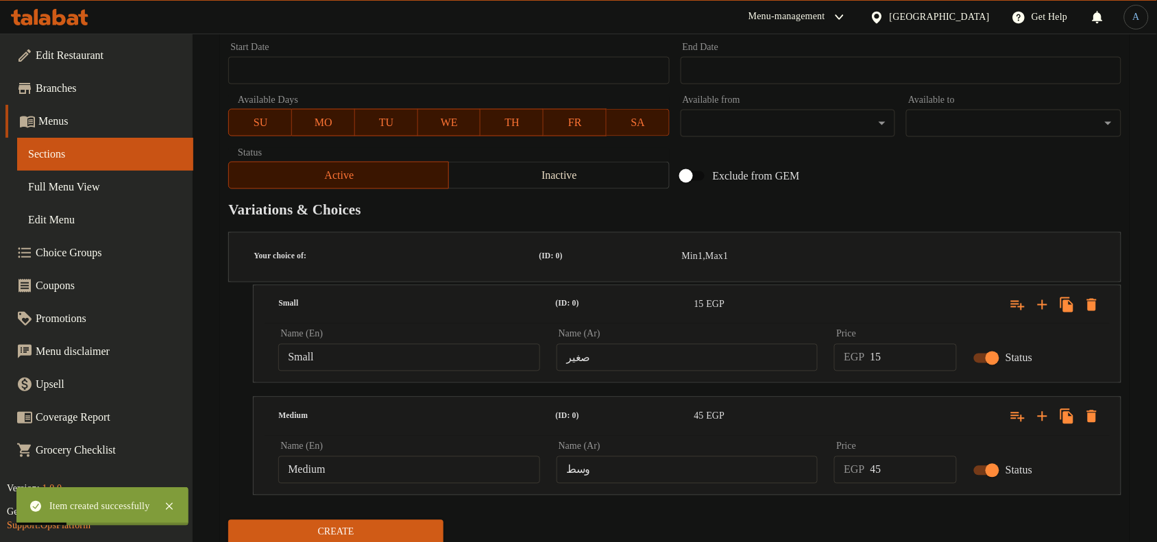
scroll to position [0, 0]
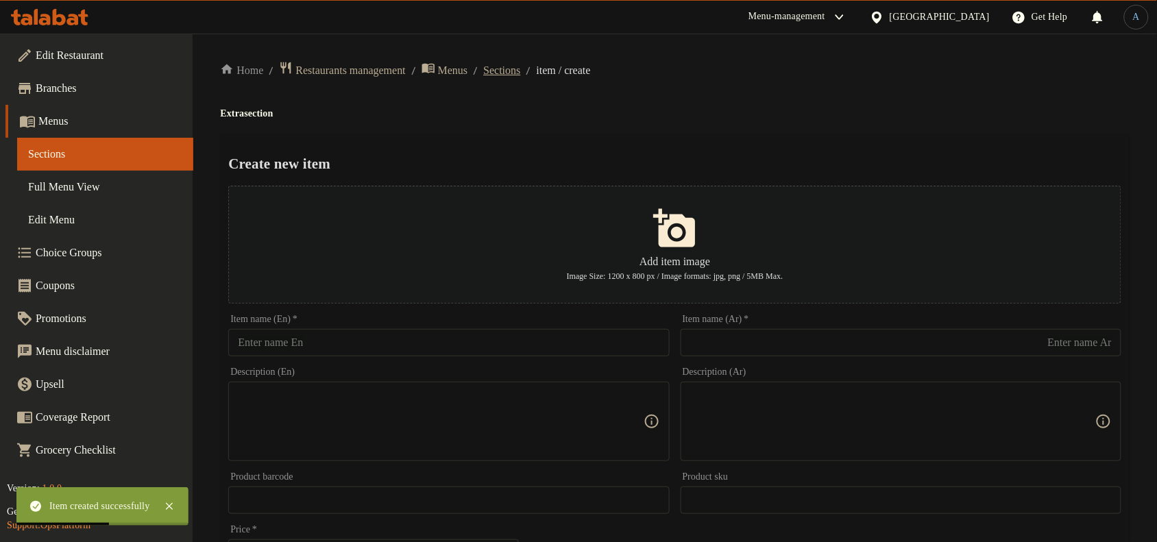
click at [520, 69] on span "Sections" at bounding box center [501, 70] width 37 height 16
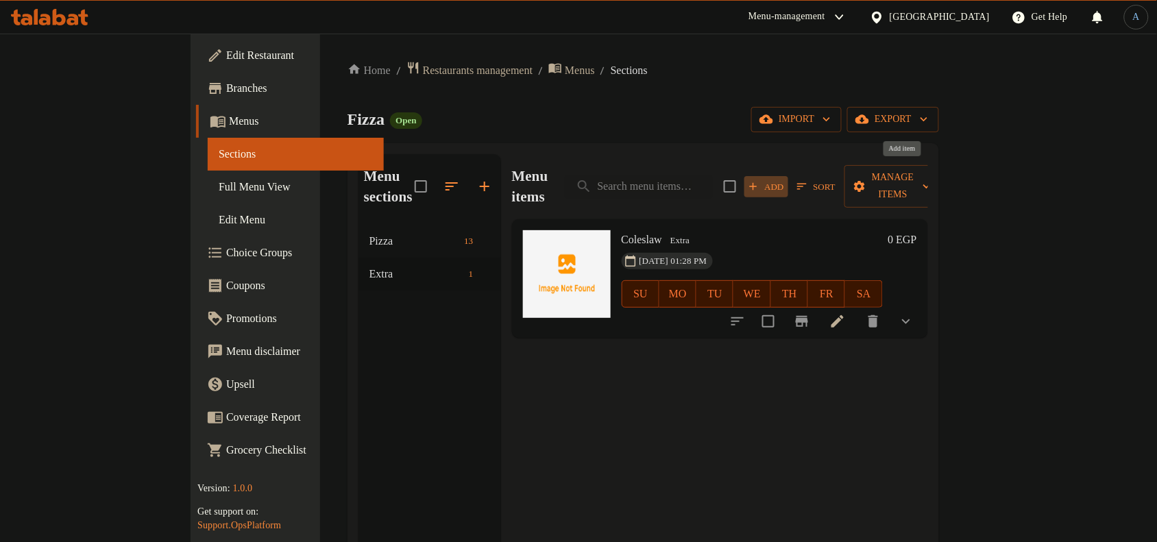
click at [785, 179] on span "Add" at bounding box center [766, 187] width 37 height 16
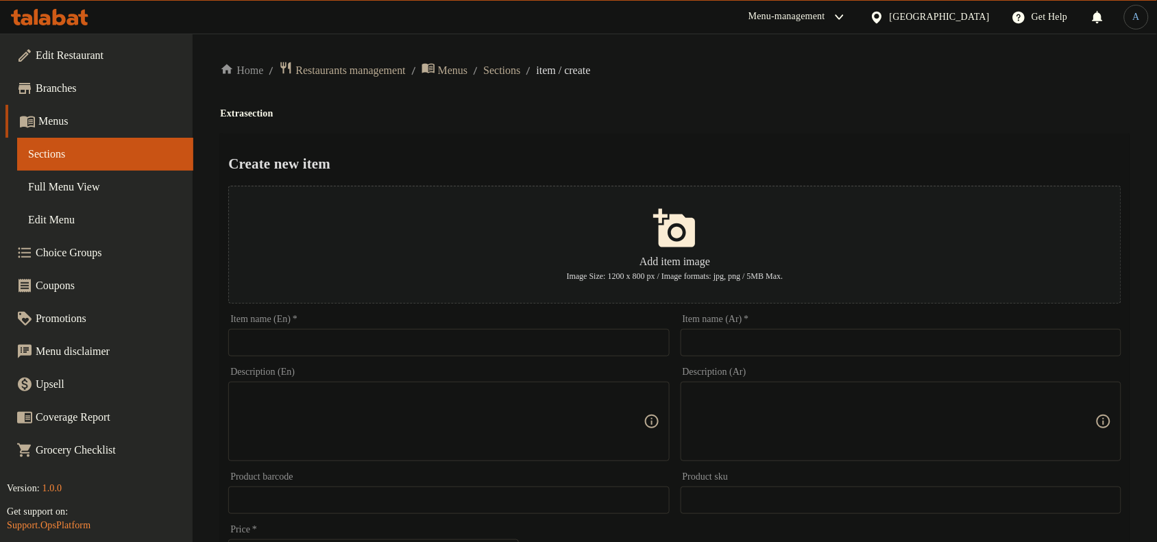
click at [328, 334] on input "text" at bounding box center [448, 342] width 441 height 27
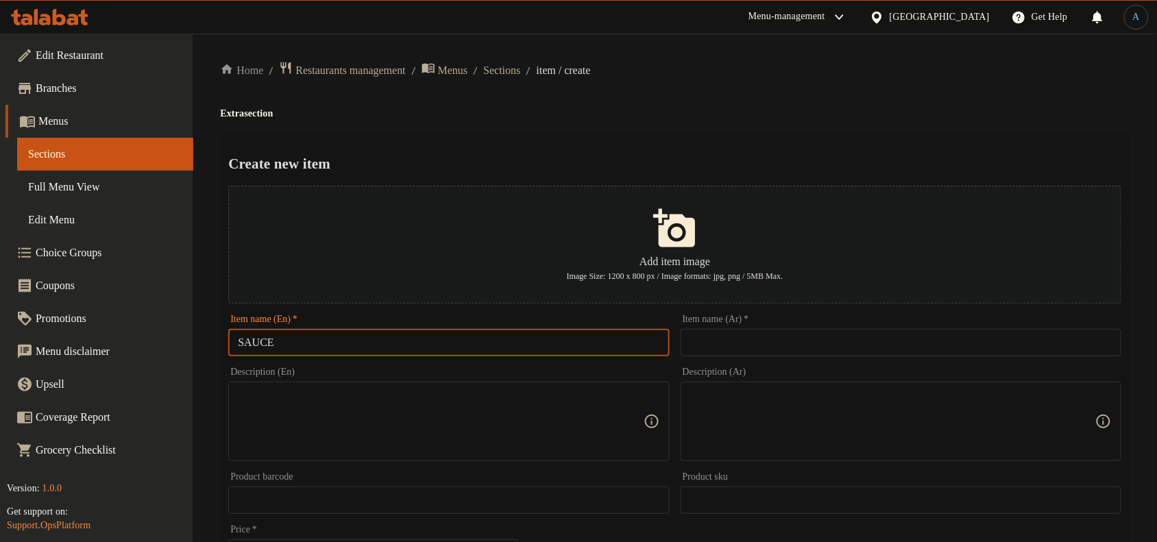
click at [242, 343] on input "SAUCE" at bounding box center [448, 342] width 441 height 27
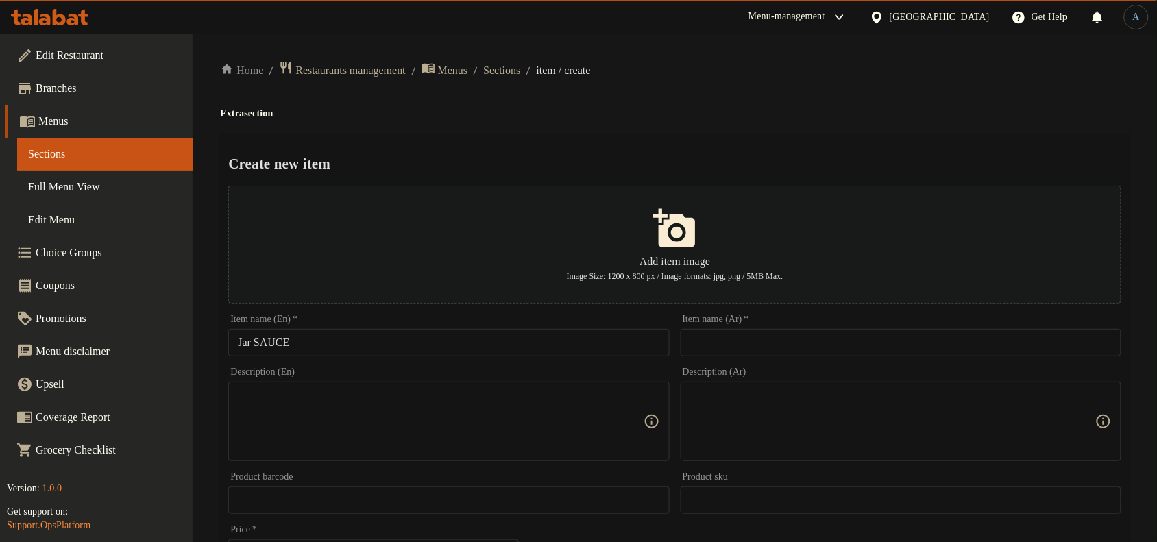
click at [440, 336] on input "Jar SAUCE" at bounding box center [448, 342] width 441 height 27
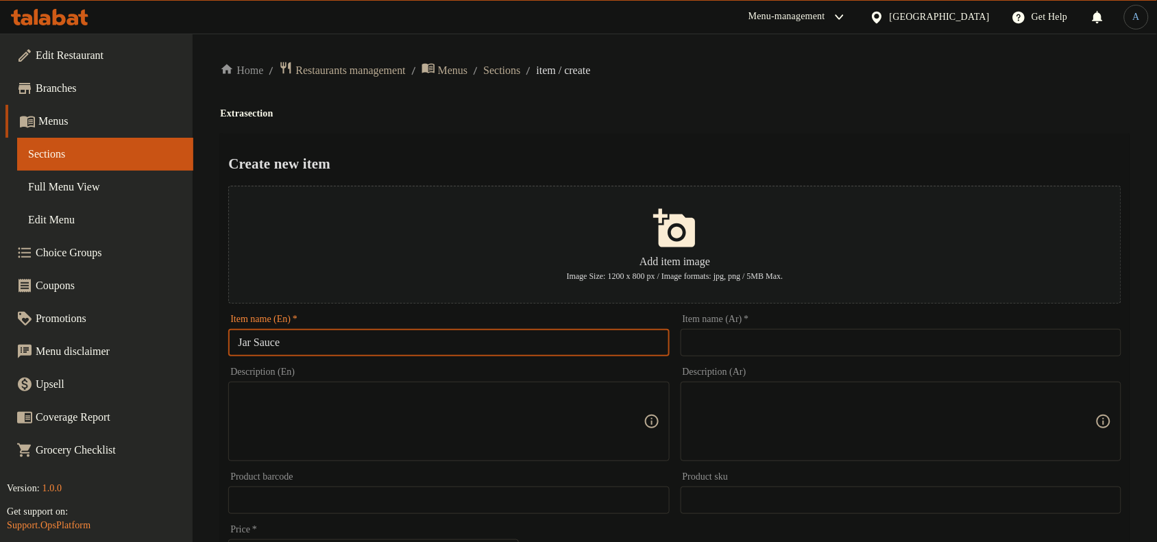
type input "Jar Sauce"
click at [667, 143] on div "Create new item Add item image Image Size: 1200 x 800 px / Image formats: jpg, …" at bounding box center [674, 529] width 909 height 790
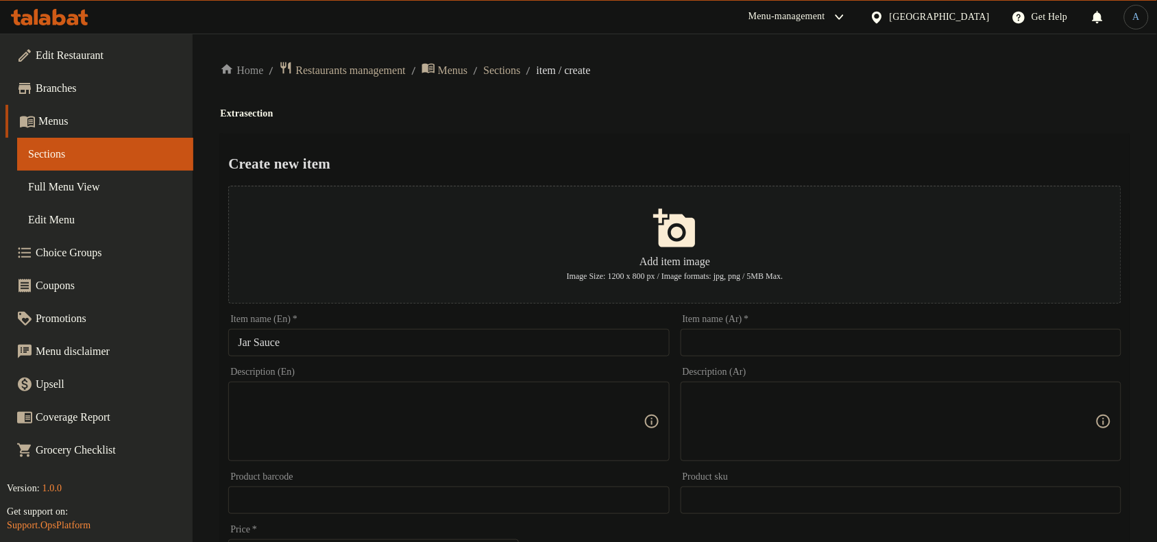
click at [482, 347] on input "Jar Sauce" at bounding box center [448, 342] width 441 height 27
click at [735, 355] on input "text" at bounding box center [900, 342] width 441 height 27
drag, startPoint x: 724, startPoint y: 135, endPoint x: 730, endPoint y: 139, distance: 7.4
click at [730, 139] on div "Home / Restaurants management / Menus / Sections / item / create Extra section …" at bounding box center [674, 497] width 909 height 873
click at [759, 345] on input "صلصة الجرة" at bounding box center [900, 342] width 441 height 27
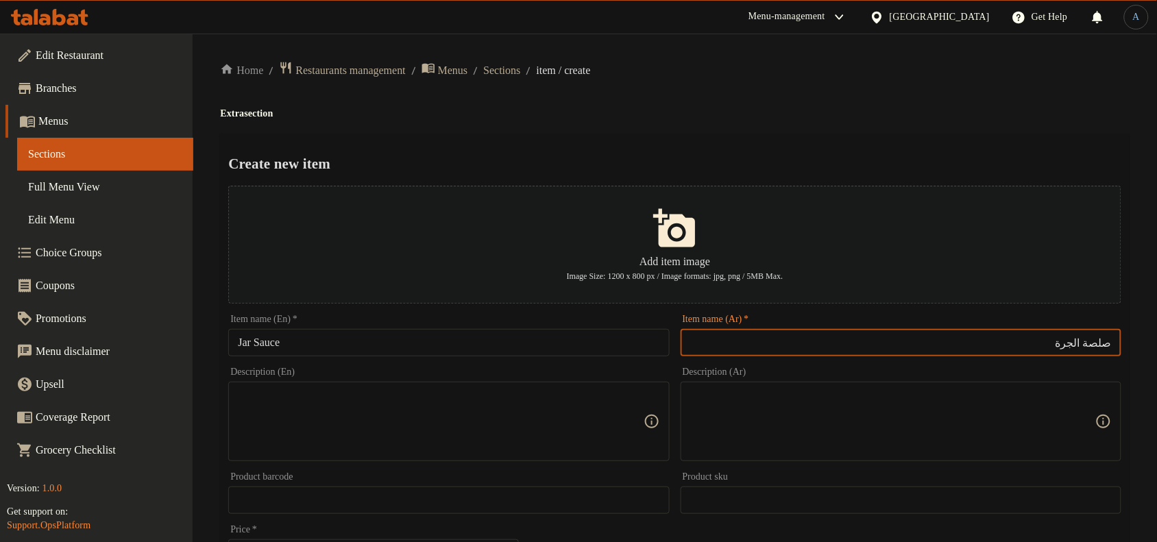
click at [1078, 340] on input "صلصة الجرة" at bounding box center [900, 342] width 441 height 27
click at [1080, 347] on input "صلصة جرة" at bounding box center [900, 342] width 441 height 27
click at [1112, 344] on input "صلصة" at bounding box center [900, 342] width 441 height 27
type input "جرة صلصة"
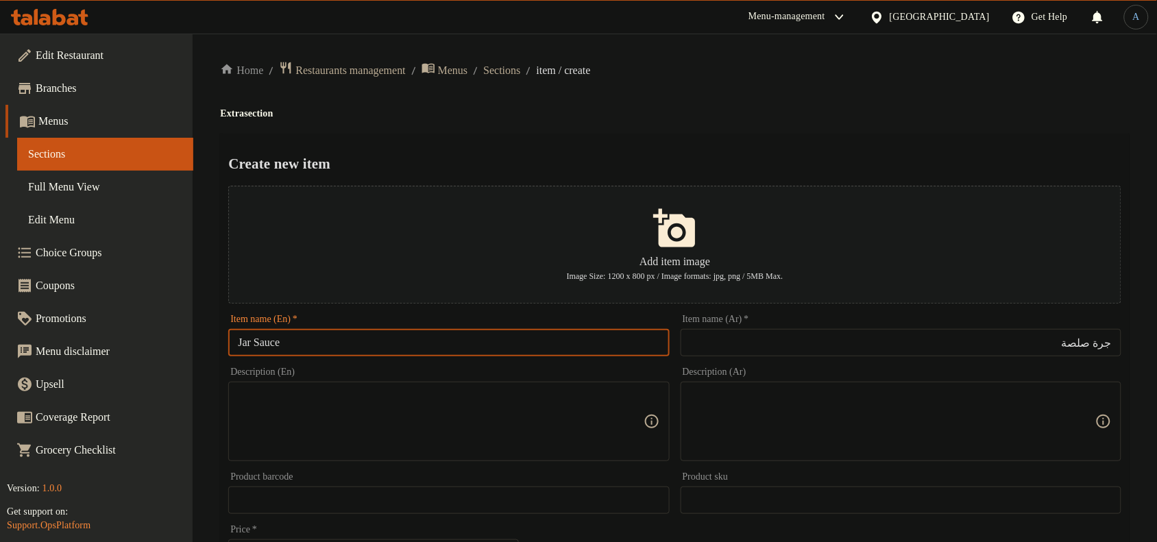
click at [248, 340] on input "Jar Sauce" at bounding box center [448, 342] width 441 height 27
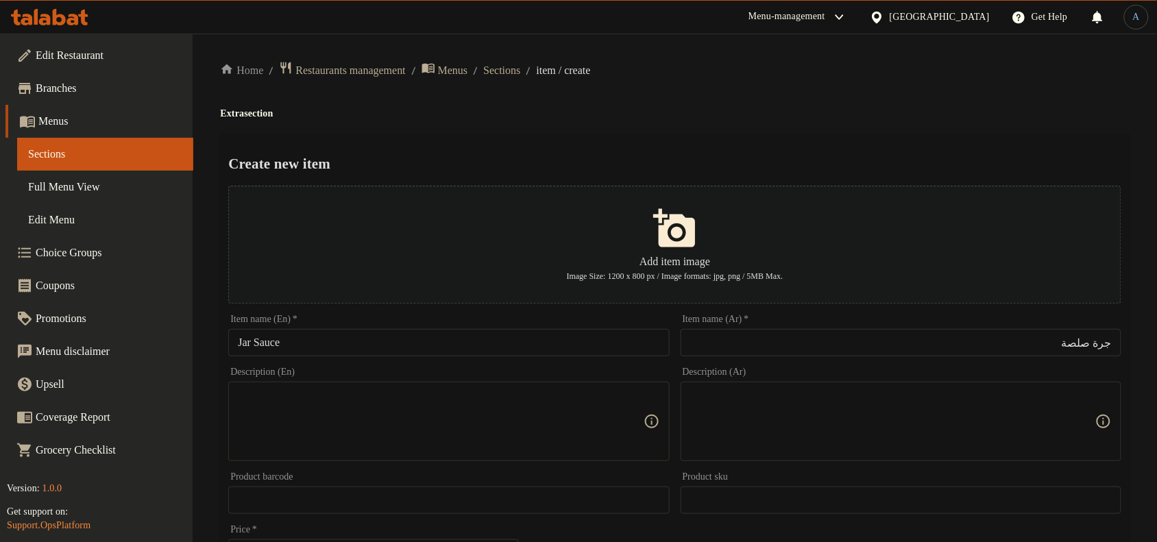
click at [778, 110] on h4 "Extra section" at bounding box center [674, 114] width 909 height 14
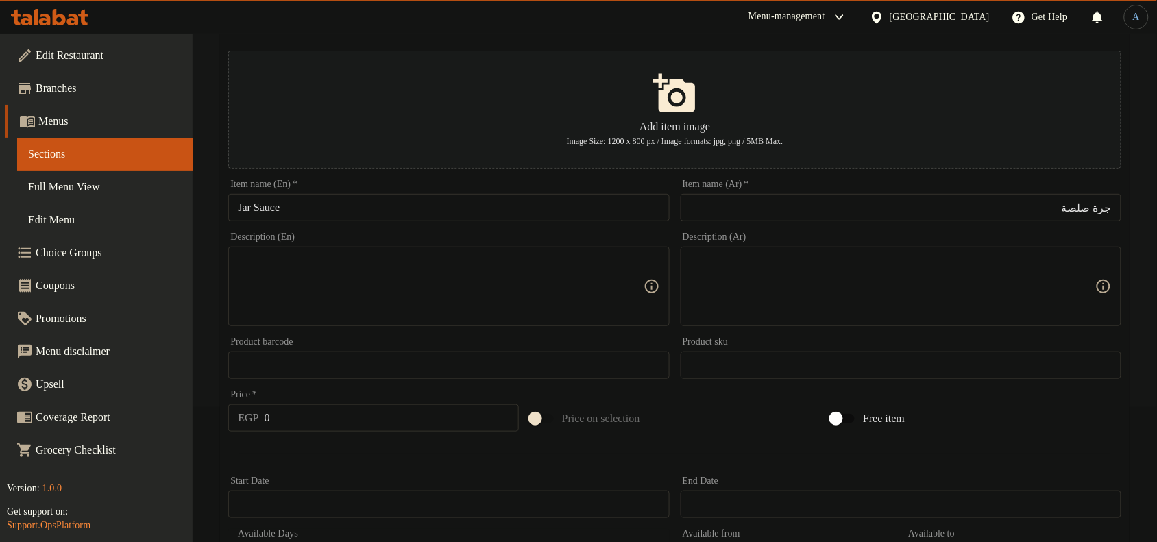
scroll to position [343, 0]
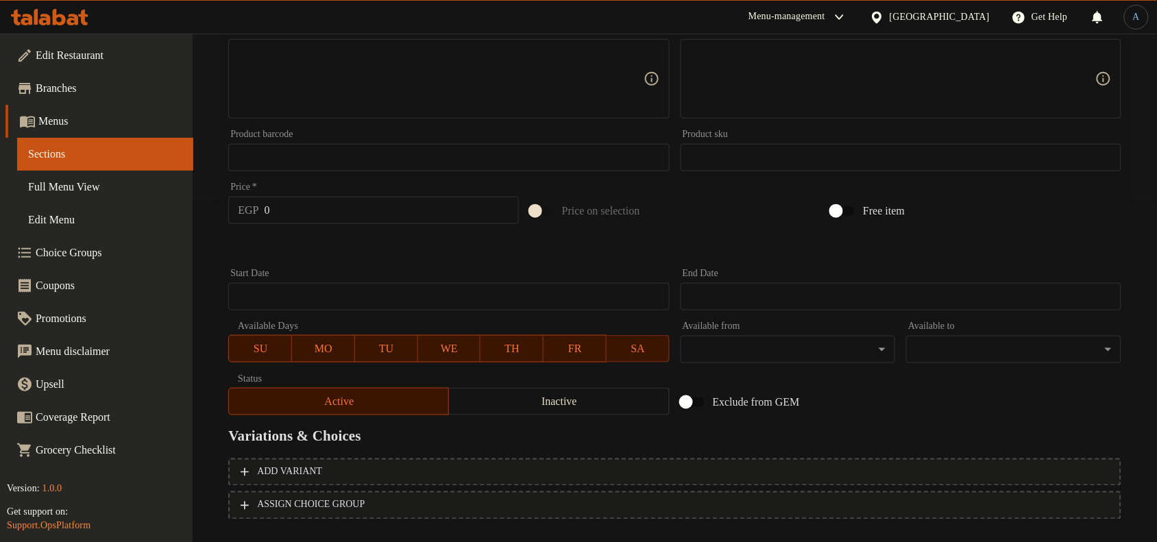
click at [379, 195] on div "Price   * EGP 0 Price *" at bounding box center [373, 203] width 291 height 42
click at [371, 214] on input "0" at bounding box center [392, 210] width 254 height 27
type input "75"
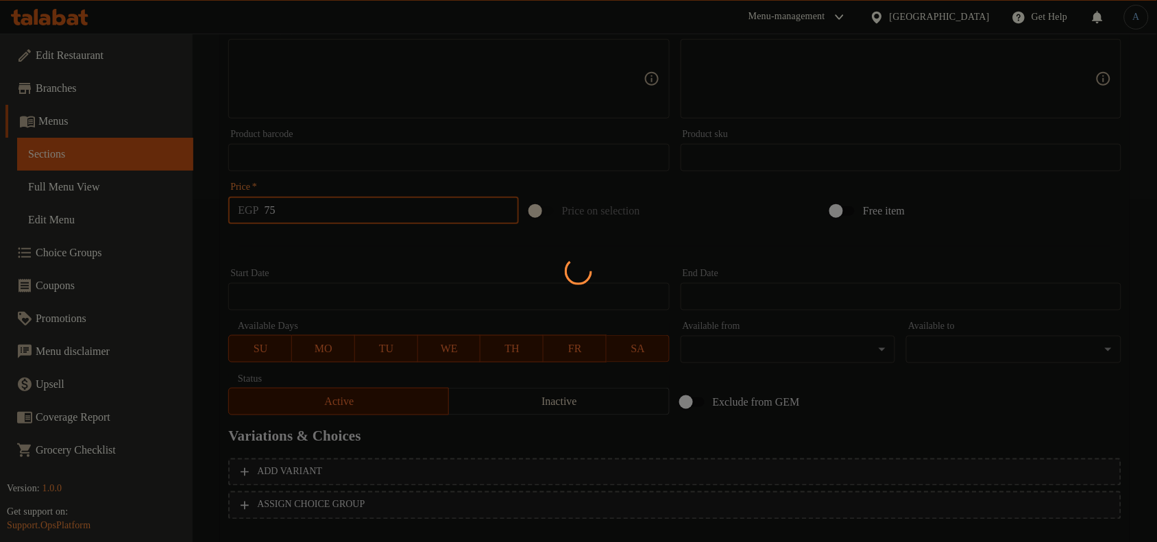
type input "0"
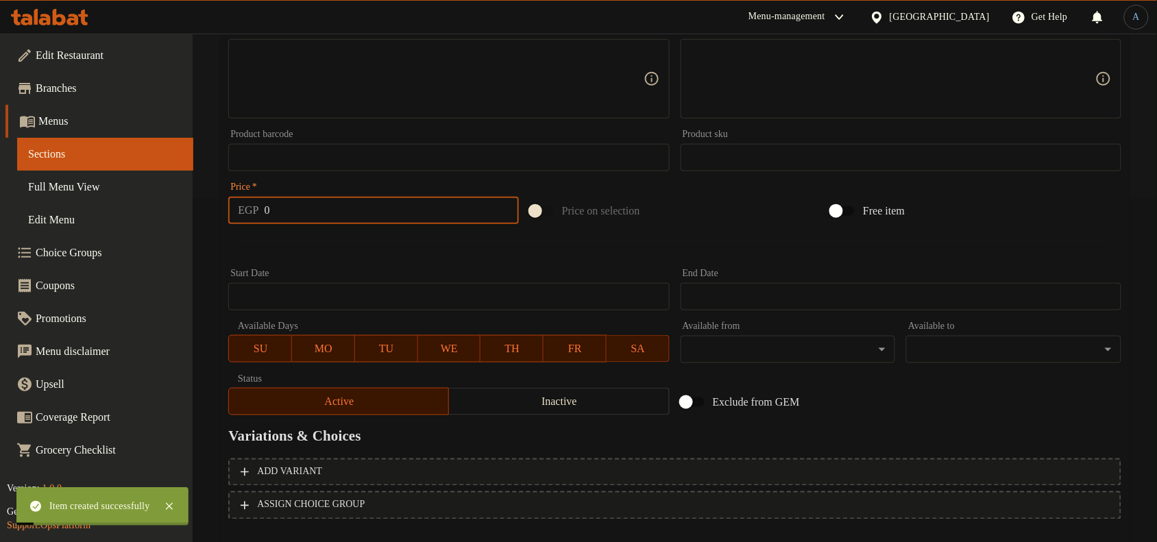
scroll to position [0, 0]
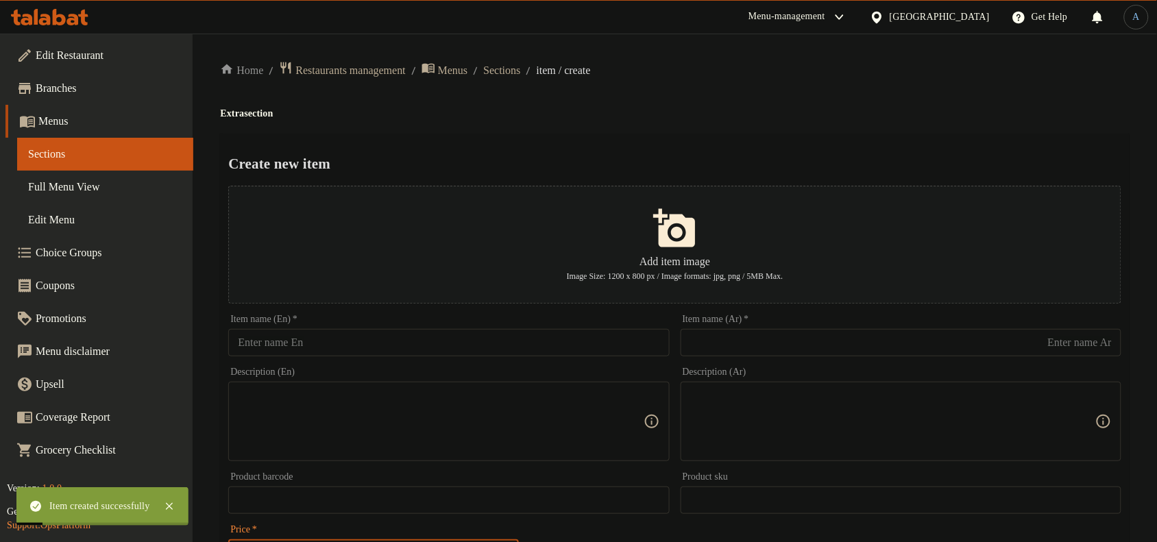
click at [347, 343] on input "text" at bounding box center [448, 342] width 441 height 27
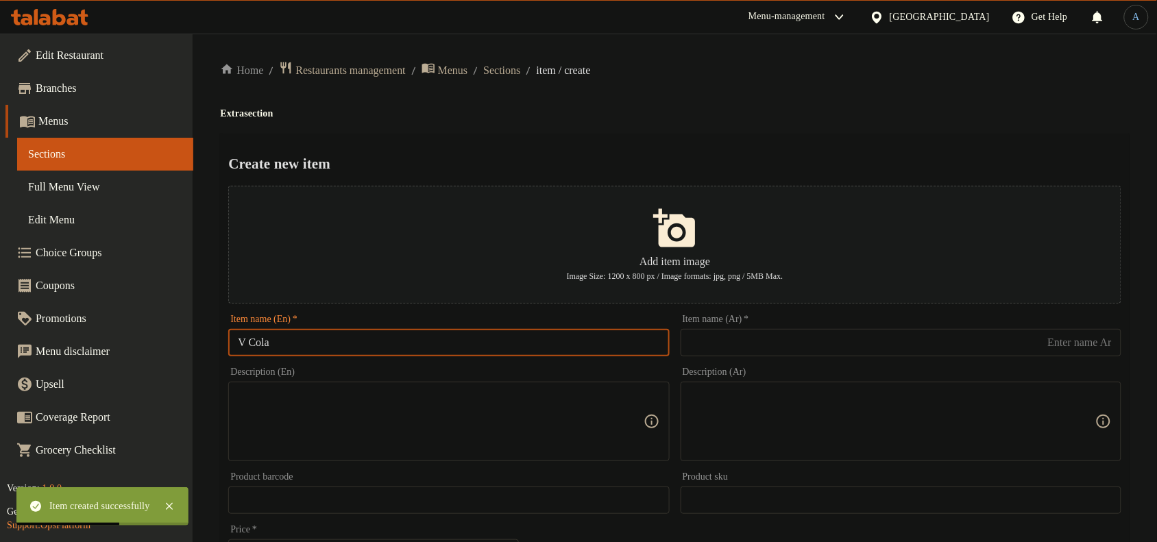
click at [391, 334] on input "V Cola" at bounding box center [448, 342] width 441 height 27
type input "V Cola"
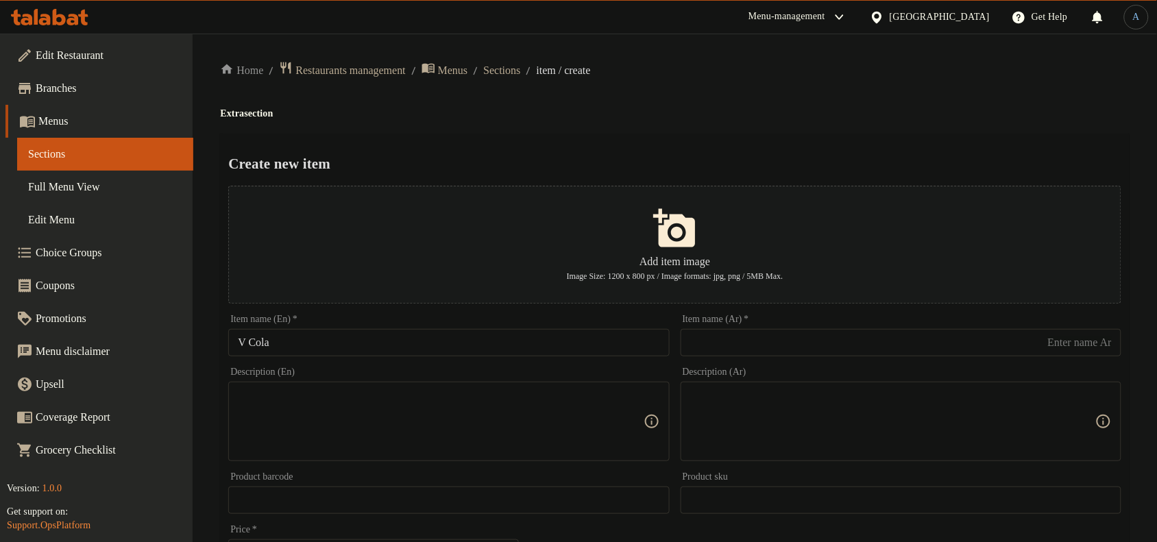
click at [356, 336] on input "V Cola" at bounding box center [448, 342] width 441 height 27
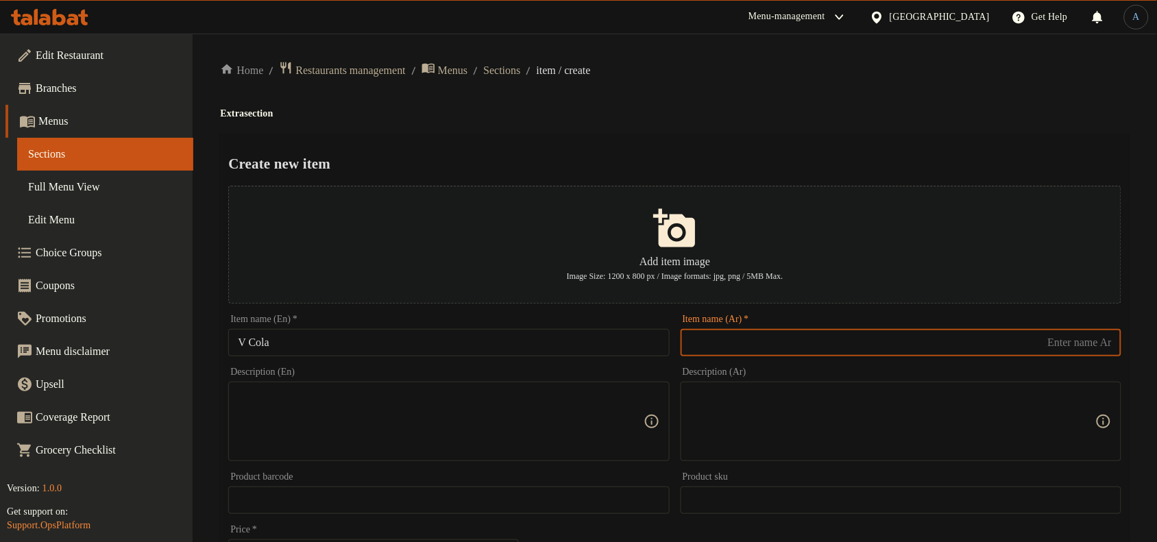
click at [861, 343] on input "text" at bounding box center [900, 342] width 441 height 27
type input "t"
type input "في كولا"
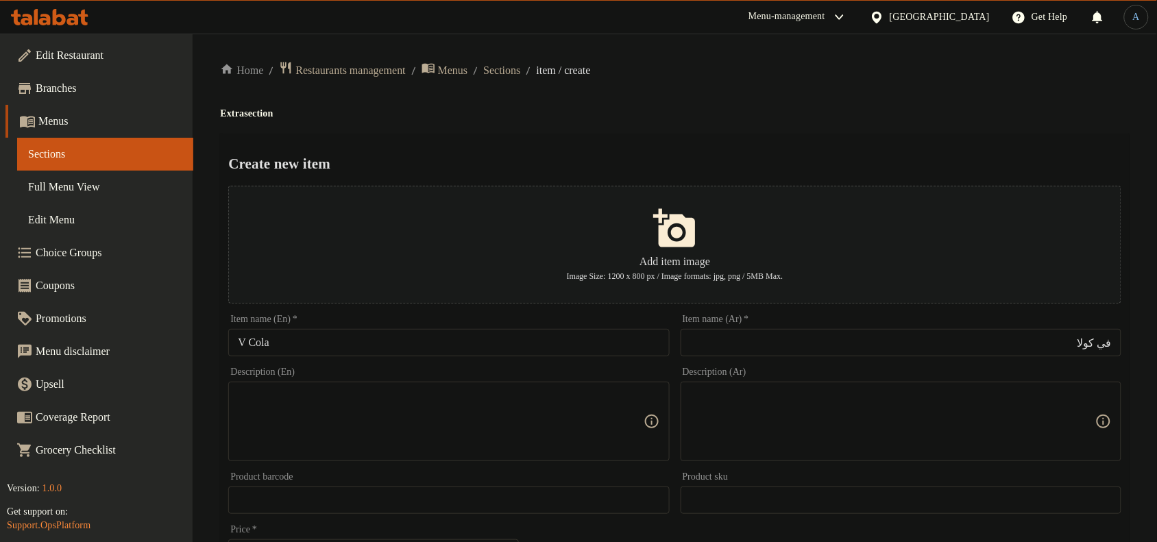
click at [833, 120] on h4 "Extra section" at bounding box center [674, 114] width 909 height 14
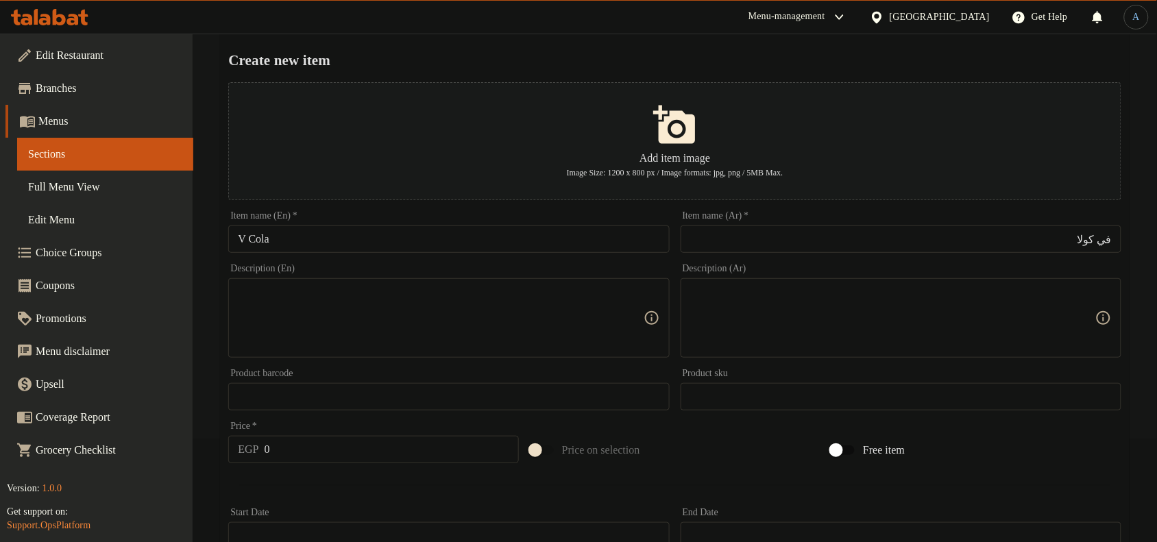
scroll to position [343, 0]
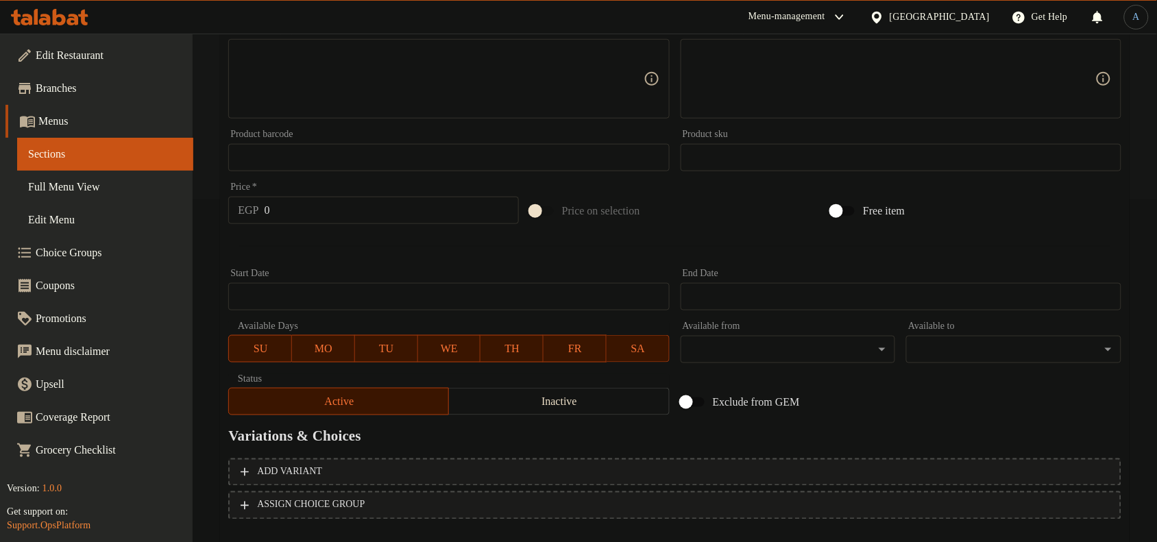
click at [433, 218] on input "0" at bounding box center [392, 210] width 254 height 27
type input "35"
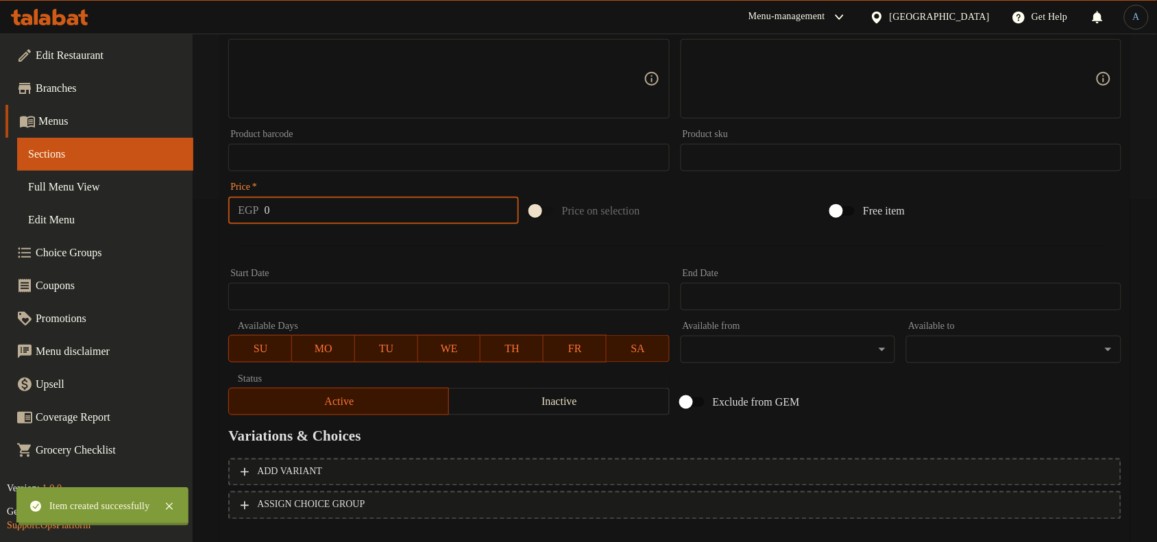
click at [495, 265] on div "Start Date Start Date" at bounding box center [449, 289] width 452 height 53
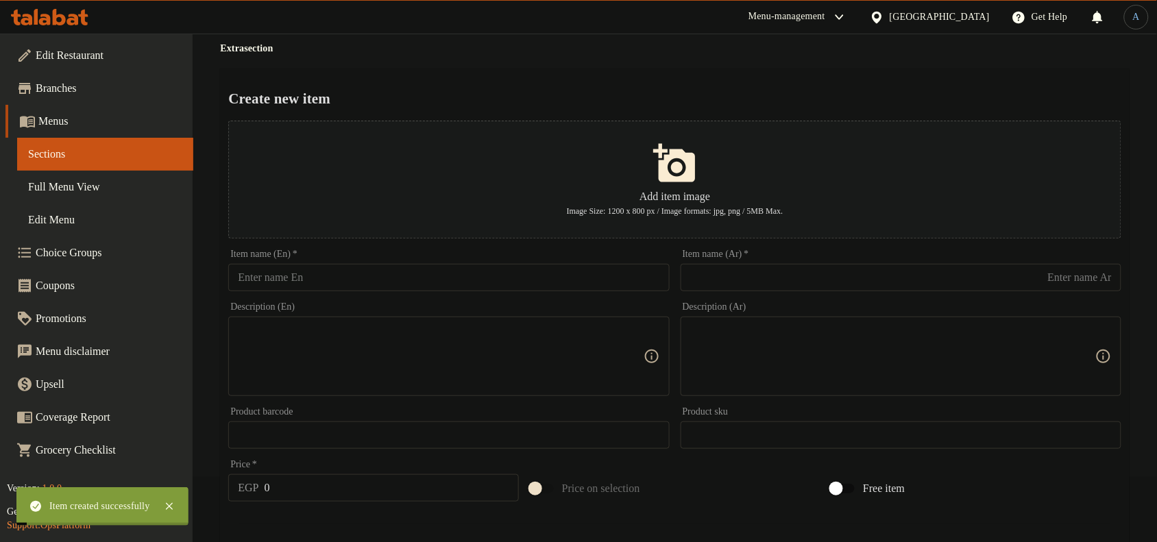
scroll to position [0, 0]
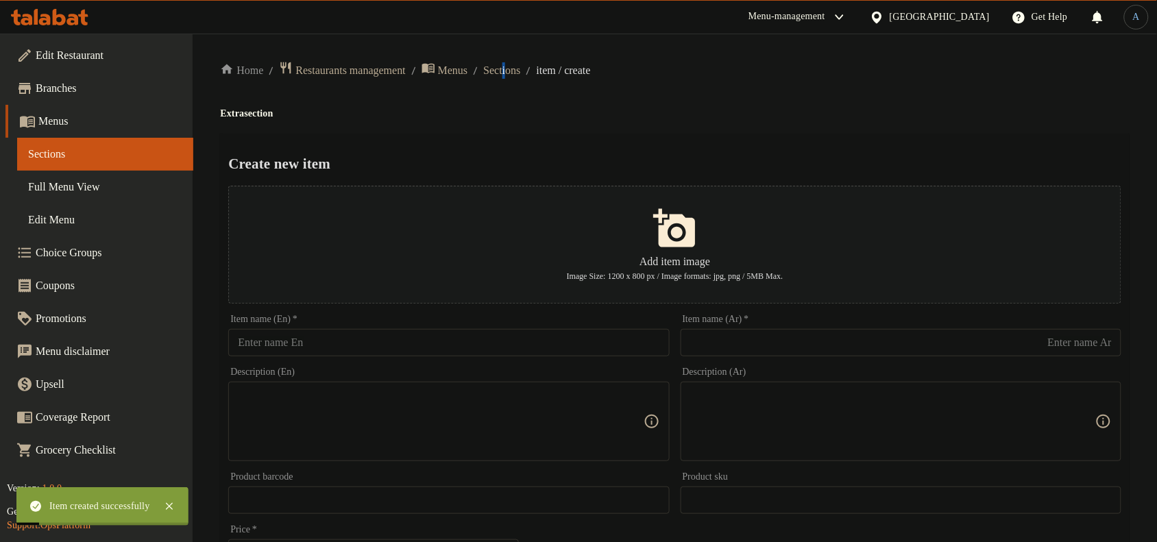
click at [531, 53] on div "Home / Restaurants management / Menus / Sections / item / create Extra section …" at bounding box center [675, 498] width 964 height 928
click at [520, 63] on span "Sections" at bounding box center [501, 70] width 37 height 16
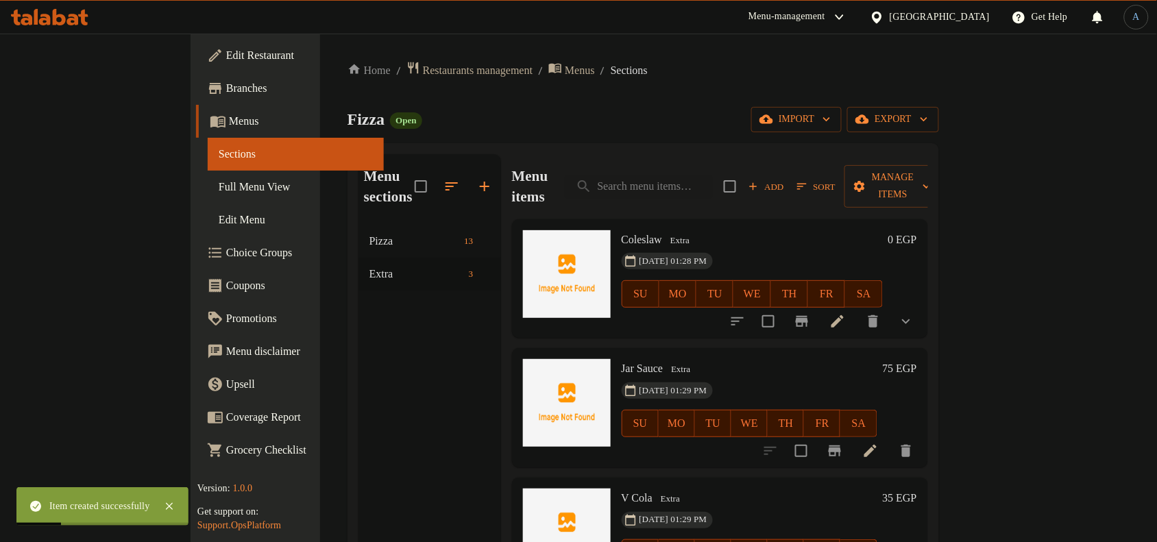
click at [629, 114] on div "Fizza Open import export" at bounding box center [642, 119] width 591 height 25
click at [573, 138] on div "Home / Restaurants management / Menus / Sections Fizza Open import export Menu …" at bounding box center [642, 384] width 591 height 646
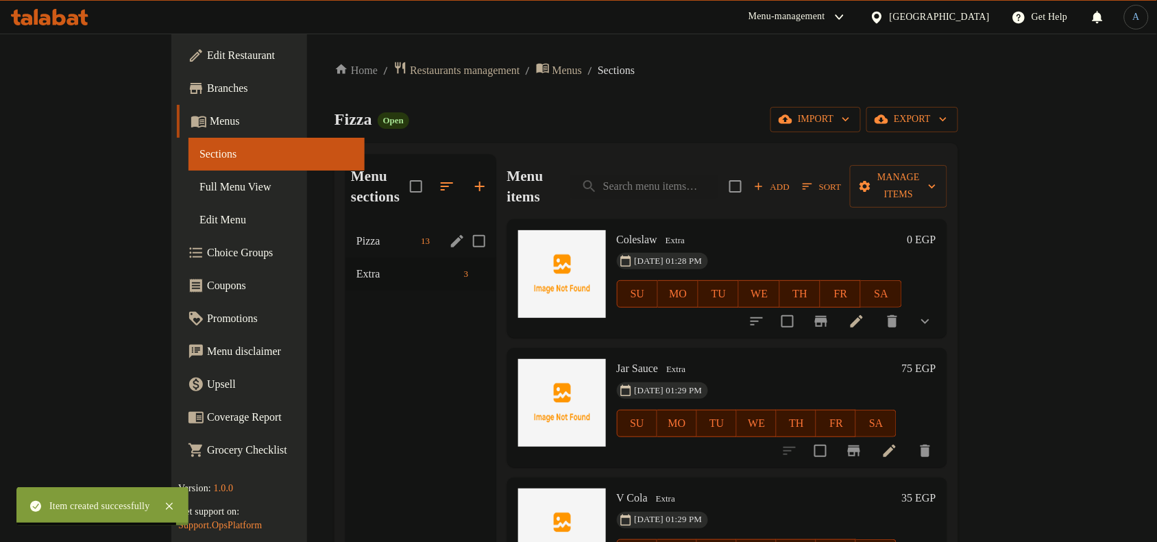
click at [356, 233] on span "Pizza" at bounding box center [385, 241] width 59 height 16
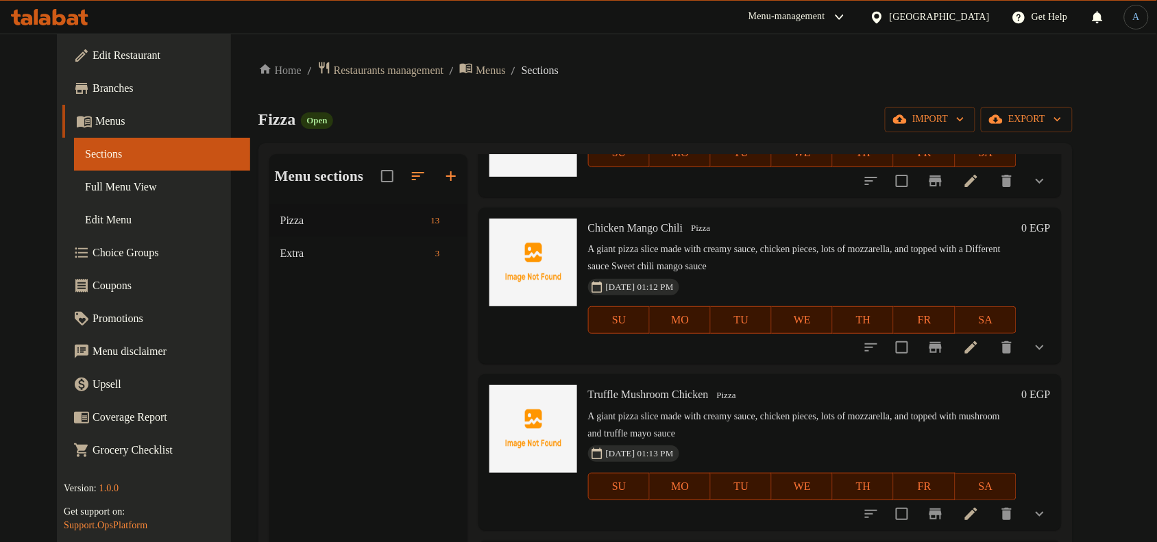
click at [580, 73] on ol "Home / Restaurants management / Menus / Sections" at bounding box center [665, 70] width 814 height 19
click at [487, 97] on div "Home / Restaurants management / Menus / Sections Fizza Open import export Menu …" at bounding box center [665, 384] width 814 height 646
drag, startPoint x: 796, startPoint y: 83, endPoint x: 765, endPoint y: 118, distance: 46.2
click at [796, 83] on div "Home / Restaurants management / Menus / Sections Fizza Open import export Menu …" at bounding box center [665, 384] width 814 height 646
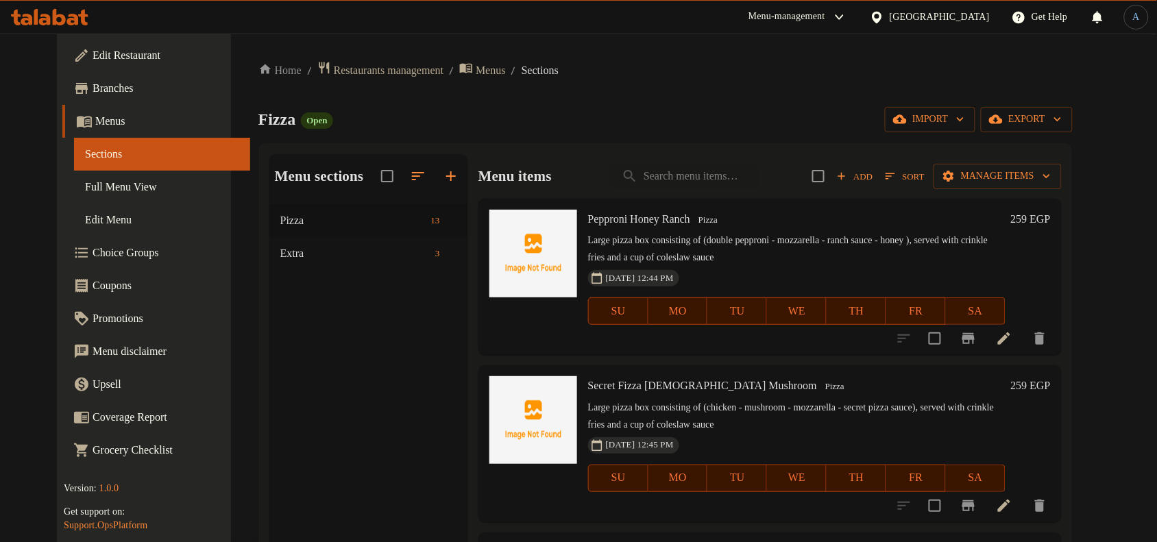
click at [707, 94] on div "Home / Restaurants management / Menus / Sections Fizza Open import export Menu …" at bounding box center [665, 384] width 814 height 646
click at [74, 177] on link "Full Menu View" at bounding box center [162, 187] width 176 height 33
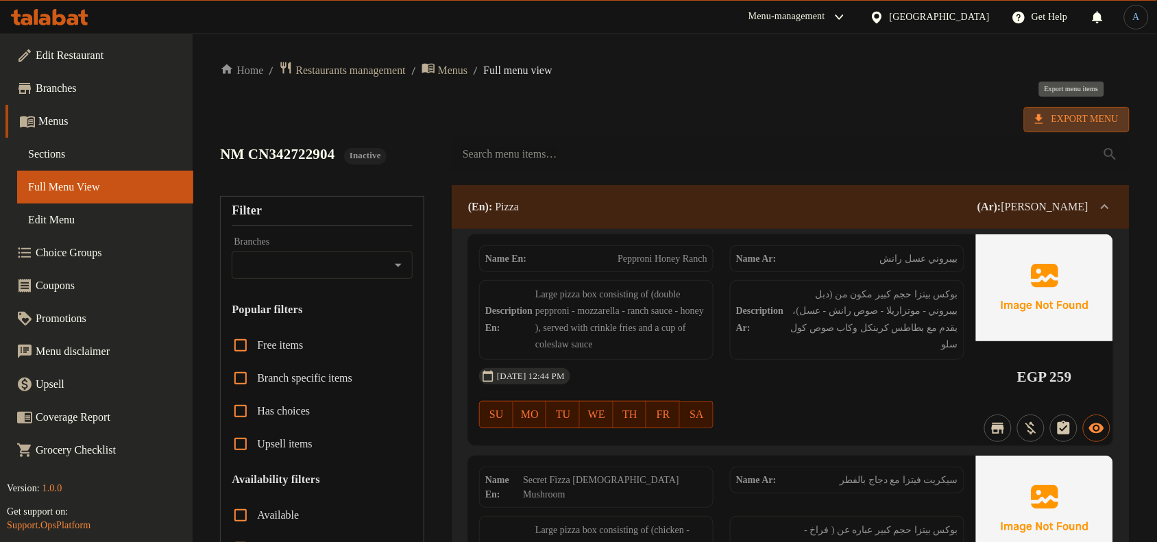
click at [1052, 119] on span "Export Menu" at bounding box center [1077, 119] width 84 height 17
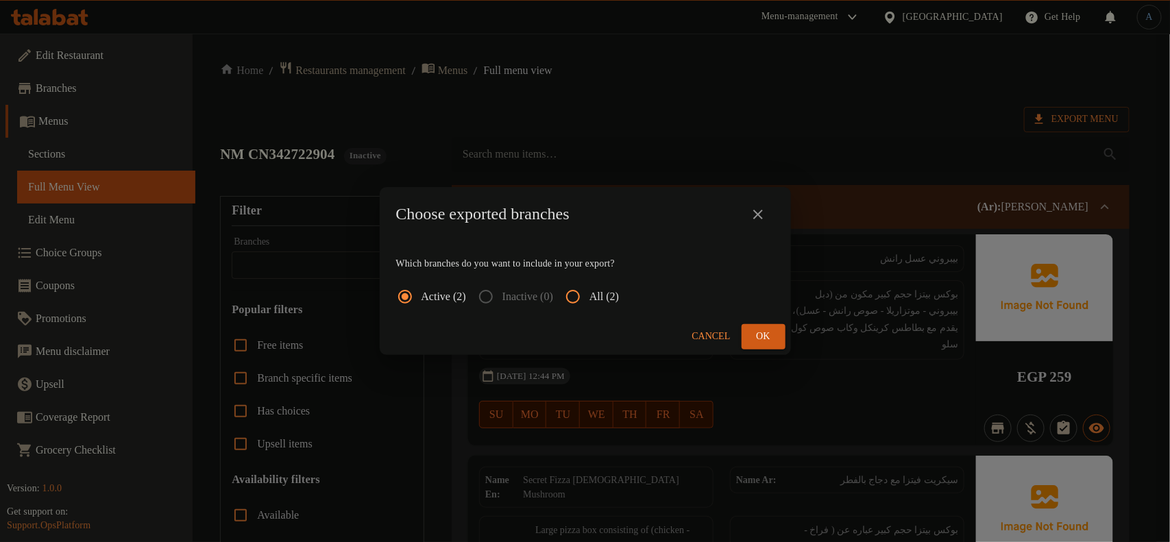
click at [589, 306] on input "All (2)" at bounding box center [572, 296] width 33 height 33
click at [730, 324] on button "Cancel" at bounding box center [711, 336] width 49 height 25
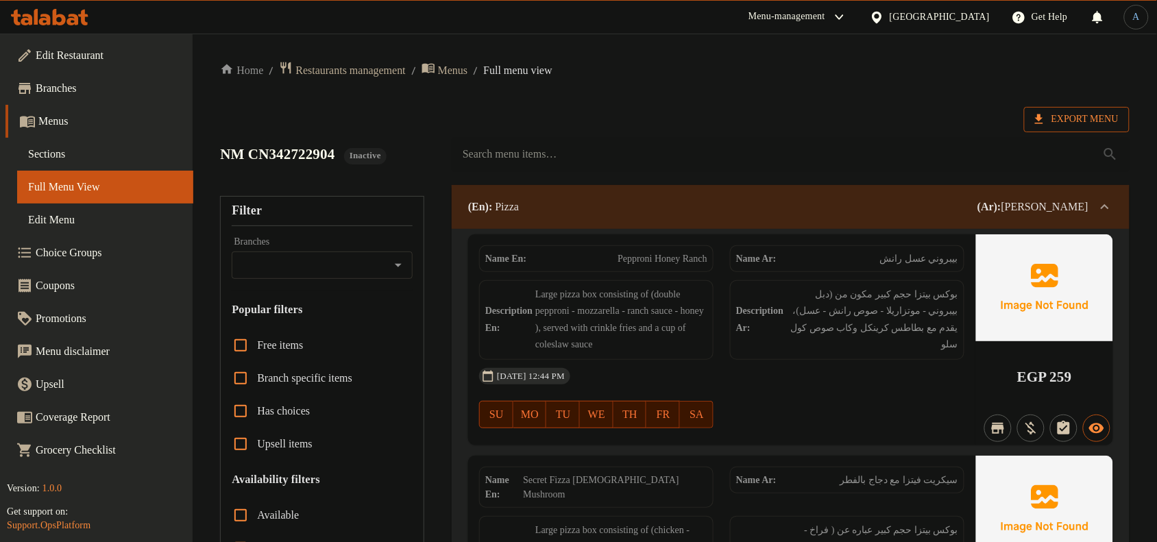
click at [1070, 115] on span "Export Menu" at bounding box center [1077, 119] width 84 height 17
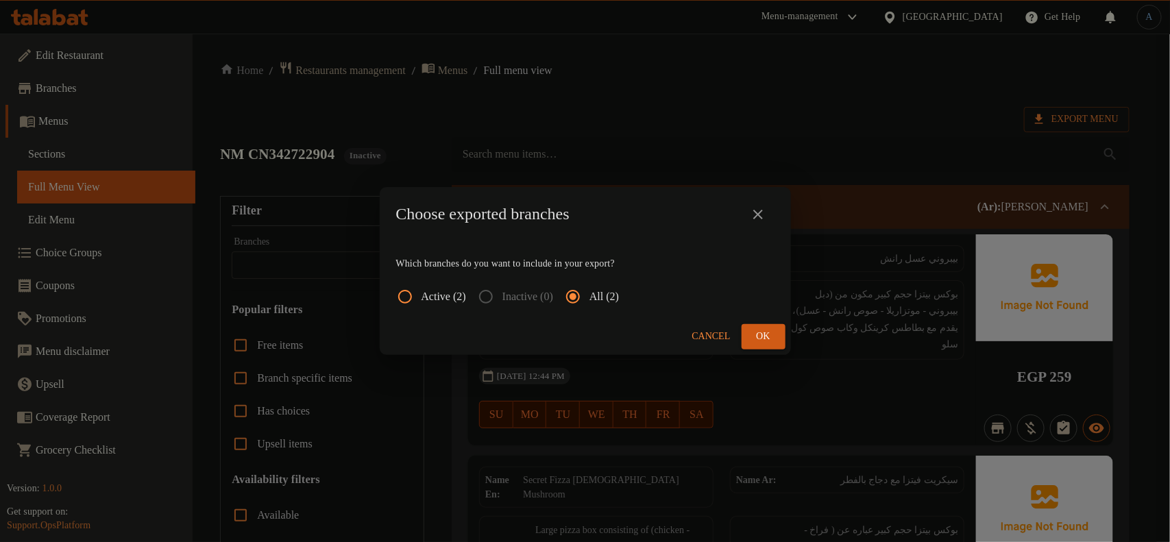
click at [765, 331] on span "Ok" at bounding box center [763, 336] width 22 height 17
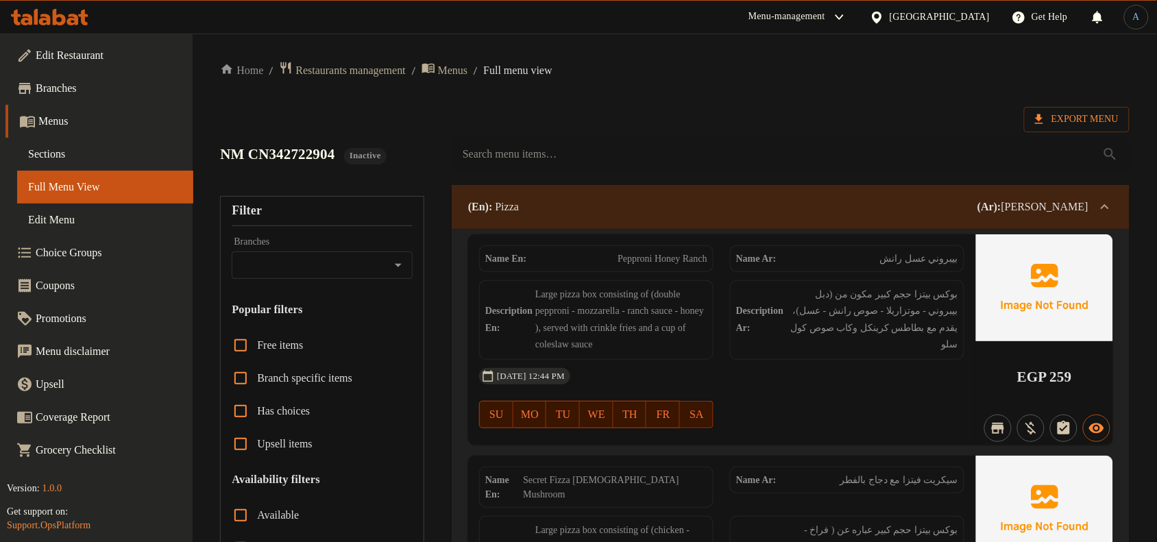
click at [71, 153] on span "Sections" at bounding box center [105, 154] width 154 height 16
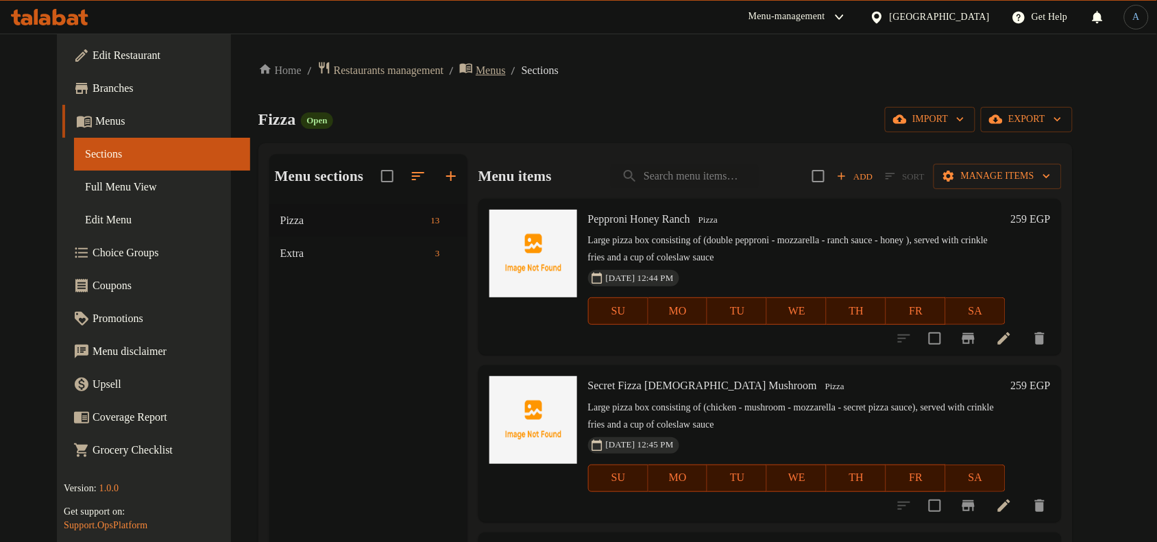
click at [476, 66] on span "Menus" at bounding box center [491, 70] width 30 height 16
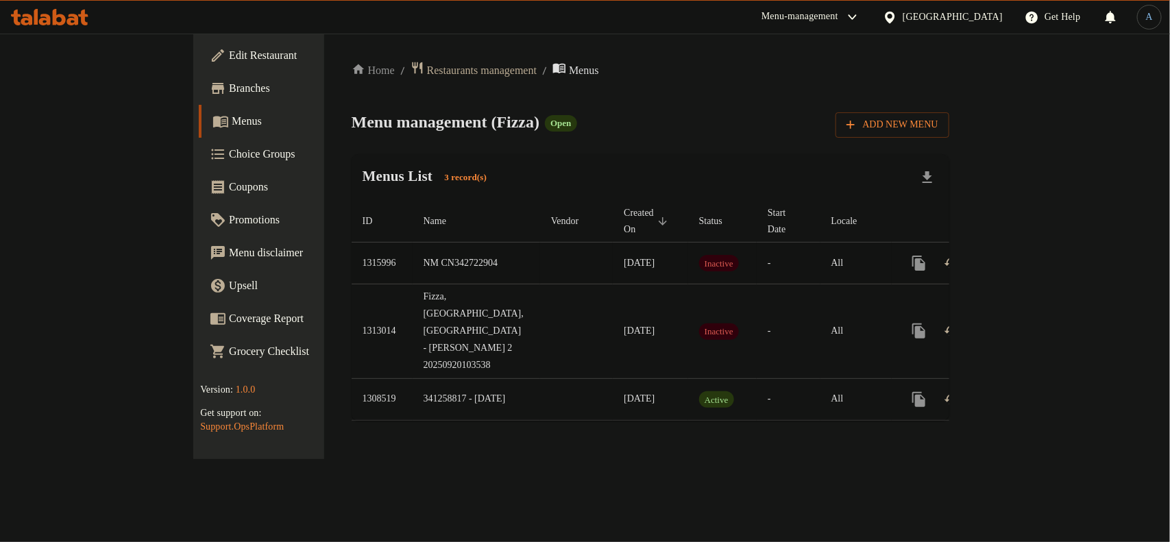
click at [352, 252] on td "1315996" at bounding box center [382, 264] width 61 height 42
copy td "1315996"
click at [427, 66] on span "Restaurants management" at bounding box center [482, 70] width 110 height 16
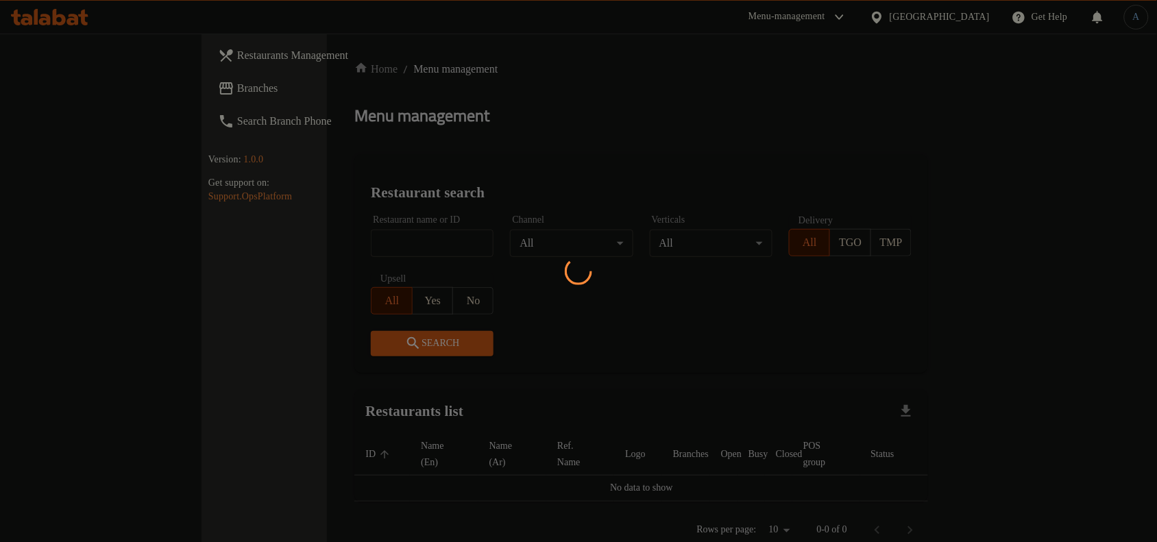
click at [446, 149] on div at bounding box center [578, 271] width 1157 height 542
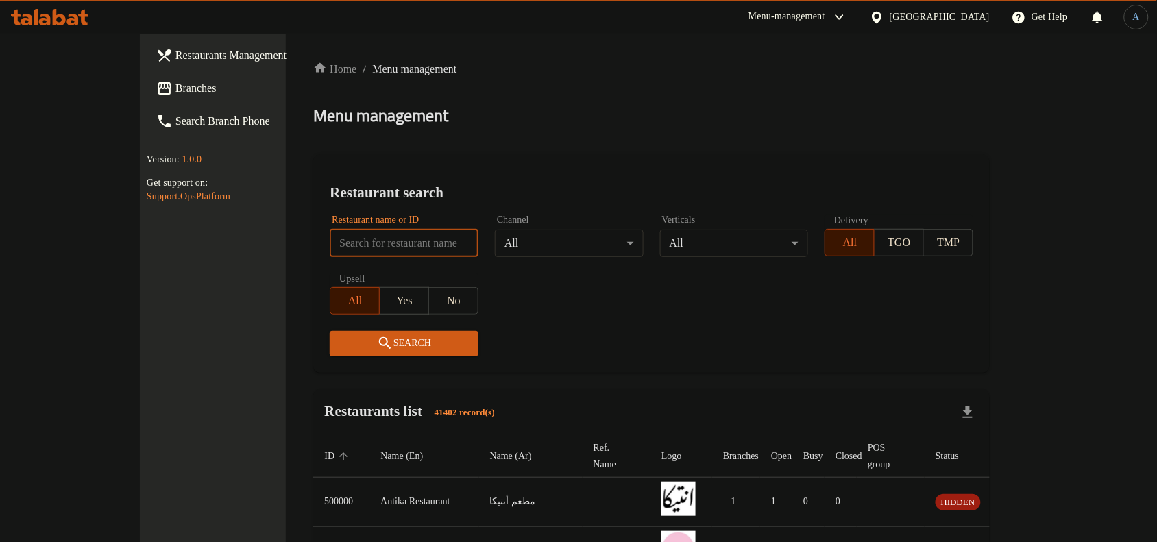
click at [382, 242] on input "search" at bounding box center [404, 243] width 149 height 27
click button "Search" at bounding box center [404, 343] width 149 height 25
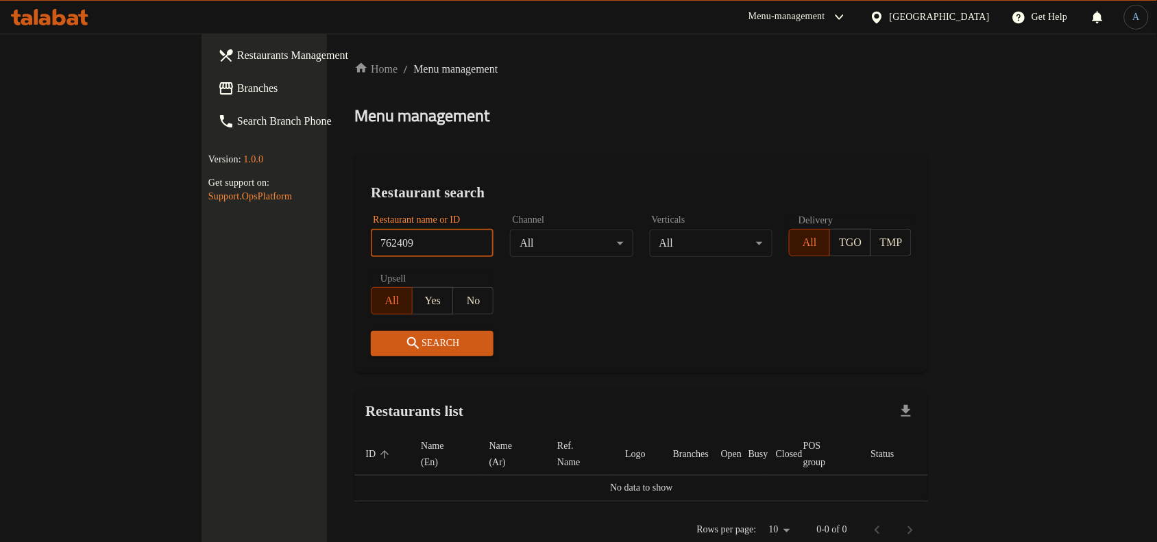
click at [632, 121] on div "Menu management" at bounding box center [641, 116] width 574 height 22
click at [237, 86] on span "Branches" at bounding box center [310, 88] width 147 height 16
click at [559, 121] on div "Menu management" at bounding box center [641, 116] width 574 height 22
